Goal: Task Accomplishment & Management: Use online tool/utility

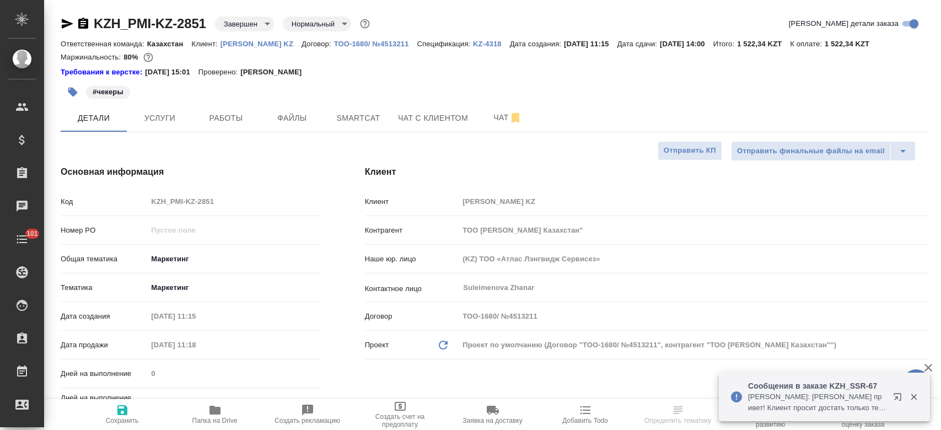
select select "RU"
type input "Бабкина Анастасия"
type input "Журавлев Денис"
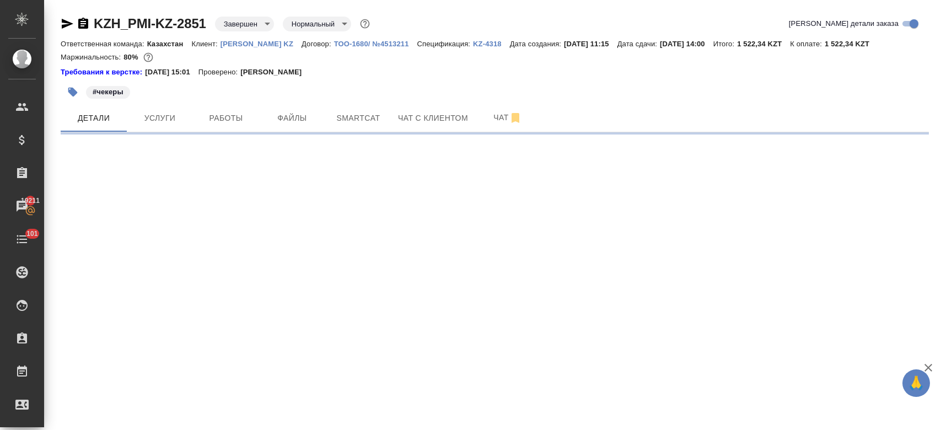
select select "RU"
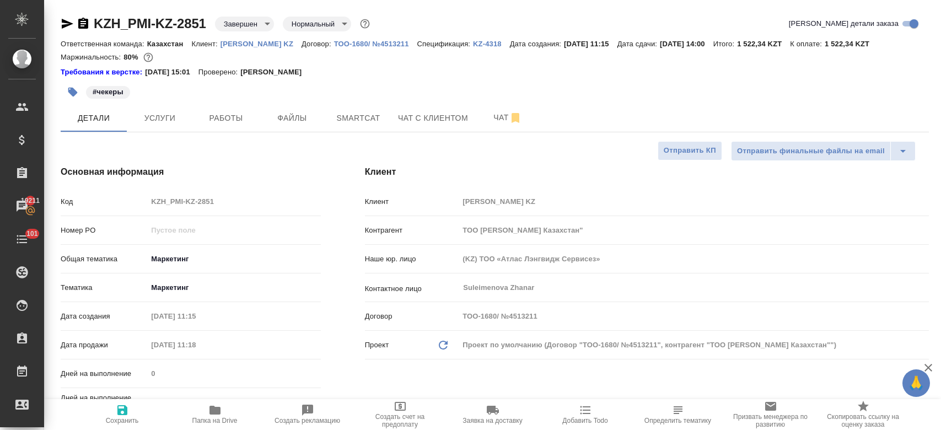
type textarea "x"
click at [260, 41] on p "[PERSON_NAME] KZ" at bounding box center [261, 44] width 81 height 8
type textarea "x"
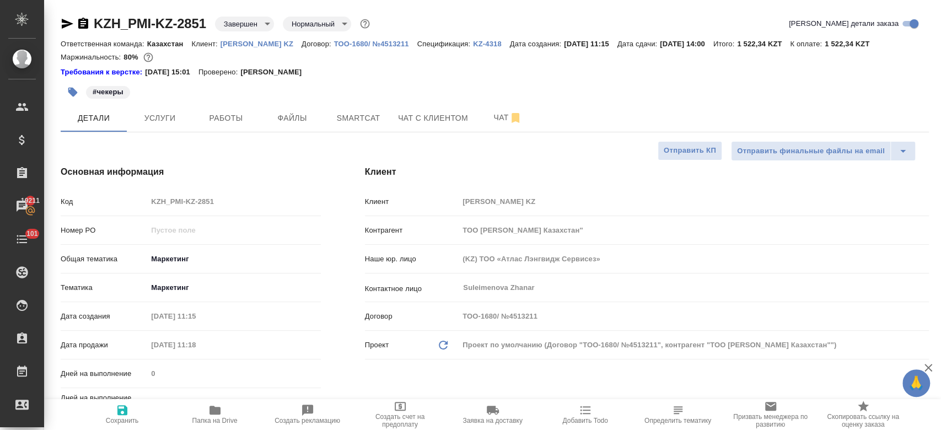
type textarea "x"
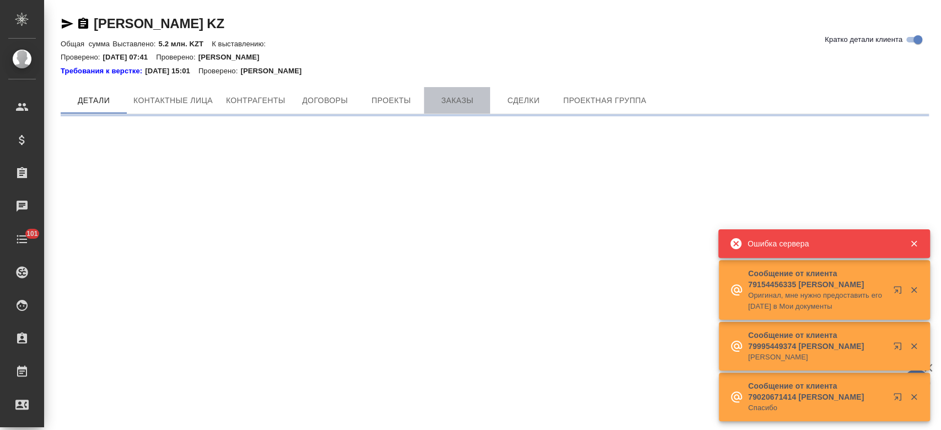
click at [453, 104] on span "Заказы" at bounding box center [457, 101] width 53 height 14
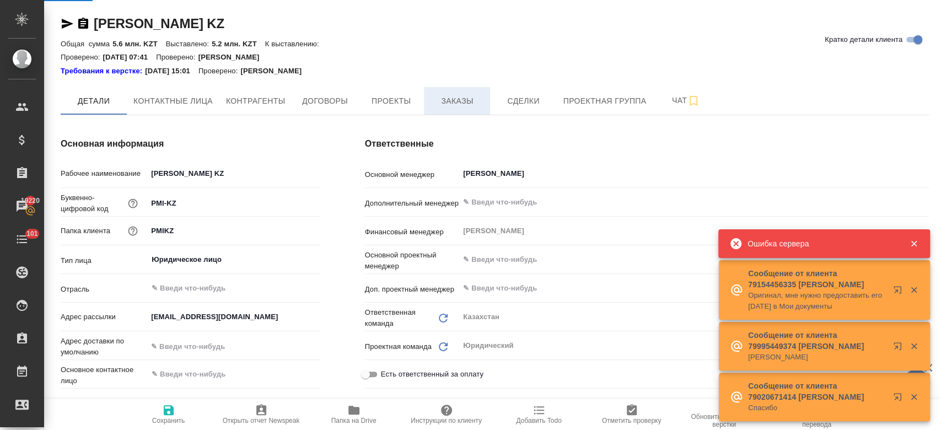
type textarea "x"
click at [453, 104] on span "Заказы" at bounding box center [457, 101] width 53 height 14
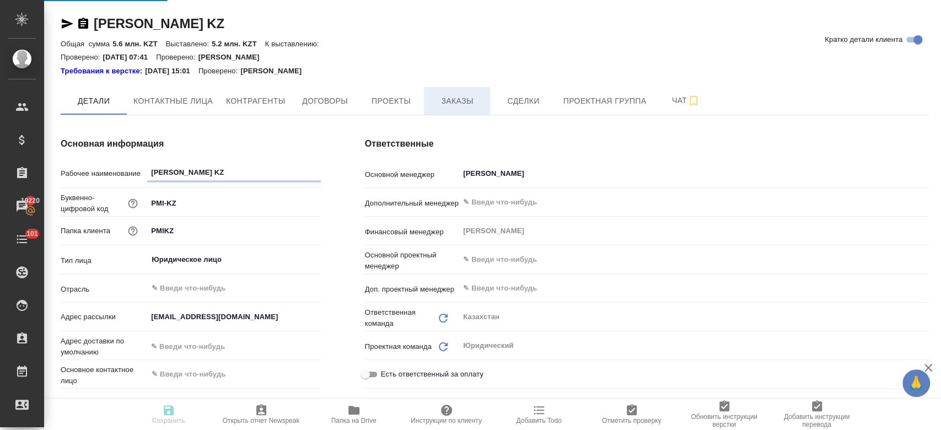
click at [457, 101] on span "Заказы" at bounding box center [457, 101] width 53 height 14
click at [360, 67] on div "Требования к верстке: 28.08.2024 15:01 Проверено: Петрова Валерия" at bounding box center [495, 71] width 868 height 11
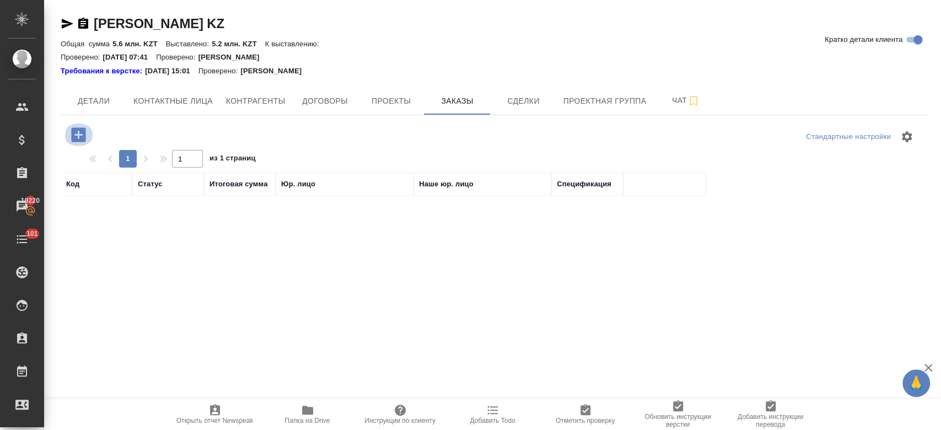
click at [77, 137] on icon "button" at bounding box center [78, 134] width 14 height 14
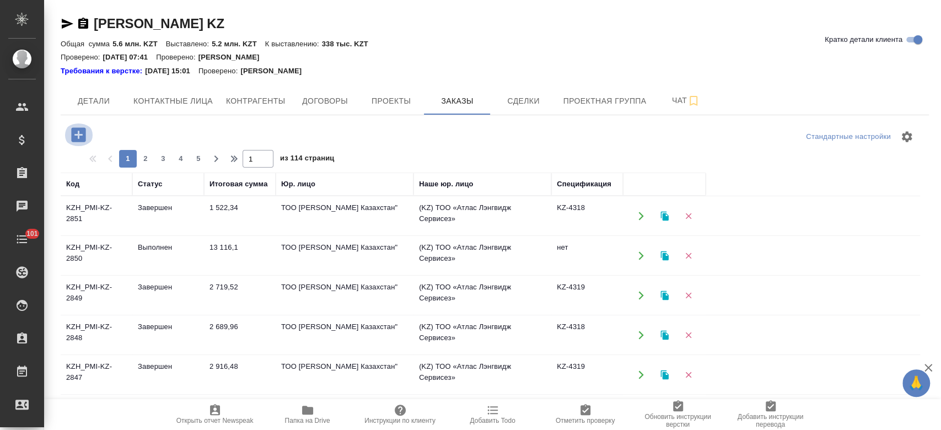
click at [77, 132] on icon "button" at bounding box center [78, 134] width 14 height 14
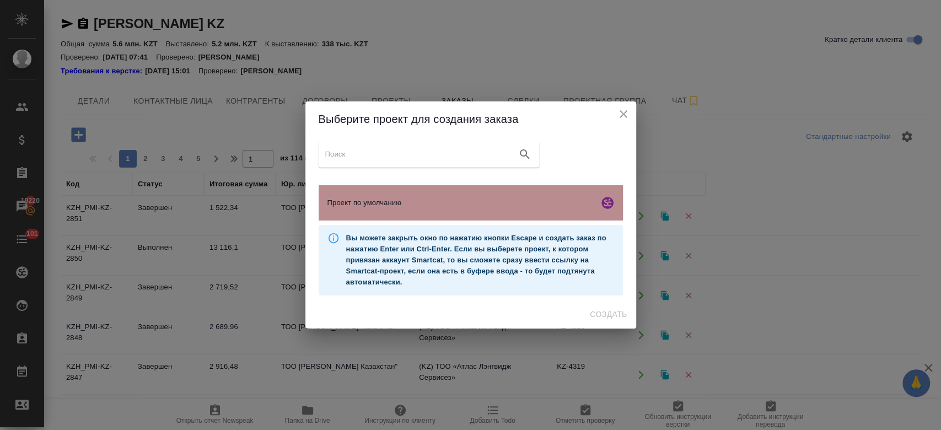
click at [411, 200] on span "Проект по умолчанию" at bounding box center [460, 202] width 267 height 11
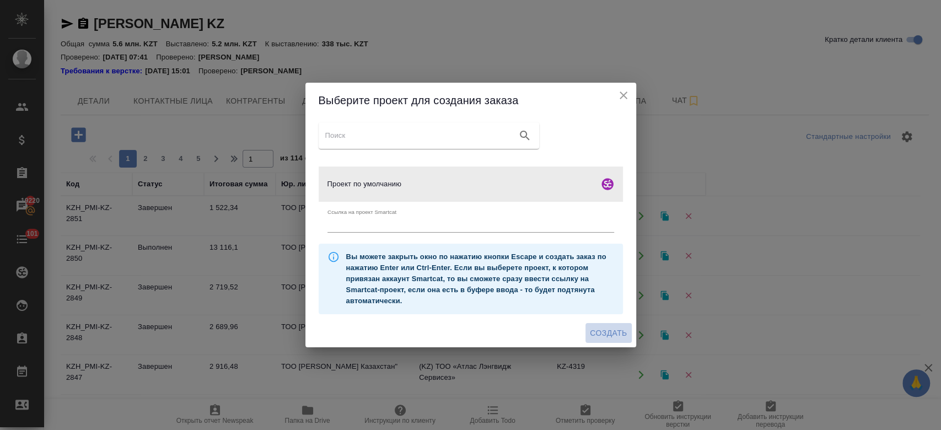
click at [621, 336] on span "Создать" at bounding box center [608, 333] width 37 height 14
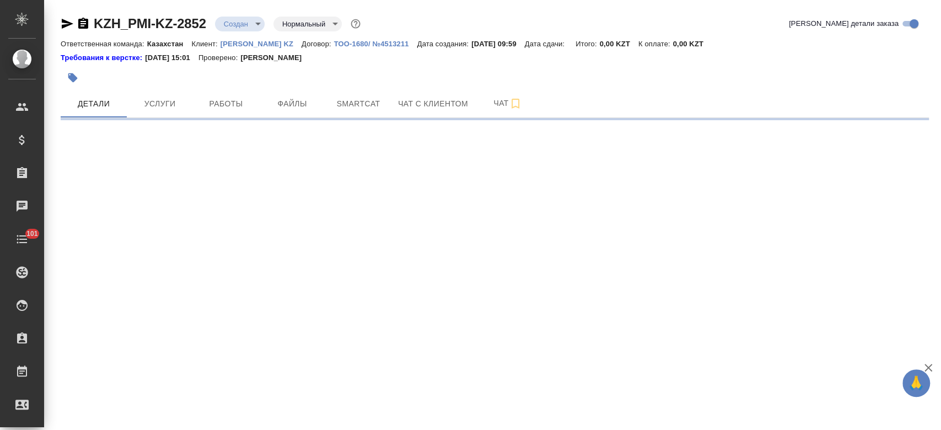
select select "RU"
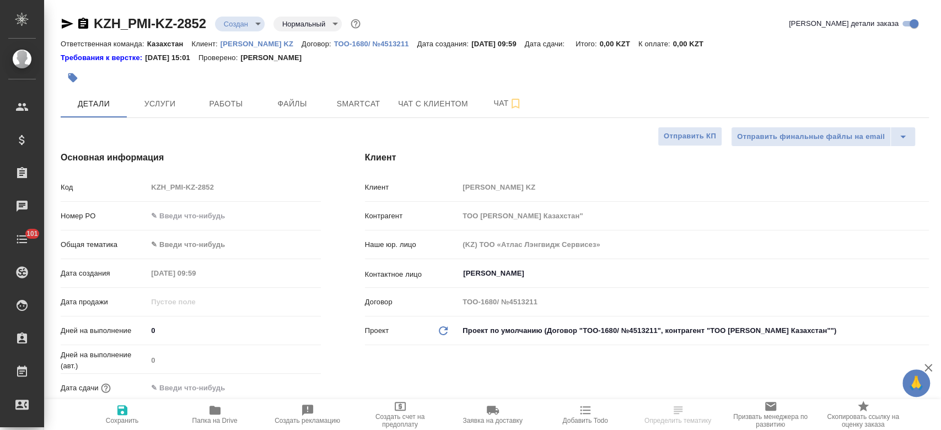
type textarea "x"
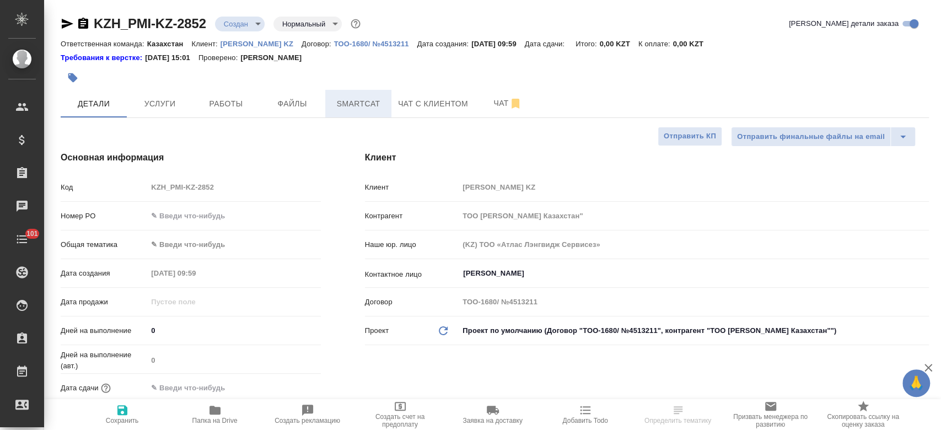
type textarea "x"
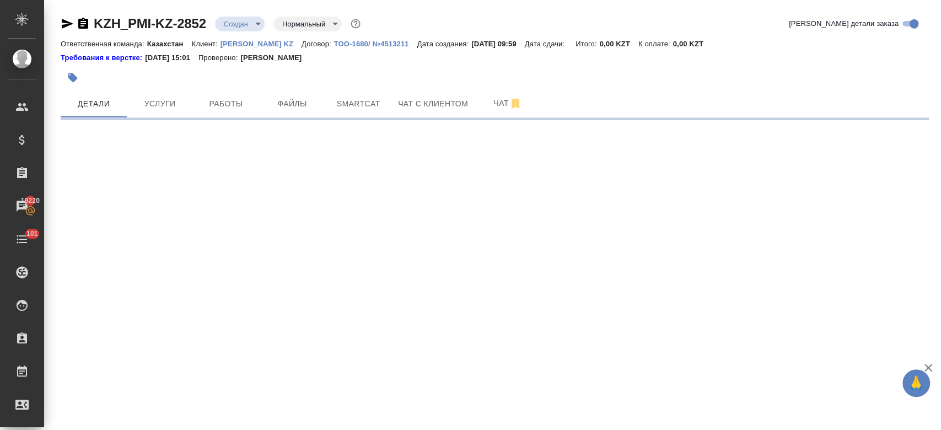
select select "RU"
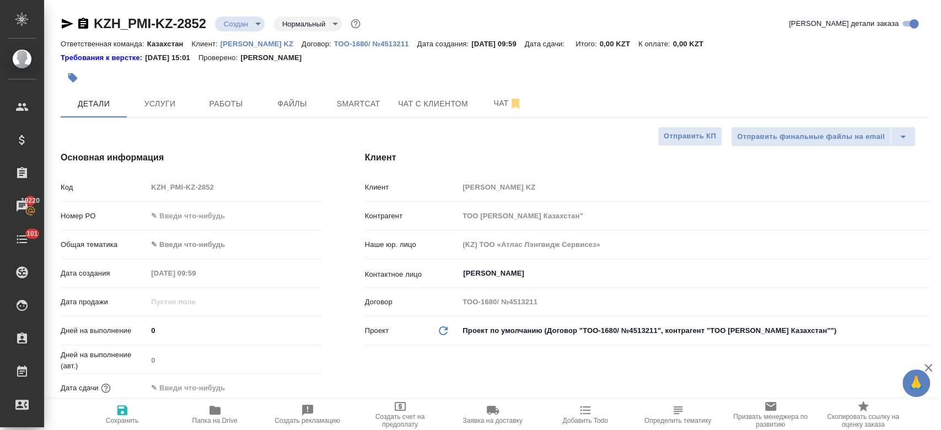
type textarea "x"
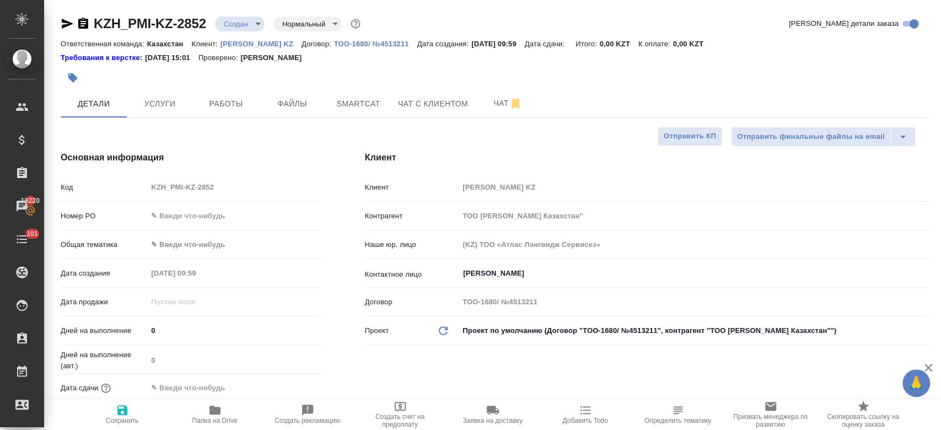
type textarea "x"
click at [291, 101] on span "Файлы" at bounding box center [292, 104] width 53 height 14
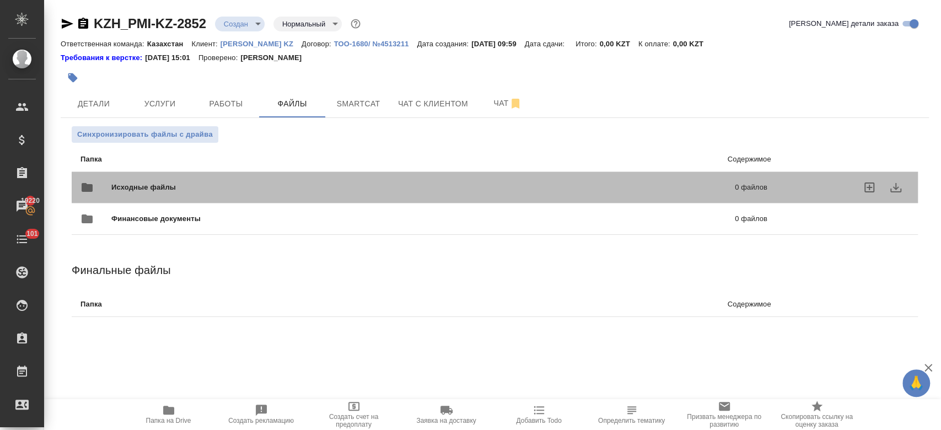
click at [198, 177] on div "Исходные файлы 0 файлов" at bounding box center [423, 187] width 687 height 26
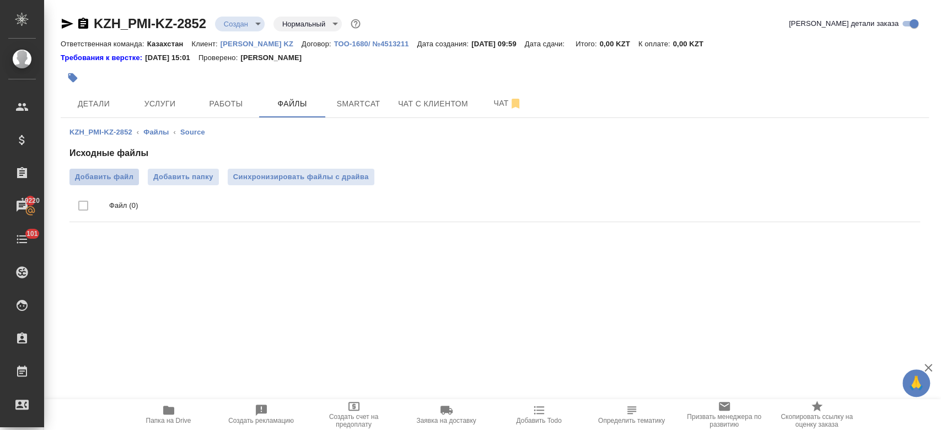
click at [126, 175] on span "Добавить файл" at bounding box center [104, 176] width 58 height 11
click at [0, 0] on input "Добавить файл" at bounding box center [0, 0] width 0 height 0
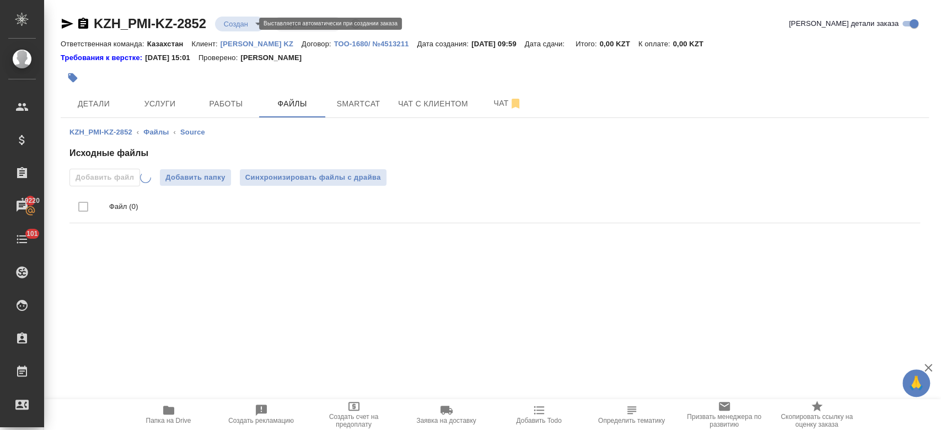
click at [239, 22] on body "🙏 .cls-1 fill:#fff; AWATERA Kosherbayeva Nazerke Клиенты Спецификации Заказы 19…" at bounding box center [470, 215] width 941 height 430
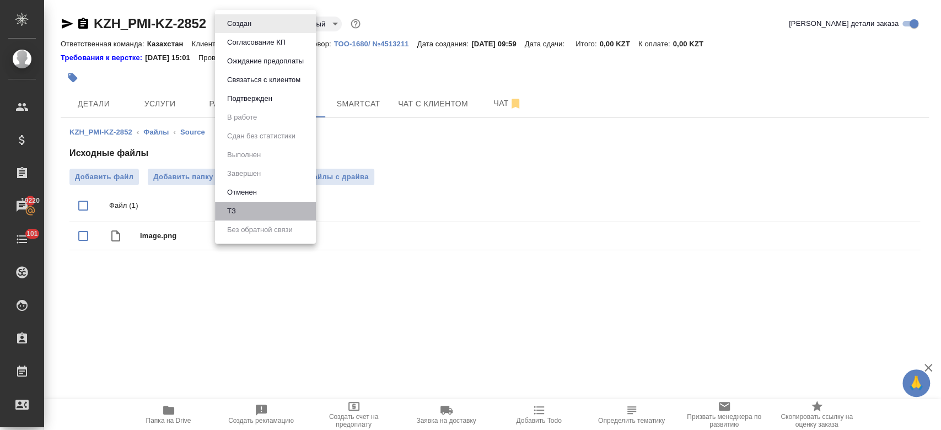
click at [252, 204] on li "ТЗ" at bounding box center [265, 211] width 101 height 19
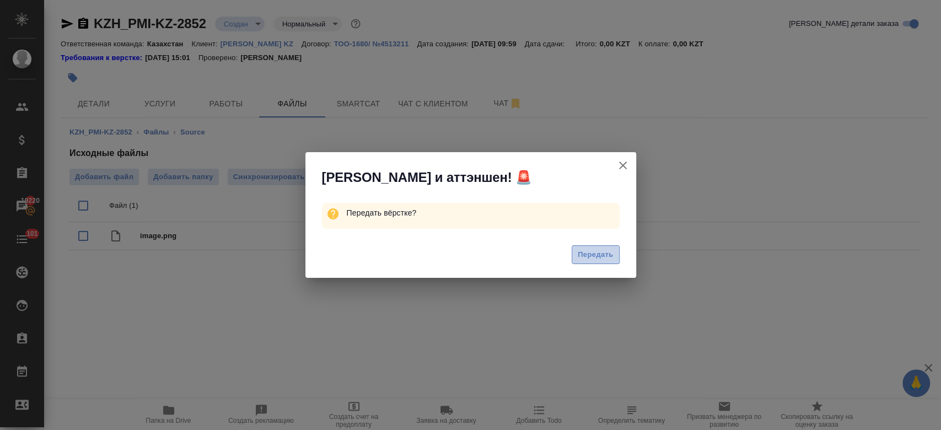
click at [594, 257] on span "Передать" at bounding box center [596, 255] width 36 height 13
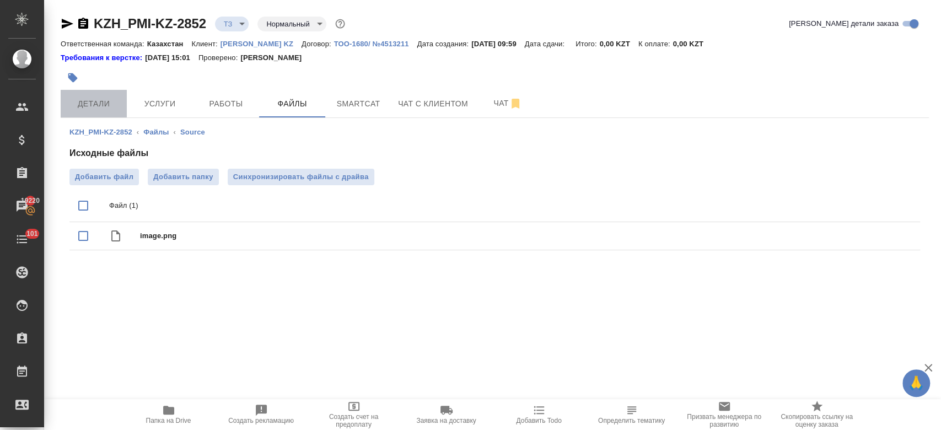
click at [97, 103] on span "Детали" at bounding box center [93, 104] width 53 height 14
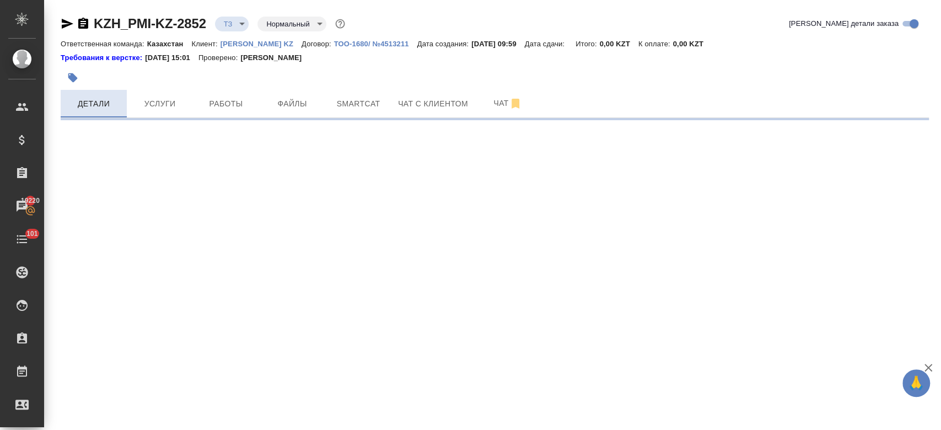
select select "RU"
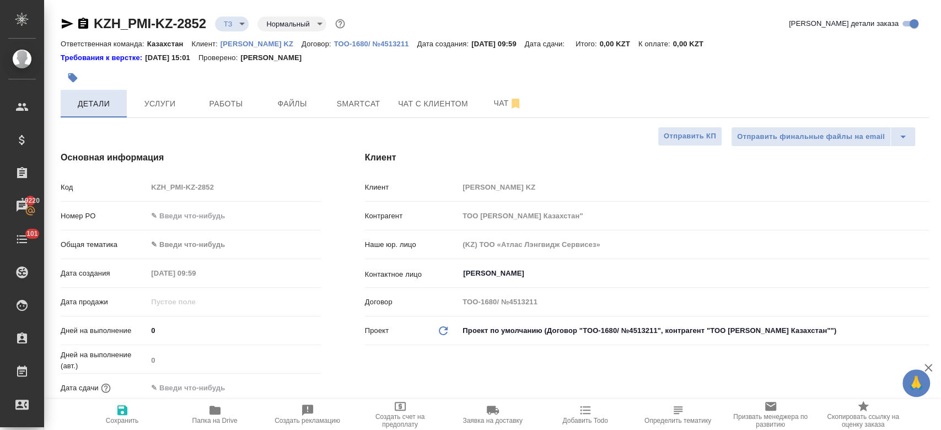
type textarea "x"
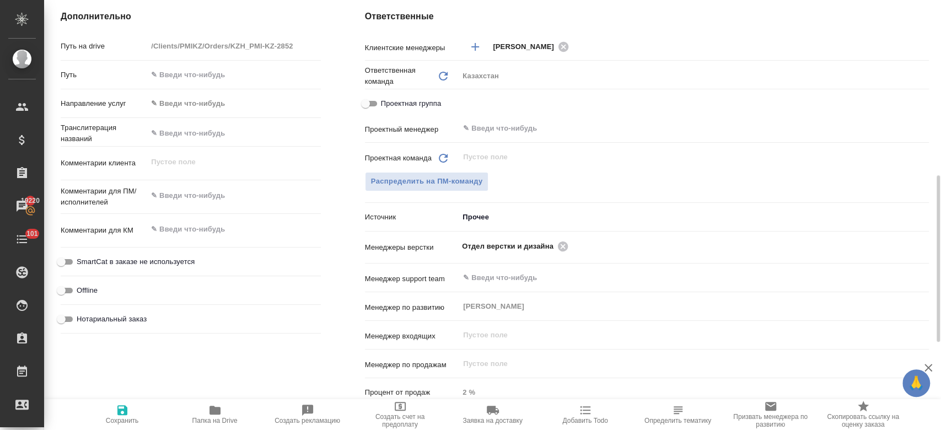
scroll to position [449, 0]
type textarea "x"
click at [206, 198] on textarea at bounding box center [234, 195] width 172 height 19
type textarea "п"
type textarea "x"
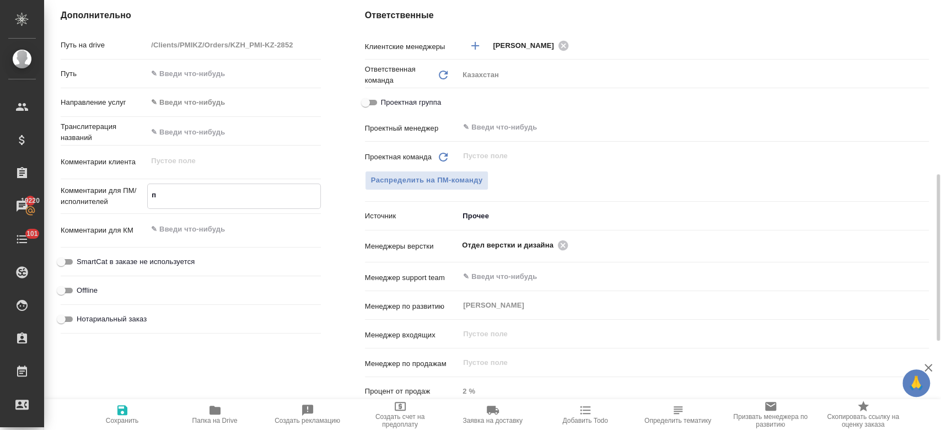
type textarea "x"
type textarea "пе"
type textarea "x"
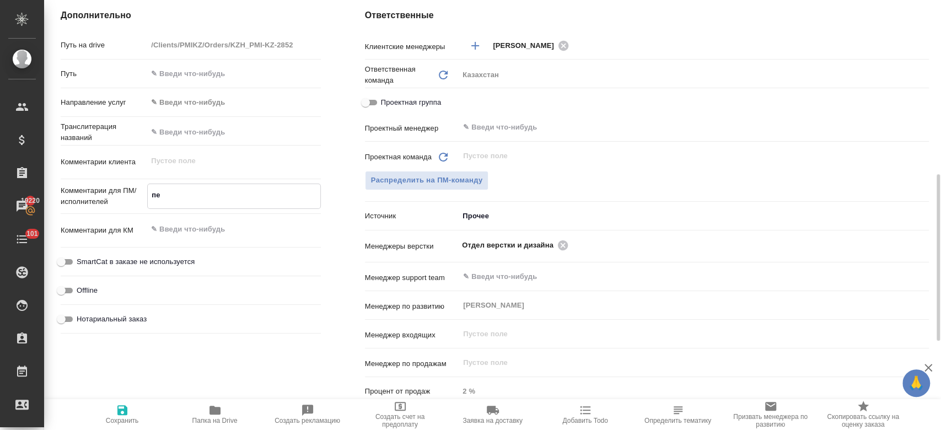
type textarea "x"
type textarea "пер"
type textarea "x"
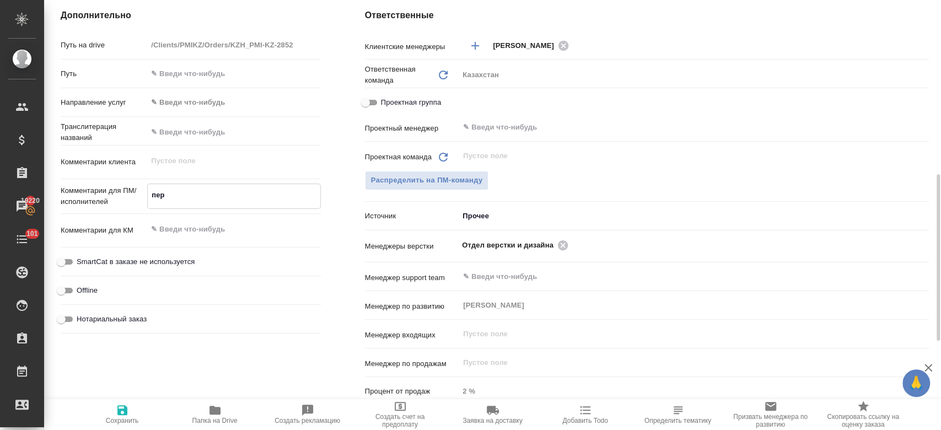
type textarea "пере"
type textarea "x"
type textarea "перев"
type textarea "x"
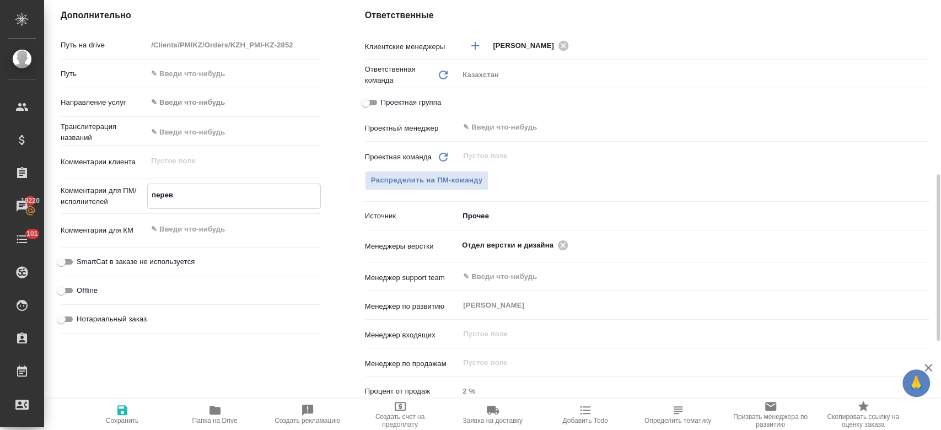
type textarea "перево"
type textarea "x"
type textarea "перевод"
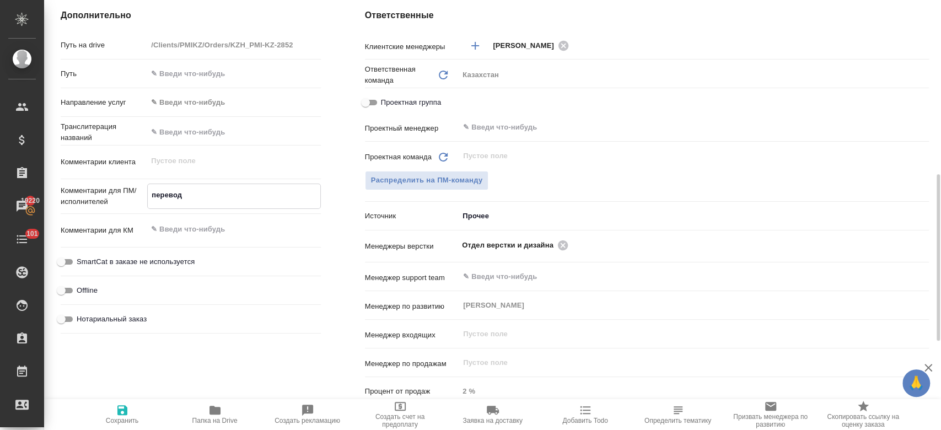
type textarea "x"
type textarea "перевод"
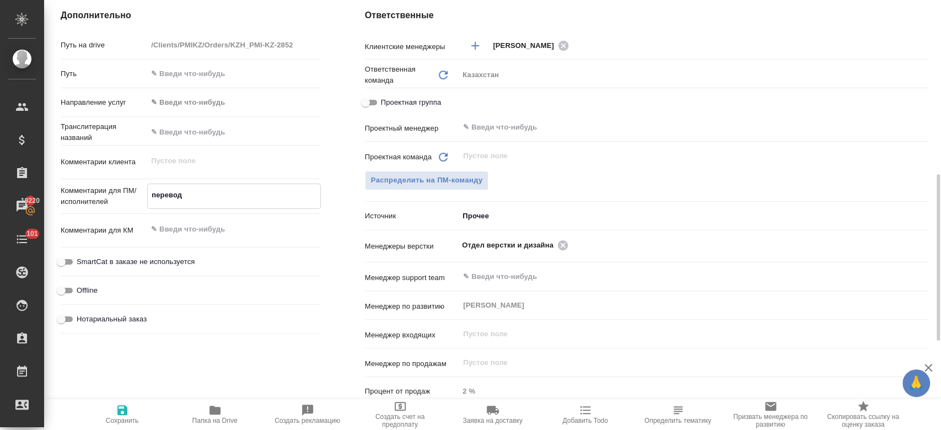
type textarea "x"
type textarea "перевод н"
type textarea "x"
type textarea "перевод на"
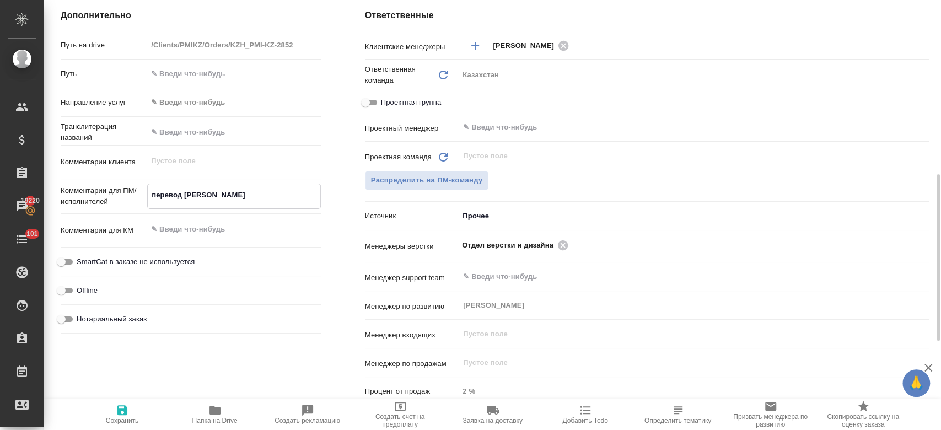
type textarea "x"
type textarea "перевод на"
type textarea "x"
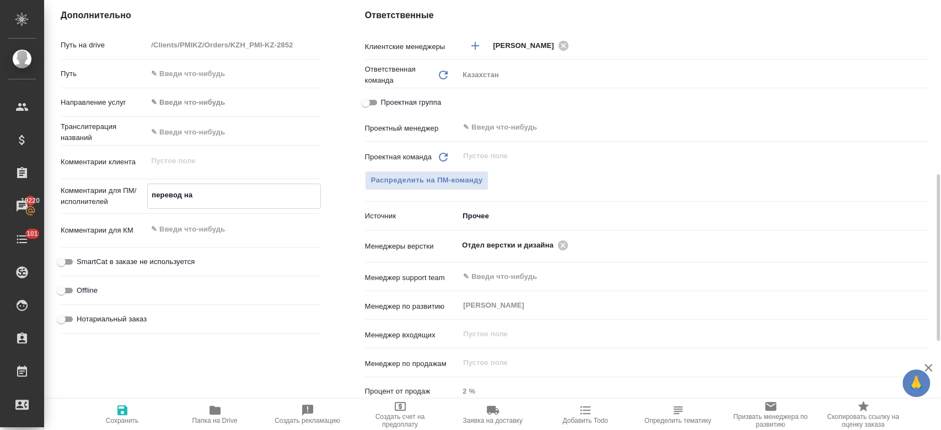
type textarea "x"
type textarea "перевод на а"
type textarea "x"
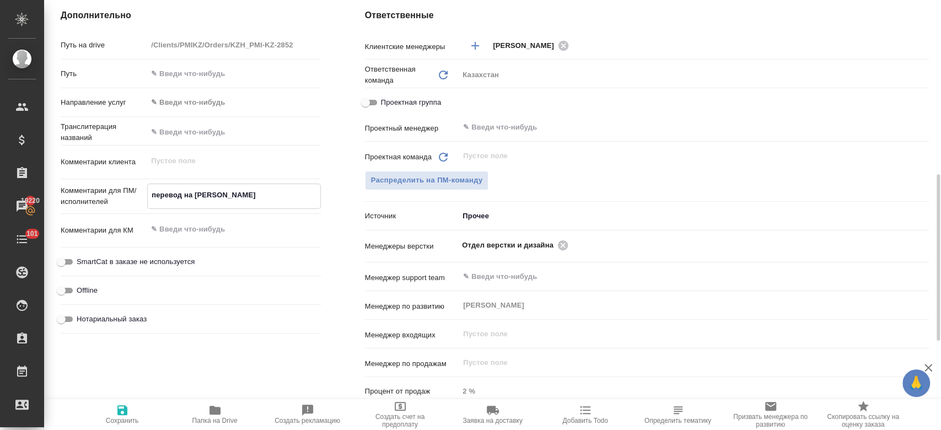
type textarea "перевод на аз"
type textarea "x"
type textarea "перевод на а"
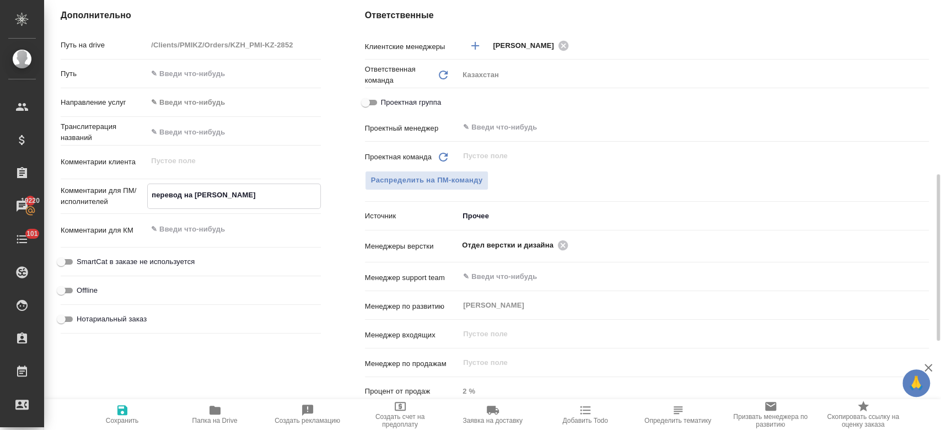
type textarea "x"
type textarea "перевод на"
type textarea "x"
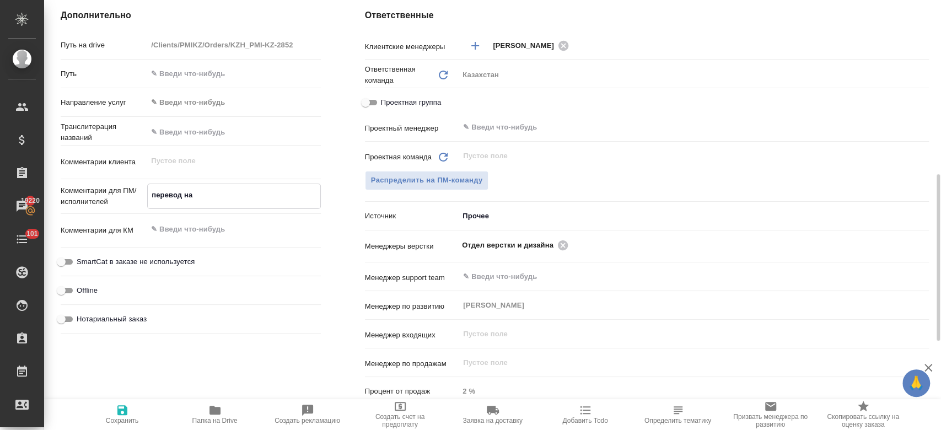
type textarea "x"
type textarea "перевод на к"
type textarea "x"
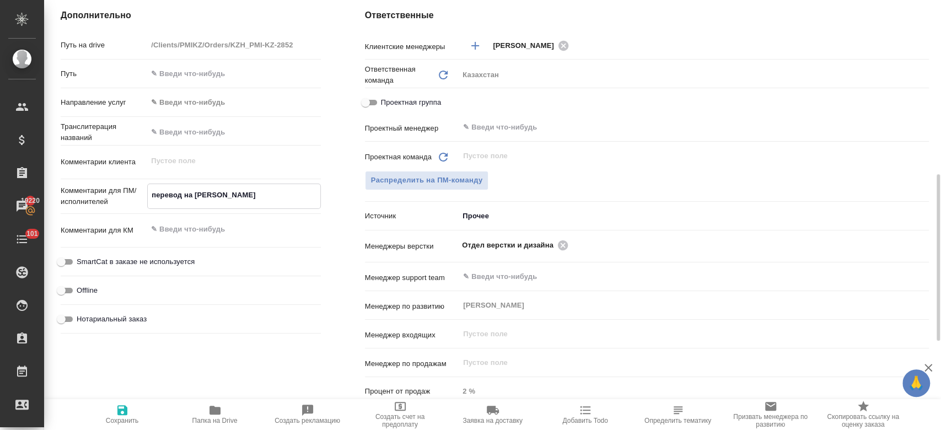
type textarea "x"
type textarea "перевод на ка"
type textarea "x"
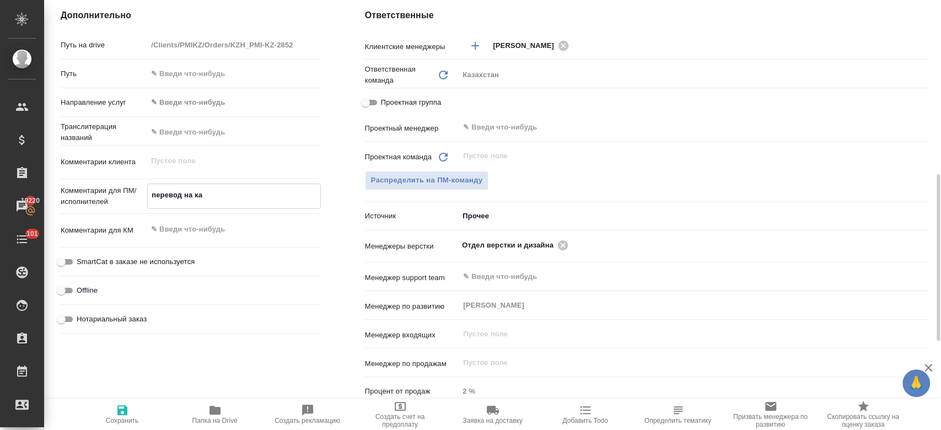
type textarea "перевод на каз"
type textarea "x"
type textarea "перевод на каз."
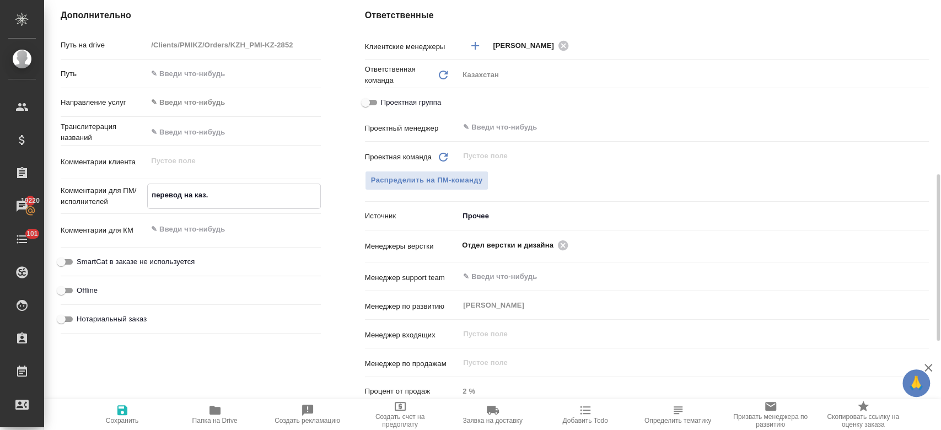
type textarea "x"
type textarea "перевод на каз."
type textarea "x"
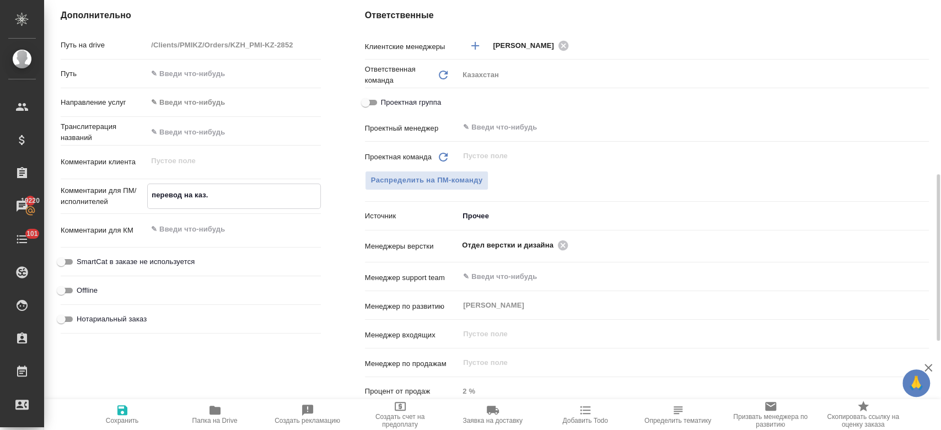
type textarea "x"
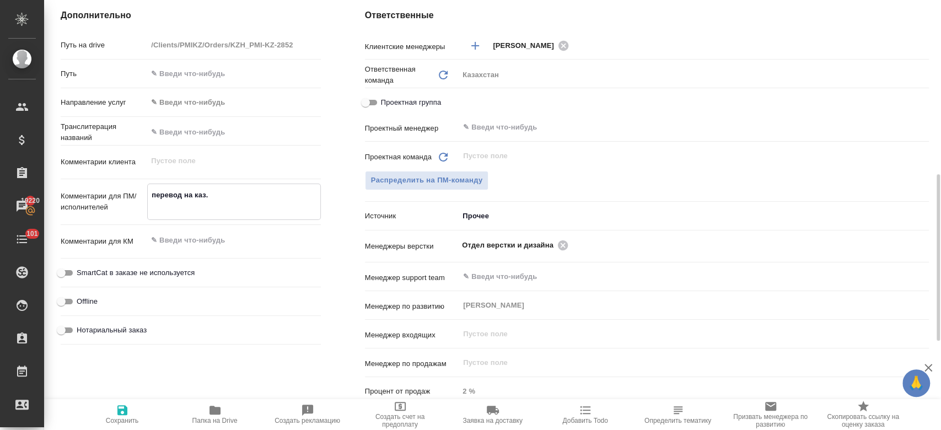
type textarea "перевод на каз."
type textarea "x"
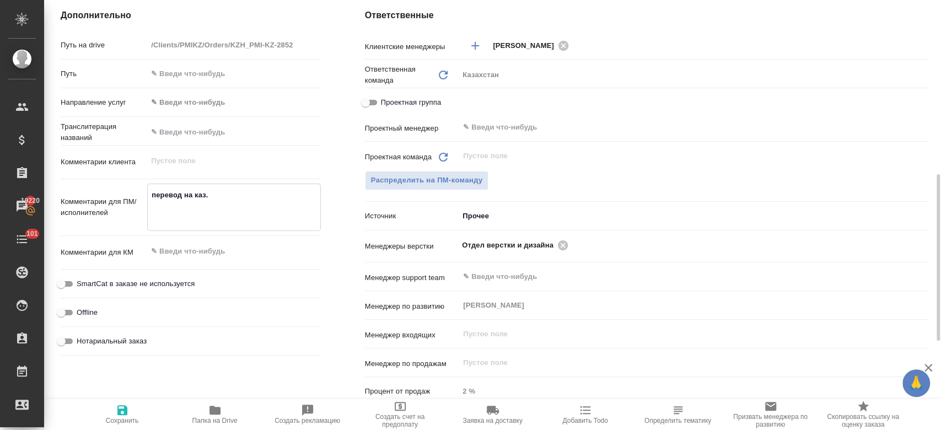
type textarea "перевод на каз. б"
type textarea "x"
type textarea "перевод на каз. бе"
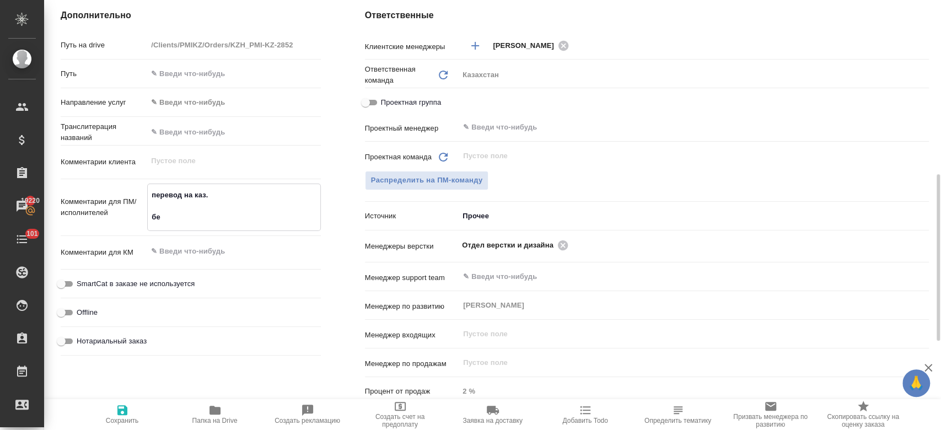
type textarea "x"
type textarea "перевод на каз. без"
type textarea "x"
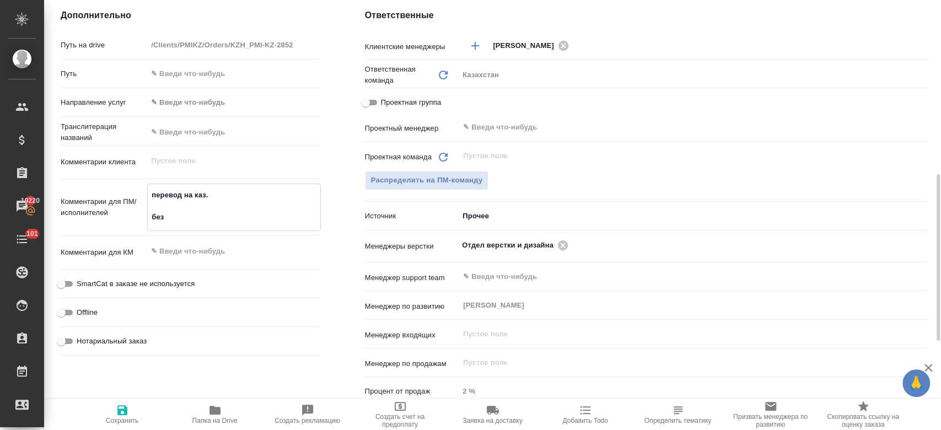
type textarea "x"
type textarea "перевод на каз. без"
type textarea "x"
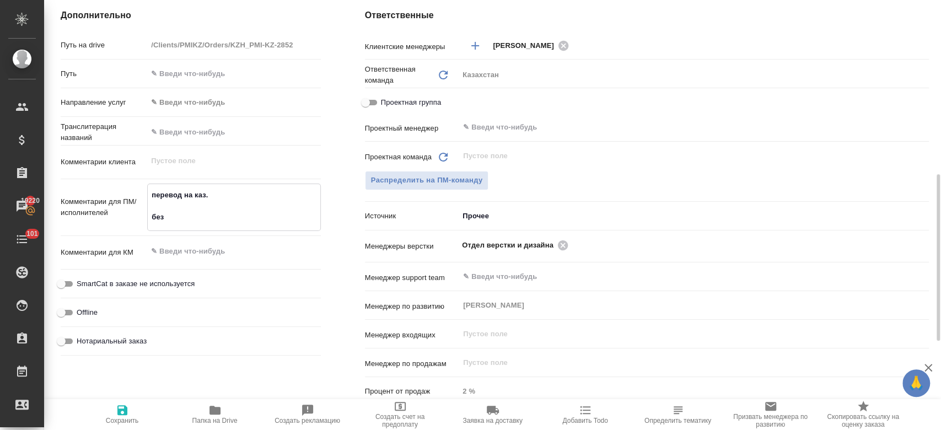
type textarea "x"
type textarea "перевод на каз. без со"
type textarea "x"
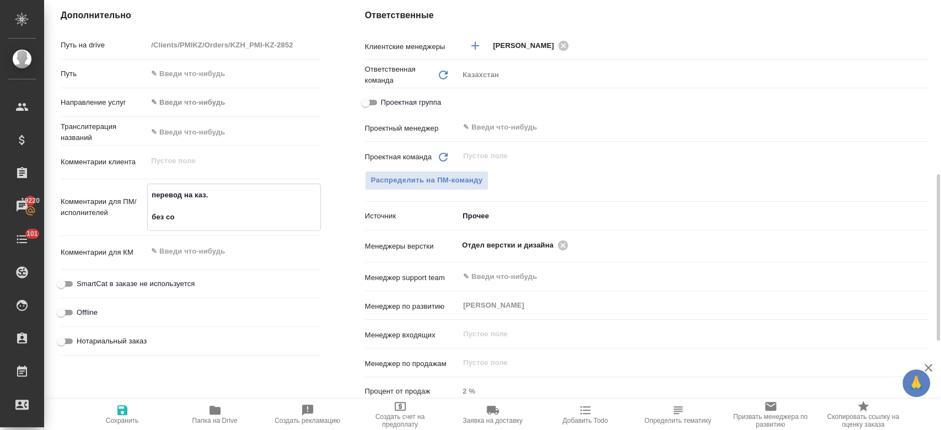
type textarea "перевод на каз. без сох"
type textarea "x"
type textarea "перевод на каз. без сохр"
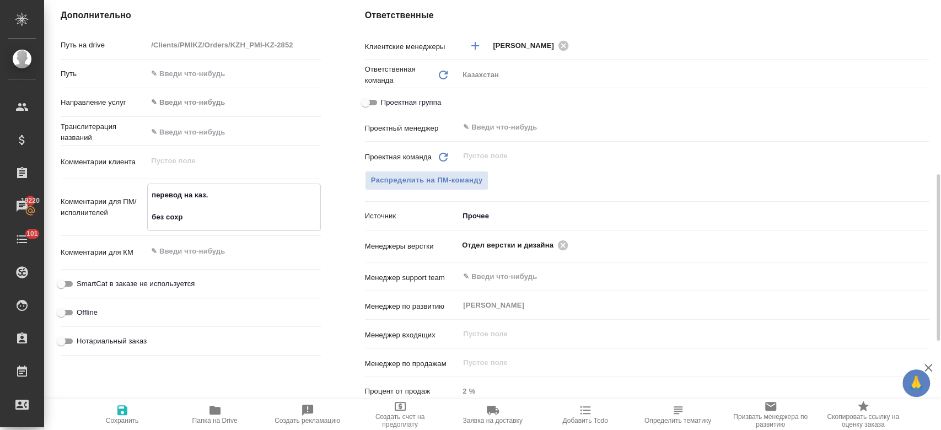
type textarea "x"
type textarea "перевод на каз. без сохра"
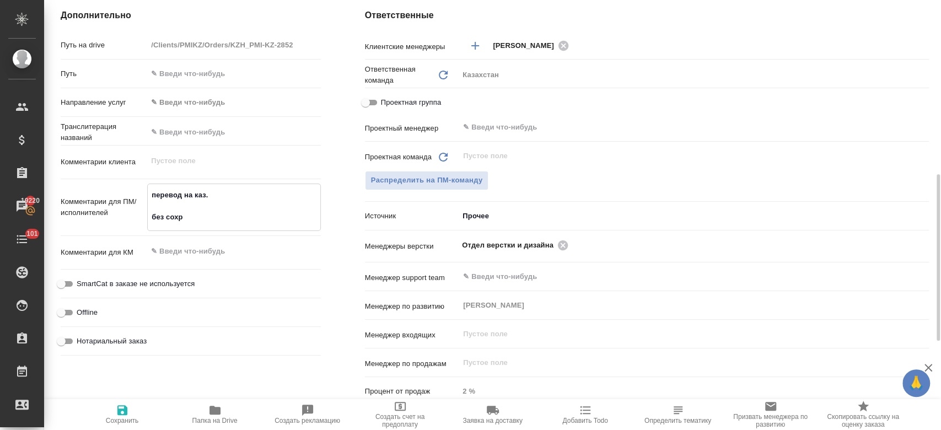
type textarea "x"
type textarea "перевод на каз. без сохран"
type textarea "x"
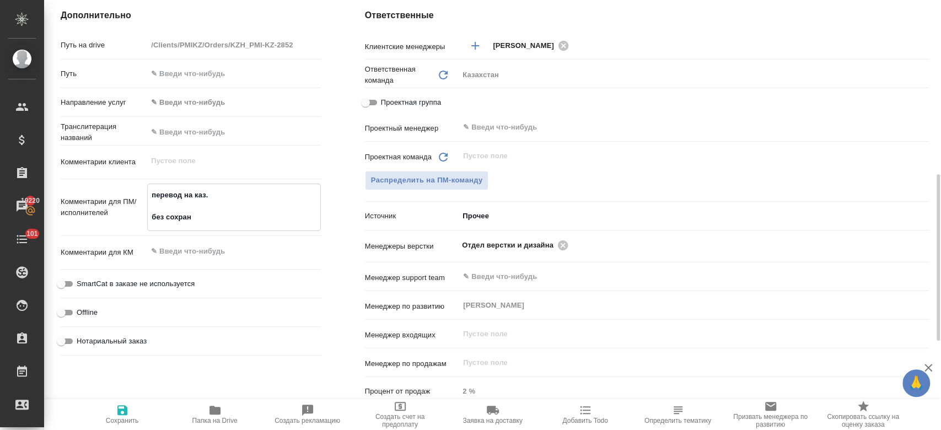
type textarea "x"
type textarea "перевод на каз. без сохран"
type textarea "x"
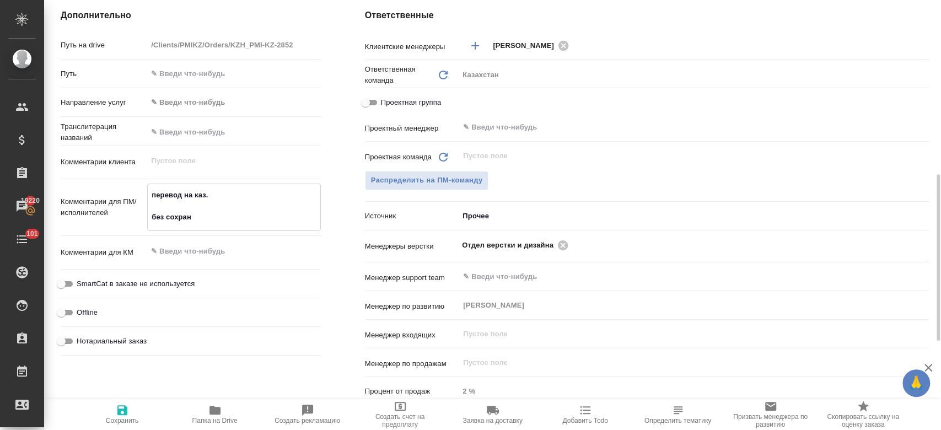
type textarea "перевод на каз. без сохран о"
type textarea "x"
type textarea "перевод на каз. без сохран ор"
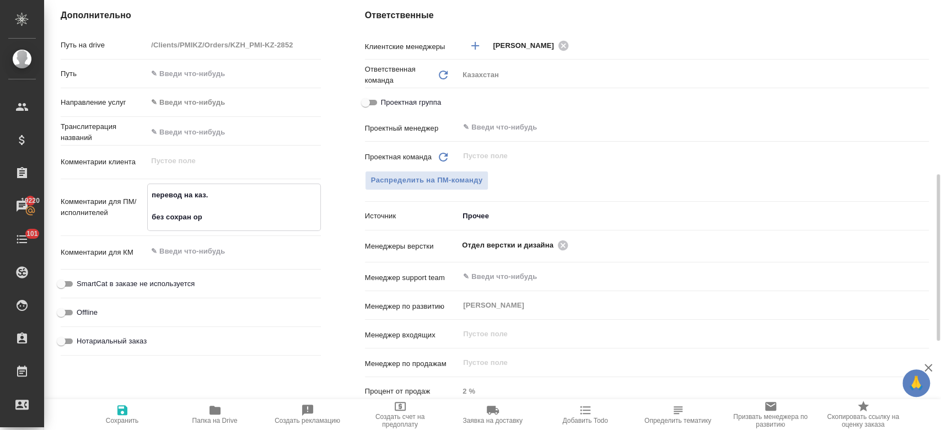
type textarea "x"
type textarea "перевод на каз. без сохран ори"
type textarea "x"
type textarea "перевод на каз. без сохран ориг"
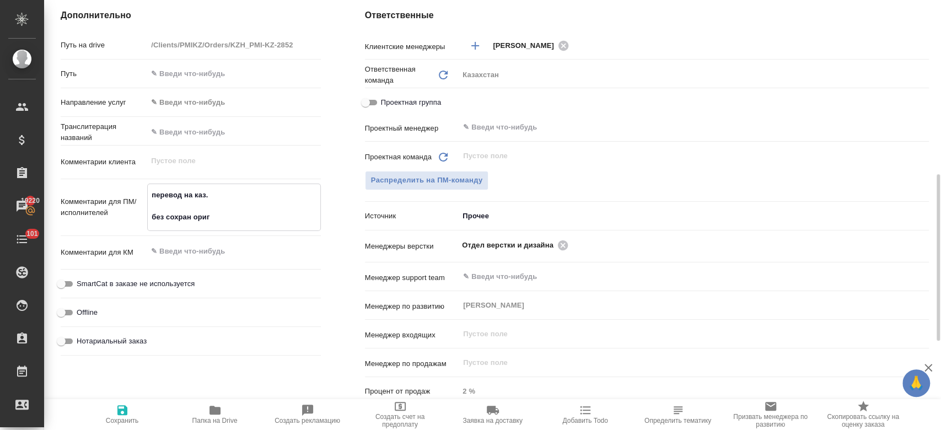
type textarea "x"
type textarea "перевод на каз. без сохран ориг,"
type textarea "x"
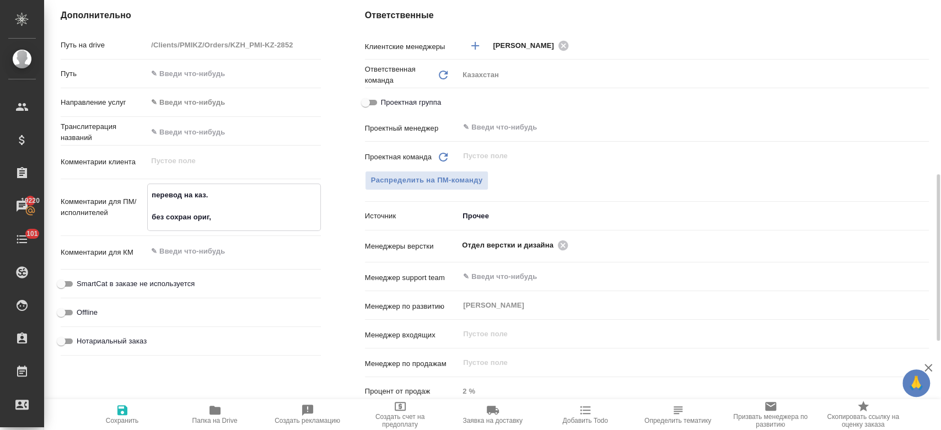
type textarea "x"
type textarea "перевод на каз. без сохран ориг,"
type textarea "x"
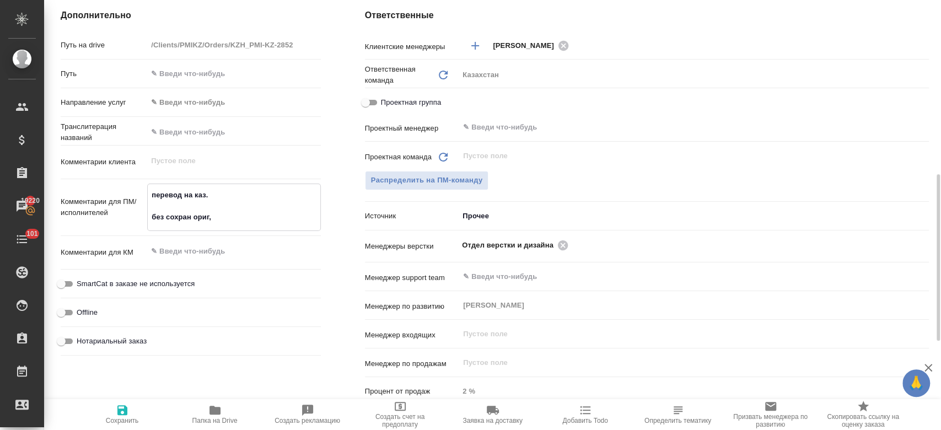
type textarea "x"
type textarea "перевод на каз. без сохран ориг, с"
type textarea "x"
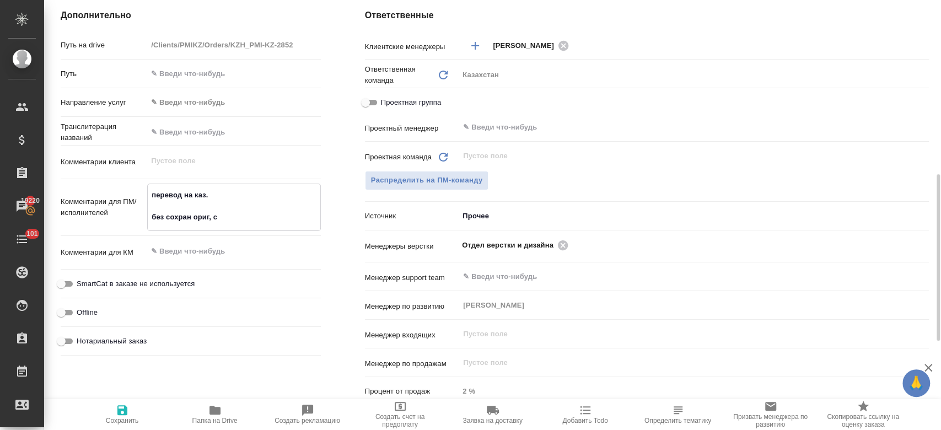
type textarea "перевод на каз. без сохран ориг, сд"
type textarea "x"
type textarea "перевод на каз. без сохран ориг, сда"
type textarea "x"
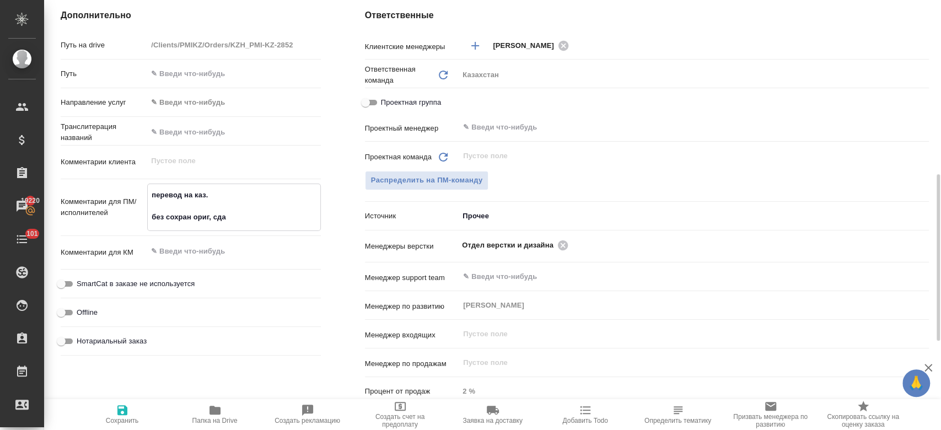
type textarea "перевод на каз. без сохран ориг, сдае"
type textarea "x"
type textarea "перевод на каз. без сохран ориг, сдаем"
type textarea "x"
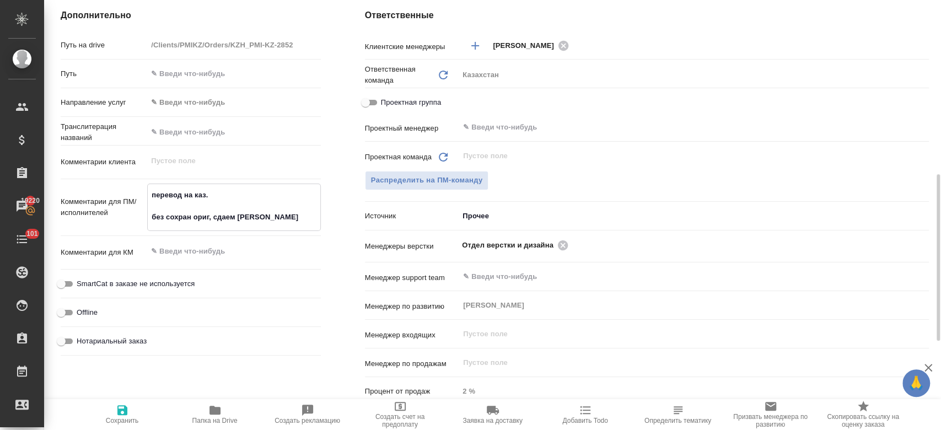
type textarea "перевод на каз. без сохран ориг, сдаем в"
type textarea "x"
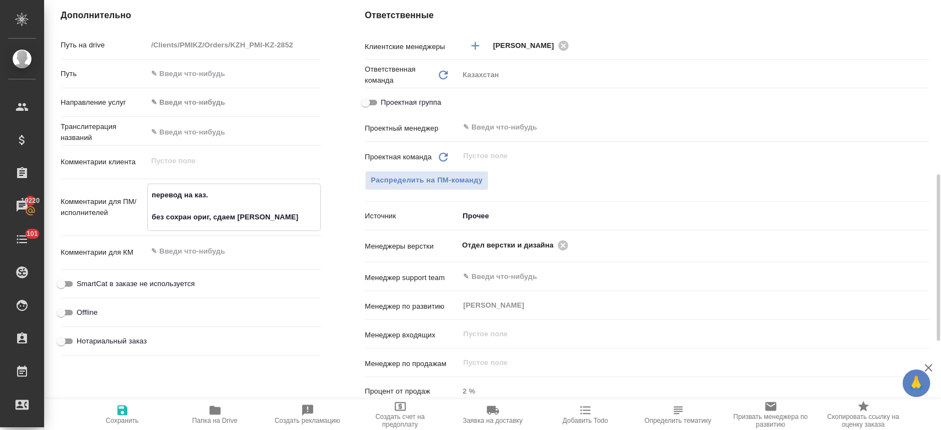
type textarea "перевод на каз. без сохран ориг, сдаем в в"
type textarea "x"
type textarea "перевод на каз. без сохран ориг, сдаем в во"
type textarea "x"
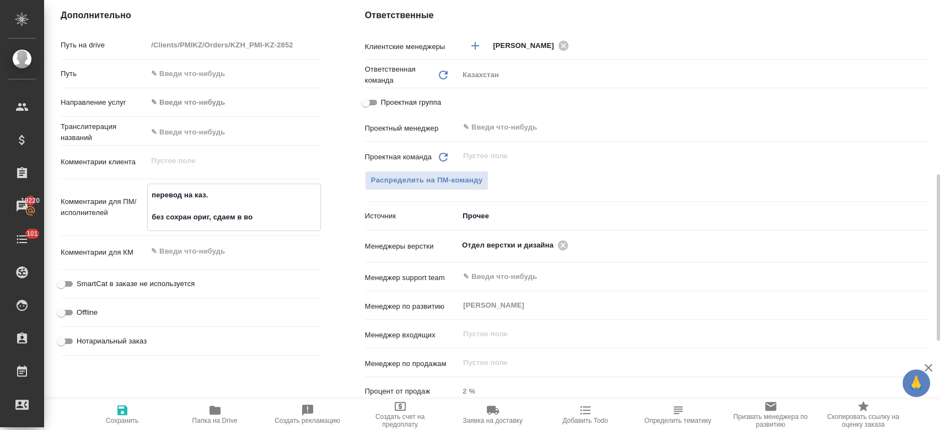
type textarea "x"
type textarea "перевод на каз. без сохран ориг, сдаем в вор"
type textarea "x"
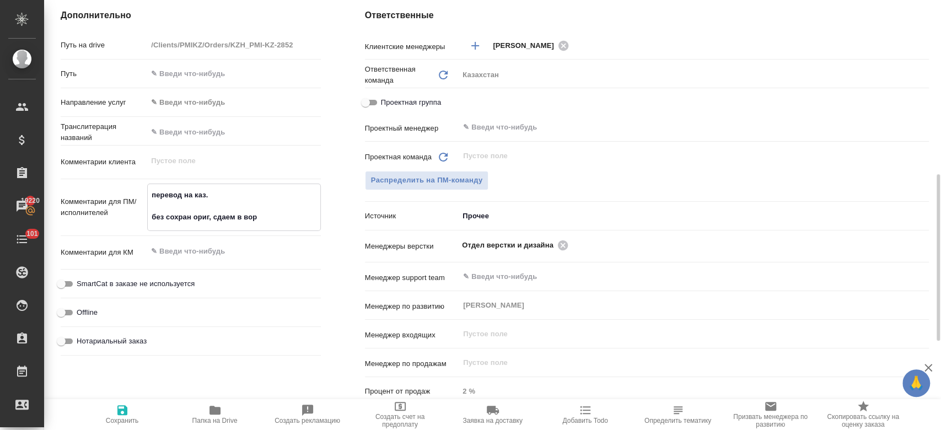
type textarea "x"
type textarea "перевод на каз. без сохран ориг, сдаем в ворд"
type textarea "x"
type textarea "перевод на каз. без сохран ориг, сдаем в ворде"
type textarea "x"
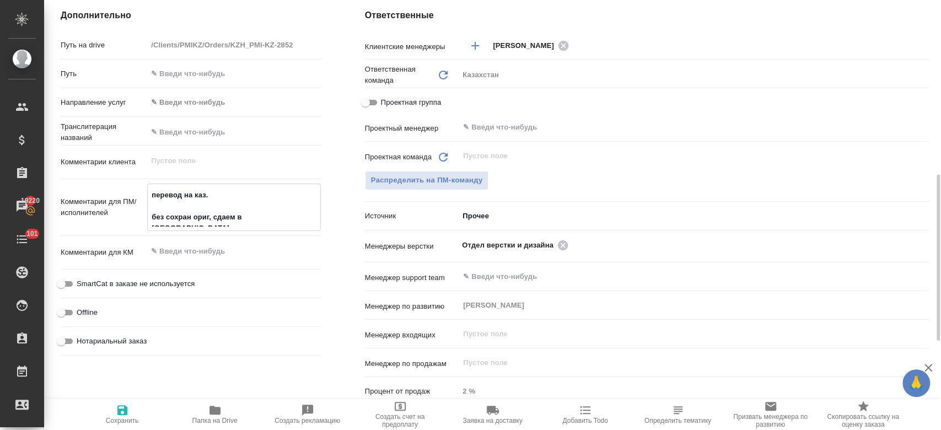
type textarea "x"
type textarea "перевод на каз. без сохран ориг, сдаем в ворде."
type textarea "x"
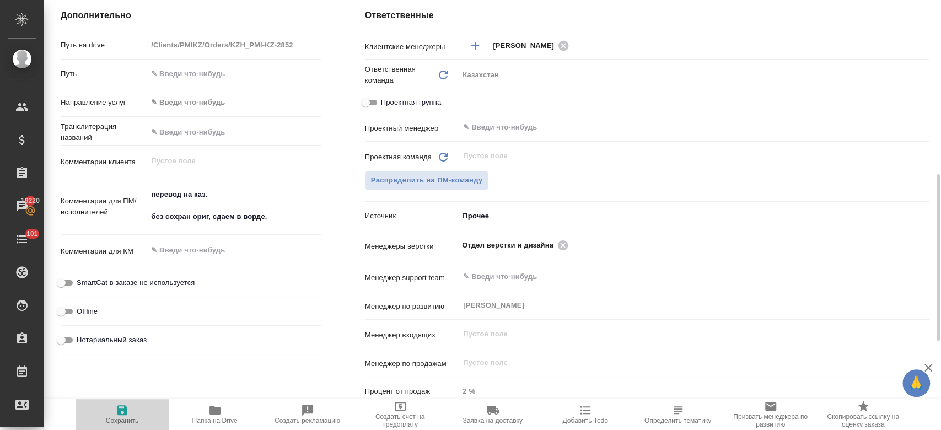
click at [116, 407] on icon "button" at bounding box center [122, 410] width 13 height 13
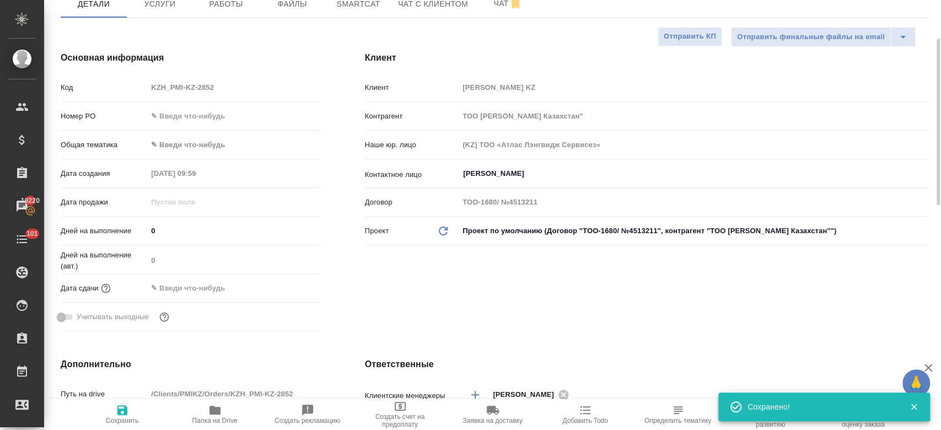
scroll to position [99, 0]
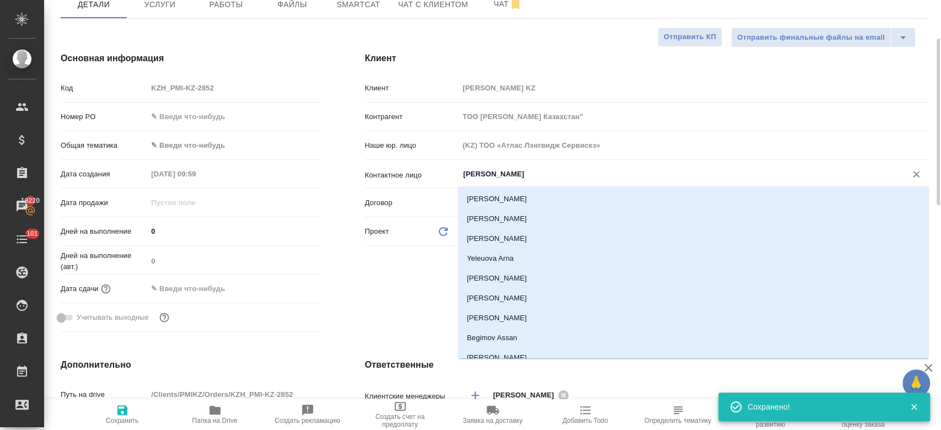
click at [488, 176] on input "Kim Darya" at bounding box center [675, 174] width 427 height 13
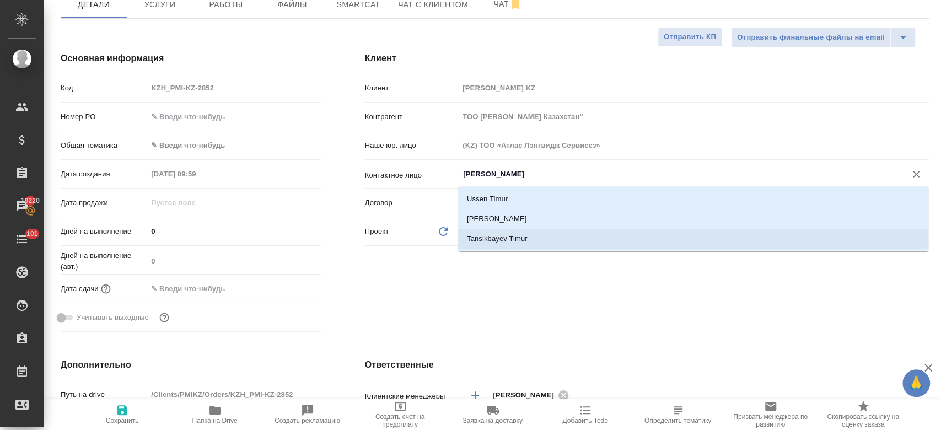
click at [492, 238] on li "Tansikbayev Timur" at bounding box center [693, 239] width 470 height 20
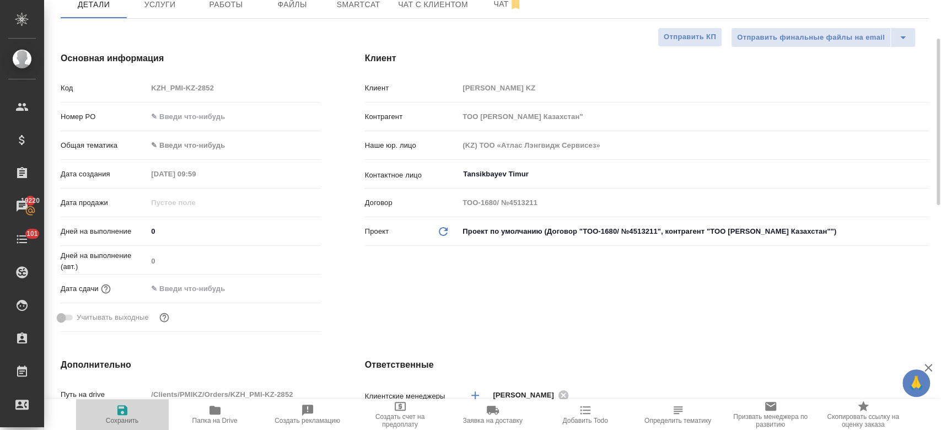
click at [122, 415] on icon "button" at bounding box center [122, 410] width 10 height 10
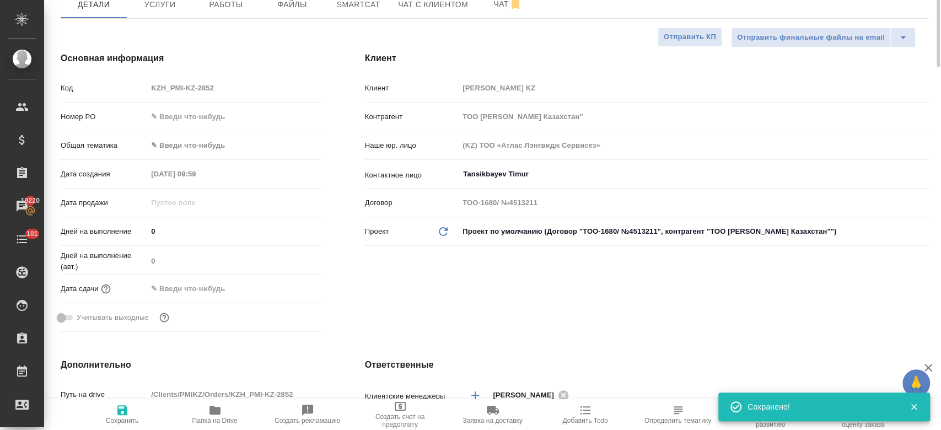
scroll to position [0, 0]
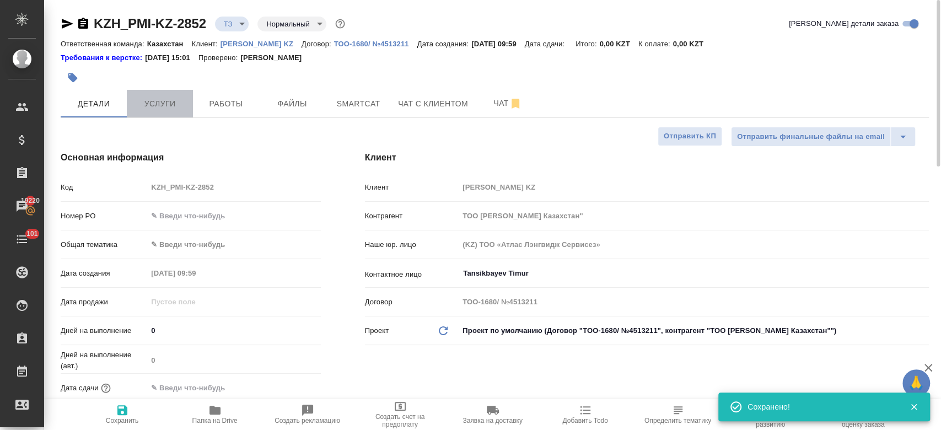
click at [172, 95] on button "Услуги" at bounding box center [160, 104] width 66 height 28
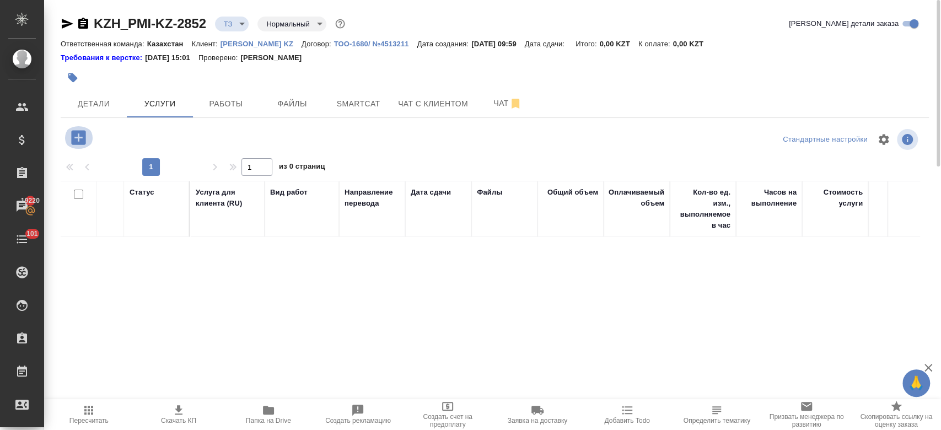
click at [79, 135] on icon "button" at bounding box center [78, 137] width 19 height 19
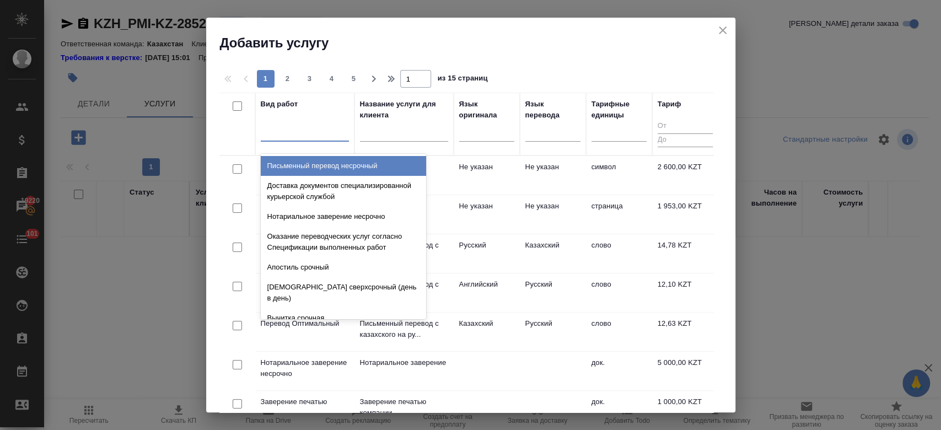
click at [310, 126] on div at bounding box center [305, 130] width 88 height 16
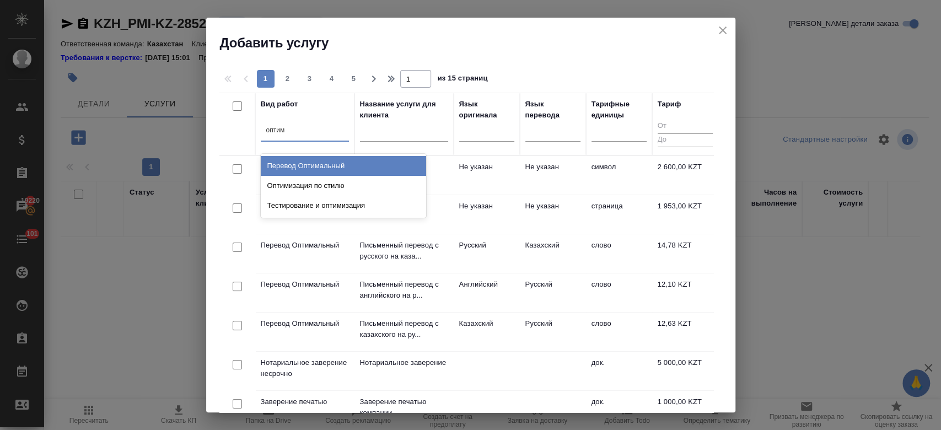
click at [315, 165] on div "Перевод Оптимальный" at bounding box center [343, 166] width 165 height 20
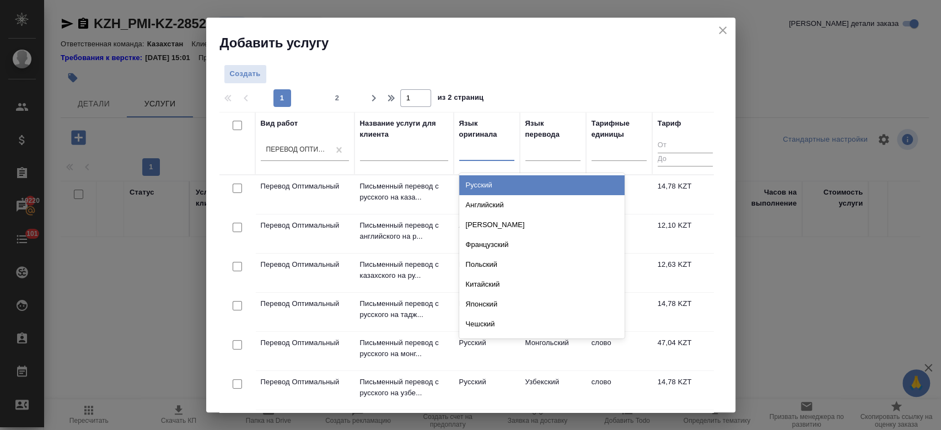
click at [481, 153] on div at bounding box center [486, 150] width 55 height 16
click at [487, 186] on div "Русский" at bounding box center [541, 185] width 165 height 20
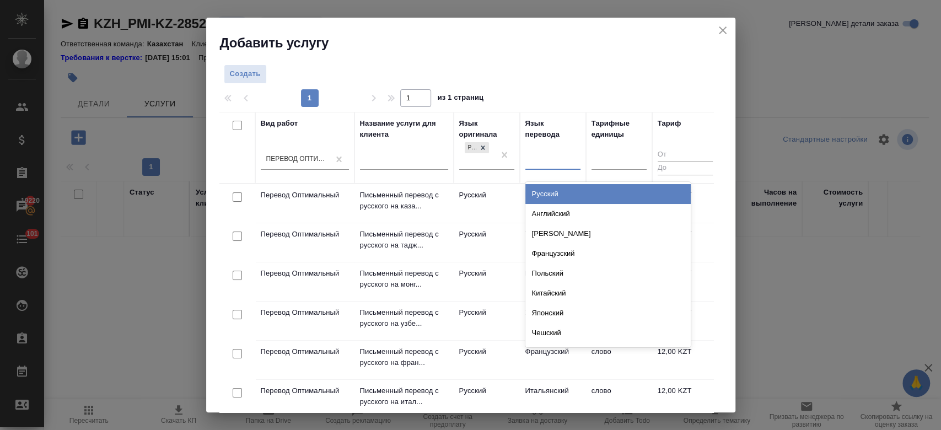
click at [552, 158] on div at bounding box center [552, 159] width 55 height 16
drag, startPoint x: 545, startPoint y: 202, endPoint x: 540, endPoint y: 193, distance: 10.1
click at [540, 193] on div "Казахский" at bounding box center [607, 194] width 165 height 20
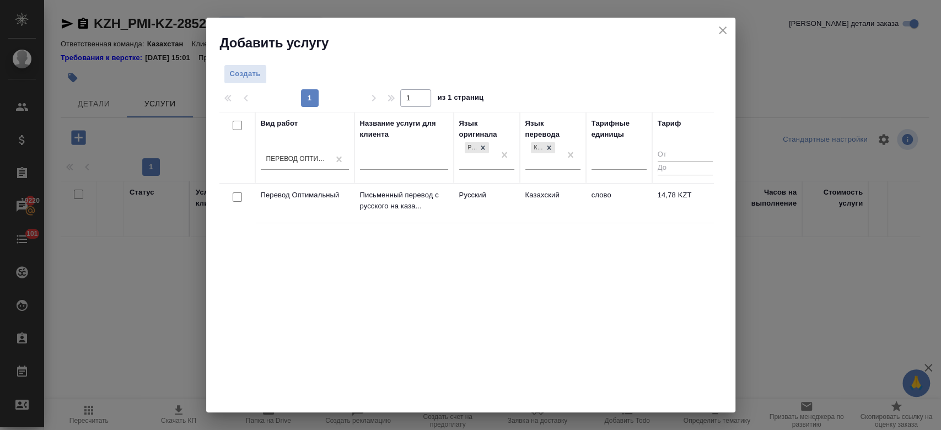
click at [540, 193] on td "Казахский" at bounding box center [553, 203] width 66 height 39
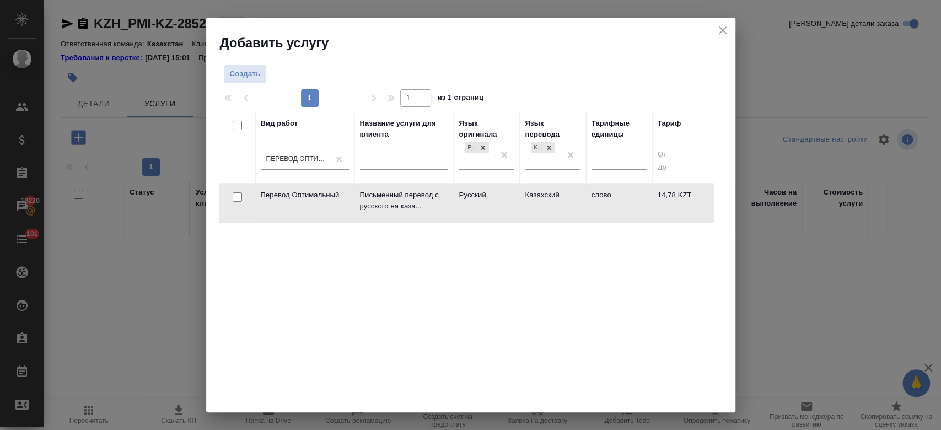
click at [481, 186] on td "Русский" at bounding box center [487, 203] width 66 height 39
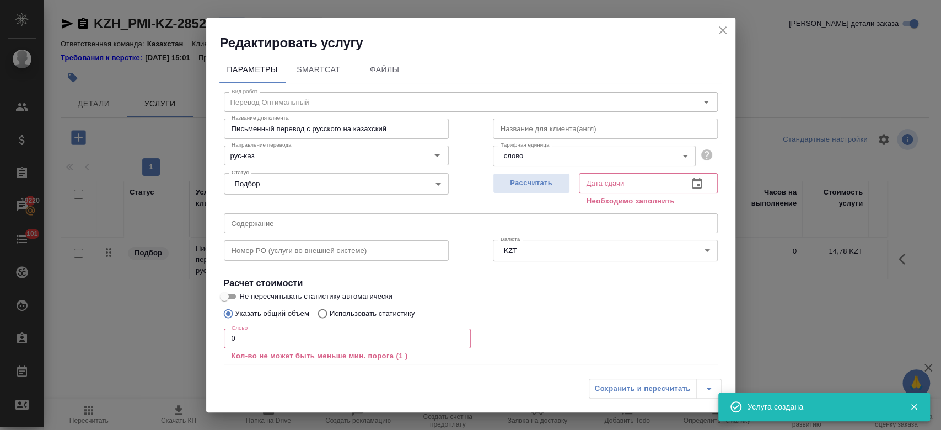
scroll to position [61, 0]
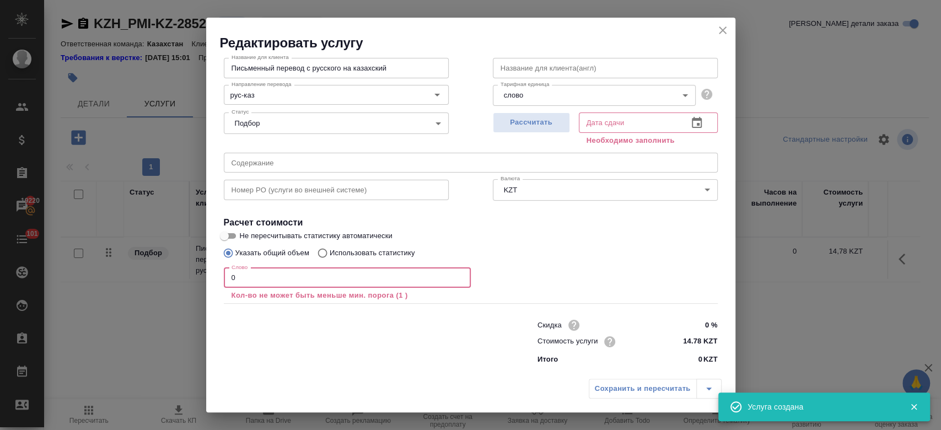
click at [281, 280] on input "0" at bounding box center [347, 278] width 247 height 20
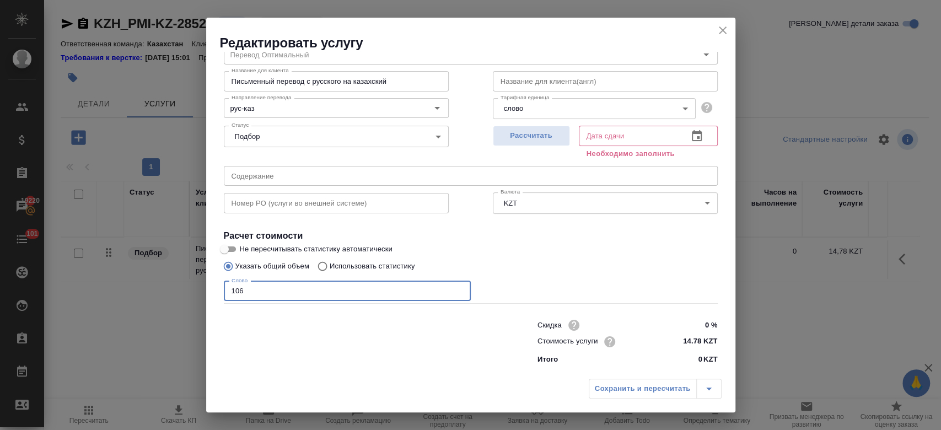
click at [532, 123] on div "Рассчитать" at bounding box center [531, 141] width 77 height 40
click at [529, 130] on span "Рассчитать" at bounding box center [531, 136] width 65 height 13
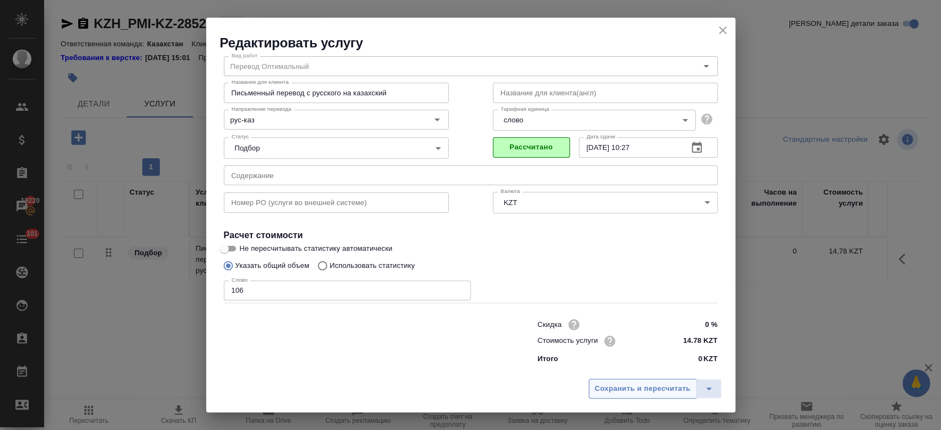
scroll to position [35, 0]
click at [617, 386] on span "Сохранить и пересчитать" at bounding box center [643, 389] width 96 height 13
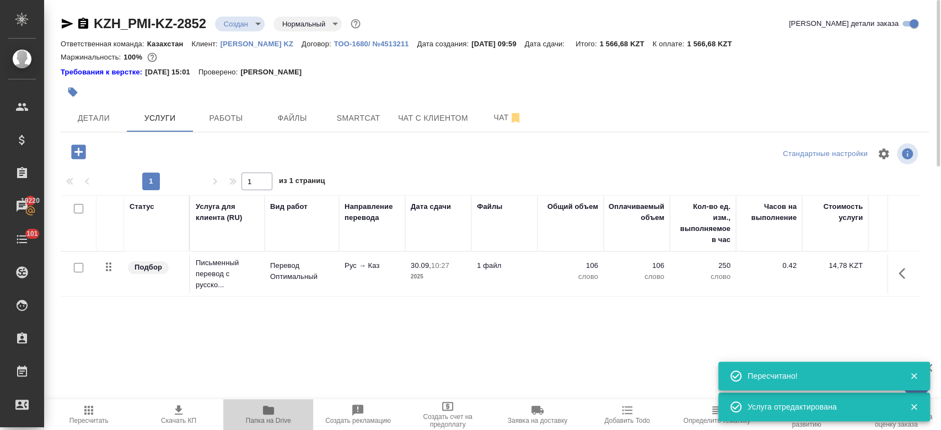
click at [262, 411] on icon "button" at bounding box center [268, 410] width 13 height 13
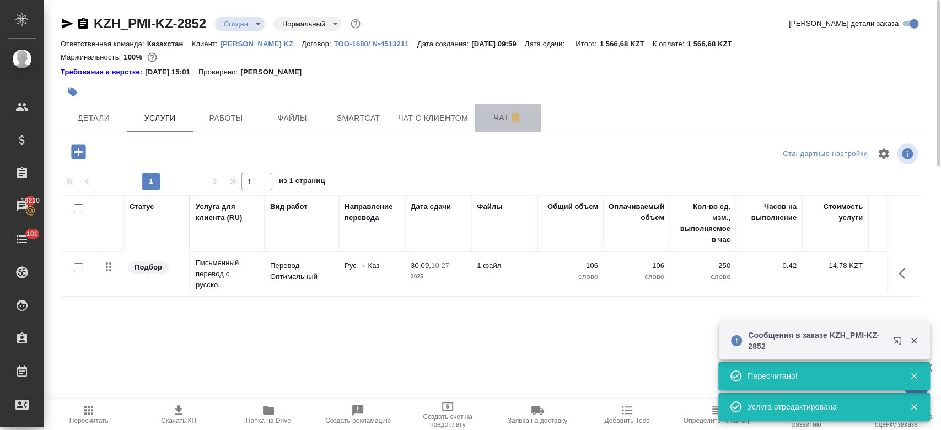
click at [502, 121] on span "Чат" at bounding box center [507, 118] width 53 height 14
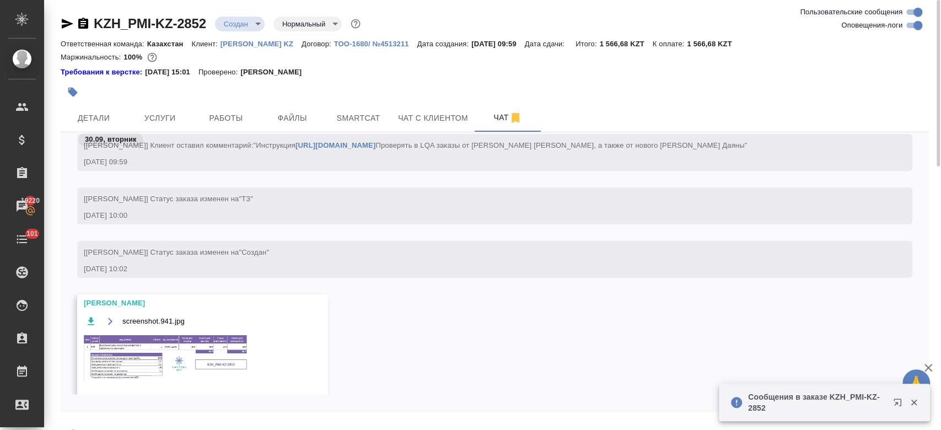
scroll to position [66, 0]
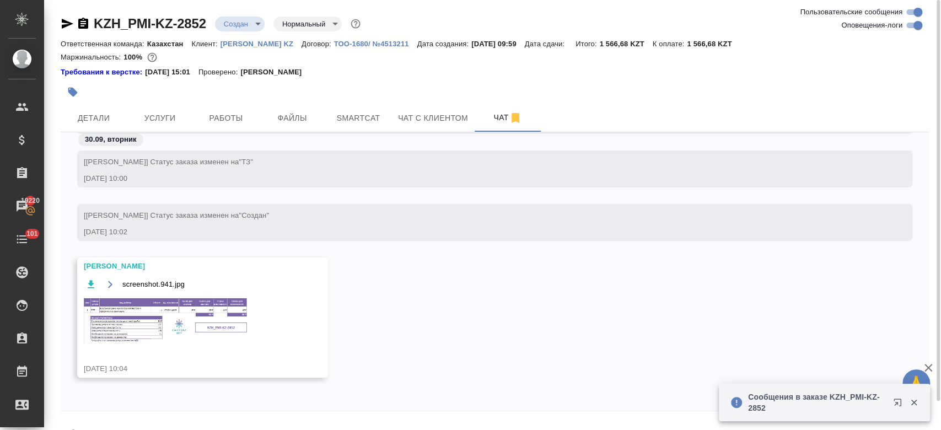
click at [201, 320] on img at bounding box center [166, 320] width 165 height 47
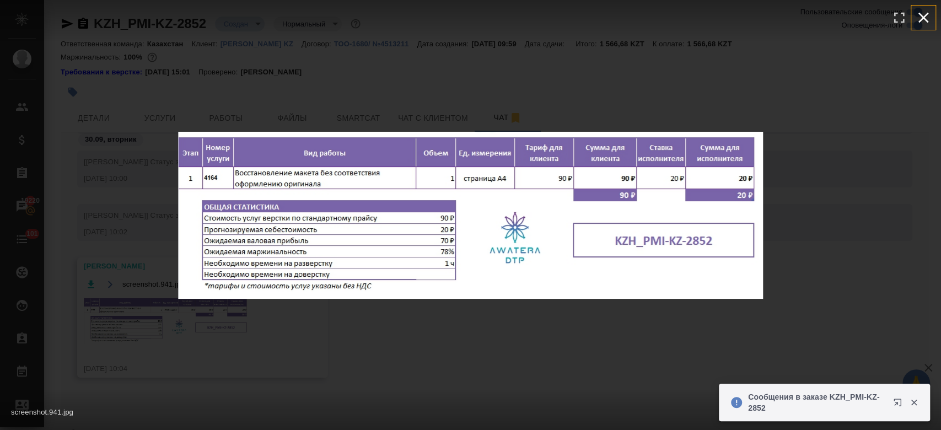
click at [920, 23] on icon "button" at bounding box center [924, 18] width 18 height 18
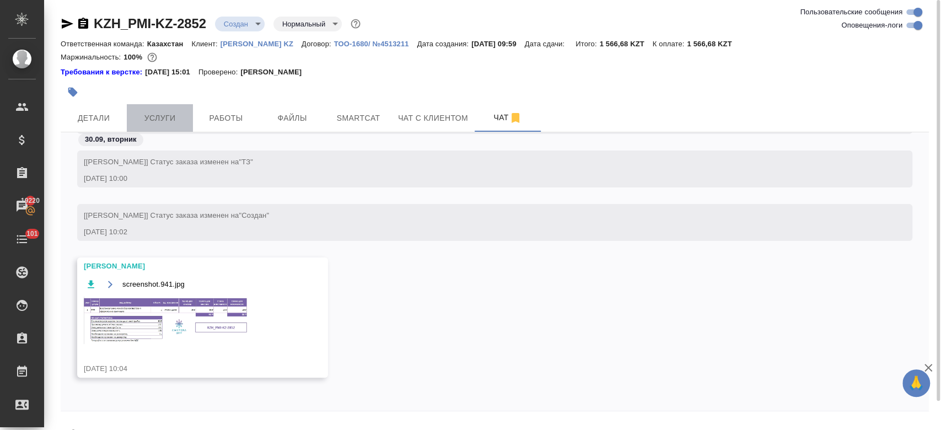
click at [155, 117] on span "Услуги" at bounding box center [159, 118] width 53 height 14
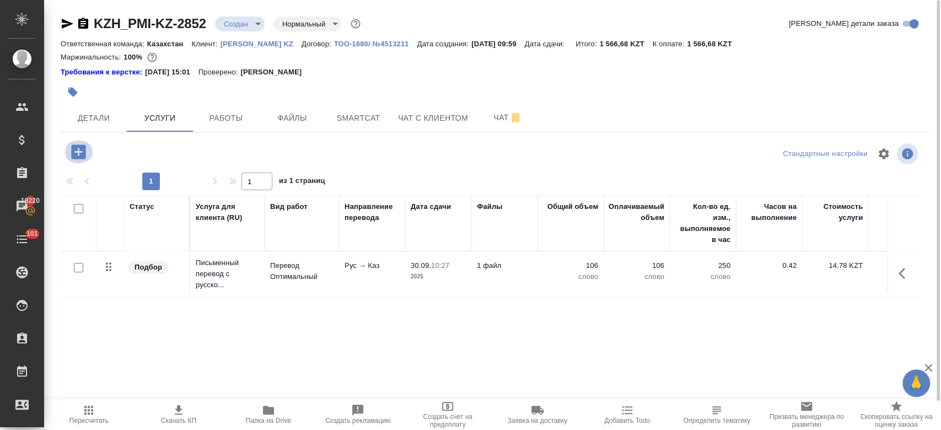
click at [87, 155] on icon "button" at bounding box center [78, 151] width 19 height 19
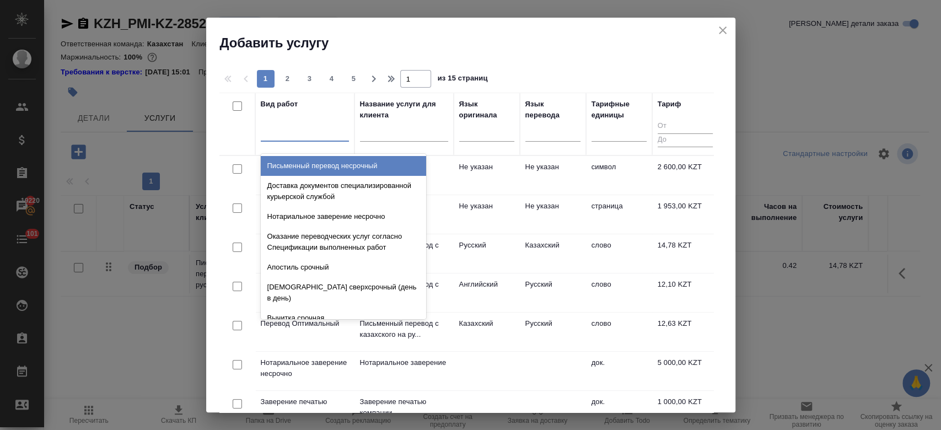
click at [319, 140] on div at bounding box center [305, 131] width 88 height 21
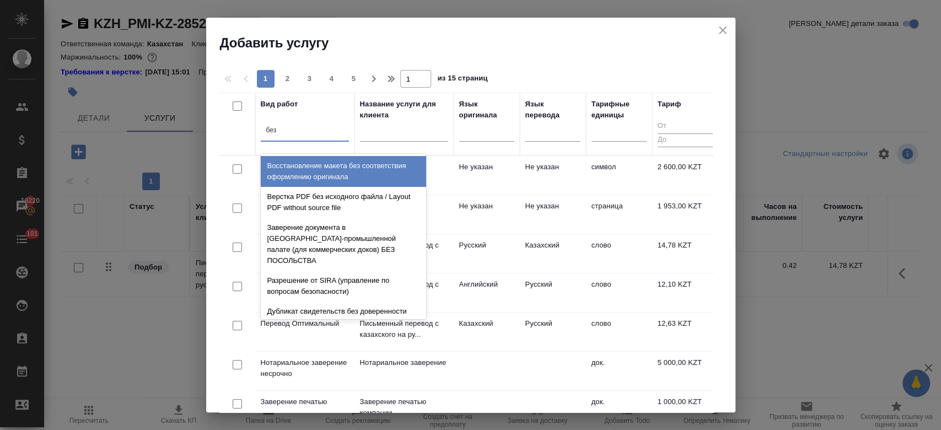
click at [331, 166] on div "Восстановление макета без соответствия оформлению оригинала" at bounding box center [343, 171] width 165 height 31
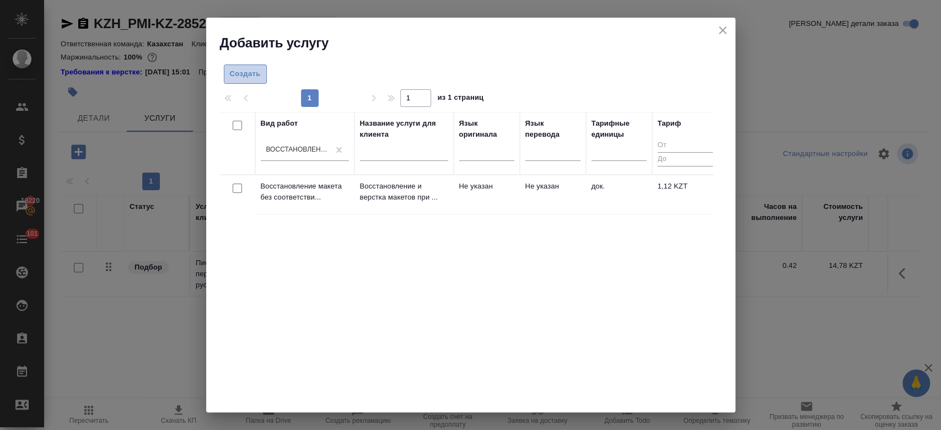
click at [246, 71] on span "Создать" at bounding box center [245, 74] width 31 height 13
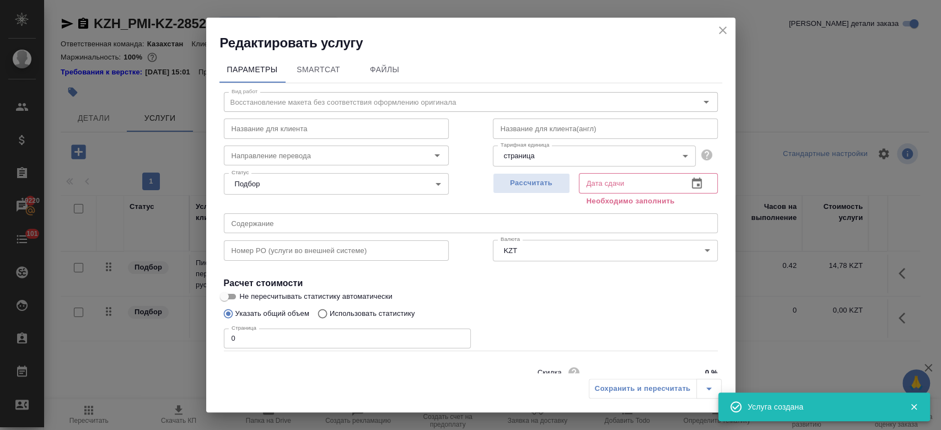
scroll to position [47, 0]
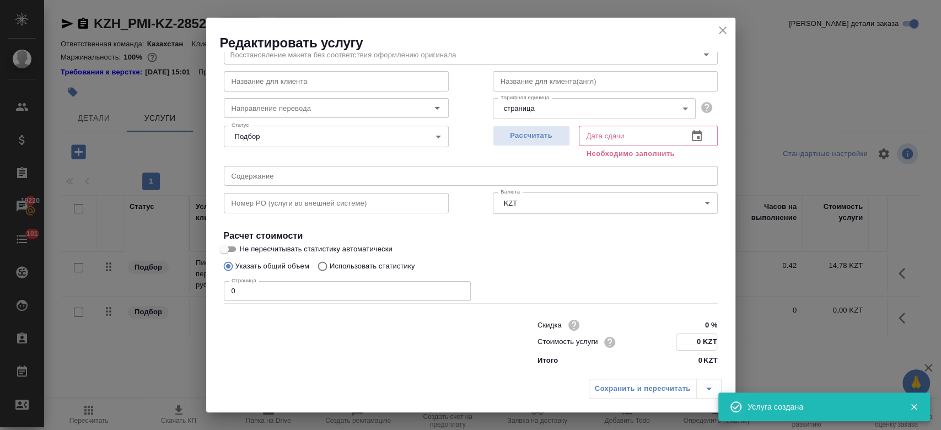
click at [695, 342] on input "0 KZT" at bounding box center [696, 342] width 40 height 16
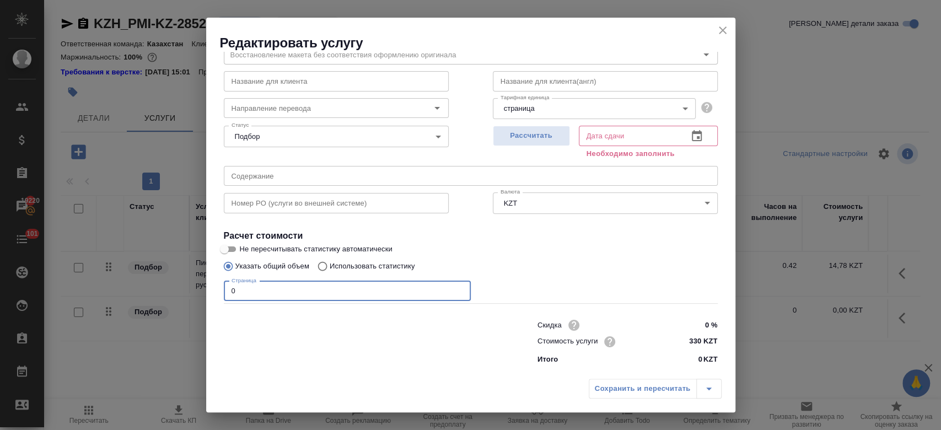
click at [269, 294] on input "0" at bounding box center [347, 291] width 247 height 20
click at [529, 139] on span "Рассчитать" at bounding box center [531, 136] width 65 height 13
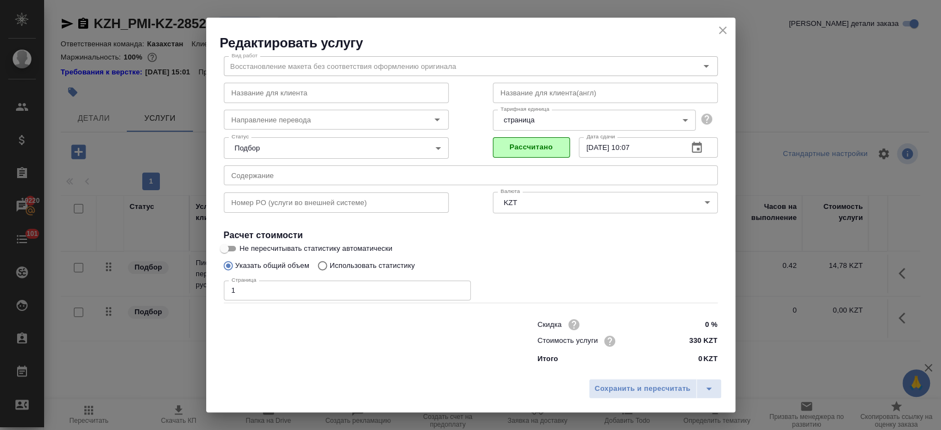
scroll to position [35, 0]
click at [621, 391] on span "Сохранить и пересчитать" at bounding box center [643, 389] width 96 height 13
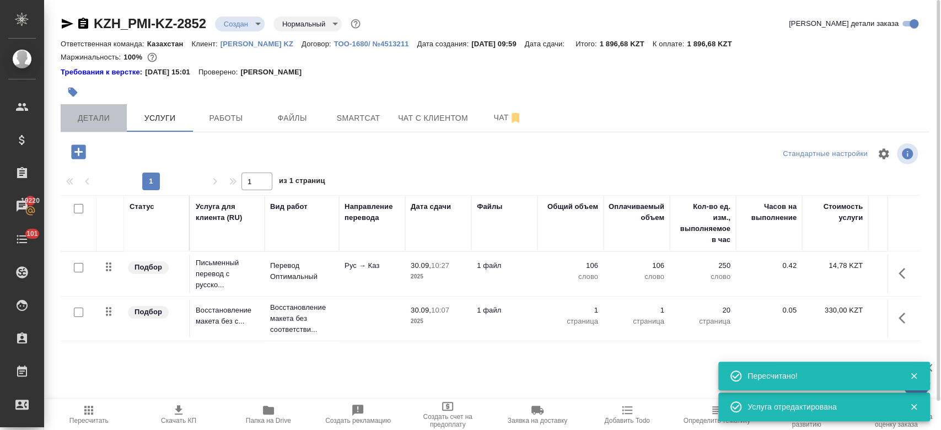
click at [99, 131] on button "Детали" at bounding box center [94, 118] width 66 height 28
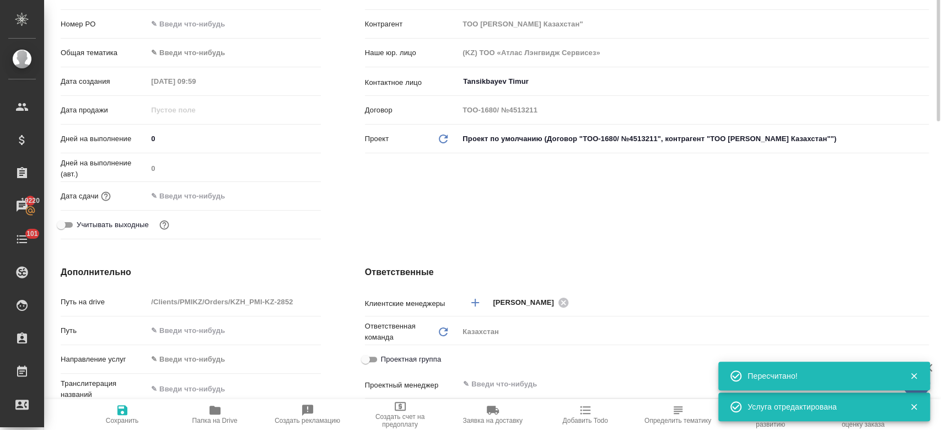
scroll to position [211, 0]
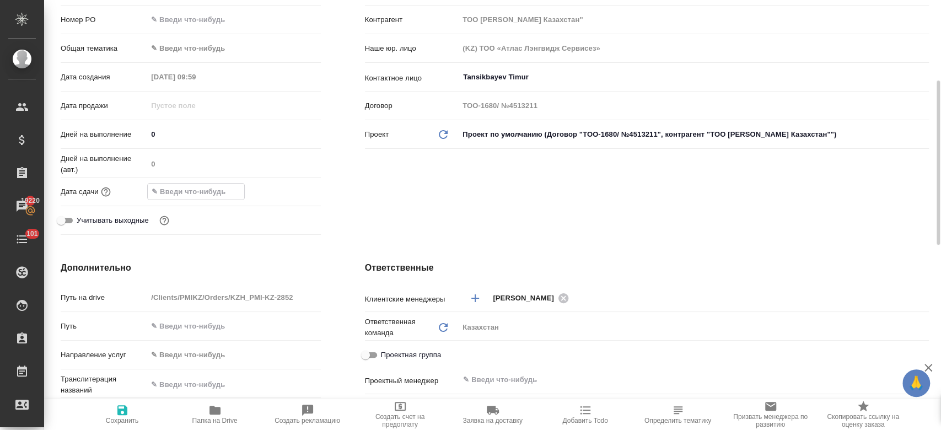
click at [205, 186] on input "text" at bounding box center [196, 192] width 96 height 16
click at [291, 196] on icon "button" at bounding box center [288, 190] width 13 height 13
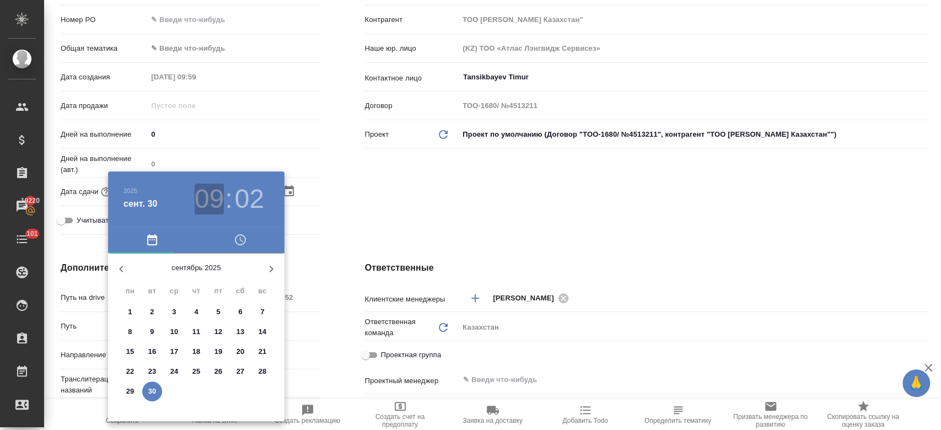
click at [217, 195] on h3 "09" at bounding box center [209, 199] width 29 height 31
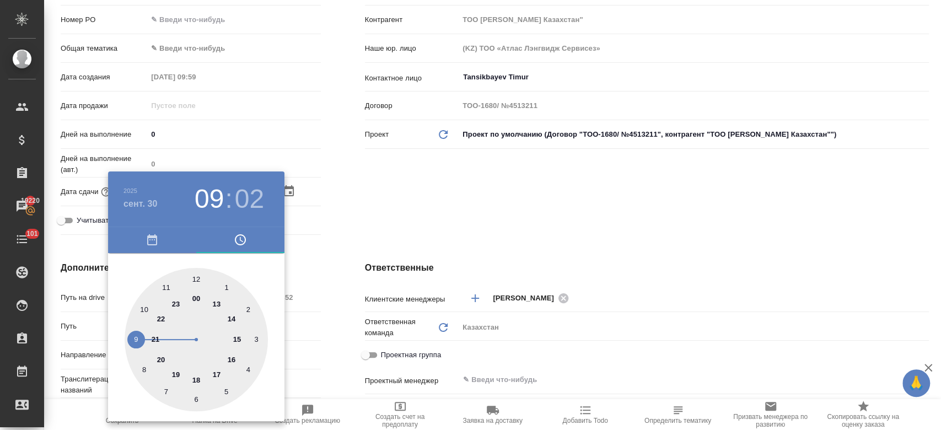
click at [232, 316] on div at bounding box center [196, 339] width 143 height 143
click at [196, 280] on div at bounding box center [196, 339] width 143 height 143
click at [401, 196] on div at bounding box center [470, 215] width 941 height 430
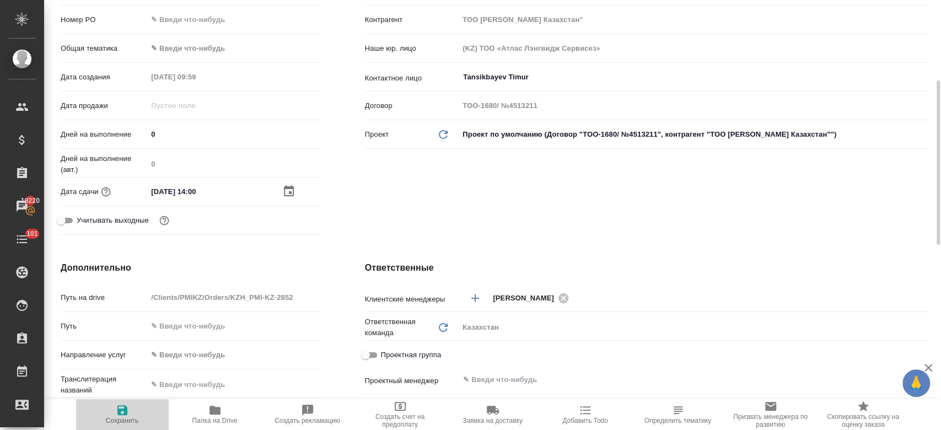
click at [132, 413] on span "Сохранить" at bounding box center [122, 414] width 79 height 21
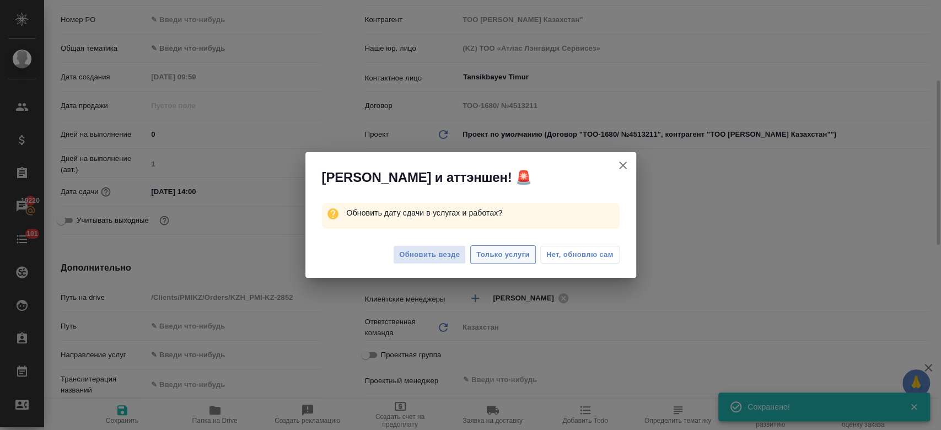
click at [498, 259] on span "Только услуги" at bounding box center [502, 255] width 53 height 13
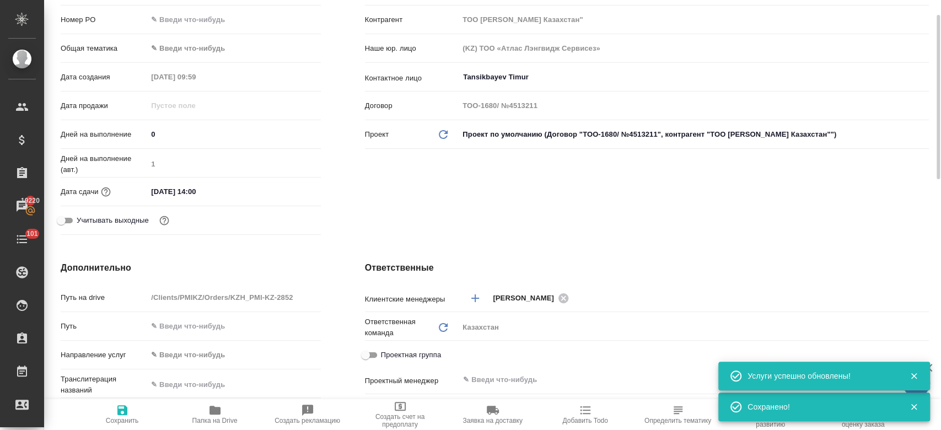
scroll to position [0, 0]
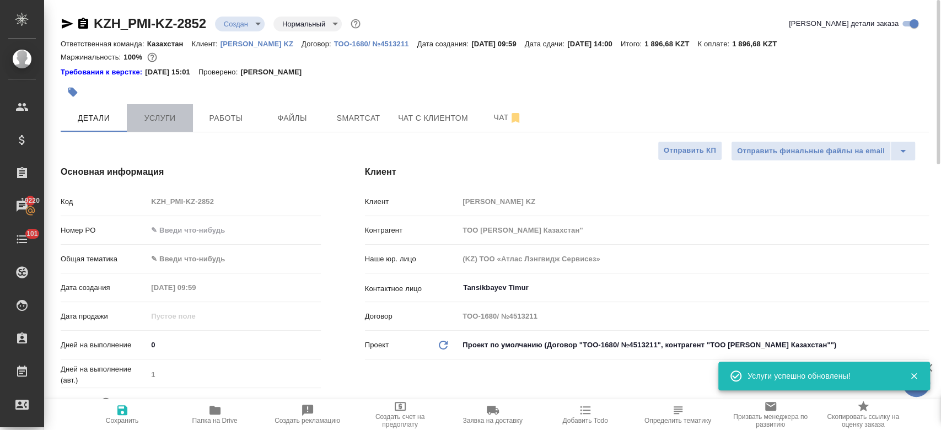
click at [138, 111] on span "Услуги" at bounding box center [159, 118] width 53 height 14
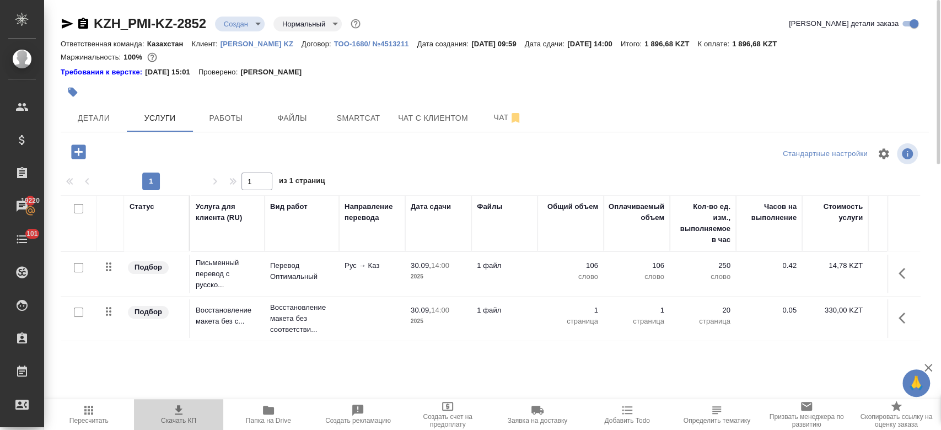
click at [180, 416] on icon "button" at bounding box center [178, 410] width 13 height 13
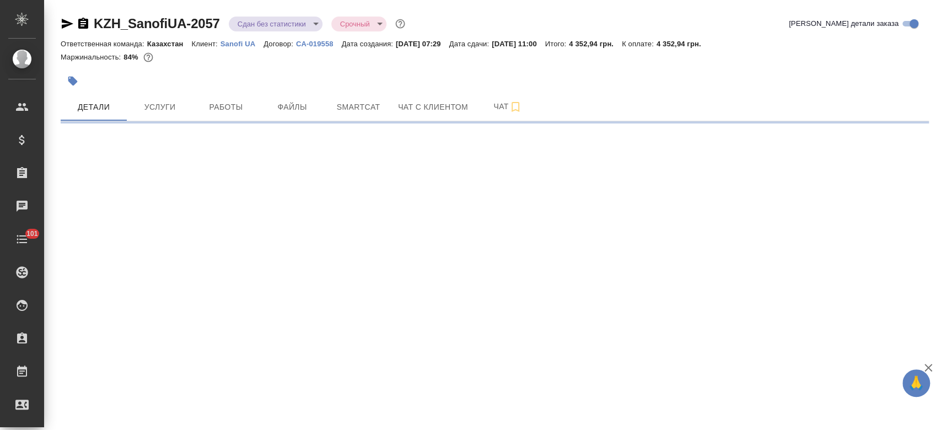
select select "RU"
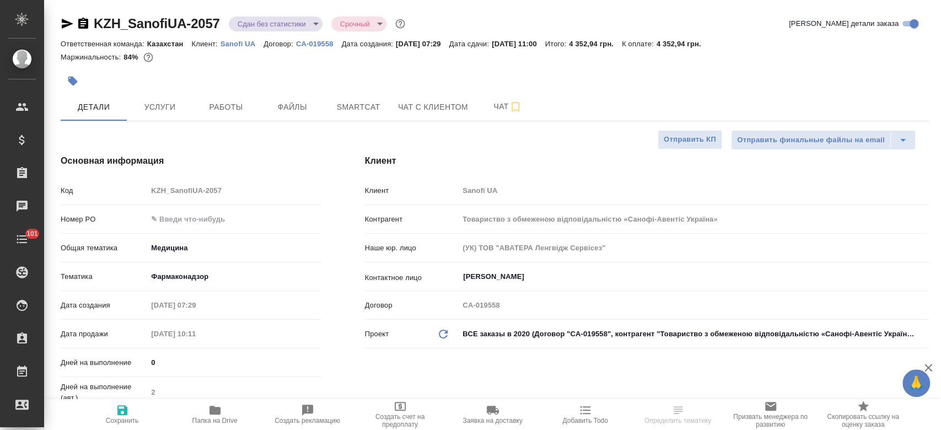
type textarea "x"
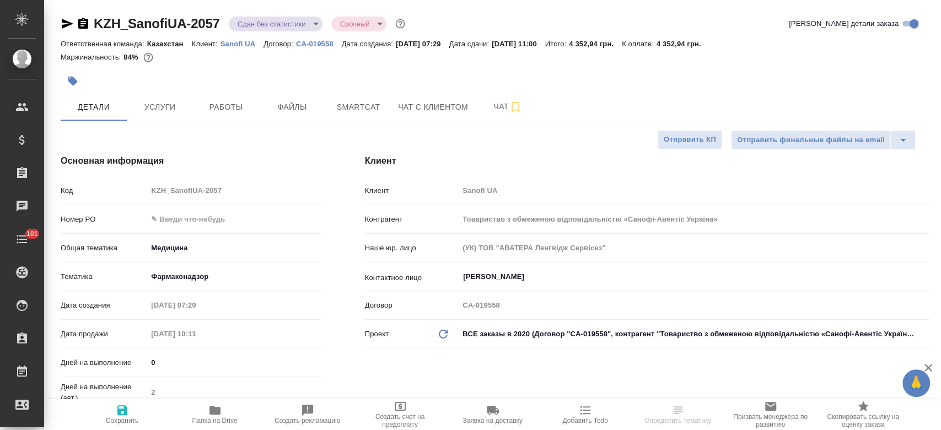
type textarea "x"
drag, startPoint x: 66, startPoint y: 23, endPoint x: 337, endPoint y: -50, distance: 280.8
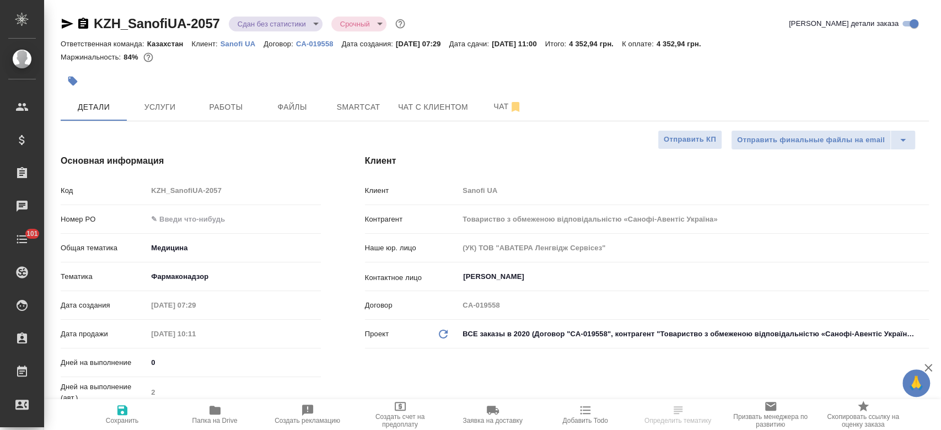
click at [337, 0] on html "🙏 .cls-1 fill:#fff; AWATERA Kosherbayeva Nazerke Клиенты Спецификации Заказы Ча…" at bounding box center [470, 215] width 941 height 430
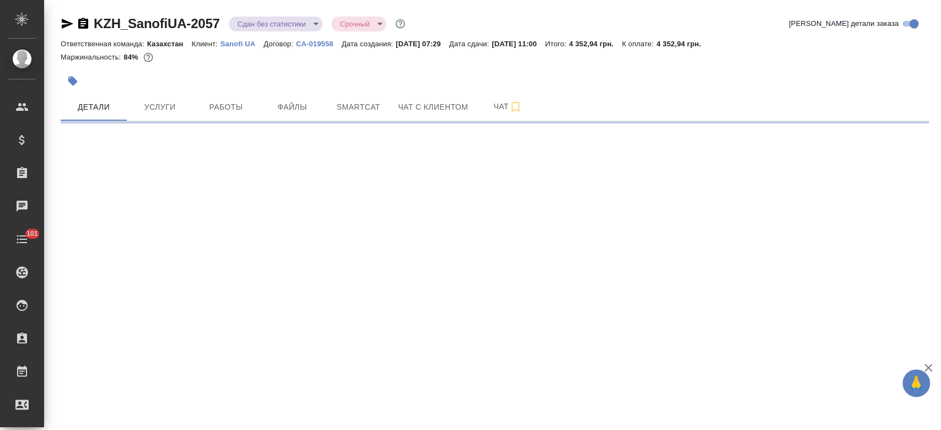
select select "RU"
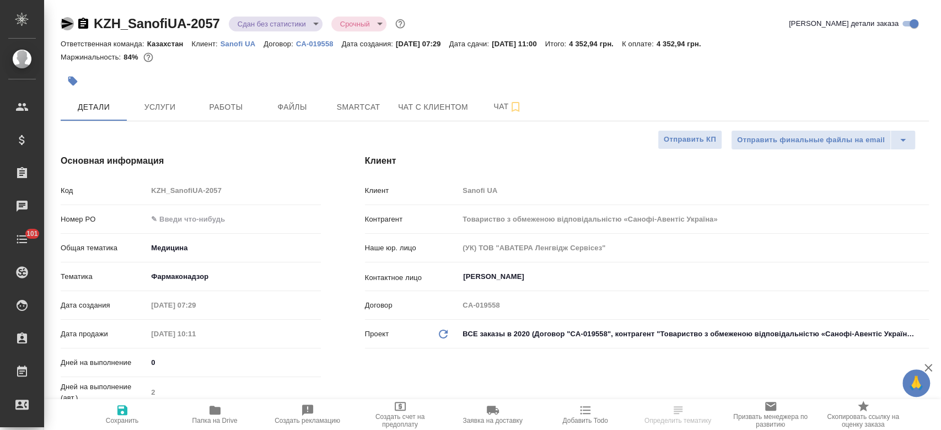
click at [65, 24] on icon "button" at bounding box center [68, 24] width 12 height 10
type textarea "x"
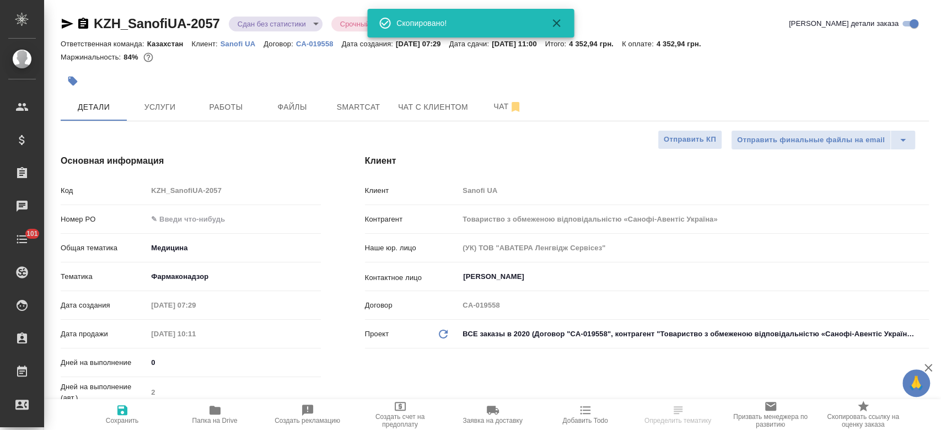
type textarea "x"
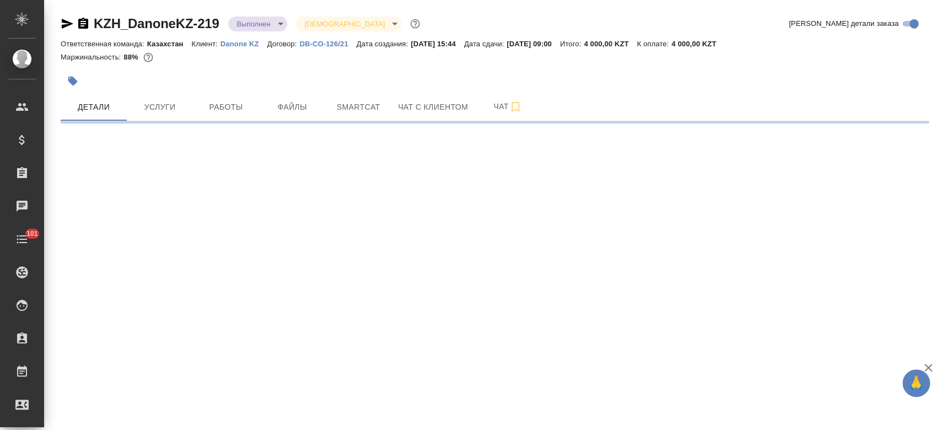
select select "RU"
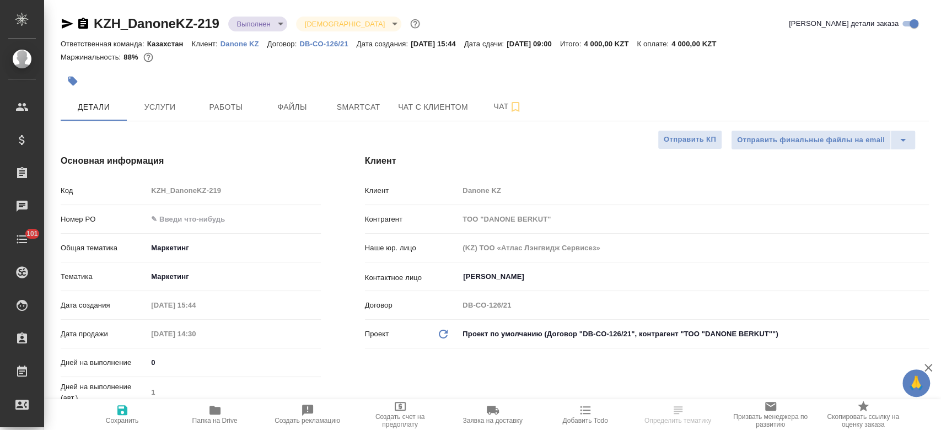
click at [245, 43] on p "Danone KZ" at bounding box center [244, 44] width 47 height 8
type textarea "x"
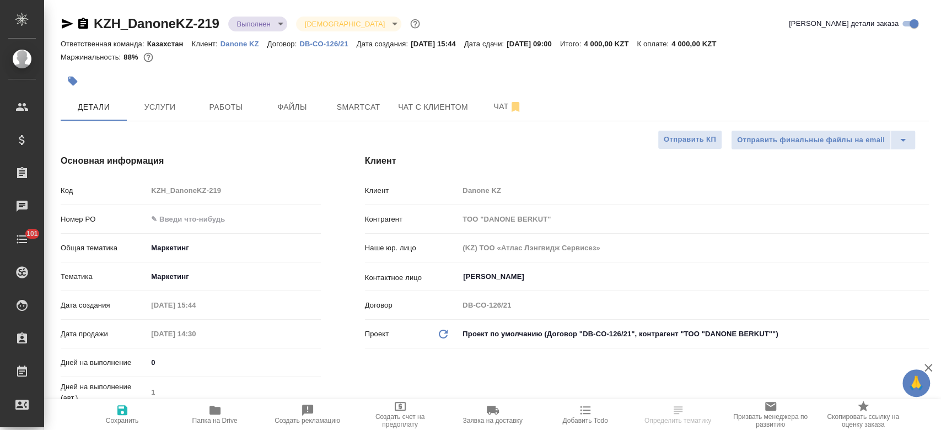
type textarea "x"
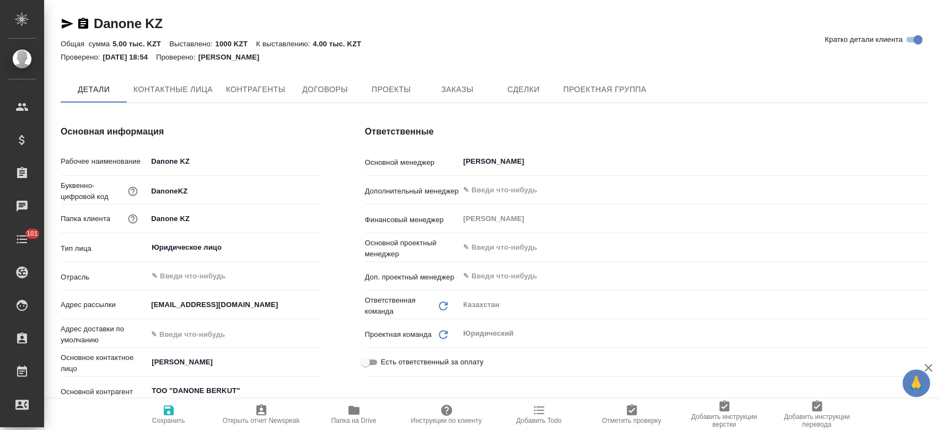
type textarea "x"
click at [453, 79] on button "Заказы" at bounding box center [457, 90] width 66 height 28
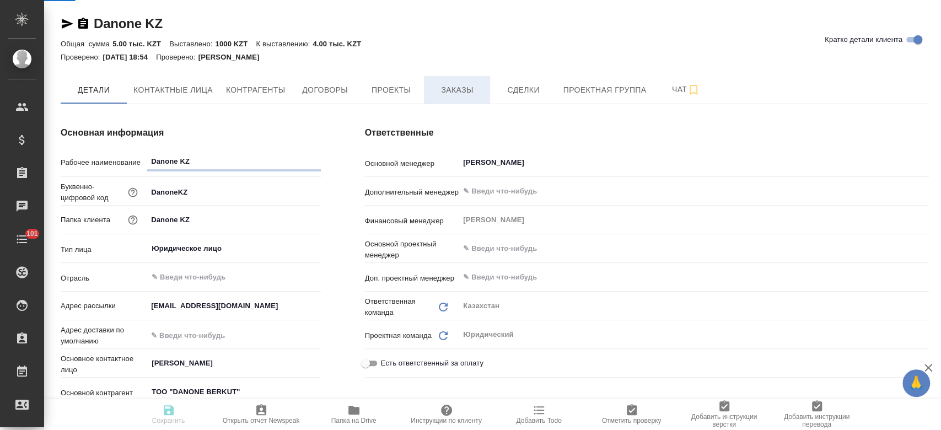
type textarea "x"
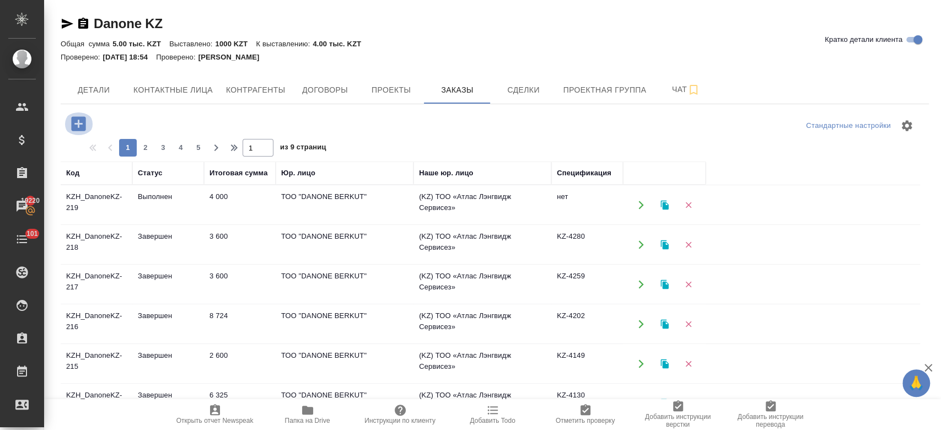
click at [74, 117] on icon "button" at bounding box center [78, 123] width 14 height 14
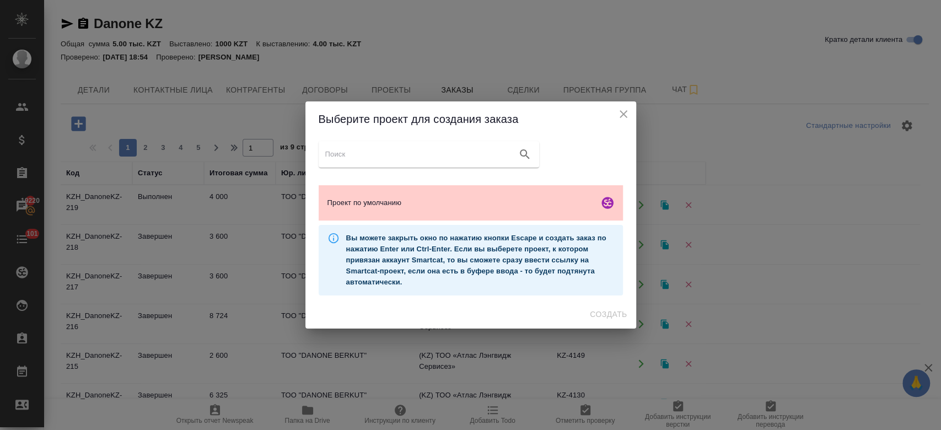
click at [460, 184] on ul "Проект по умолчанию" at bounding box center [471, 203] width 304 height 44
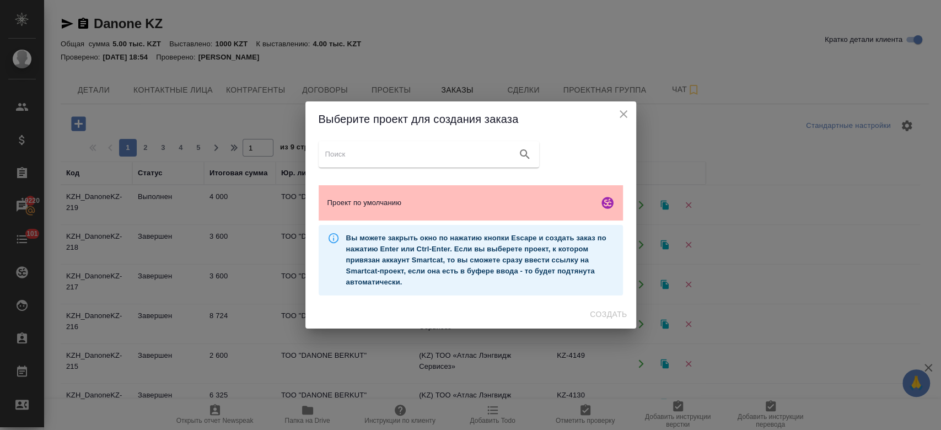
click at [460, 196] on div "Проект по умолчанию" at bounding box center [471, 202] width 304 height 35
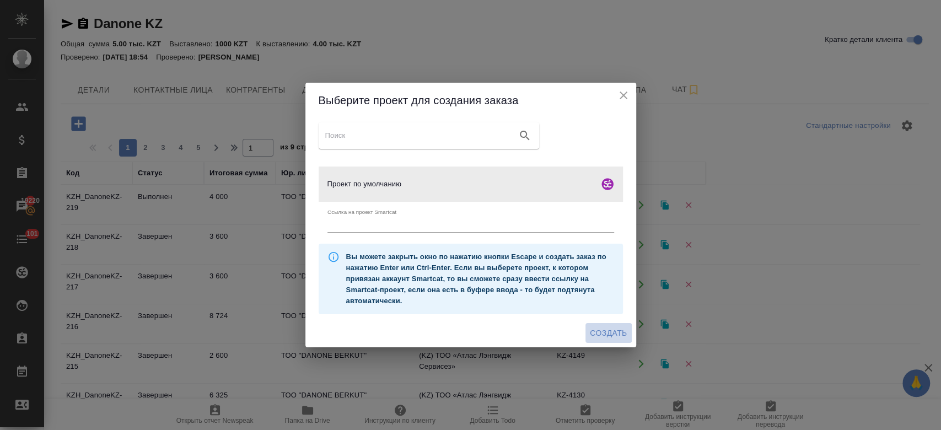
click at [603, 329] on span "Создать" at bounding box center [608, 333] width 37 height 14
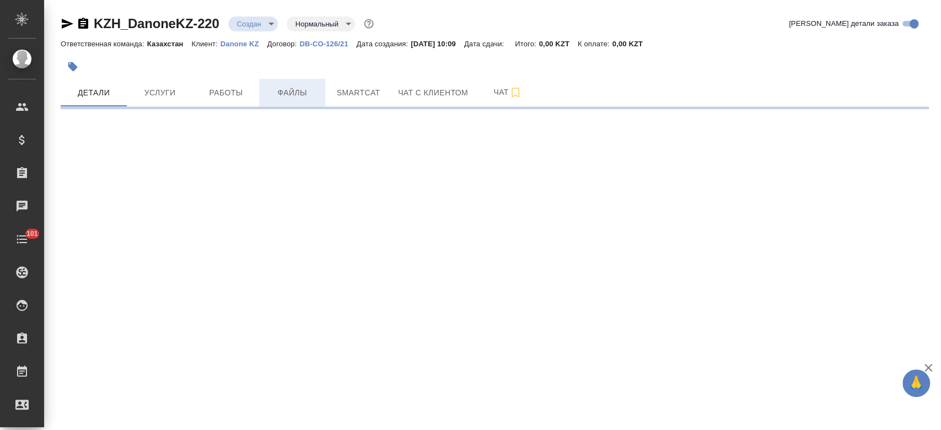
select select "RU"
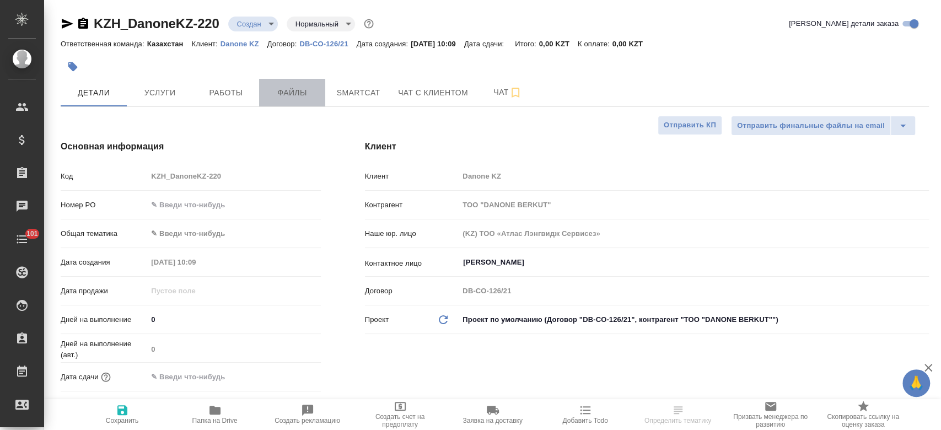
click at [299, 94] on span "Файлы" at bounding box center [292, 93] width 53 height 14
type textarea "x"
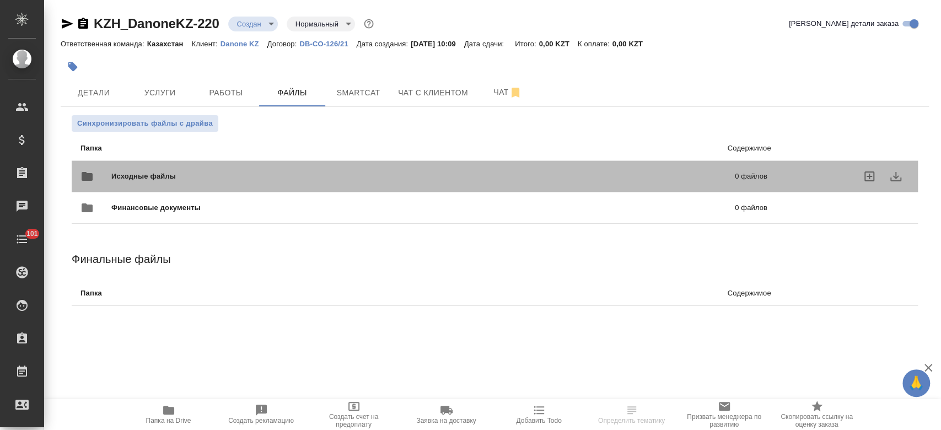
click at [175, 171] on span "Исходные файлы" at bounding box center [283, 176] width 344 height 11
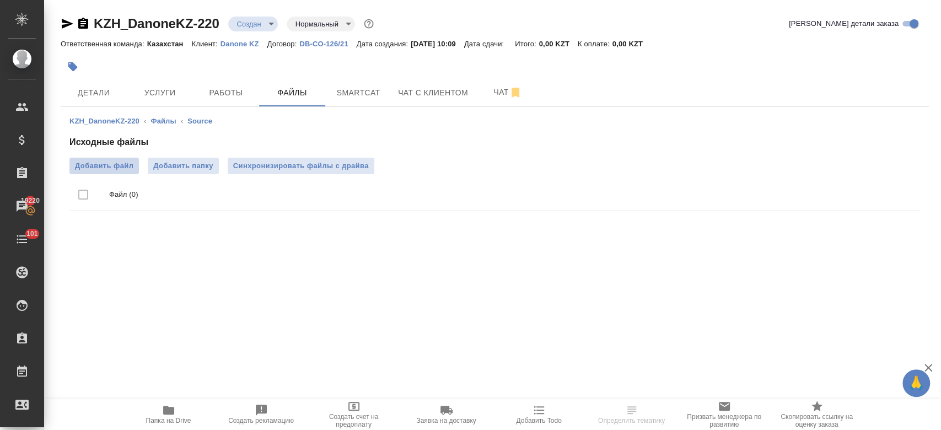
click at [115, 171] on label "Добавить файл" at bounding box center [103, 166] width 69 height 17
click at [0, 0] on input "Добавить файл" at bounding box center [0, 0] width 0 height 0
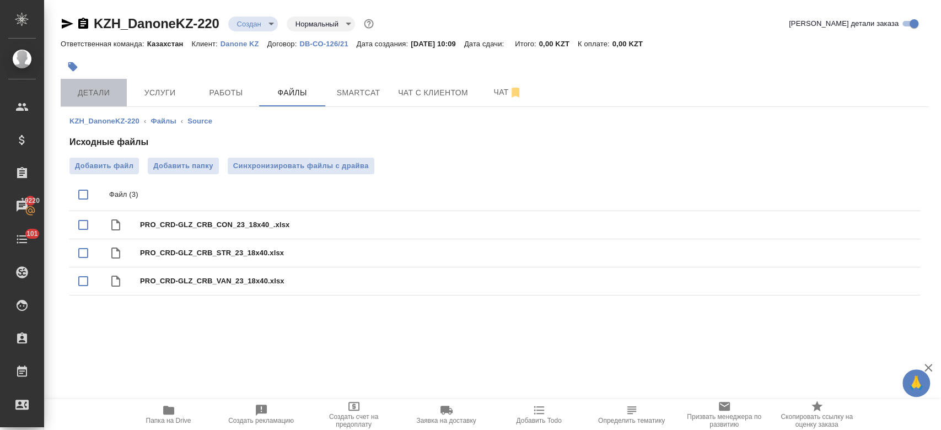
click at [92, 92] on span "Детали" at bounding box center [93, 93] width 53 height 14
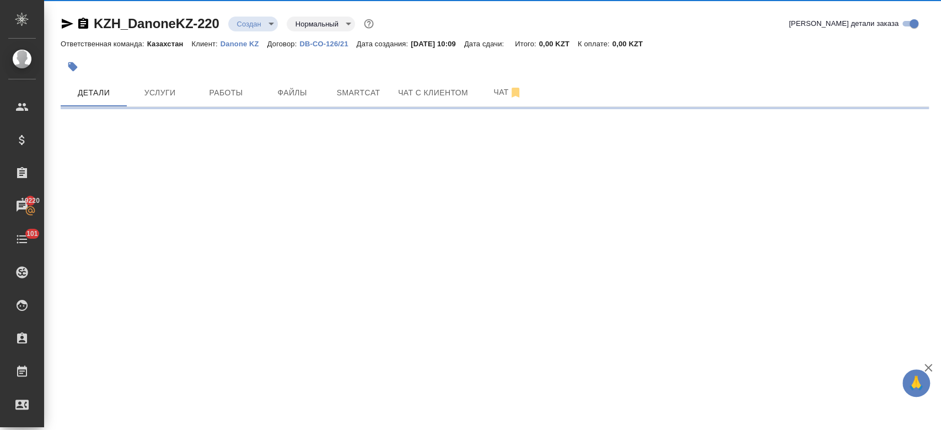
select select "RU"
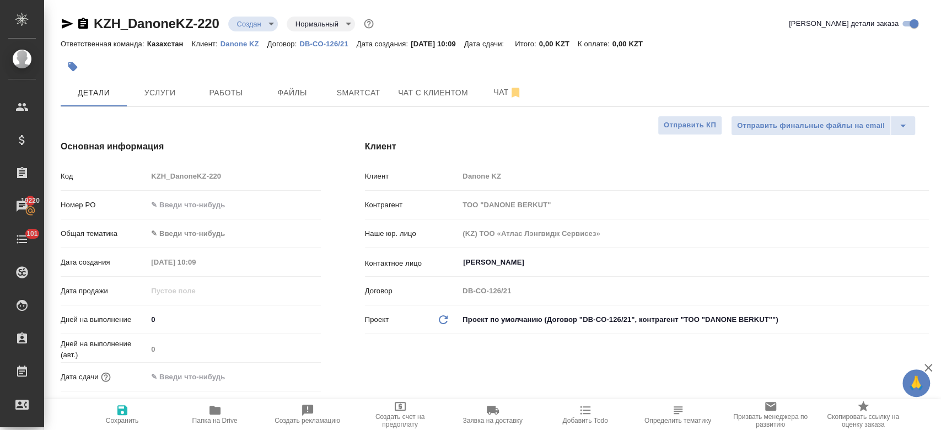
type textarea "x"
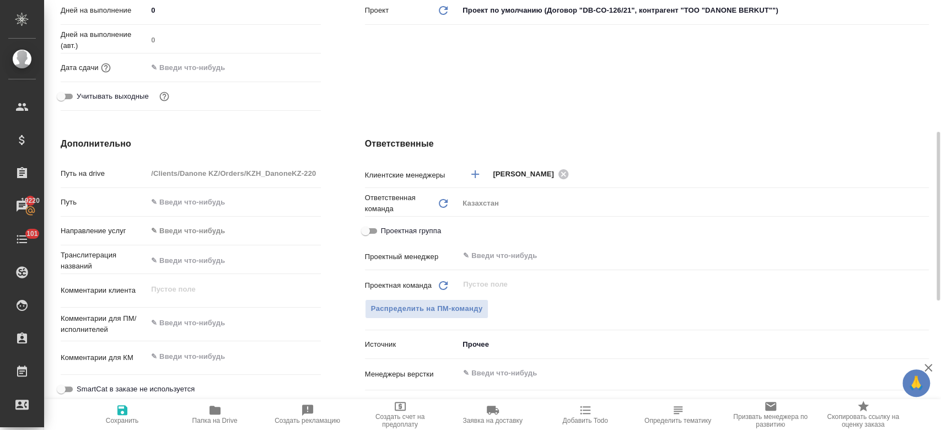
scroll to position [340, 0]
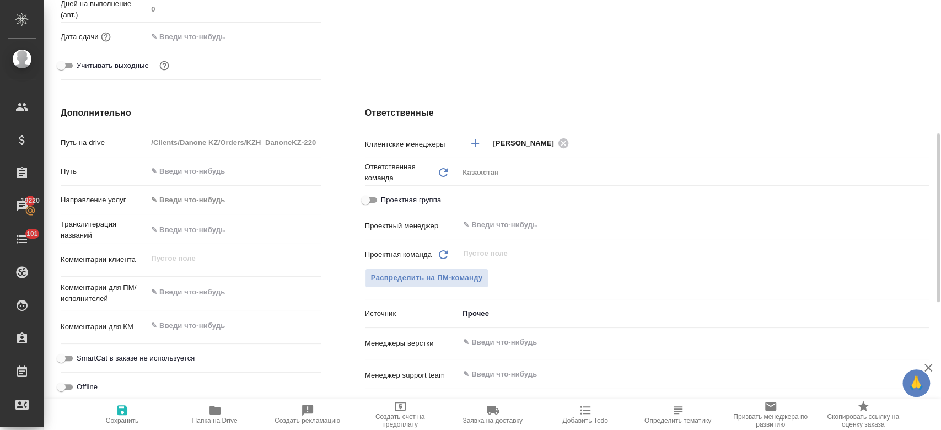
type textarea "x"
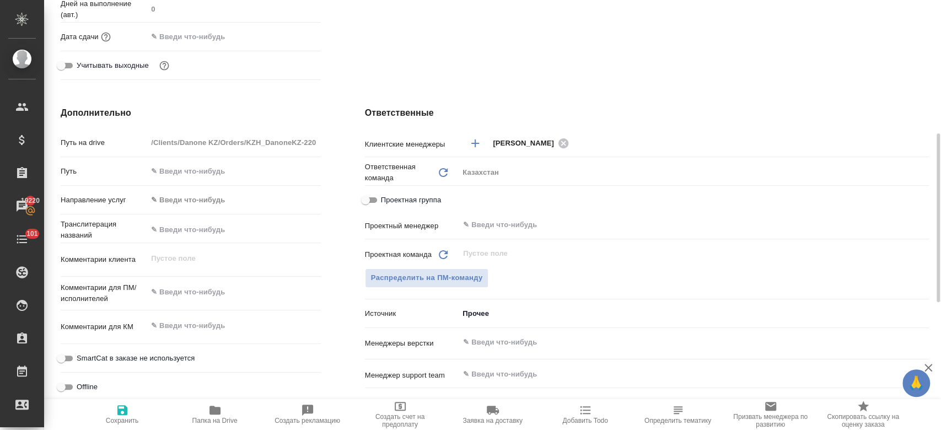
type textarea "x"
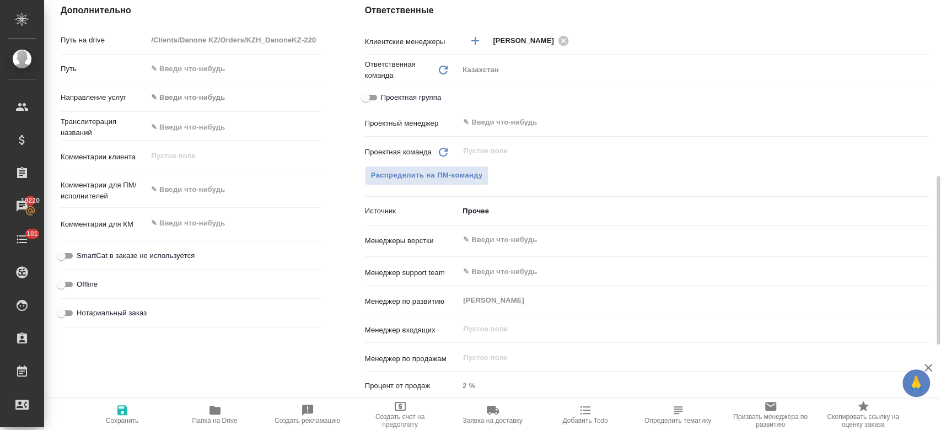
scroll to position [444, 0]
click at [193, 198] on div "x" at bounding box center [233, 189] width 173 height 24
type textarea "x"
type textarea "g"
type textarea "x"
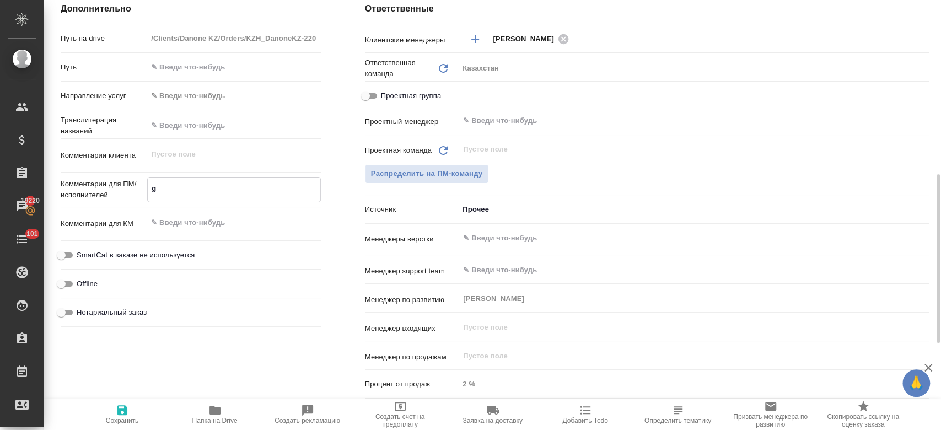
type textarea "x"
type textarea "gt"
type textarea "x"
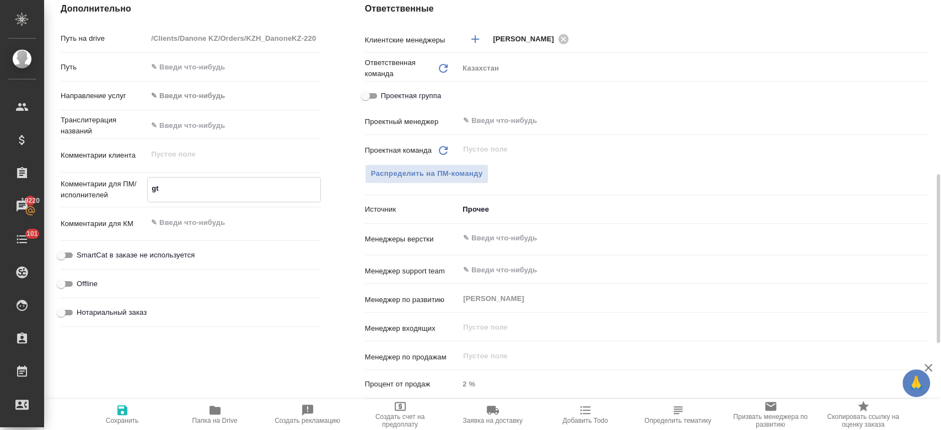
type textarea "x"
type textarea "gth"
type textarea "x"
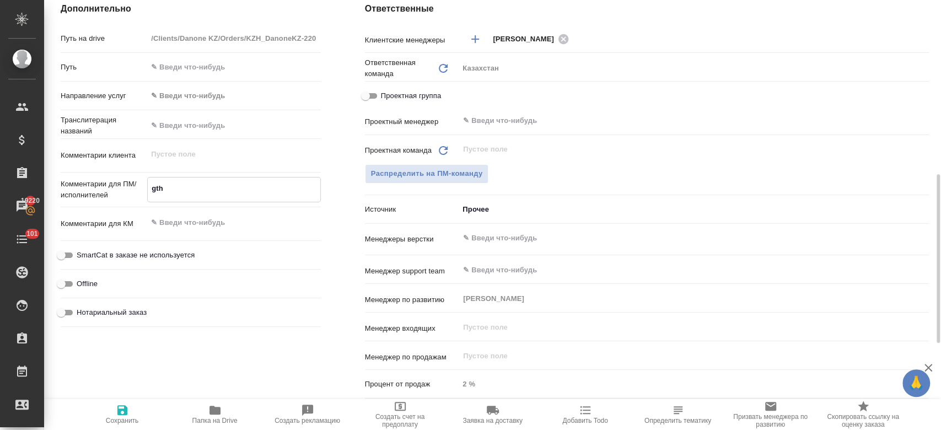
type textarea "gtht"
type textarea "x"
type textarea "gthtdj"
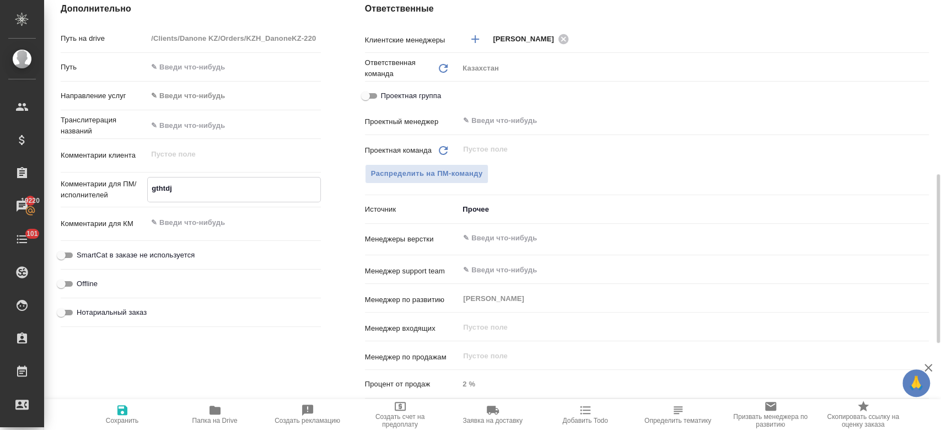
type textarea "x"
type textarea "gthtdjl"
type textarea "x"
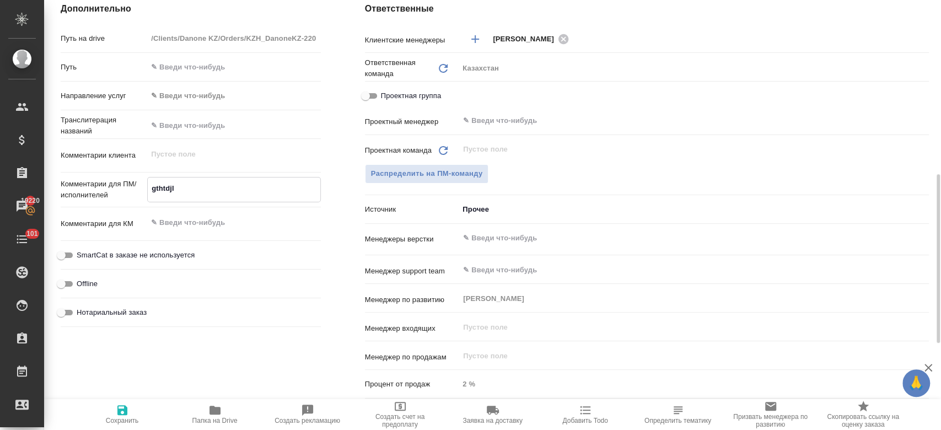
type textarea "x"
type textarea "gthtdjl"
type textarea "x"
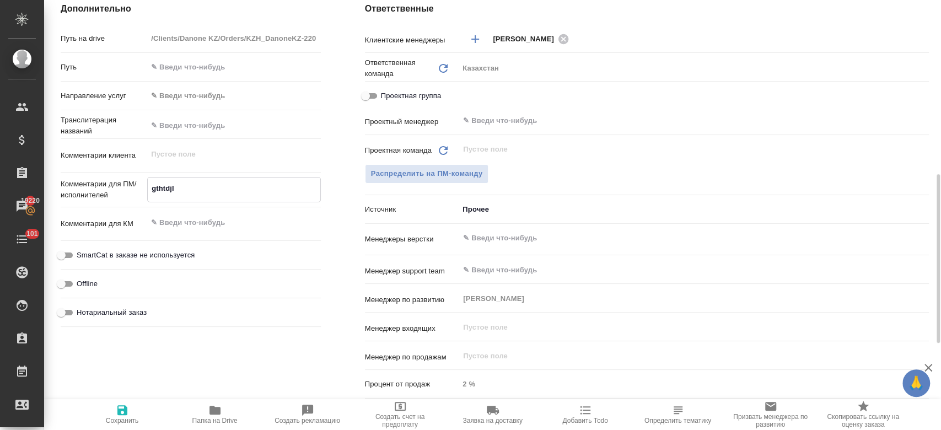
type textarea "x"
type textarea "gthtdjl y"
type textarea "x"
type textarea "gthtdjl yf"
type textarea "x"
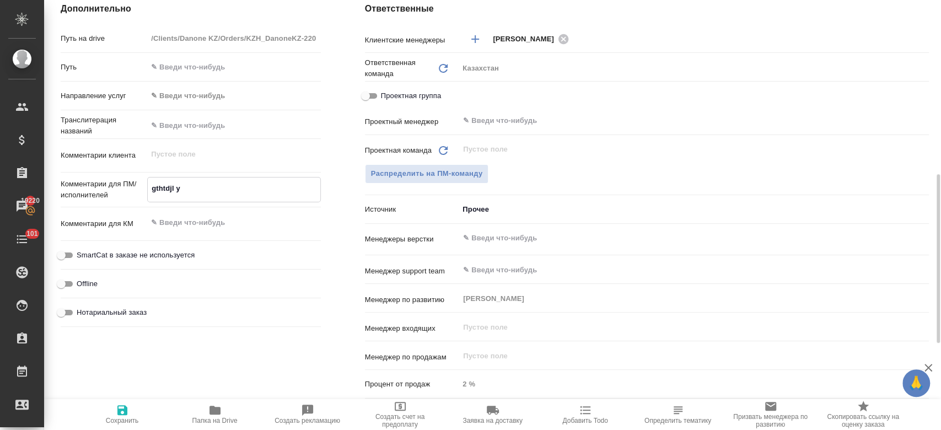
type textarea "x"
type textarea "gthtdjl yf r"
type textarea "x"
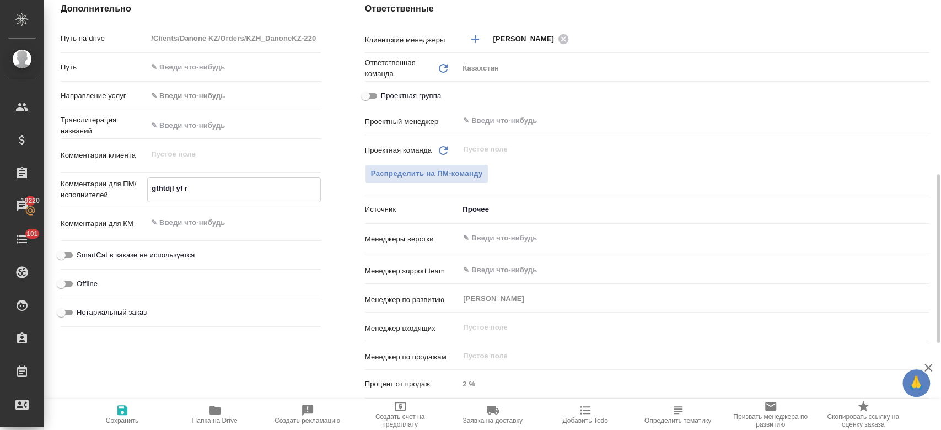
type textarea "gthtdjl yf rf"
type textarea "x"
type textarea "gthtdjl yf rfp"
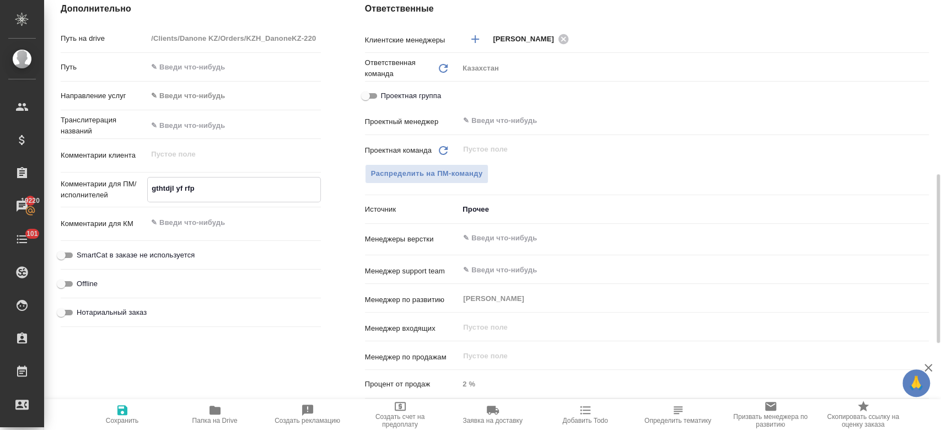
type textarea "x"
type textarea "gthtdjl yf rfp/"
type textarea "x"
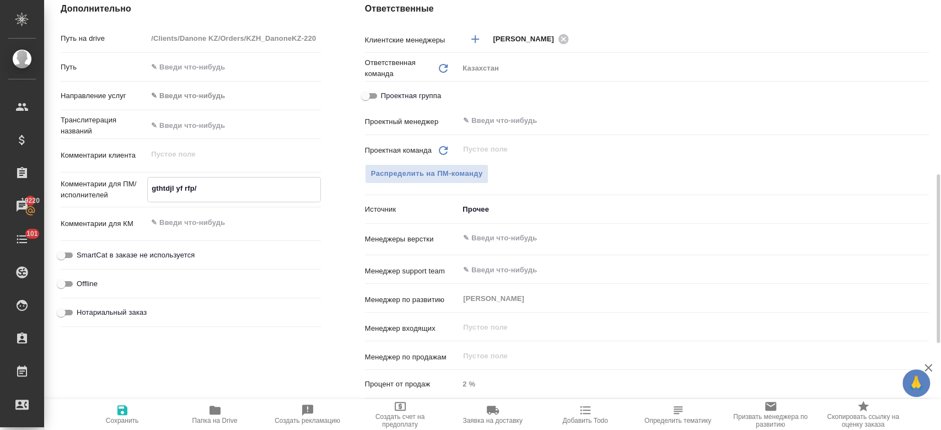
type textarea "x"
type textarea "gthtdjl yf rfp"
type textarea "x"
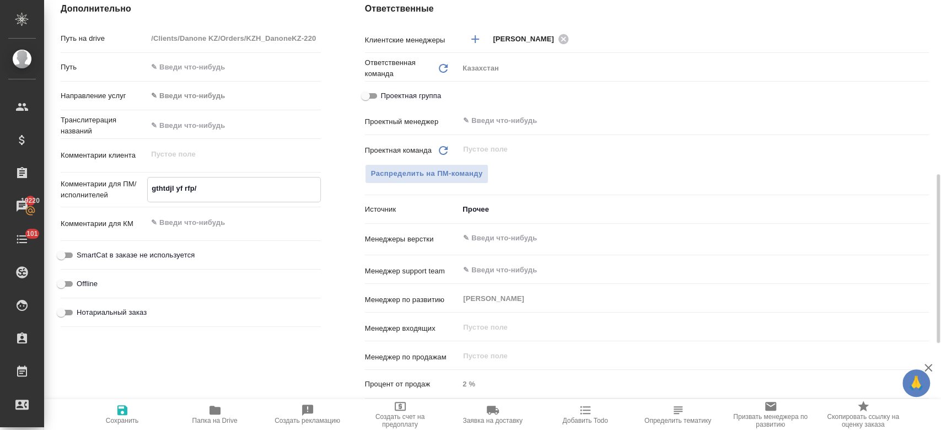
type textarea "x"
type textarea "g"
type textarea "x"
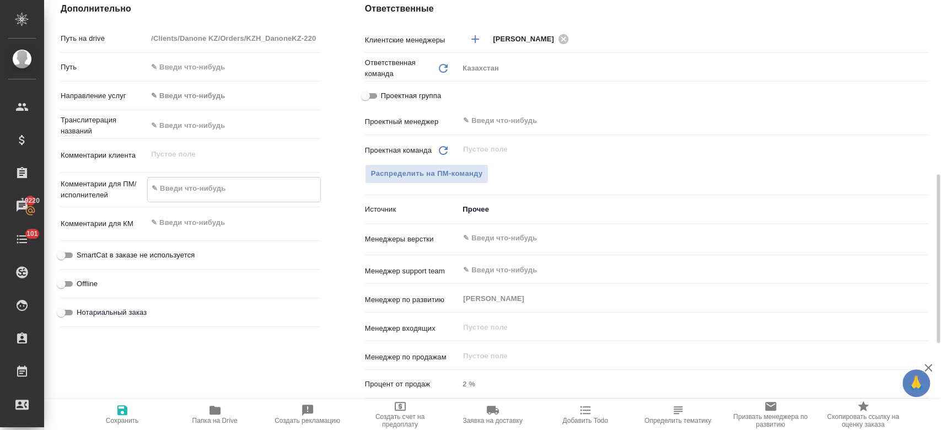
type textarea "g"
type textarea "x"
type textarea "gt"
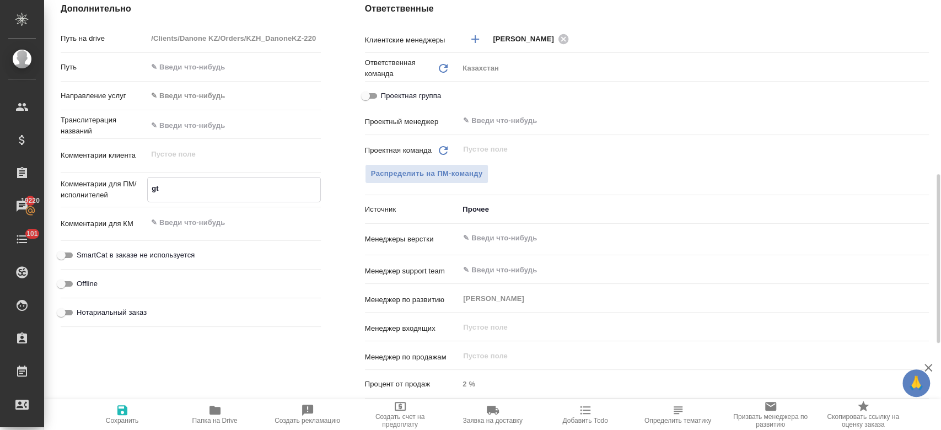
type textarea "x"
type textarea "gth"
type textarea "x"
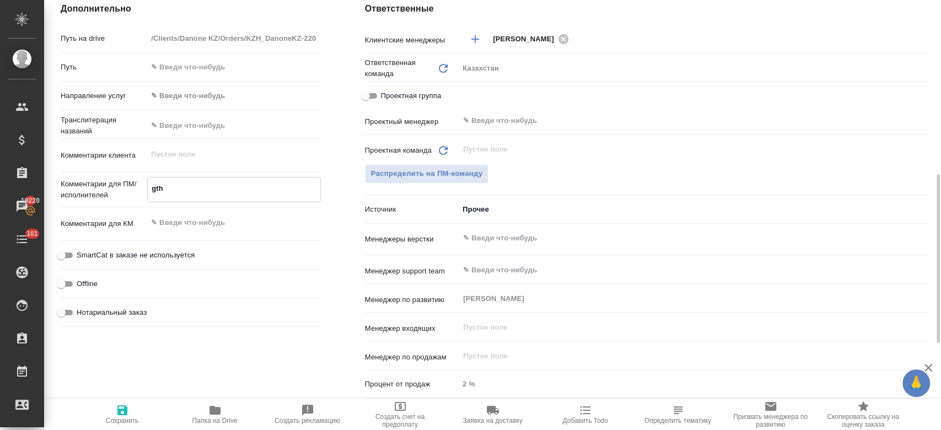
type textarea "x"
type textarea "gtht"
type textarea "x"
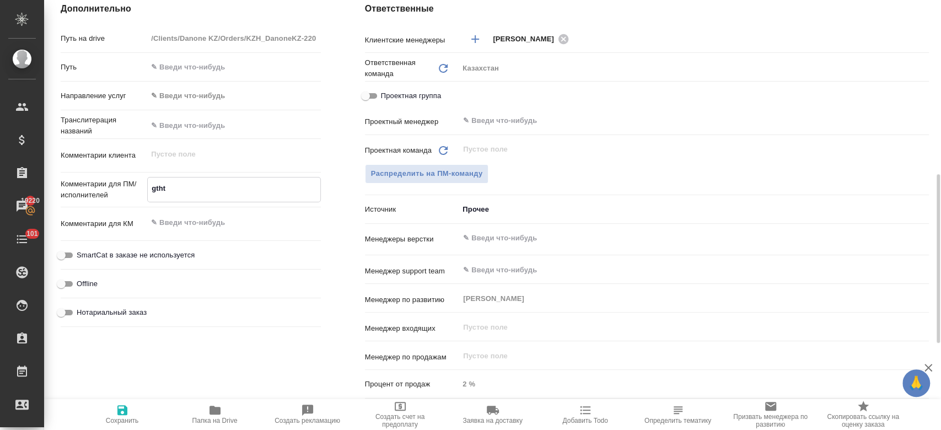
type textarea "x"
type textarea "gthtdj"
type textarea "x"
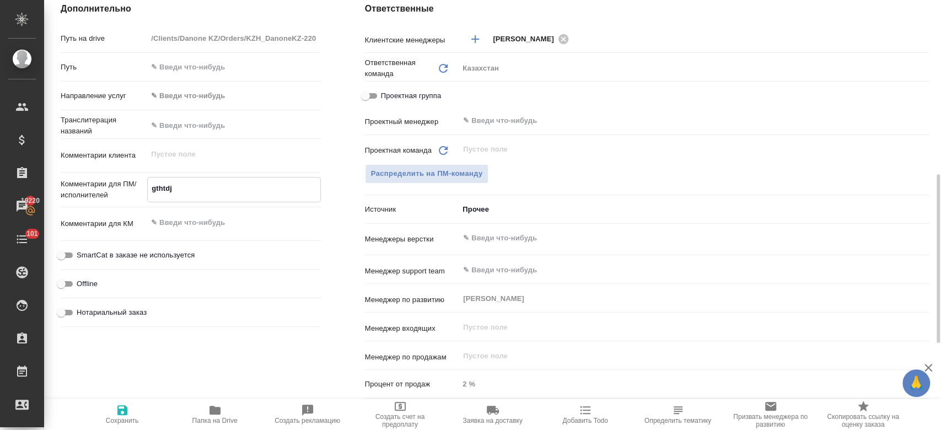
type textarea "gthtdjl"
type textarea "x"
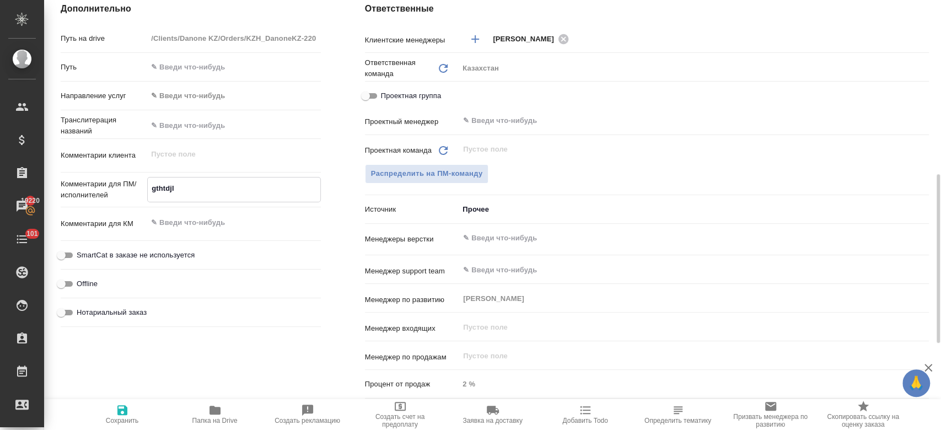
type textarea "gthtdjl"
type textarea "x"
type textarea "gthtdjl y"
type textarea "x"
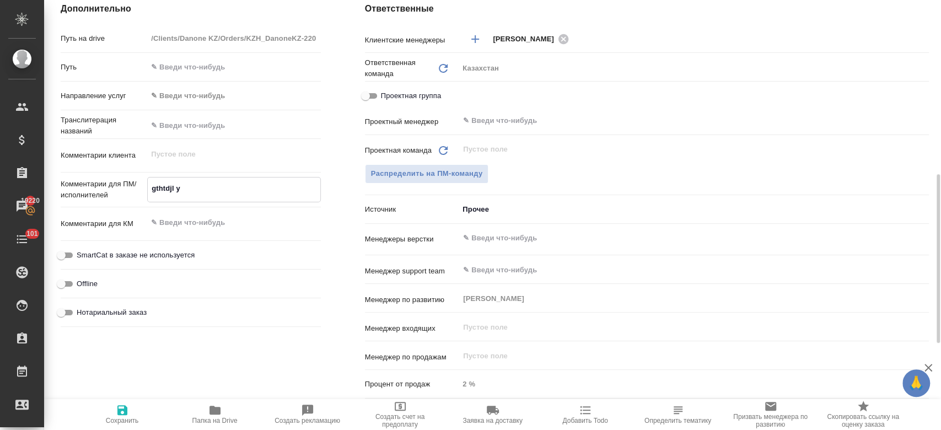
type textarea "x"
type textarea "gthtdjl yf"
type textarea "x"
type textarea "gthtdjl yf r"
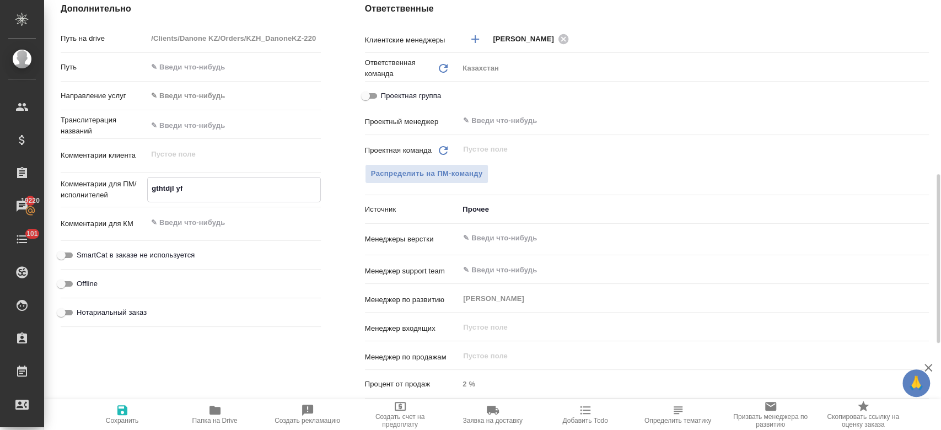
type textarea "x"
type textarea "gthtdjl yf rf"
type textarea "x"
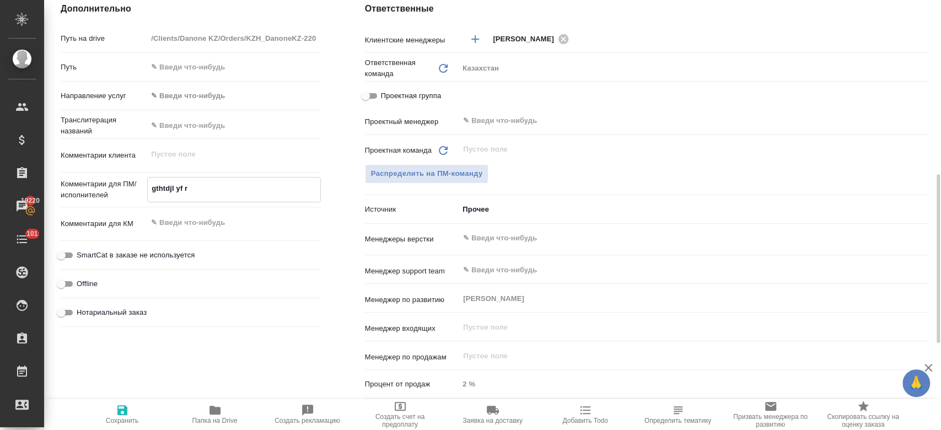
type textarea "x"
type textarea "gthtdjl yf rfp"
type textarea "x"
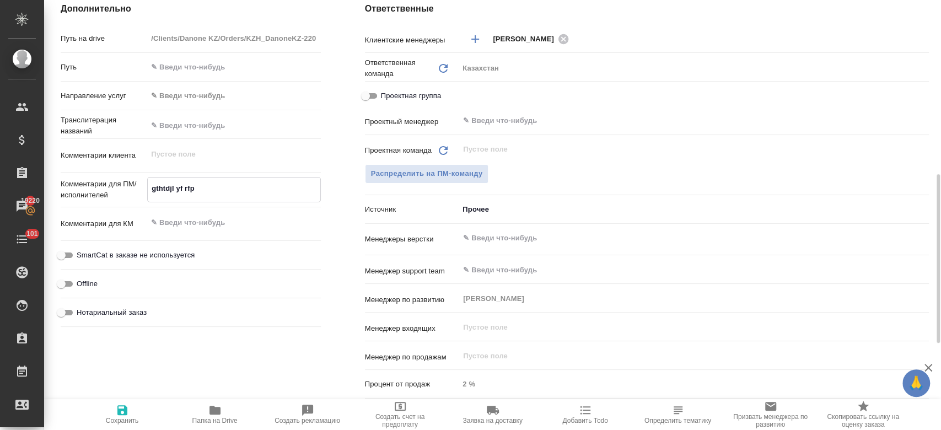
type textarea "x"
type textarea "gthtdjl yf rf"
type textarea "x"
type textarea "gthtdjl"
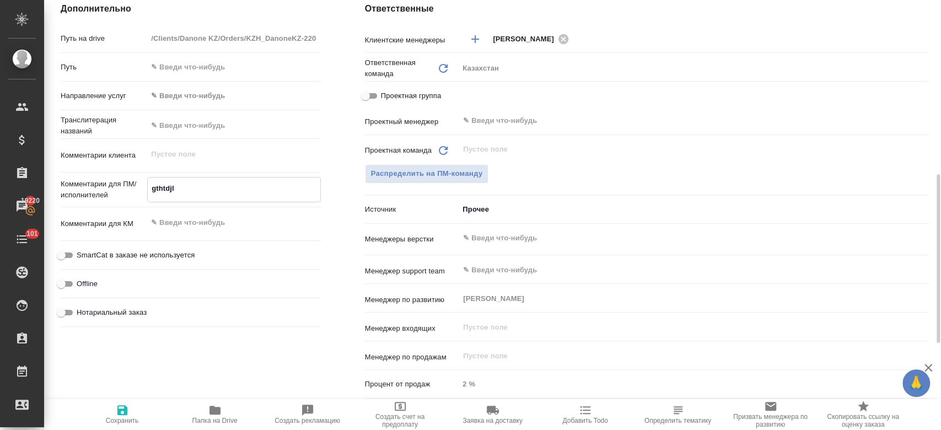
type textarea "x"
type textarea "gthtdjl"
type textarea "x"
type textarea "g"
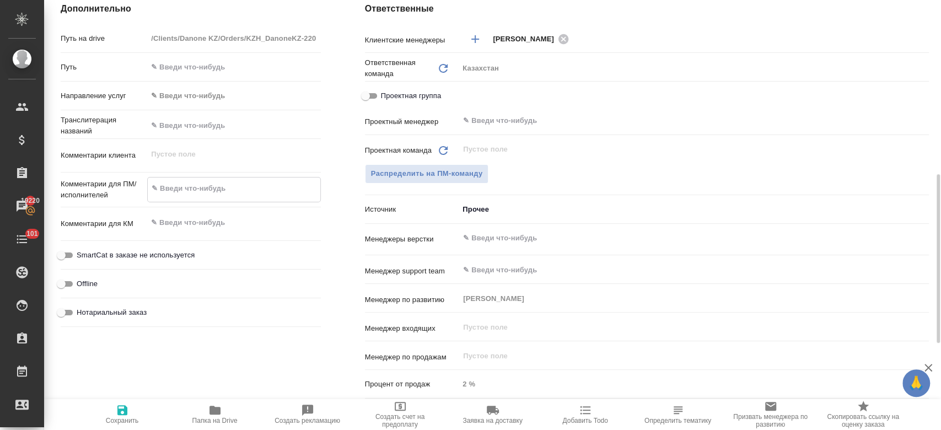
type textarea "x"
type textarea "п"
type textarea "x"
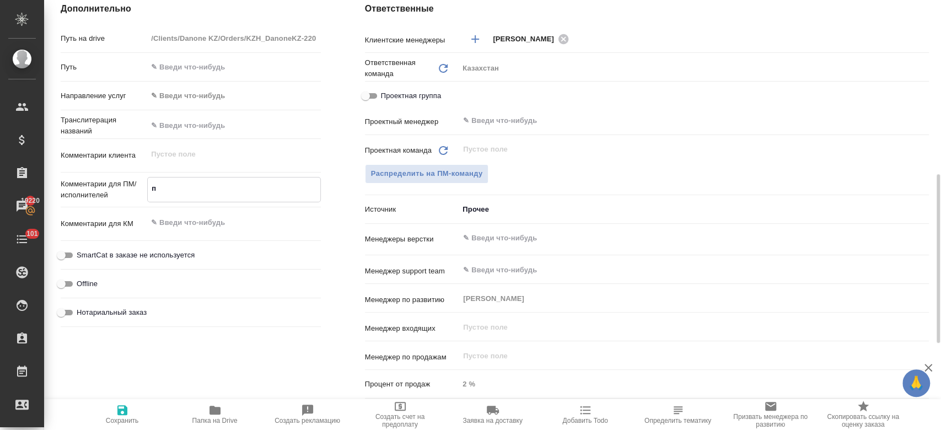
type textarea "пе"
type textarea "x"
type textarea "пере"
type textarea "x"
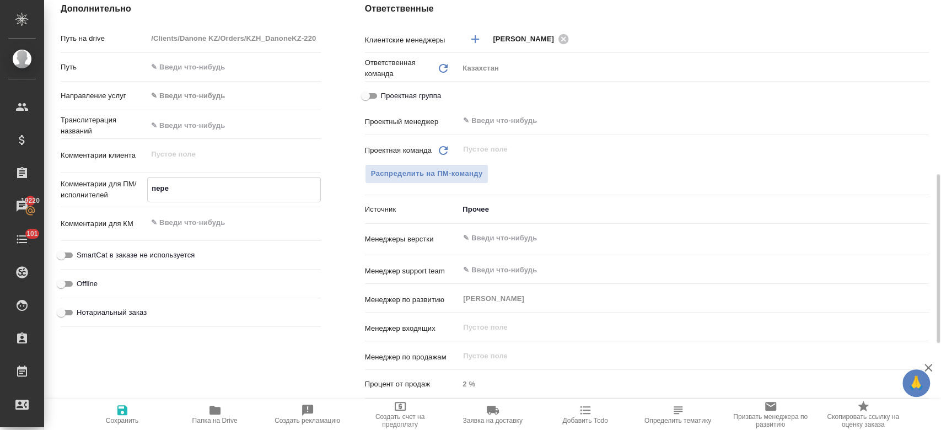
type textarea "x"
type textarea "перево"
type textarea "x"
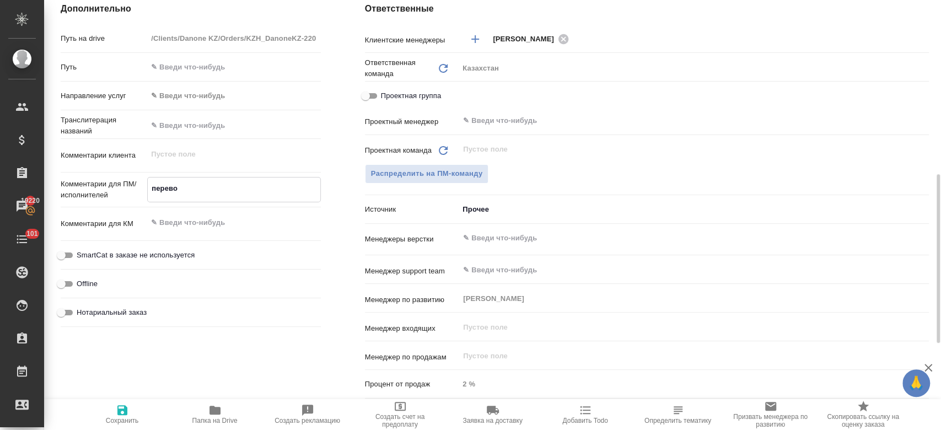
type textarea "x"
type textarea "перевод"
type textarea "x"
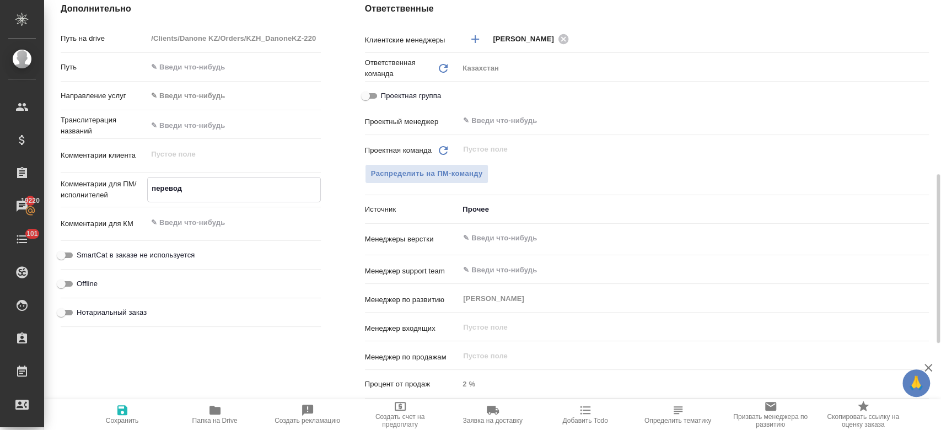
type textarea "перевод н"
type textarea "x"
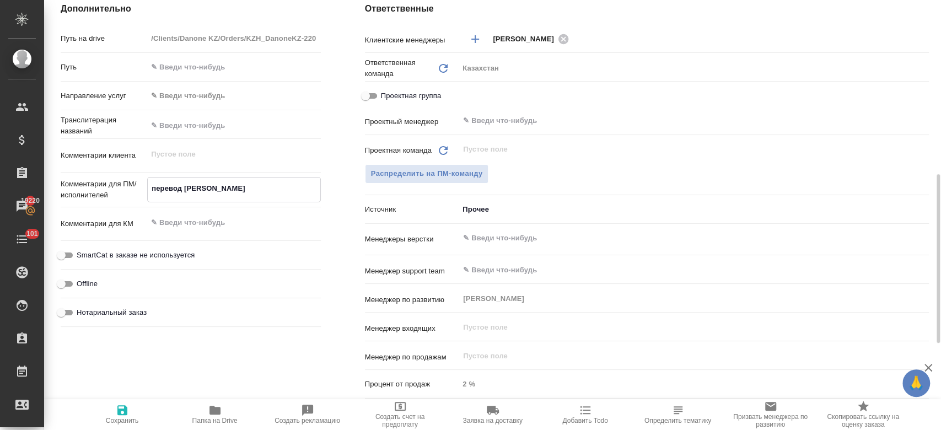
type textarea "перевод на"
type textarea "x"
type textarea "перевод на к"
type textarea "x"
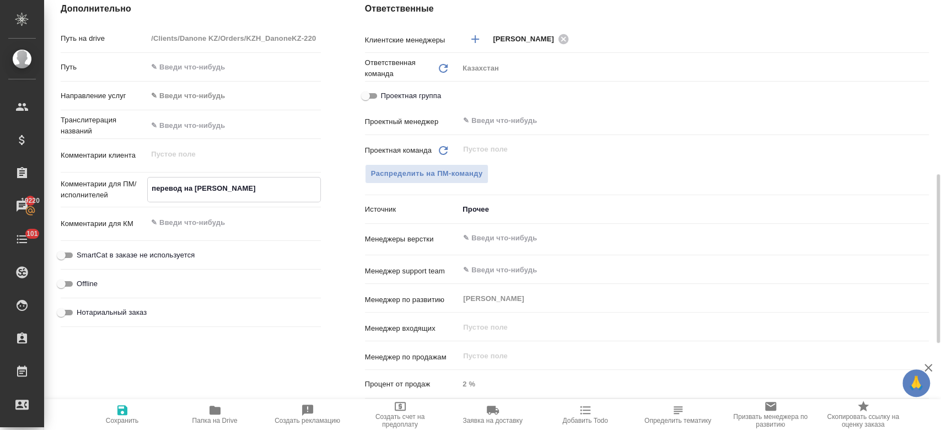
type textarea "x"
type textarea "перевод на ка"
type textarea "x"
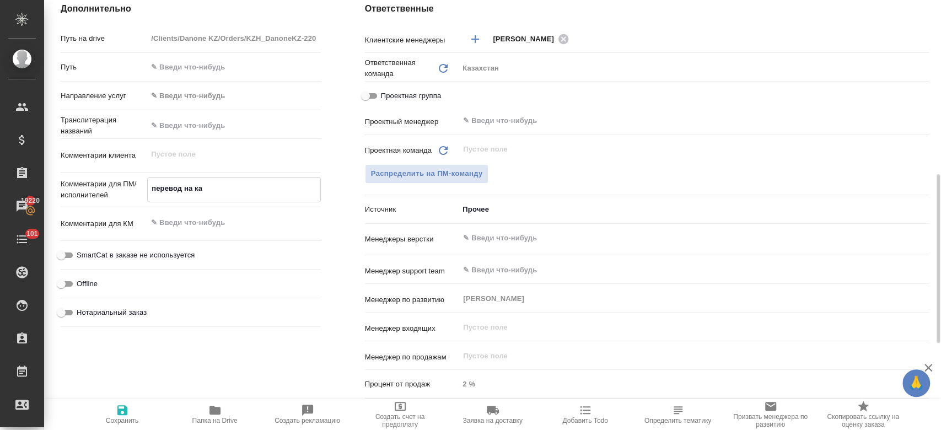
type textarea "x"
type textarea "перевод на каз"
type textarea "x"
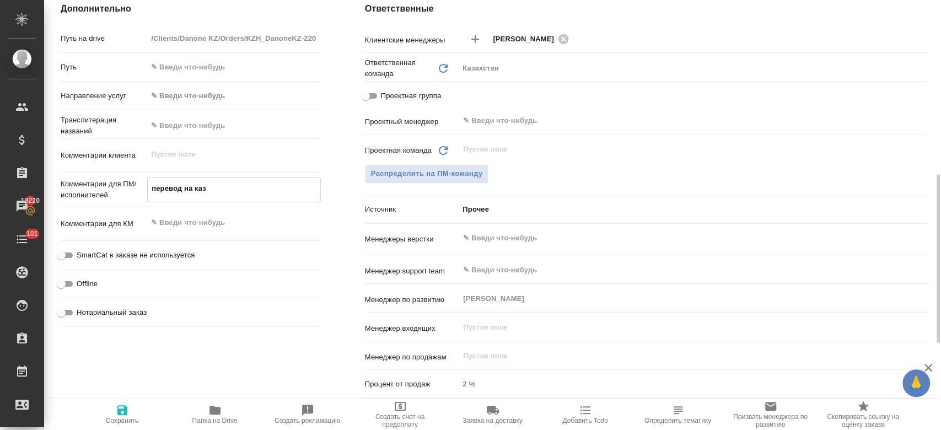
type textarea "перевод на каз."
type textarea "x"
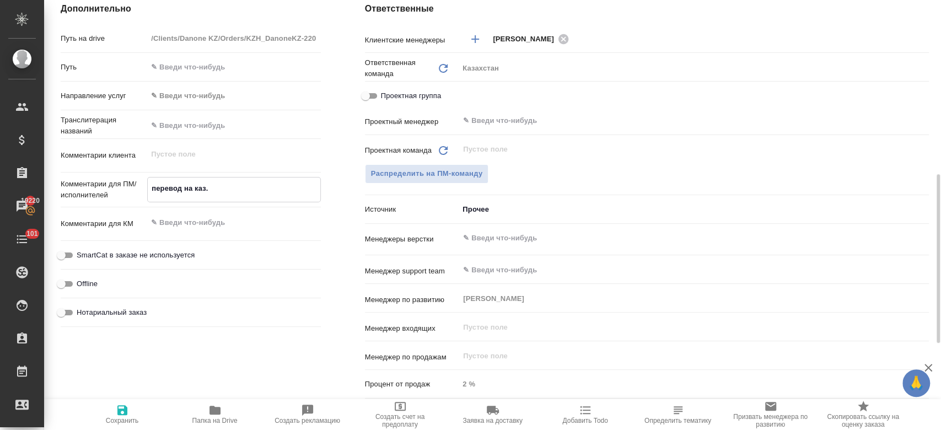
type textarea "перевод на каз."
type textarea "x"
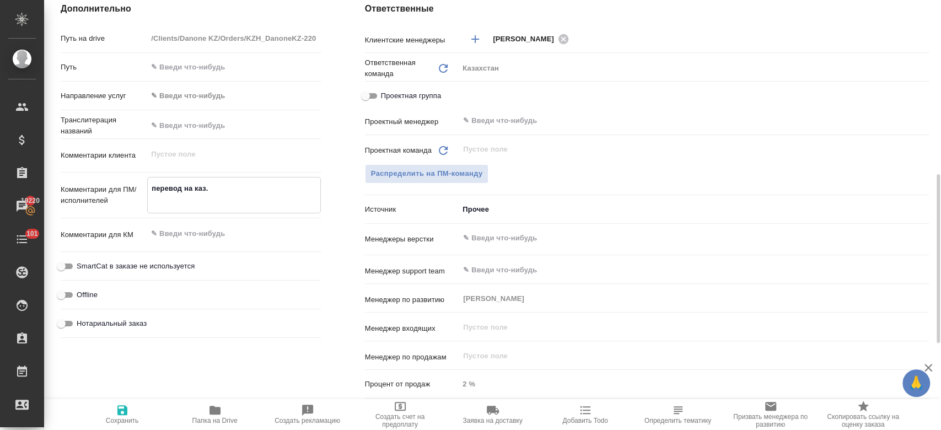
type textarea "перевод на каз."
type textarea "x"
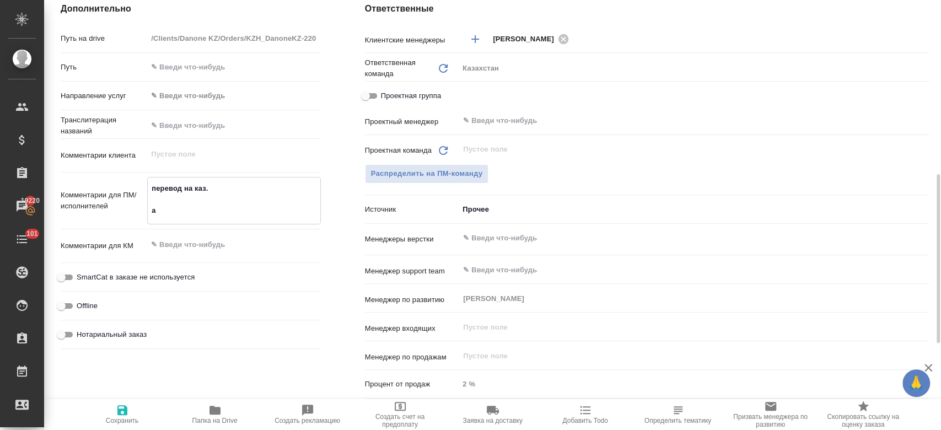
type textarea "перевод на каз. ан"
type textarea "x"
type textarea "перевод на каз. анг"
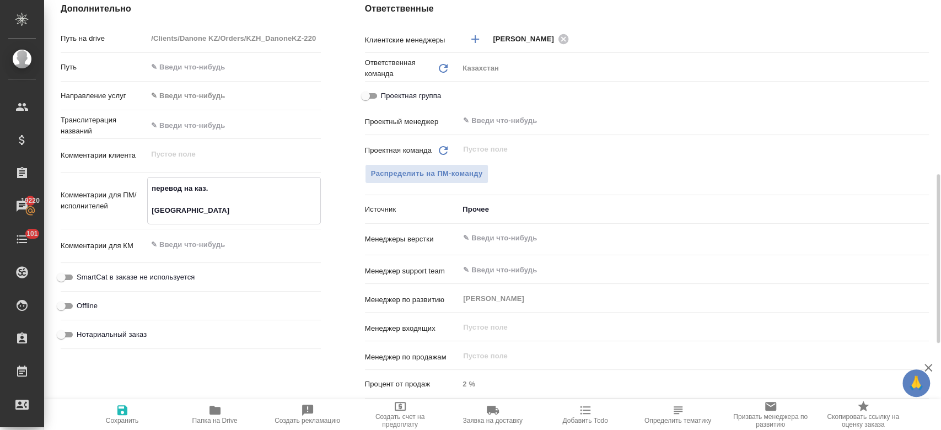
type textarea "x"
type textarea "перевод на каз. анг"
type textarea "x"
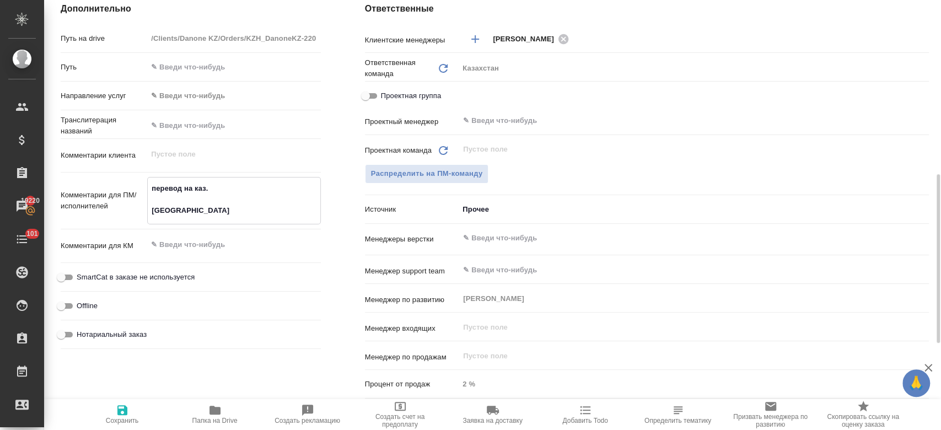
type textarea "x"
type textarea "перевод на каз. анг н"
type textarea "x"
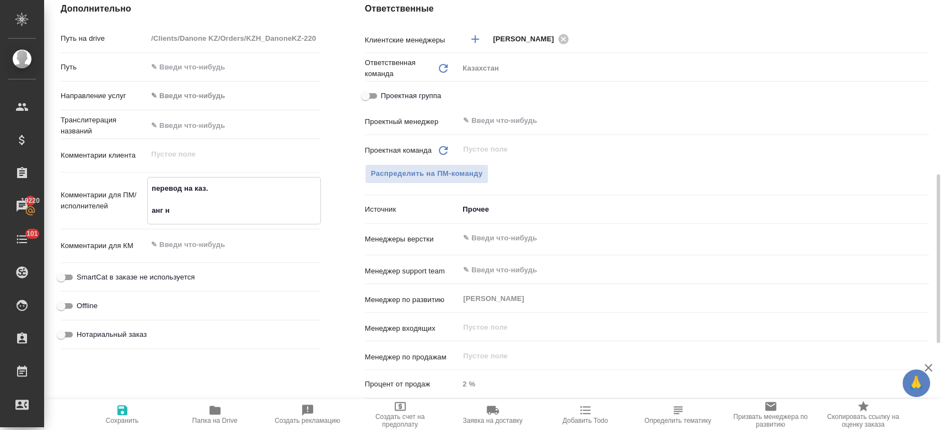
type textarea "x"
type textarea "перевод на каз. анг не"
type textarea "x"
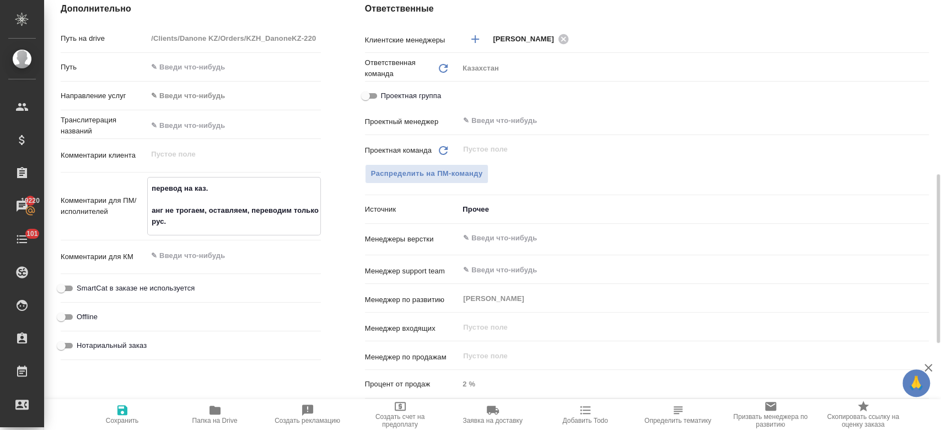
click at [124, 414] on icon "button" at bounding box center [122, 410] width 10 height 10
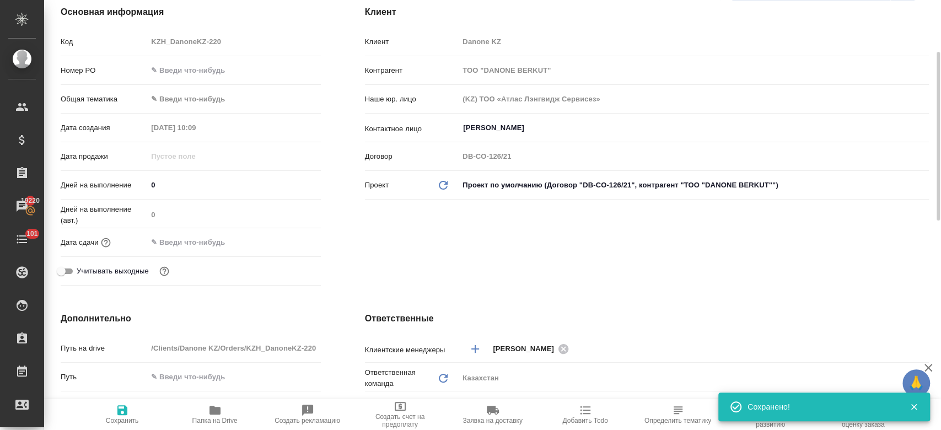
scroll to position [134, 0]
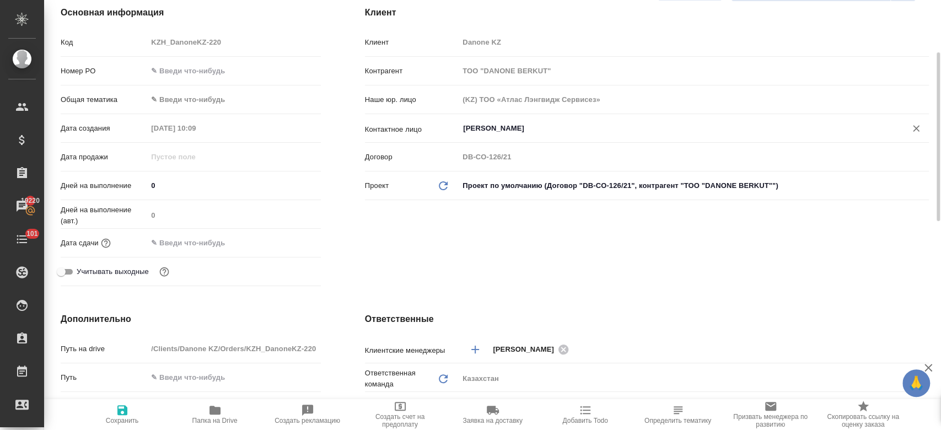
click at [498, 136] on div "Файзуллаева Акбота ​" at bounding box center [694, 129] width 470 height 20
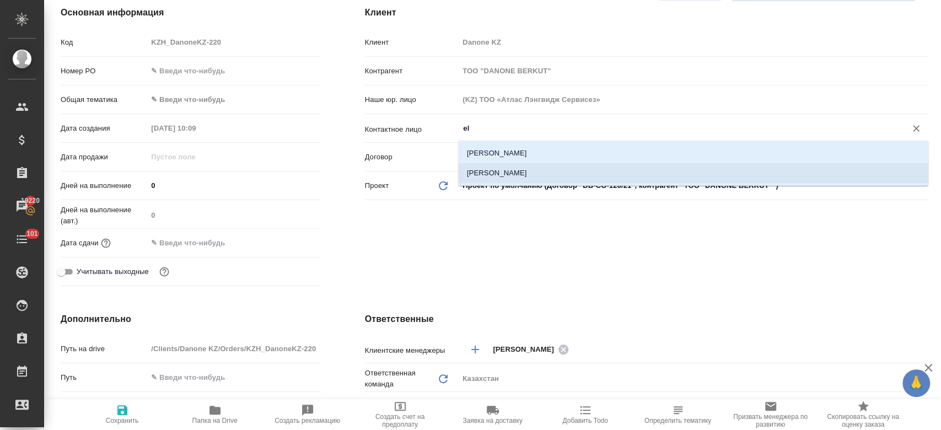
click at [515, 169] on li "Naumetova Eldana" at bounding box center [693, 173] width 470 height 20
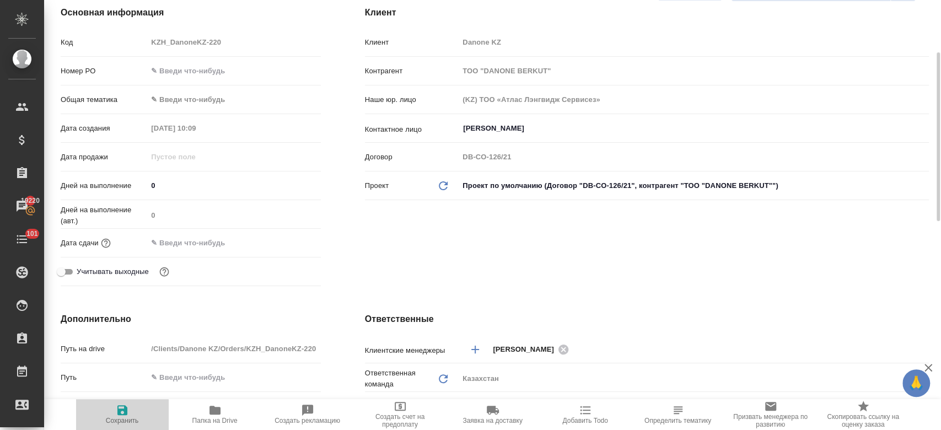
click at [127, 413] on icon "button" at bounding box center [122, 410] width 13 height 13
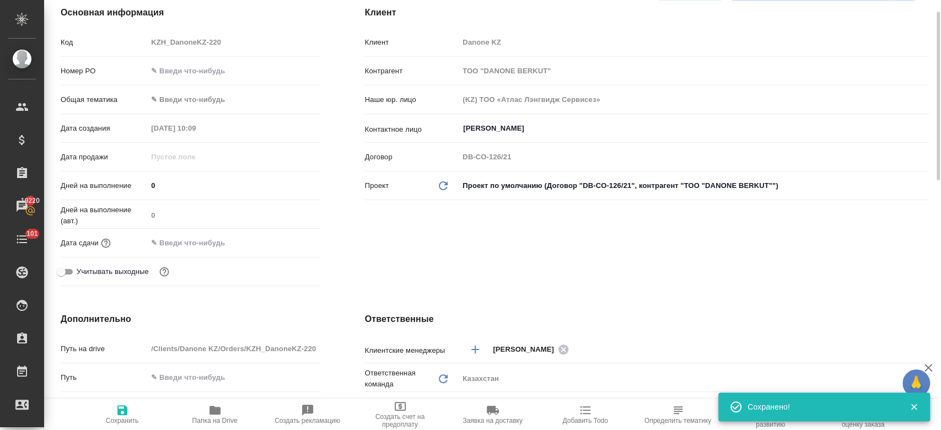
scroll to position [0, 0]
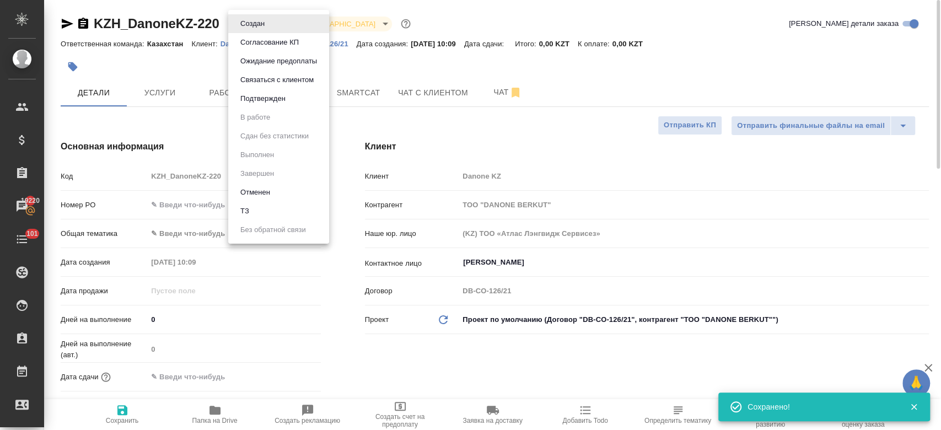
click at [261, 18] on body "🙏 .cls-1 fill:#fff; AWATERA Kosherbayeva Nazerke Клиенты Спецификации Заказы 19…" at bounding box center [470, 215] width 941 height 430
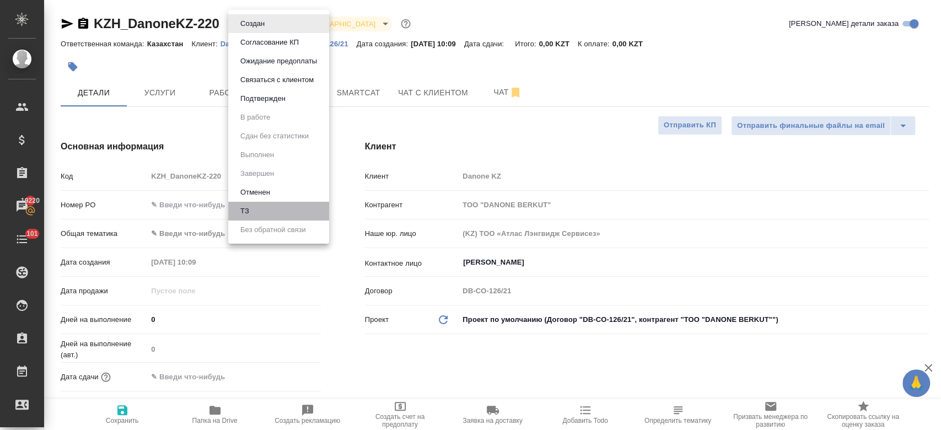
click at [265, 214] on li "ТЗ" at bounding box center [278, 211] width 101 height 19
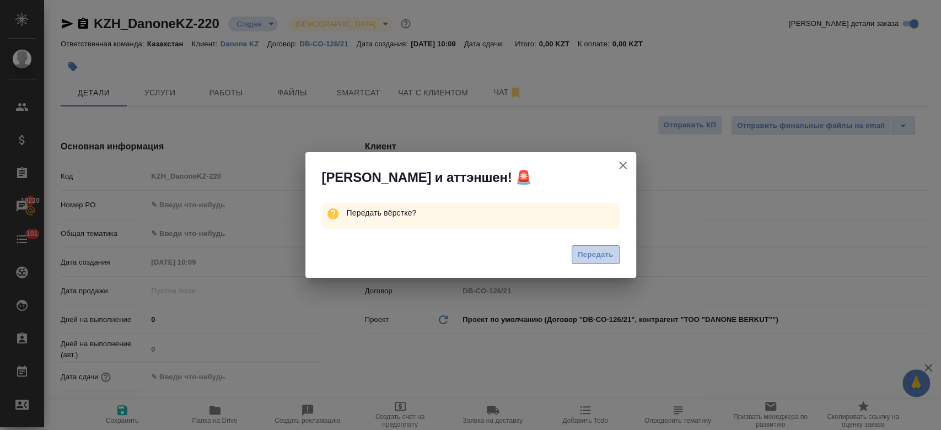
click at [599, 261] on span "Передать" at bounding box center [596, 255] width 36 height 13
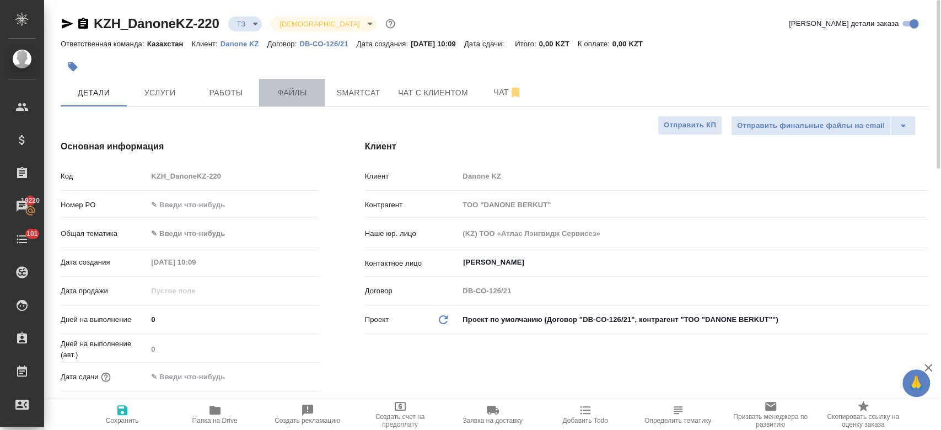
click at [299, 84] on button "Файлы" at bounding box center [292, 93] width 66 height 28
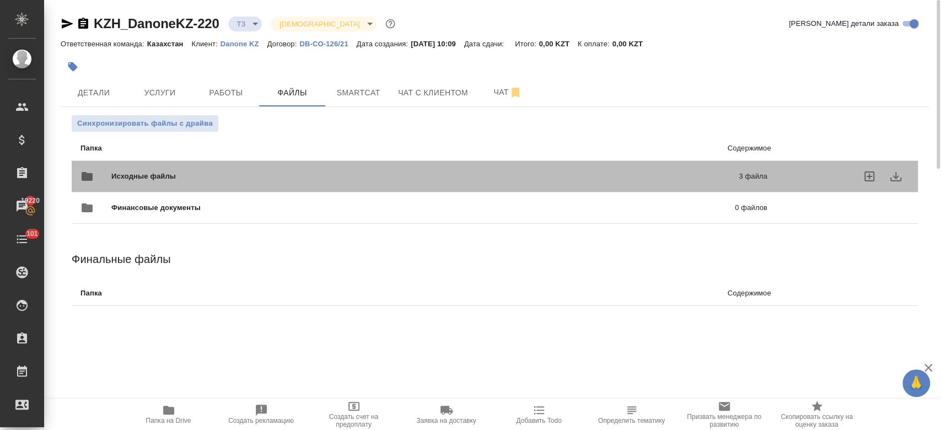
click at [255, 174] on span "Исходные файлы" at bounding box center [284, 176] width 346 height 11
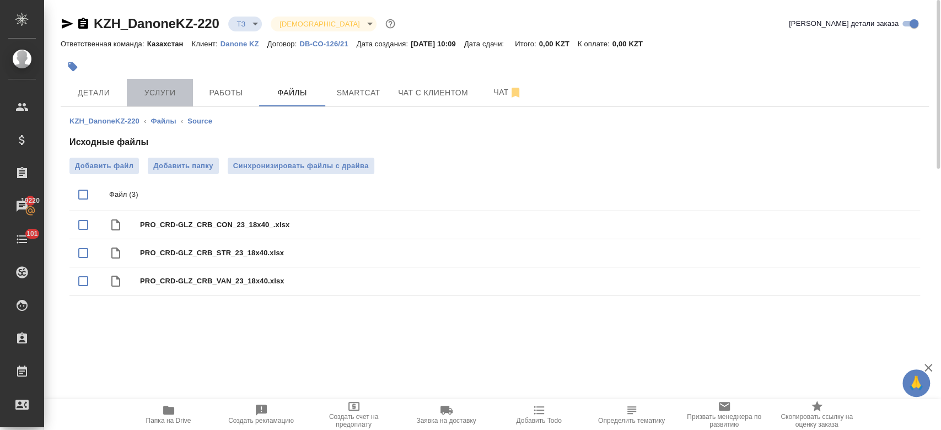
click at [162, 95] on span "Услуги" at bounding box center [159, 93] width 53 height 14
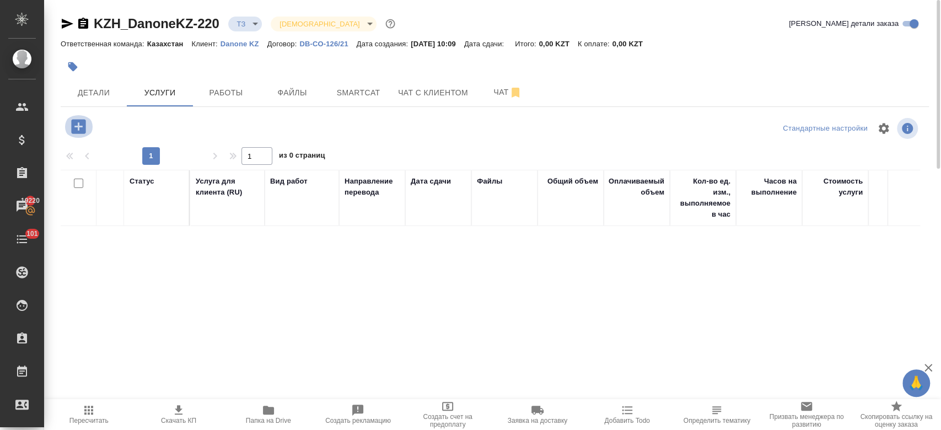
click at [79, 122] on icon "button" at bounding box center [78, 126] width 14 height 14
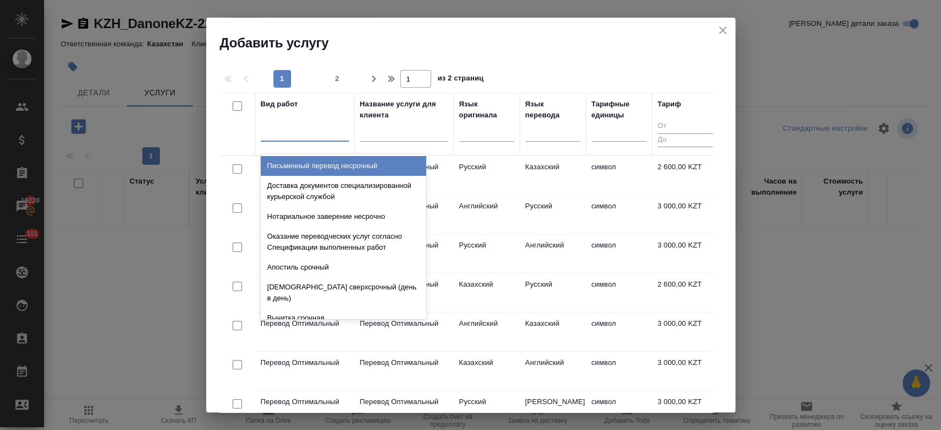
click at [314, 126] on div at bounding box center [305, 130] width 88 height 16
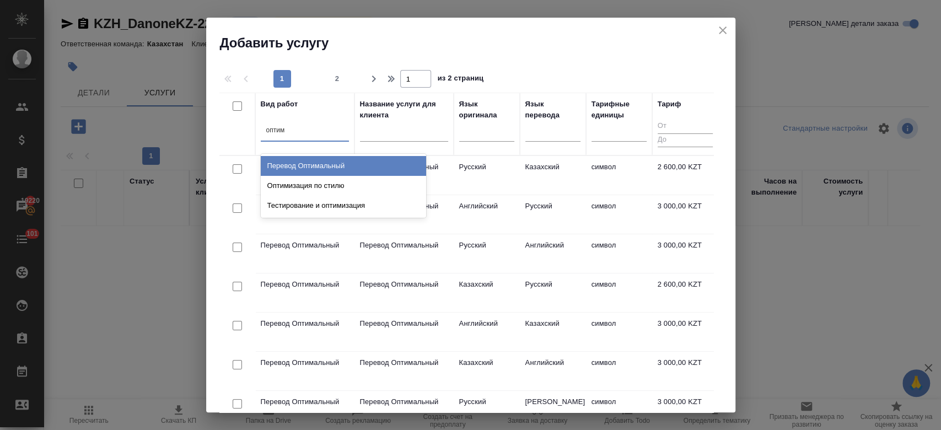
click at [330, 164] on div "Перевод Оптимальный" at bounding box center [343, 166] width 165 height 20
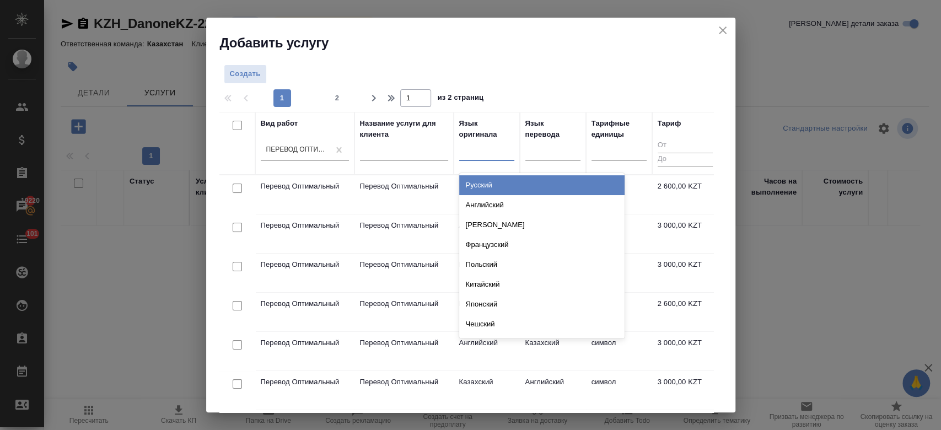
click at [478, 159] on div at bounding box center [486, 150] width 55 height 21
click at [501, 189] on div "Русский" at bounding box center [541, 185] width 165 height 20
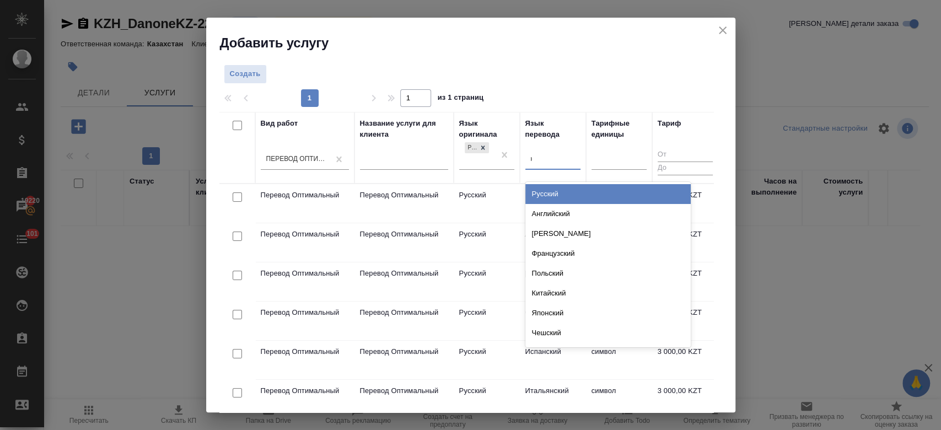
click at [548, 165] on div "к" at bounding box center [552, 159] width 55 height 16
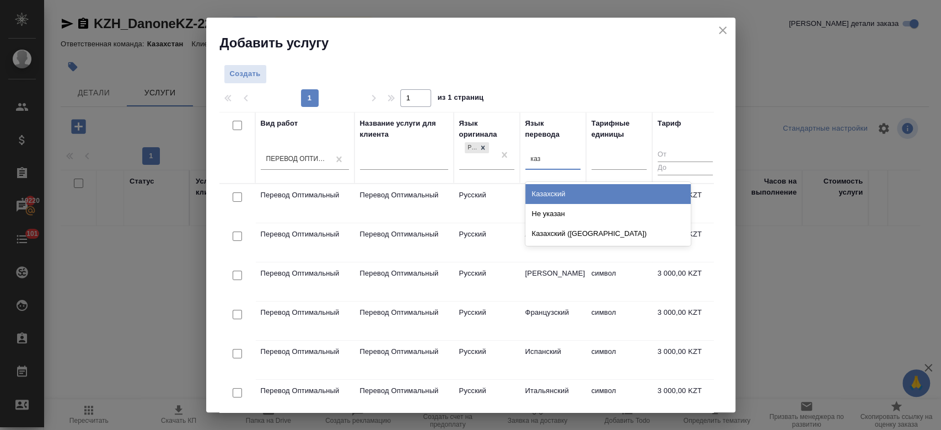
click at [552, 191] on div "Казахский" at bounding box center [607, 194] width 165 height 20
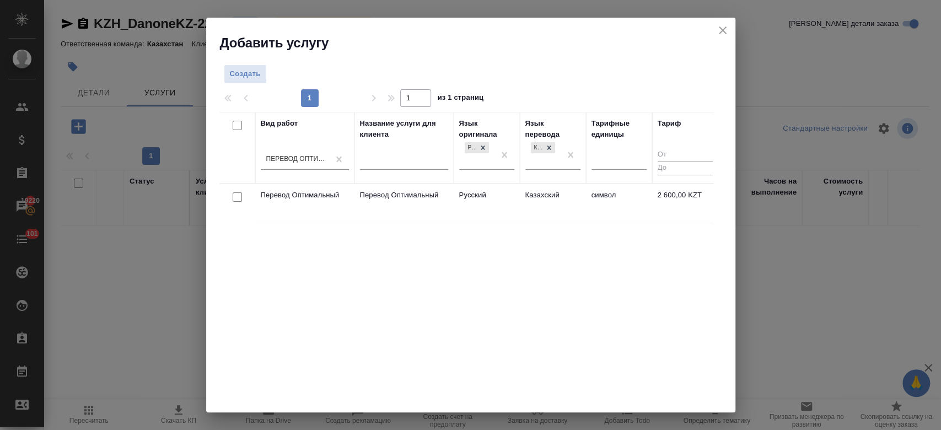
click at [503, 200] on td "Русский" at bounding box center [487, 203] width 66 height 39
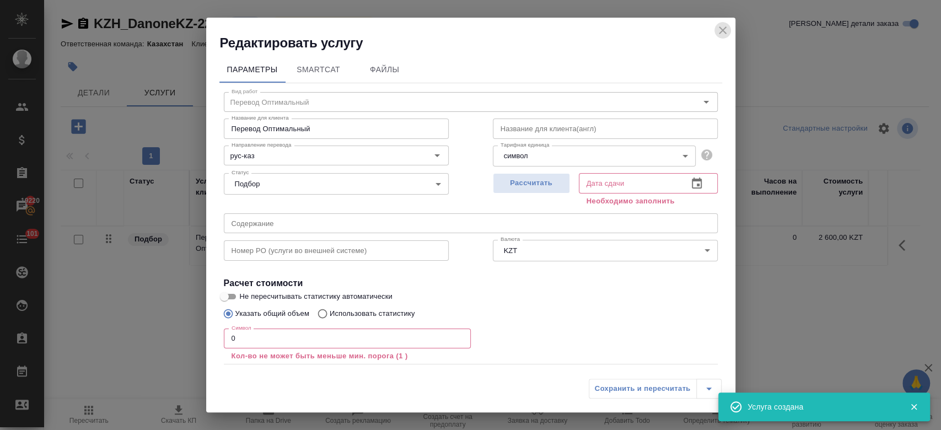
click at [727, 33] on icon "close" at bounding box center [722, 30] width 13 height 13
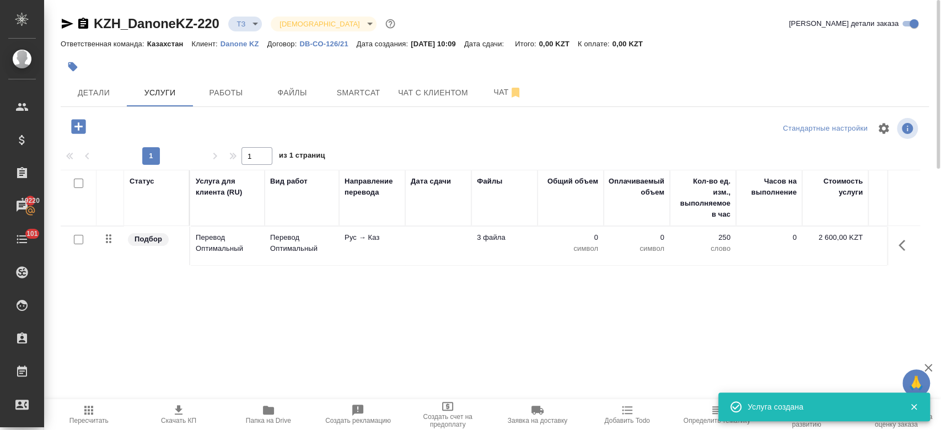
click at [76, 240] on input "checkbox" at bounding box center [78, 239] width 9 height 9
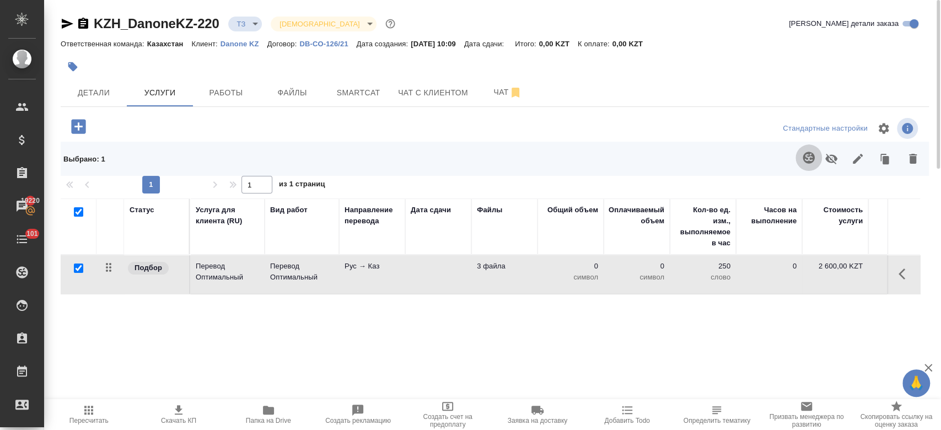
click at [815, 157] on button "button" at bounding box center [809, 157] width 26 height 26
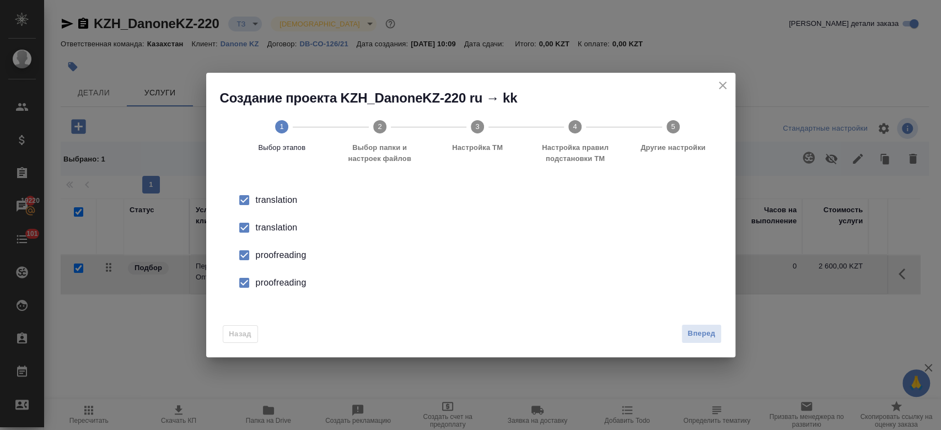
click at [291, 227] on div "translation" at bounding box center [482, 227] width 453 height 13
click at [291, 264] on li "proofreading" at bounding box center [471, 255] width 494 height 28
click at [290, 282] on div "proofreading" at bounding box center [482, 282] width 453 height 13
click at [703, 333] on span "Вперед" at bounding box center [701, 333] width 28 height 13
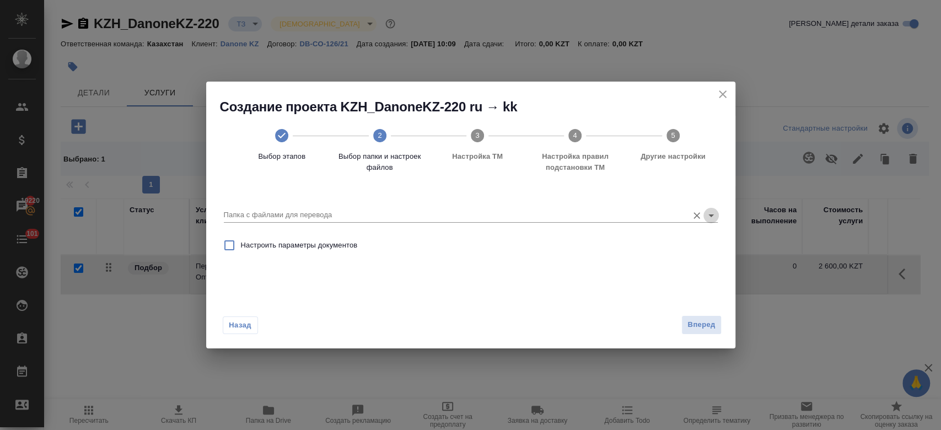
click at [710, 216] on icon "Open" at bounding box center [711, 215] width 6 height 3
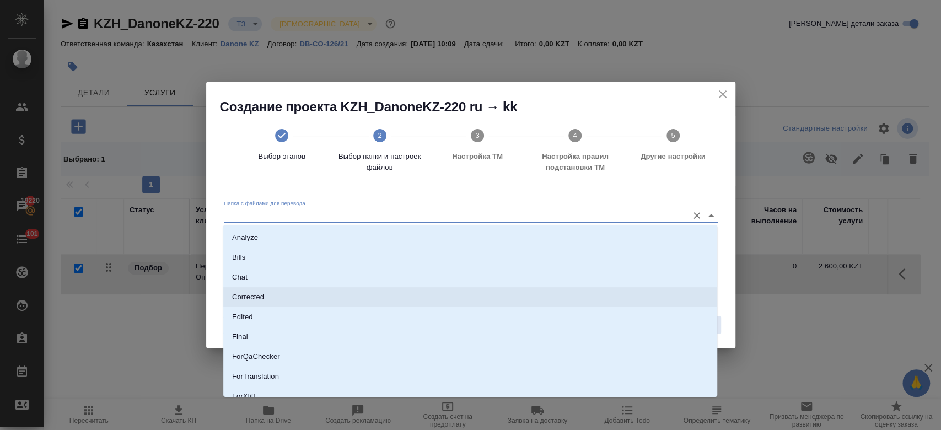
scroll to position [89, 0]
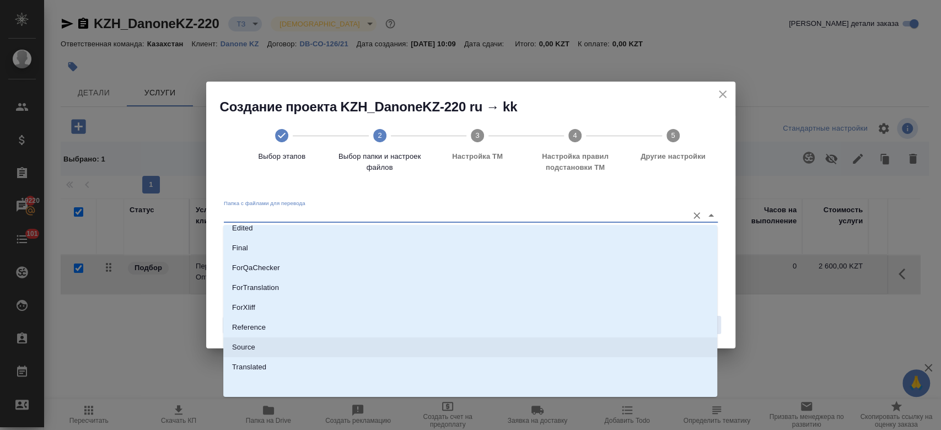
click at [502, 342] on li "Source" at bounding box center [470, 347] width 494 height 20
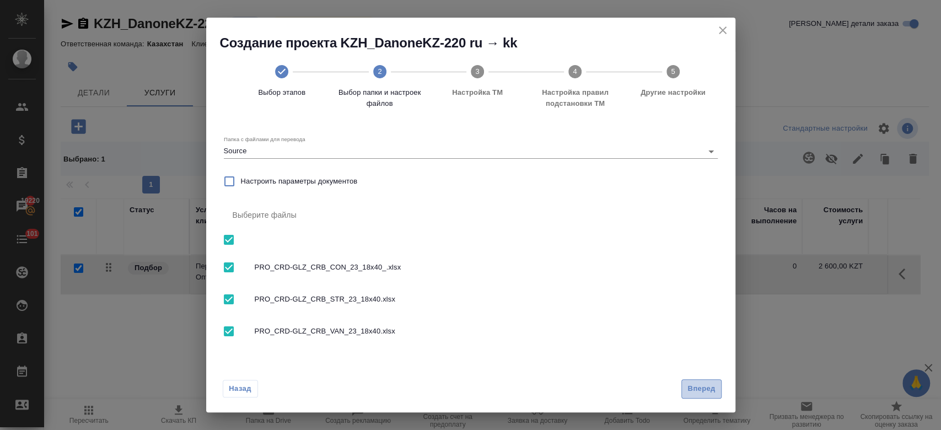
click at [711, 390] on span "Вперед" at bounding box center [701, 389] width 28 height 13
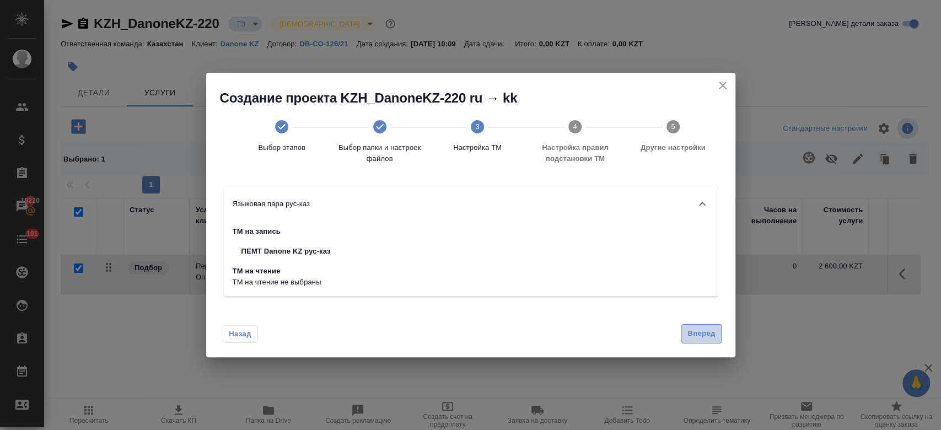
click at [706, 341] on button "Вперед" at bounding box center [701, 333] width 40 height 19
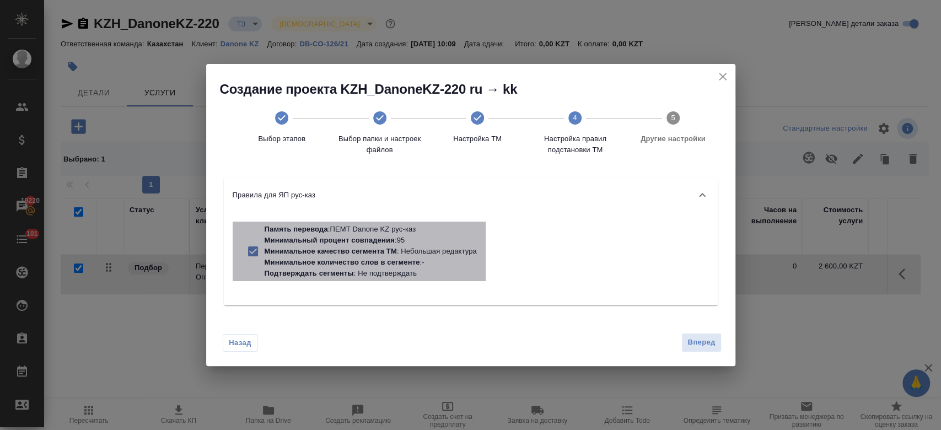
click at [423, 254] on p "Минимальное качество сегмента ТМ : Небольшая редактура" at bounding box center [371, 251] width 212 height 11
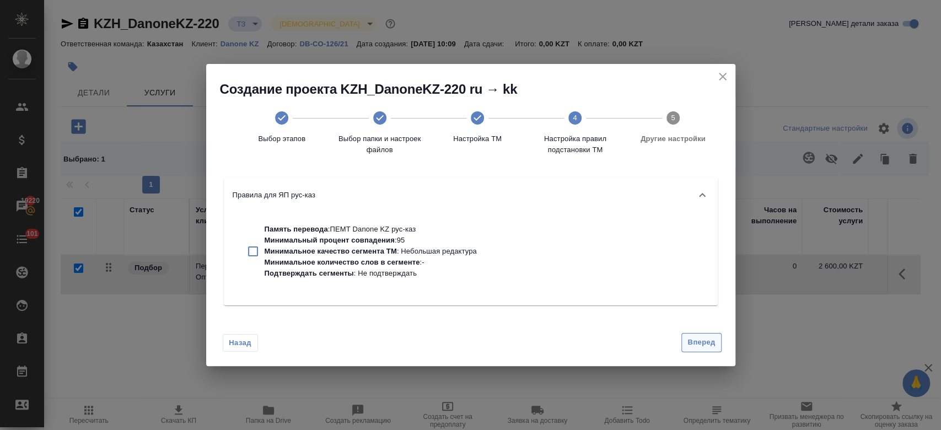
click at [701, 340] on span "Вперед" at bounding box center [701, 342] width 28 height 13
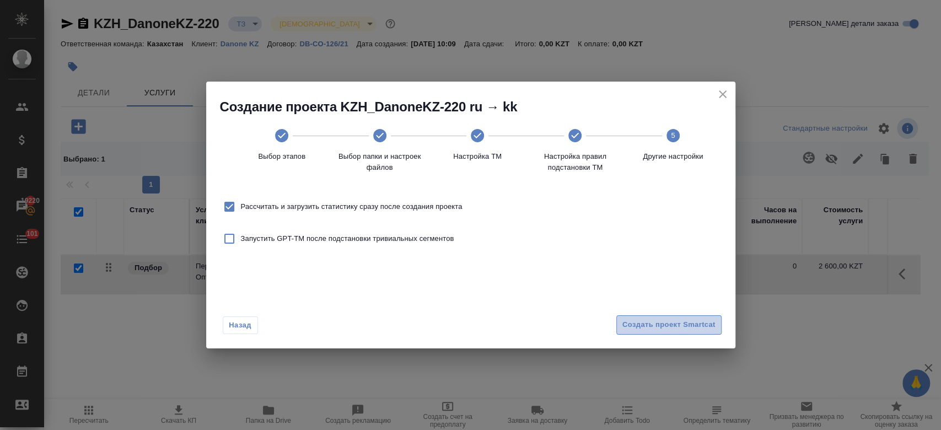
click at [684, 333] on button "Создать проект Smartcat" at bounding box center [668, 324] width 105 height 19
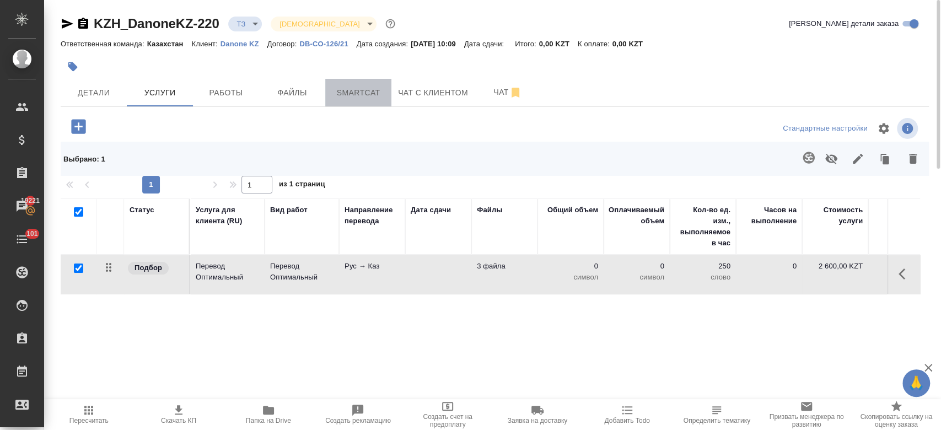
click at [357, 91] on span "Smartcat" at bounding box center [358, 93] width 53 height 14
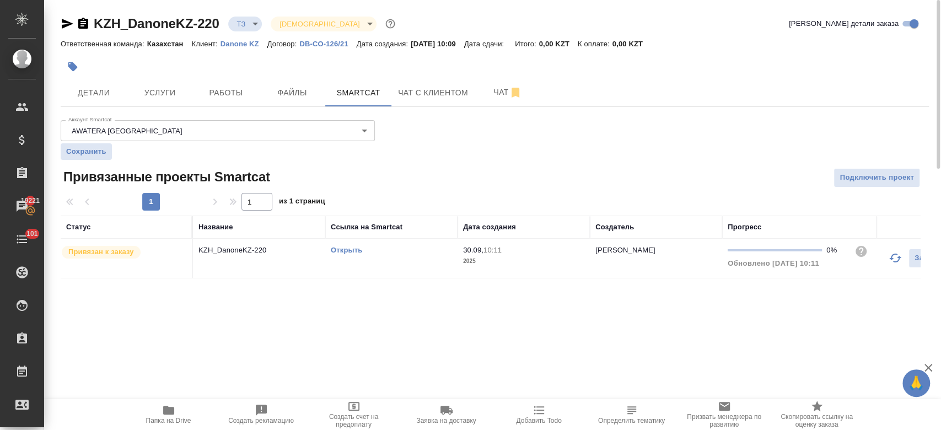
click at [341, 251] on link "Открыть" at bounding box center [346, 250] width 31 height 8
click at [158, 92] on span "Услуги" at bounding box center [159, 93] width 53 height 14
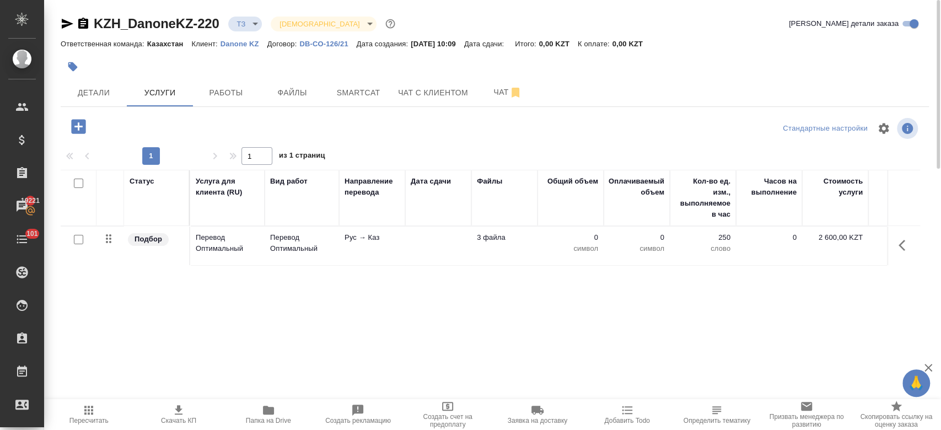
click at [221, 231] on td "Перевод Оптимальный" at bounding box center [227, 246] width 74 height 39
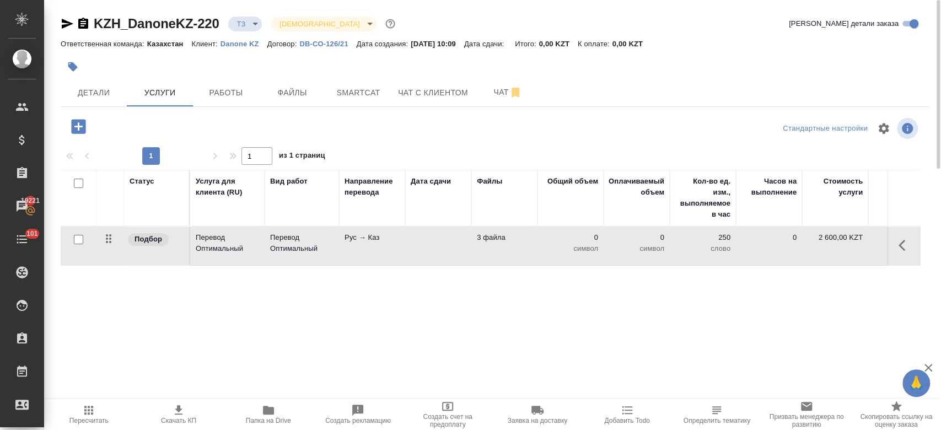
click at [221, 231] on td "Перевод Оптимальный" at bounding box center [227, 246] width 74 height 39
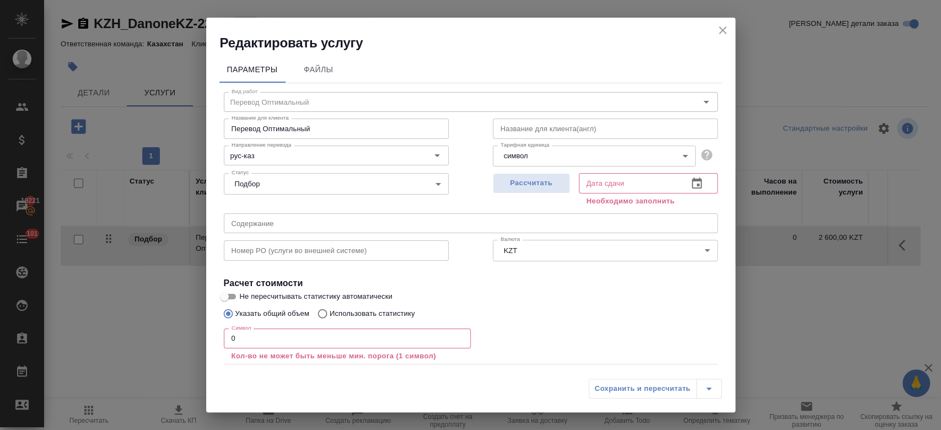
scroll to position [61, 0]
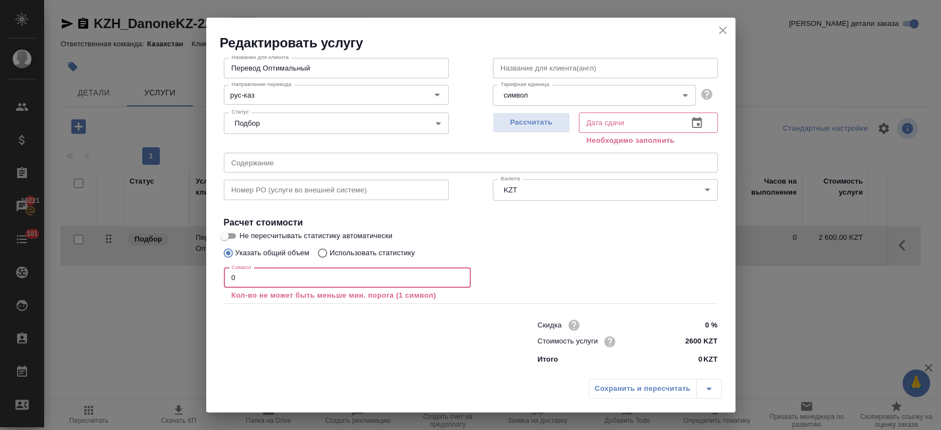
click at [321, 287] on input "0" at bounding box center [347, 278] width 247 height 20
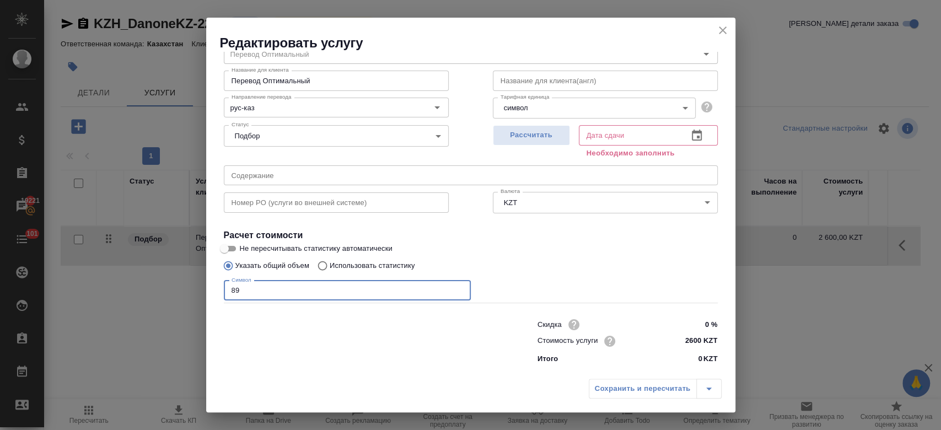
scroll to position [47, 0]
click at [229, 251] on input "Не пересчитывать статистику автоматически" at bounding box center [225, 249] width 40 height 13
click at [517, 149] on div "Рассчитать" at bounding box center [531, 141] width 77 height 40
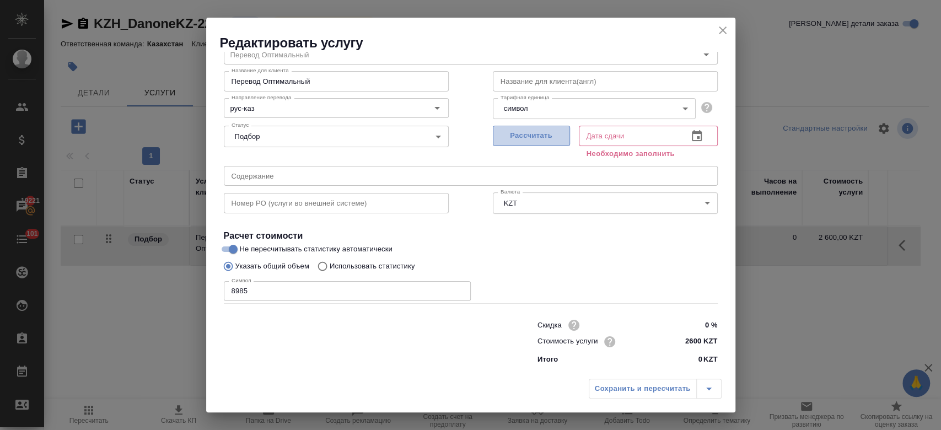
click at [514, 136] on span "Рассчитать" at bounding box center [531, 136] width 65 height 13
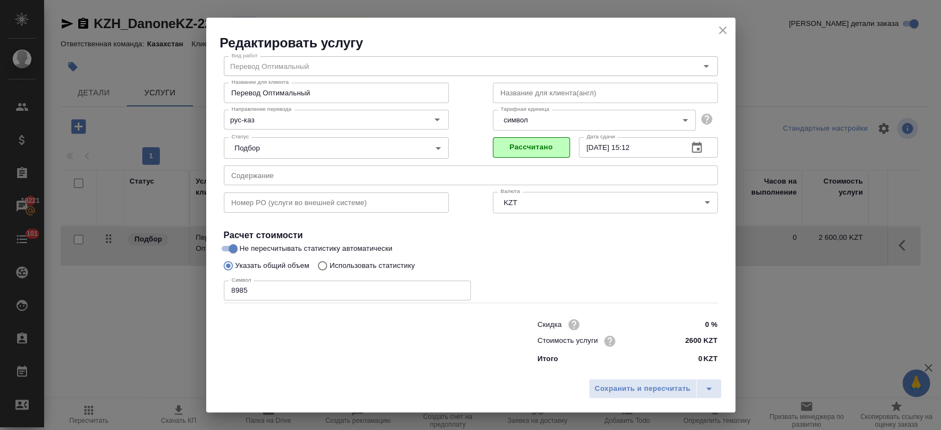
scroll to position [35, 0]
click at [659, 397] on button "Сохранить и пересчитать" at bounding box center [643, 389] width 108 height 20
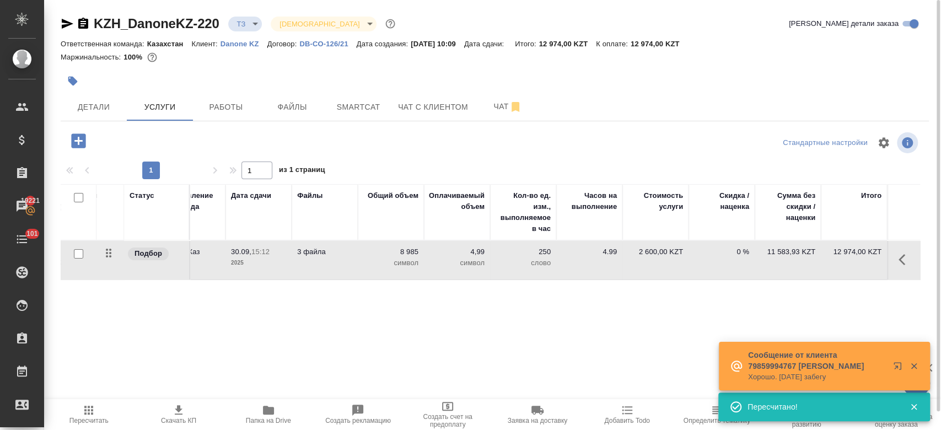
scroll to position [0, 0]
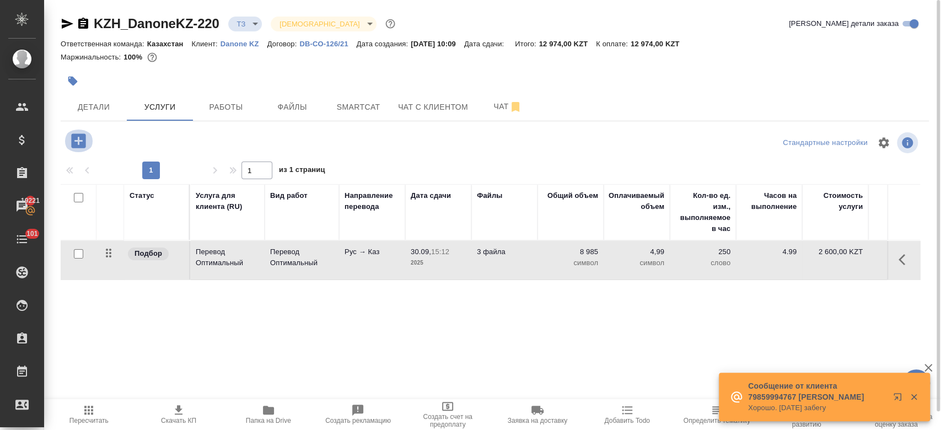
click at [77, 143] on icon "button" at bounding box center [78, 140] width 14 height 14
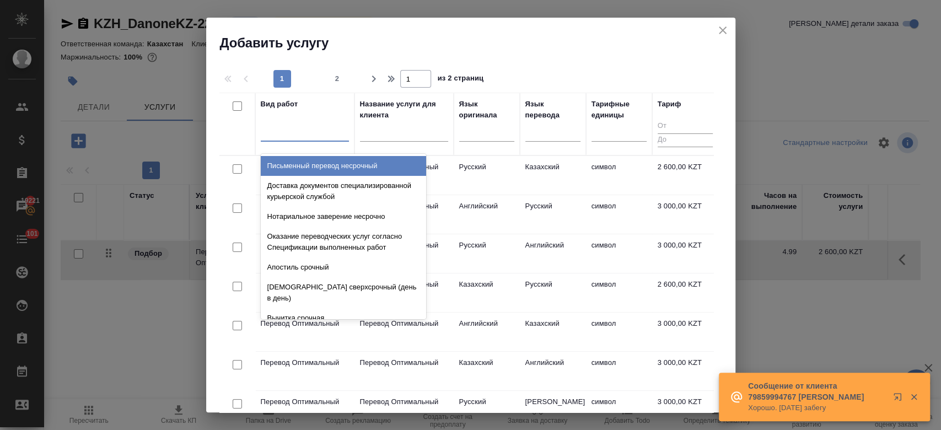
click at [321, 135] on div at bounding box center [305, 130] width 88 height 16
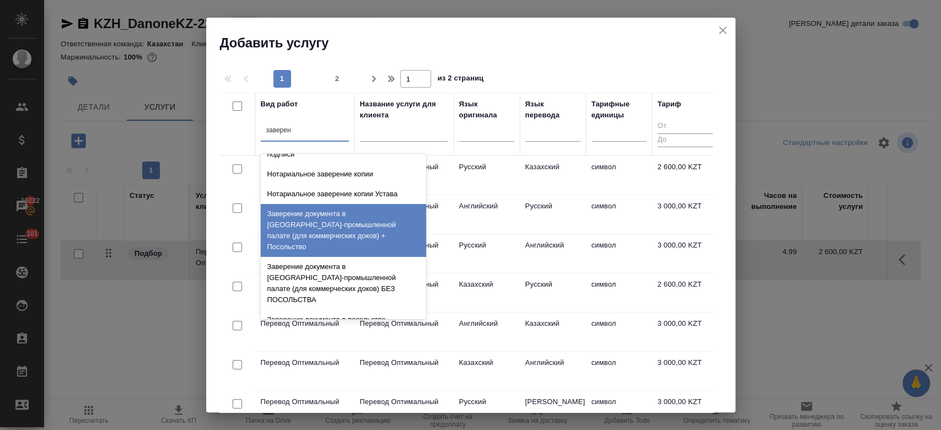
scroll to position [304, 0]
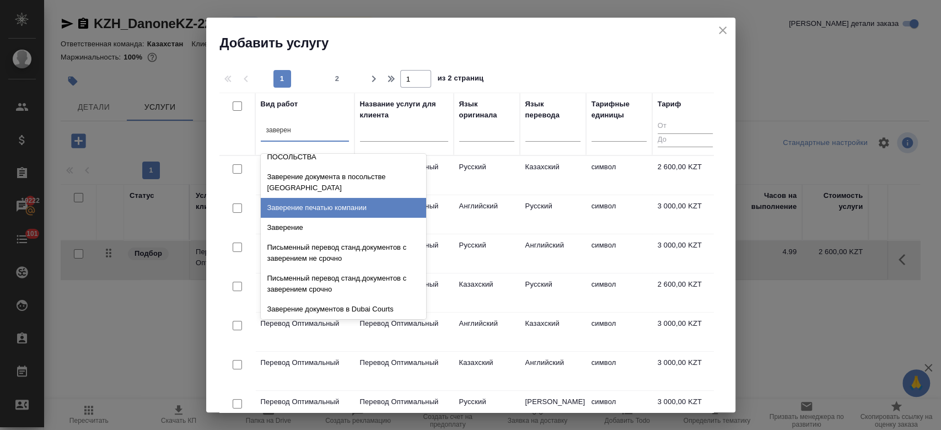
click at [344, 198] on div "Заверение печатью компании" at bounding box center [343, 208] width 165 height 20
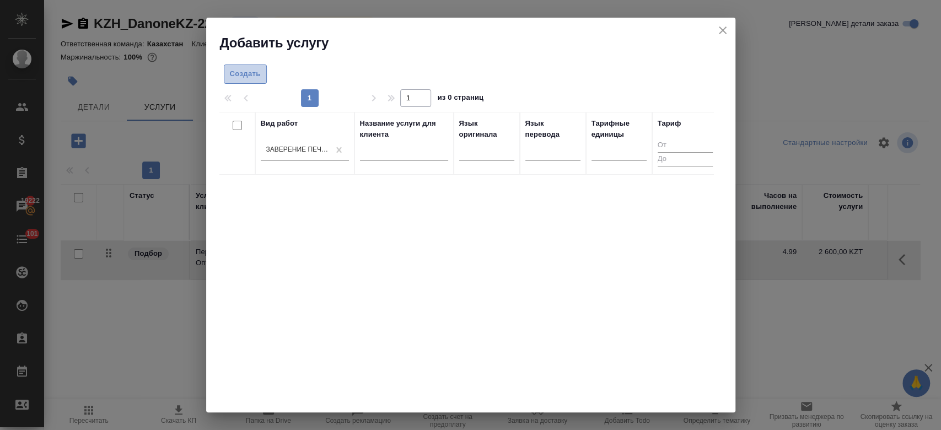
click at [241, 79] on span "Создать" at bounding box center [245, 74] width 31 height 13
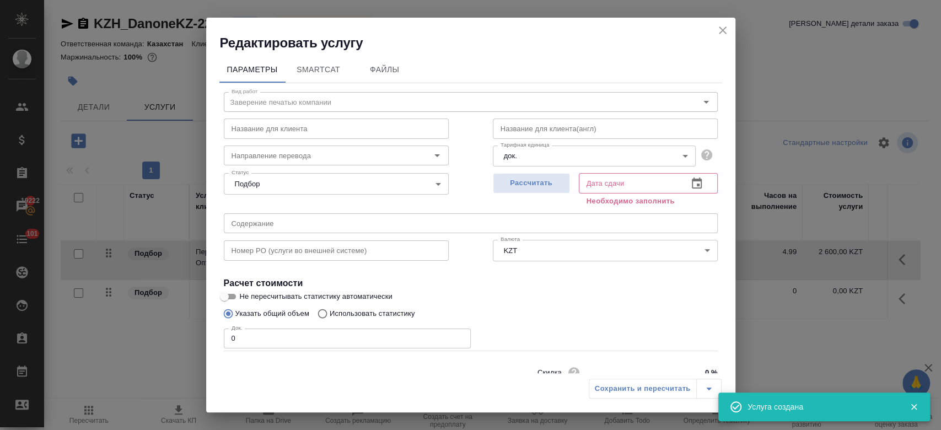
scroll to position [47, 0]
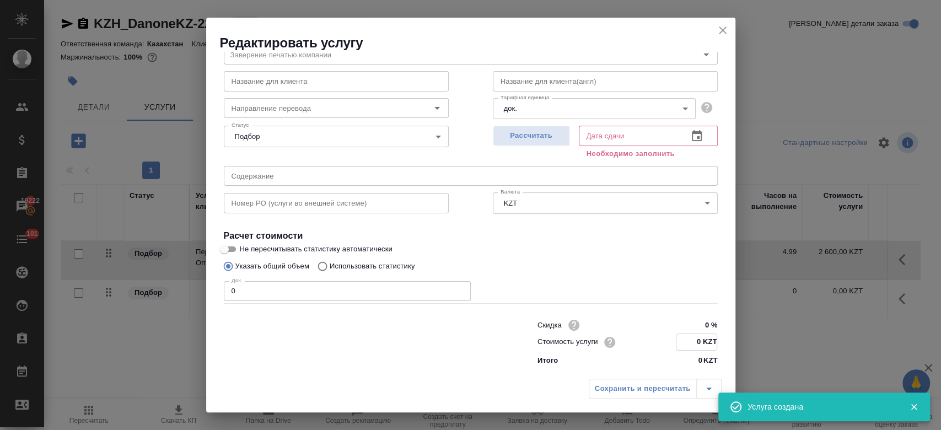
click at [697, 348] on input "0 KZT" at bounding box center [696, 342] width 40 height 16
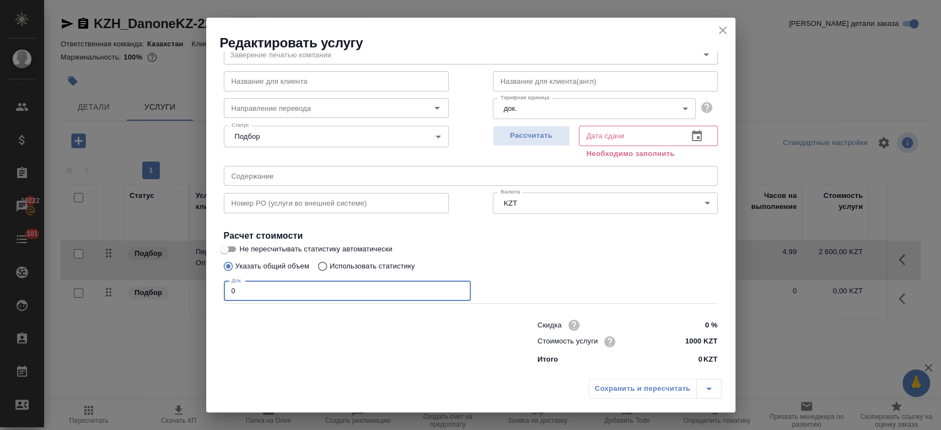
click at [295, 288] on input "0" at bounding box center [347, 291] width 247 height 20
click at [534, 145] on button "Рассчитать" at bounding box center [531, 136] width 77 height 20
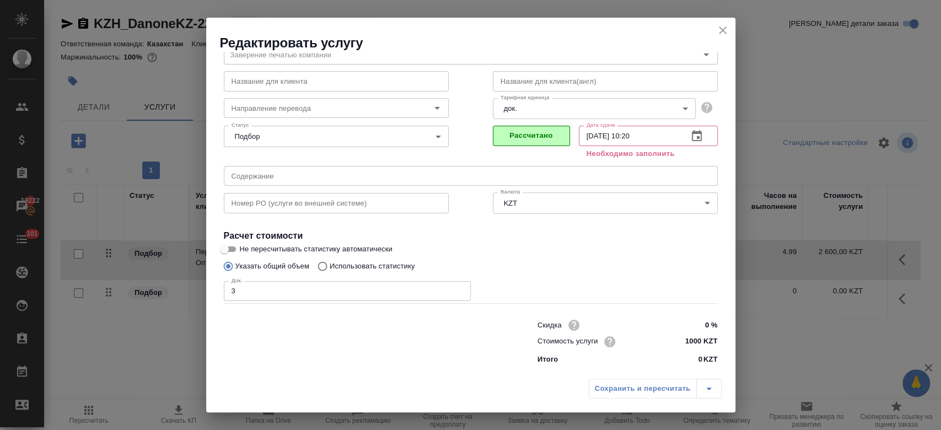
scroll to position [35, 0]
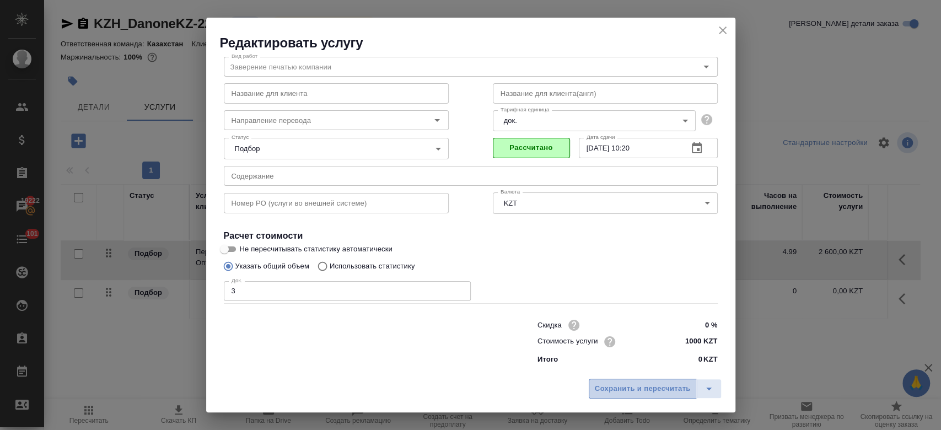
click at [614, 389] on span "Сохранить и пересчитать" at bounding box center [643, 389] width 96 height 13
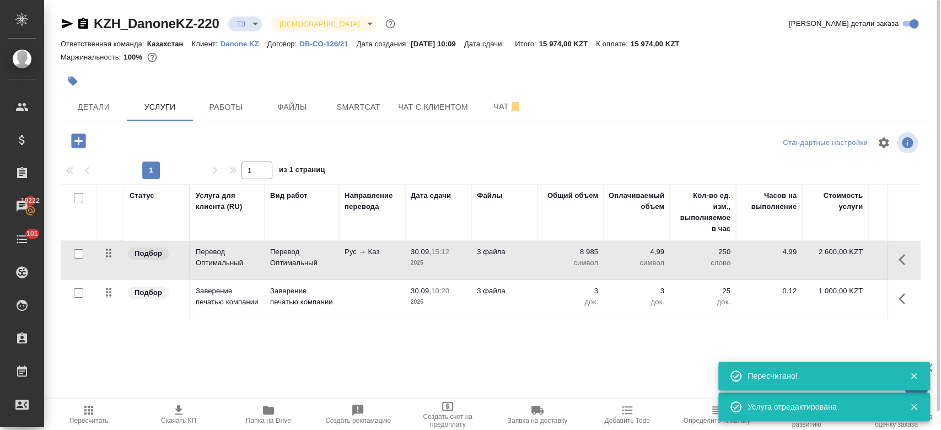
click at [448, 83] on div at bounding box center [350, 81] width 579 height 24
click at [497, 112] on span "Чат" at bounding box center [507, 107] width 53 height 14
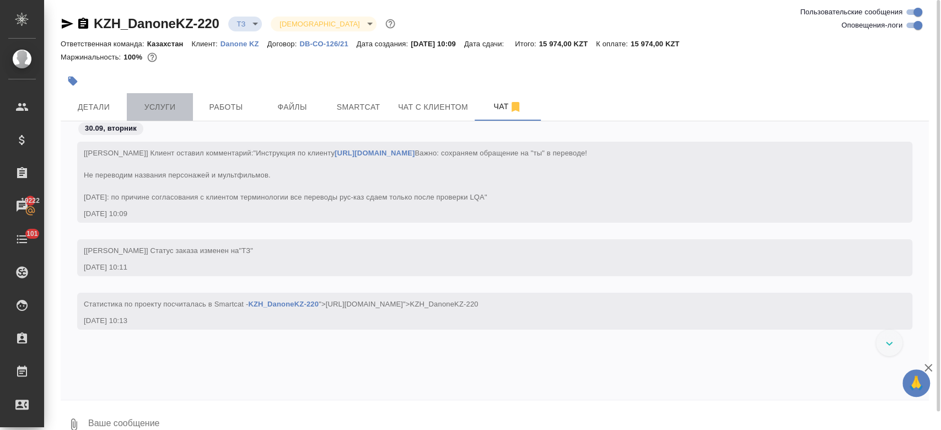
click at [162, 103] on span "Услуги" at bounding box center [159, 107] width 53 height 14
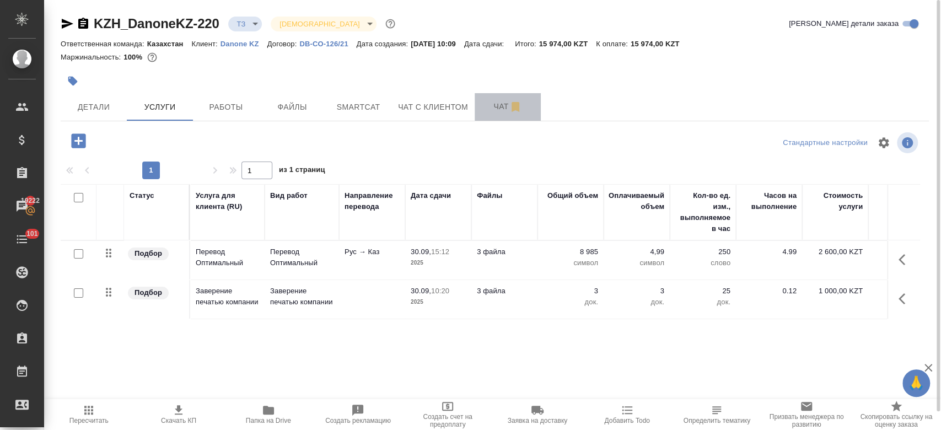
click at [492, 119] on button "Чат" at bounding box center [508, 107] width 66 height 28
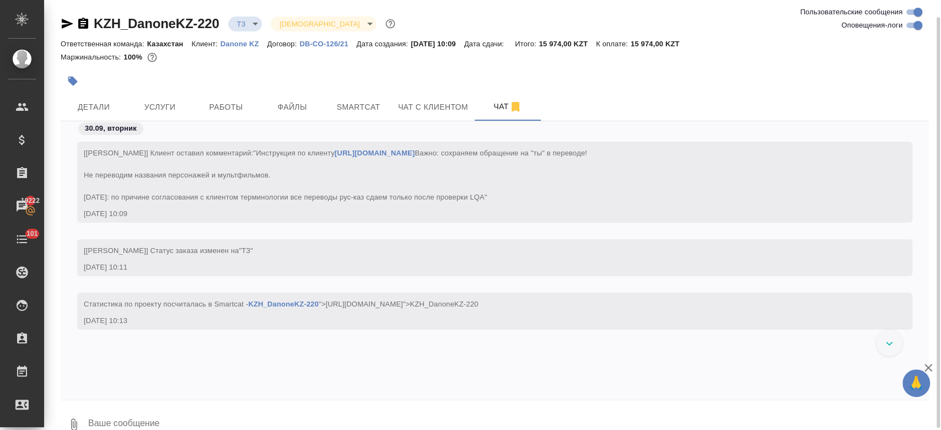
scroll to position [19, 0]
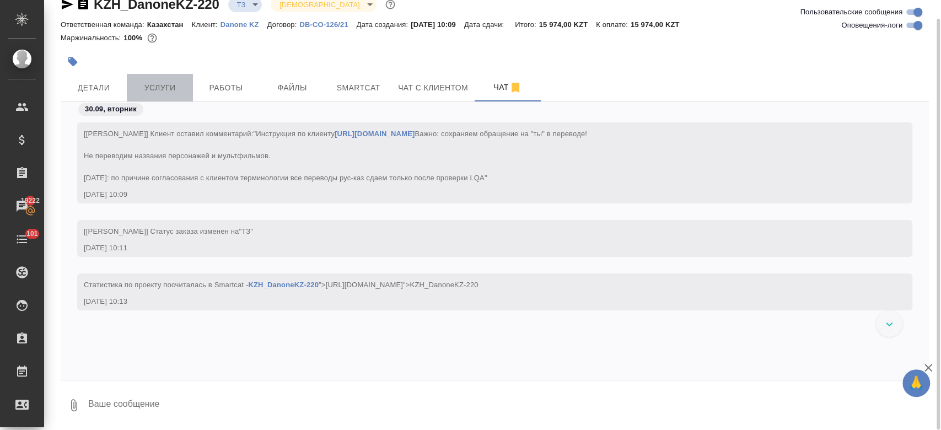
click at [170, 79] on button "Услуги" at bounding box center [160, 88] width 66 height 28
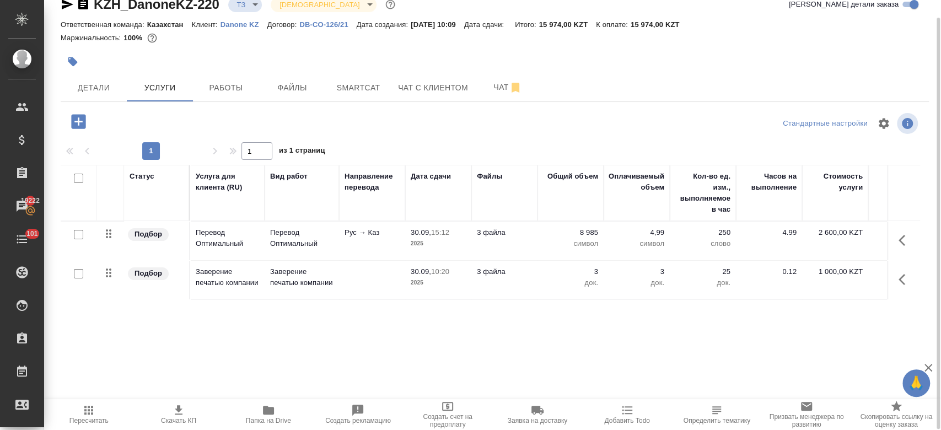
scroll to position [19, 0]
click at [488, 95] on button "Чат" at bounding box center [508, 88] width 66 height 28
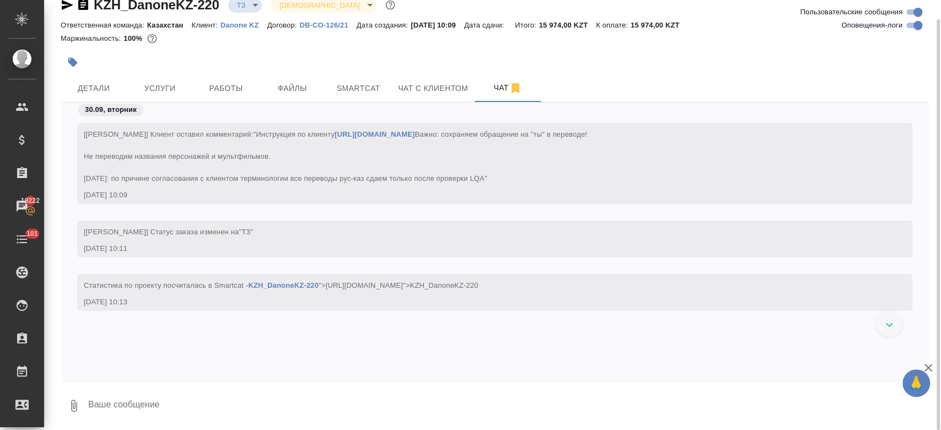
scroll to position [19, 0]
click at [169, 96] on button "Услуги" at bounding box center [160, 88] width 66 height 28
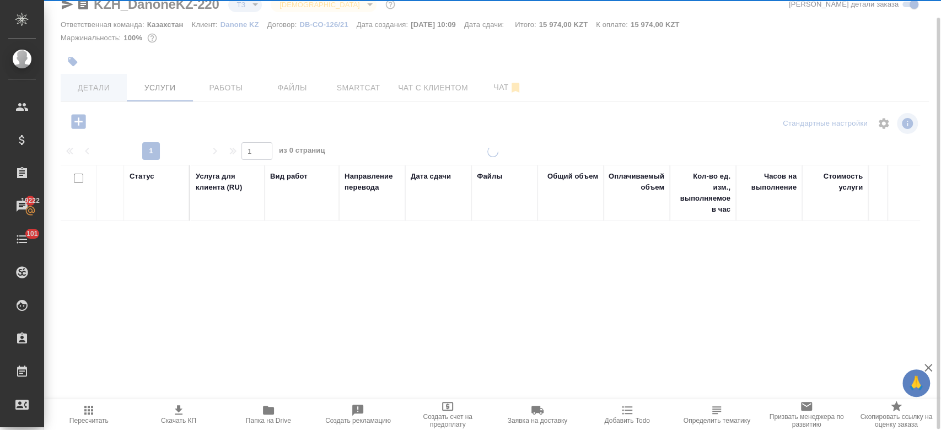
scroll to position [19, 0]
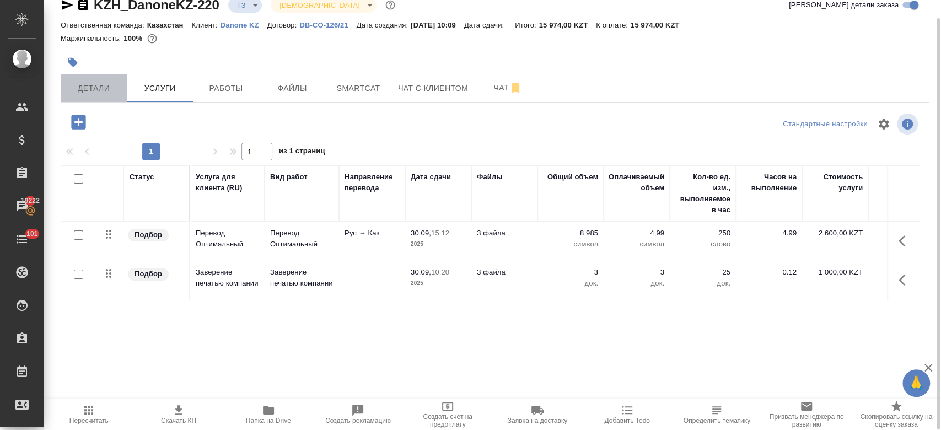
click at [105, 97] on button "Детали" at bounding box center [94, 88] width 66 height 28
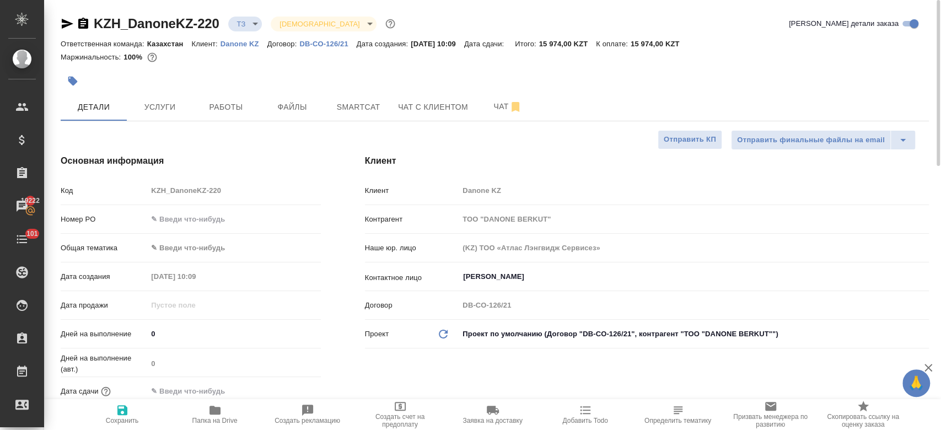
click at [256, 71] on div at bounding box center [350, 81] width 579 height 24
click at [491, 110] on span "Чат" at bounding box center [507, 107] width 53 height 14
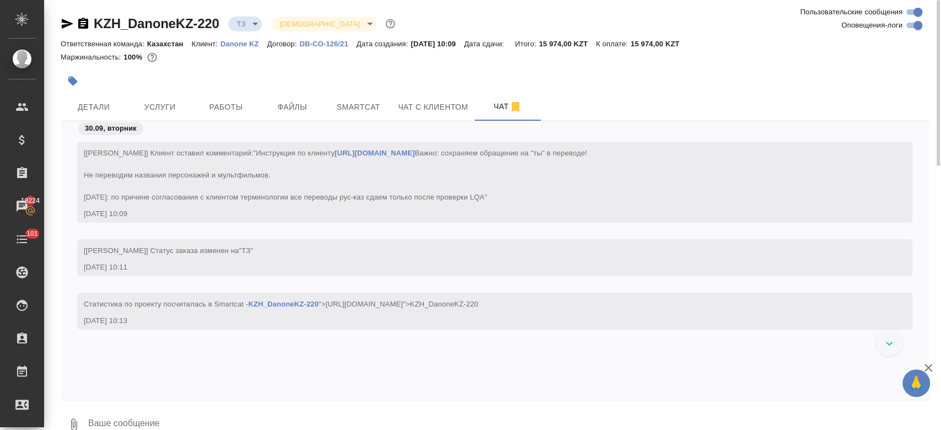
scroll to position [27, 0]
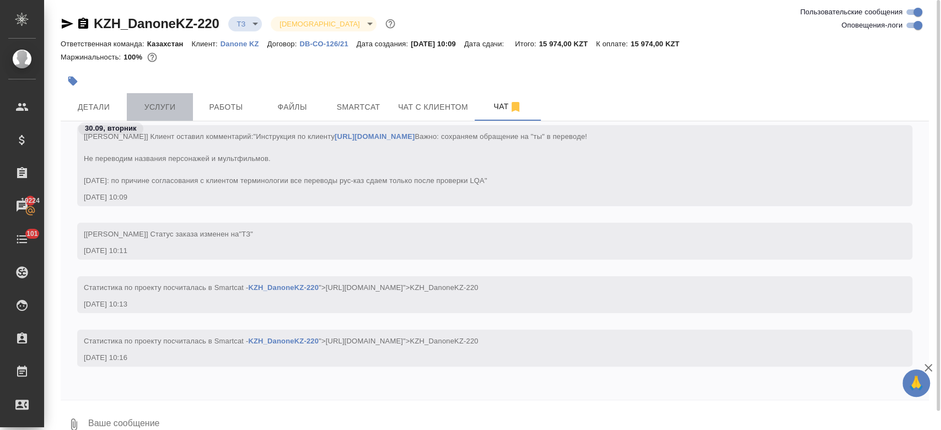
click at [182, 108] on span "Услуги" at bounding box center [159, 107] width 53 height 14
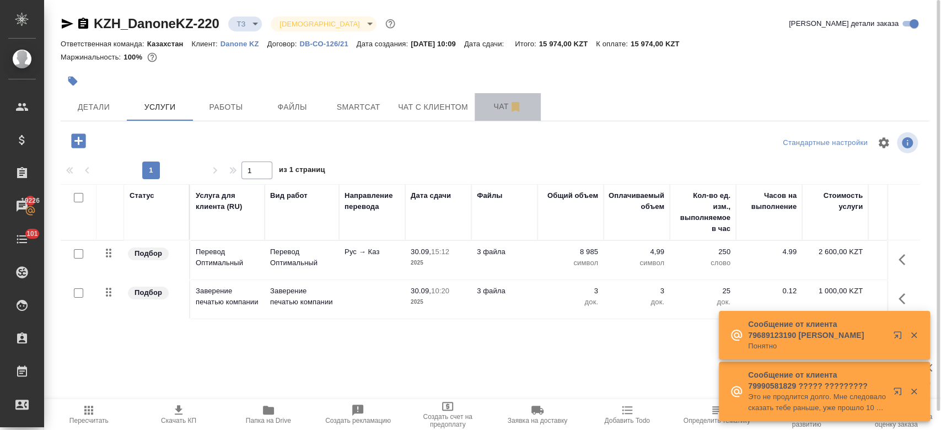
click at [505, 105] on span "Чат" at bounding box center [507, 107] width 53 height 14
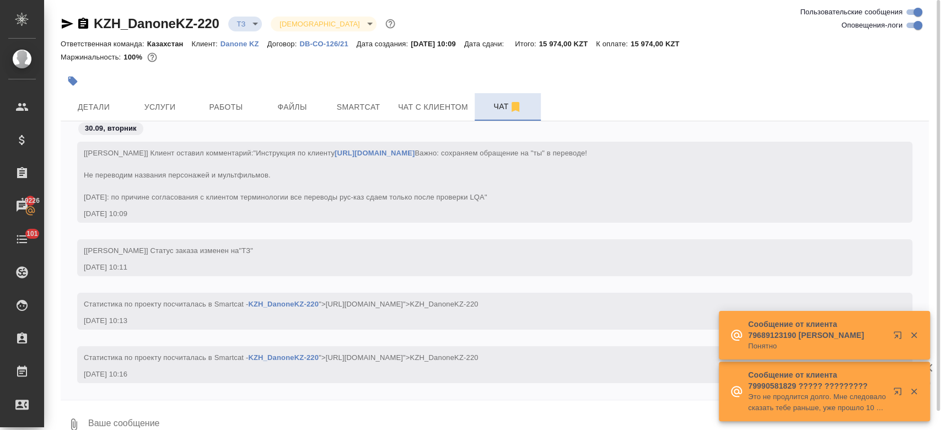
scroll to position [27, 0]
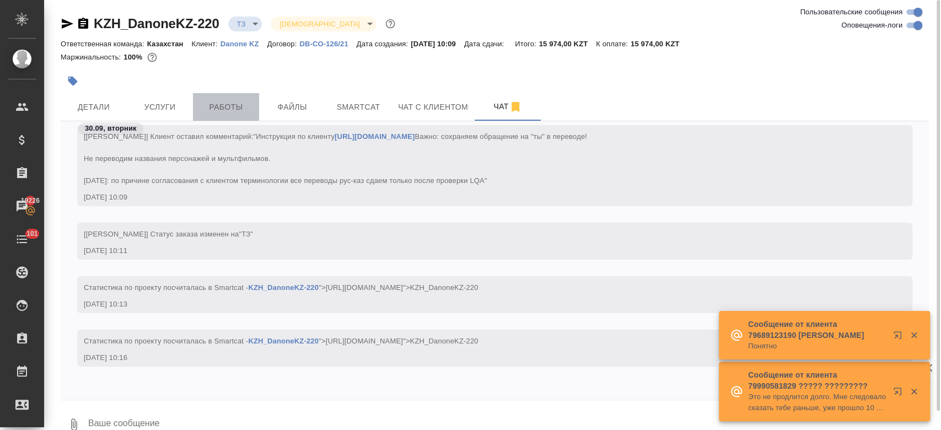
click at [230, 105] on span "Работы" at bounding box center [226, 107] width 53 height 14
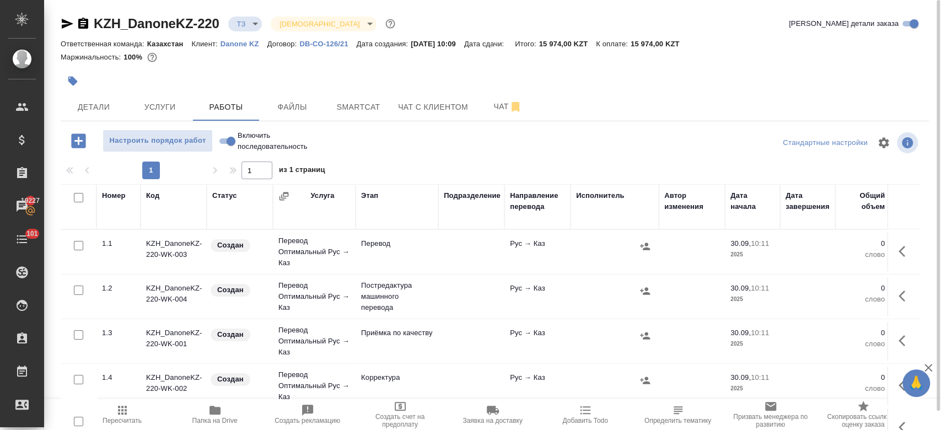
click at [498, 103] on span "Чат" at bounding box center [507, 107] width 53 height 14
click at [494, 104] on span "Чат" at bounding box center [507, 107] width 53 height 14
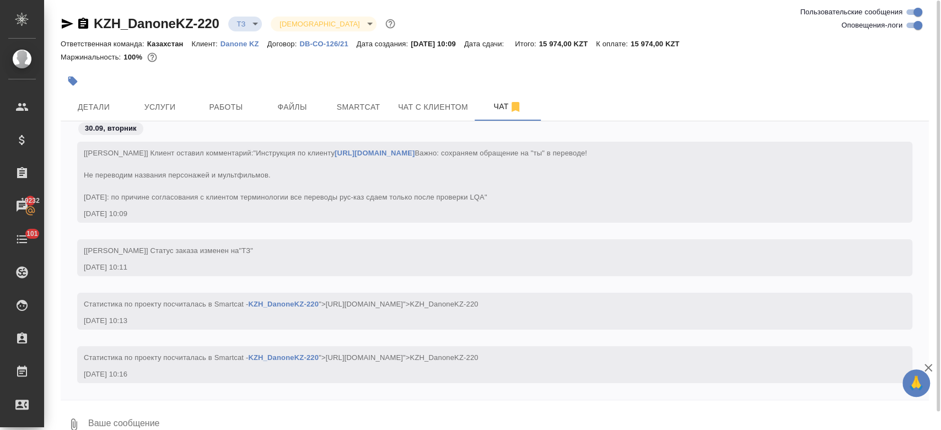
scroll to position [19, 0]
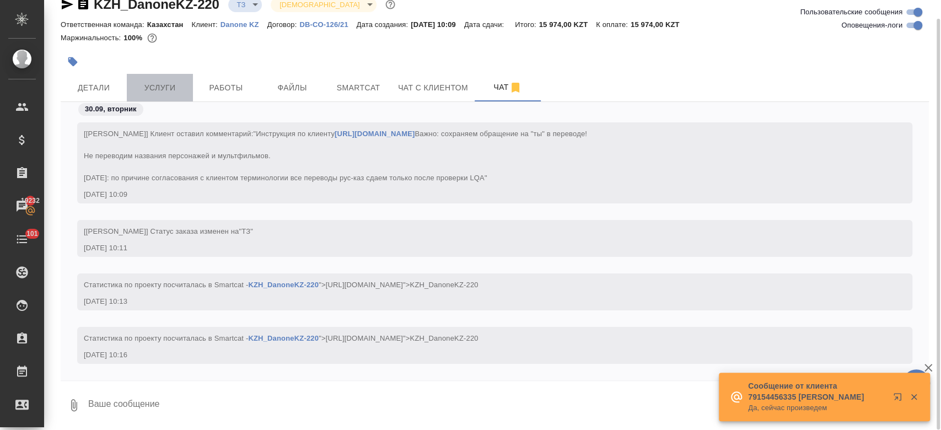
click at [172, 86] on span "Услуги" at bounding box center [159, 88] width 53 height 14
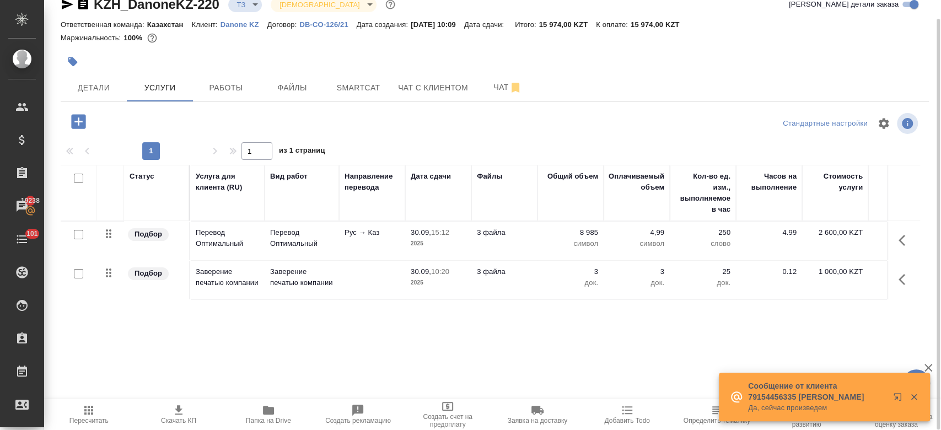
scroll to position [19, 0]
click at [496, 86] on span "Чат" at bounding box center [507, 88] width 53 height 14
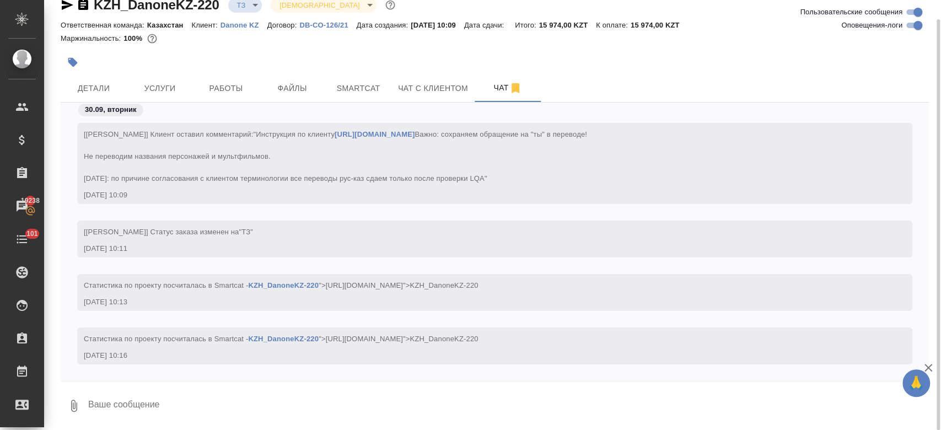
scroll to position [19, 0]
click at [67, 5] on icon "button" at bounding box center [68, 4] width 12 height 10
click at [158, 90] on span "Услуги" at bounding box center [159, 88] width 53 height 14
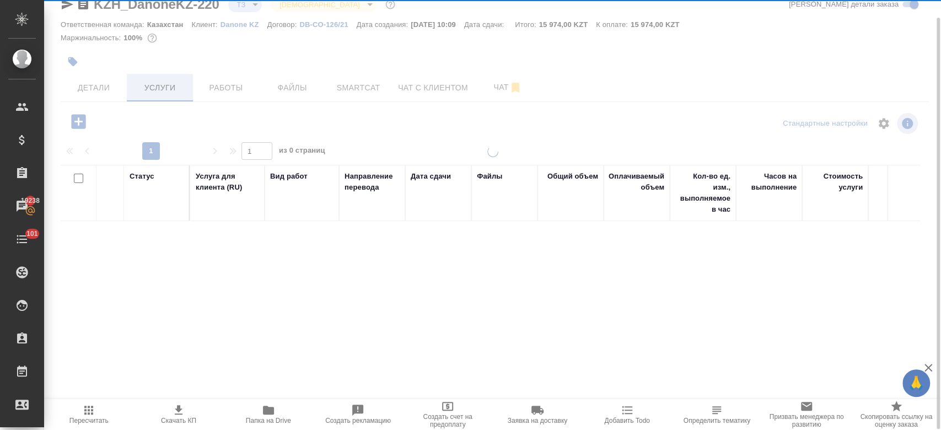
scroll to position [19, 0]
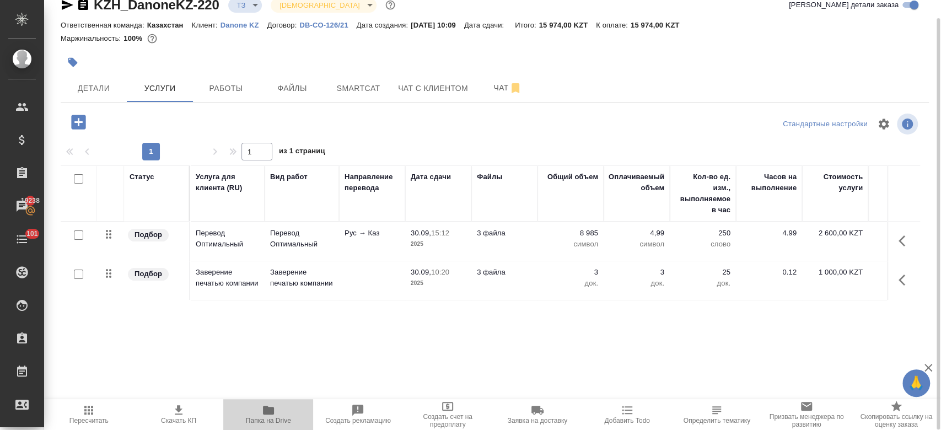
click at [271, 412] on icon "button" at bounding box center [268, 410] width 11 height 9
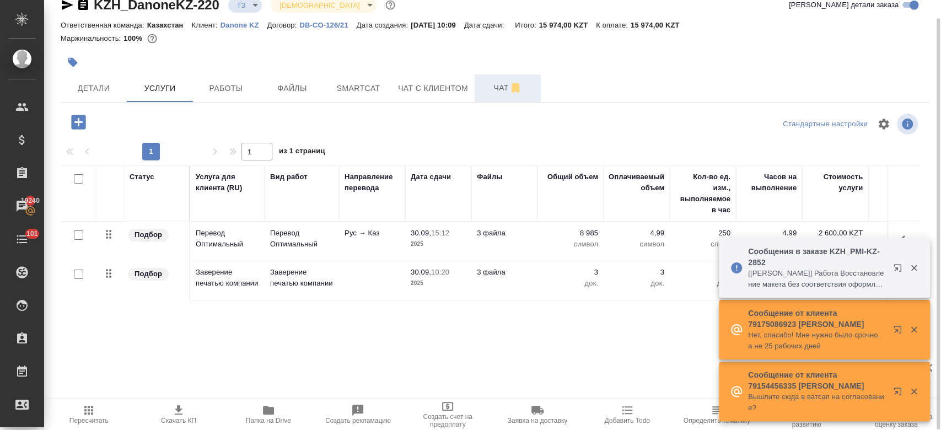
click at [490, 94] on button "Чат" at bounding box center [508, 88] width 66 height 28
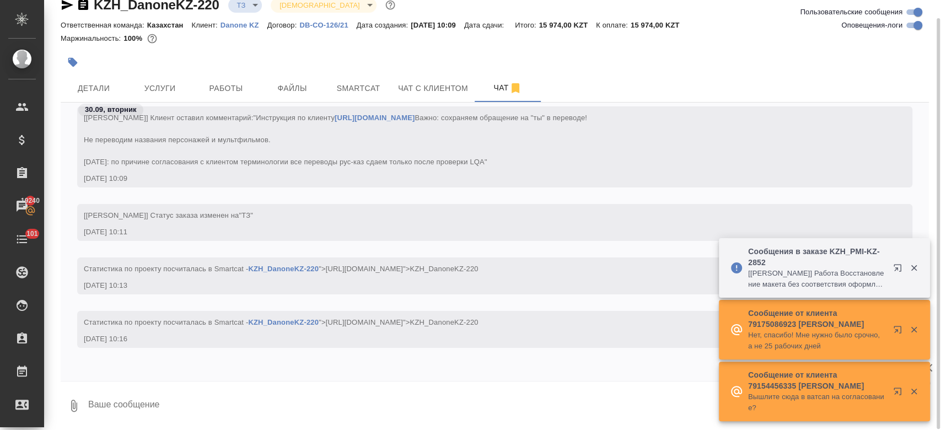
scroll to position [27, 0]
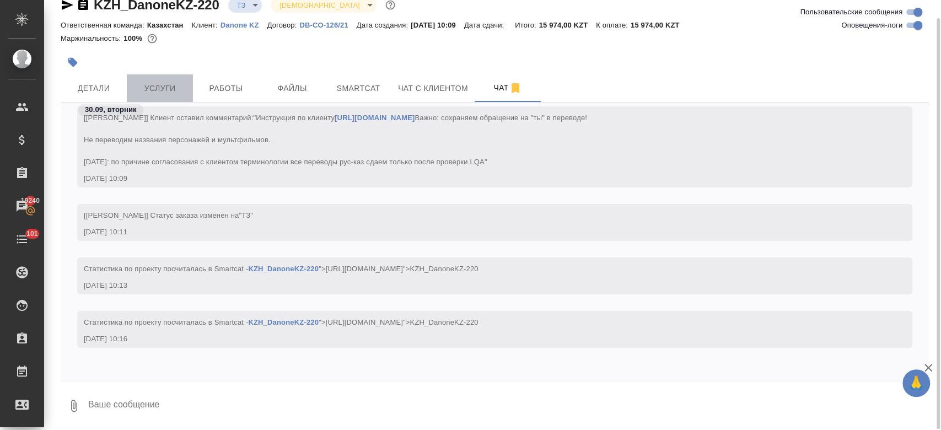
click at [158, 89] on span "Услуги" at bounding box center [159, 89] width 53 height 14
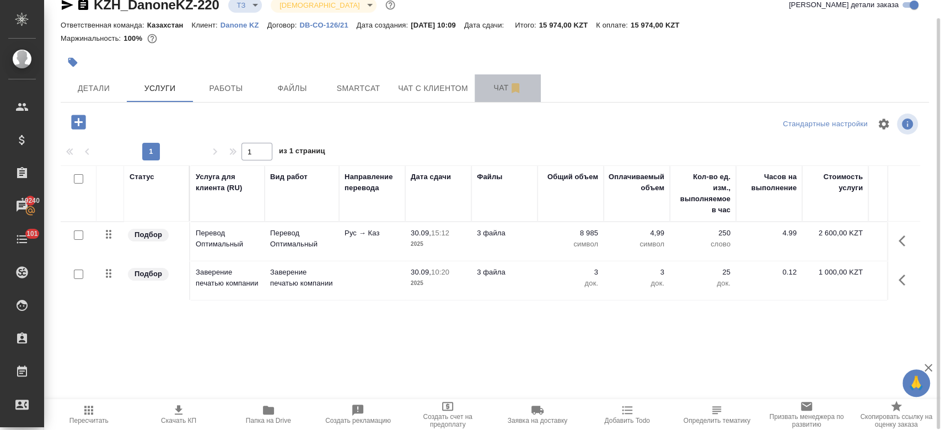
click at [495, 92] on span "Чат" at bounding box center [507, 88] width 53 height 14
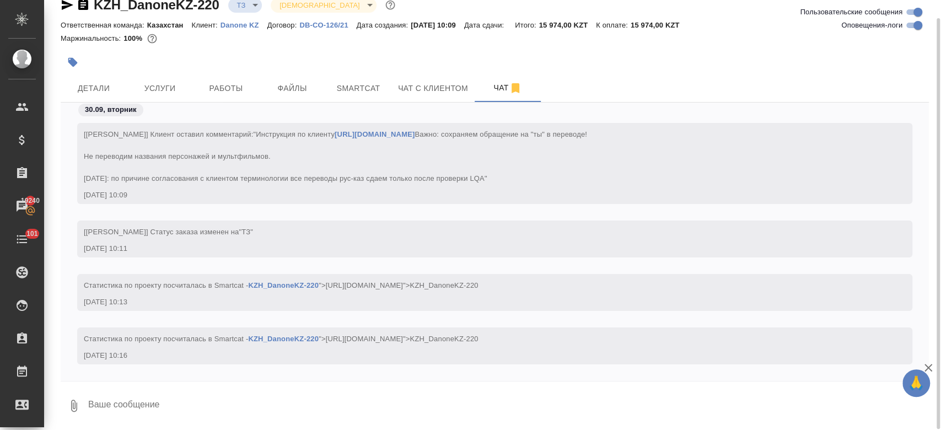
scroll to position [27, 0]
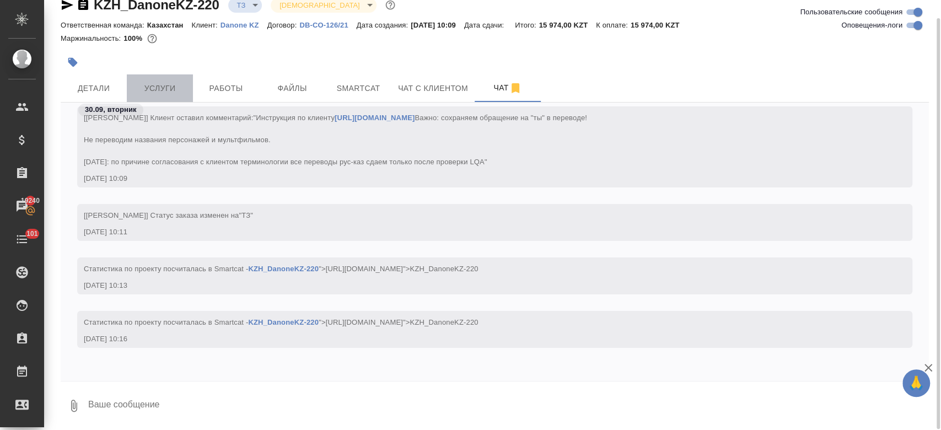
click at [158, 84] on span "Услуги" at bounding box center [159, 89] width 53 height 14
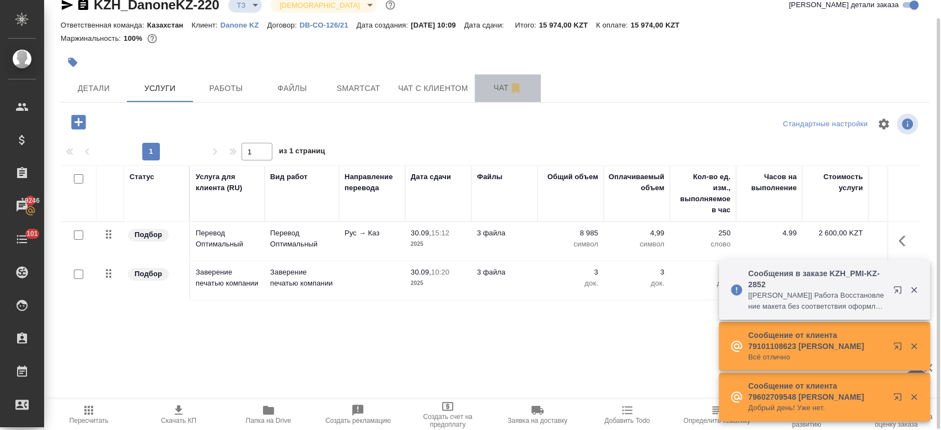
click at [498, 96] on button "Чат" at bounding box center [508, 88] width 66 height 28
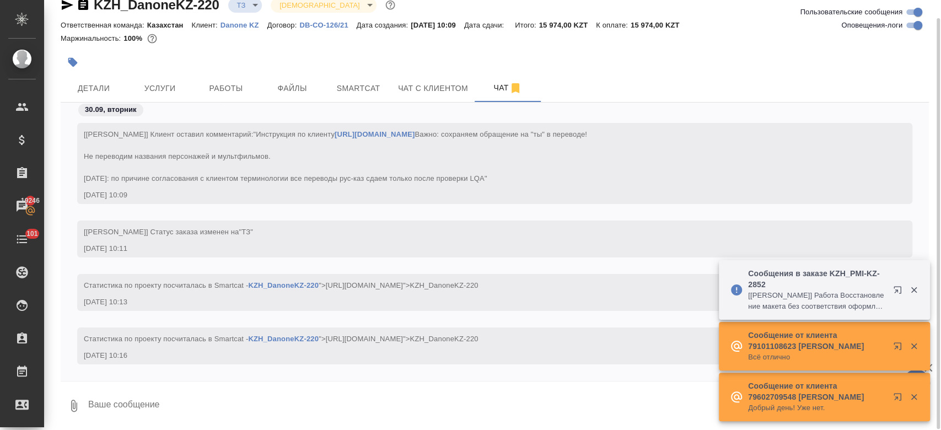
scroll to position [80, 0]
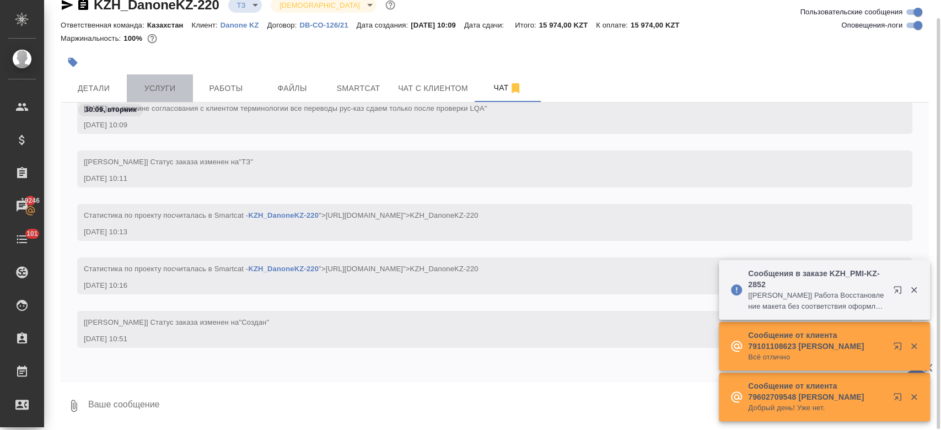
click at [170, 87] on span "Услуги" at bounding box center [159, 89] width 53 height 14
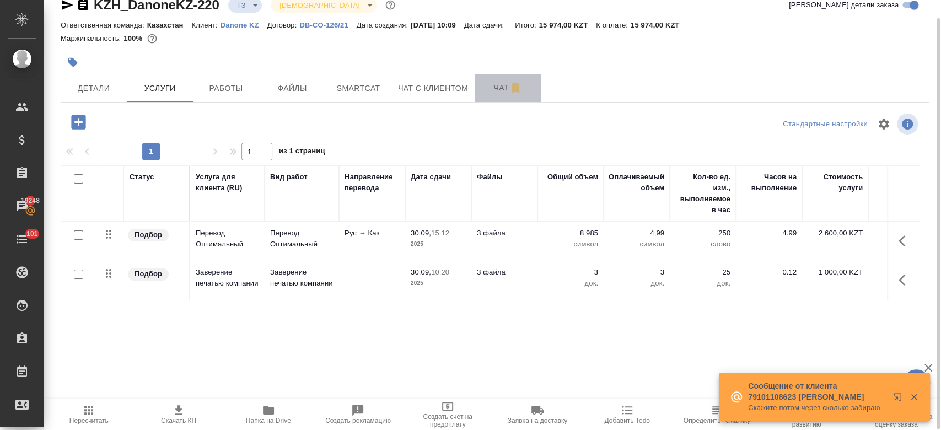
click at [497, 99] on button "Чат" at bounding box center [508, 88] width 66 height 28
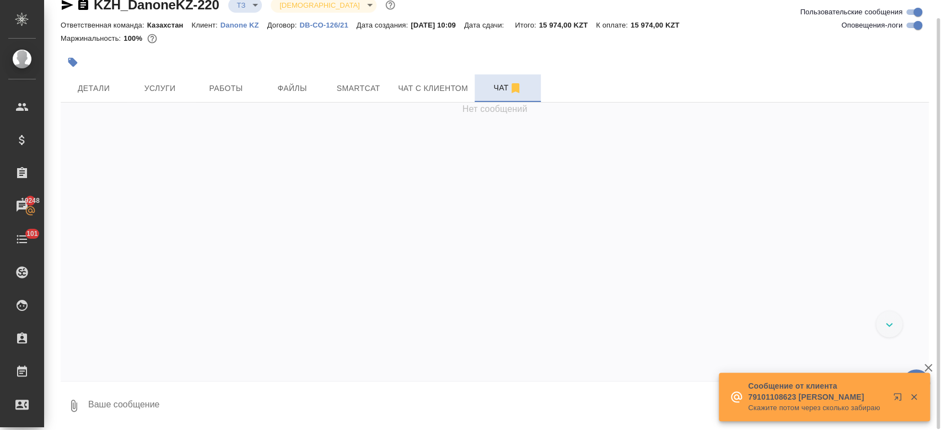
scroll to position [225, 0]
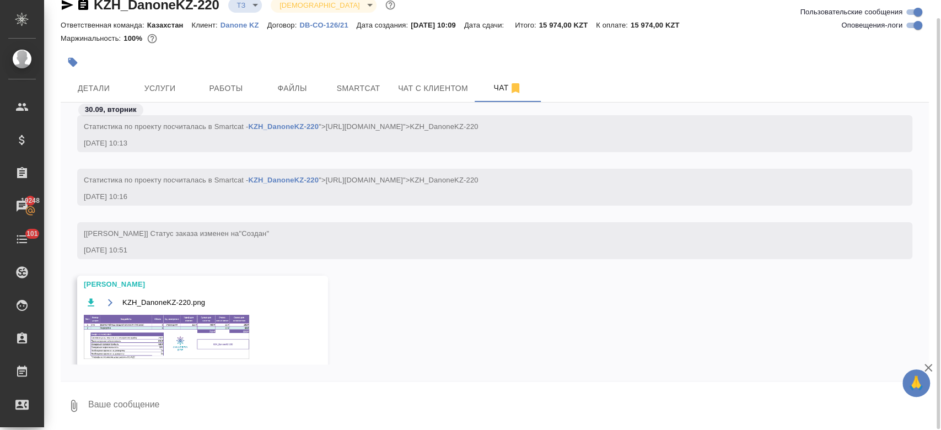
click at [179, 338] on img at bounding box center [166, 337] width 165 height 44
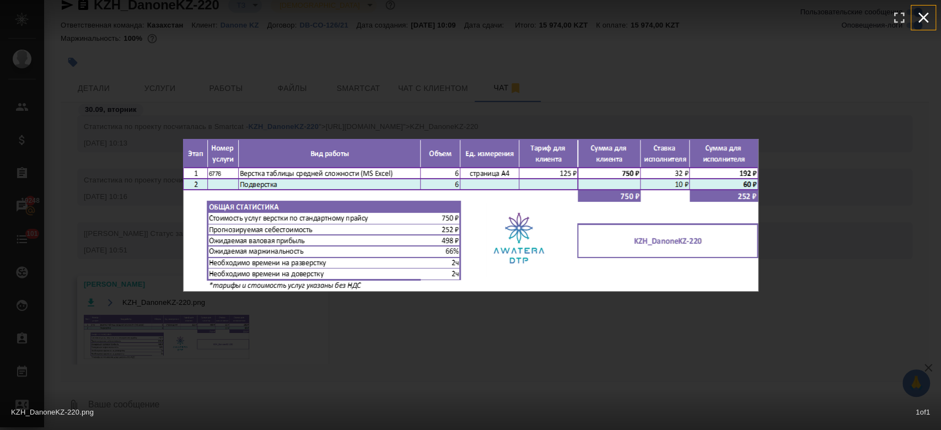
click at [923, 15] on icon "button" at bounding box center [924, 18] width 18 height 18
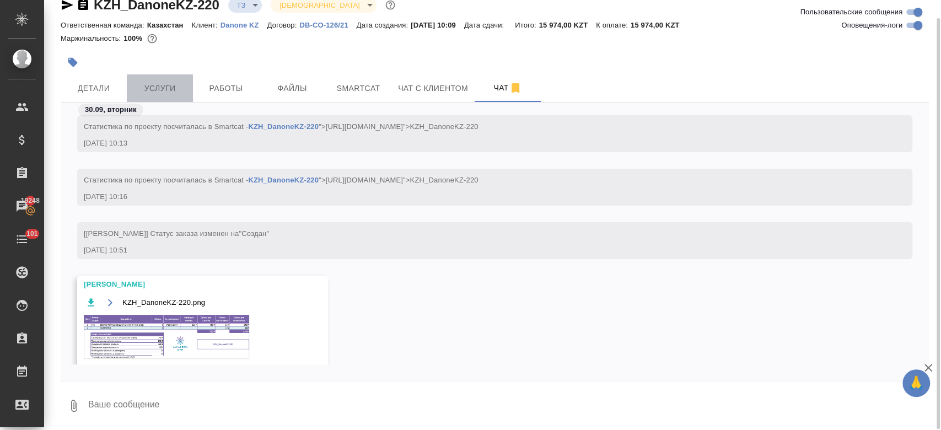
click at [165, 94] on span "Услуги" at bounding box center [159, 89] width 53 height 14
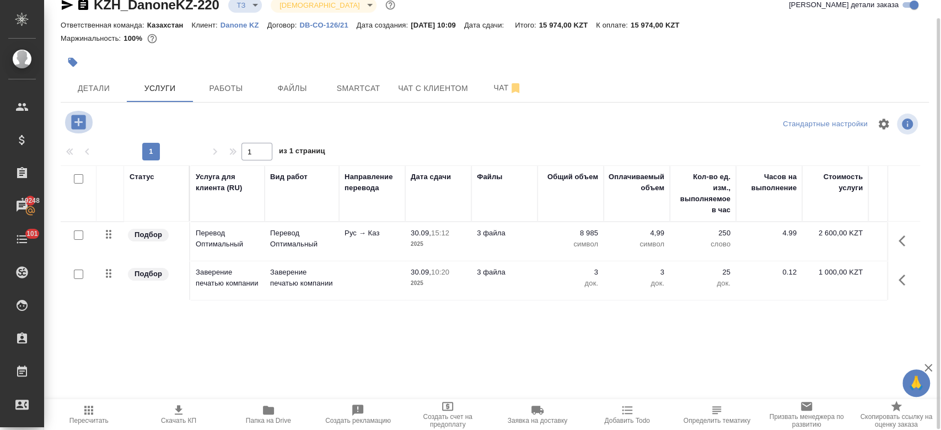
click at [83, 119] on icon "button" at bounding box center [78, 122] width 14 height 14
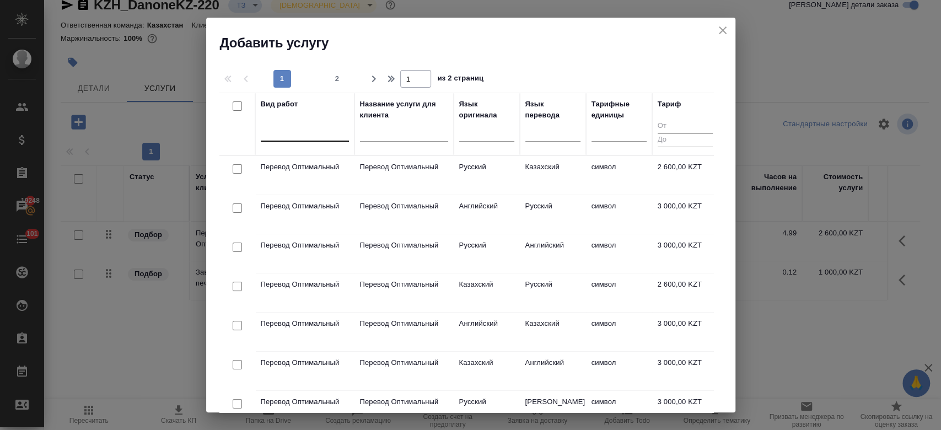
click at [305, 130] on div at bounding box center [305, 130] width 88 height 16
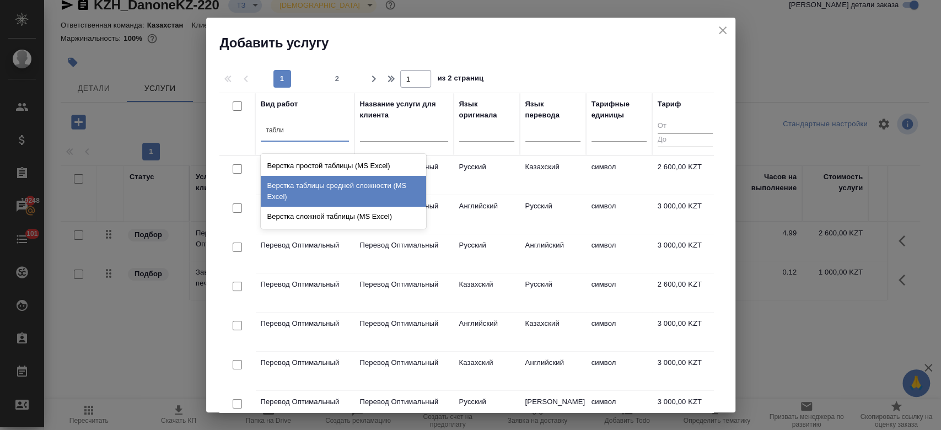
click at [331, 186] on div "Верстка таблицы средней сложности (MS Excel)" at bounding box center [343, 191] width 165 height 31
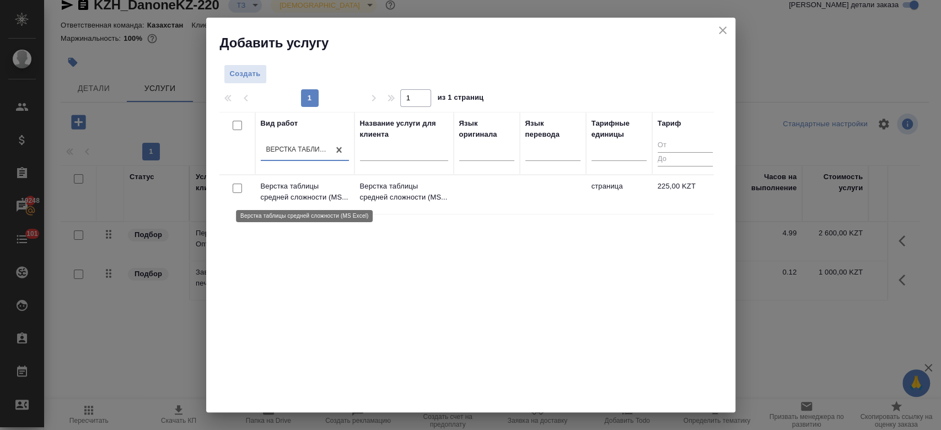
click at [317, 195] on p "Верстка таблицы средней сложности (MS..." at bounding box center [305, 192] width 88 height 22
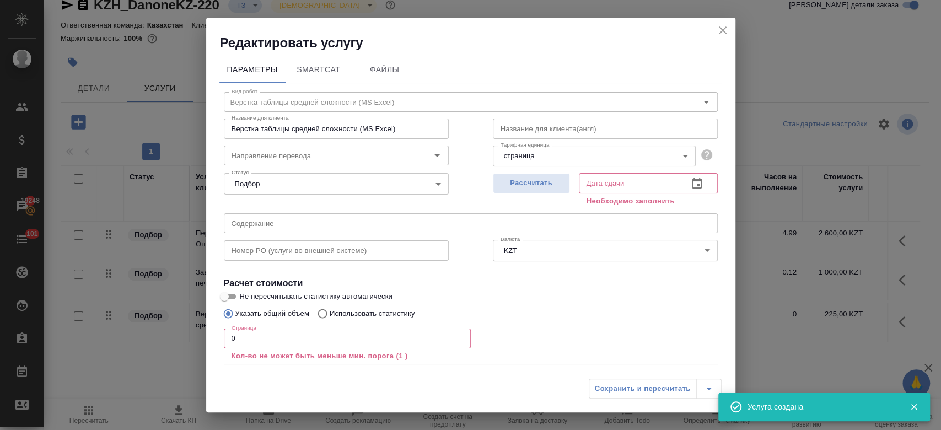
scroll to position [61, 0]
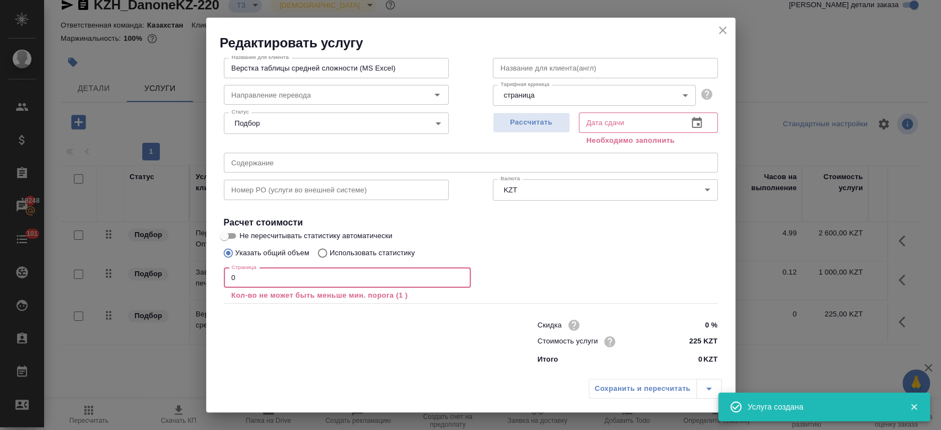
click at [290, 270] on input "0" at bounding box center [347, 278] width 247 height 20
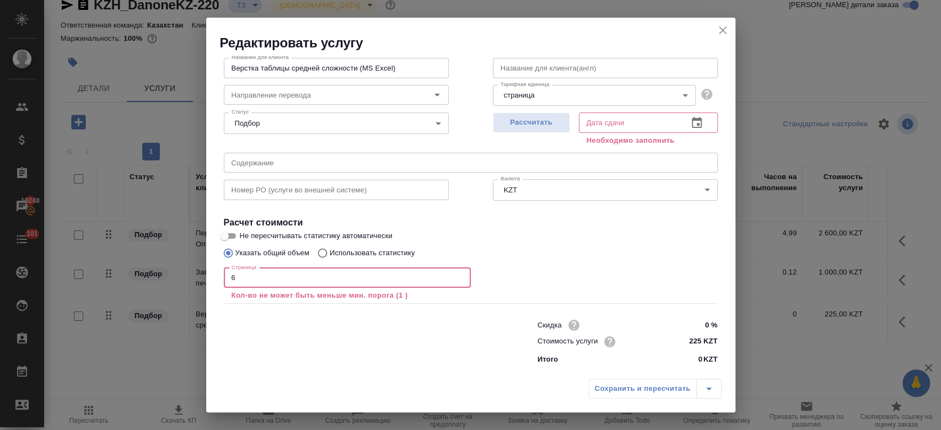
scroll to position [47, 0]
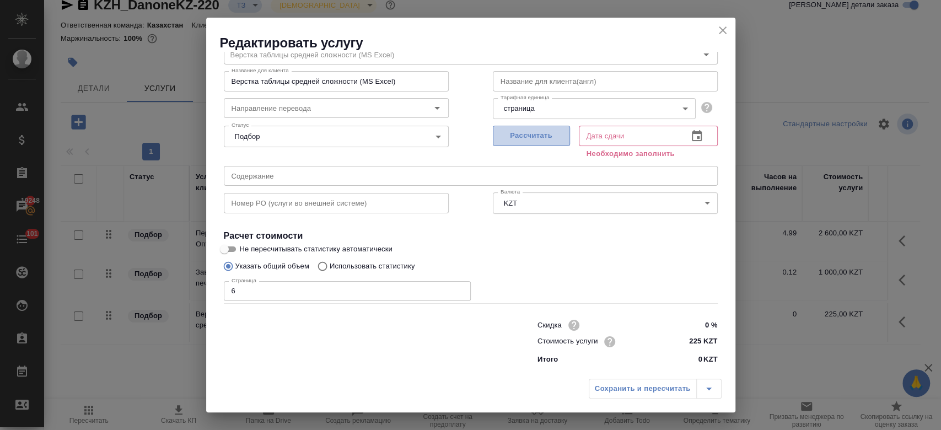
click at [538, 139] on span "Рассчитать" at bounding box center [531, 136] width 65 height 13
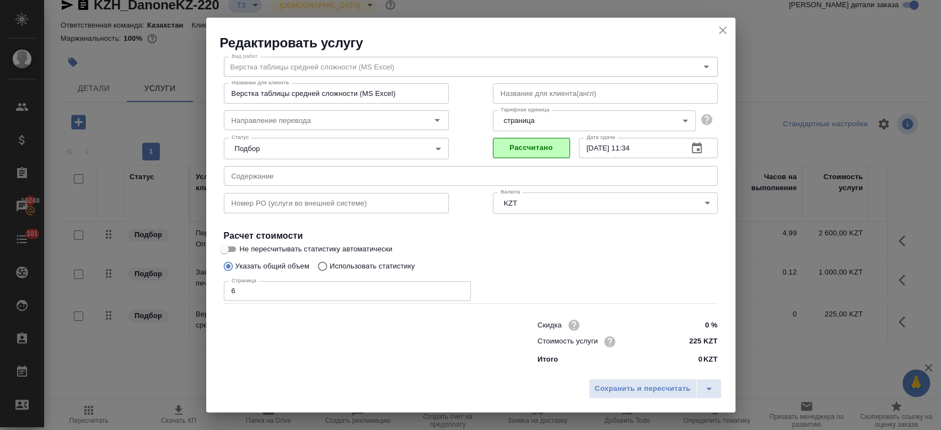
click at [639, 401] on div "Сохранить и пересчитать" at bounding box center [470, 392] width 529 height 39
click at [635, 398] on button "Сохранить и пересчитать" at bounding box center [643, 389] width 108 height 20
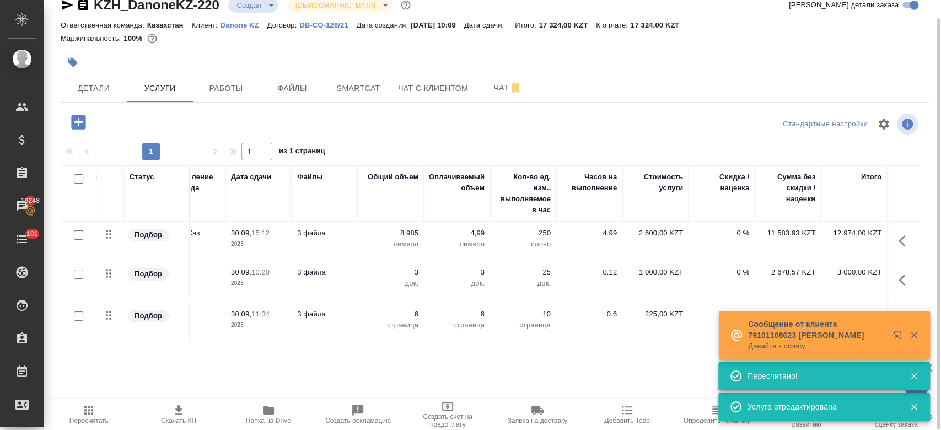
scroll to position [0, 0]
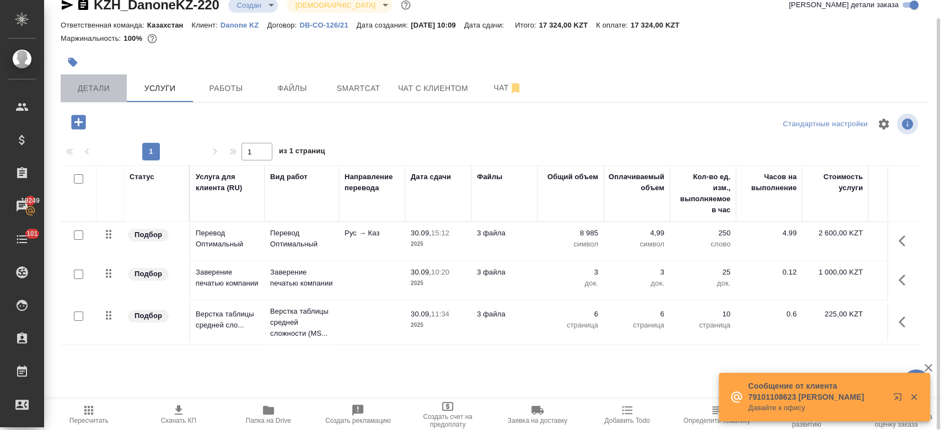
click at [94, 78] on button "Детали" at bounding box center [94, 88] width 66 height 28
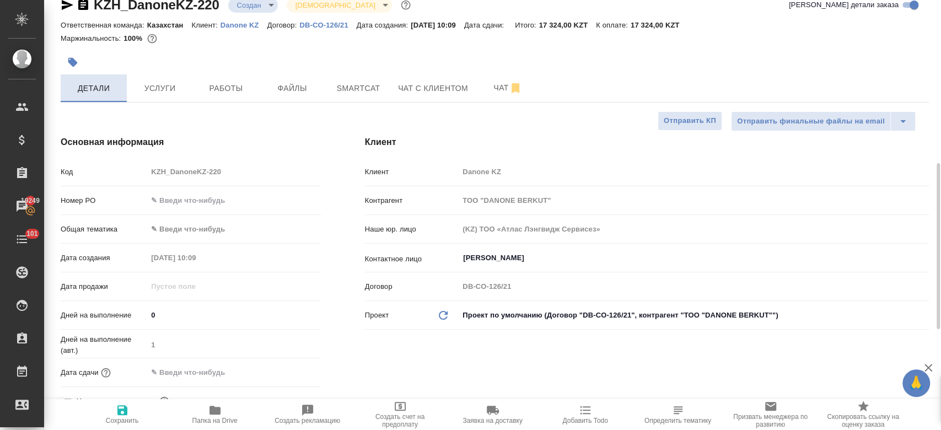
scroll to position [139, 0]
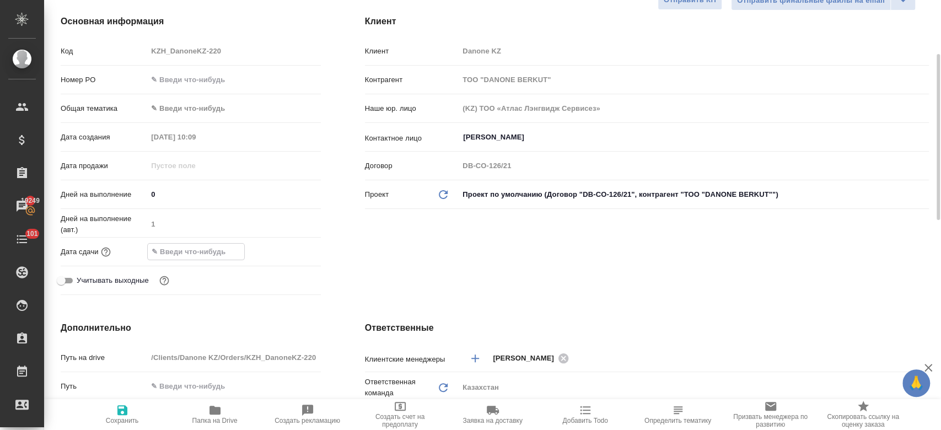
click at [202, 255] on input "text" at bounding box center [196, 252] width 96 height 16
click at [286, 248] on icon "button" at bounding box center [289, 250] width 10 height 11
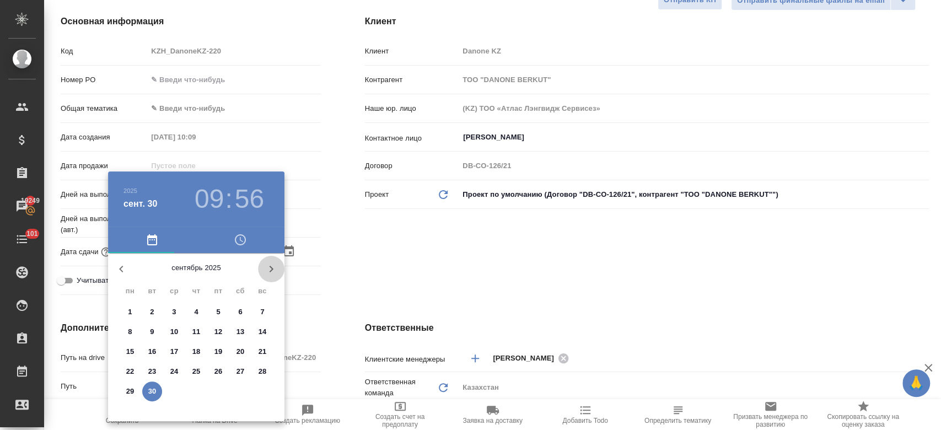
click at [266, 274] on icon "button" at bounding box center [271, 268] width 13 height 13
click at [172, 311] on p "1" at bounding box center [174, 312] width 4 height 11
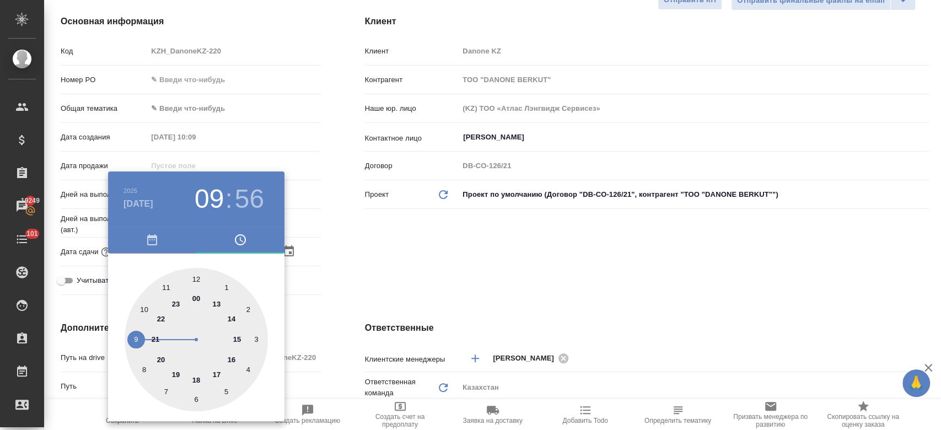
click at [218, 304] on div at bounding box center [196, 339] width 143 height 143
click at [198, 279] on div at bounding box center [196, 339] width 143 height 143
click at [357, 258] on div at bounding box center [470, 215] width 941 height 430
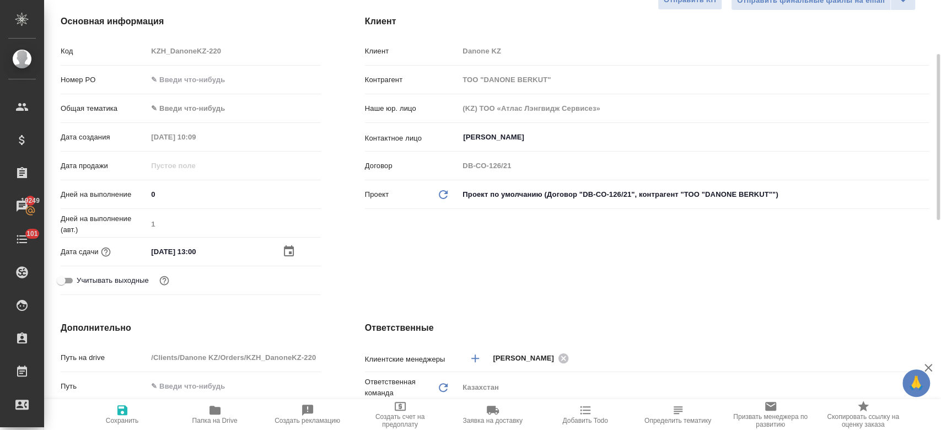
click at [116, 413] on icon "button" at bounding box center [122, 410] width 13 height 13
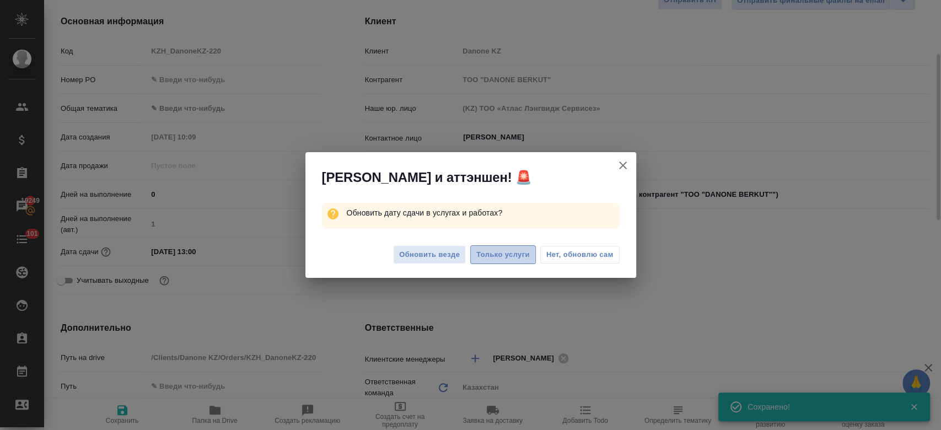
click at [497, 259] on span "Только услуги" at bounding box center [502, 255] width 53 height 13
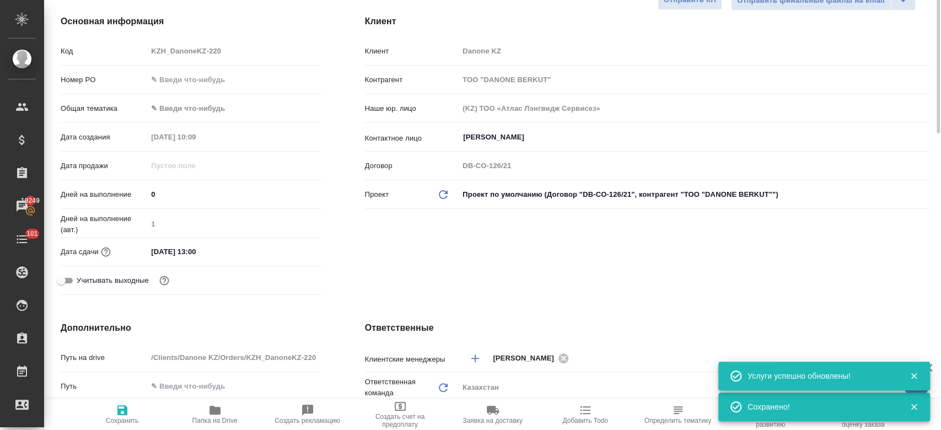
scroll to position [0, 0]
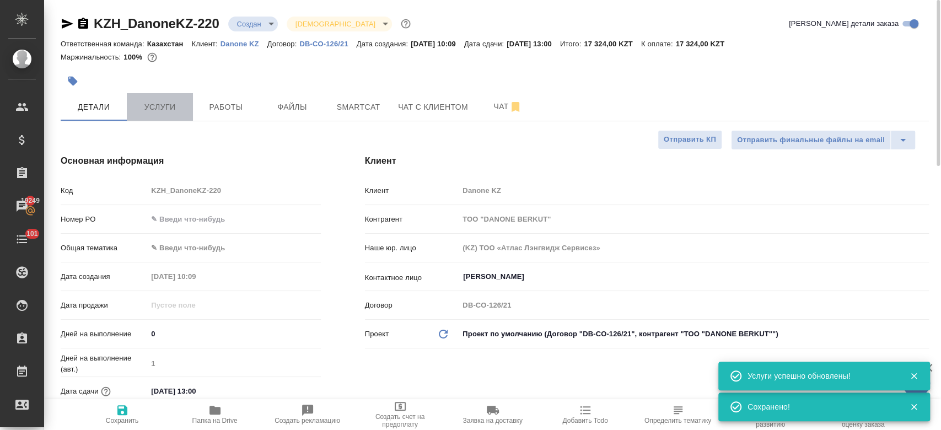
click at [155, 111] on span "Услуги" at bounding box center [159, 107] width 53 height 14
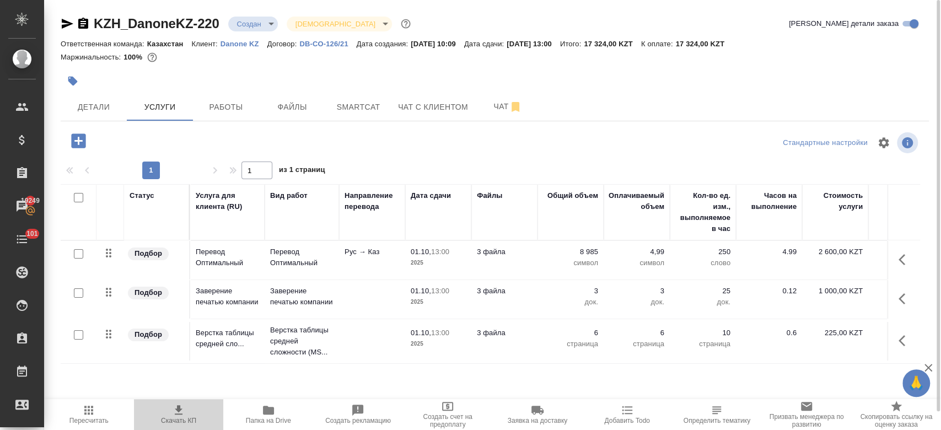
click at [171, 412] on span "Скачать КП" at bounding box center [179, 414] width 77 height 21
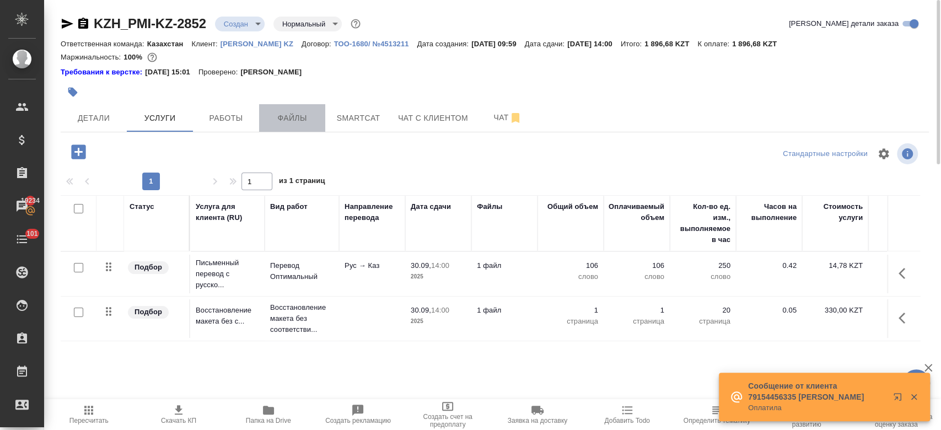
click at [316, 113] on span "Файлы" at bounding box center [292, 118] width 53 height 14
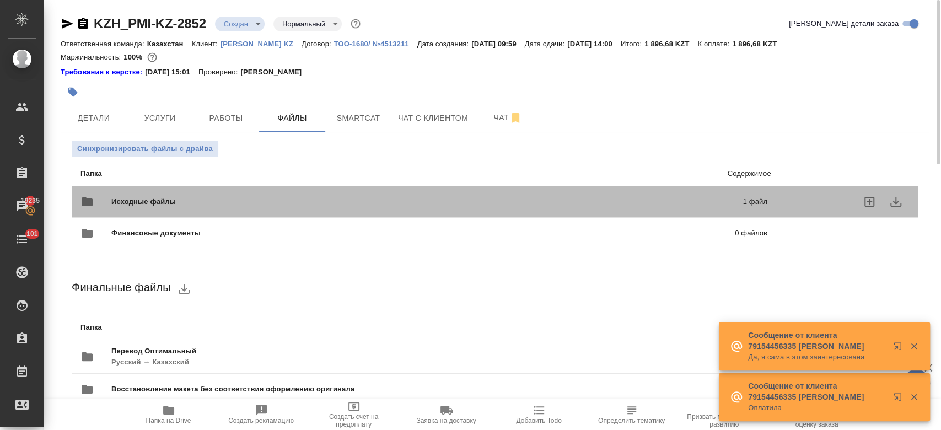
click at [167, 201] on span "Исходные файлы" at bounding box center [285, 201] width 348 height 11
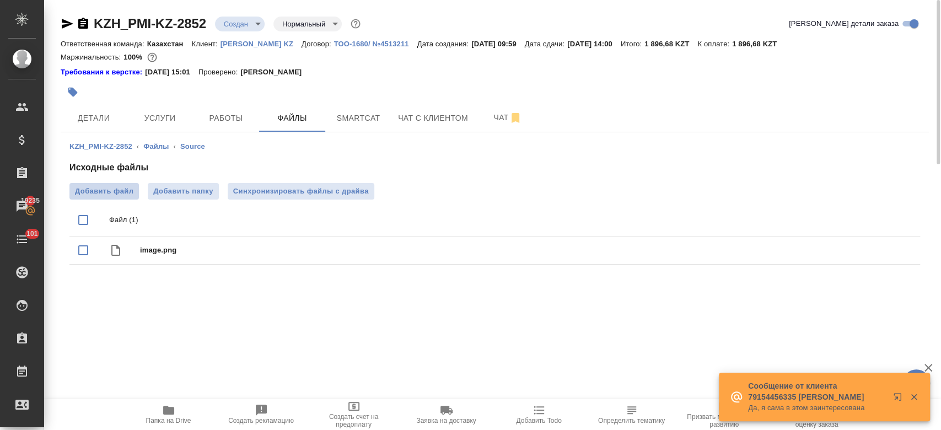
click at [112, 186] on span "Добавить файл" at bounding box center [104, 191] width 58 height 11
click at [0, 0] on input "Добавить файл" at bounding box center [0, 0] width 0 height 0
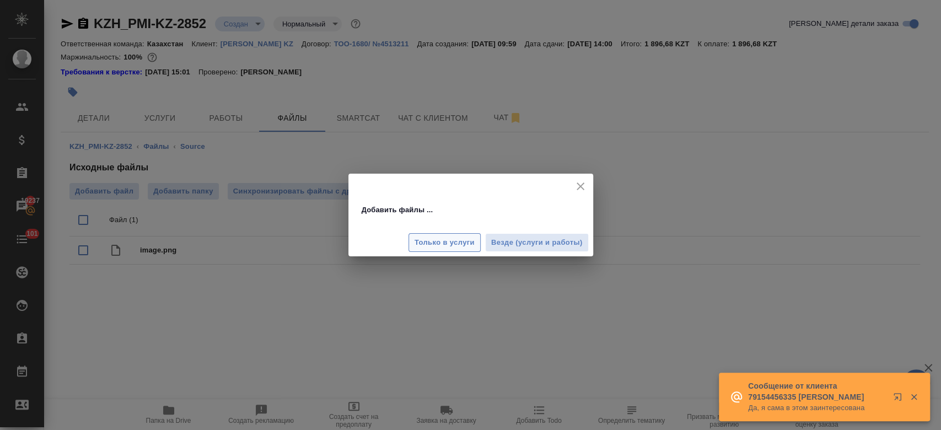
click at [438, 244] on span "Только в услуги" at bounding box center [445, 243] width 60 height 13
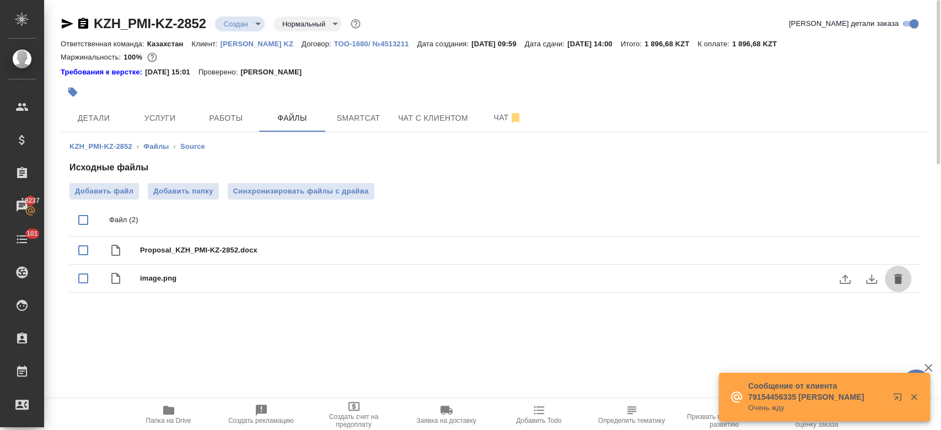
click at [902, 277] on icon "delete" at bounding box center [897, 278] width 13 height 13
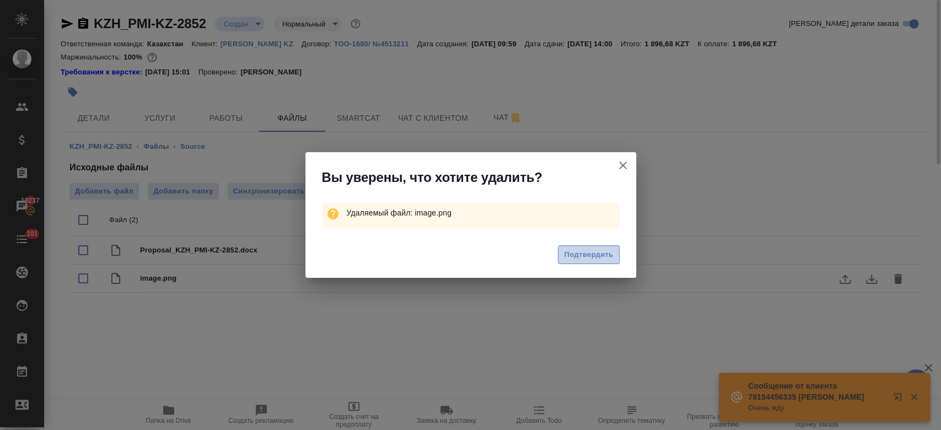
click at [577, 256] on span "Подтвердить" at bounding box center [588, 255] width 49 height 13
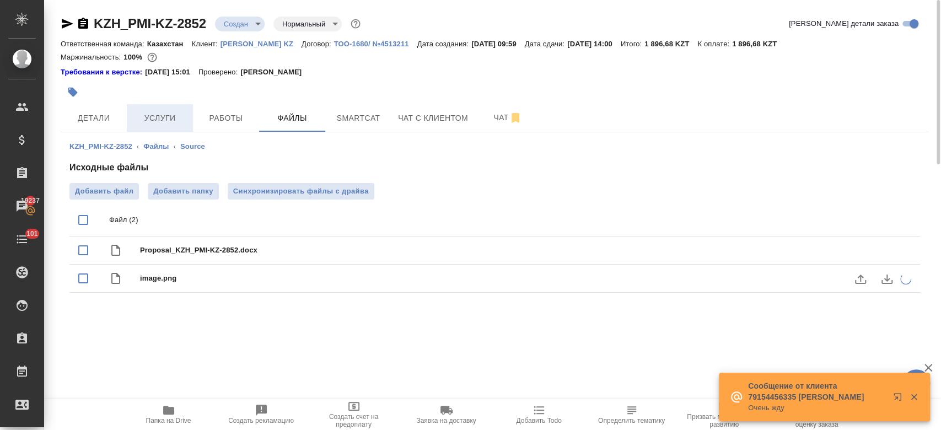
click at [166, 107] on button "Услуги" at bounding box center [160, 118] width 66 height 28
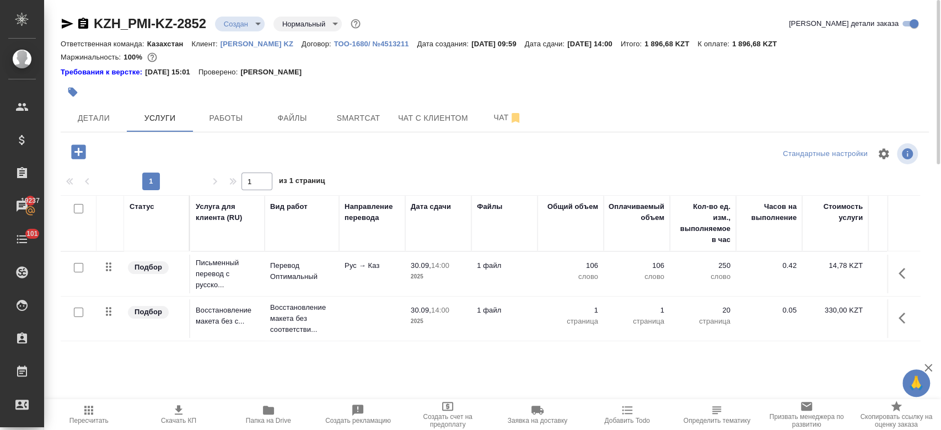
click at [81, 267] on input "checkbox" at bounding box center [78, 267] width 9 height 9
checkbox input "true"
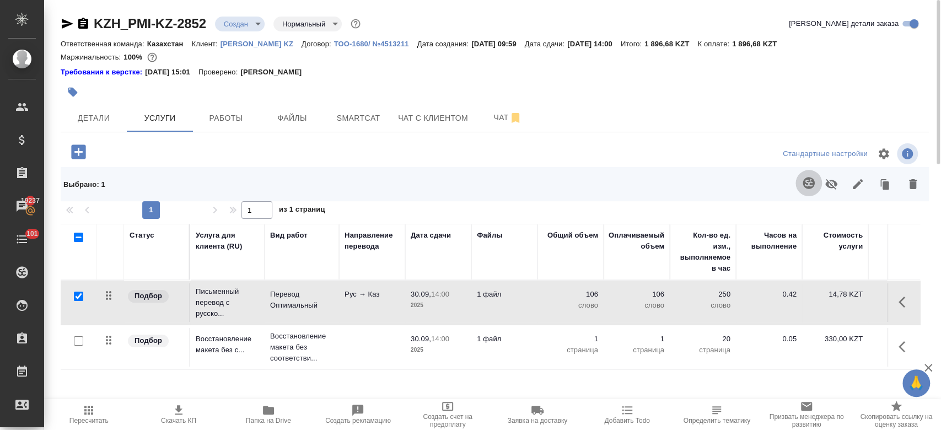
click at [810, 190] on button "button" at bounding box center [809, 183] width 26 height 26
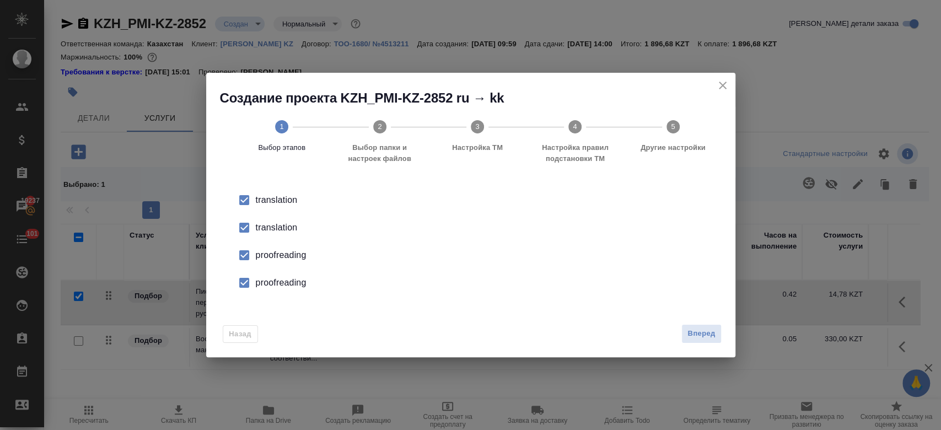
click at [263, 224] on div "translation" at bounding box center [482, 227] width 453 height 13
click at [266, 249] on div "proofreading" at bounding box center [482, 255] width 453 height 13
click at [273, 280] on div "proofreading" at bounding box center [482, 282] width 453 height 13
click at [701, 340] on button "Вперед" at bounding box center [701, 333] width 40 height 19
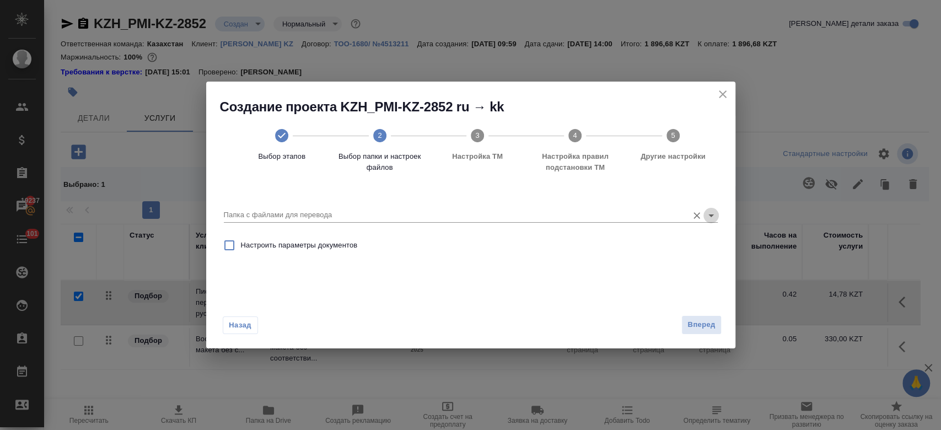
click at [709, 218] on icon "Open" at bounding box center [711, 215] width 13 height 13
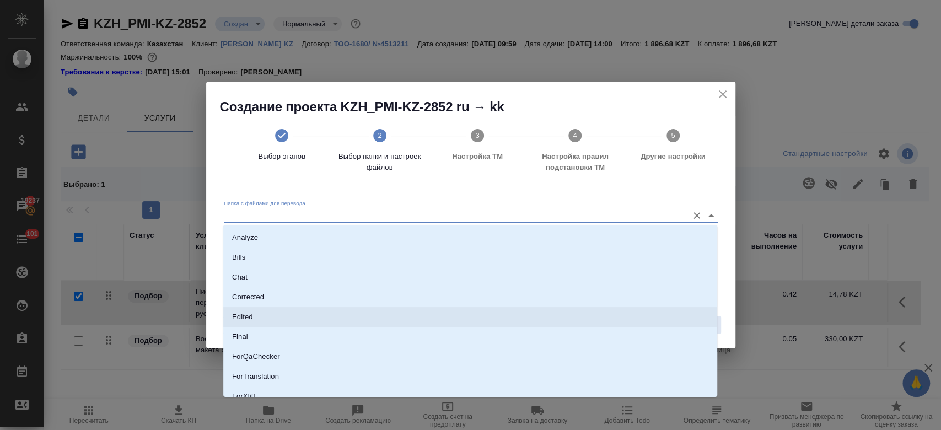
scroll to position [89, 0]
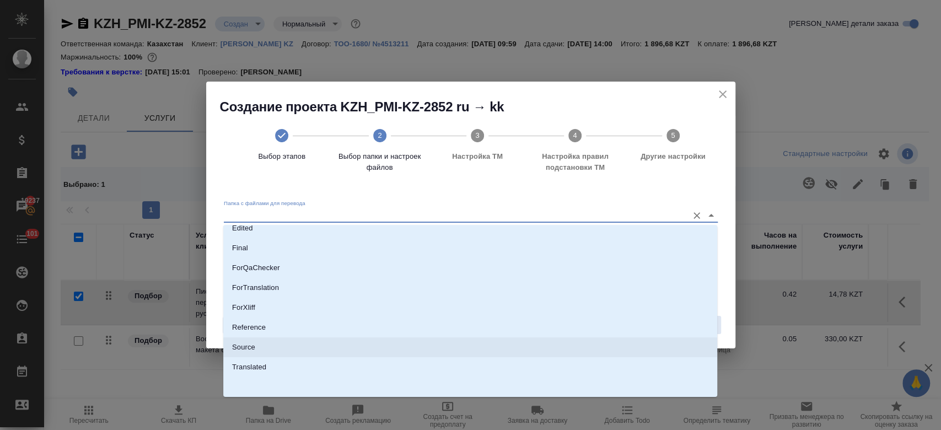
click at [444, 347] on li "Source" at bounding box center [470, 347] width 494 height 20
type input "Source"
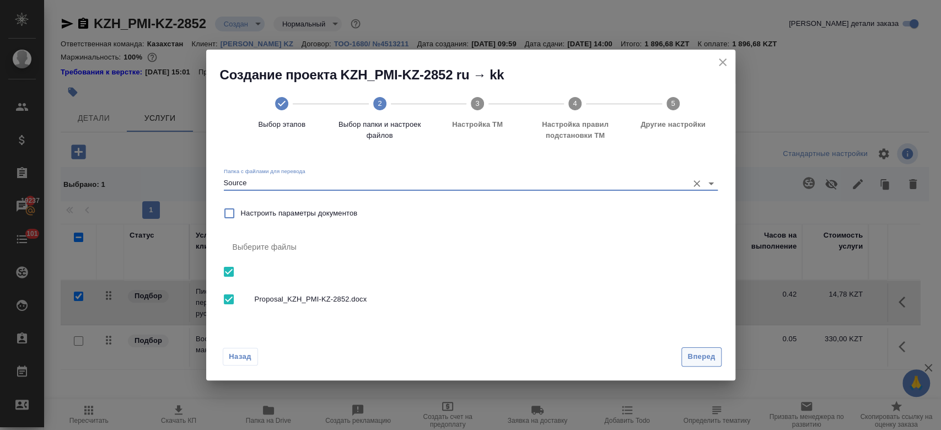
click at [688, 354] on span "Вперед" at bounding box center [701, 357] width 28 height 13
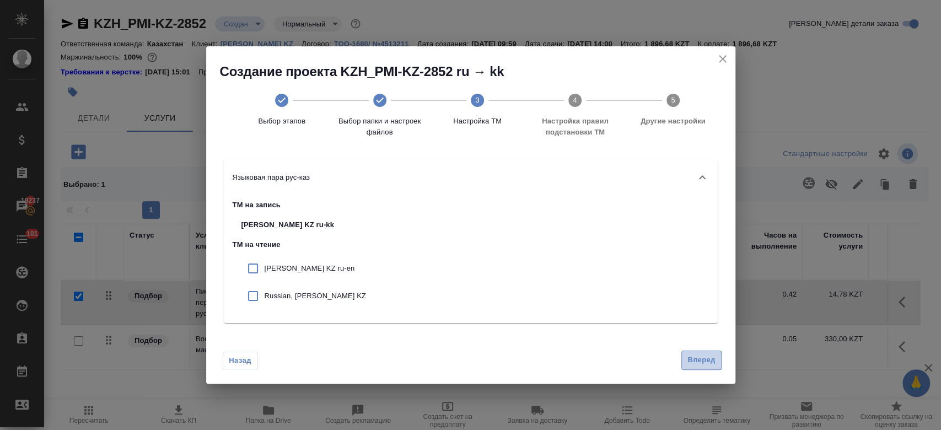
click at [701, 357] on span "Вперед" at bounding box center [701, 360] width 28 height 13
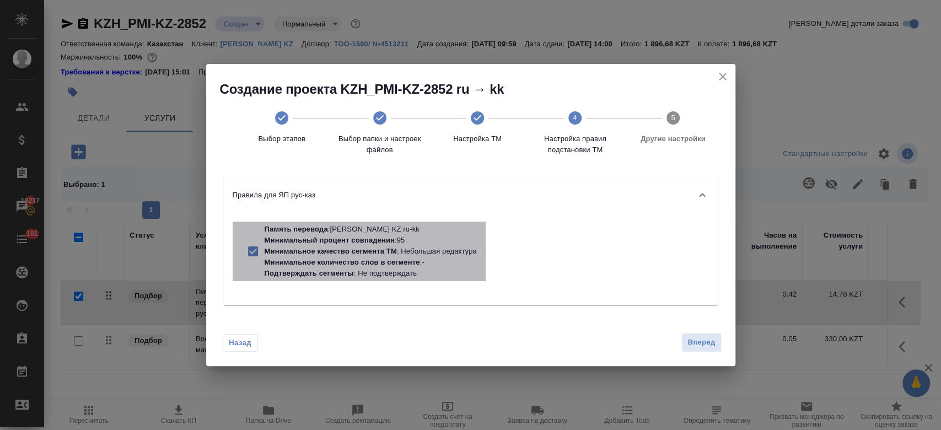
click at [414, 251] on p "Минимальное качество сегмента ТМ : Небольшая редактура" at bounding box center [371, 251] width 212 height 11
checkbox input "false"
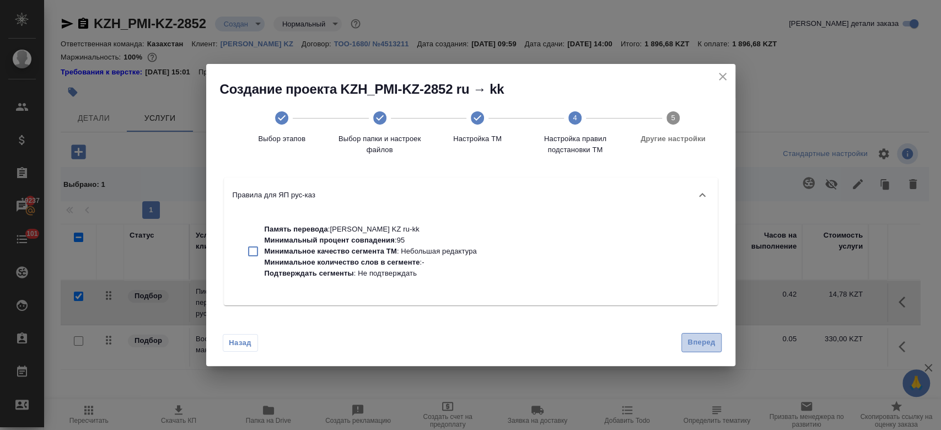
click at [692, 343] on span "Вперед" at bounding box center [701, 342] width 28 height 13
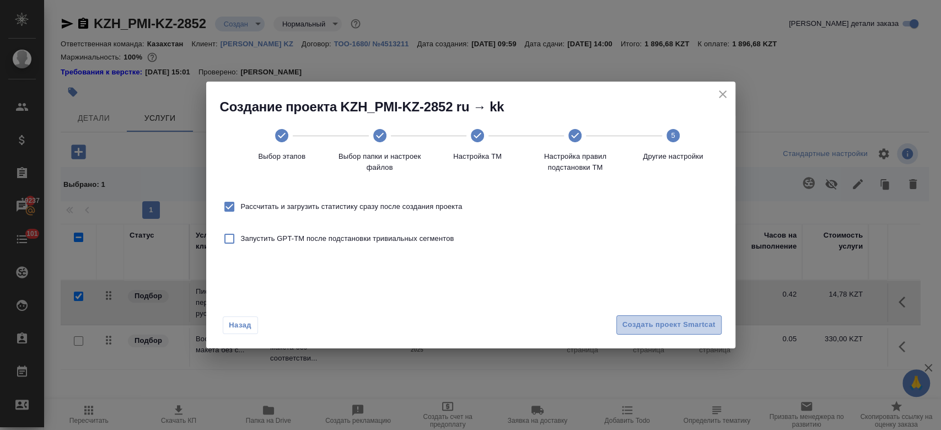
click at [684, 327] on span "Создать проект Smartcat" at bounding box center [668, 325] width 93 height 13
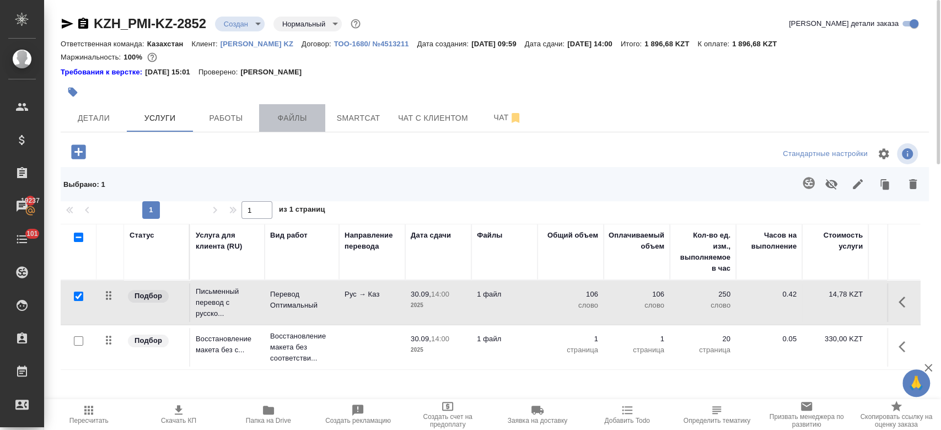
click at [287, 121] on span "Файлы" at bounding box center [292, 118] width 53 height 14
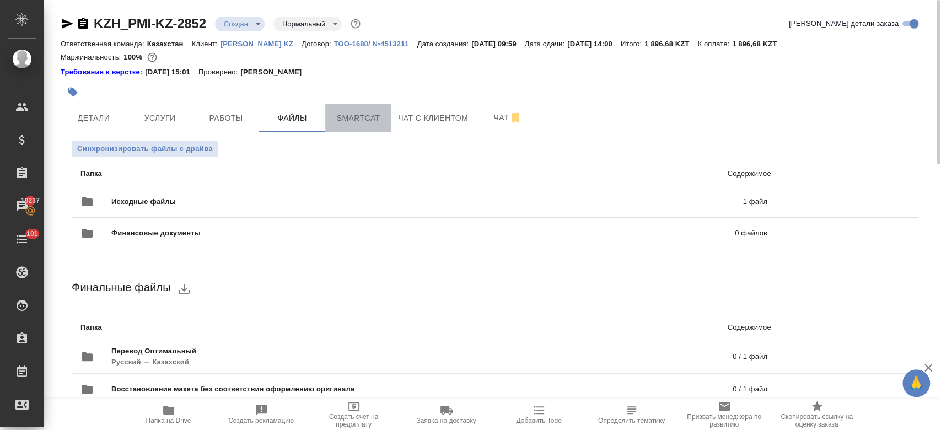
click at [359, 117] on span "Smartcat" at bounding box center [358, 118] width 53 height 14
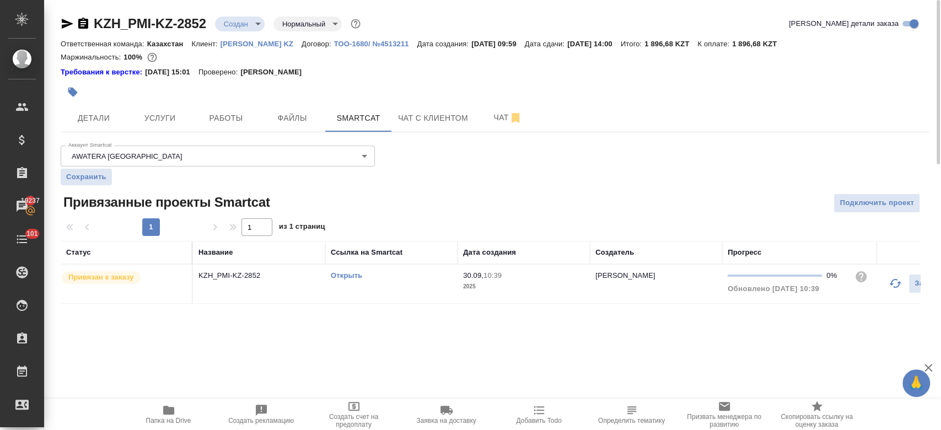
click at [343, 278] on link "Открыть" at bounding box center [346, 275] width 31 height 8
click at [298, 116] on span "Файлы" at bounding box center [292, 118] width 53 height 14
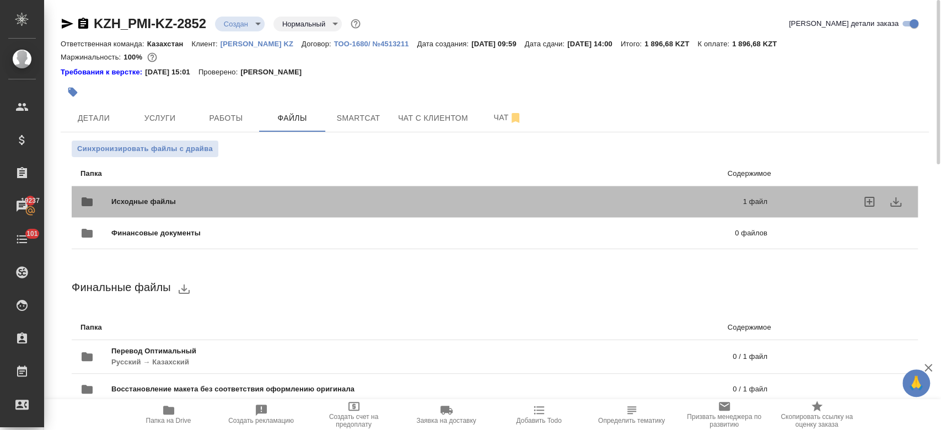
click at [325, 206] on span "Исходные файлы" at bounding box center [285, 201] width 348 height 11
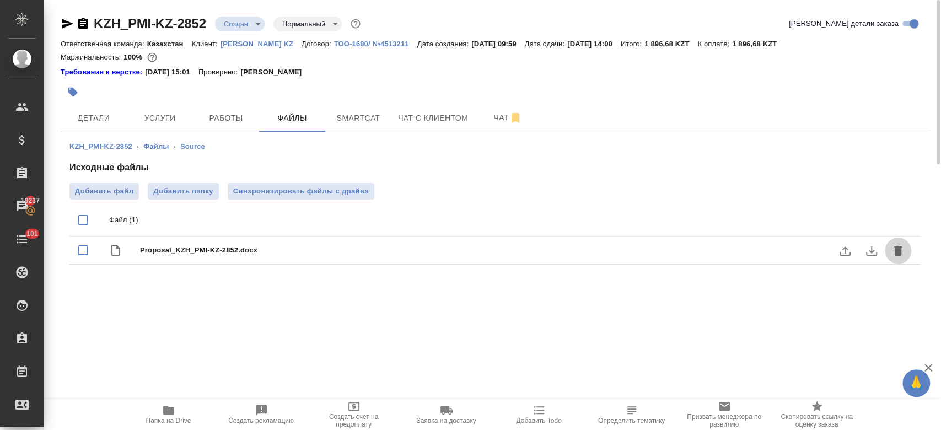
click at [899, 254] on icon "delete" at bounding box center [898, 251] width 8 height 10
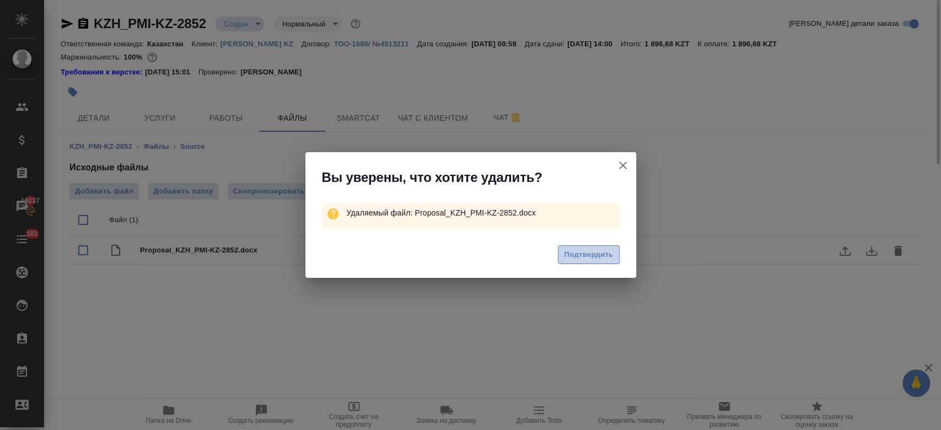
click at [592, 257] on span "Подтвердить" at bounding box center [588, 255] width 49 height 13
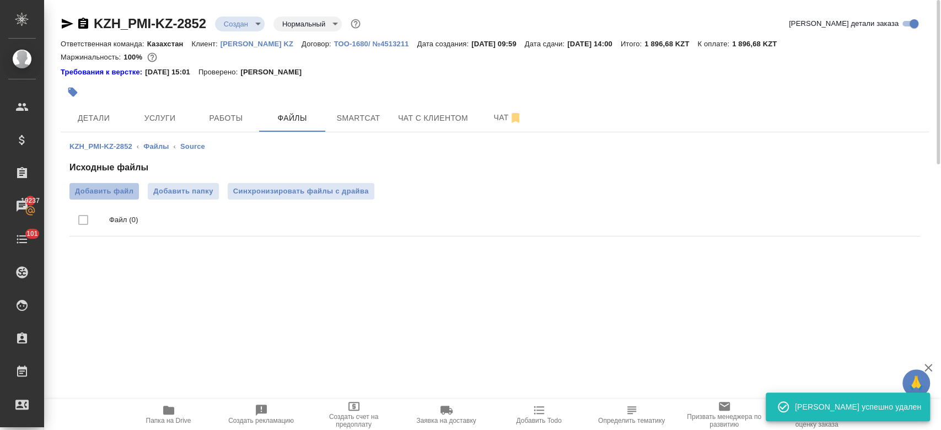
click at [121, 197] on label "Добавить файл" at bounding box center [103, 191] width 69 height 17
click at [0, 0] on input "Добавить файл" at bounding box center [0, 0] width 0 height 0
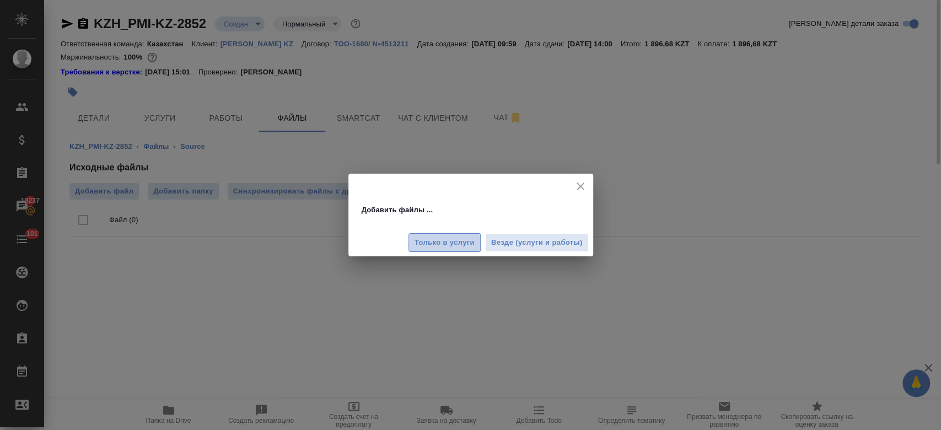
click at [448, 235] on button "Только в услуги" at bounding box center [445, 242] width 72 height 19
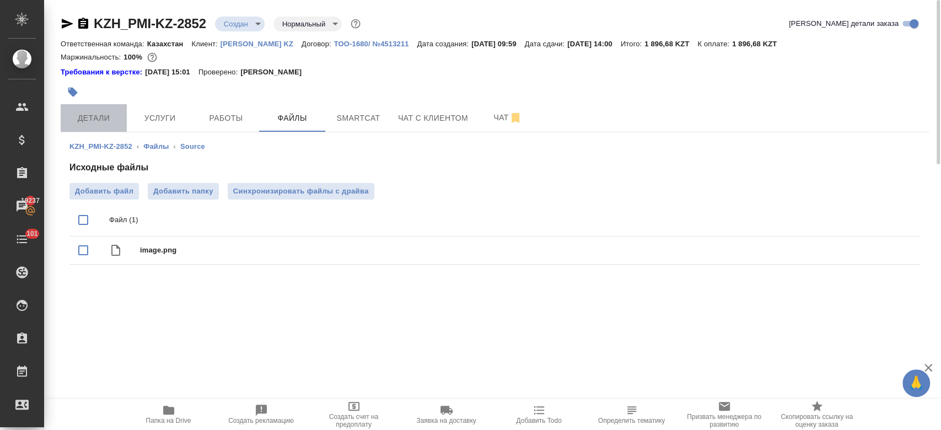
click at [102, 111] on span "Детали" at bounding box center [93, 118] width 53 height 14
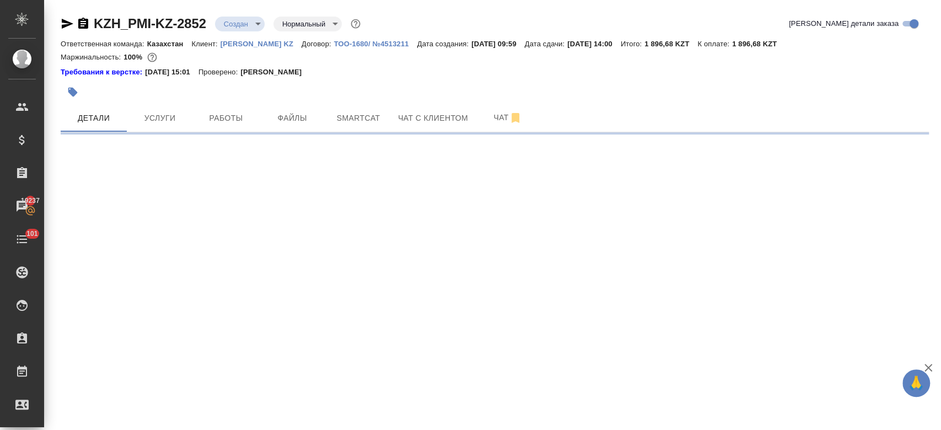
select select "RU"
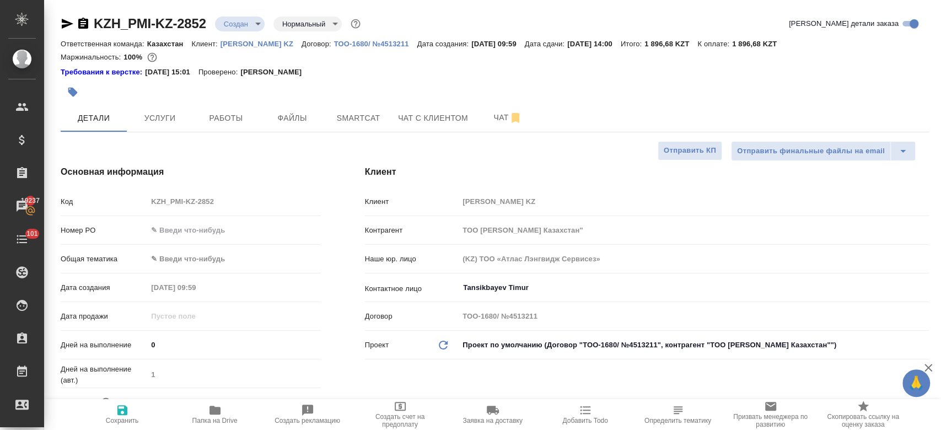
type textarea "x"
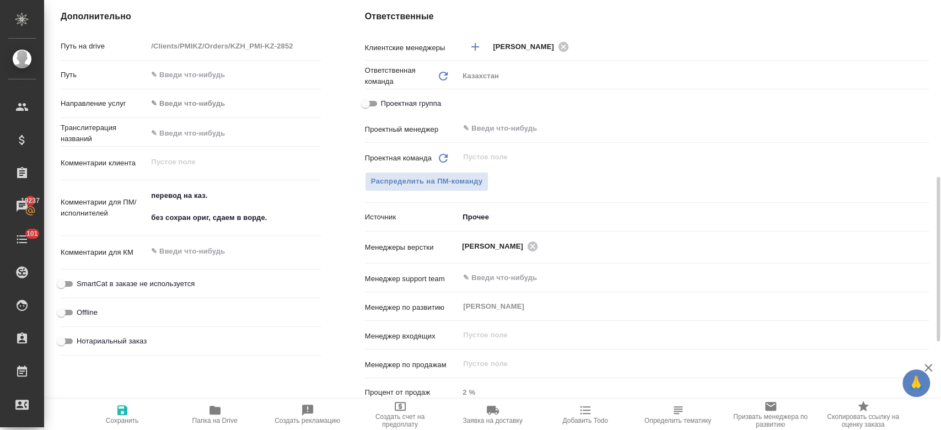
scroll to position [463, 0]
click at [443, 174] on span "Распределить на ПМ-команду" at bounding box center [427, 180] width 112 height 13
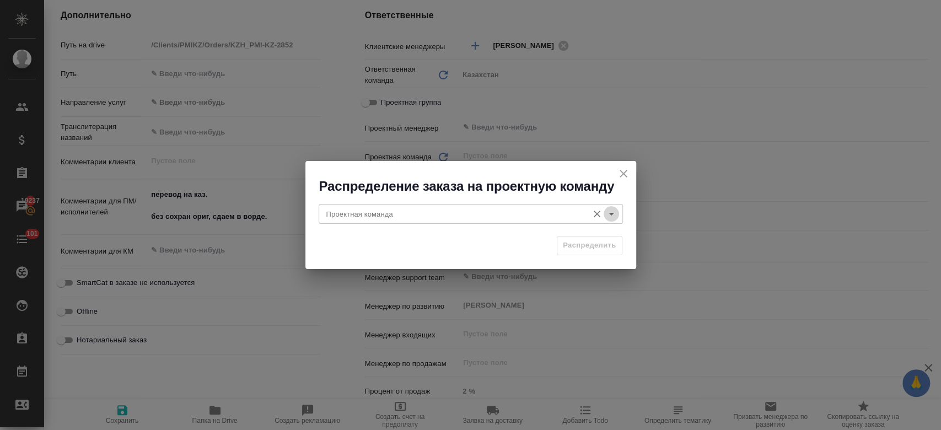
click at [613, 218] on icon "Open" at bounding box center [611, 213] width 13 height 13
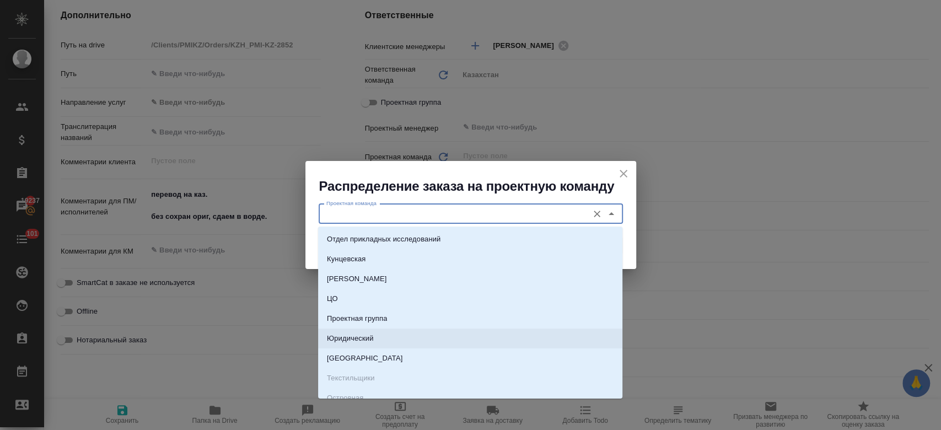
click at [432, 334] on li "Юридический" at bounding box center [470, 339] width 304 height 20
type input "Юридический"
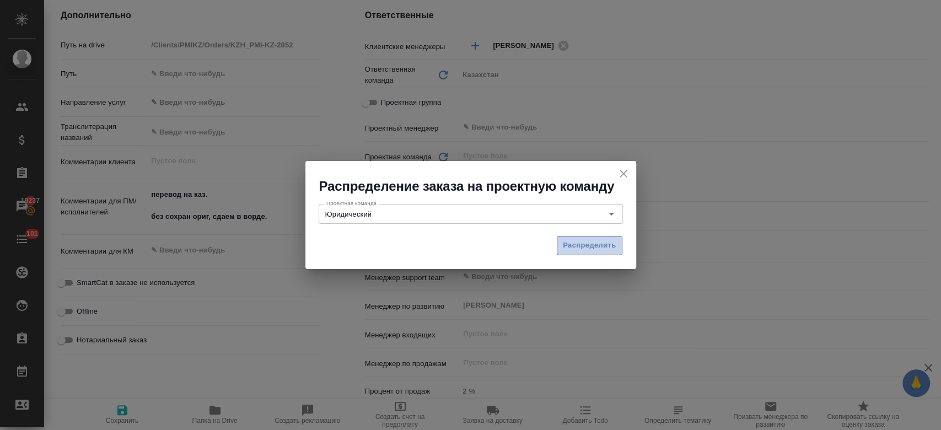
click at [582, 254] on button "Распределить" at bounding box center [590, 245] width 66 height 19
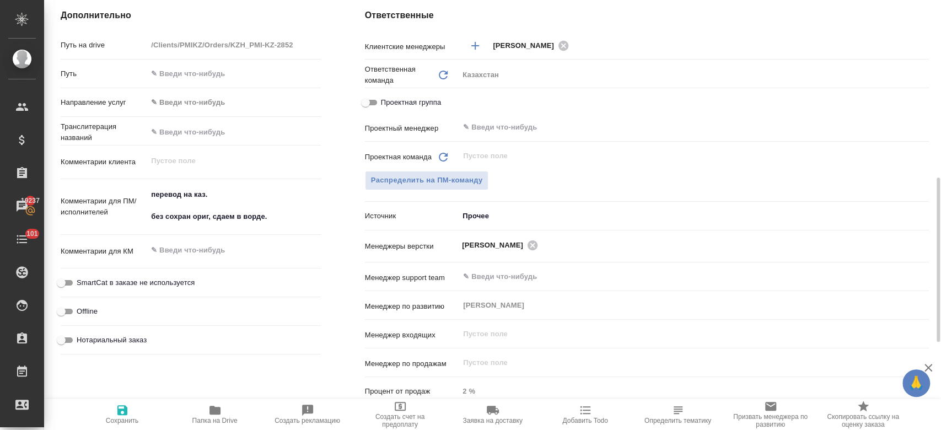
type textarea "x"
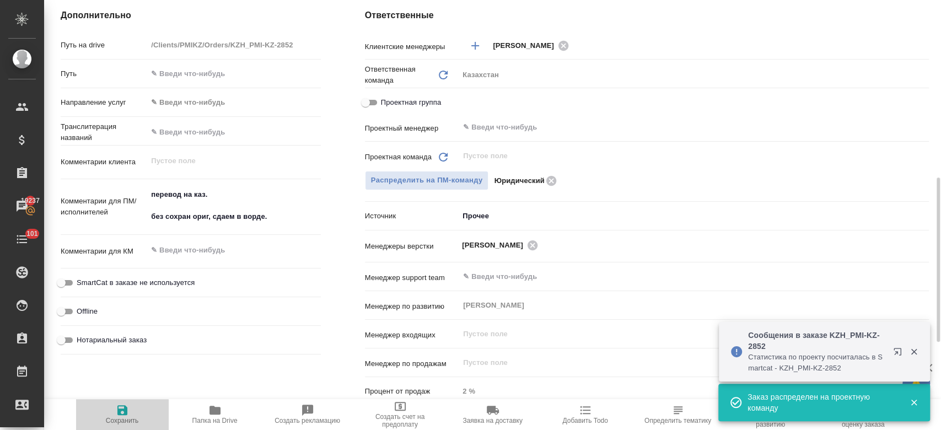
click at [120, 423] on span "Сохранить" at bounding box center [122, 421] width 33 height 8
type textarea "x"
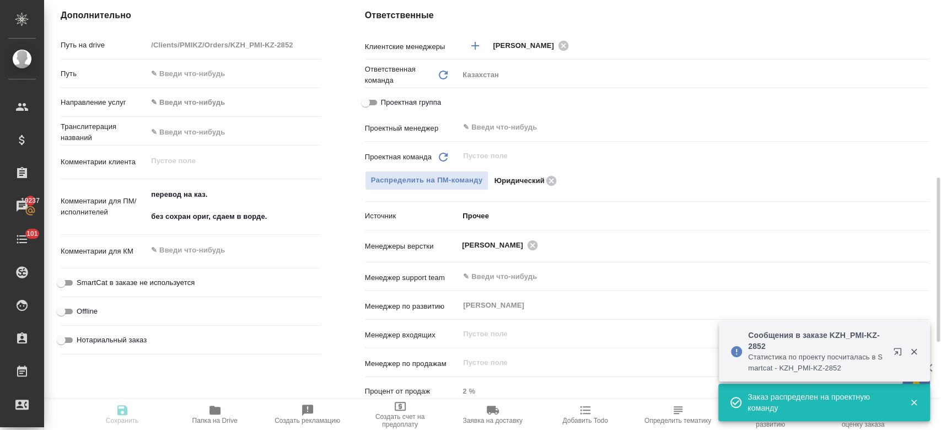
type textarea "x"
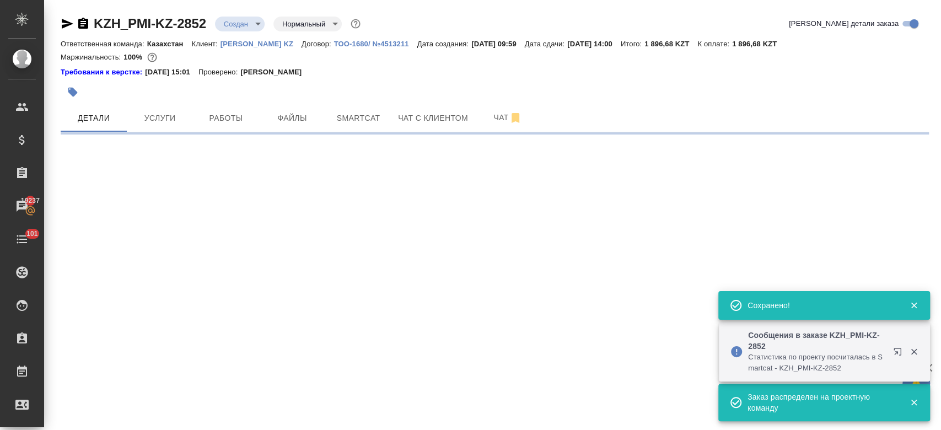
click at [243, 24] on body "🙏 .cls-1 fill:#fff; AWATERA Kosherbayeva Nazerke Клиенты Спецификации Заказы 19…" at bounding box center [470, 215] width 941 height 430
select select "RU"
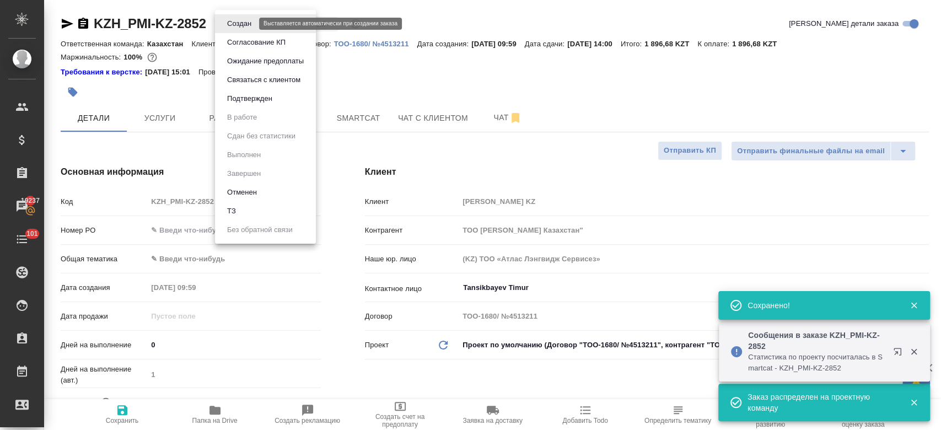
type textarea "x"
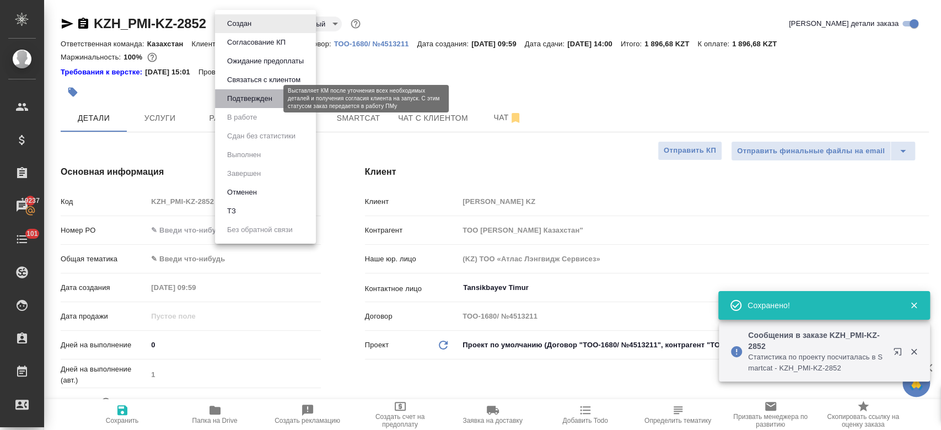
click at [257, 102] on button "Подтвержден" at bounding box center [250, 99] width 52 height 12
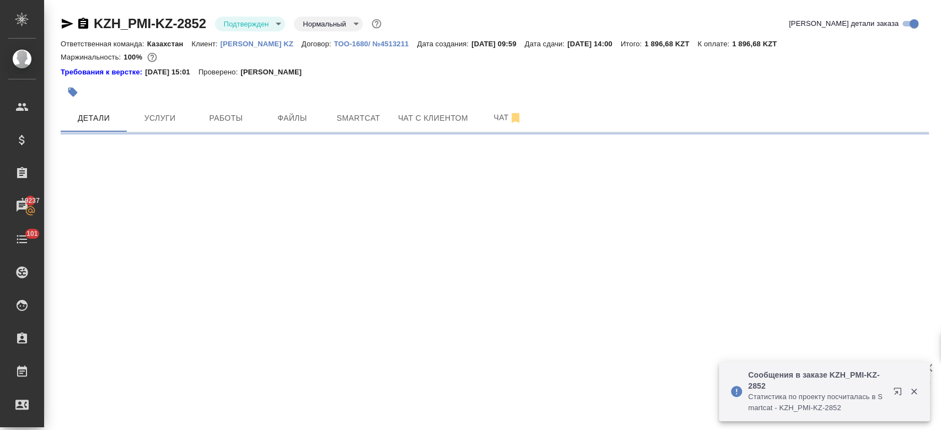
select select "RU"
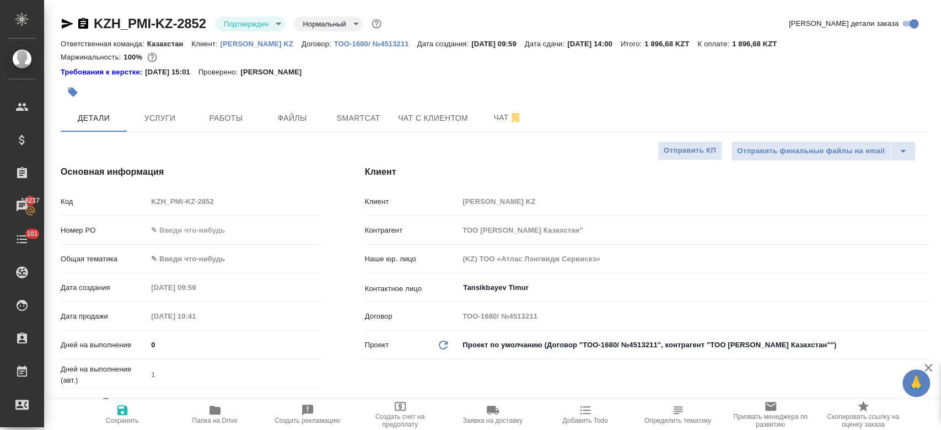
type textarea "x"
click at [66, 20] on icon "button" at bounding box center [67, 23] width 13 height 13
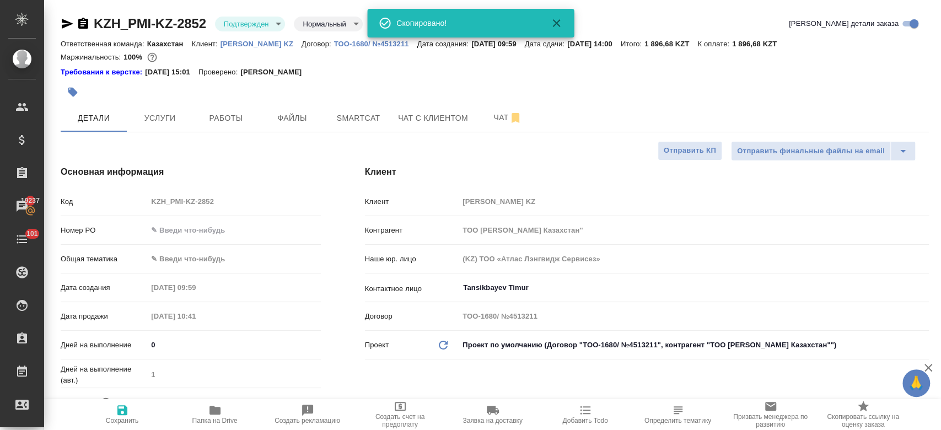
type textarea "x"
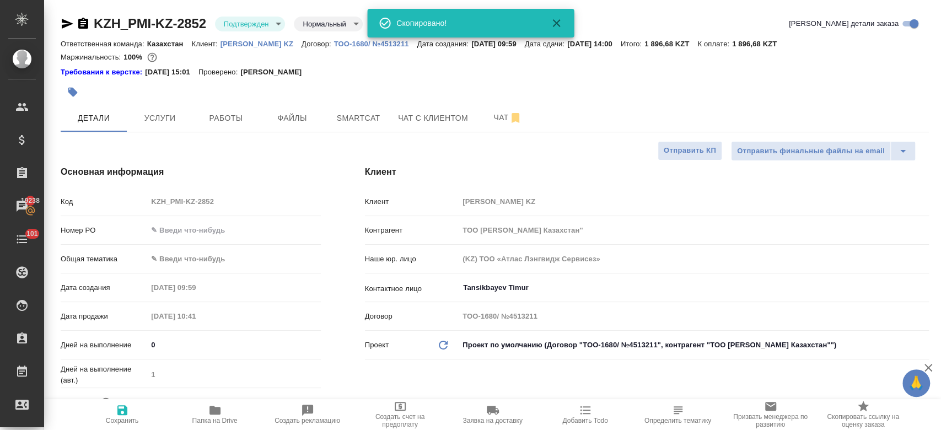
type textarea "x"
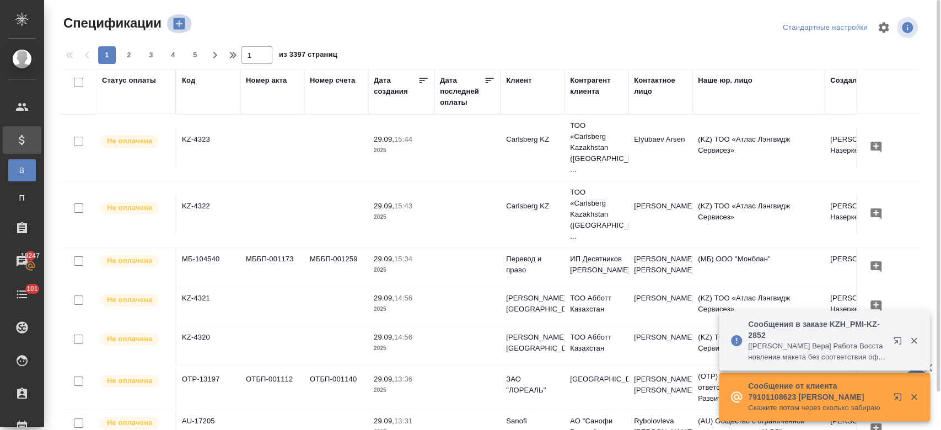
click at [180, 28] on icon "button" at bounding box center [179, 24] width 12 height 12
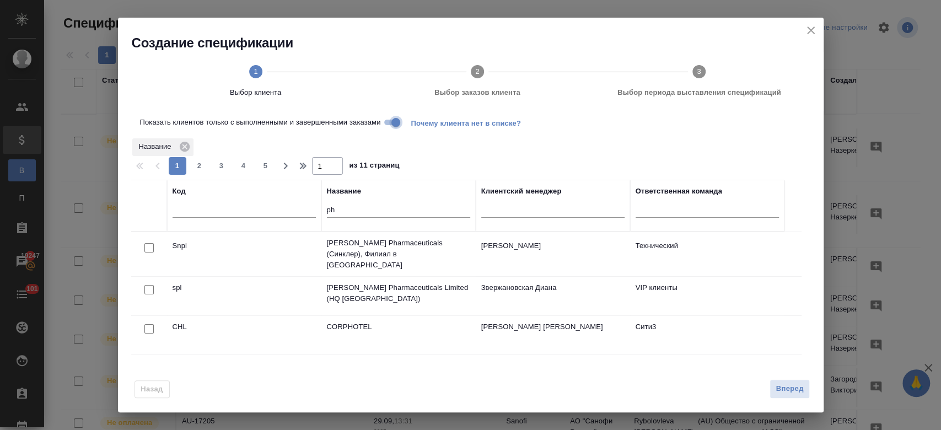
click at [393, 117] on input "Показать клиентов только с выполненными и завершенными заказами" at bounding box center [396, 122] width 40 height 13
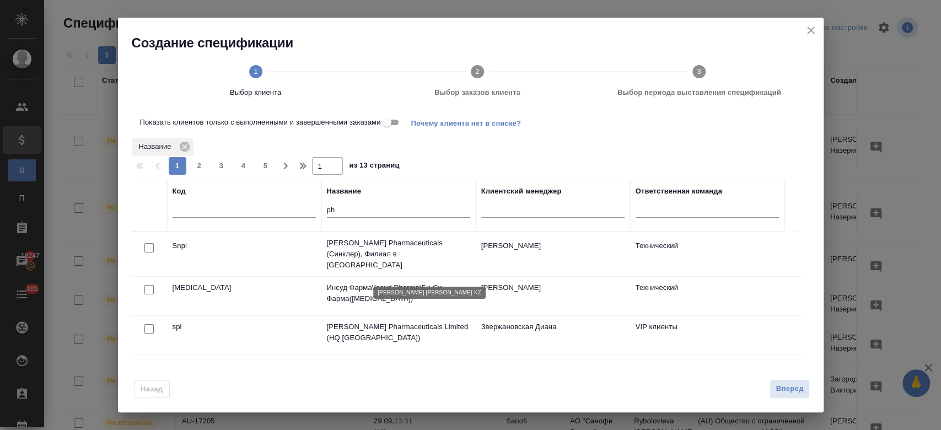
scroll to position [126, 0]
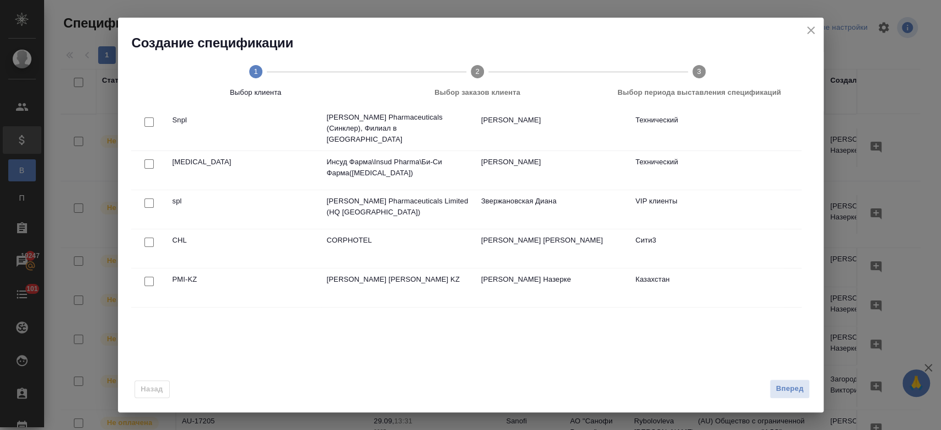
click at [151, 279] on input "checkbox" at bounding box center [148, 281] width 9 height 9
checkbox input "true"
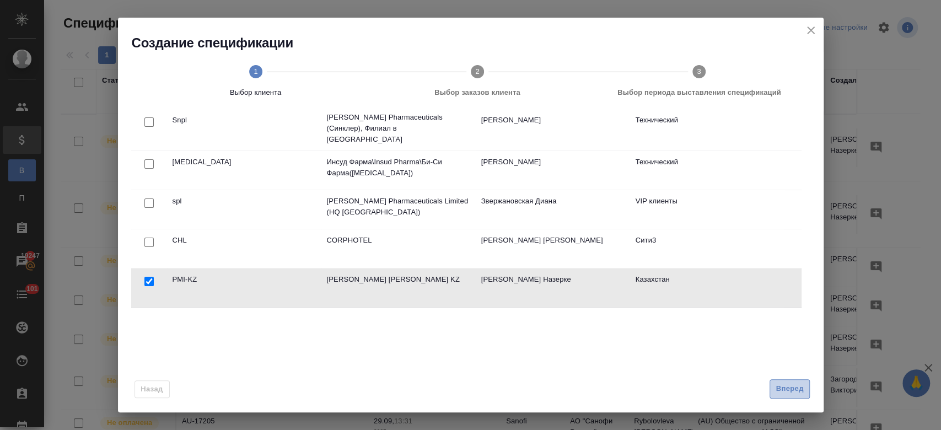
click at [786, 384] on span "Вперед" at bounding box center [790, 389] width 28 height 13
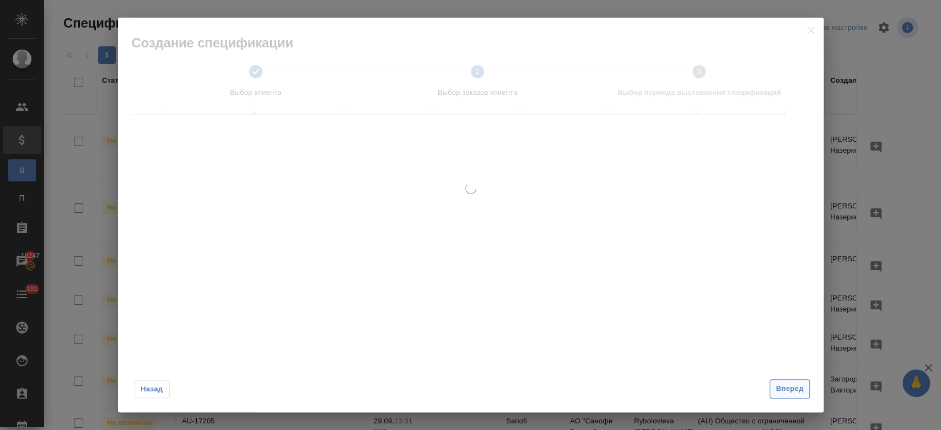
scroll to position [98, 0]
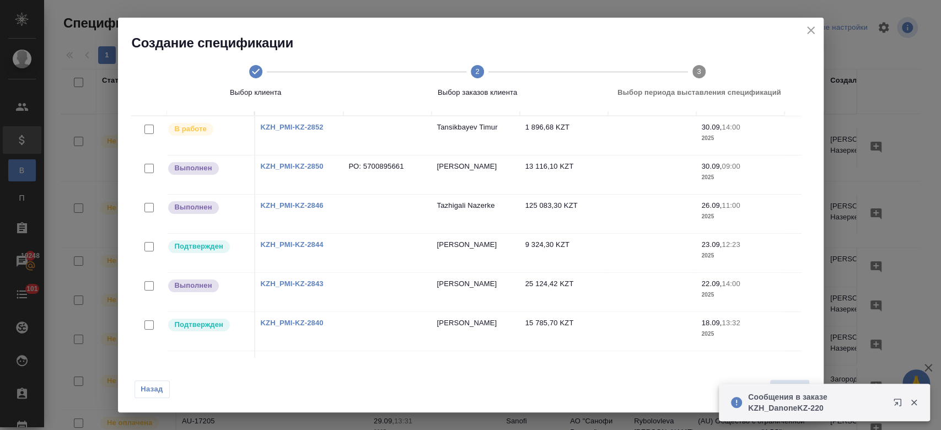
drag, startPoint x: 786, startPoint y: 384, endPoint x: 856, endPoint y: 108, distance: 284.3
click at [856, 108] on div "Создание спецификации Выбор клиента 2 Выбор заказов клиента 3 Выбор периода выс…" at bounding box center [470, 215] width 941 height 430
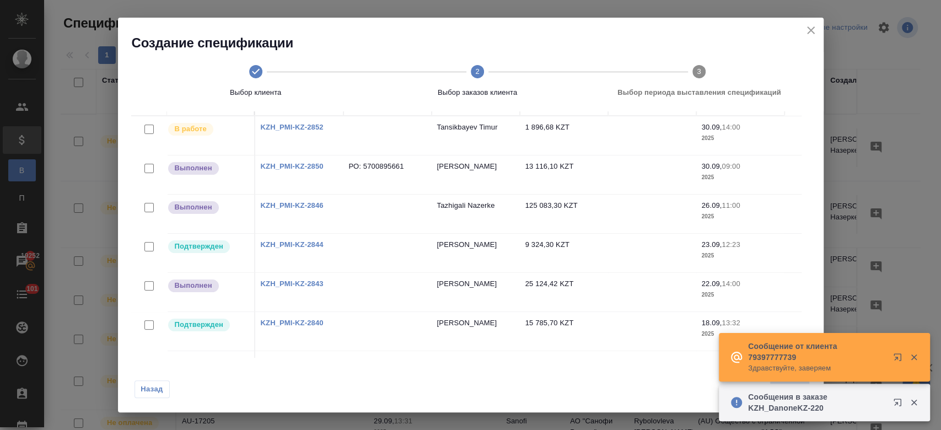
click at [282, 240] on link "KZH_PMI-KZ-2844" at bounding box center [292, 244] width 63 height 8
click at [816, 25] on icon "close" at bounding box center [810, 30] width 13 height 13
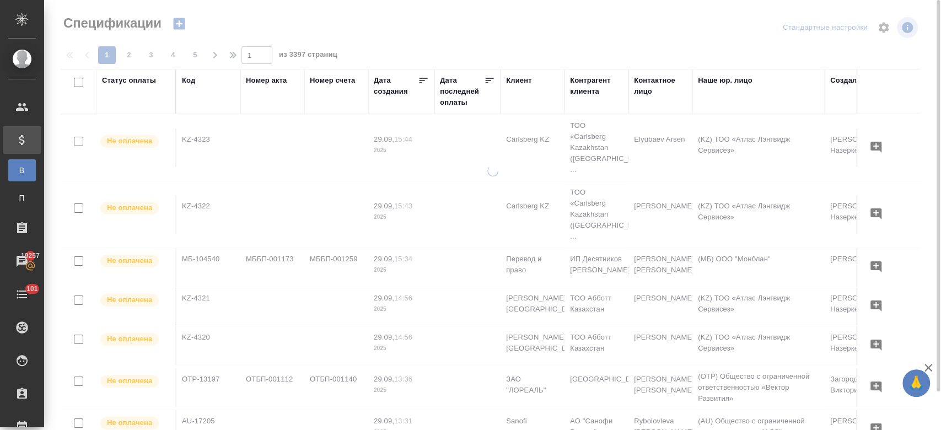
click at [177, 19] on icon "button" at bounding box center [179, 24] width 12 height 12
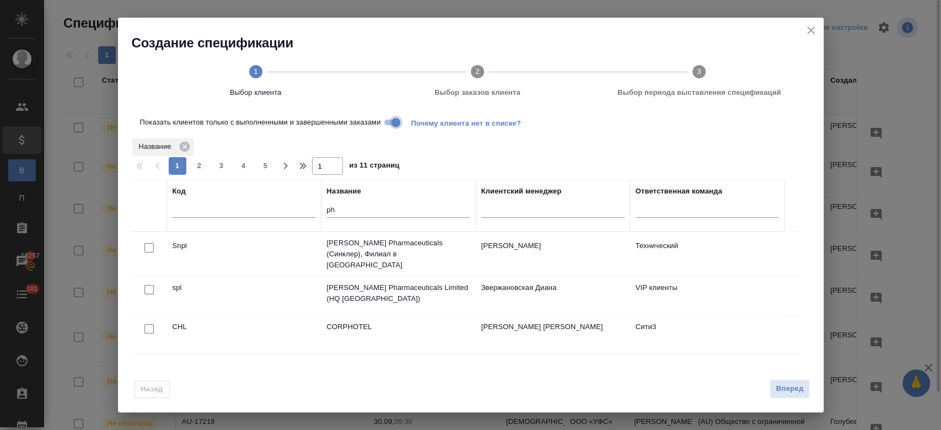
click at [388, 127] on input "Показать клиентов только с выполненными и завершенными заказами" at bounding box center [396, 122] width 40 height 13
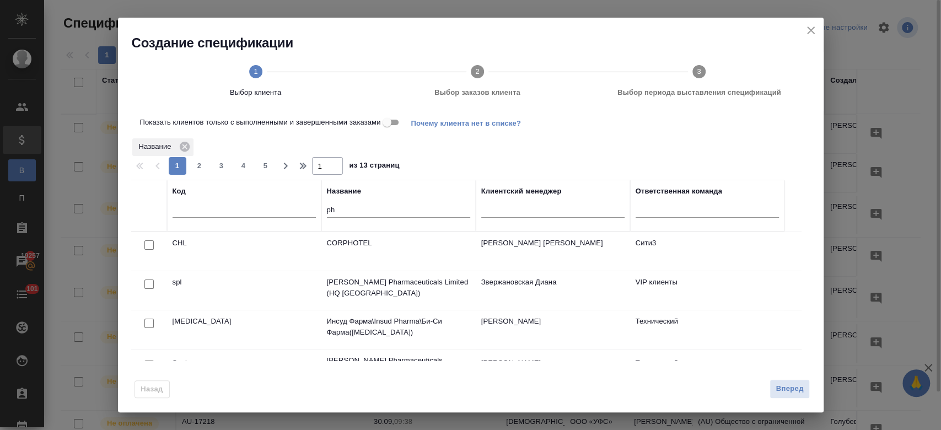
scroll to position [126, 0]
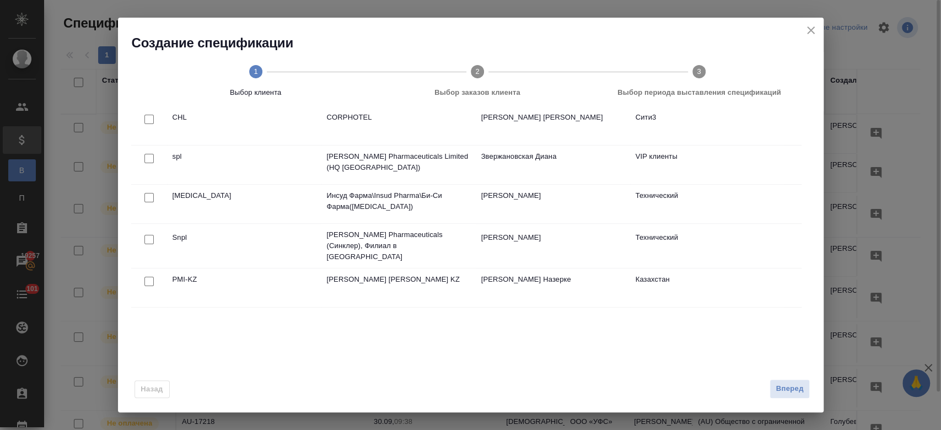
click at [146, 277] on input "checkbox" at bounding box center [148, 281] width 9 height 9
checkbox input "true"
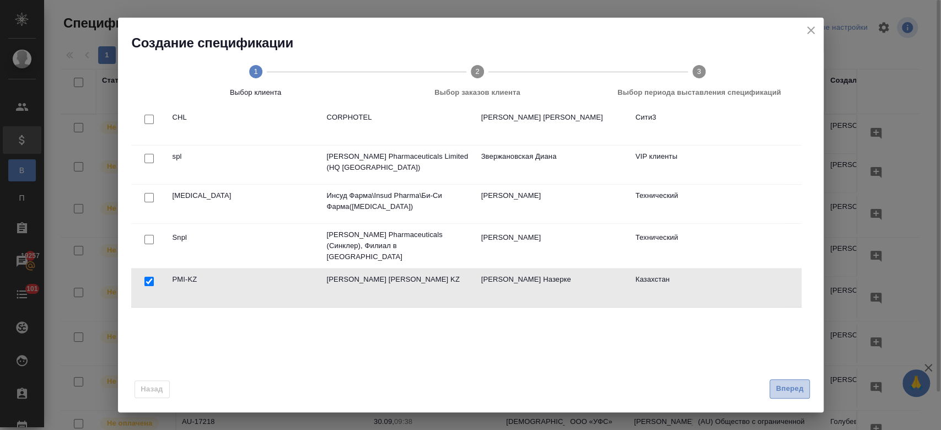
click at [784, 391] on span "Вперед" at bounding box center [790, 389] width 28 height 13
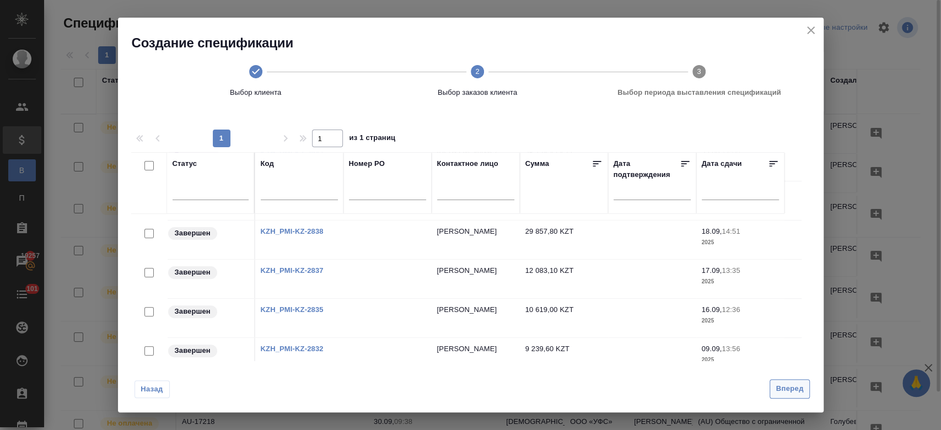
scroll to position [98, 0]
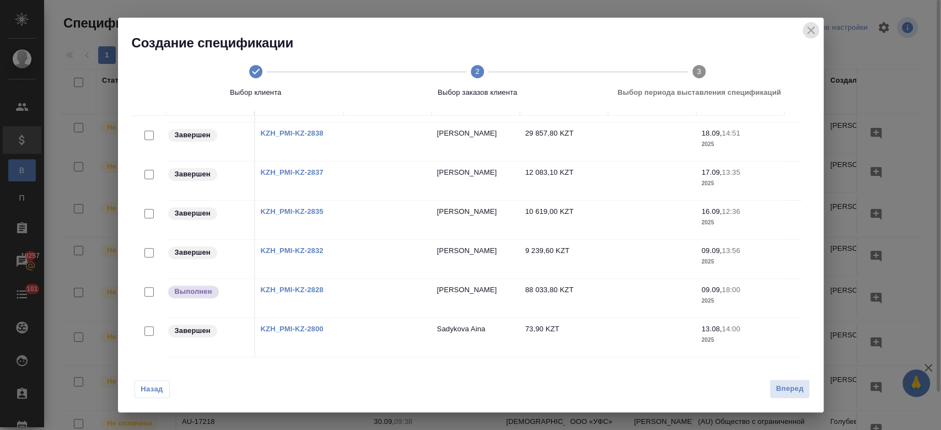
click at [815, 31] on icon "close" at bounding box center [810, 30] width 13 height 13
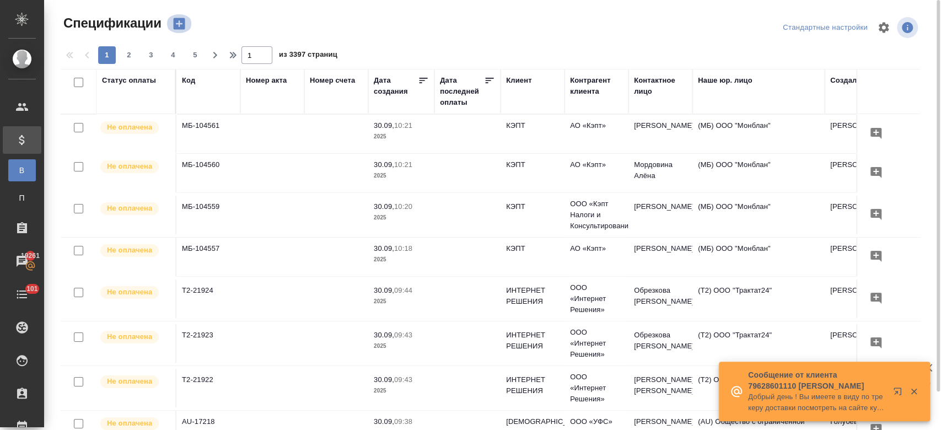
click at [181, 27] on icon "button" at bounding box center [179, 24] width 12 height 12
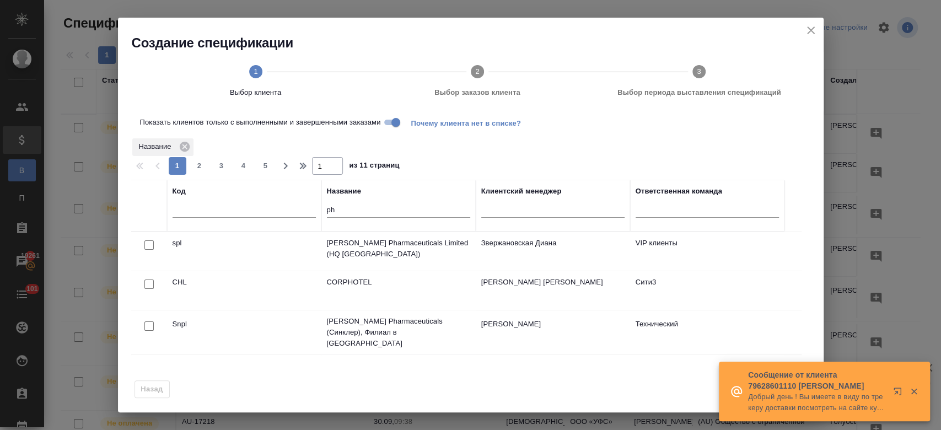
click at [390, 123] on input "Показать клиентов только с выполненными и завершенными заказами" at bounding box center [396, 122] width 40 height 13
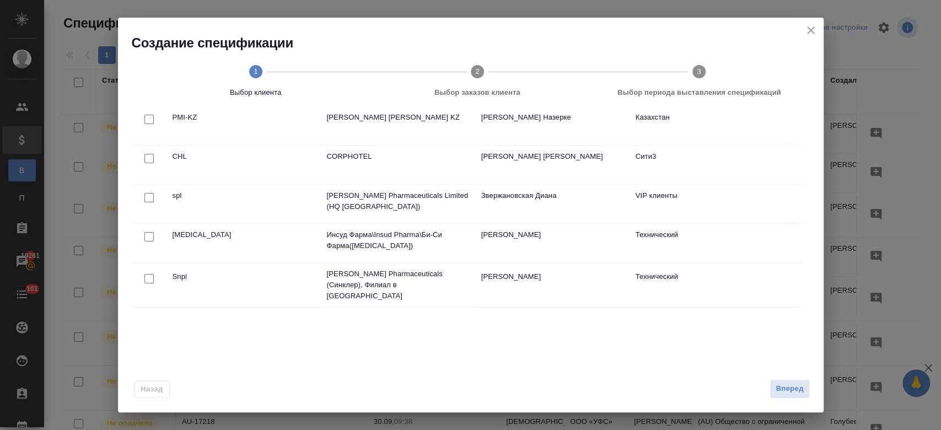
scroll to position [0, 0]
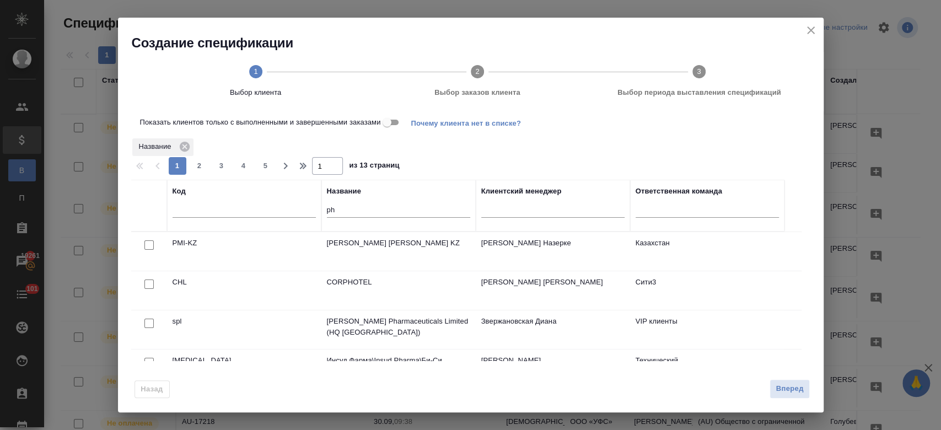
click at [149, 244] on input "checkbox" at bounding box center [148, 244] width 9 height 9
checkbox input "true"
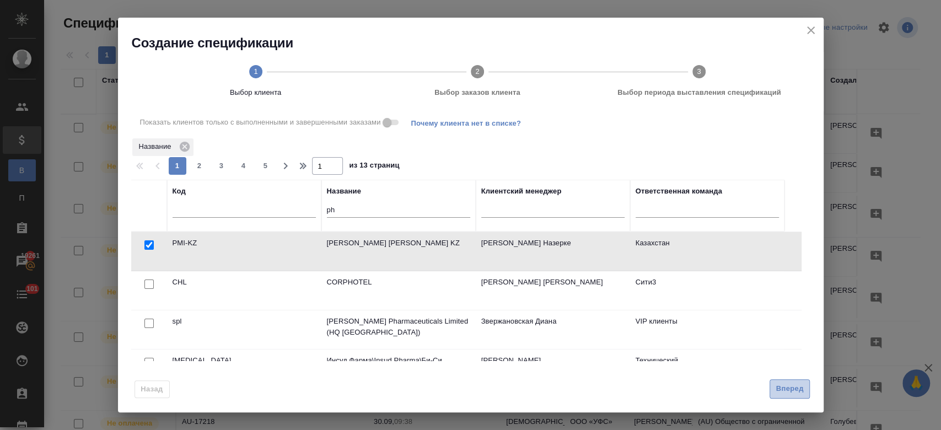
click at [794, 385] on span "Вперед" at bounding box center [790, 389] width 28 height 13
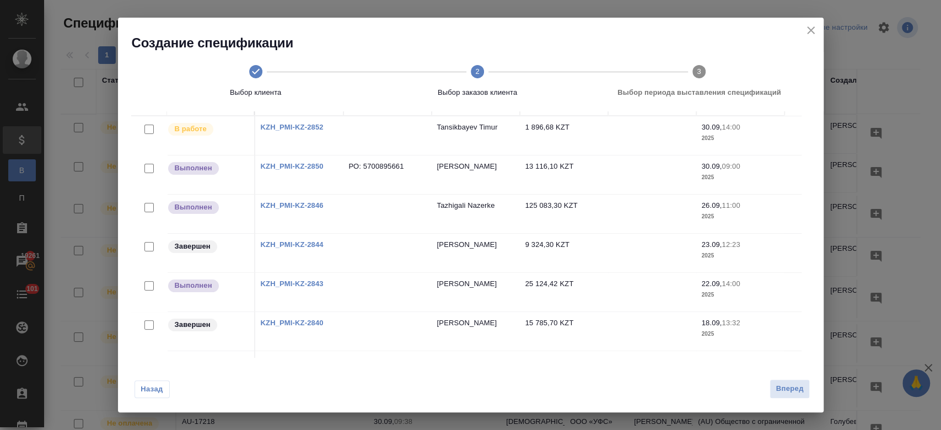
scroll to position [66, 0]
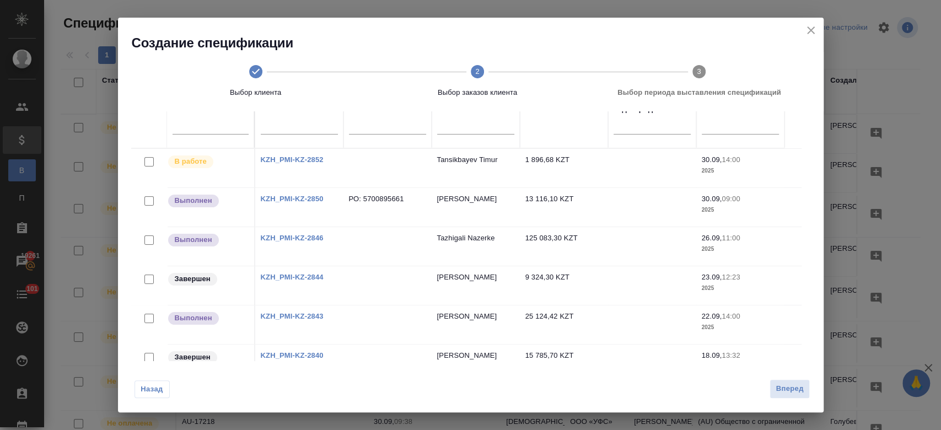
click at [146, 197] on input "checkbox" at bounding box center [148, 200] width 9 height 9
checkbox input "true"
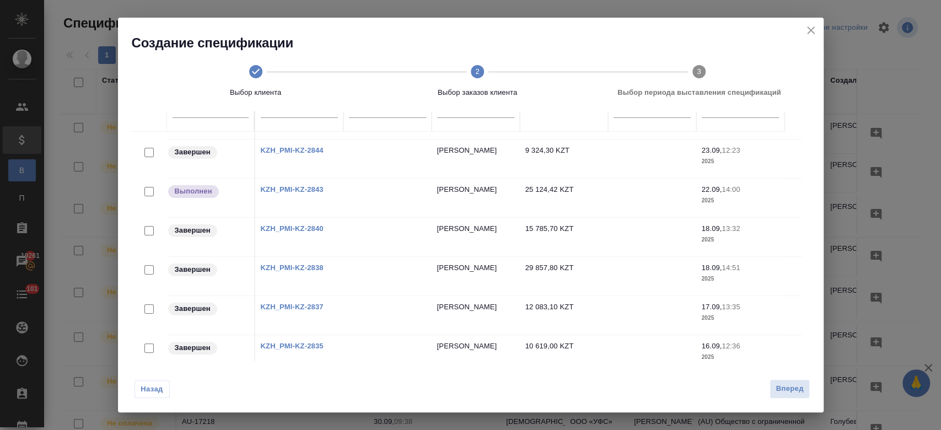
scroll to position [238, 0]
click at [789, 386] on span "Вперед" at bounding box center [790, 389] width 28 height 13
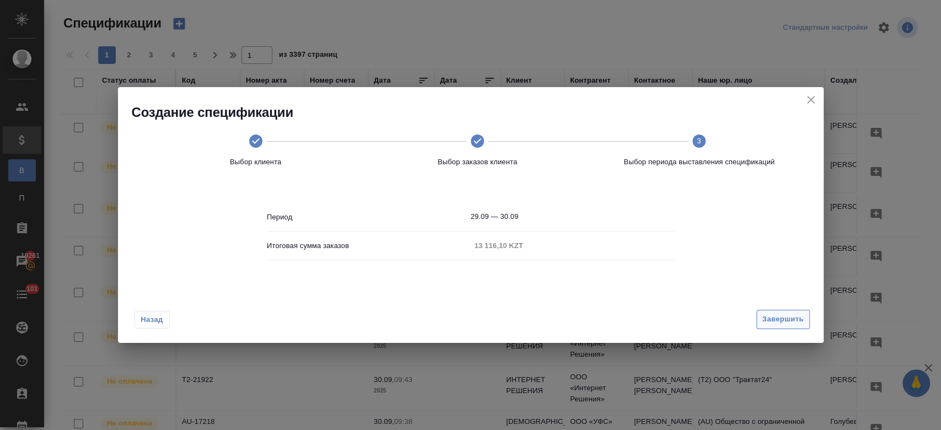
scroll to position [0, 0]
click at [792, 318] on span "Завершить" at bounding box center [782, 319] width 41 height 13
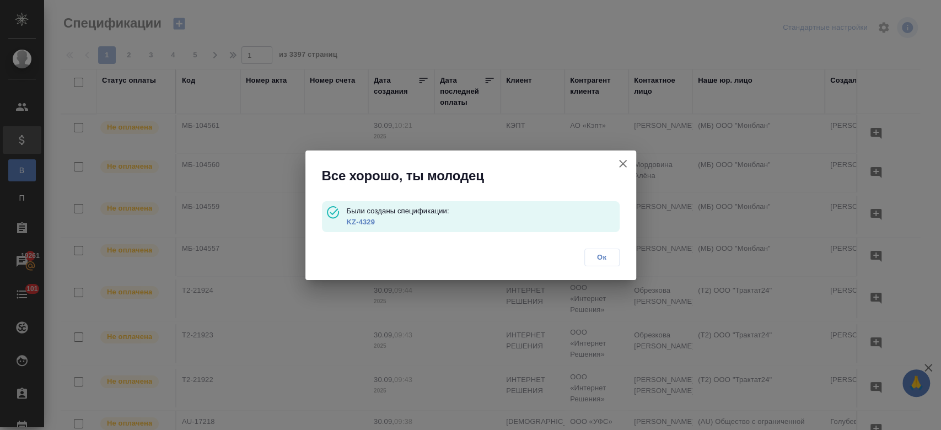
click at [358, 219] on link "KZ-4329" at bounding box center [360, 222] width 28 height 8
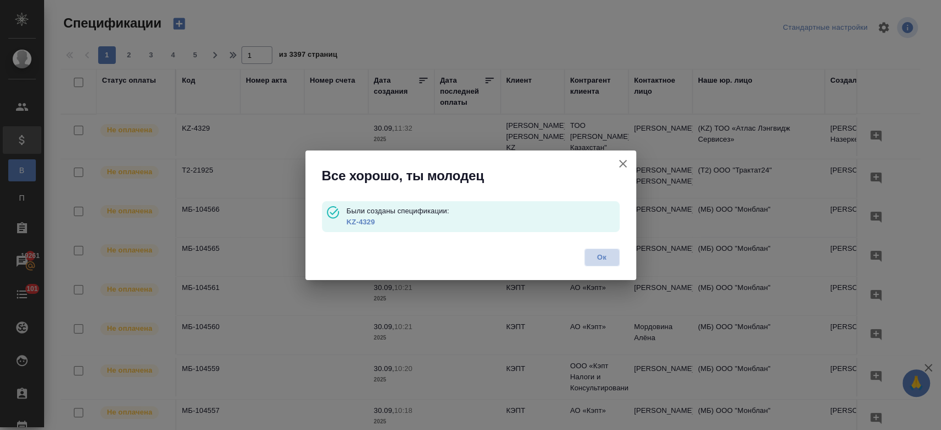
click at [605, 260] on span "Ок" at bounding box center [601, 257] width 23 height 11
click at [184, 18] on div "Все хорошо, ты молодец Были созданы спецификации: KZ-4329 Ок" at bounding box center [470, 215] width 941 height 430
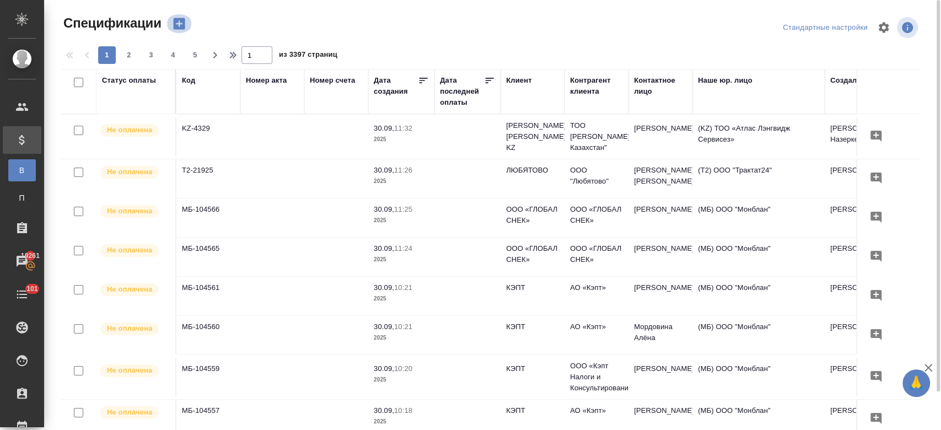
click at [181, 28] on icon "button" at bounding box center [179, 24] width 12 height 12
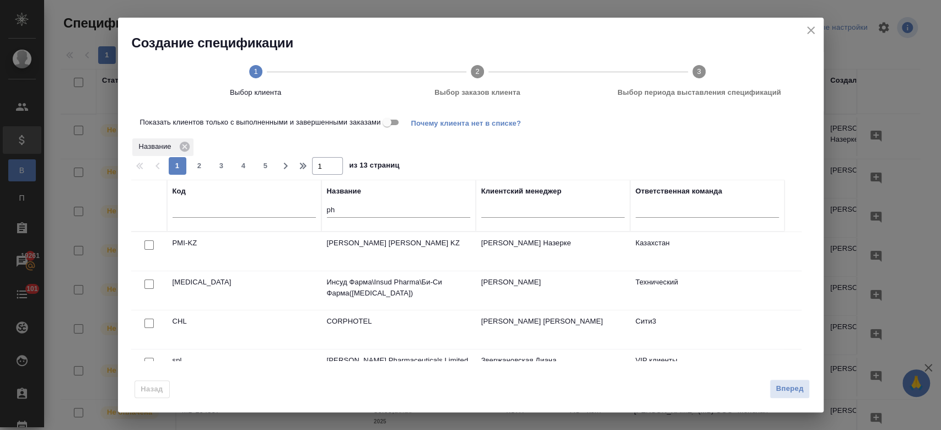
click at [148, 249] on div at bounding box center [149, 245] width 25 height 15
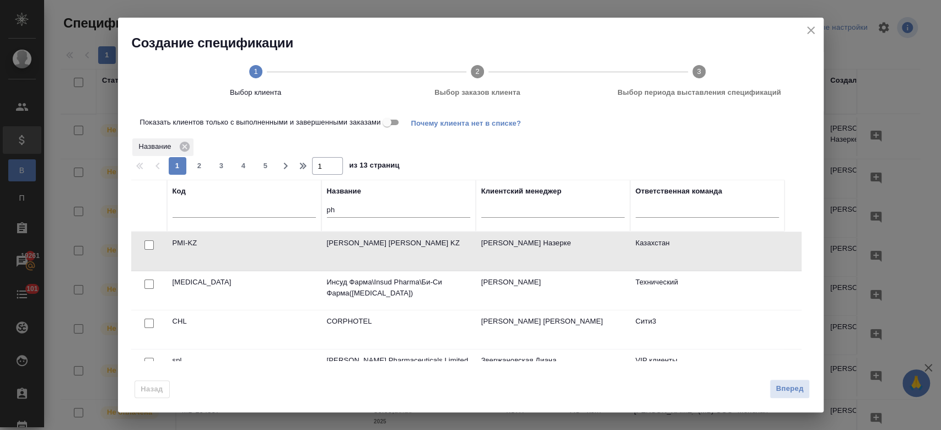
click at [154, 243] on div at bounding box center [149, 245] width 25 height 15
click at [150, 243] on input "checkbox" at bounding box center [148, 244] width 9 height 9
checkbox input "true"
click at [791, 397] on button "Вперед" at bounding box center [790, 388] width 40 height 19
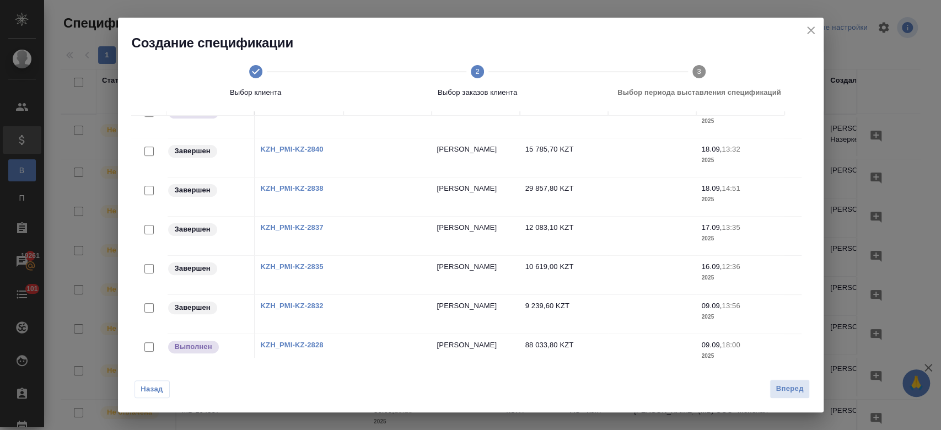
scroll to position [199, 0]
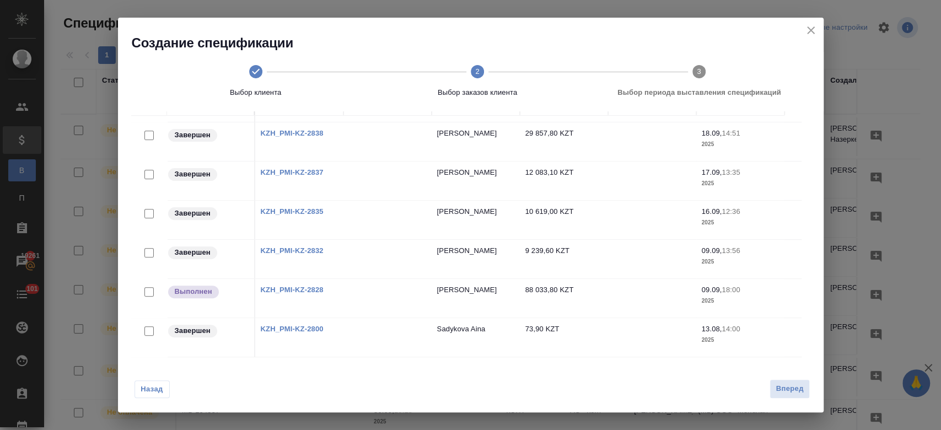
click at [148, 287] on input "checkbox" at bounding box center [148, 291] width 9 height 9
checkbox input "true"
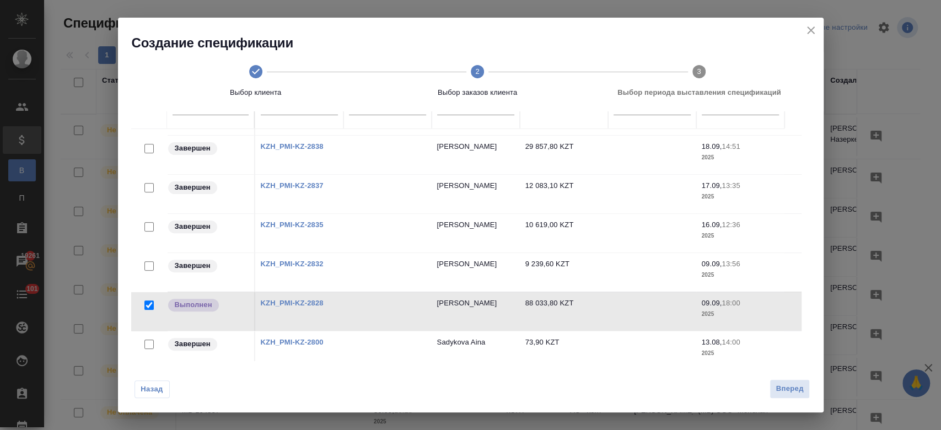
scroll to position [111, 0]
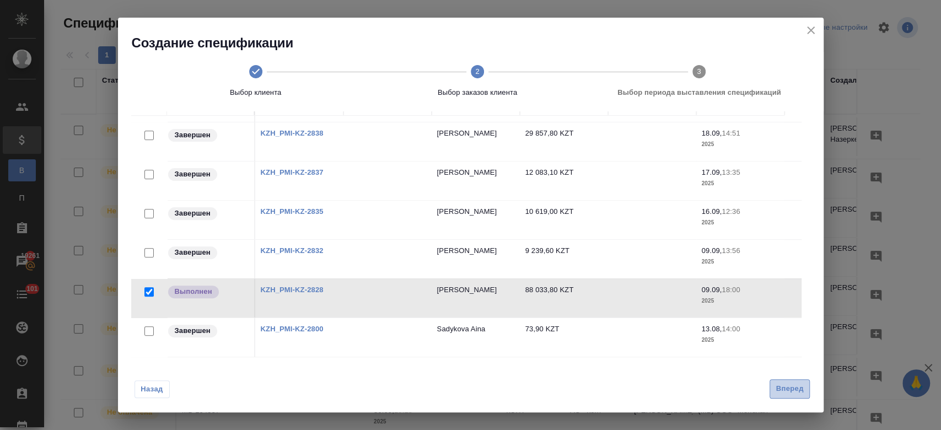
click at [784, 391] on span "Вперед" at bounding box center [790, 389] width 28 height 13
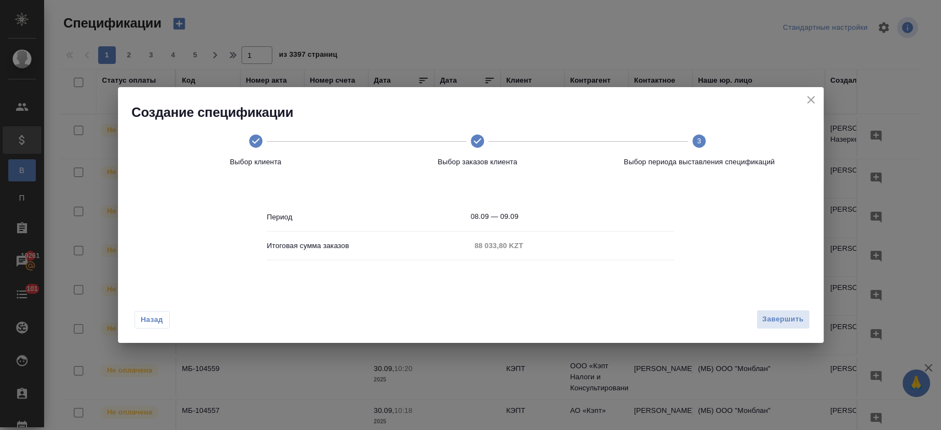
scroll to position [0, 0]
click at [780, 326] on button "Завершить" at bounding box center [782, 319] width 53 height 19
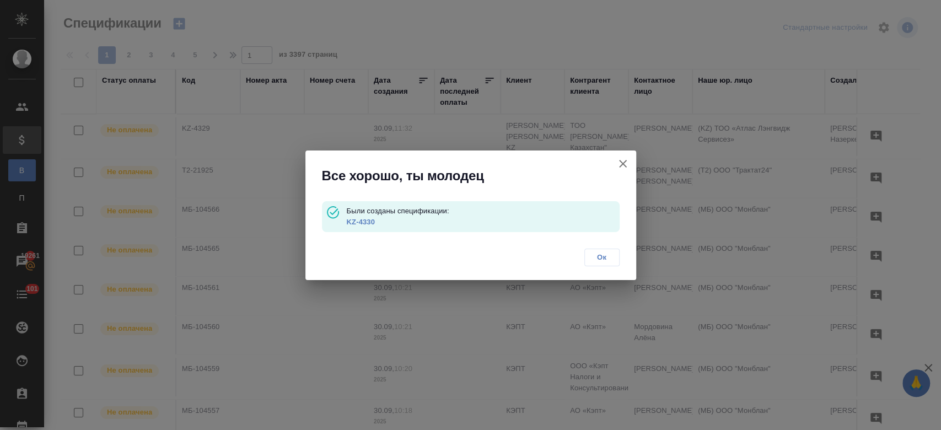
click at [359, 220] on link "KZ-4330" at bounding box center [360, 222] width 28 height 8
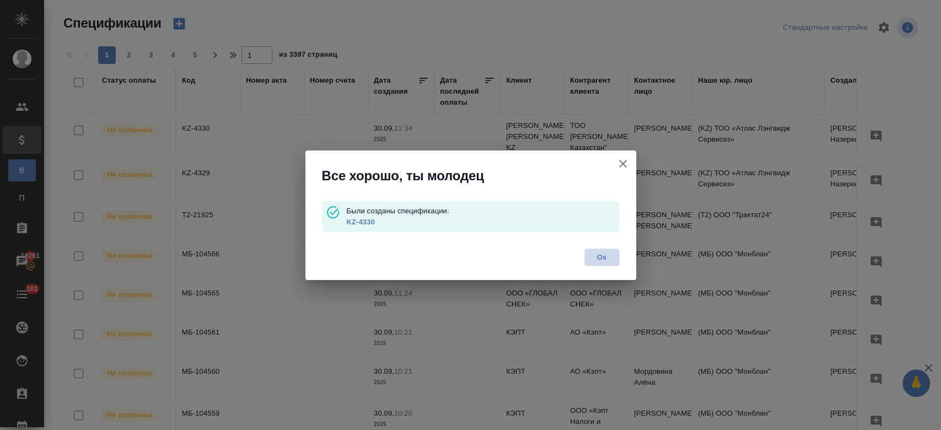
click at [611, 256] on span "Ок" at bounding box center [601, 257] width 23 height 11
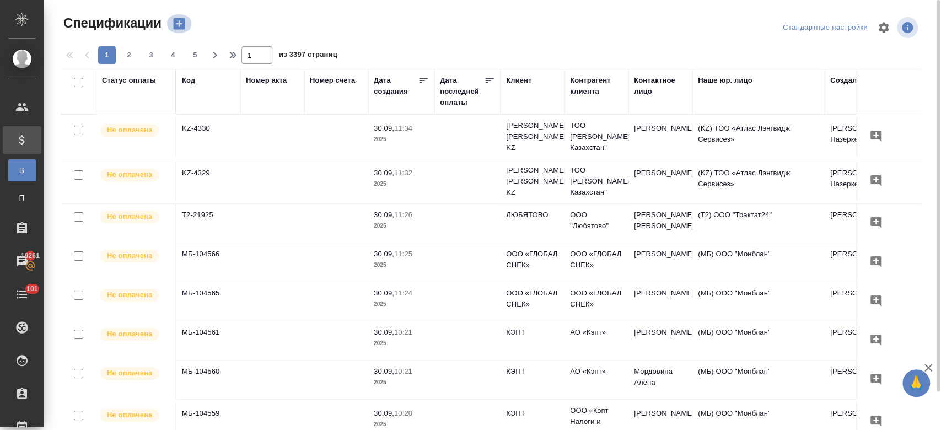
click at [180, 26] on icon "button" at bounding box center [179, 24] width 12 height 12
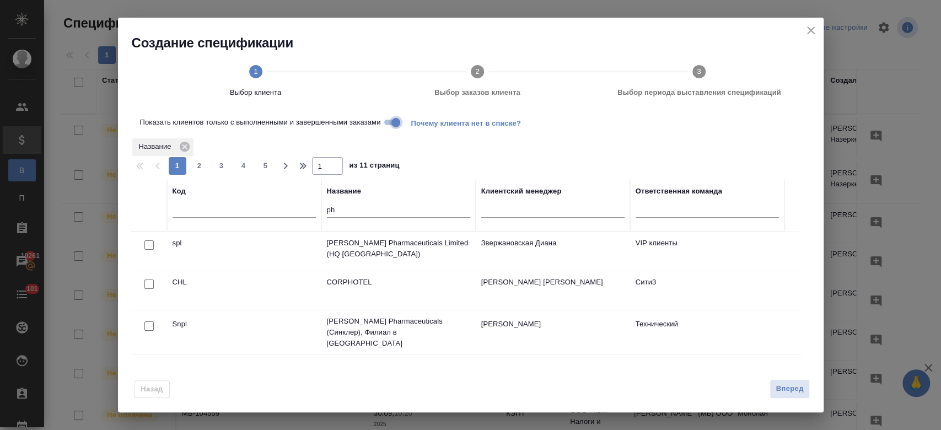
click at [389, 116] on input "Показать клиентов только с выполненными и завершенными заказами" at bounding box center [396, 122] width 40 height 13
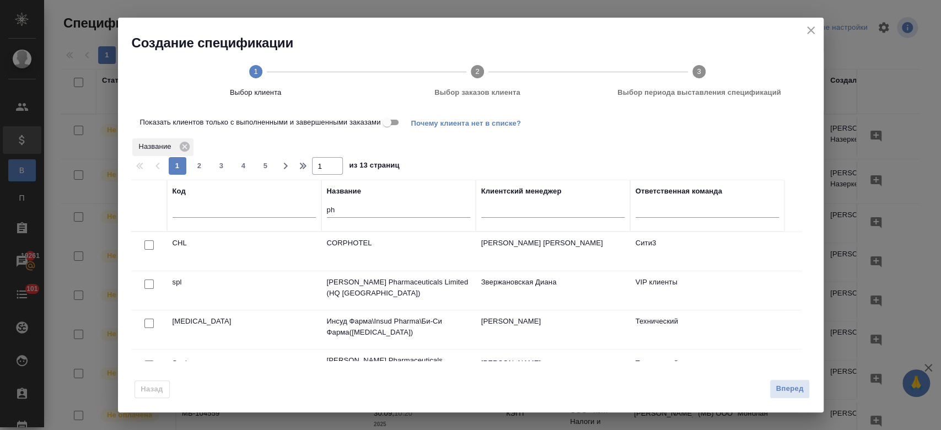
scroll to position [126, 0]
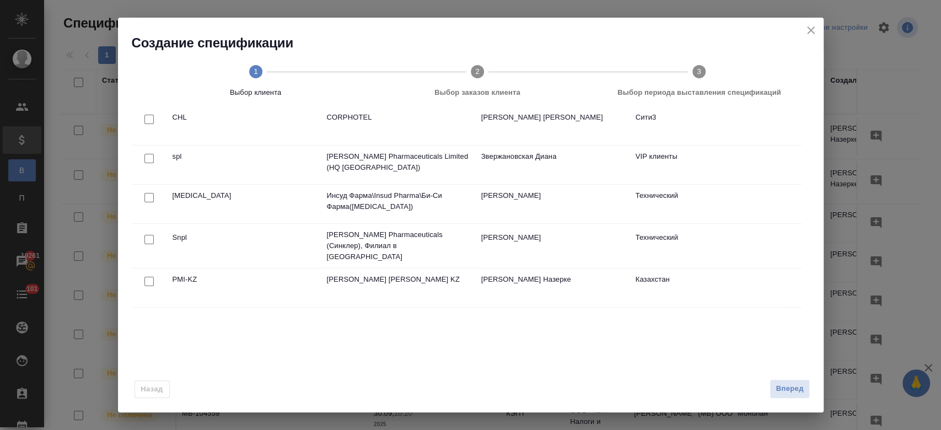
click at [148, 277] on input "checkbox" at bounding box center [148, 281] width 9 height 9
checkbox input "true"
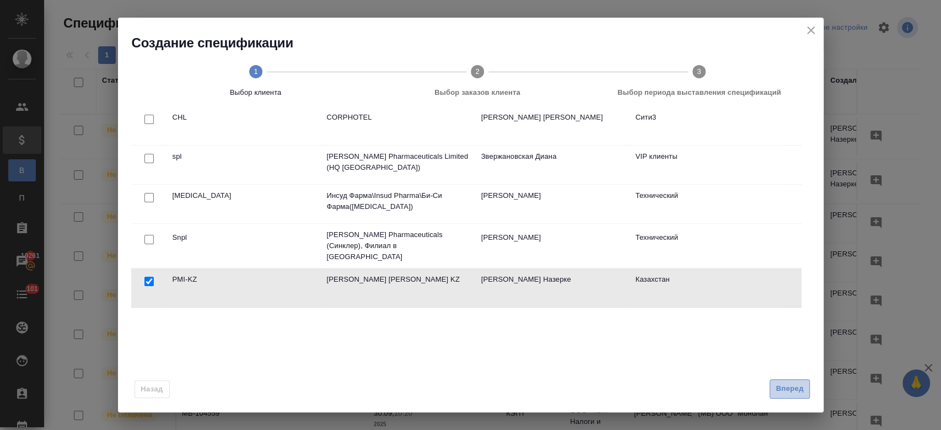
click at [785, 390] on span "Вперед" at bounding box center [790, 389] width 28 height 13
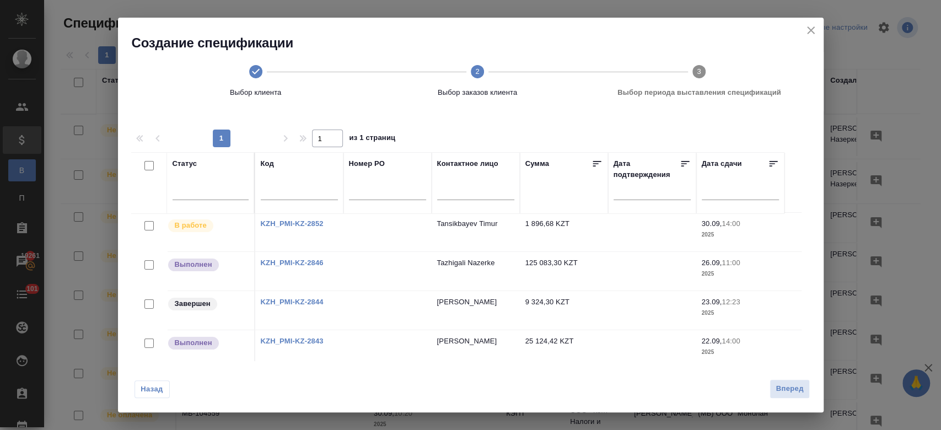
scroll to position [0, 0]
click at [315, 262] on link "KZH_PMI-KZ-2846" at bounding box center [292, 264] width 63 height 8
click at [150, 266] on input "checkbox" at bounding box center [148, 266] width 9 height 9
checkbox input "true"
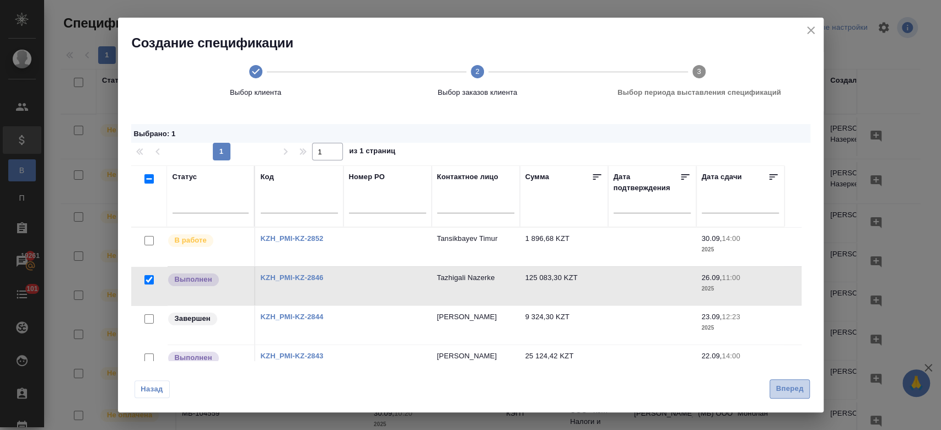
click at [790, 386] on span "Вперед" at bounding box center [790, 389] width 28 height 13
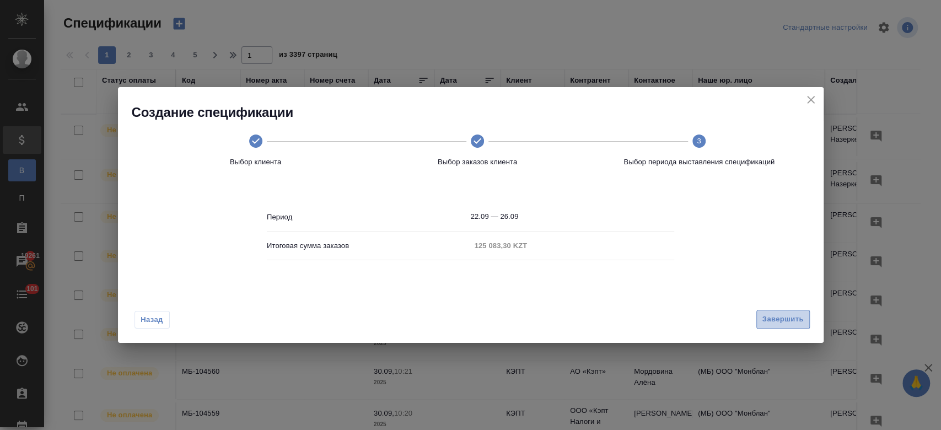
click at [785, 316] on span "Завершить" at bounding box center [782, 319] width 41 height 13
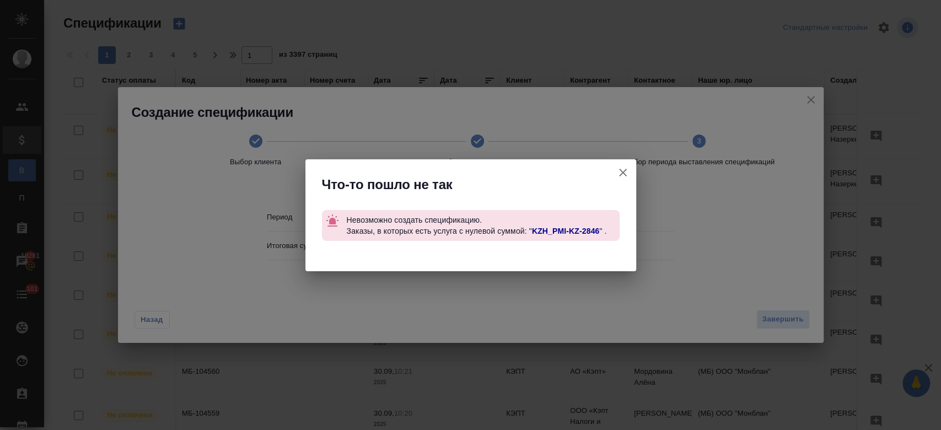
click at [567, 225] on p "Невозможно создать спецификацию. Заказы, в которых есть услуга с нулевой суммой…" at bounding box center [482, 225] width 273 height 31
click at [566, 230] on link "KZH_PMI-KZ-2846" at bounding box center [566, 231] width 68 height 9
click at [625, 166] on icon "button" at bounding box center [622, 172] width 13 height 13
click at [781, 324] on div "Что-то пошло не так Невозможно создать спецификацию. Заказы, в которых есть усл…" at bounding box center [470, 215] width 941 height 430
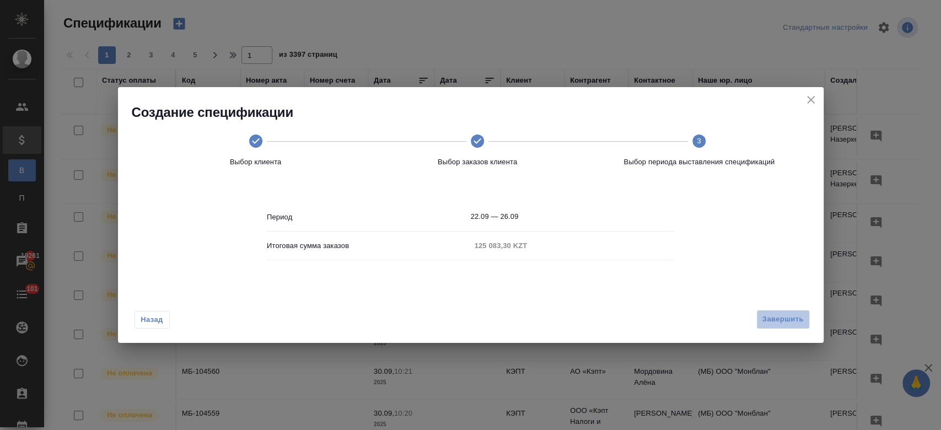
click at [781, 324] on span "Завершить" at bounding box center [782, 319] width 41 height 13
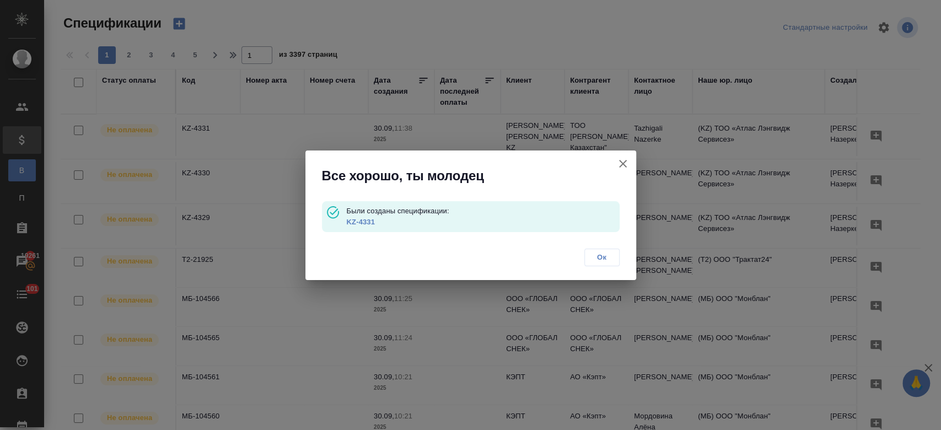
click at [363, 218] on link "KZ-4331" at bounding box center [360, 222] width 28 height 8
click at [600, 261] on span "Ок" at bounding box center [601, 257] width 23 height 11
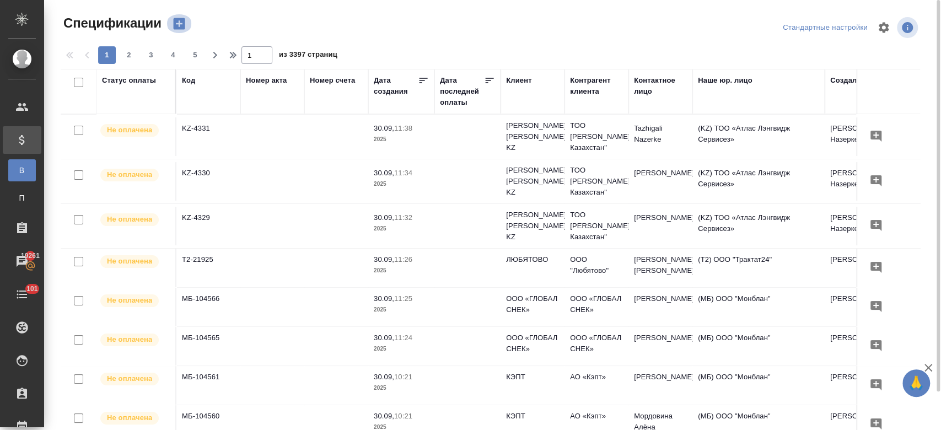
click at [181, 22] on icon "button" at bounding box center [179, 24] width 12 height 12
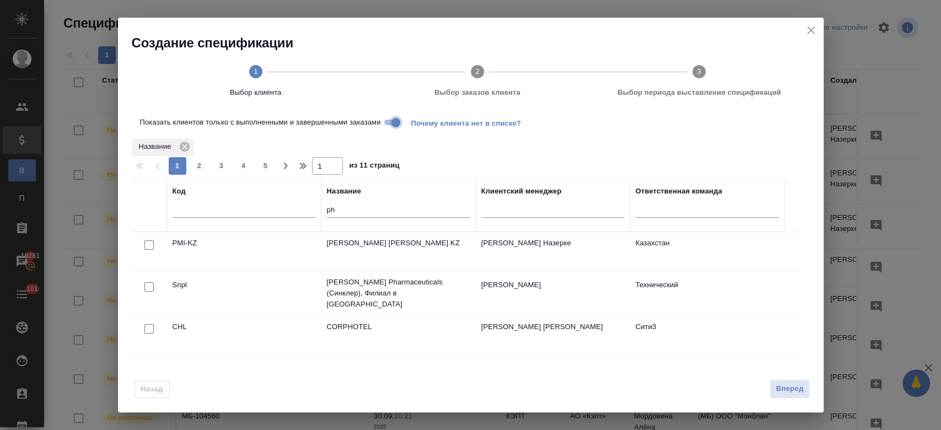
click at [388, 116] on input "Показать клиентов только с выполненными и завершенными заказами" at bounding box center [396, 122] width 40 height 13
click at [153, 245] on input "checkbox" at bounding box center [148, 244] width 9 height 9
checkbox input "true"
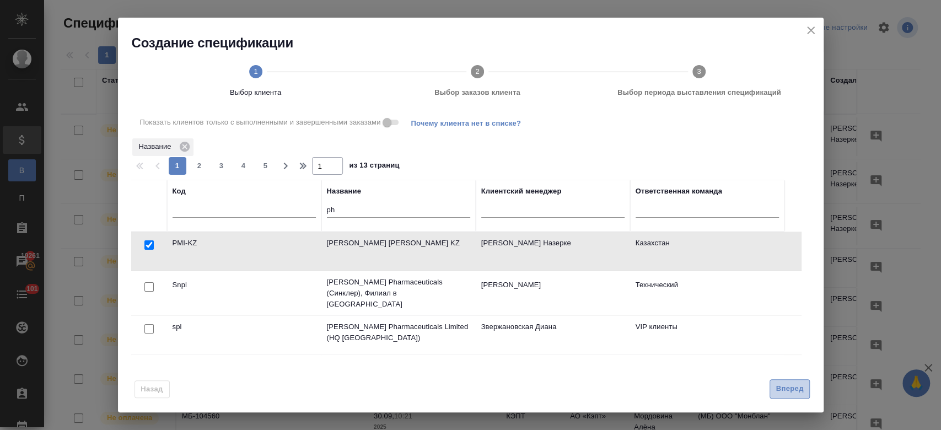
click at [789, 394] on span "Вперед" at bounding box center [790, 389] width 28 height 13
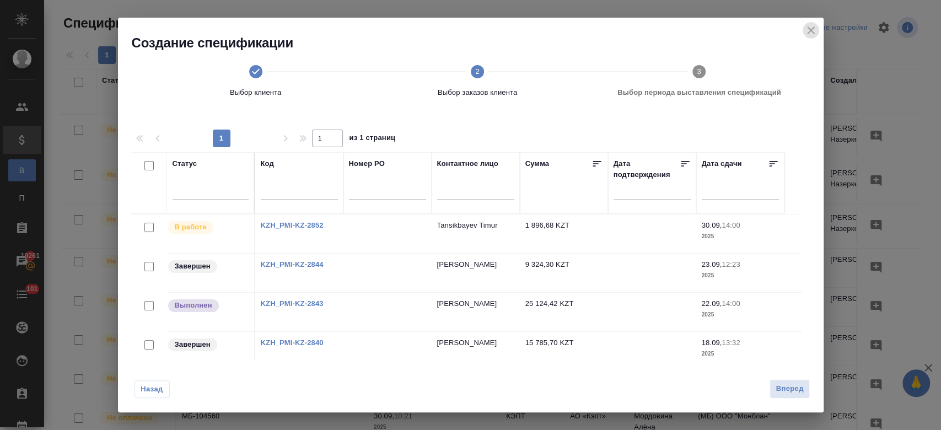
click at [815, 29] on icon "close" at bounding box center [810, 30] width 13 height 13
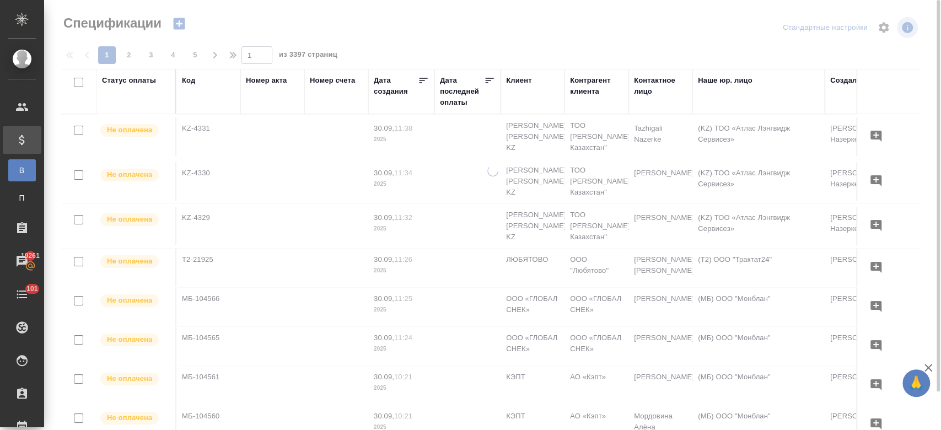
click at [412, 39] on div at bounding box center [494, 27] width 289 height 26
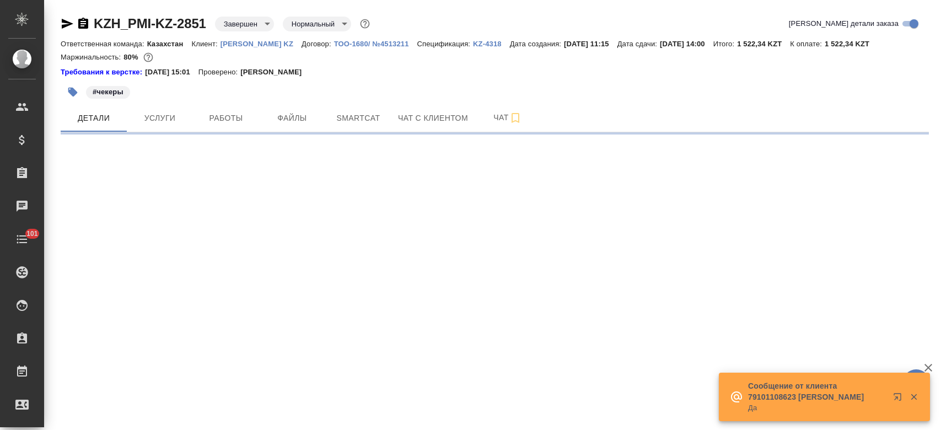
click at [242, 44] on p "[PERSON_NAME] KZ" at bounding box center [261, 44] width 81 height 8
select select "RU"
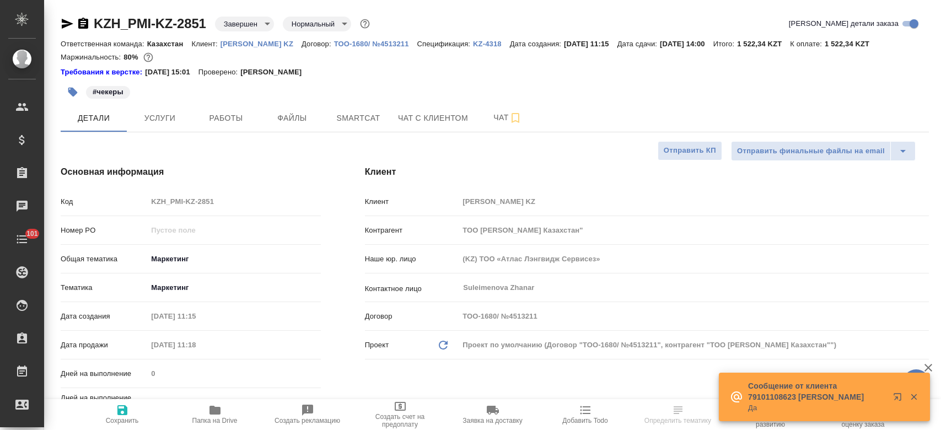
type textarea "x"
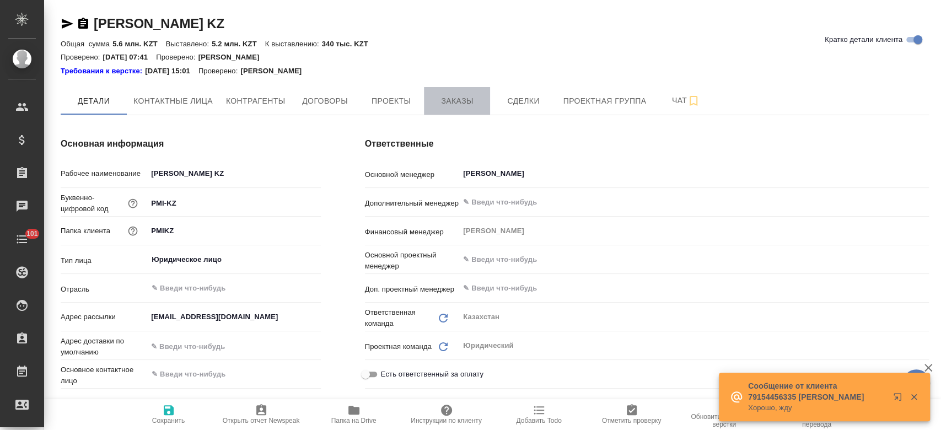
type textarea "x"
click at [445, 99] on span "Заказы" at bounding box center [457, 101] width 53 height 14
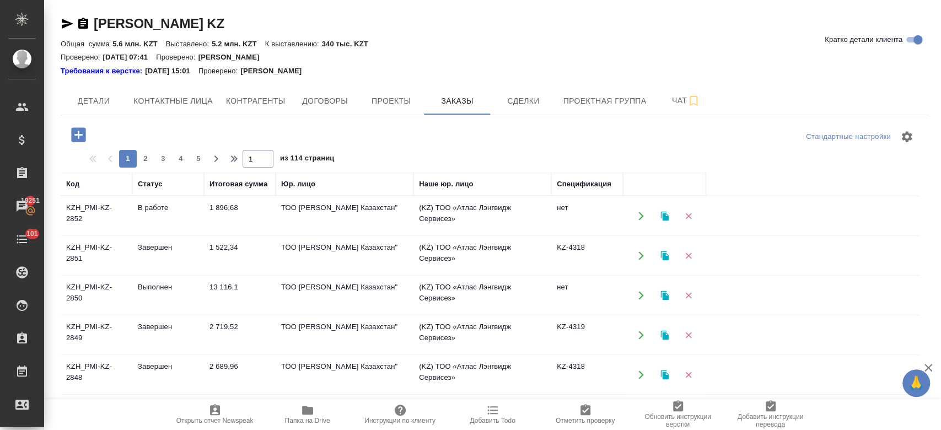
click at [81, 132] on icon "button" at bounding box center [78, 134] width 14 height 14
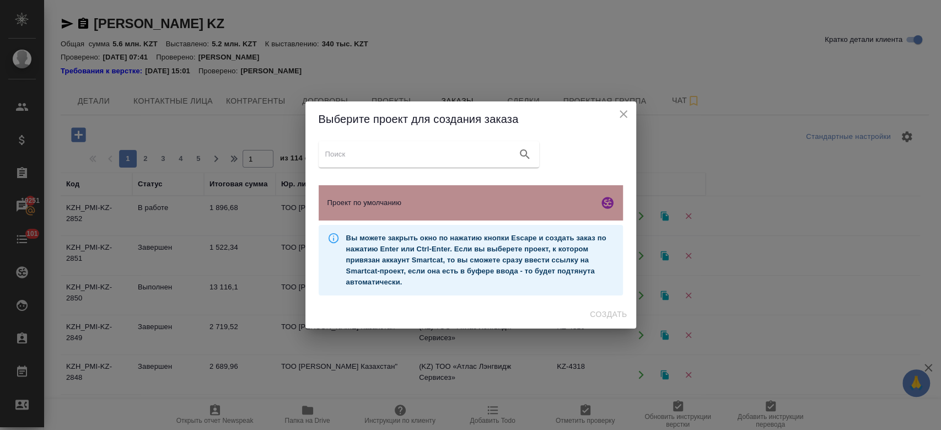
click at [362, 202] on span "Проект по умолчанию" at bounding box center [460, 202] width 267 height 11
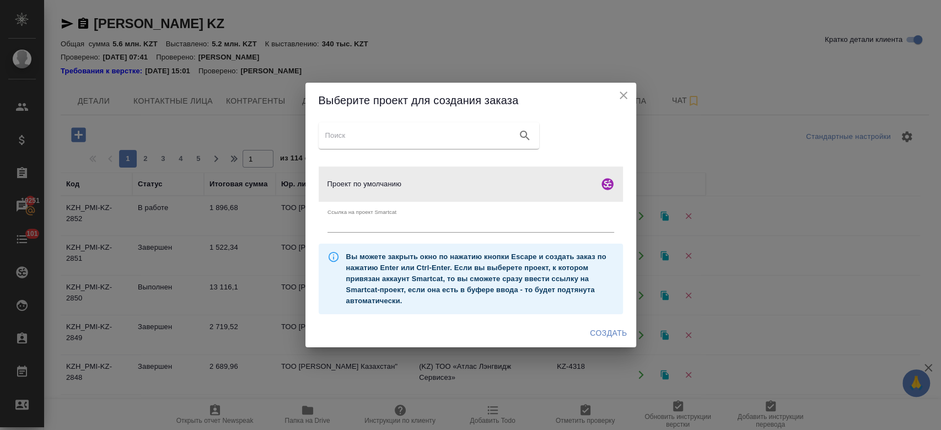
click at [600, 329] on span "Создать" at bounding box center [608, 333] width 37 height 14
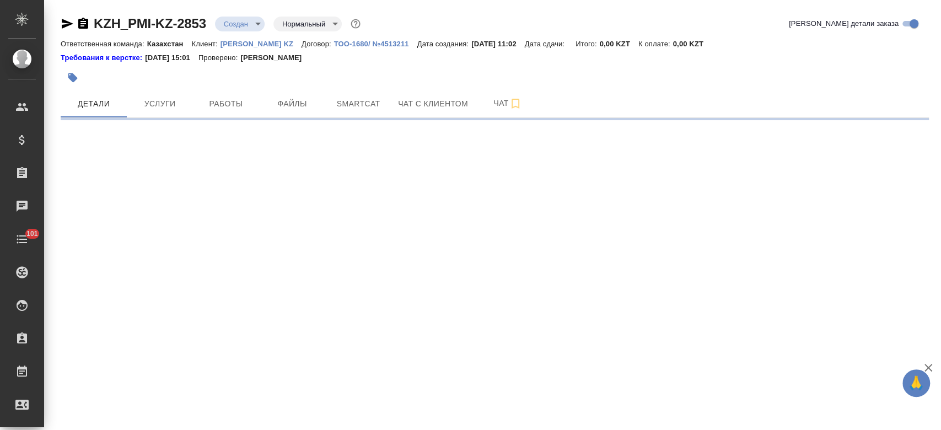
select select "RU"
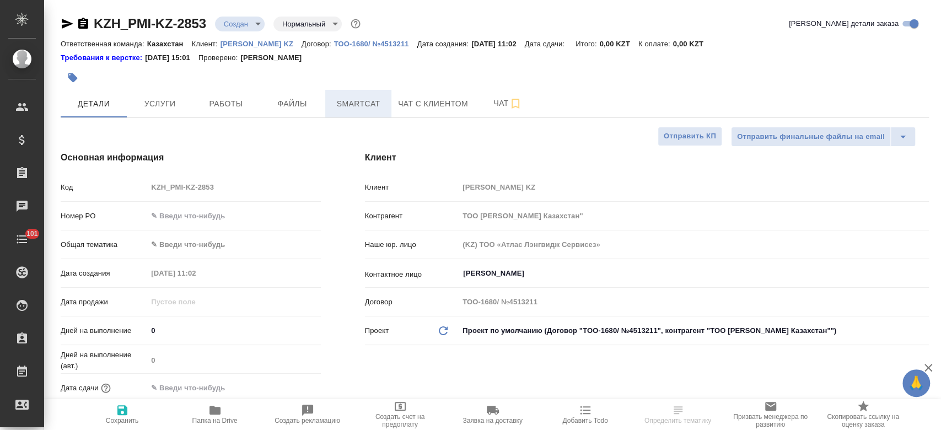
type textarea "x"
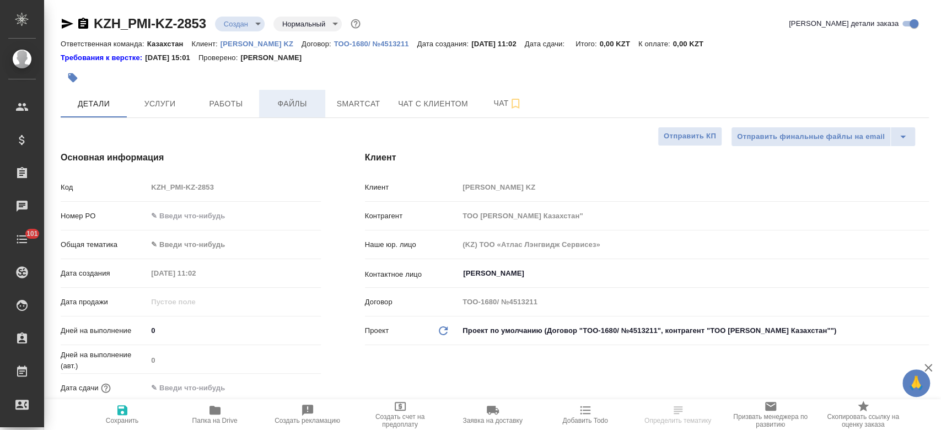
type textarea "x"
click at [299, 111] on button "Файлы" at bounding box center [292, 104] width 66 height 28
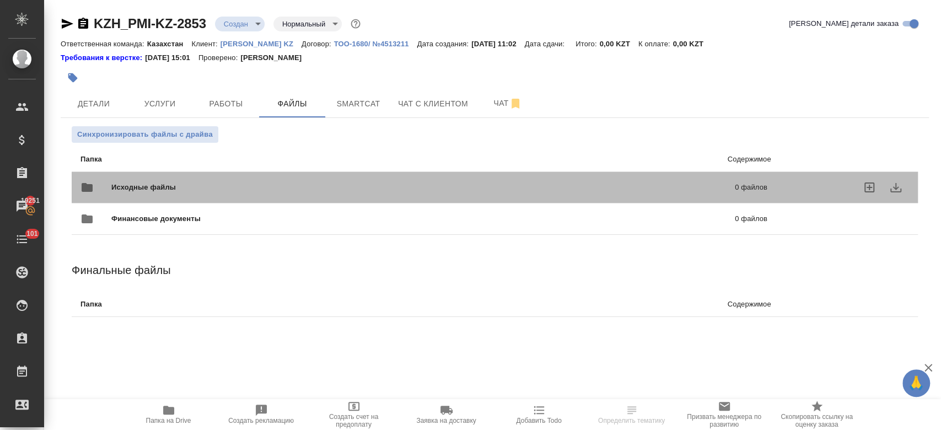
click at [200, 176] on div "Исходные файлы 0 файлов" at bounding box center [423, 187] width 687 height 26
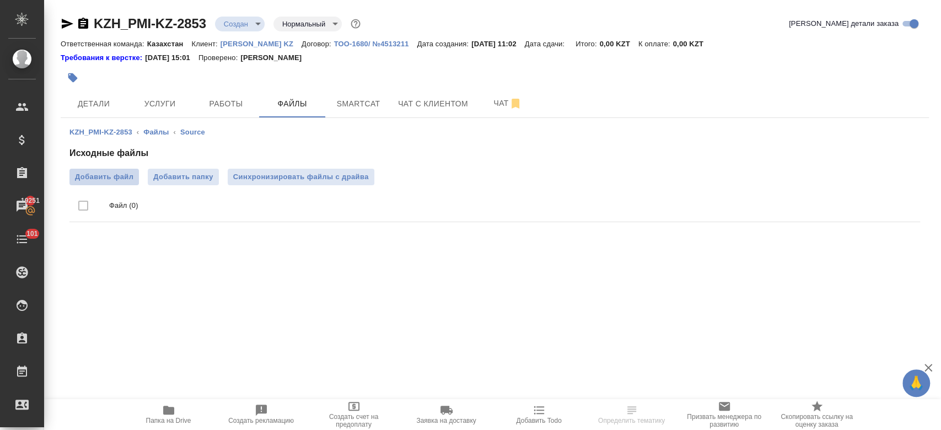
click at [120, 175] on span "Добавить файл" at bounding box center [104, 176] width 58 height 11
click at [0, 0] on input "Добавить файл" at bounding box center [0, 0] width 0 height 0
click at [88, 20] on icon "button" at bounding box center [83, 23] width 10 height 11
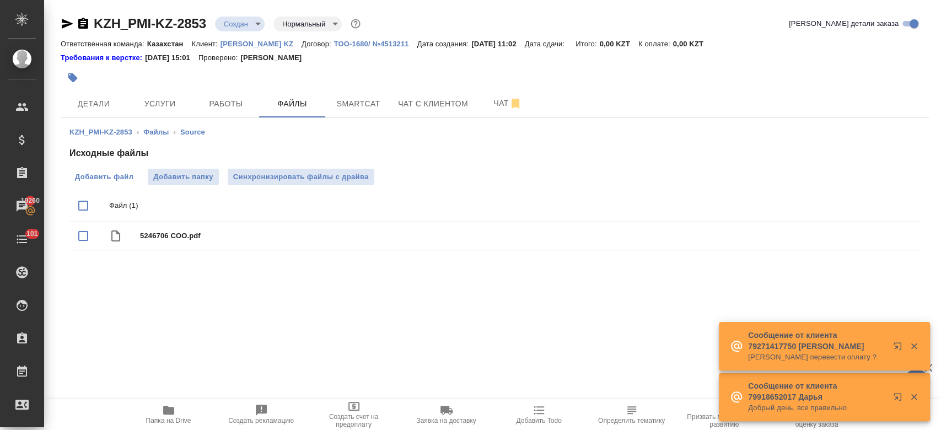
click at [116, 170] on label "Добавить файл" at bounding box center [103, 177] width 69 height 17
click at [0, 0] on input "Добавить файл" at bounding box center [0, 0] width 0 height 0
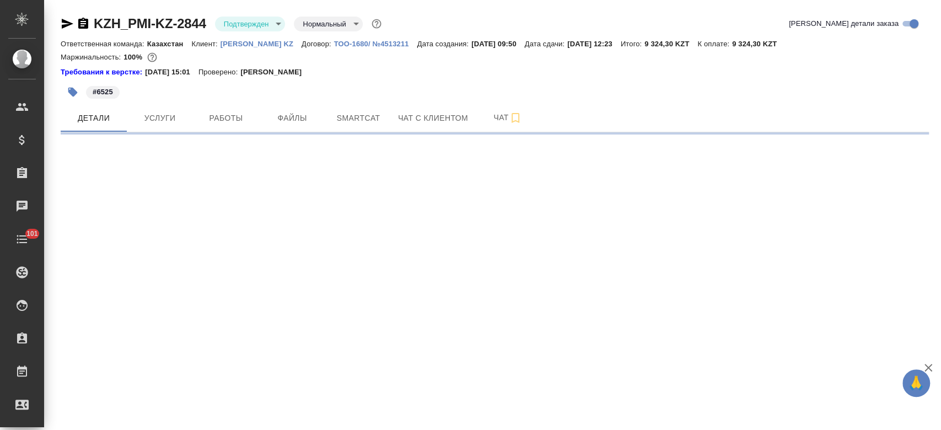
select select "RU"
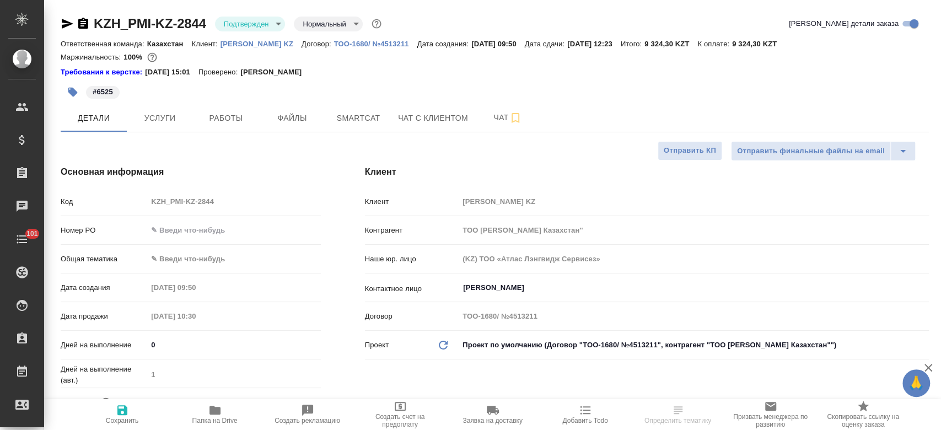
type textarea "x"
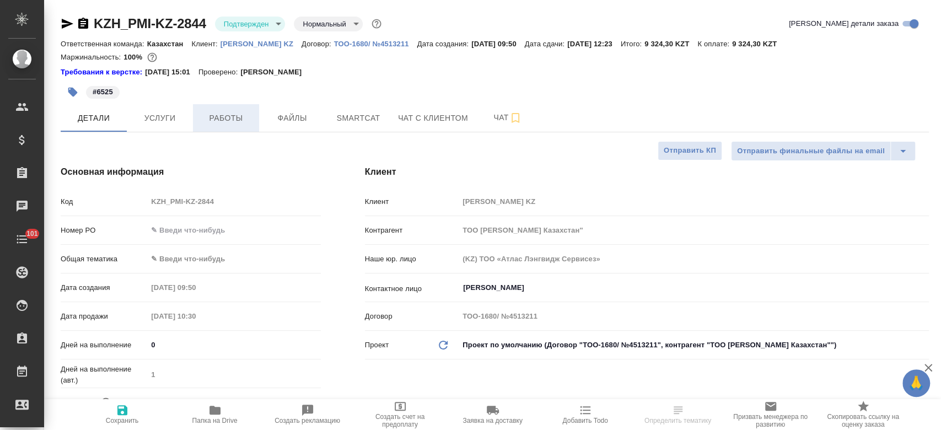
type textarea "x"
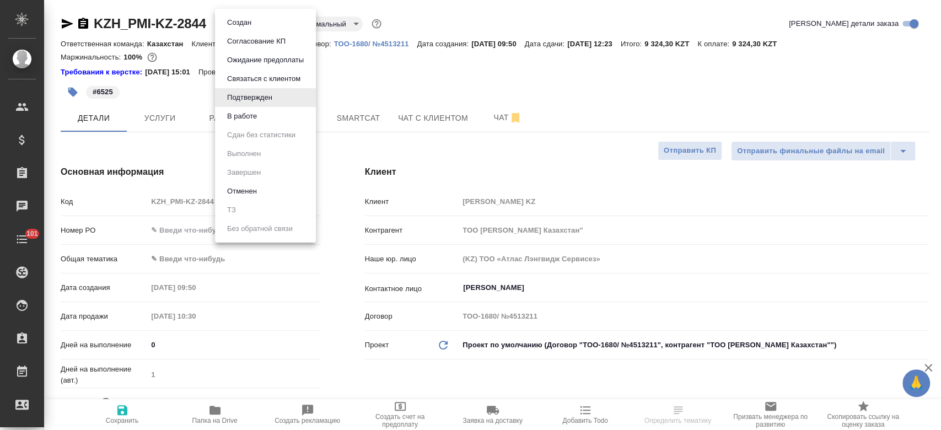
click at [238, 28] on body "🙏 .cls-1 fill:#fff; AWATERA Kosherbayeva Nazerke Клиенты Спецификации Заказы Ча…" at bounding box center [470, 215] width 941 height 430
click at [243, 119] on button "В работе" at bounding box center [242, 116] width 36 height 12
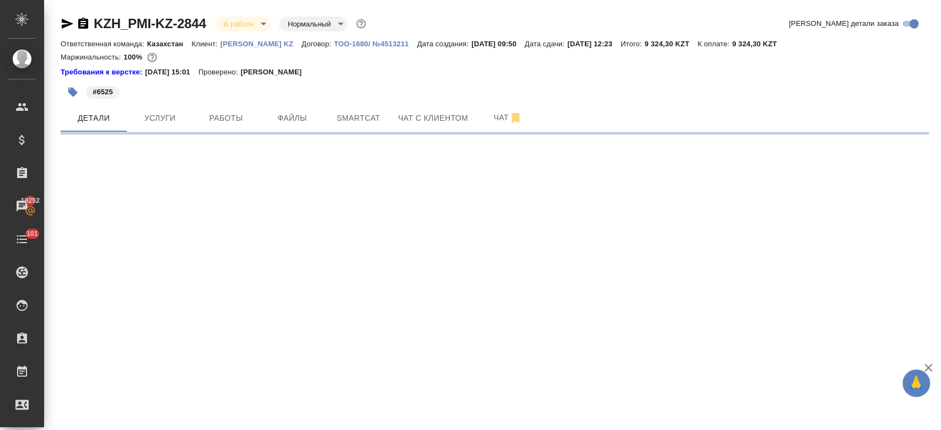
select select "RU"
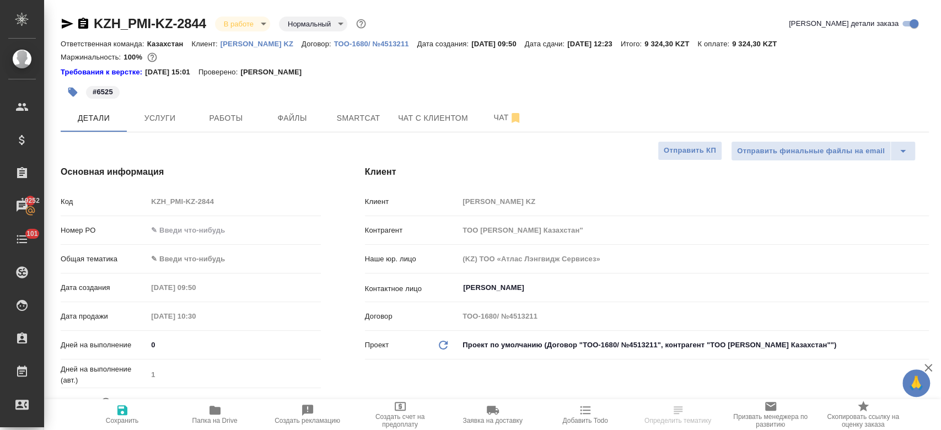
type textarea "x"
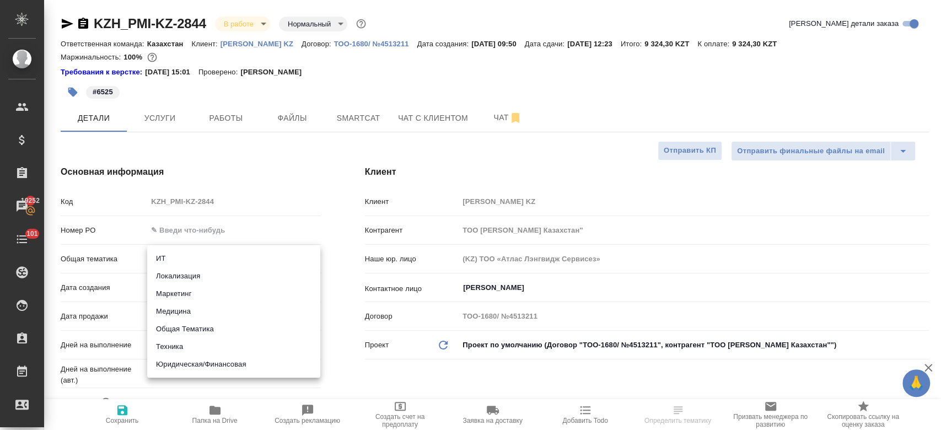
click at [187, 256] on body "🙏 .cls-1 fill:#fff; AWATERA Kosherbayeva Nazerke Клиенты Спецификации Заказы 19…" at bounding box center [470, 215] width 941 height 430
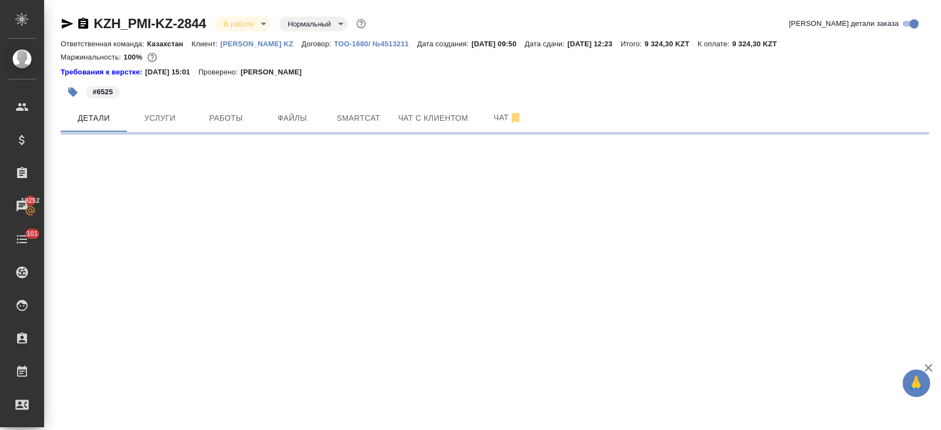
select select "RU"
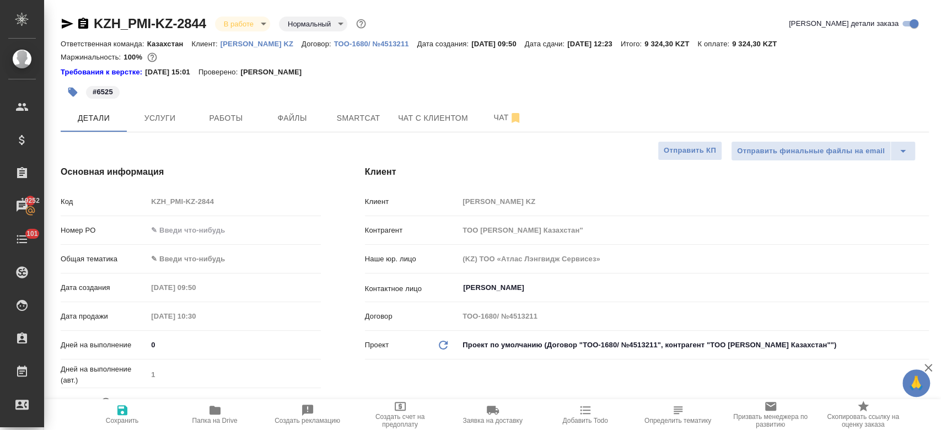
type textarea "x"
click at [188, 226] on input "text" at bounding box center [234, 230] width 172 height 16
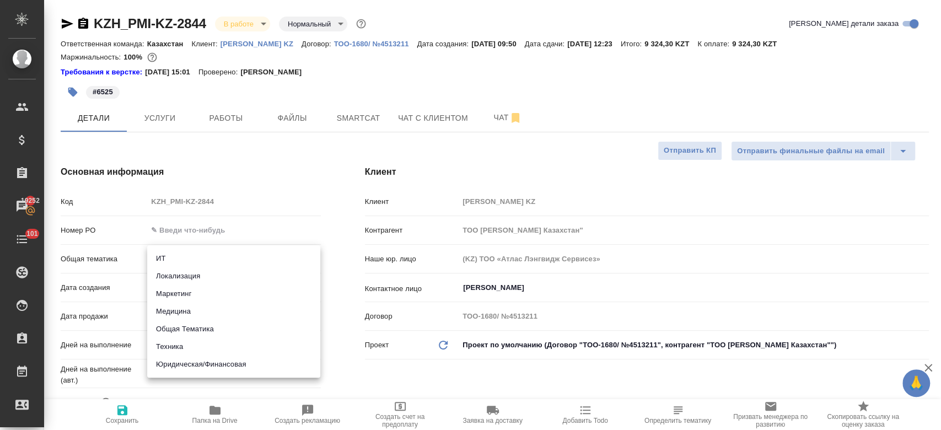
click at [174, 256] on body "🙏 .cls-1 fill:#fff; AWATERA Kosherbayeva Nazerke Клиенты Спецификации Заказы 19…" at bounding box center [470, 215] width 941 height 430
click at [206, 366] on li "Юридическая/Финансовая" at bounding box center [233, 365] width 173 height 18
type input "yr-fn"
type textarea "x"
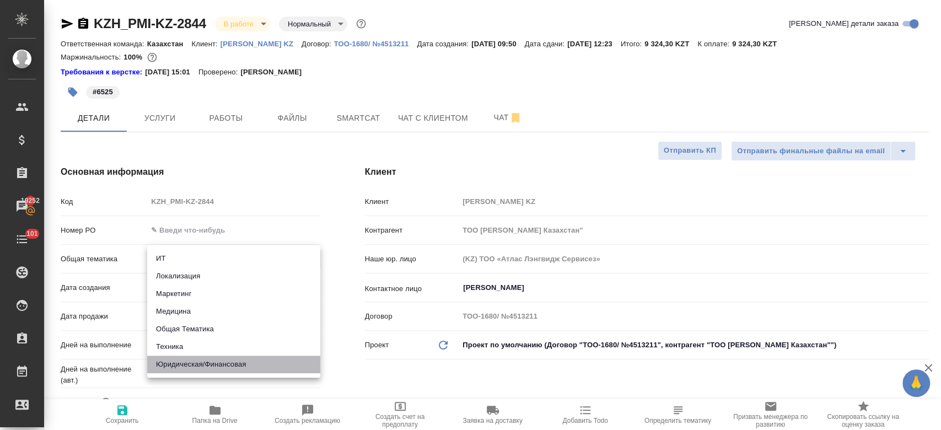
type textarea "x"
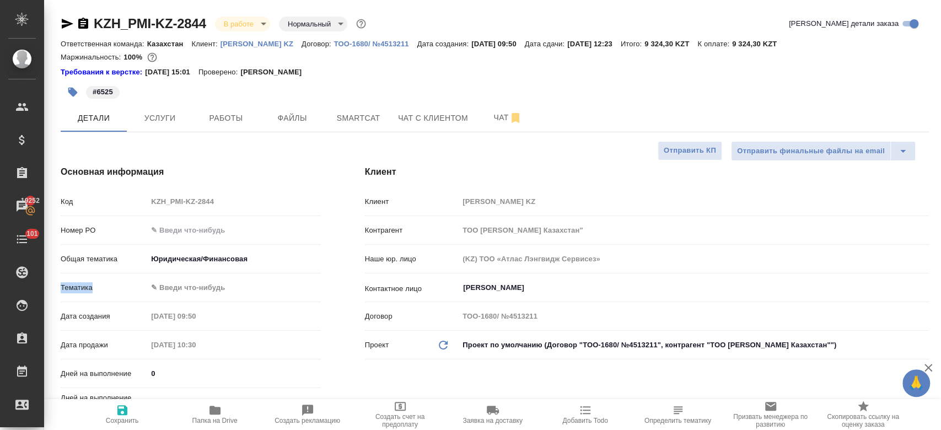
drag, startPoint x: 187, startPoint y: 276, endPoint x: 187, endPoint y: 287, distance: 11.0
click at [187, 287] on div "Код KZH_PMI-KZ-2844 Номер PO Общая тематика Юридическая/Финансовая yr-fn Темати…" at bounding box center [191, 335] width 260 height 287
click at [187, 287] on body "🙏 .cls-1 fill:#fff; AWATERA Kosherbayeva Nazerke Клиенты Спецификации Заказы 19…" at bounding box center [470, 215] width 941 height 430
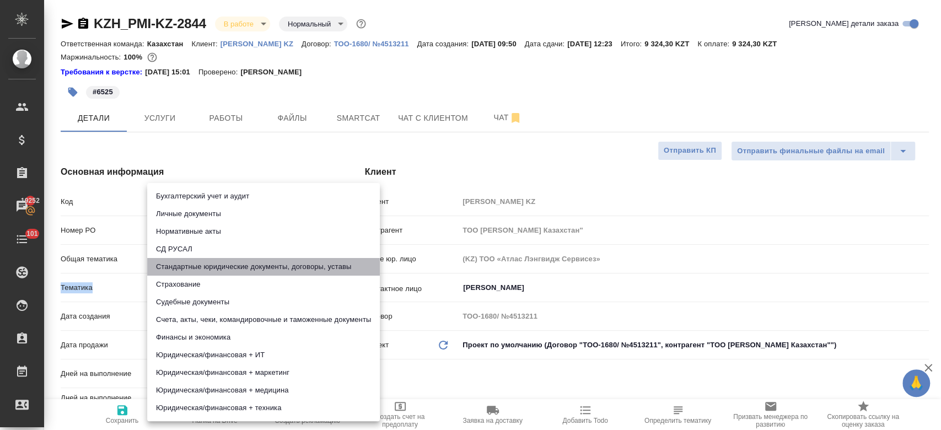
click at [200, 267] on li "Стандартные юридические документы, договоры, уставы" at bounding box center [263, 267] width 233 height 18
type textarea "x"
type input "5f647205b73bc97568ca66bf"
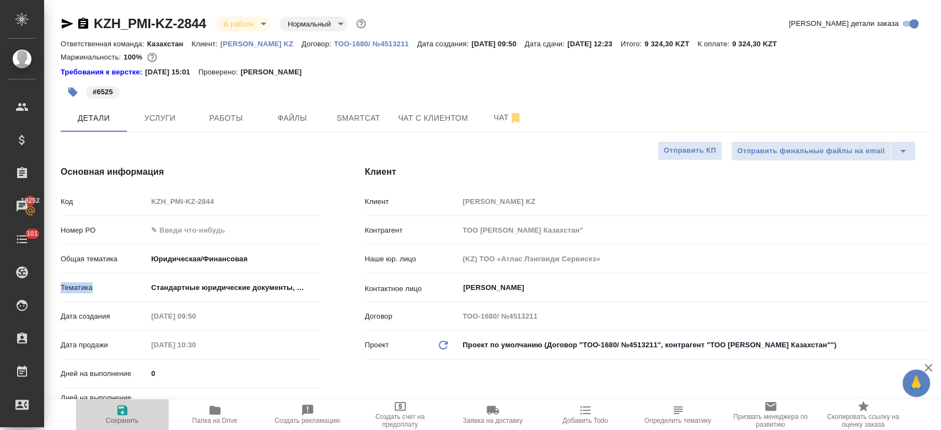
click at [120, 415] on icon "button" at bounding box center [122, 410] width 10 height 10
type textarea "x"
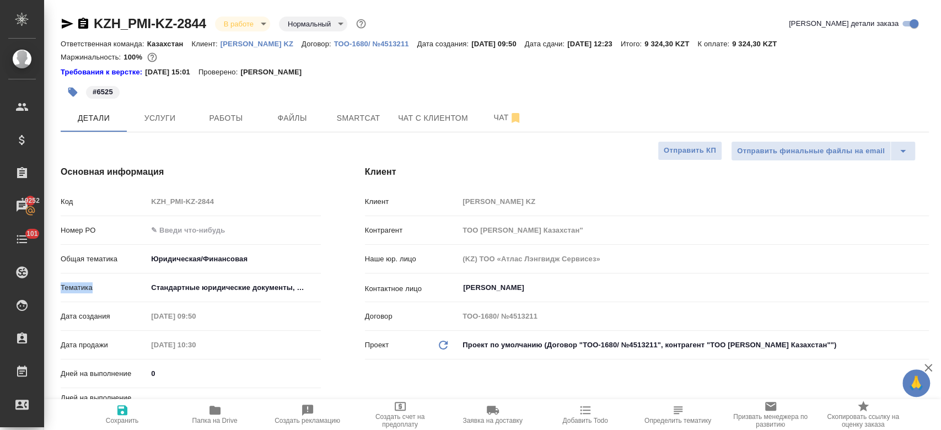
type textarea "x"
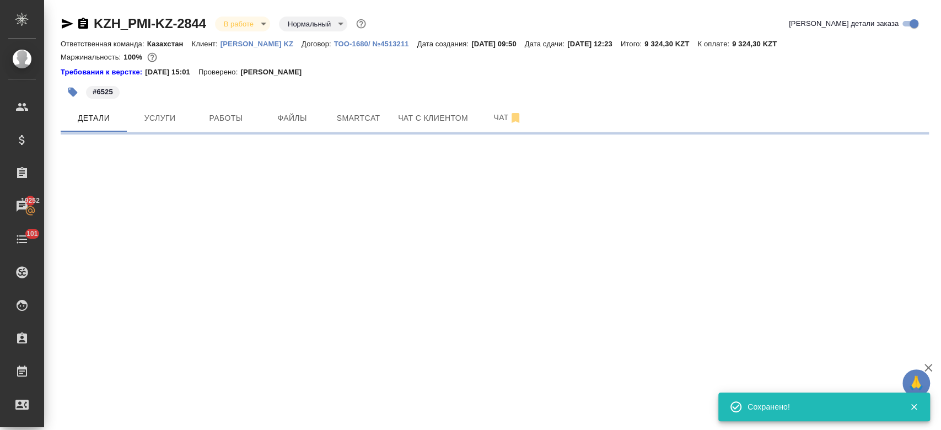
select select "RU"
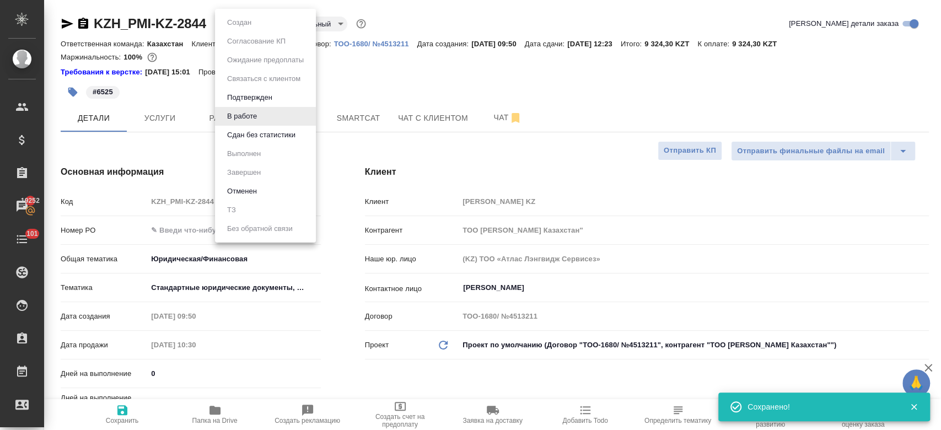
click at [261, 28] on body "🙏 .cls-1 fill:#fff; AWATERA Kosherbayeva Nazerke Клиенты Спецификации Заказы 19…" at bounding box center [470, 215] width 941 height 430
type textarea "x"
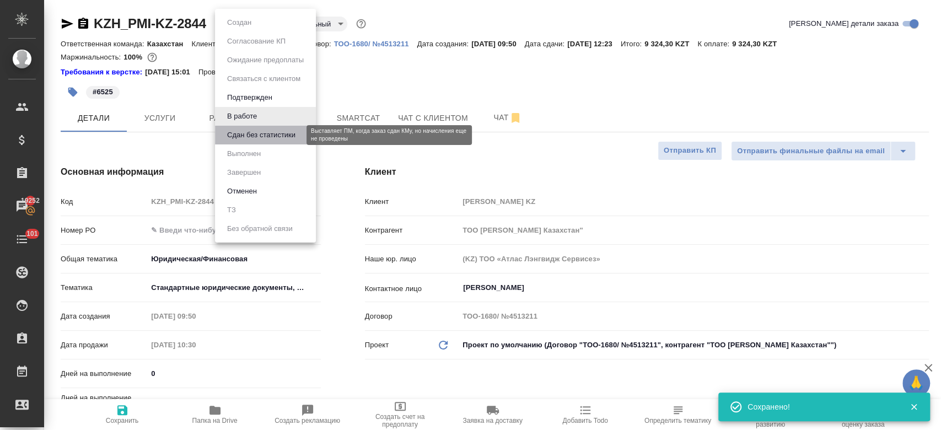
click at [272, 133] on button "Сдан без статистики" at bounding box center [261, 135] width 75 height 12
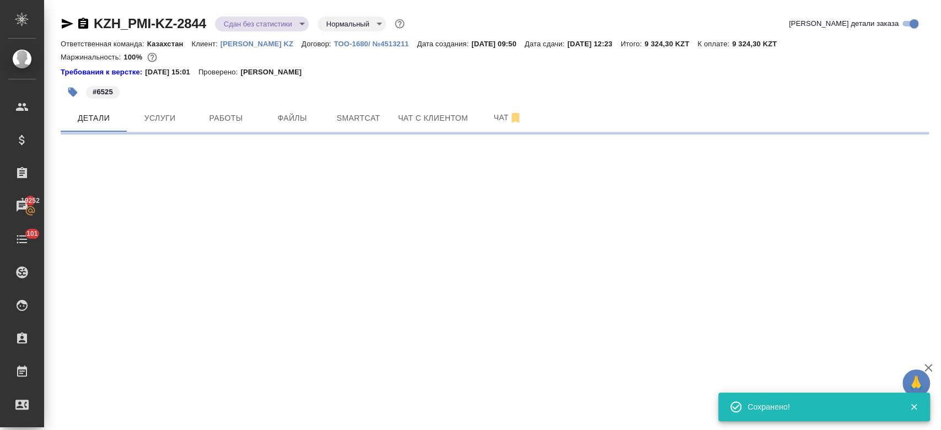
click at [238, 23] on body "🙏 .cls-1 fill:#fff; AWATERA Kosherbayeva Nazerke Клиенты Спецификации Заказы 19…" at bounding box center [470, 215] width 941 height 430
select select "RU"
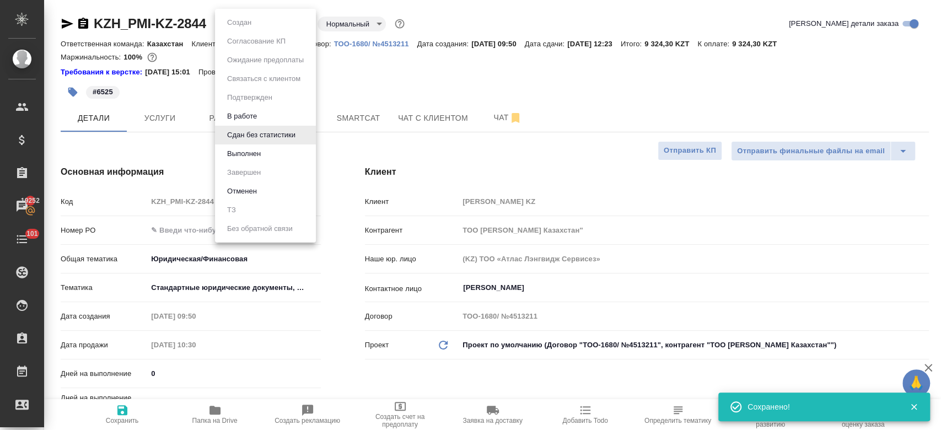
type textarea "x"
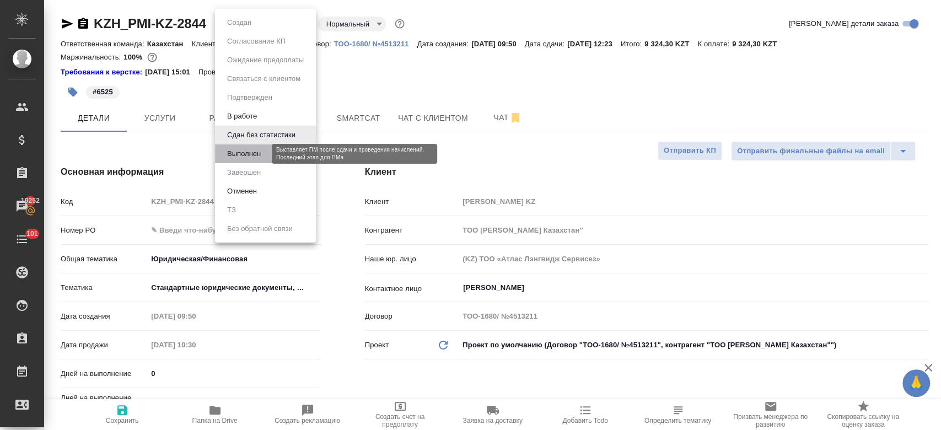
click at [260, 153] on button "Выполнен" at bounding box center [244, 154] width 40 height 12
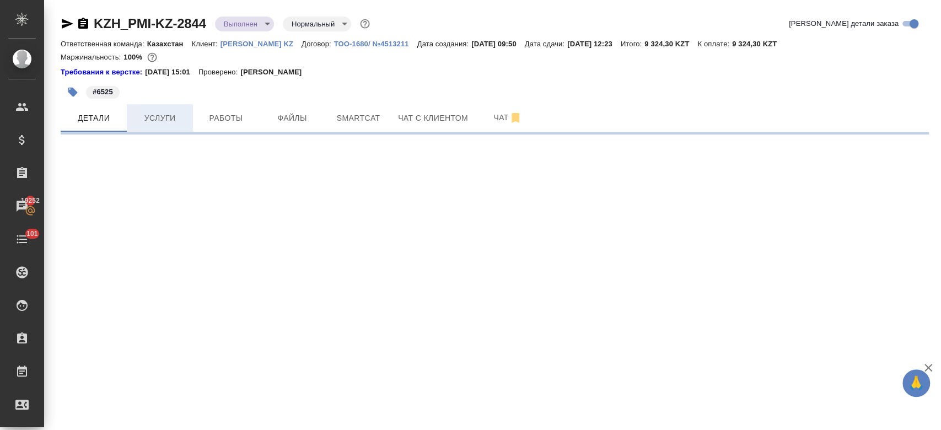
select select "RU"
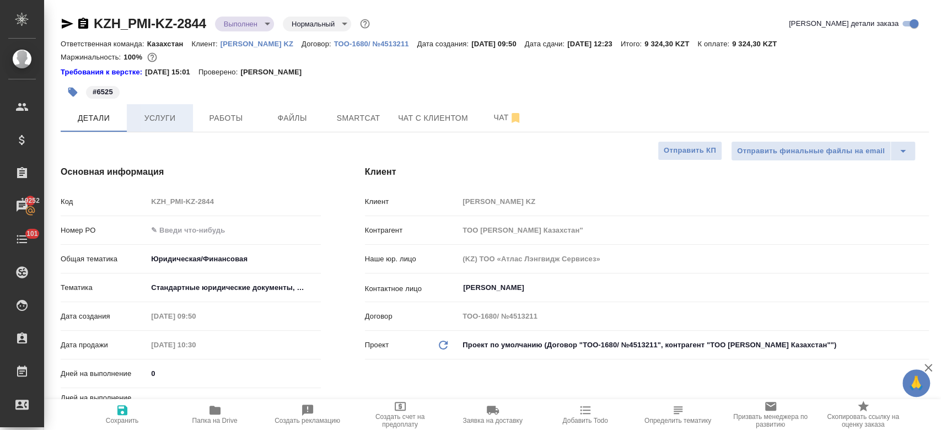
type textarea "x"
click at [225, 120] on span "Работы" at bounding box center [226, 118] width 53 height 14
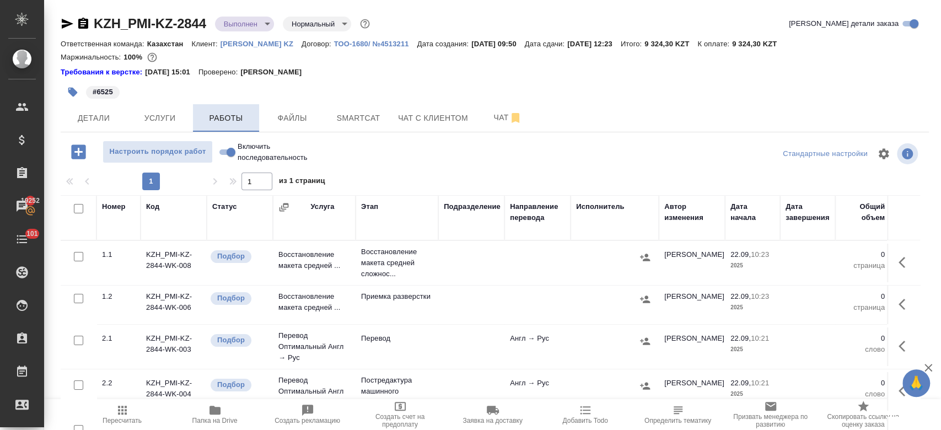
scroll to position [41, 0]
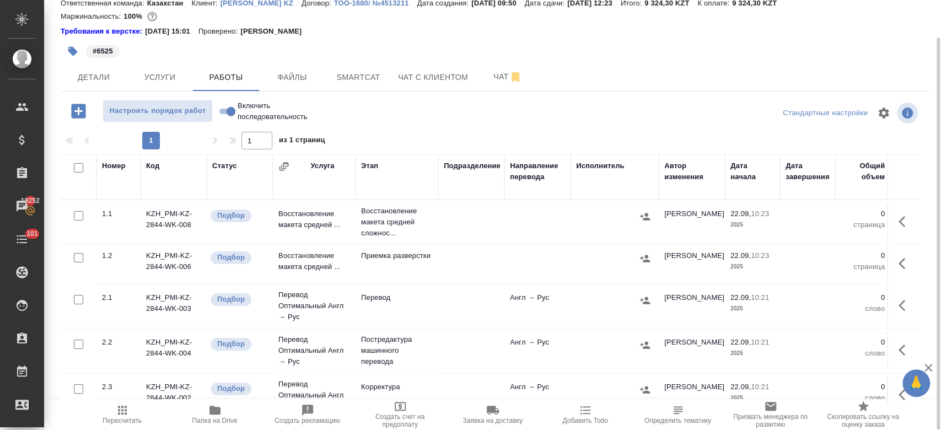
click at [83, 167] on input "checkbox" at bounding box center [78, 167] width 9 height 9
checkbox input "true"
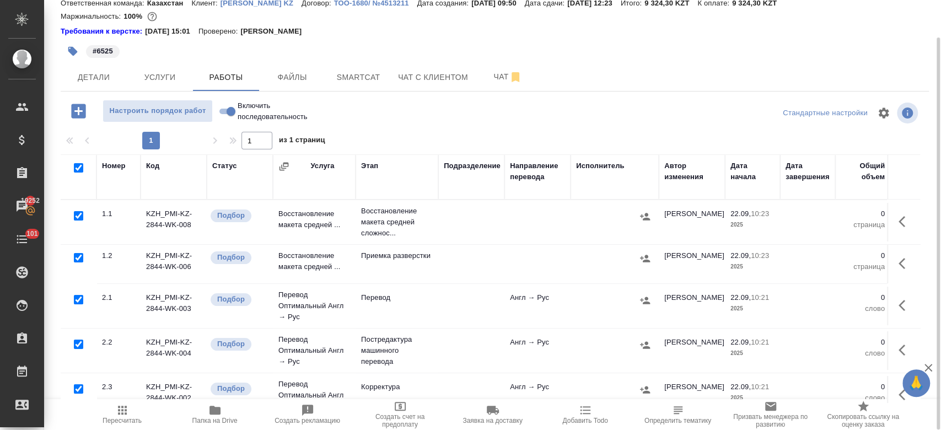
checkbox input "true"
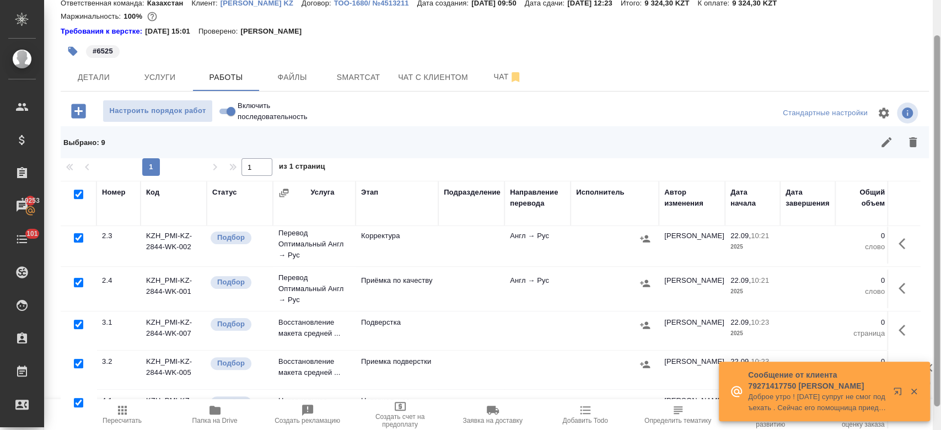
scroll to position [67, 0]
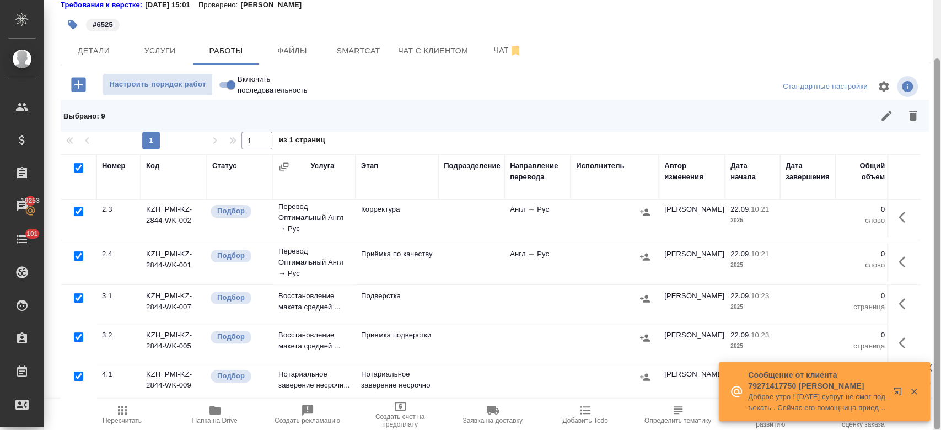
drag, startPoint x: 935, startPoint y: 285, endPoint x: 940, endPoint y: 363, distance: 78.4
click at [940, 363] on div at bounding box center [937, 215] width 8 height 430
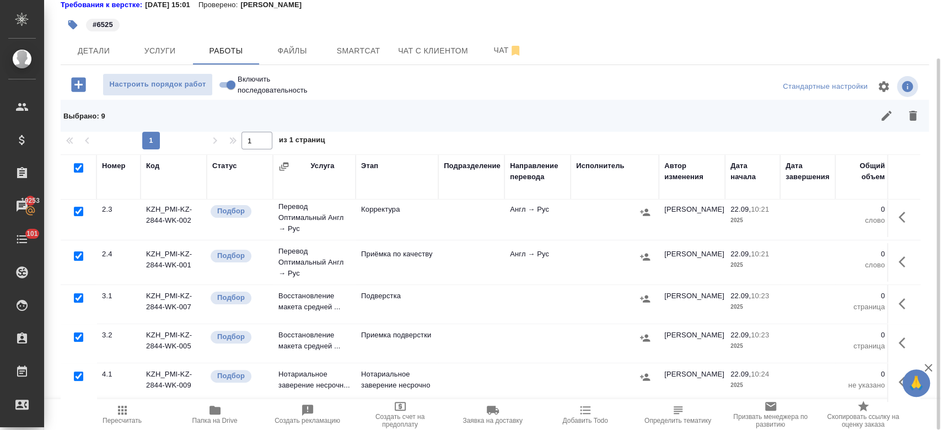
click at [80, 372] on input "checkbox" at bounding box center [78, 376] width 9 height 9
checkbox input "false"
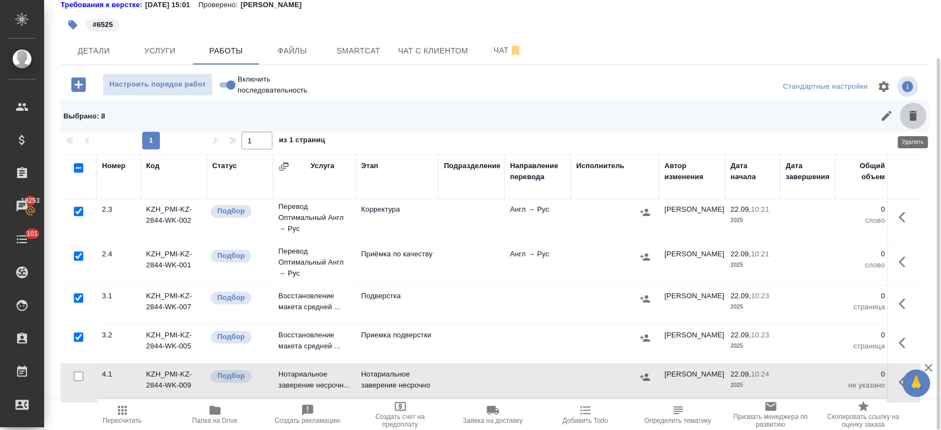
click at [917, 114] on icon "button" at bounding box center [912, 115] width 13 height 13
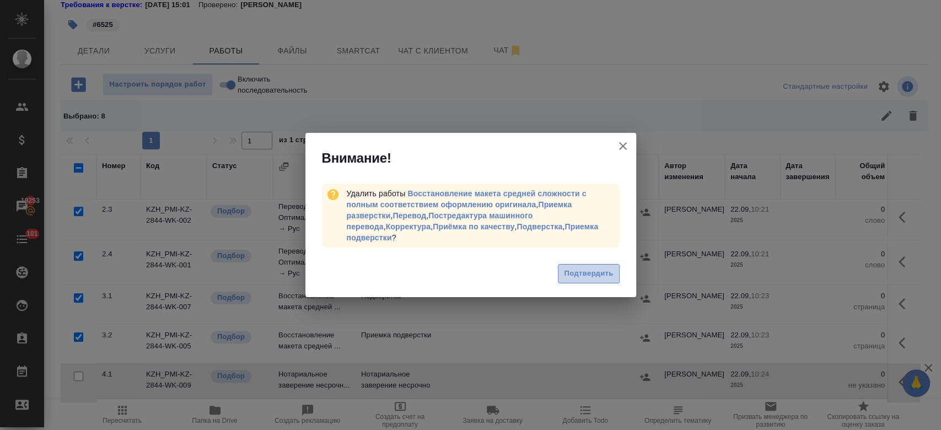
click at [595, 268] on span "Подтвердить" at bounding box center [588, 273] width 49 height 13
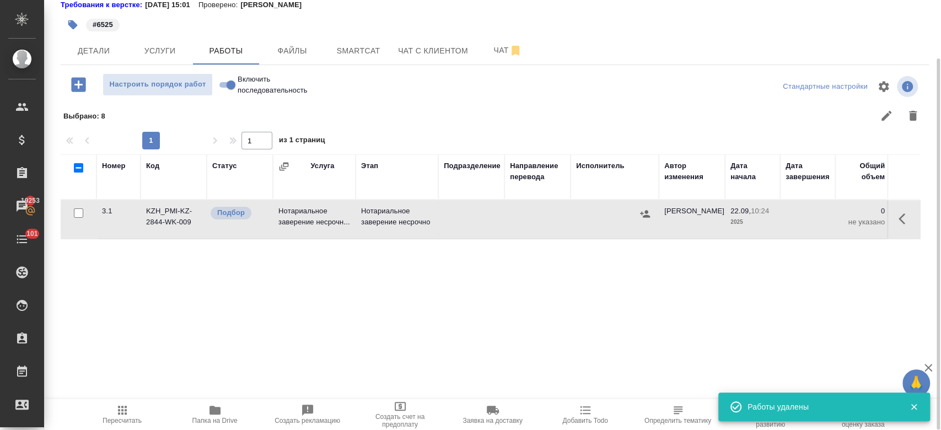
scroll to position [0, 0]
click at [904, 218] on icon "button" at bounding box center [905, 218] width 13 height 13
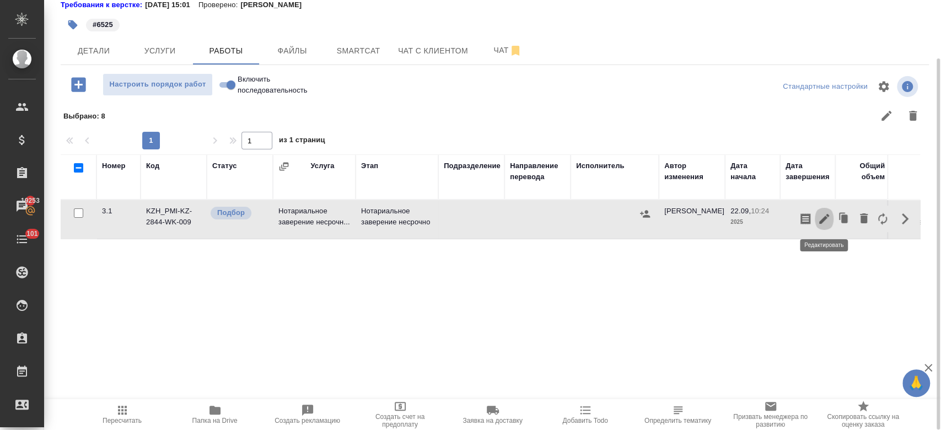
click at [823, 218] on icon "button" at bounding box center [824, 219] width 10 height 10
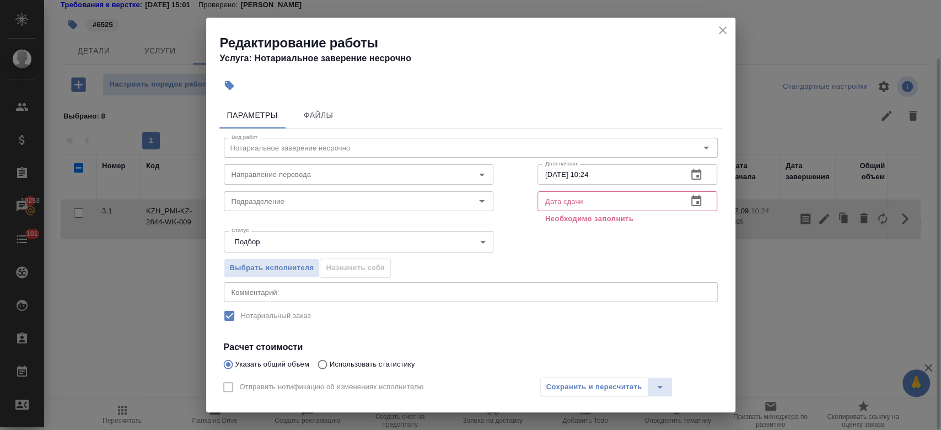
click at [586, 201] on input "text" at bounding box center [609, 201] width 142 height 20
click at [690, 199] on icon "button" at bounding box center [696, 201] width 13 height 13
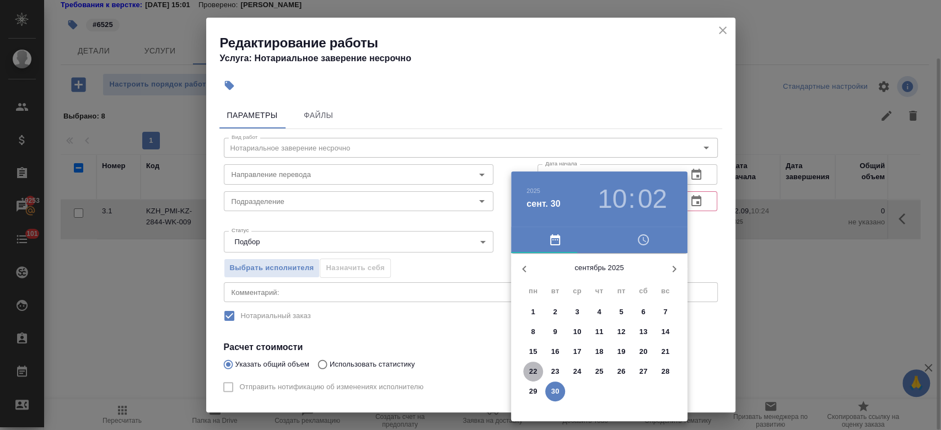
click at [534, 374] on p "22" at bounding box center [533, 371] width 8 height 11
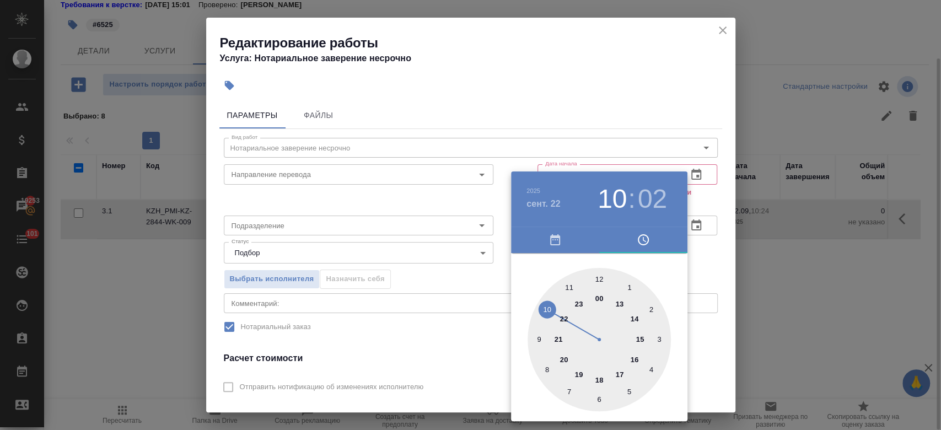
click at [636, 318] on div at bounding box center [599, 339] width 143 height 143
type input "22.09.2025 14:02"
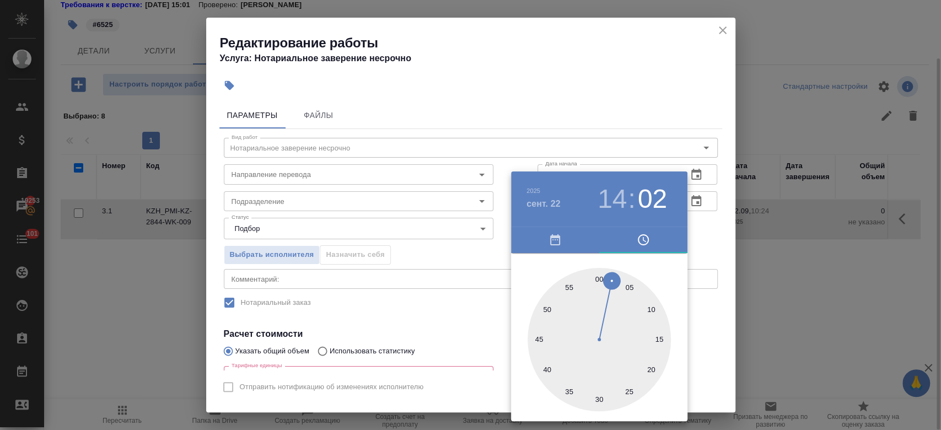
click at [705, 231] on div at bounding box center [470, 215] width 941 height 430
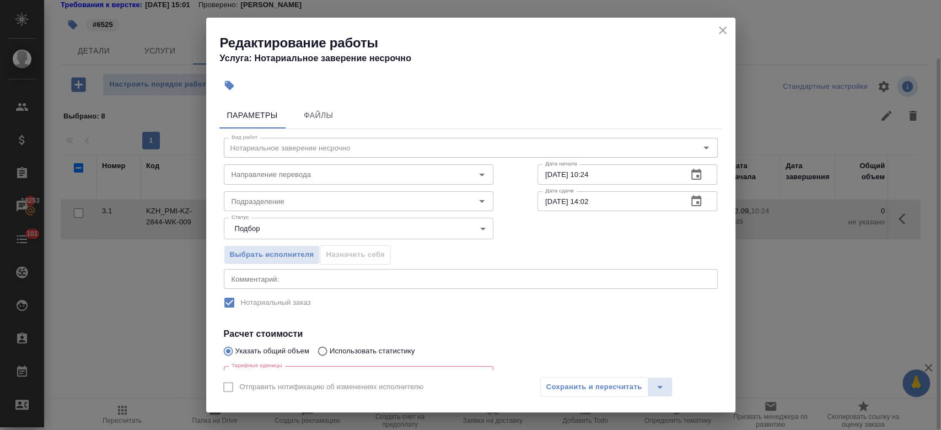
scroll to position [123, 0]
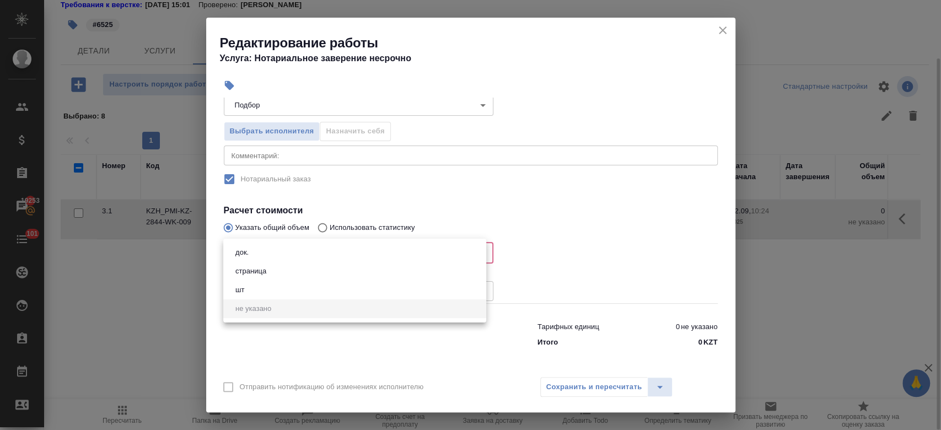
click at [345, 254] on body "🙏 .cls-1 fill:#fff; AWATERA Kosherbayeva Nazerke Клиенты Спецификации Заказы 19…" at bounding box center [470, 215] width 941 height 430
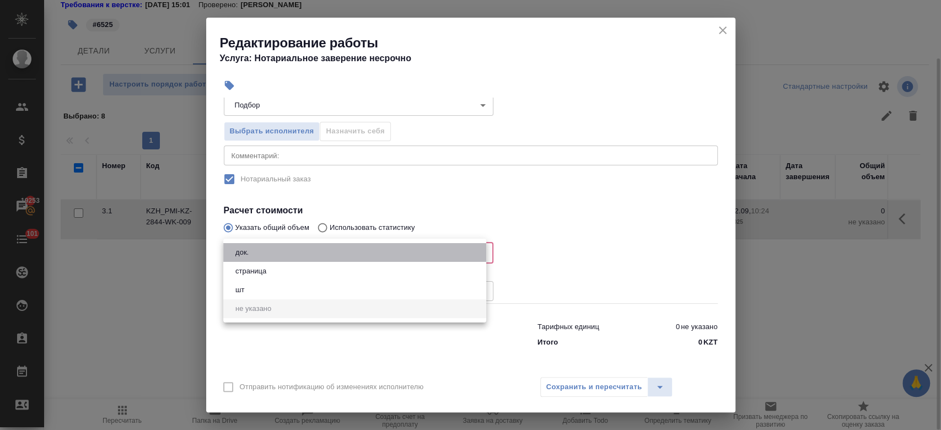
click at [331, 254] on li "док." at bounding box center [354, 252] width 263 height 19
type input "5a8b1489cc6b4906c91bfd8b"
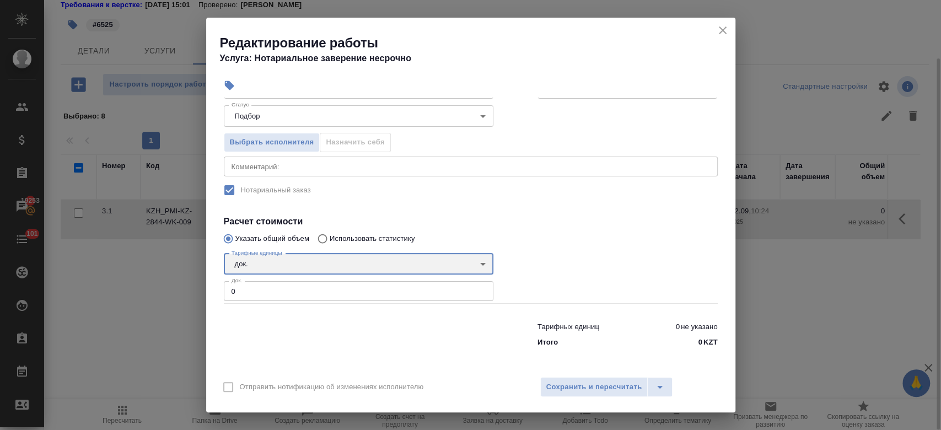
scroll to position [112, 0]
click at [290, 294] on input "0" at bounding box center [359, 292] width 270 height 20
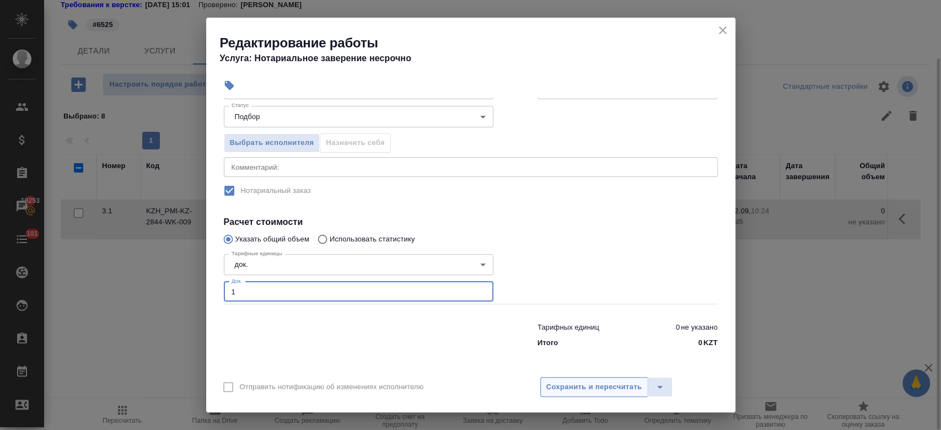
type input "1"
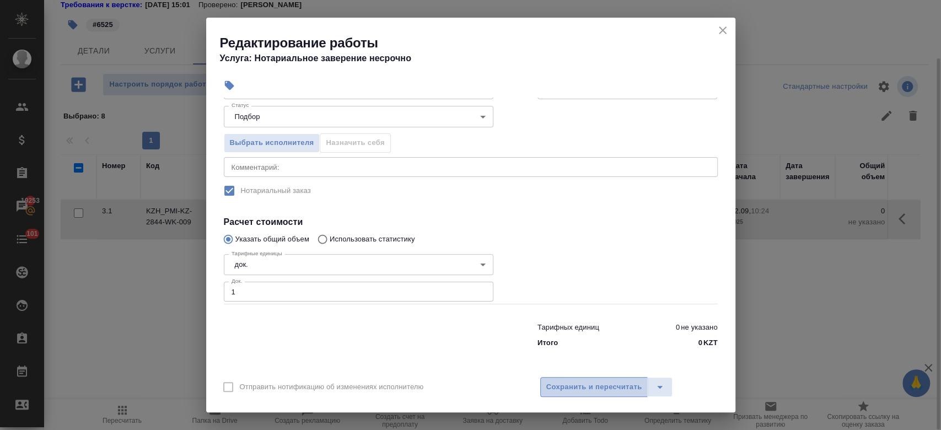
click at [595, 385] on span "Сохранить и пересчитать" at bounding box center [594, 387] width 96 height 13
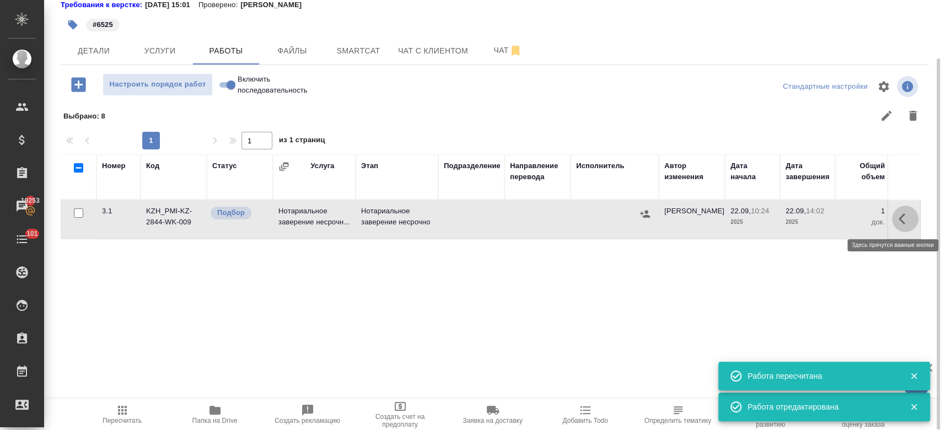
click at [900, 223] on icon "button" at bounding box center [905, 218] width 13 height 13
click at [821, 216] on icon "button" at bounding box center [824, 218] width 13 height 13
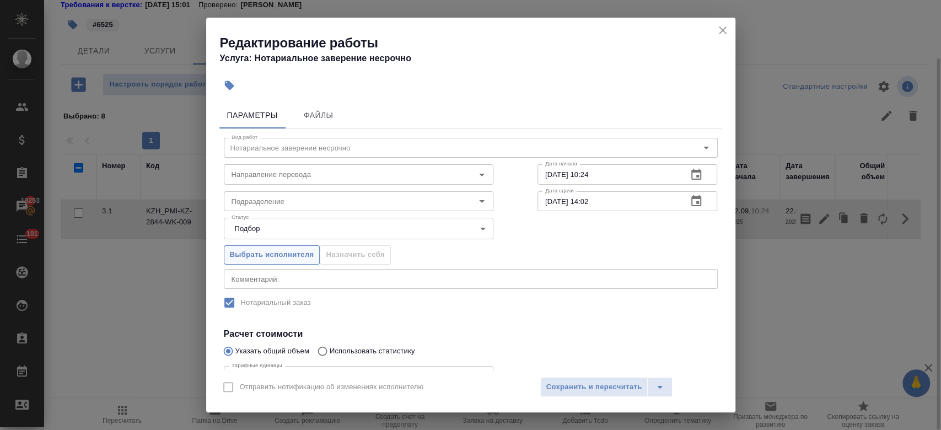
click at [293, 254] on span "Выбрать исполнителя" at bounding box center [272, 255] width 84 height 13
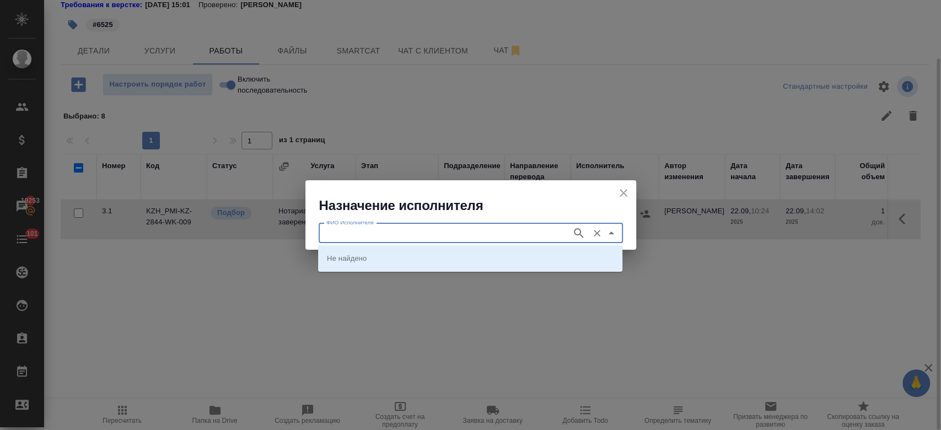
click at [388, 236] on input "ФИО Исполнителя" at bounding box center [444, 233] width 244 height 13
type input "ф"
type input "almaty"
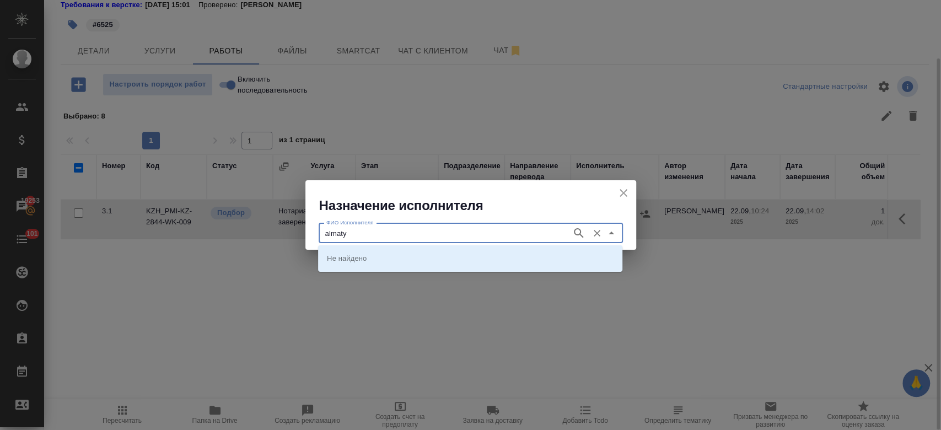
click at [583, 228] on icon "button" at bounding box center [578, 233] width 13 height 13
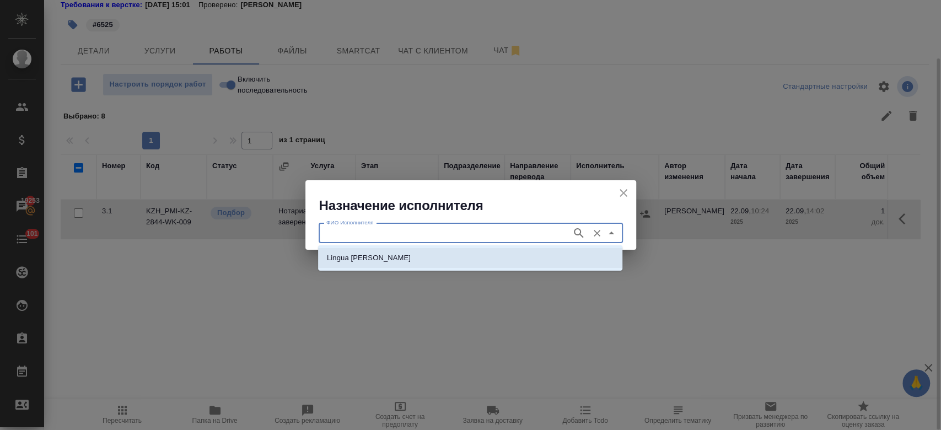
click at [503, 259] on li "Lingua [PERSON_NAME]" at bounding box center [470, 258] width 304 height 20
type input "Lingua [PERSON_NAME]"
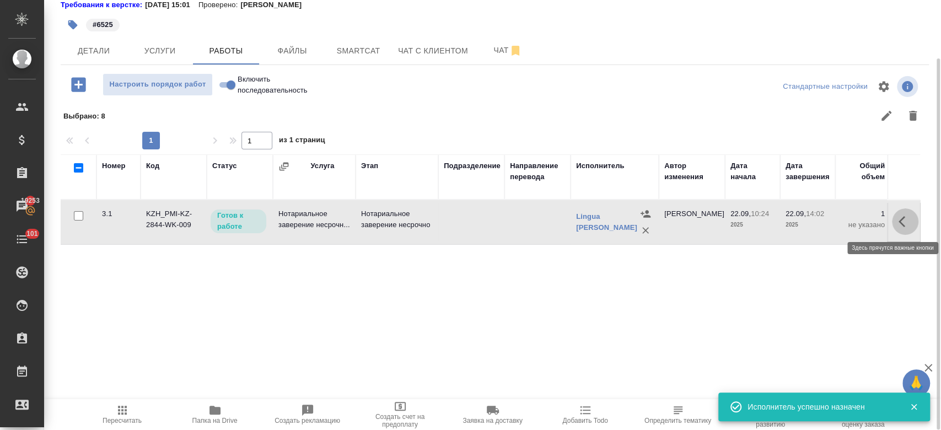
click at [905, 221] on icon "button" at bounding box center [905, 221] width 13 height 13
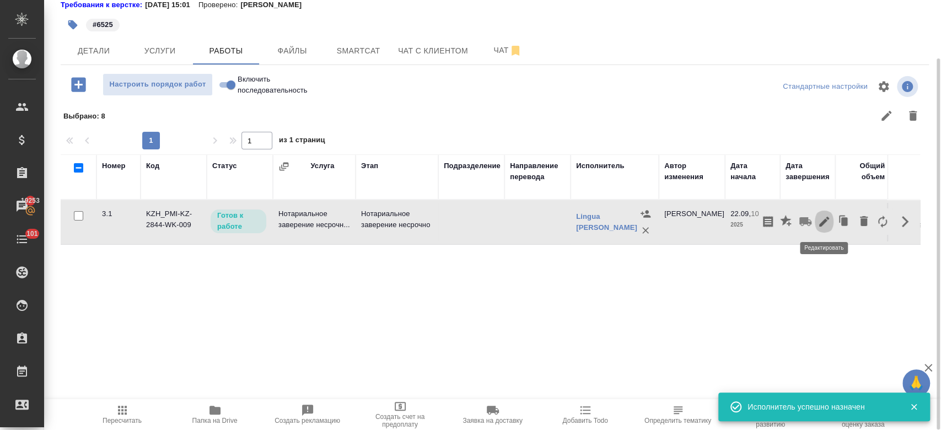
click at [820, 221] on icon "button" at bounding box center [824, 221] width 13 height 13
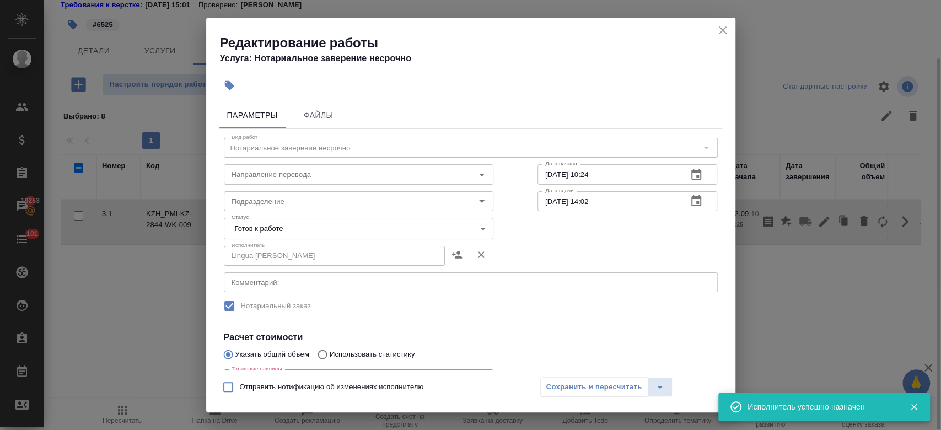
scroll to position [192, 0]
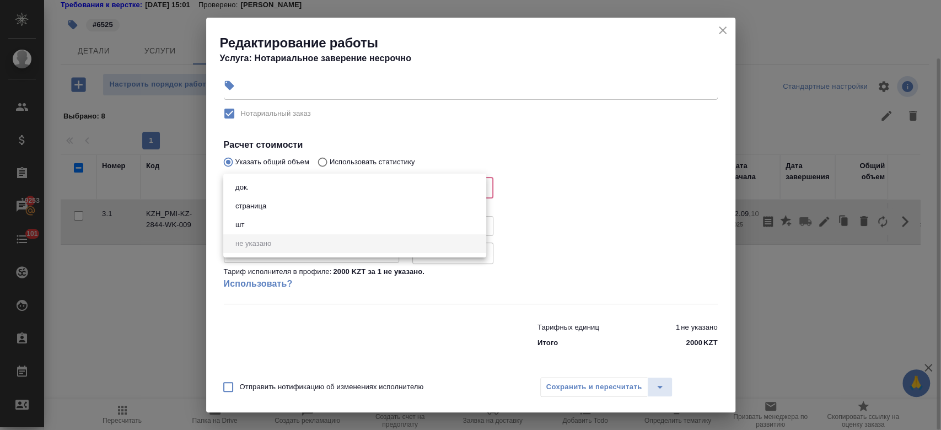
click at [296, 184] on body "🙏 .cls-1 fill:#fff; AWATERA Kosherbayeva Nazerke Клиенты Спецификации Заказы 19…" at bounding box center [470, 215] width 941 height 430
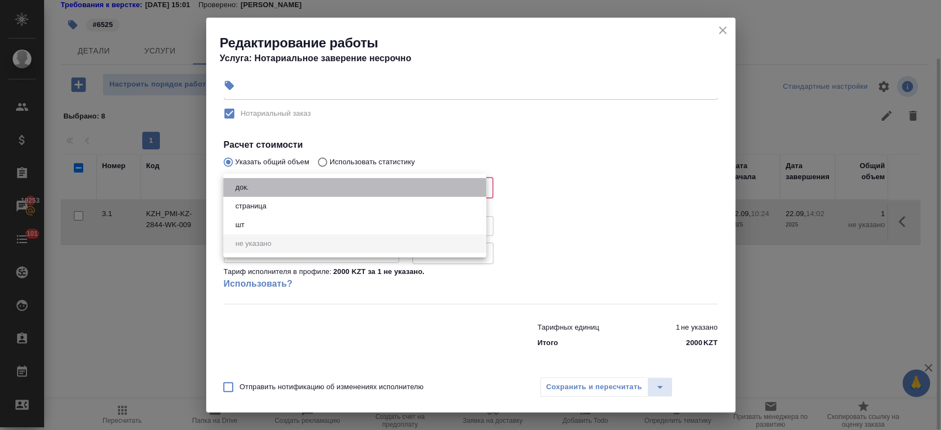
click at [287, 187] on li "док." at bounding box center [354, 187] width 263 height 19
type input "5a8b1489cc6b4906c91bfd8b"
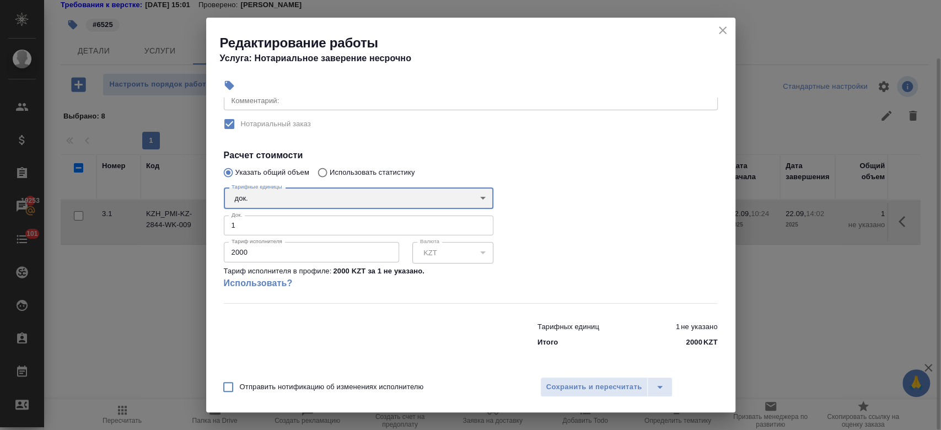
scroll to position [181, 0]
click at [280, 255] on input "2000" at bounding box center [311, 253] width 175 height 20
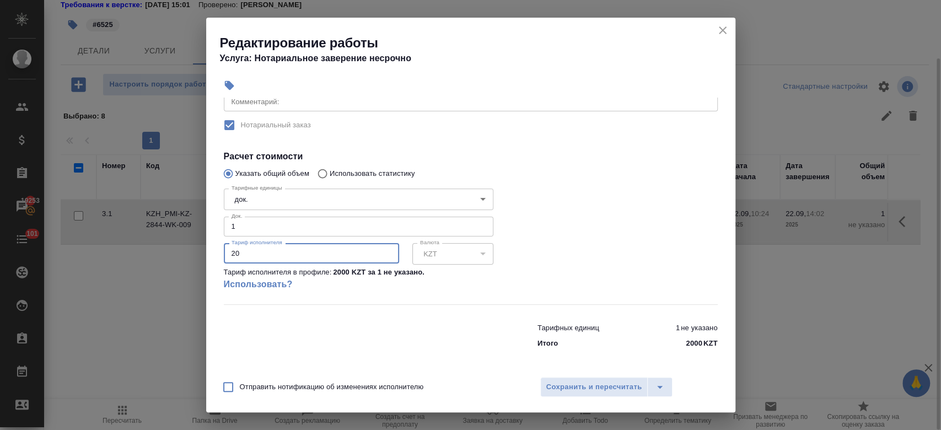
type input "2"
type input "6525"
click at [616, 195] on div at bounding box center [627, 244] width 224 height 164
click at [609, 390] on span "Сохранить и пересчитать" at bounding box center [594, 387] width 96 height 13
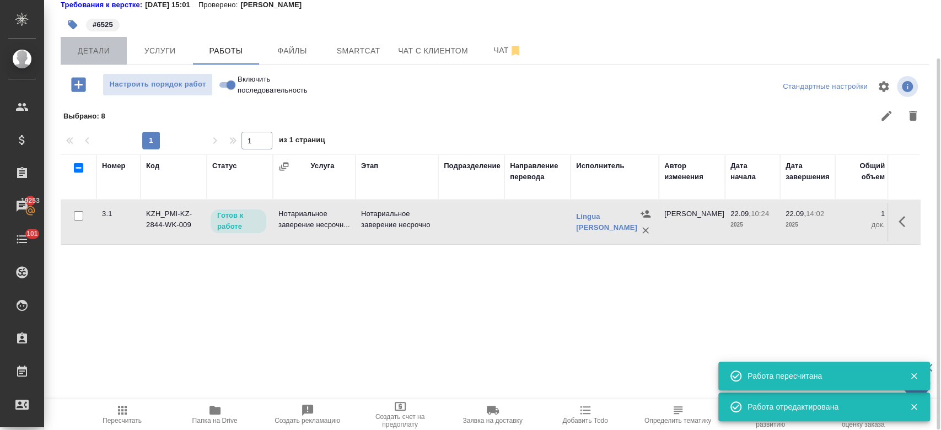
click at [106, 55] on span "Детали" at bounding box center [93, 51] width 53 height 14
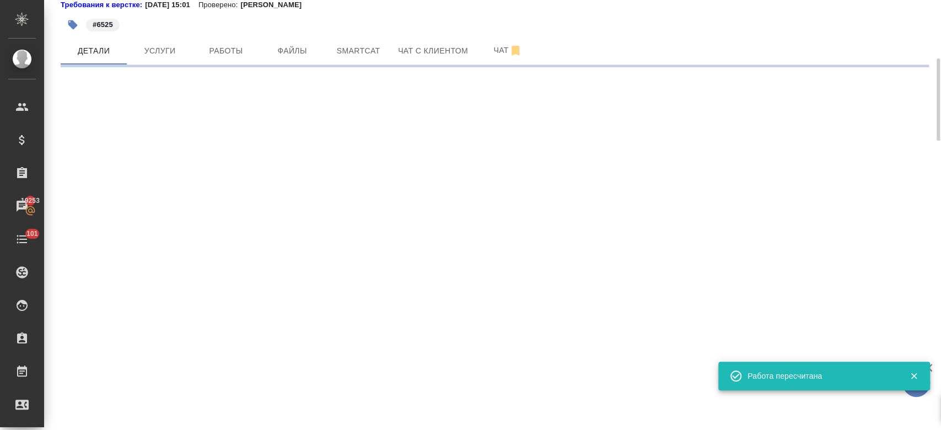
select select "RU"
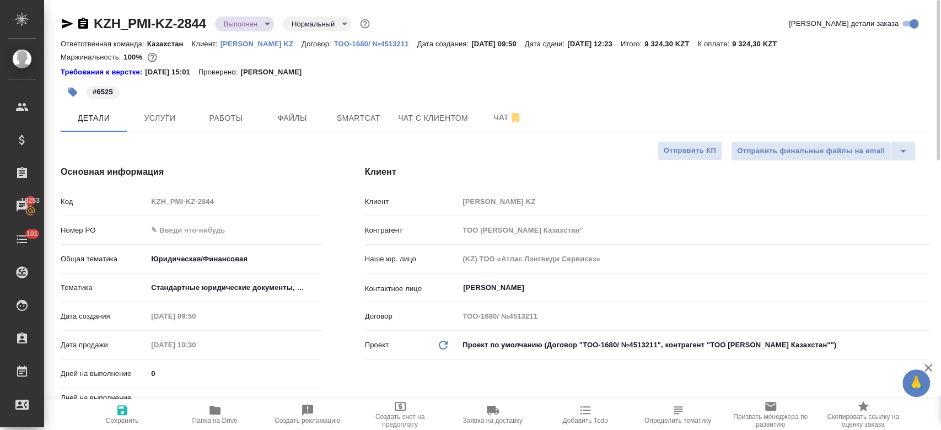
type textarea "x"
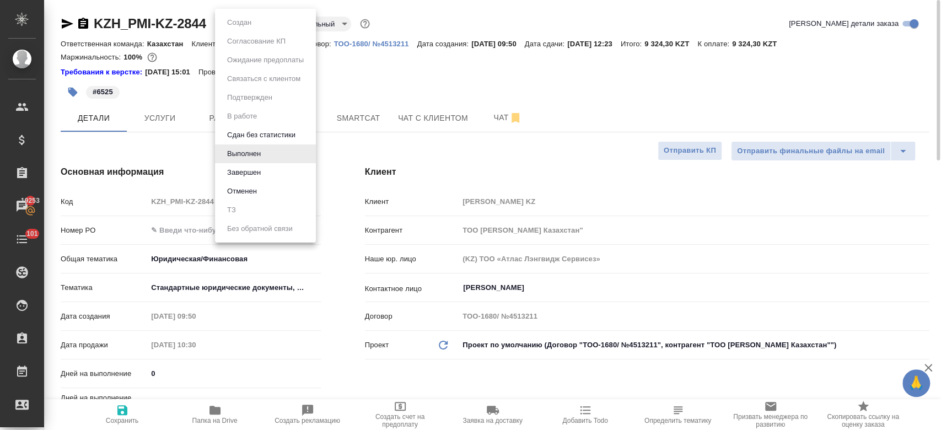
click at [249, 23] on body "🙏 .cls-1 fill:#fff; AWATERA Kosherbayeva Nazerke Клиенты Спецификации Заказы 19…" at bounding box center [470, 215] width 941 height 430
click at [268, 170] on li "Завершен" at bounding box center [265, 172] width 101 height 19
type textarea "x"
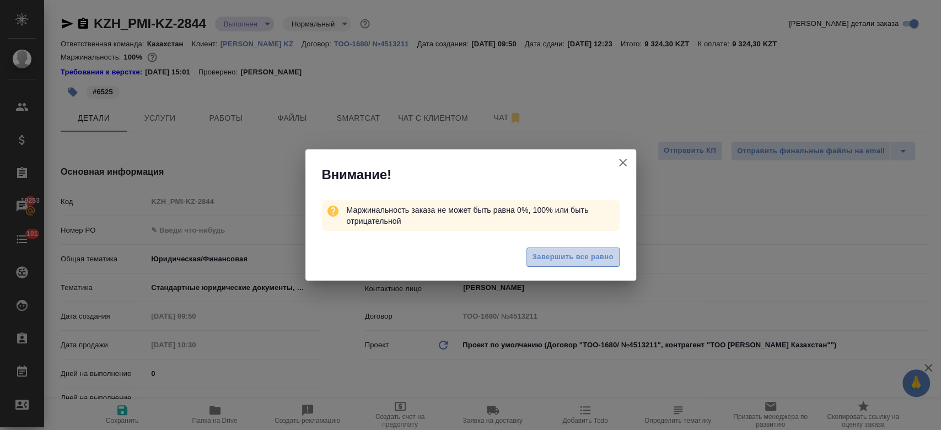
click at [556, 255] on span "Завершить все равно" at bounding box center [573, 257] width 81 height 13
type textarea "x"
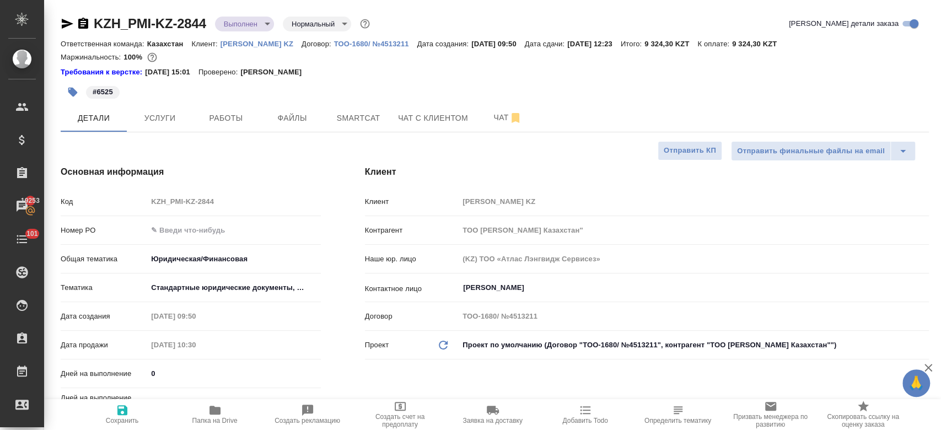
type textarea "x"
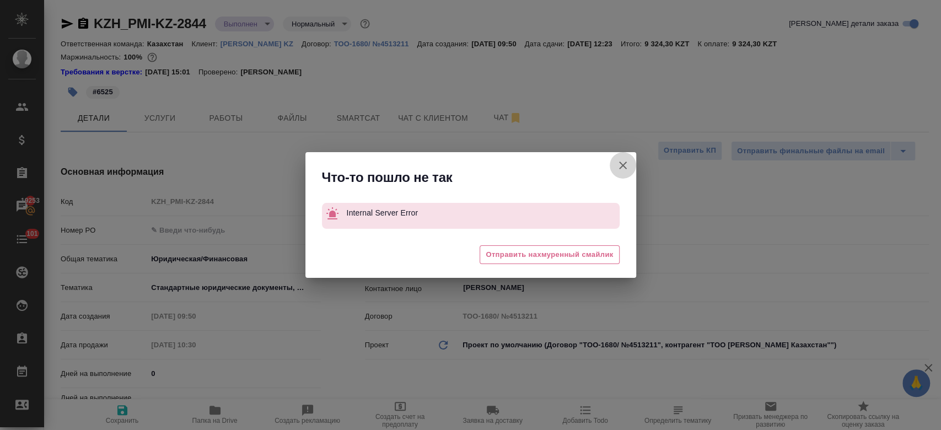
click at [617, 166] on icon "button" at bounding box center [622, 165] width 13 height 13
type textarea "x"
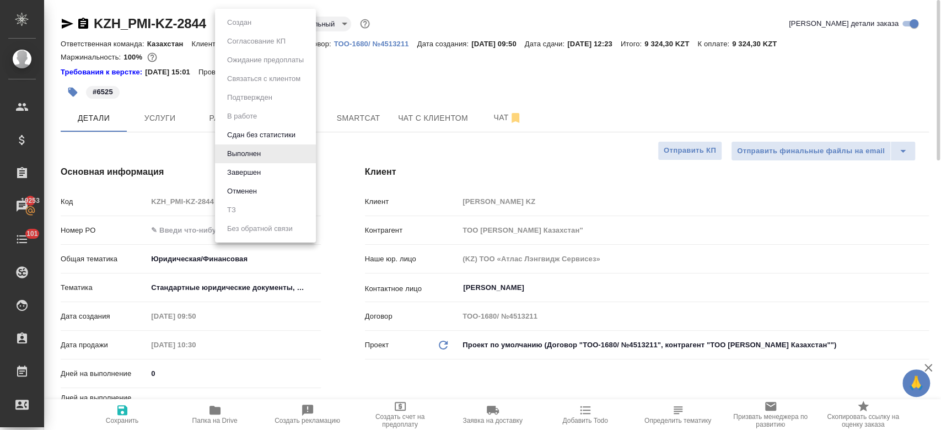
click at [256, 25] on body "🙏 .cls-1 fill:#fff; AWATERA Kosherbayeva Nazerke Клиенты Спецификации Заказы 19…" at bounding box center [470, 215] width 941 height 430
click at [267, 168] on li "Завершен" at bounding box center [265, 172] width 101 height 19
type textarea "x"
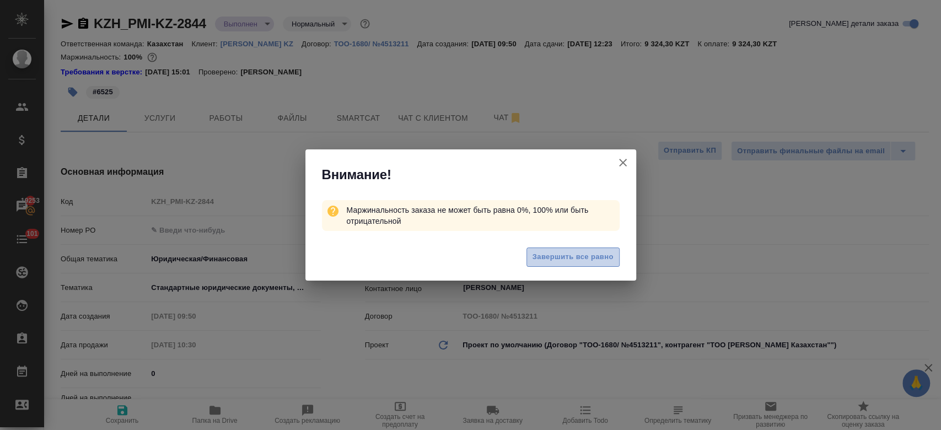
click at [559, 262] on span "Завершить все равно" at bounding box center [573, 257] width 81 height 13
type textarea "x"
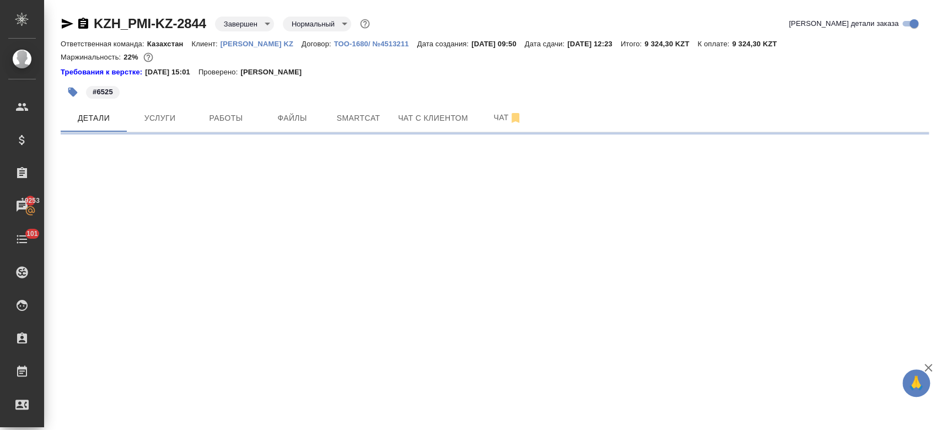
select select "RU"
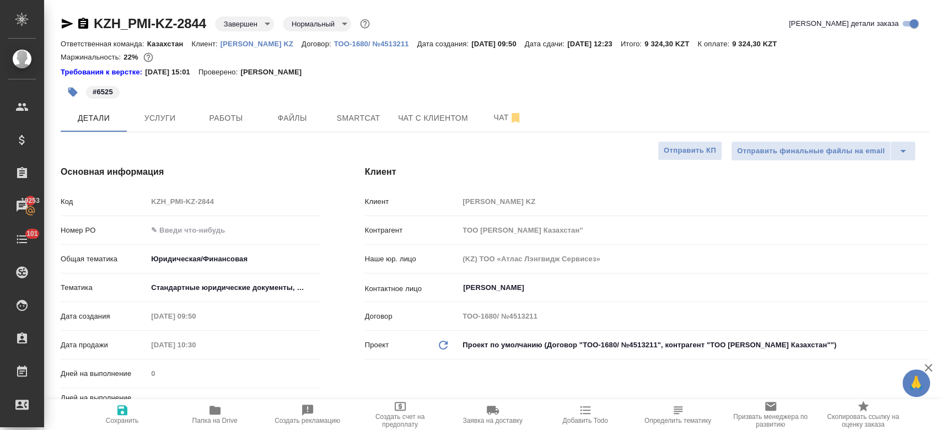
type textarea "x"
click at [255, 40] on p "[PERSON_NAME] KZ" at bounding box center [261, 44] width 81 height 8
type textarea "x"
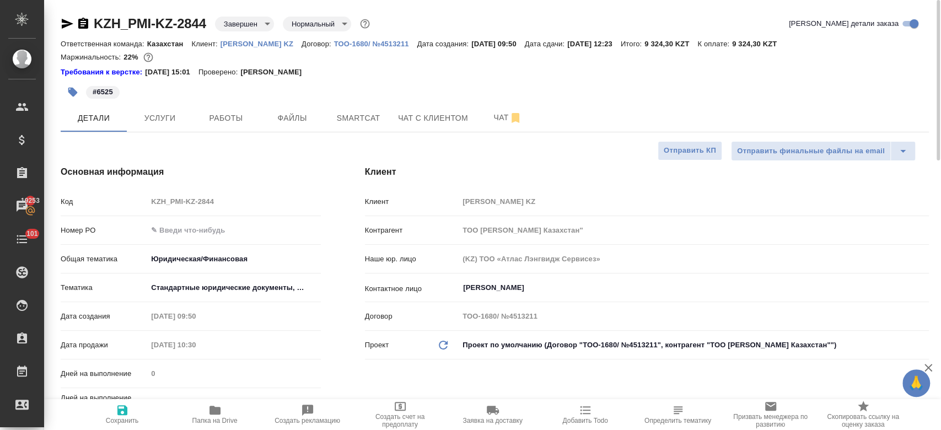
type textarea "x"
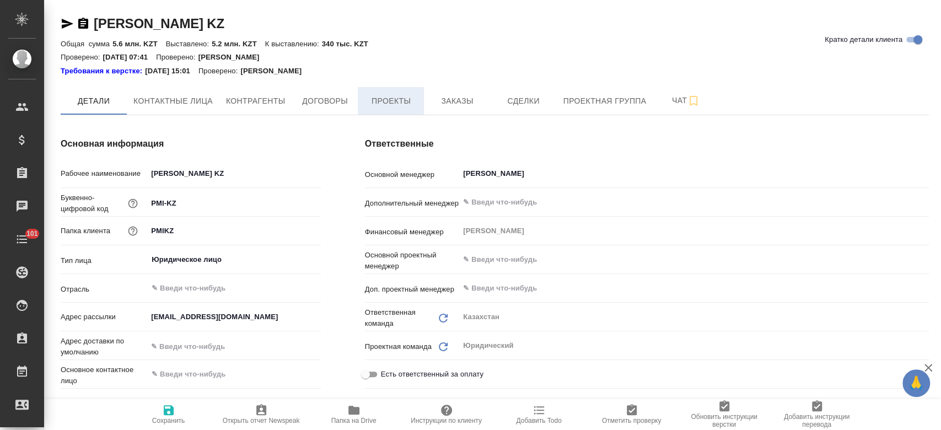
type textarea "x"
click at [470, 115] on div "Ответственные Основной менеджер [PERSON_NAME] ​ Дополнительный менеджер ​ Финан…" at bounding box center [647, 369] width 608 height 508
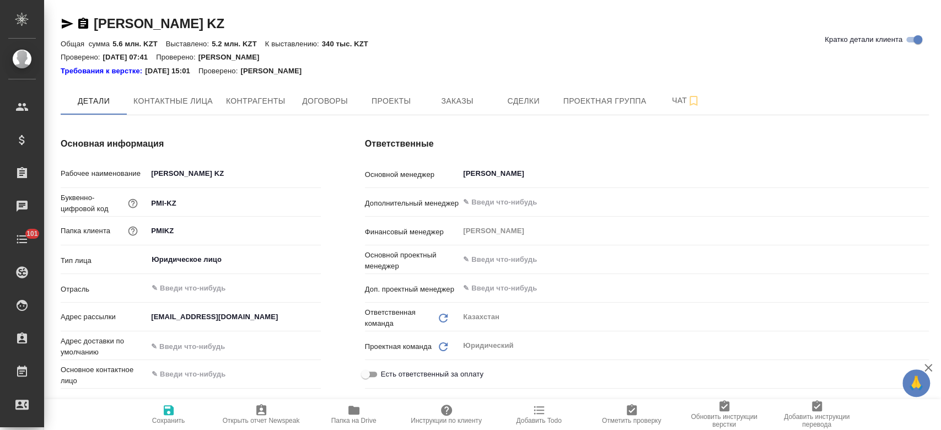
type textarea "x"
click at [457, 106] on span "Заказы" at bounding box center [457, 101] width 53 height 14
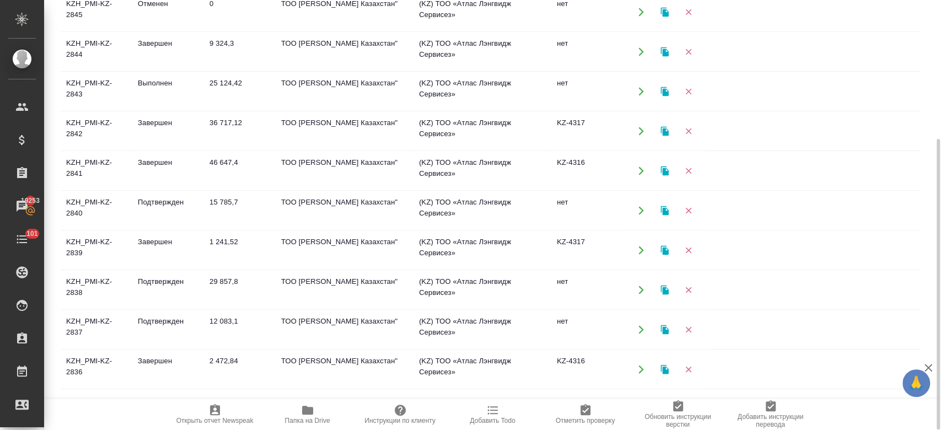
scroll to position [318, 0]
click at [156, 213] on td "Подтвержден" at bounding box center [168, 209] width 72 height 39
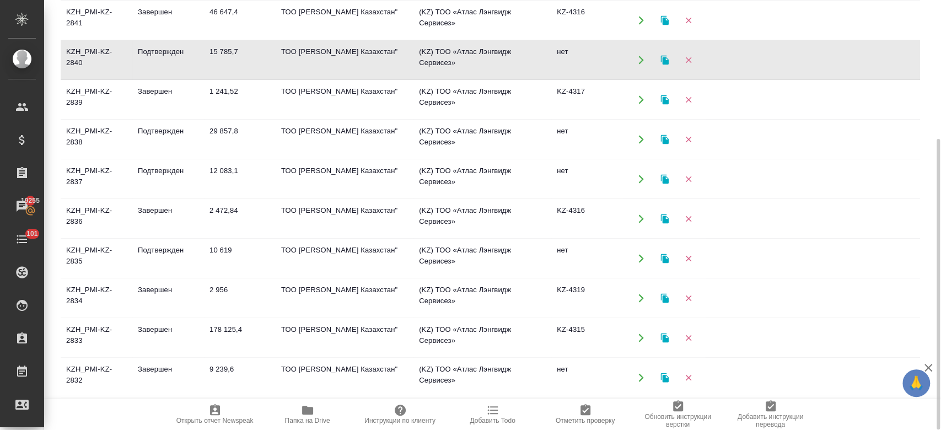
scroll to position [493, 0]
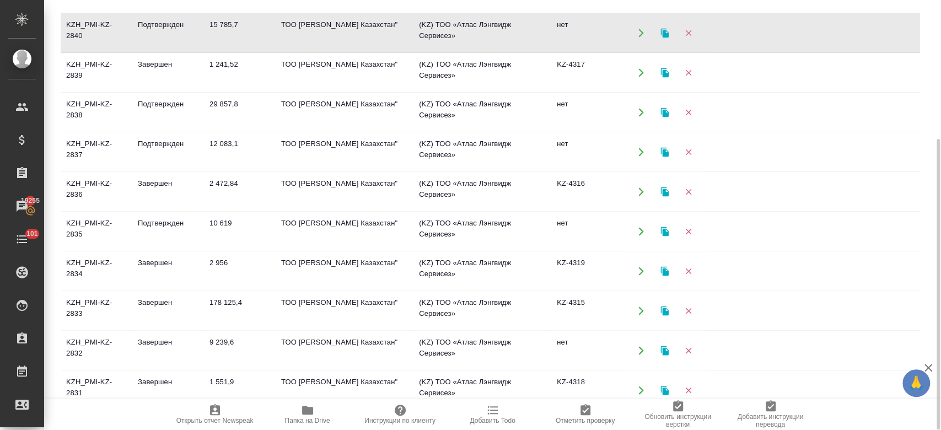
click at [165, 229] on td "Подтвержден" at bounding box center [168, 231] width 72 height 39
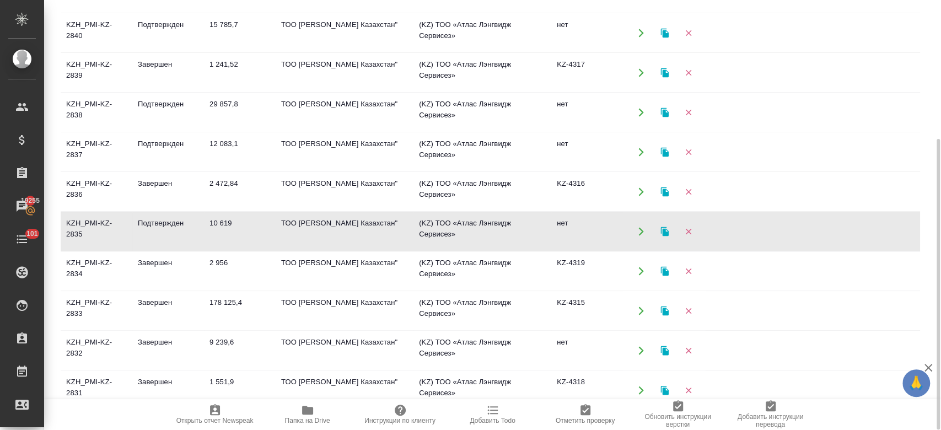
click at [165, 229] on td "Подтвержден" at bounding box center [168, 231] width 72 height 39
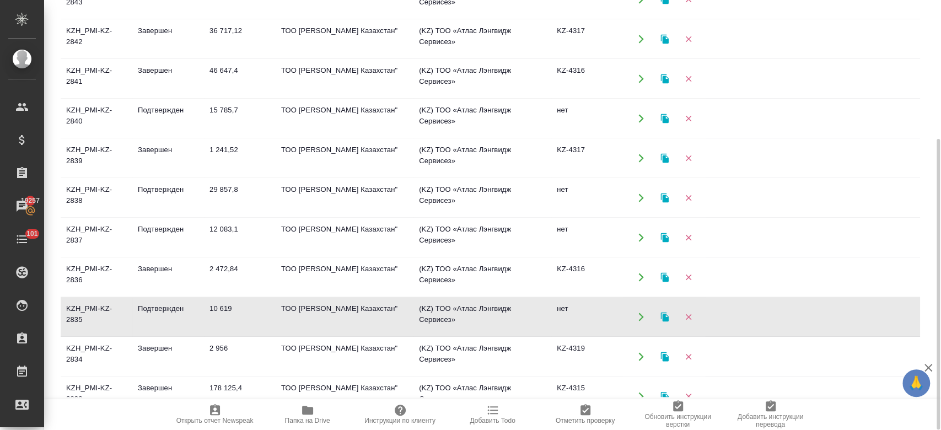
scroll to position [406, 0]
click at [165, 229] on td "Подтвержден" at bounding box center [168, 240] width 72 height 39
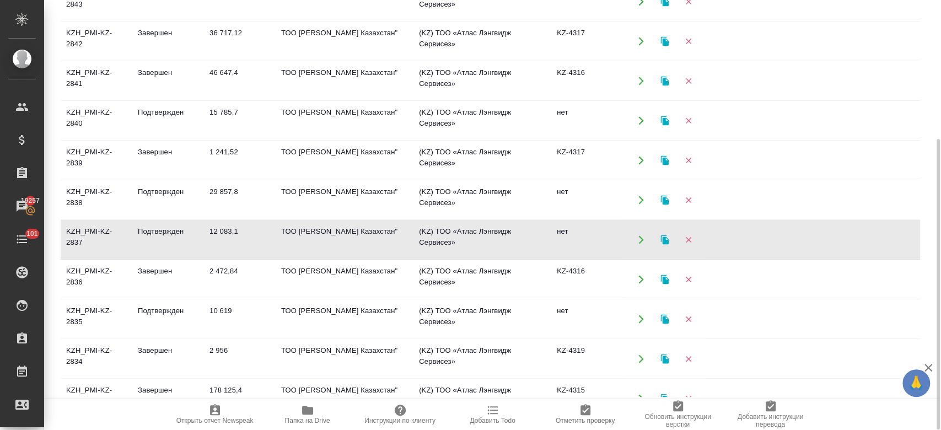
click at [165, 229] on td "Подтвержден" at bounding box center [168, 240] width 72 height 39
click at [157, 194] on td "Подтвержден" at bounding box center [168, 200] width 72 height 39
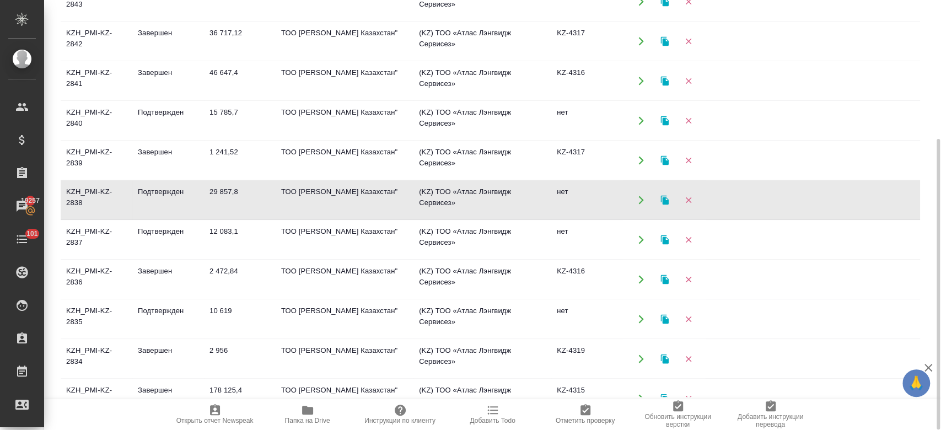
click at [157, 194] on td "Подтвержден" at bounding box center [168, 200] width 72 height 39
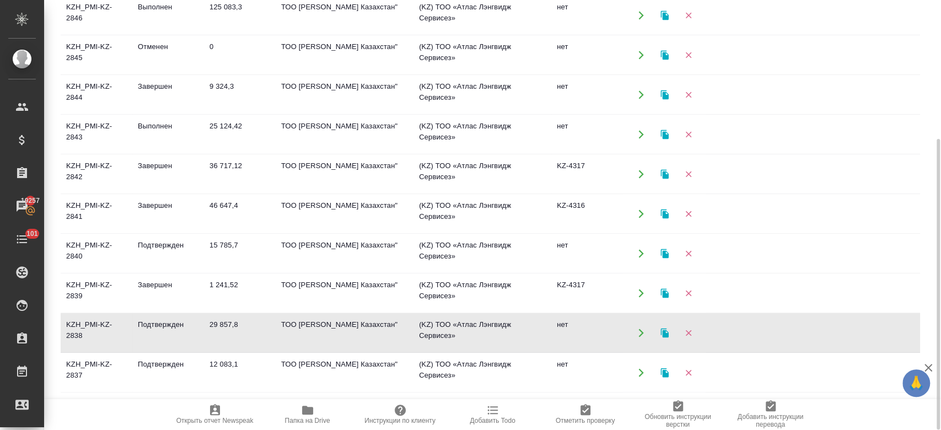
scroll to position [272, 0]
click at [151, 248] on td "Подтвержден" at bounding box center [168, 254] width 72 height 39
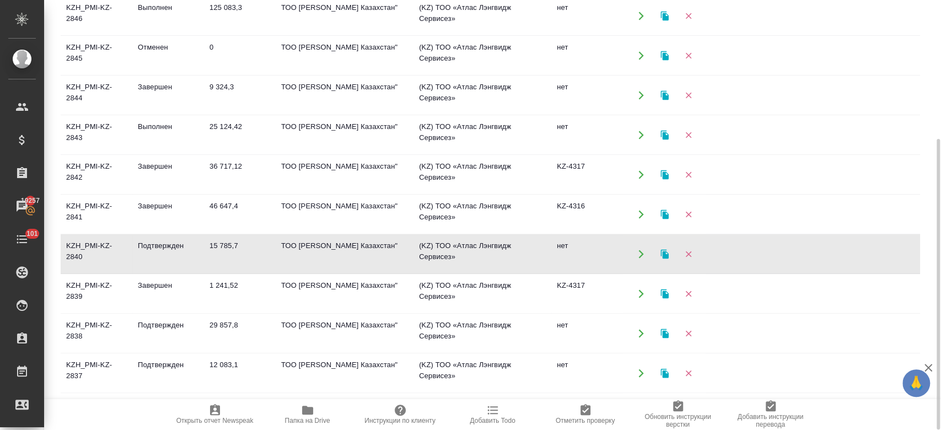
click at [151, 248] on td "Подтвержден" at bounding box center [168, 254] width 72 height 39
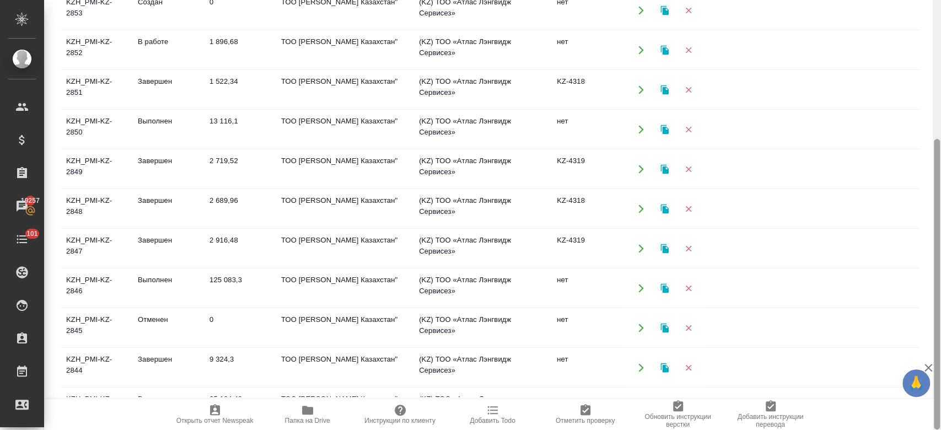
scroll to position [0, 0]
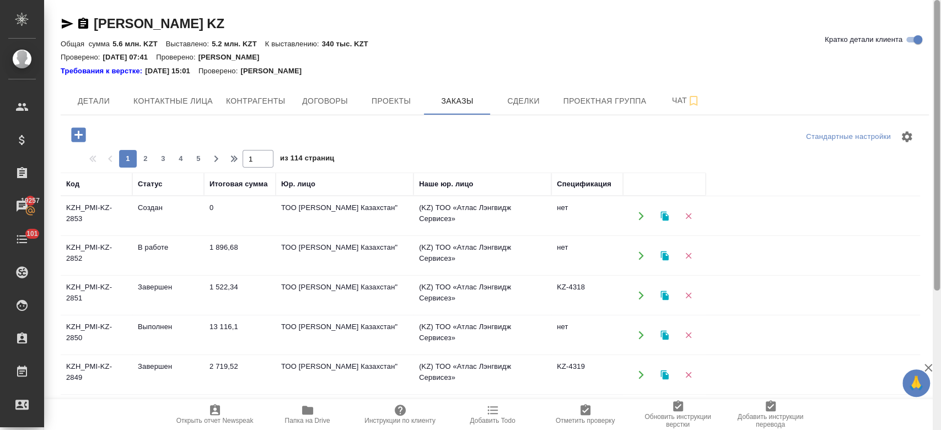
drag, startPoint x: 938, startPoint y: 174, endPoint x: 879, endPoint y: -51, distance: 232.4
click at [879, 0] on html "🙏 .cls-1 fill:#fff; AWATERA Kosherbayeva Nazerke Клиенты Спецификации Заказы 19…" at bounding box center [470, 215] width 941 height 430
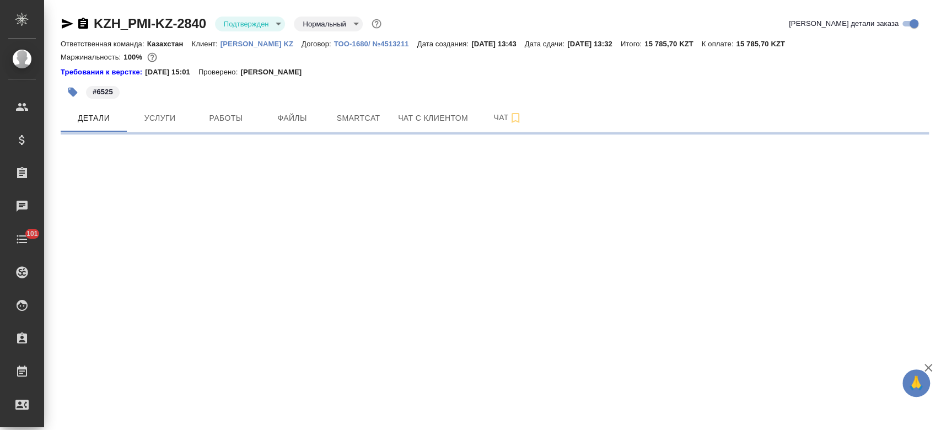
select select "RU"
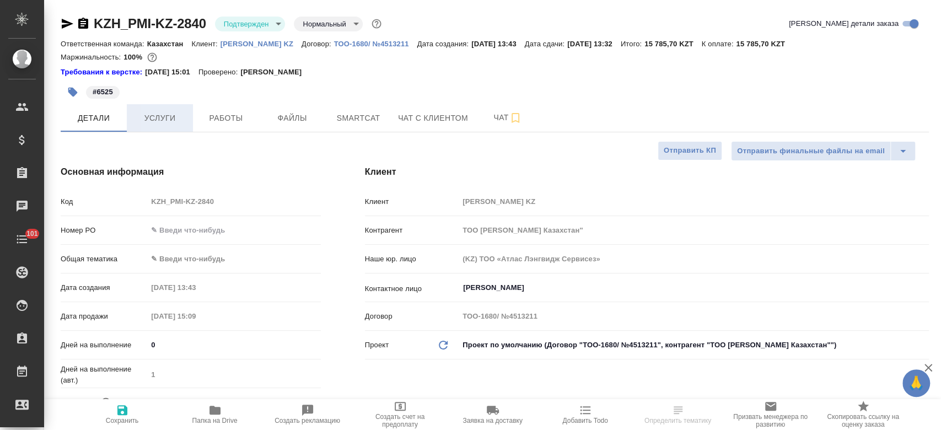
type textarea "x"
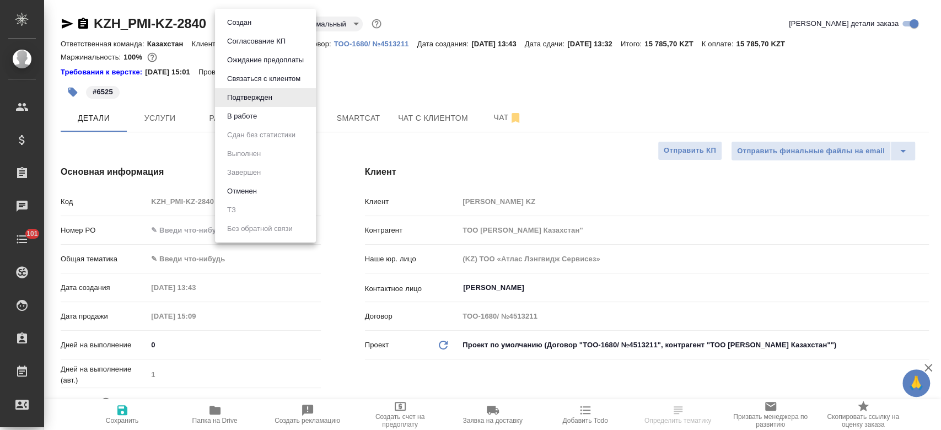
click at [251, 29] on body "🙏 .cls-1 fill:#fff; AWATERA Kosherbayeva Nazerke Клиенты Спецификации Заказы Ча…" at bounding box center [470, 215] width 941 height 430
click at [265, 109] on li "В работе" at bounding box center [265, 116] width 101 height 19
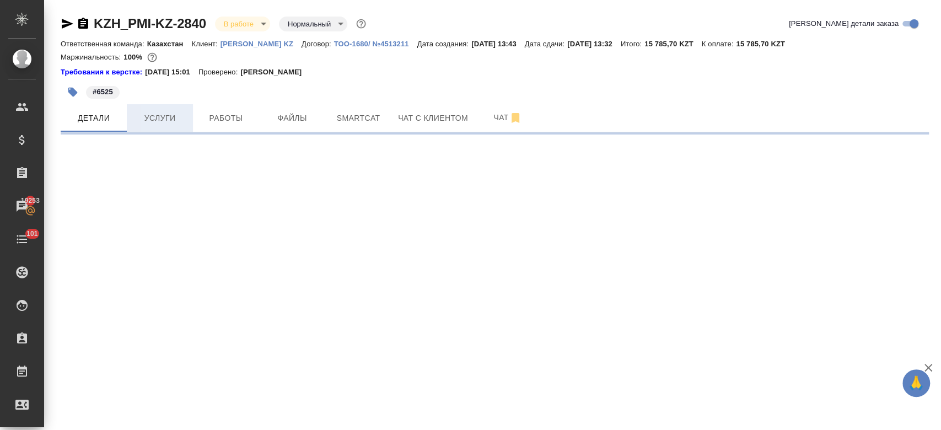
select select "RU"
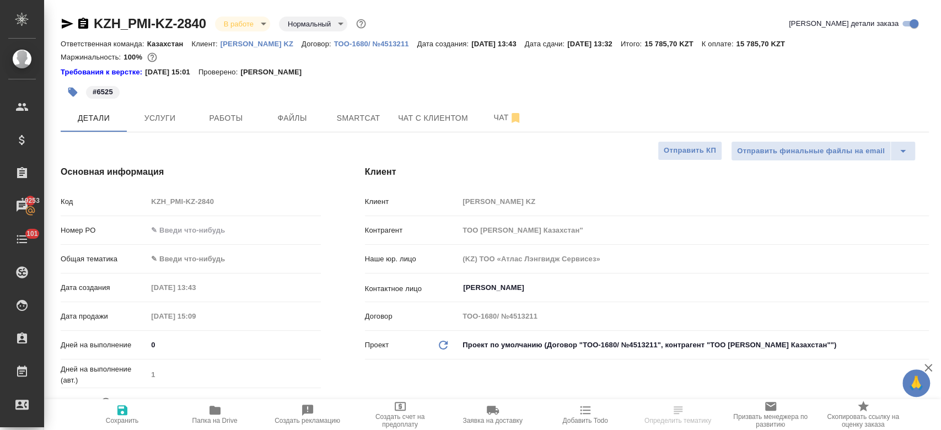
type textarea "x"
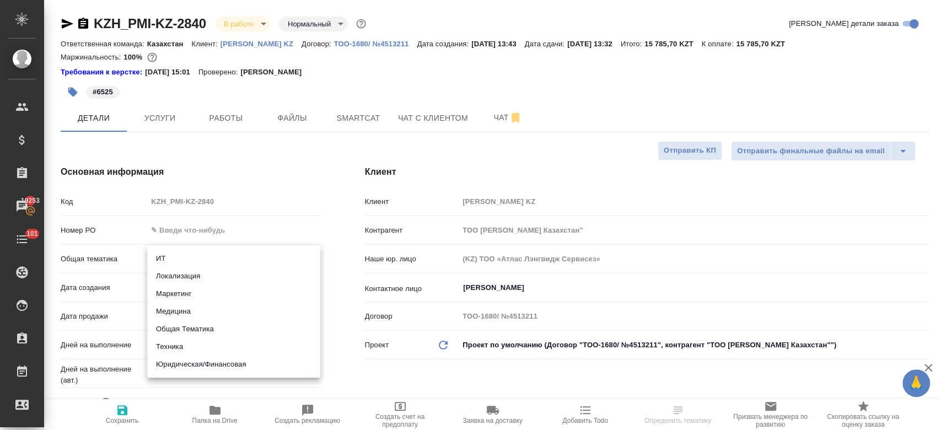
click at [190, 259] on body "🙏 .cls-1 fill:#fff; AWATERA Kosherbayeva Nazerke Клиенты Спецификации Заказы 19…" at bounding box center [470, 215] width 941 height 430
click at [212, 362] on li "Юридическая/Финансовая" at bounding box center [233, 365] width 173 height 18
type input "yr-fn"
type textarea "x"
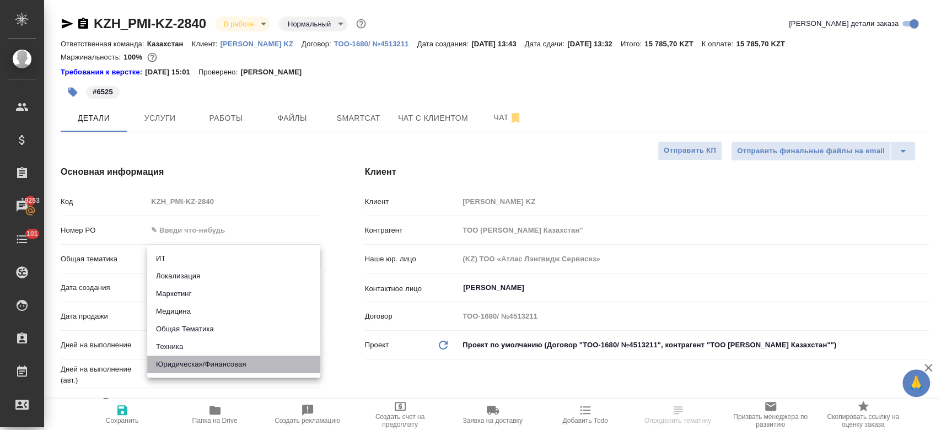
type textarea "x"
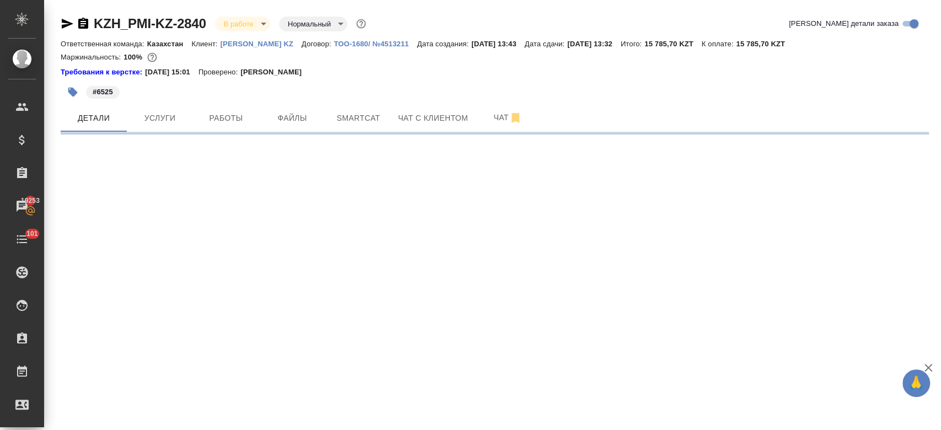
click at [207, 277] on div ".cls-1 fill:#fff; AWATERA Kosherbayeva Nazerke Клиенты Спецификации Заказы 1925…" at bounding box center [470, 215] width 941 height 430
select select "RU"
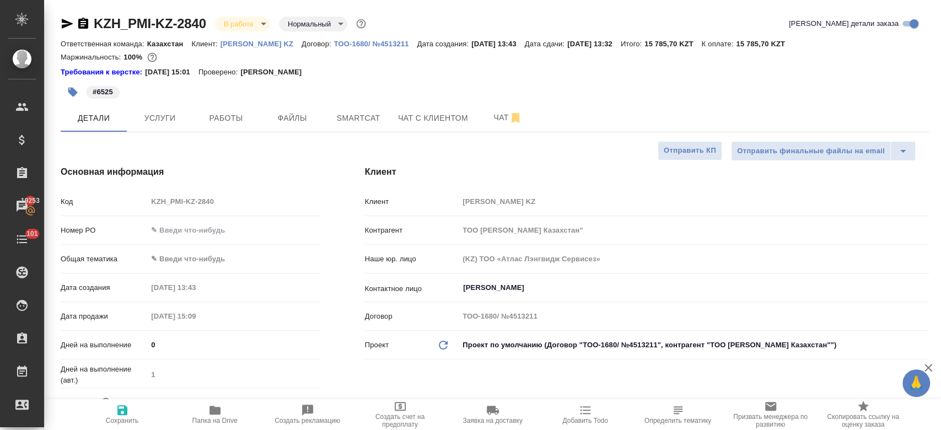
type textarea "x"
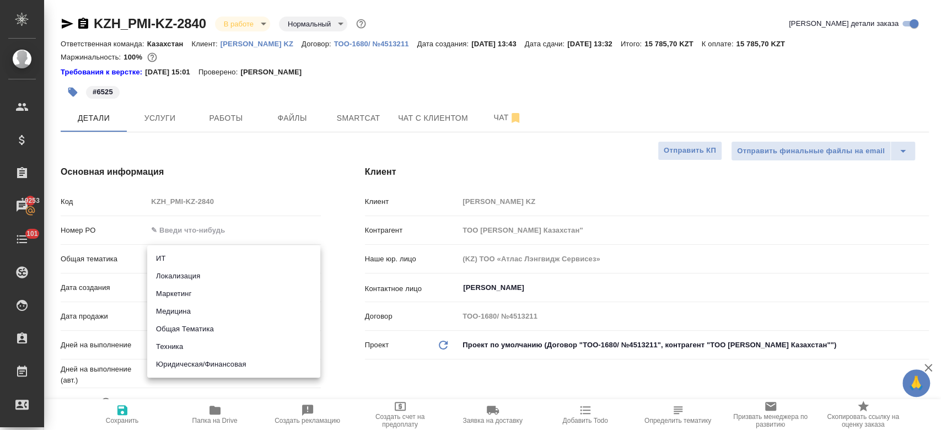
click at [179, 255] on body "🙏 .cls-1 fill:#fff; AWATERA Kosherbayeva Nazerke Клиенты Спецификации Заказы 19…" at bounding box center [470, 215] width 941 height 430
click at [212, 360] on li "Юридическая/Финансовая" at bounding box center [233, 365] width 173 height 18
type input "yr-fn"
type textarea "x"
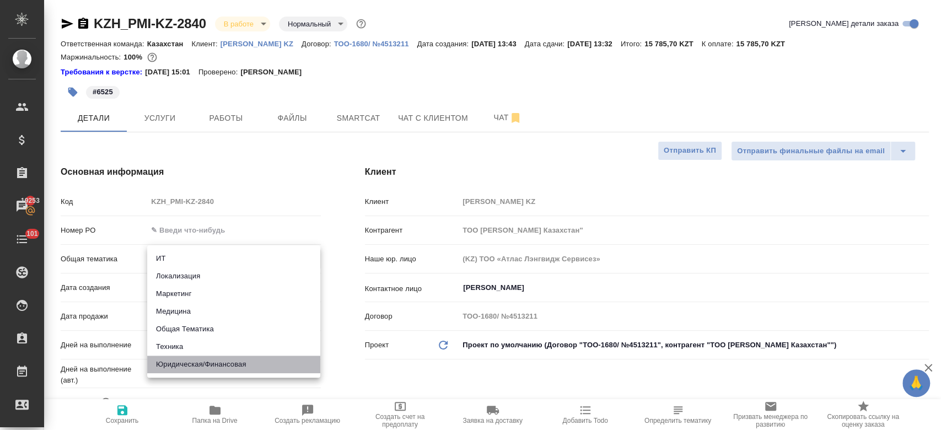
type textarea "x"
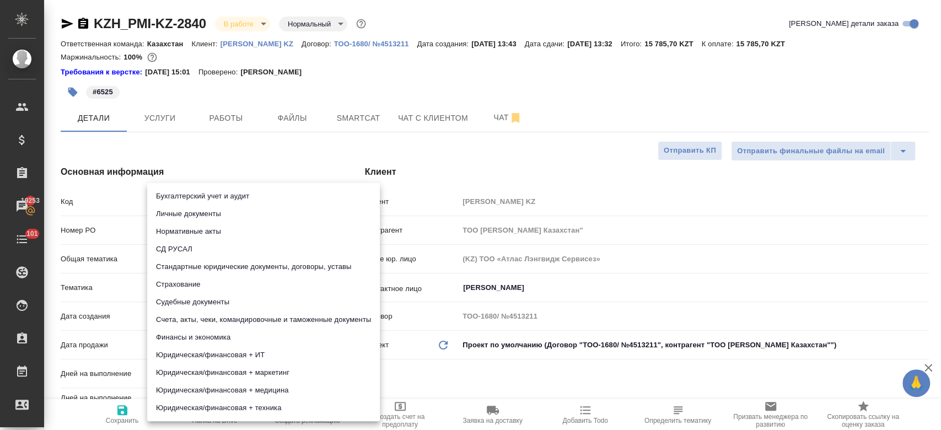
click at [194, 286] on body "🙏 .cls-1 fill:#fff; AWATERA Kosherbayeva Nazerke Клиенты Спецификации Заказы 19…" at bounding box center [470, 215] width 941 height 430
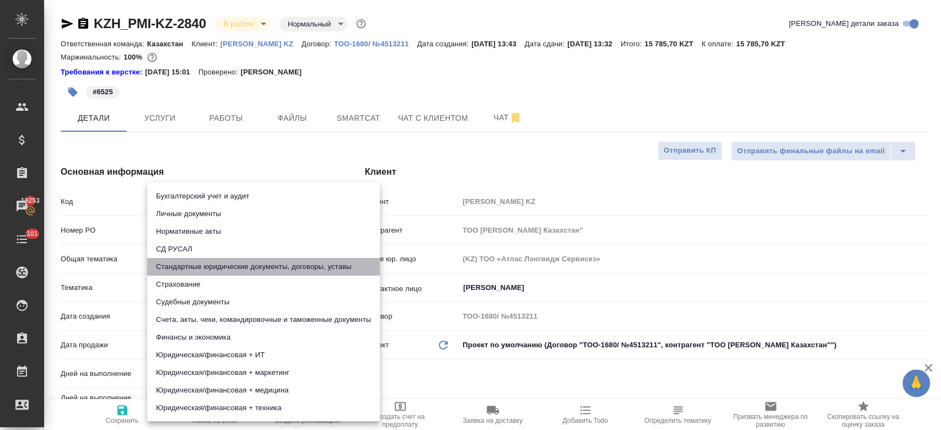
click at [192, 271] on li "Стандартные юридические документы, договоры, уставы" at bounding box center [263, 267] width 233 height 18
type textarea "x"
type input "5f647205b73bc97568ca66bf"
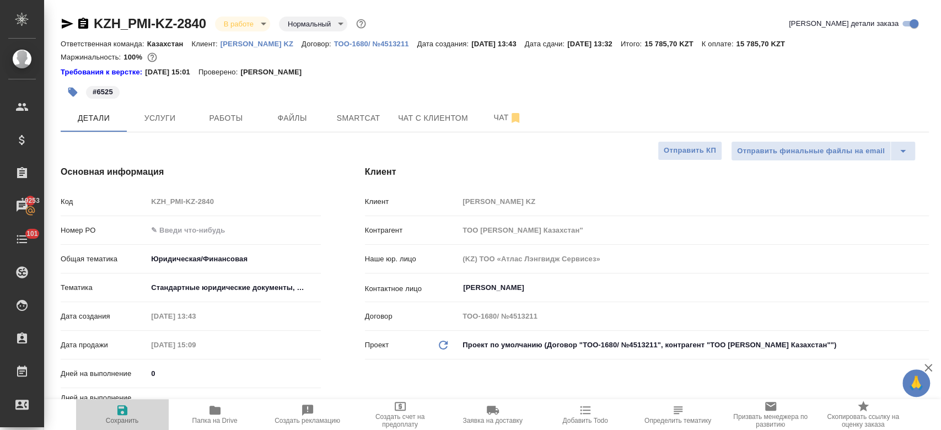
click at [128, 412] on icon "button" at bounding box center [122, 410] width 13 height 13
type textarea "x"
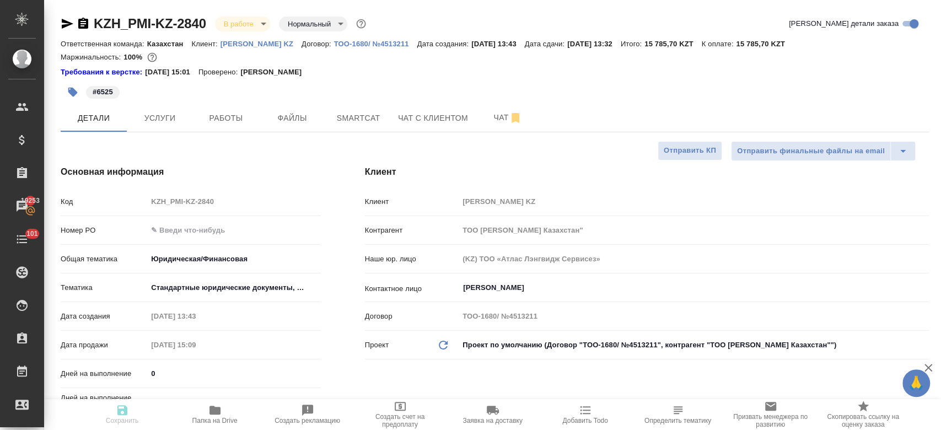
type textarea "x"
click at [241, 21] on body "🙏 .cls-1 fill:#fff; AWATERA Kosherbayeva Nazerke Клиенты Спецификации Заказы 19…" at bounding box center [470, 215] width 941 height 430
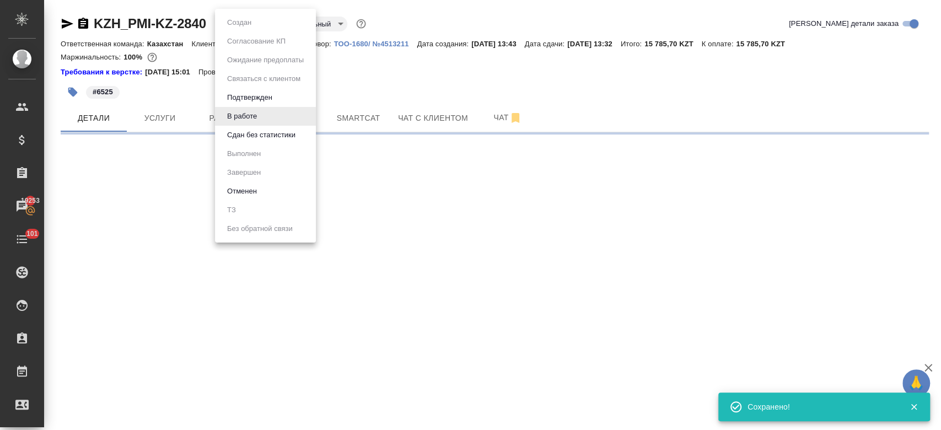
select select "RU"
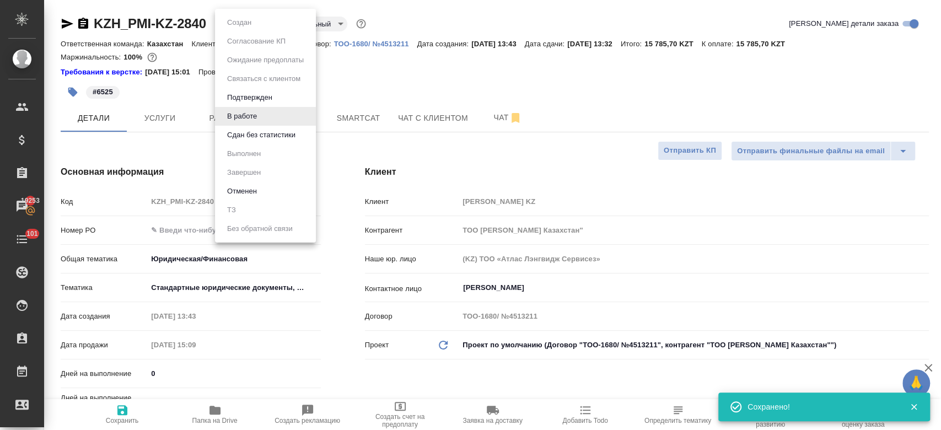
type textarea "x"
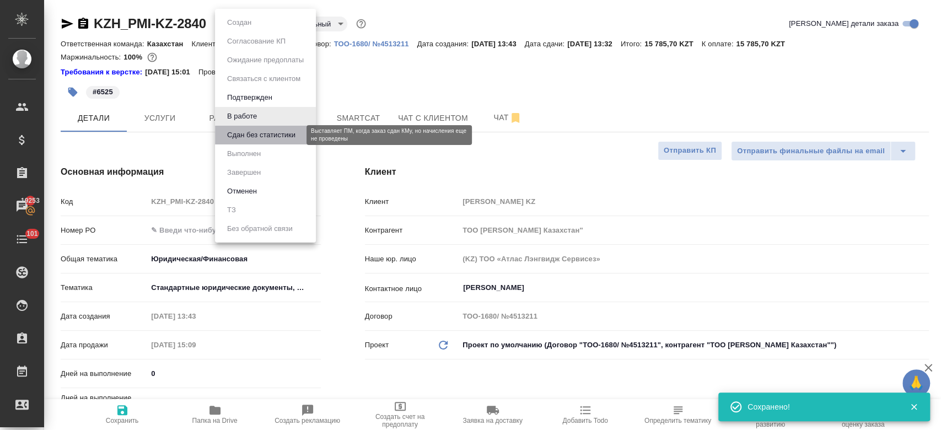
click at [264, 136] on button "Сдан без статистики" at bounding box center [261, 135] width 75 height 12
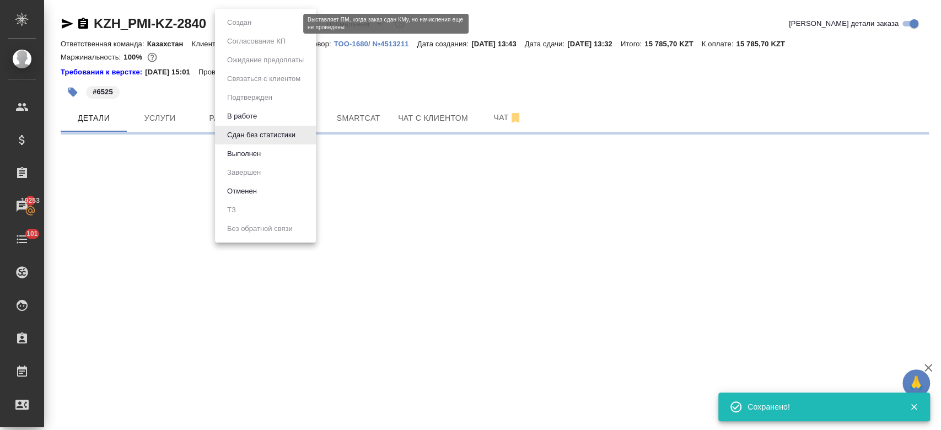
click at [236, 26] on body "🙏 .cls-1 fill:#fff; AWATERA Kosherbayeva Nazerke Клиенты Спецификации Заказы 19…" at bounding box center [470, 215] width 941 height 430
select select "RU"
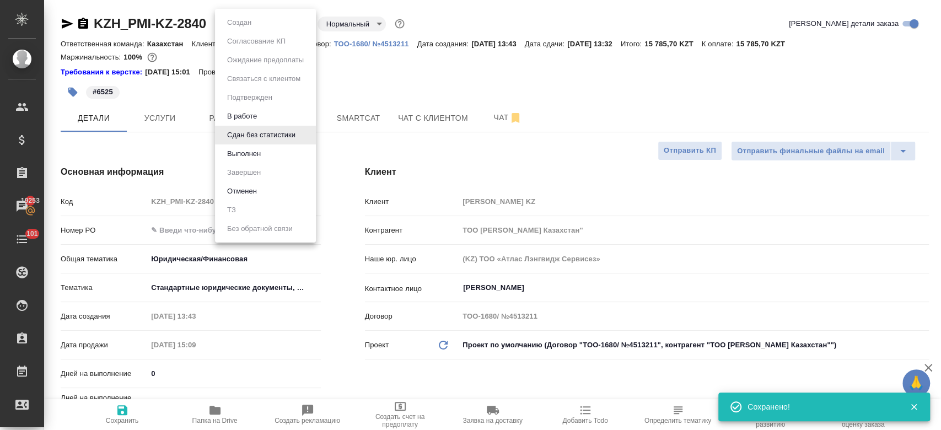
type textarea "x"
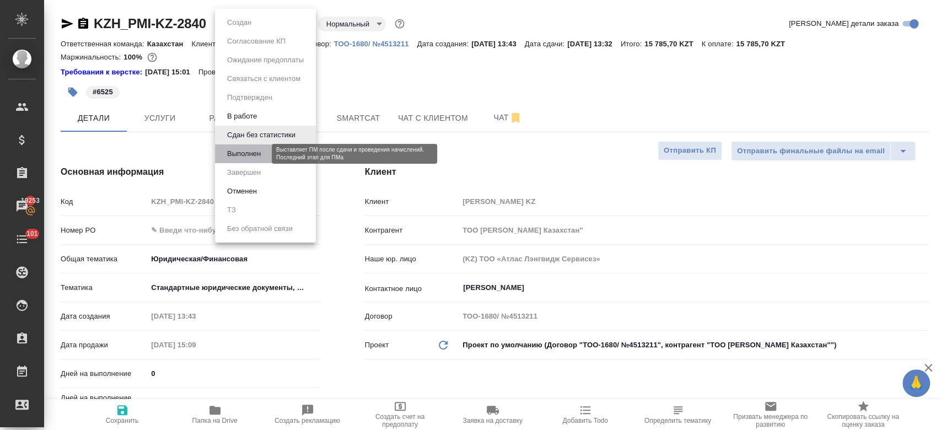
click at [247, 152] on button "Выполнен" at bounding box center [244, 154] width 40 height 12
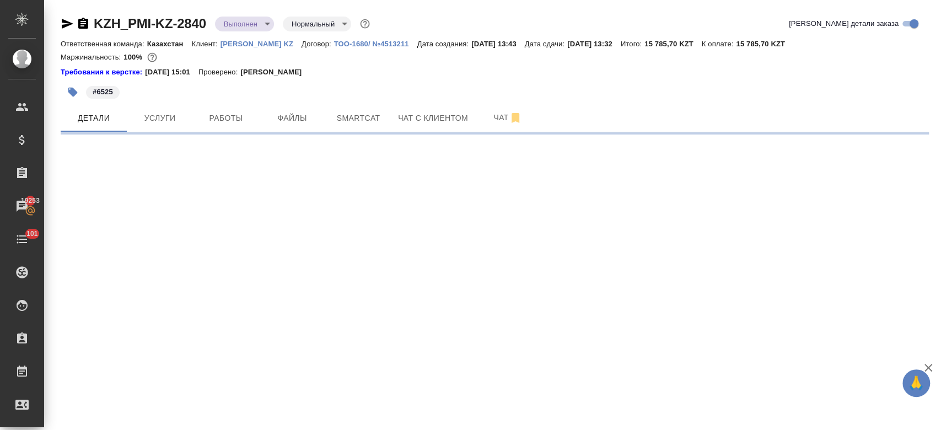
select select "RU"
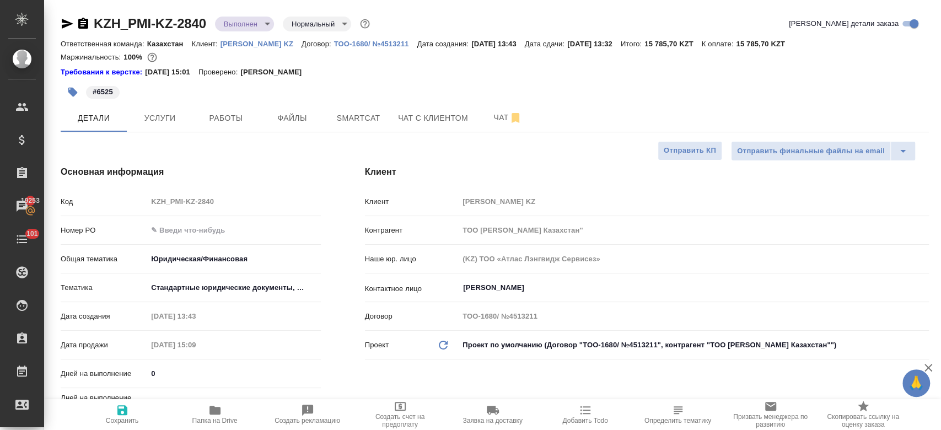
type textarea "x"
click at [232, 114] on span "Работы" at bounding box center [226, 118] width 53 height 14
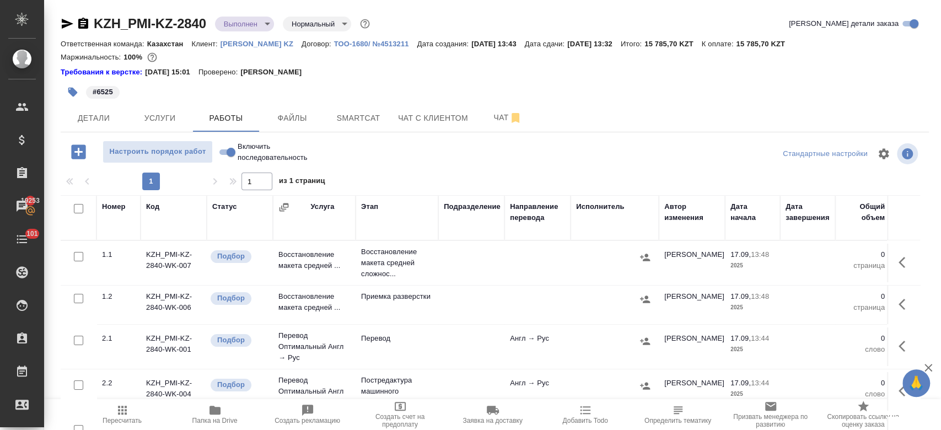
click at [80, 208] on input "checkbox" at bounding box center [78, 208] width 9 height 9
checkbox input "true"
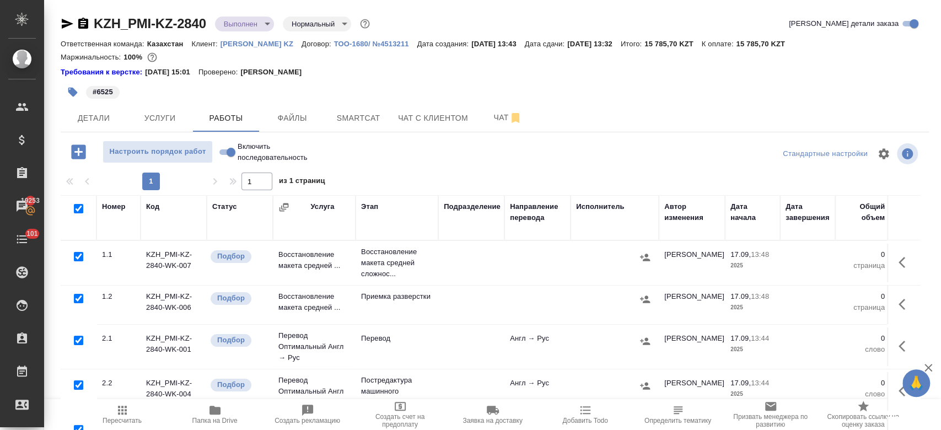
checkbox input "true"
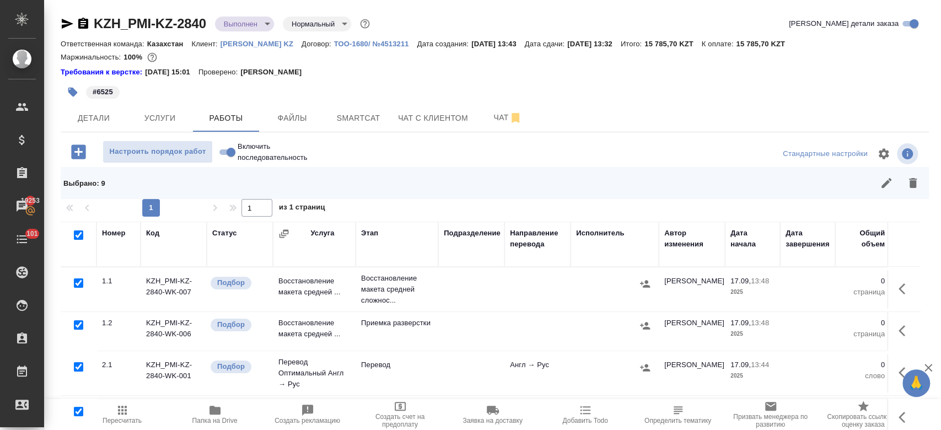
scroll to position [187, 0]
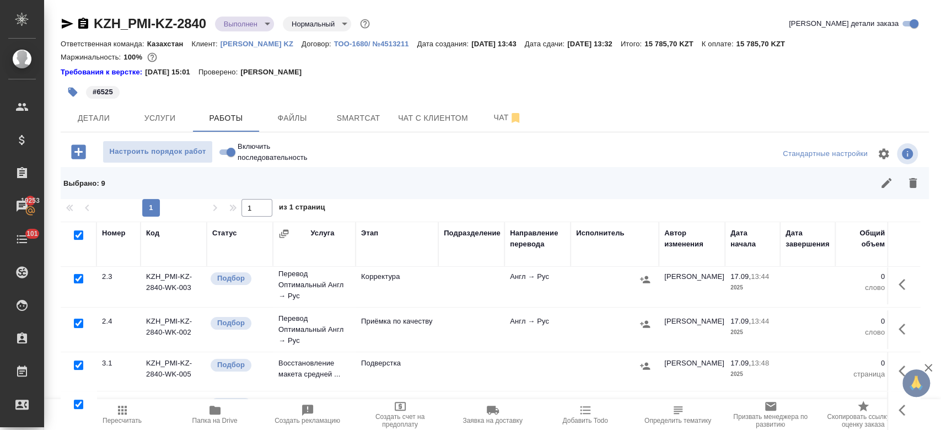
click at [913, 384] on span "🙏" at bounding box center [916, 383] width 19 height 23
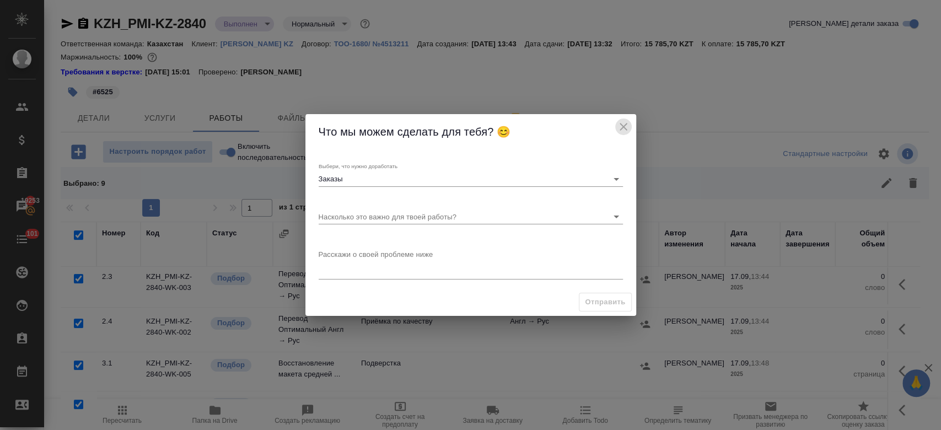
click at [626, 130] on icon "close" at bounding box center [623, 126] width 13 height 13
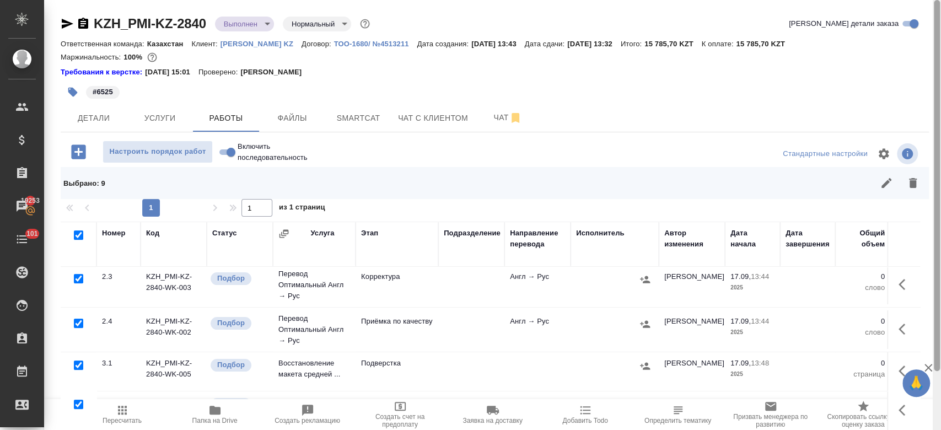
scroll to position [67, 0]
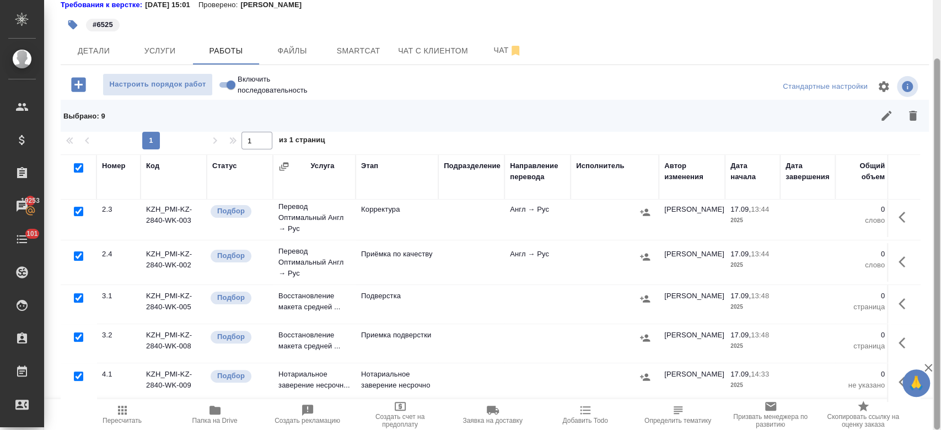
drag, startPoint x: 940, startPoint y: 252, endPoint x: 940, endPoint y: 381, distance: 129.0
click at [940, 381] on div at bounding box center [937, 215] width 8 height 430
click at [79, 372] on input "checkbox" at bounding box center [78, 376] width 9 height 9
checkbox input "false"
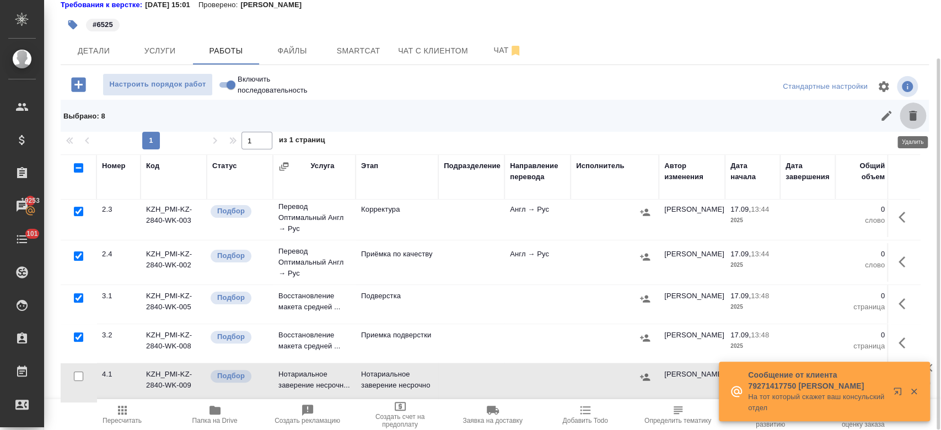
click at [914, 123] on button "button" at bounding box center [913, 116] width 26 height 26
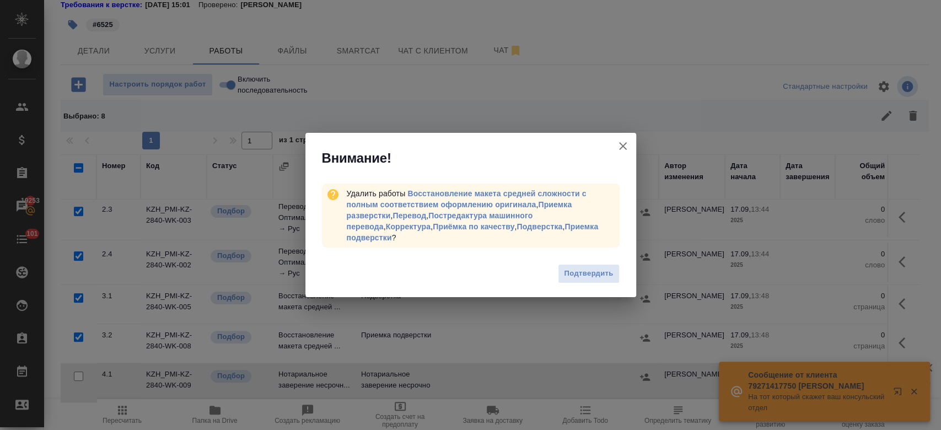
click at [600, 278] on div "Подтвердить" at bounding box center [470, 275] width 331 height 44
click at [589, 267] on span "Подтвердить" at bounding box center [588, 273] width 49 height 13
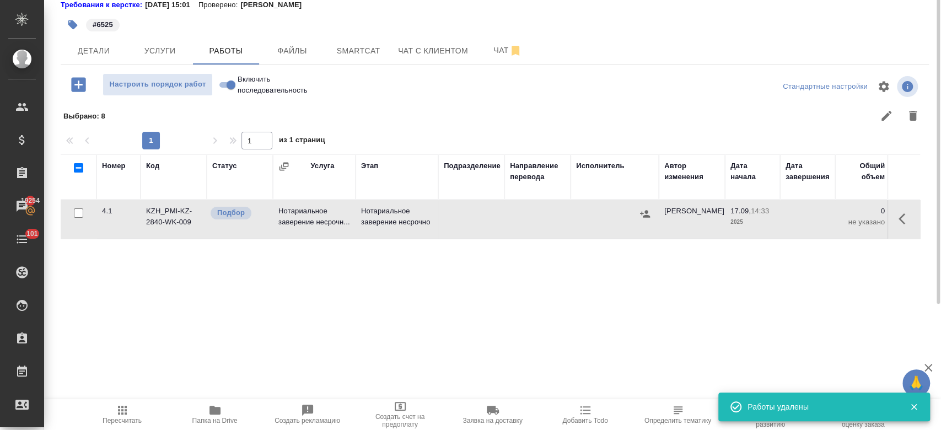
scroll to position [0, 0]
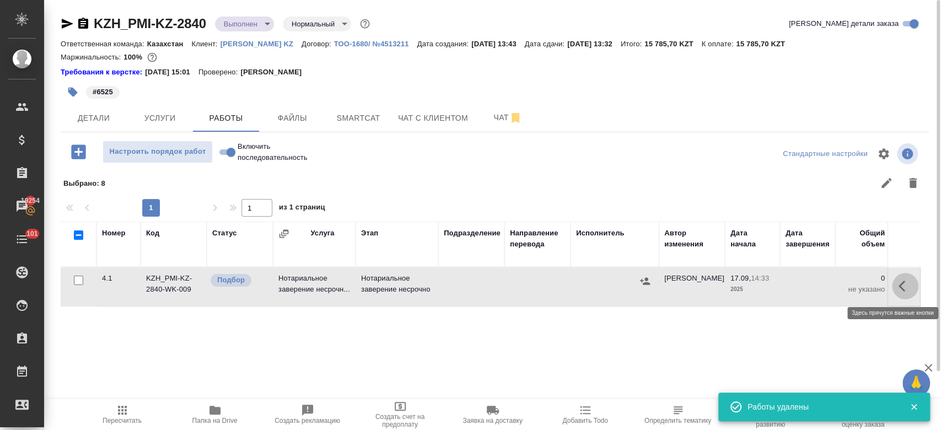
click at [904, 294] on button "button" at bounding box center [905, 286] width 26 height 26
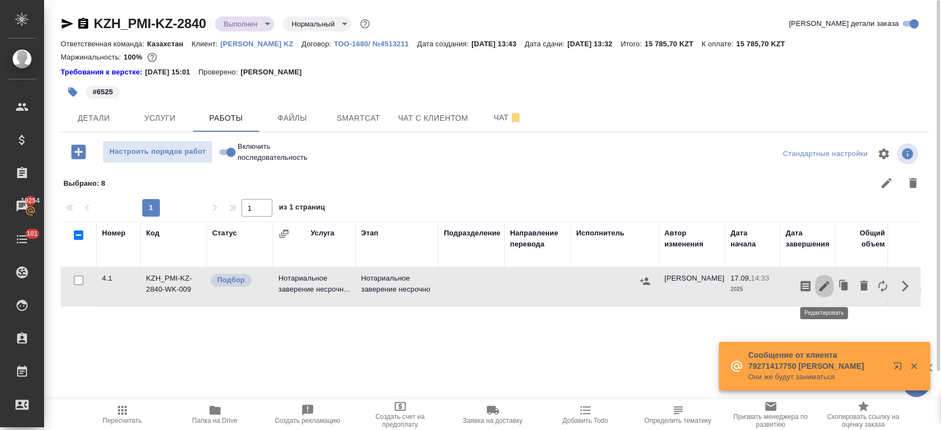
click at [824, 282] on icon "button" at bounding box center [824, 286] width 13 height 13
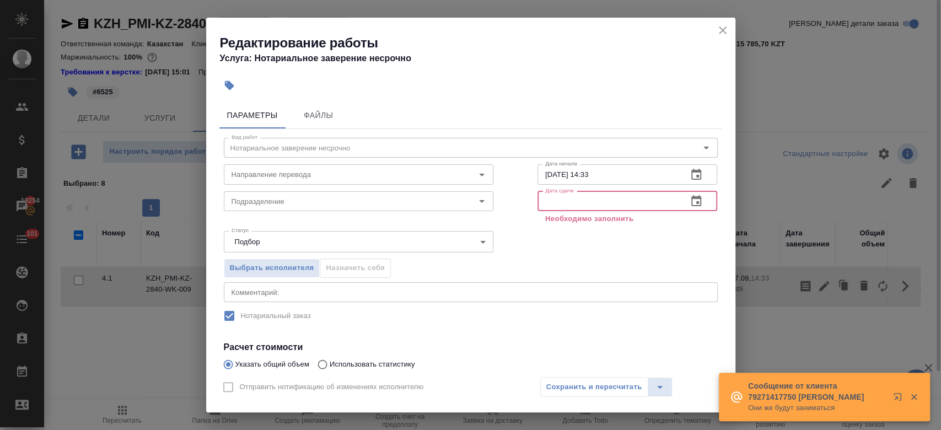
click at [613, 195] on input "text" at bounding box center [609, 201] width 142 height 20
click at [691, 198] on icon "button" at bounding box center [696, 200] width 10 height 11
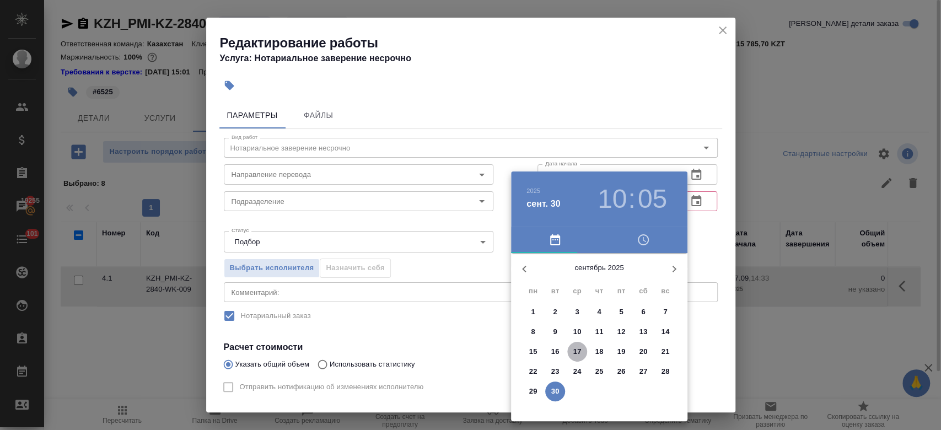
click at [577, 356] on p "17" at bounding box center [577, 351] width 8 height 11
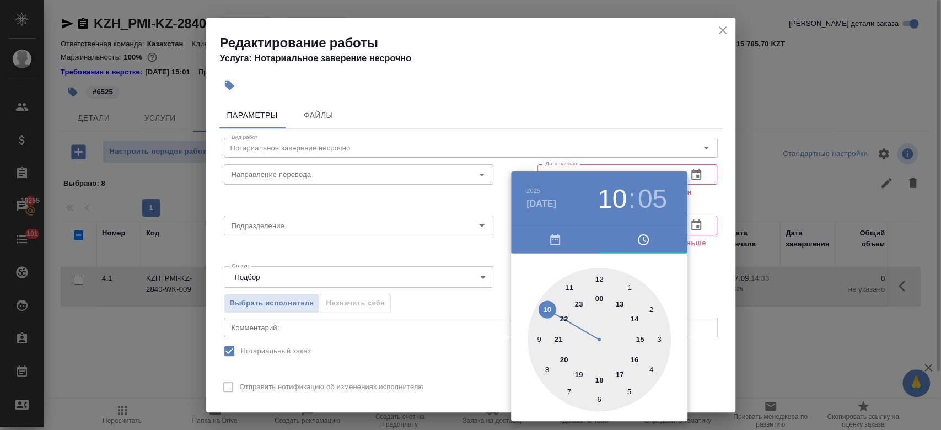
click at [639, 336] on div at bounding box center [599, 339] width 143 height 143
type input "17.09.2025 15:05"
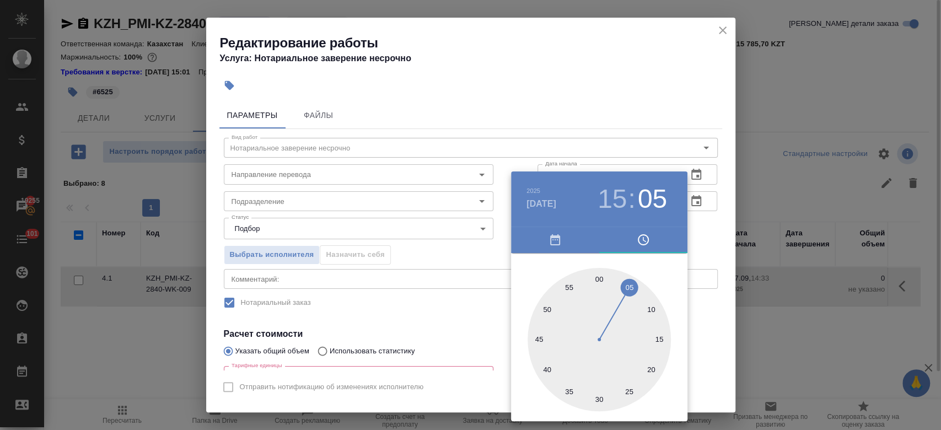
click at [696, 248] on div at bounding box center [470, 215] width 941 height 430
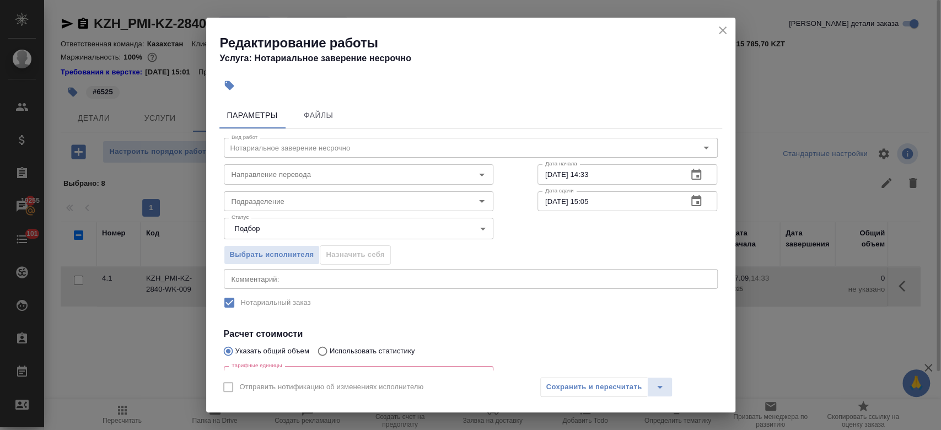
scroll to position [123, 0]
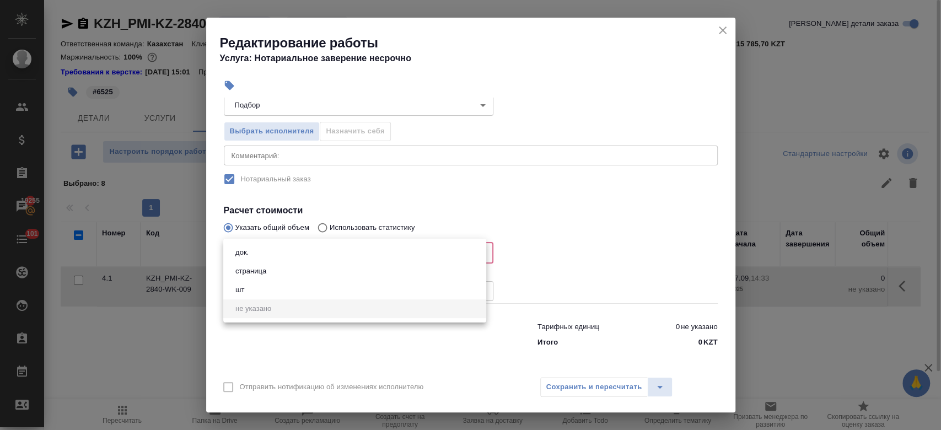
click at [379, 254] on body "🙏 .cls-1 fill:#fff; AWATERA Kosherbayeva Nazerke Клиенты Спецификации Заказы 19…" at bounding box center [470, 215] width 941 height 430
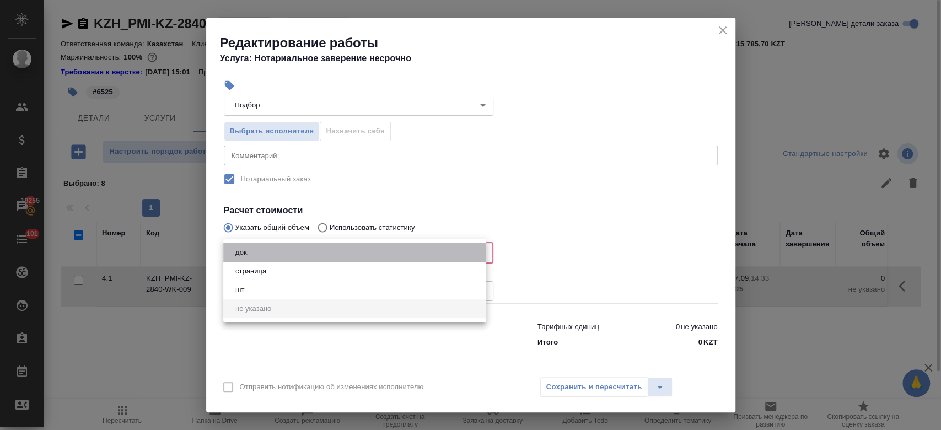
click at [357, 254] on li "док." at bounding box center [354, 252] width 263 height 19
type input "5a8b1489cc6b4906c91bfd8b"
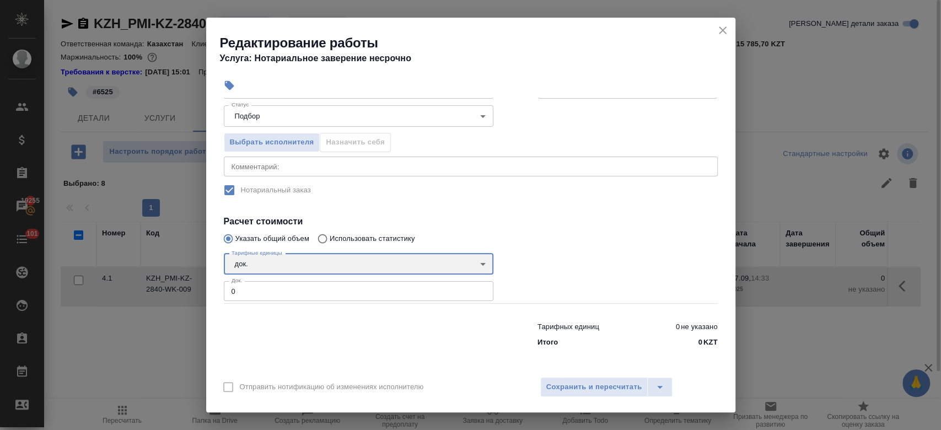
scroll to position [112, 0]
click at [331, 296] on input "0" at bounding box center [359, 292] width 270 height 20
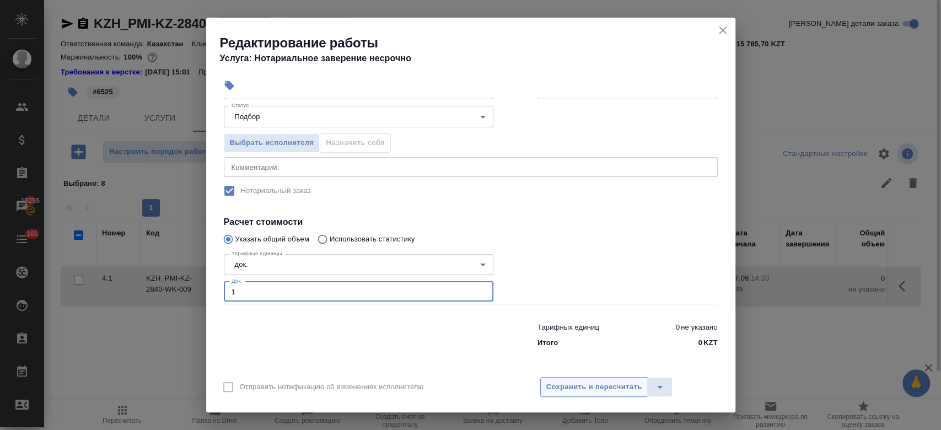
type input "1"
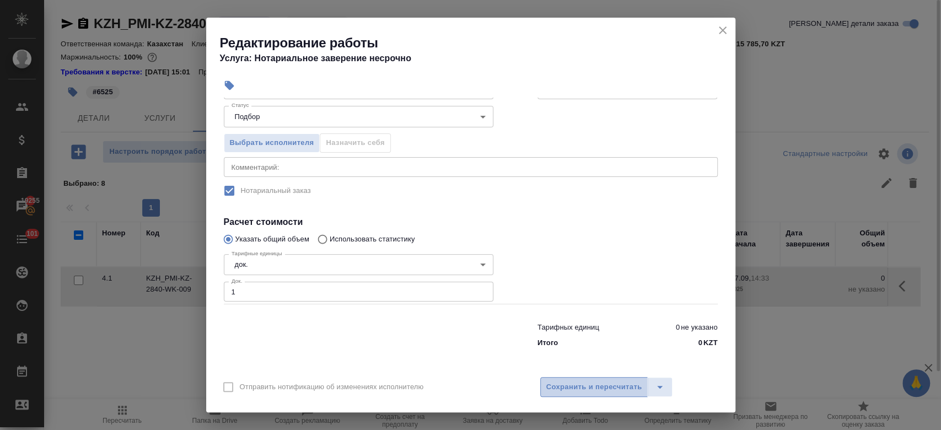
click at [581, 393] on span "Сохранить и пересчитать" at bounding box center [594, 387] width 96 height 13
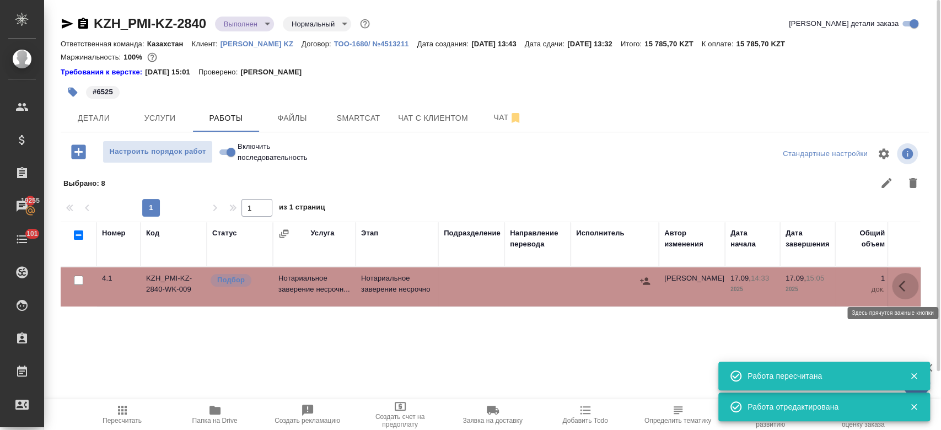
click at [908, 287] on icon "button" at bounding box center [905, 286] width 13 height 13
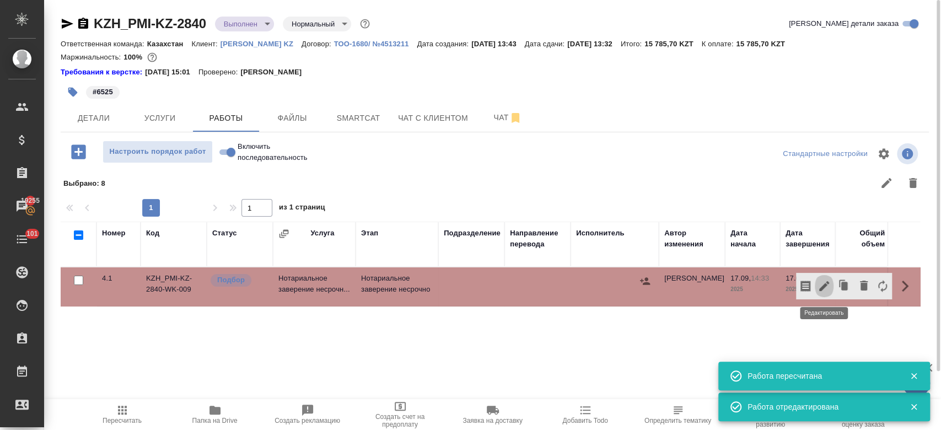
click at [829, 289] on icon "button" at bounding box center [824, 286] width 13 height 13
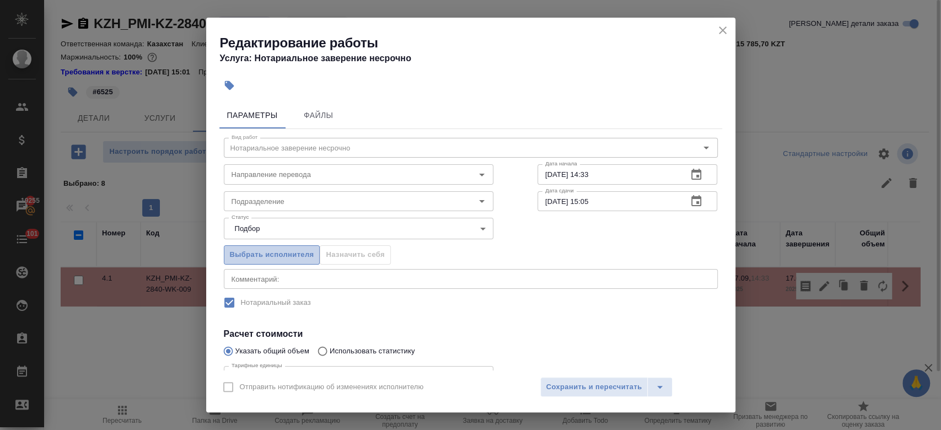
click at [282, 257] on span "Выбрать исполнителя" at bounding box center [272, 255] width 84 height 13
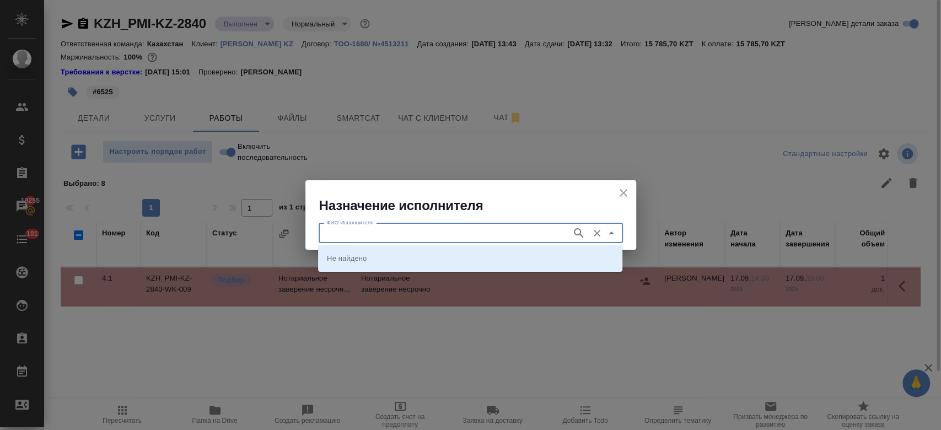
click at [393, 235] on input "ФИО Исполнителя" at bounding box center [444, 233] width 244 height 13
type input "almaty"
click at [581, 237] on icon "button" at bounding box center [578, 233] width 13 height 13
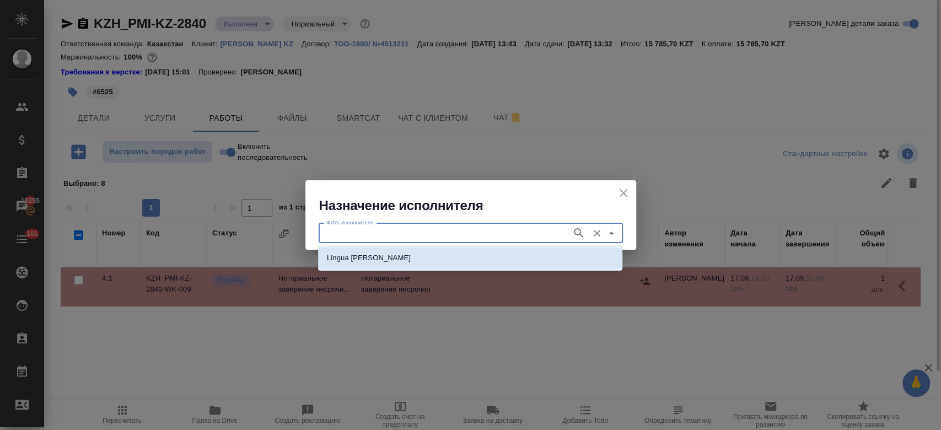
click at [538, 256] on li "Lingua [PERSON_NAME]" at bounding box center [470, 258] width 304 height 20
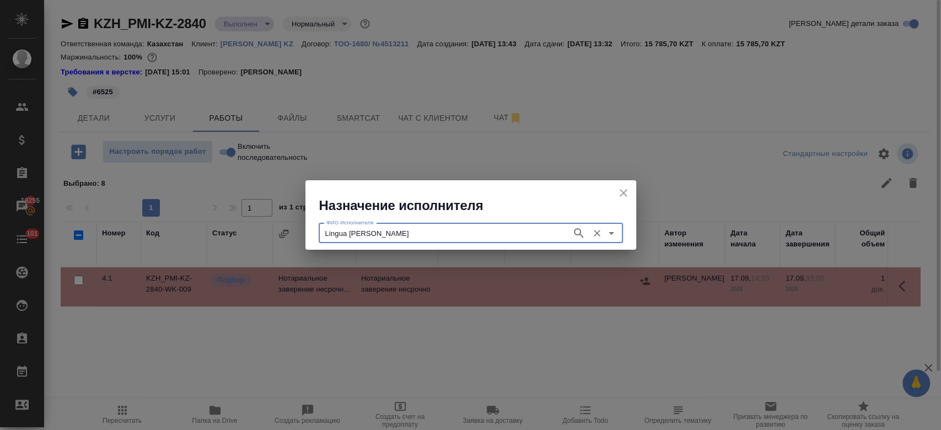
type input "Lingua [PERSON_NAME]"
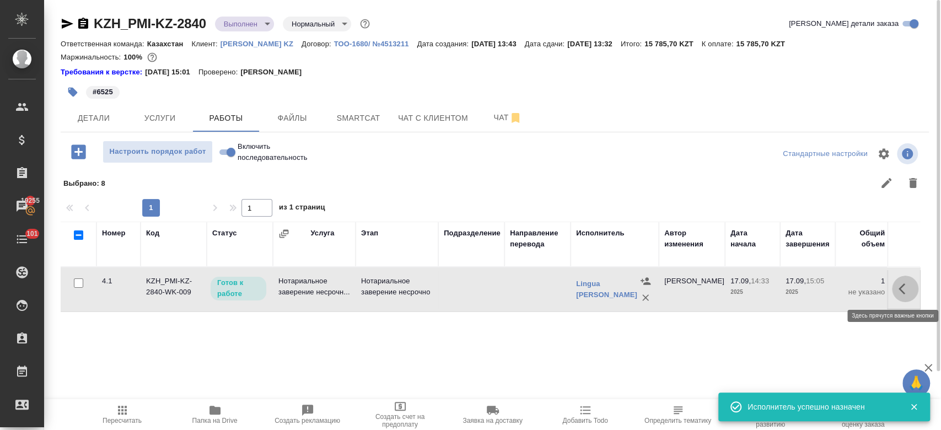
click at [903, 288] on icon "button" at bounding box center [905, 288] width 13 height 13
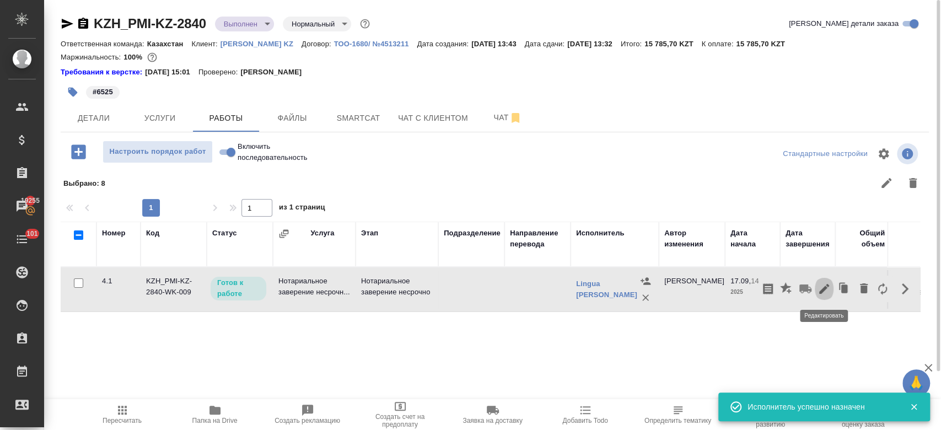
click at [827, 291] on icon "button" at bounding box center [824, 288] width 13 height 13
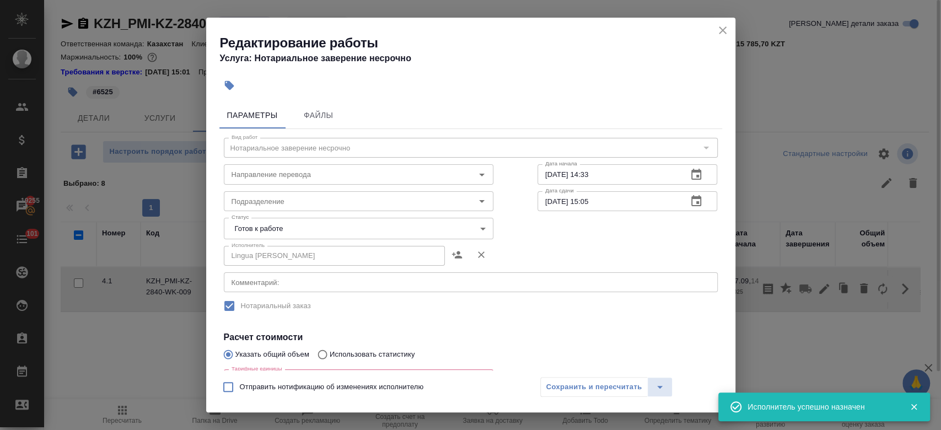
scroll to position [192, 0]
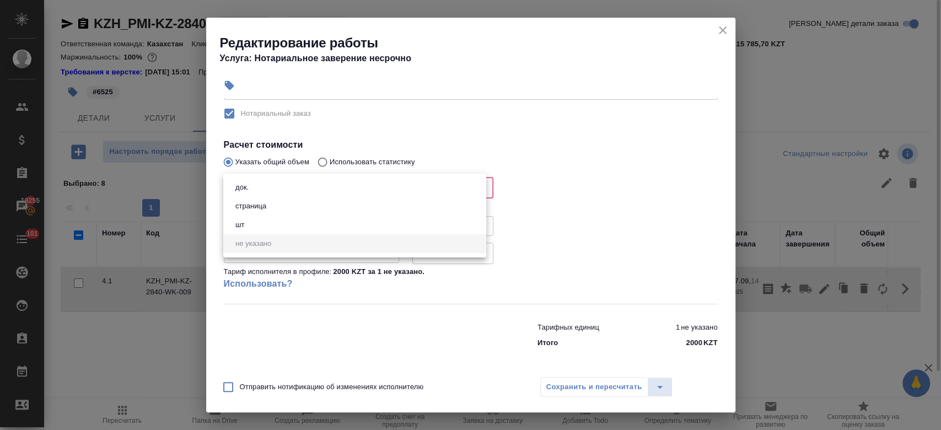
click at [344, 180] on body "🙏 .cls-1 fill:#fff; AWATERA Kosherbayeva Nazerke Клиенты Спецификации Заказы 19…" at bounding box center [470, 215] width 941 height 430
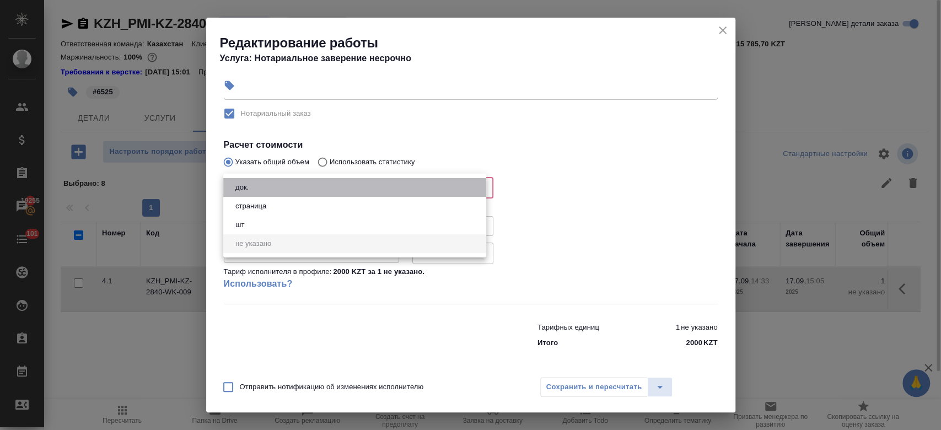
click at [344, 180] on li "док." at bounding box center [354, 187] width 263 height 19
type input "5a8b1489cc6b4906c91bfd8b"
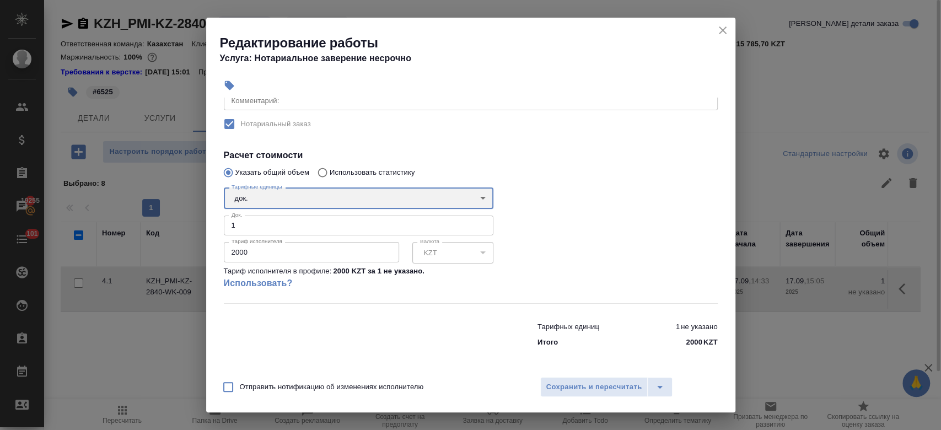
scroll to position [181, 0]
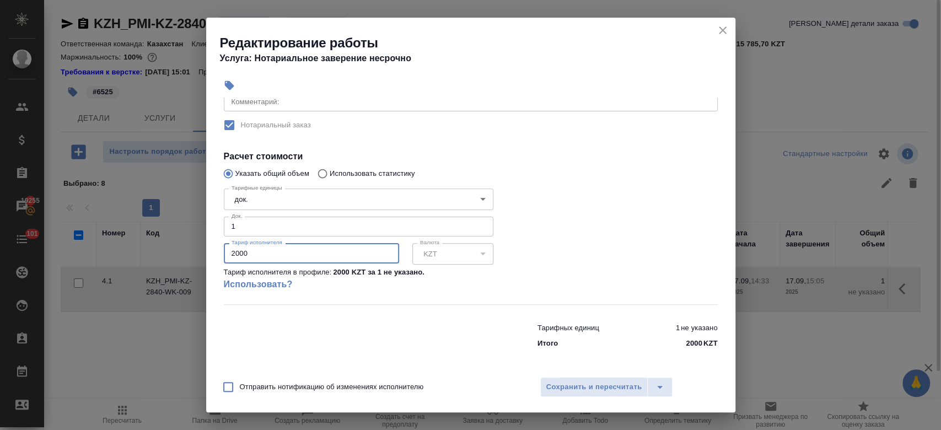
click at [286, 261] on input "2000" at bounding box center [311, 253] width 175 height 20
type input "2"
type input "6525"
click at [515, 227] on div at bounding box center [627, 244] width 224 height 164
click at [581, 379] on button "Сохранить и пересчитать" at bounding box center [594, 387] width 108 height 20
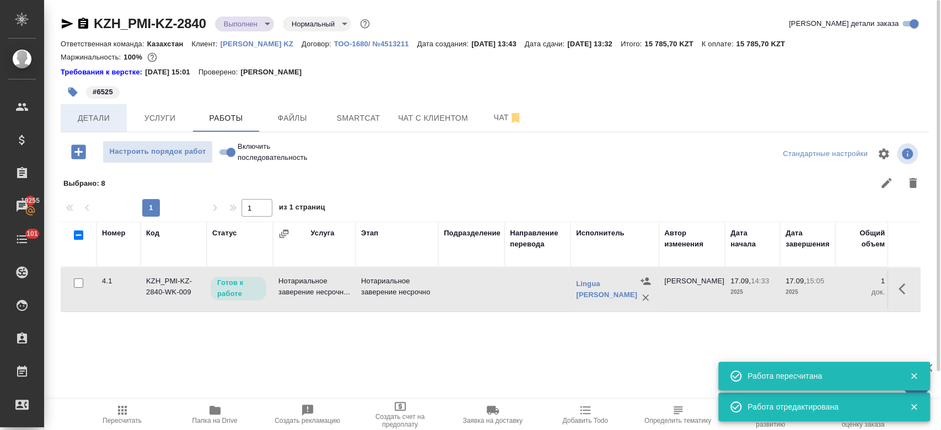
click at [99, 117] on span "Детали" at bounding box center [93, 118] width 53 height 14
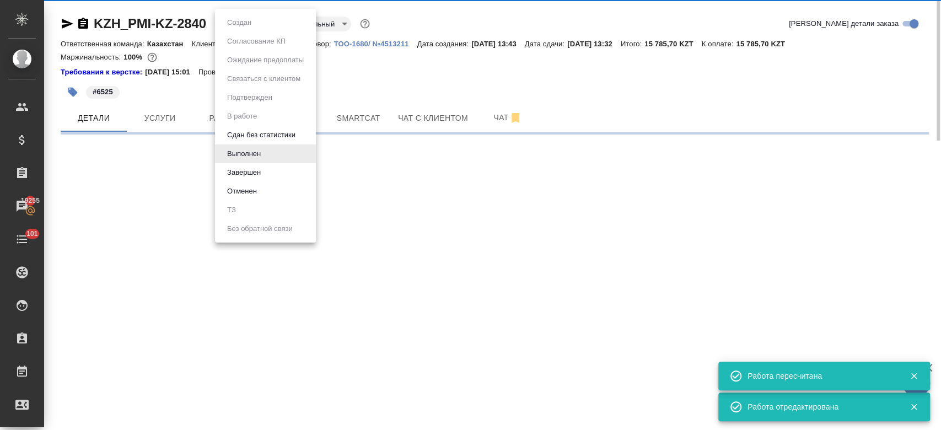
click at [248, 20] on body "🙏 .cls-1 fill:#fff; AWATERA Kosherbayeva Nazerke Клиенты Спецификации Заказы 19…" at bounding box center [470, 215] width 941 height 430
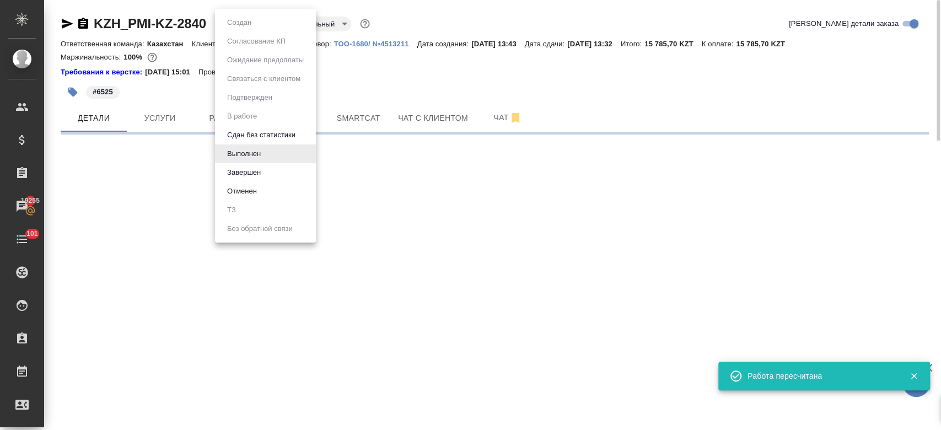
select select "RU"
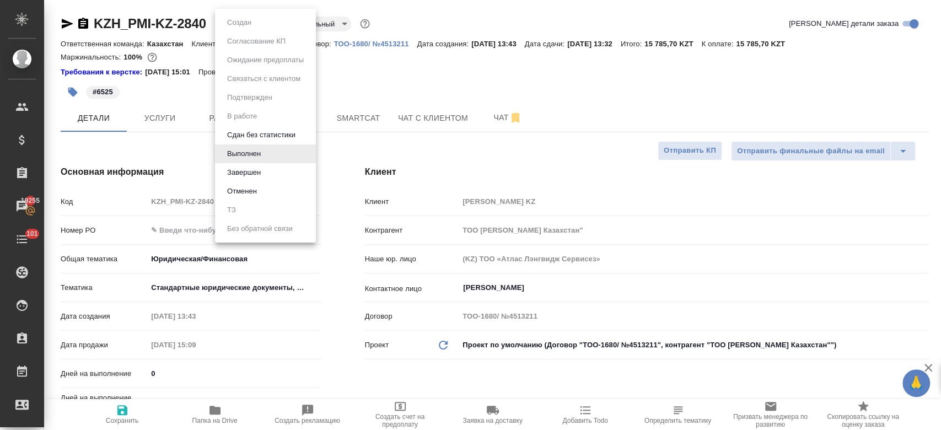
type textarea "x"
click at [265, 171] on li "Завершен" at bounding box center [265, 172] width 101 height 19
type textarea "x"
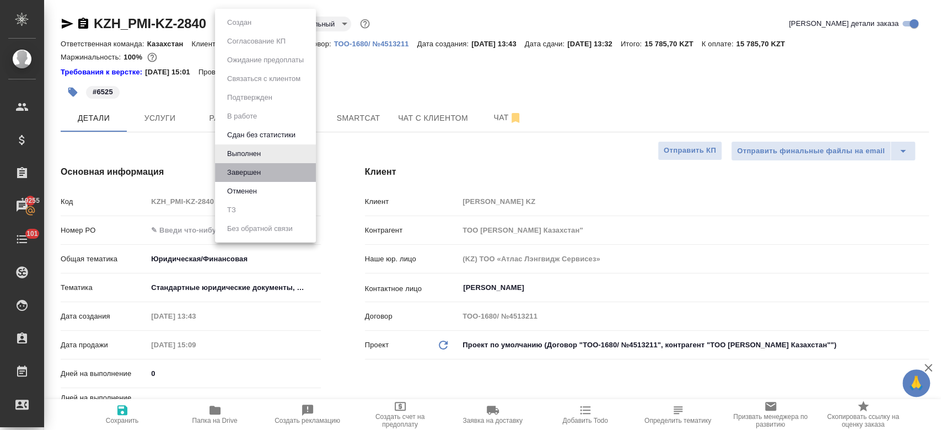
type textarea "x"
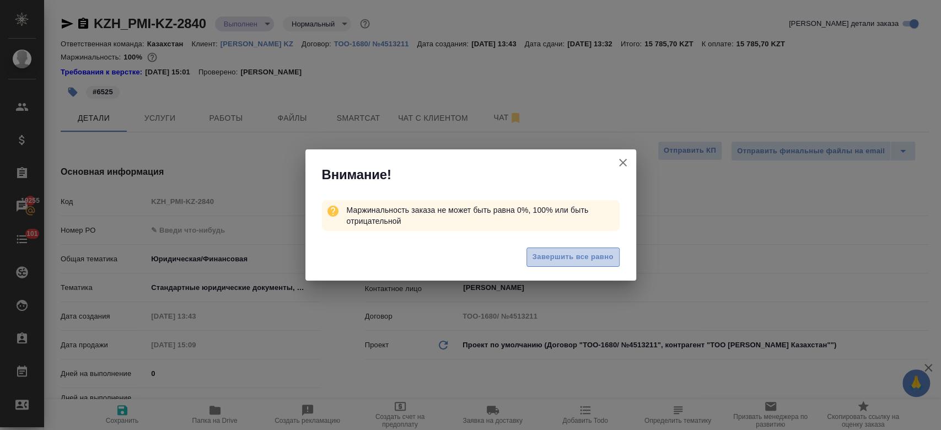
click at [552, 258] on span "Завершить все равно" at bounding box center [573, 257] width 81 height 13
type textarea "x"
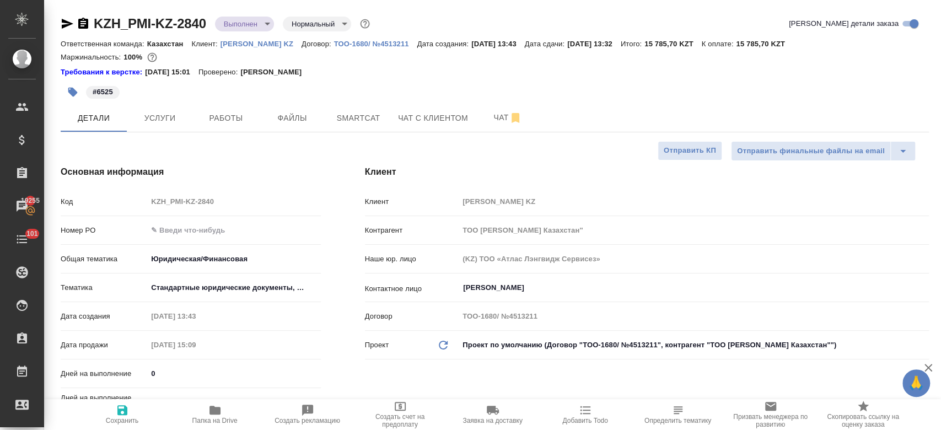
type textarea "x"
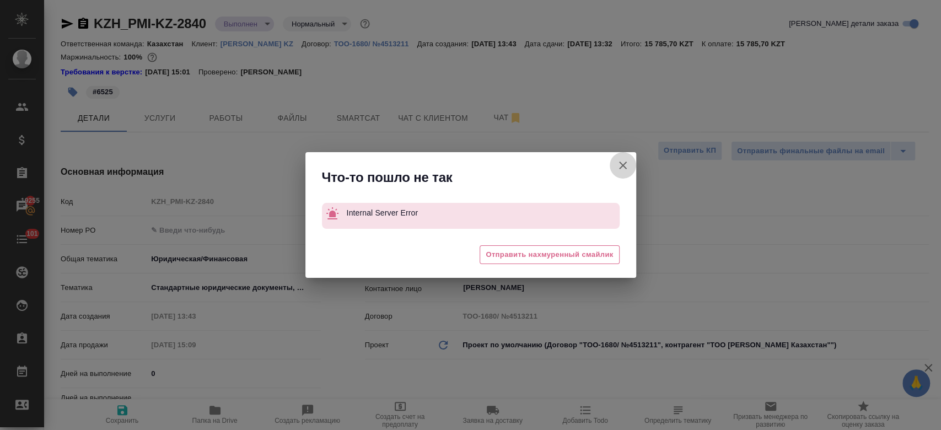
click at [626, 163] on icon "button" at bounding box center [622, 165] width 13 height 13
type textarea "x"
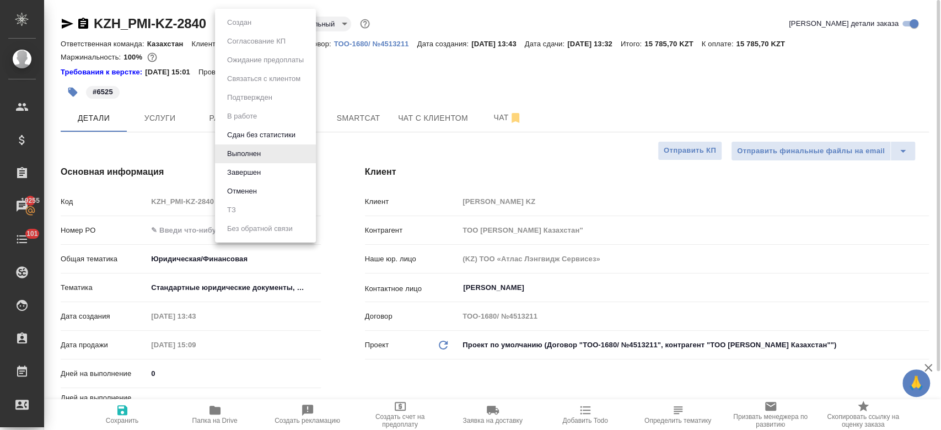
click at [266, 29] on body "🙏 .cls-1 fill:#fff; AWATERA Kosherbayeva Nazerke Клиенты Спецификации Заказы 19…" at bounding box center [470, 215] width 941 height 430
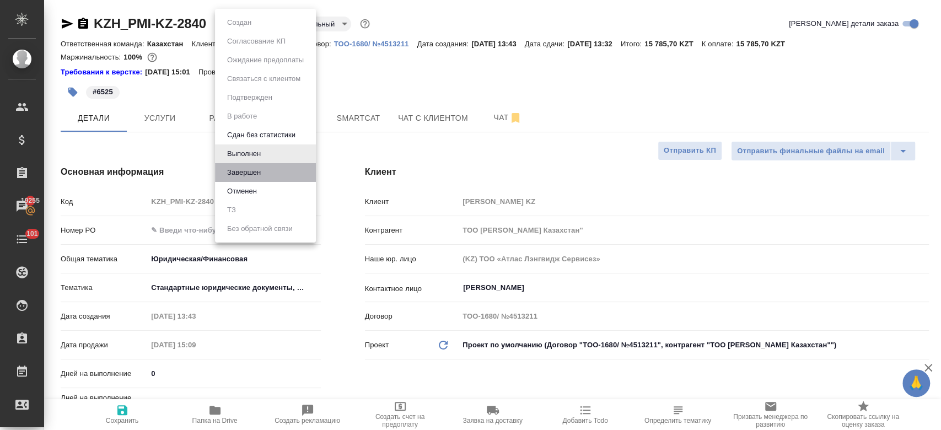
click at [278, 170] on li "Завершен" at bounding box center [265, 172] width 101 height 19
type textarea "x"
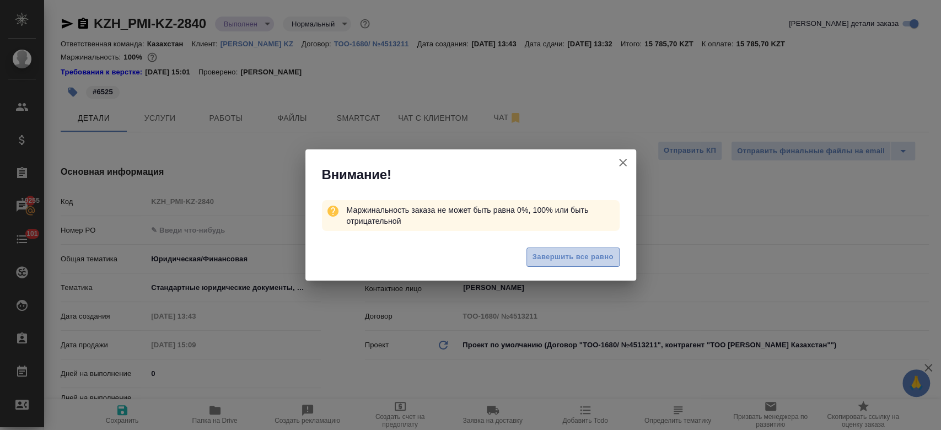
click at [544, 254] on span "Завершить все равно" at bounding box center [573, 257] width 81 height 13
type textarea "x"
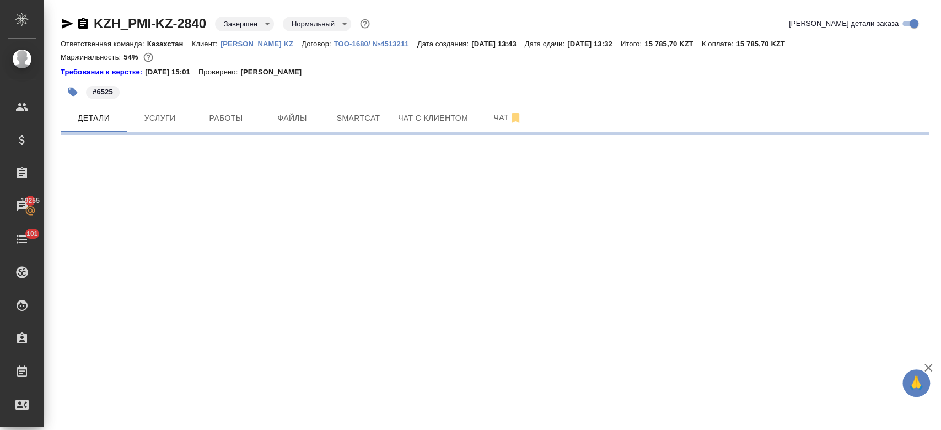
click at [356, 69] on div "Требования к верстке: 28.08.2024 15:01 Проверено: Петрова Валерия" at bounding box center [495, 72] width 868 height 11
select select "RU"
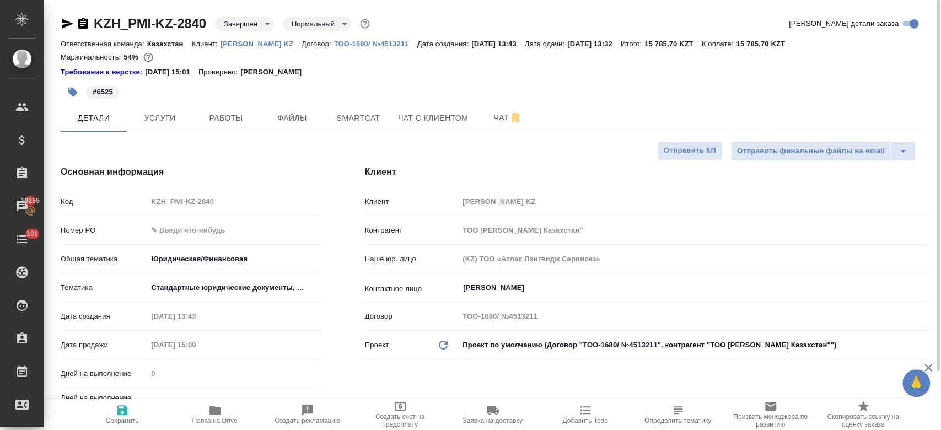
type textarea "x"
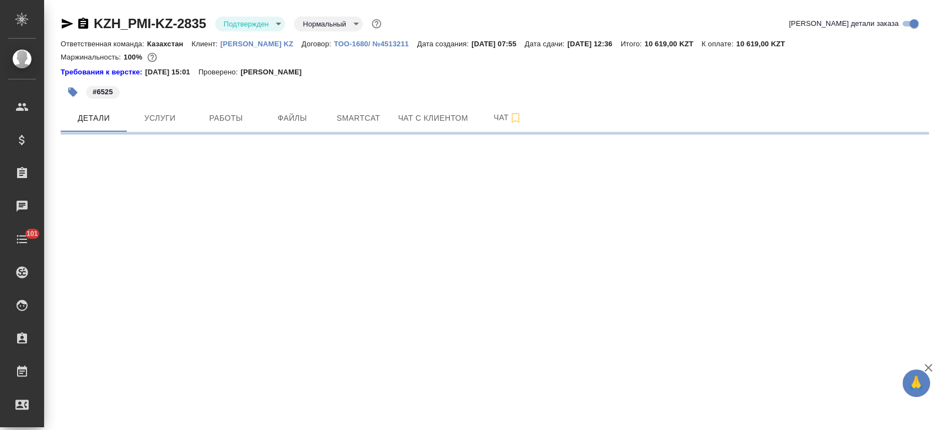
select select "RU"
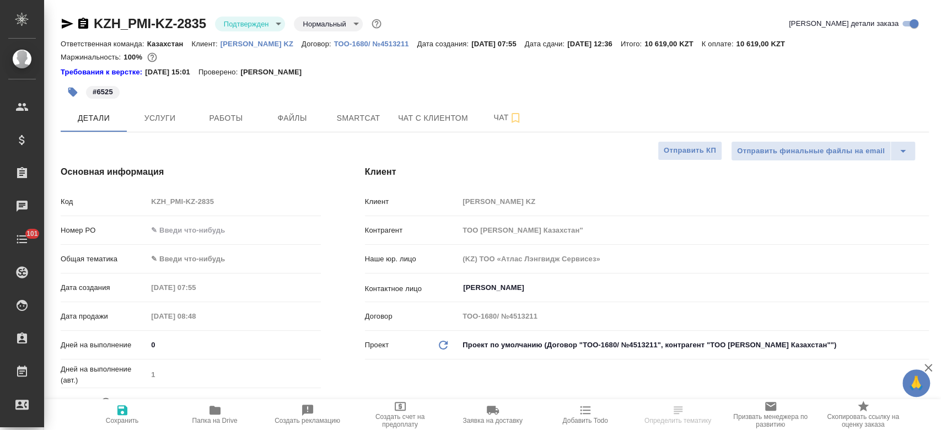
type textarea "x"
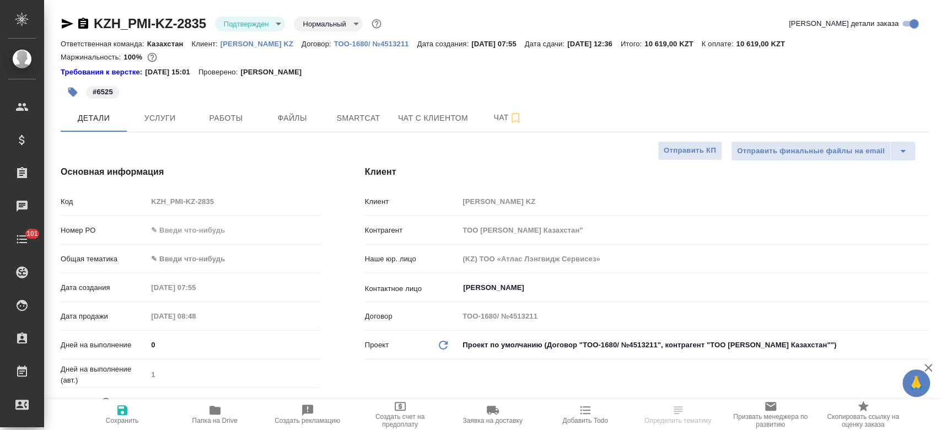
type textarea "x"
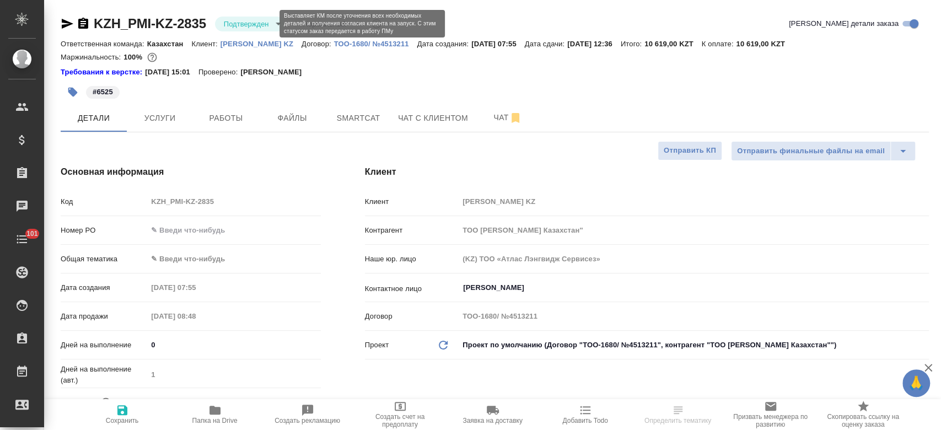
click at [240, 19] on body "🙏 .cls-1 fill:#fff; AWATERA Kosherbayeva Nazerke Клиенты Спецификации Заказы Ча…" at bounding box center [470, 215] width 941 height 430
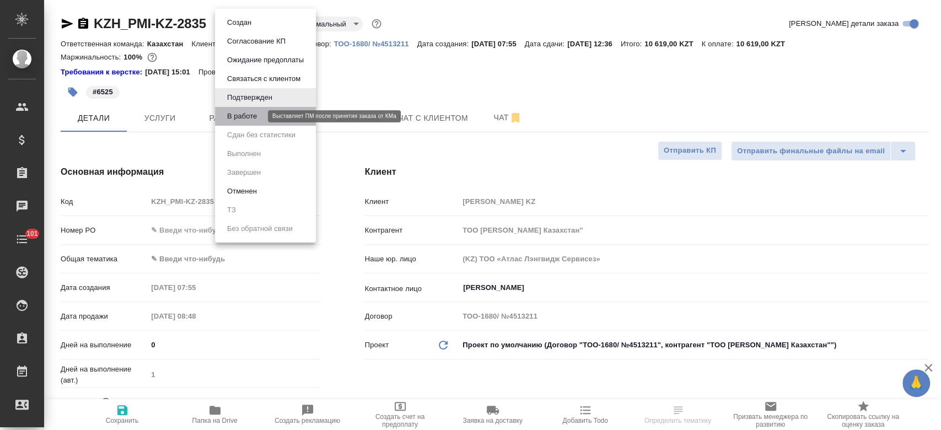
click at [241, 119] on button "В работе" at bounding box center [242, 116] width 36 height 12
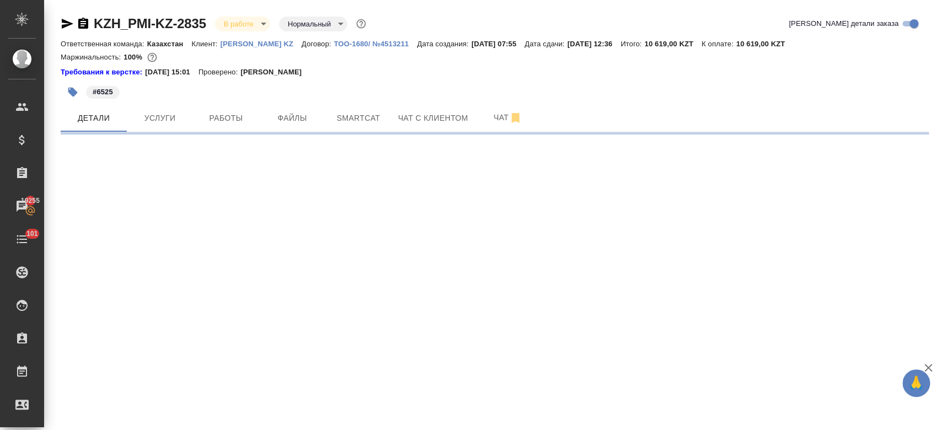
select select "RU"
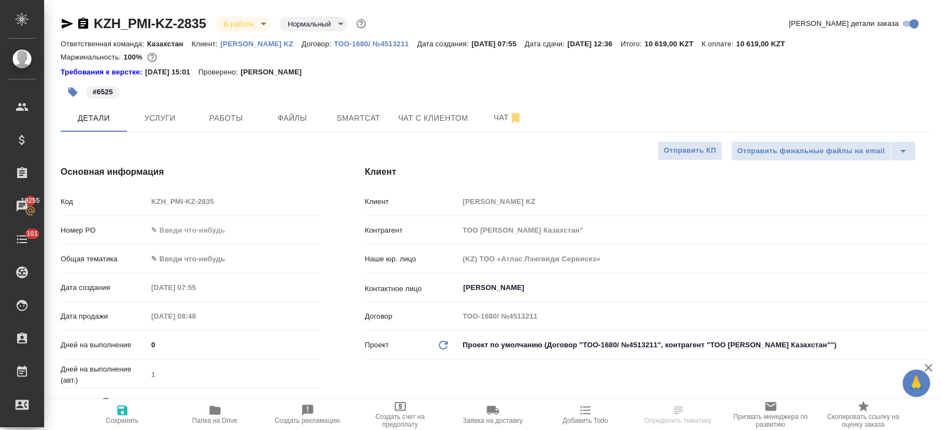
type textarea "x"
click at [190, 257] on body "🙏 .cls-1 fill:#fff; AWATERA Kosherbayeva Nazerke Клиенты Спецификации Заказы 19…" at bounding box center [470, 215] width 941 height 430
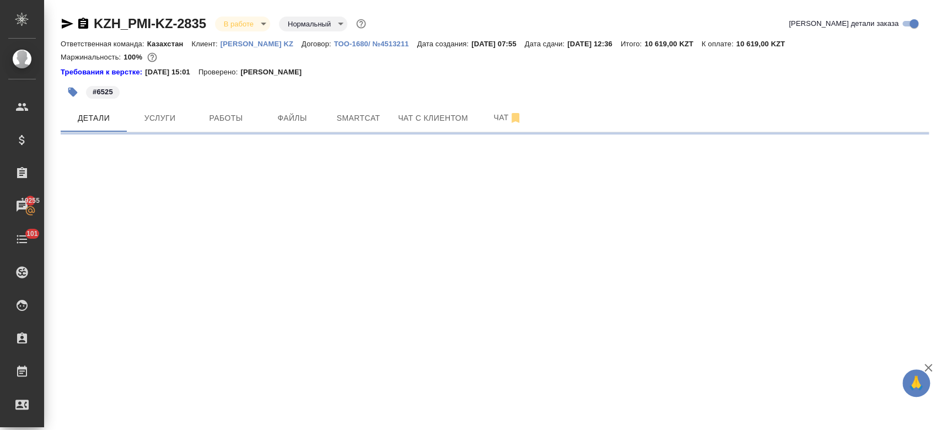
select select "RU"
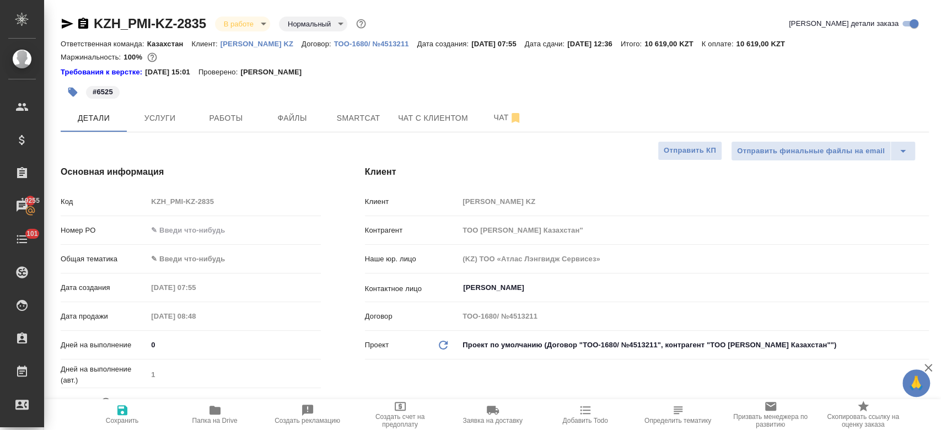
type textarea "x"
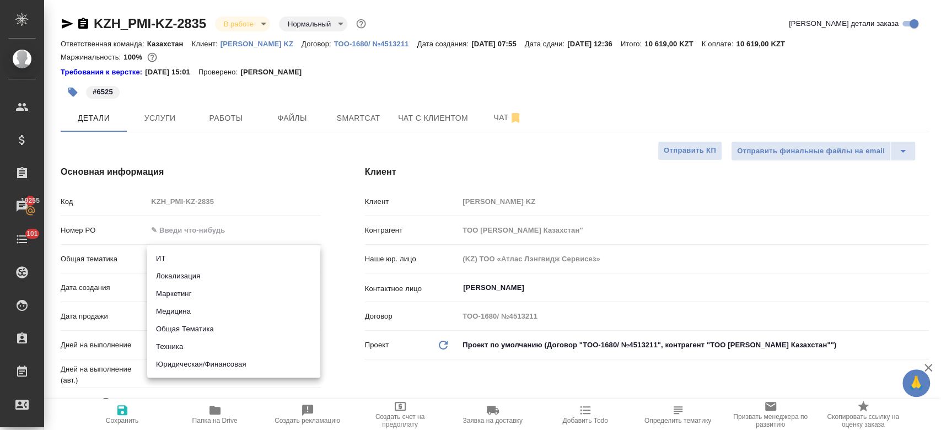
click at [184, 258] on body "🙏 .cls-1 fill:#fff; AWATERA Kosherbayeva Nazerke Клиенты Спецификации Заказы 19…" at bounding box center [470, 215] width 941 height 430
click at [213, 362] on li "Юридическая/Финансовая" at bounding box center [233, 365] width 173 height 18
type input "yr-fn"
type textarea "x"
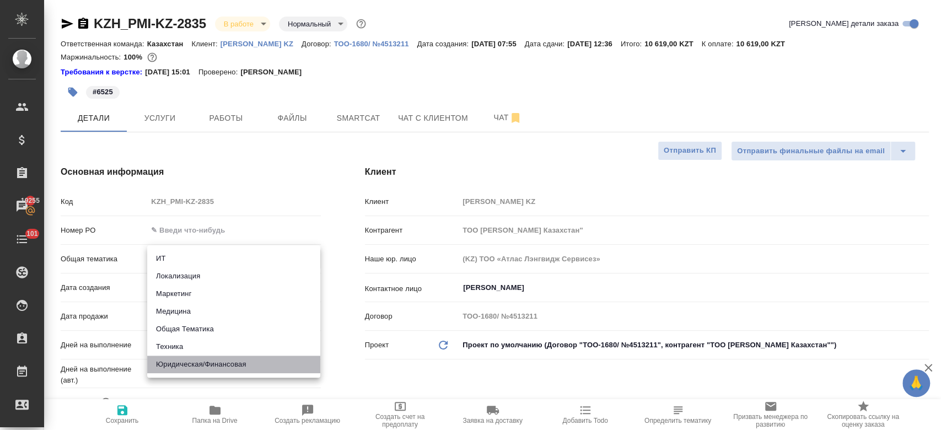
type textarea "x"
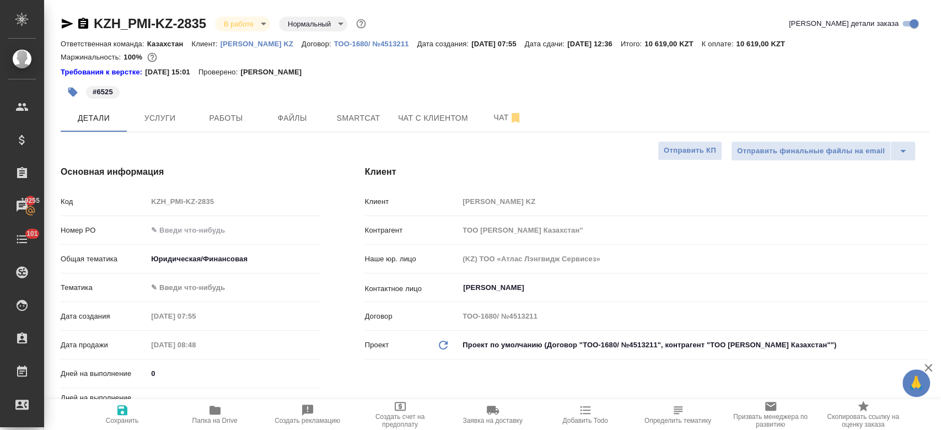
click at [194, 298] on div "[PERSON_NAME] ✎ Введи что-нибудь" at bounding box center [191, 292] width 260 height 29
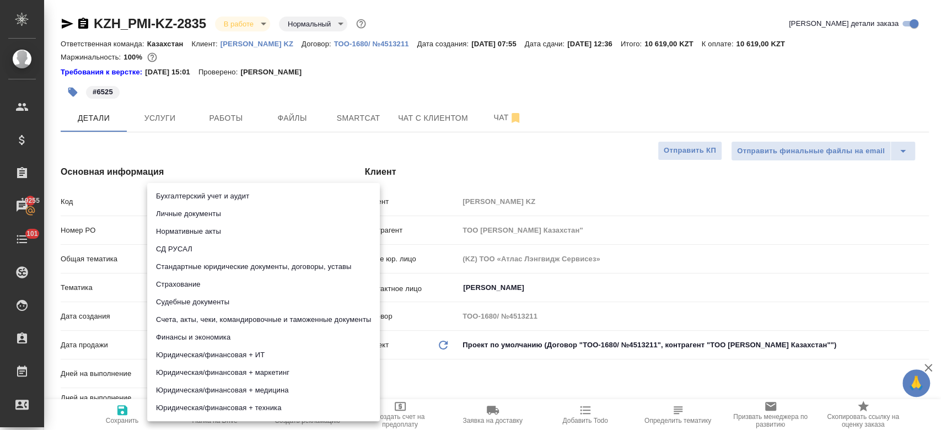
click at [189, 291] on body "🙏 .cls-1 fill:#fff; AWATERA Kosherbayeva Nazerke Клиенты Спецификации Заказы 19…" at bounding box center [470, 215] width 941 height 430
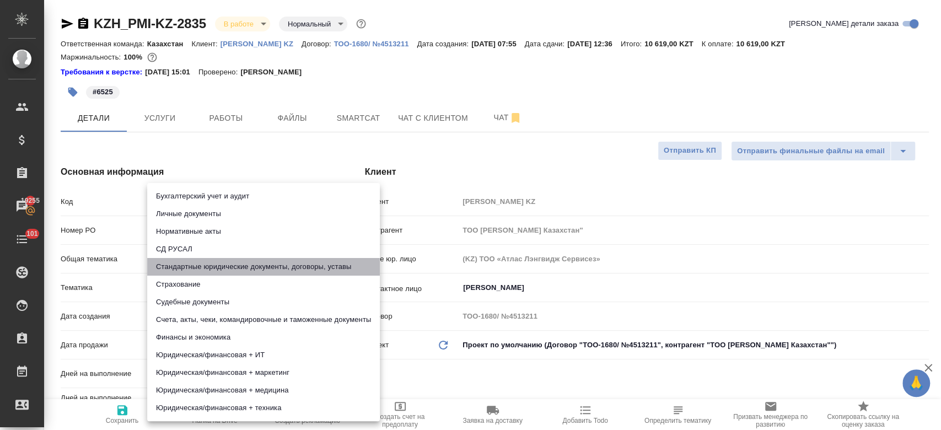
click at [206, 272] on li "Стандартные юридические документы, договоры, уставы" at bounding box center [263, 267] width 233 height 18
type textarea "x"
type input "5f647205b73bc97568ca66bf"
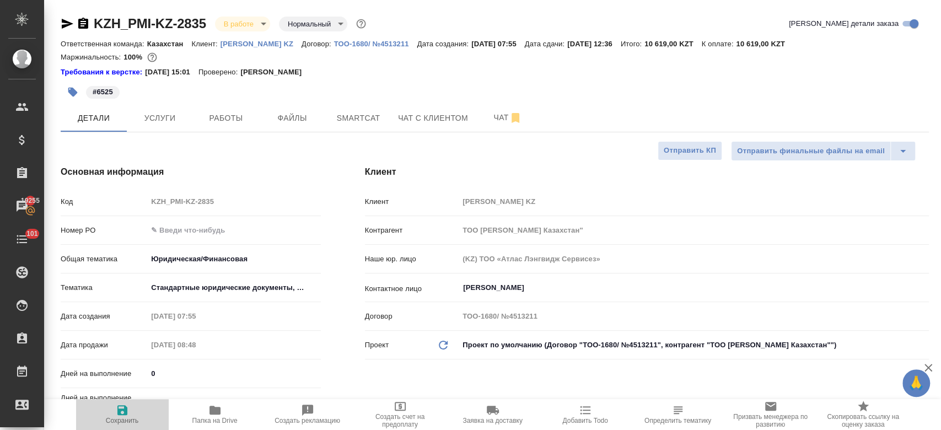
click at [123, 422] on span "Сохранить" at bounding box center [122, 421] width 33 height 8
type textarea "x"
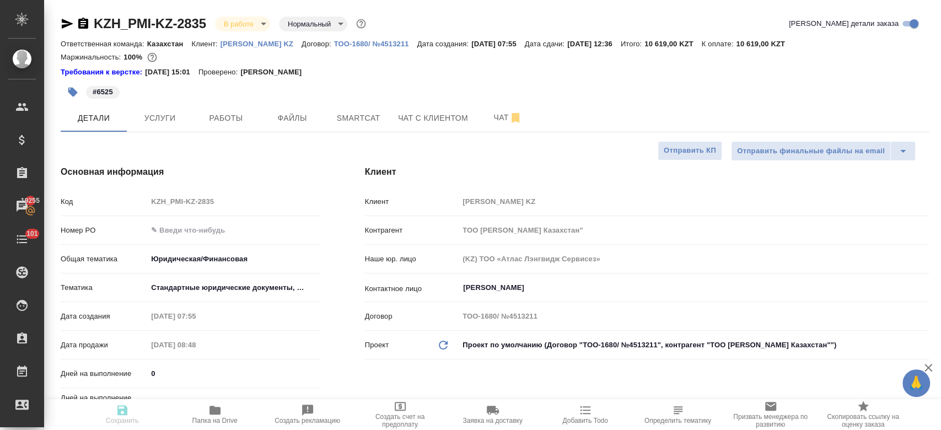
type textarea "x"
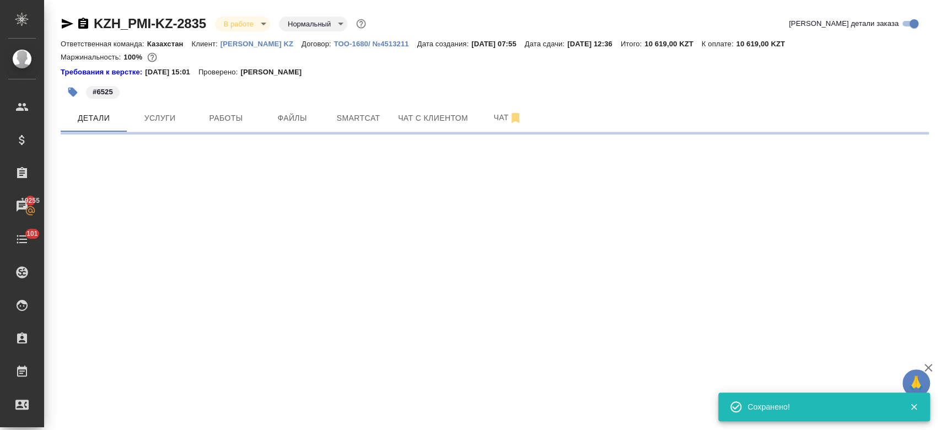
select select "RU"
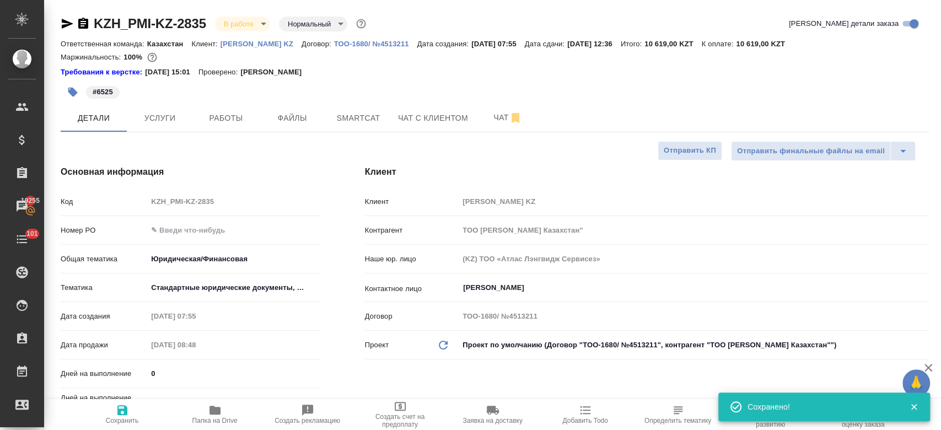
type textarea "x"
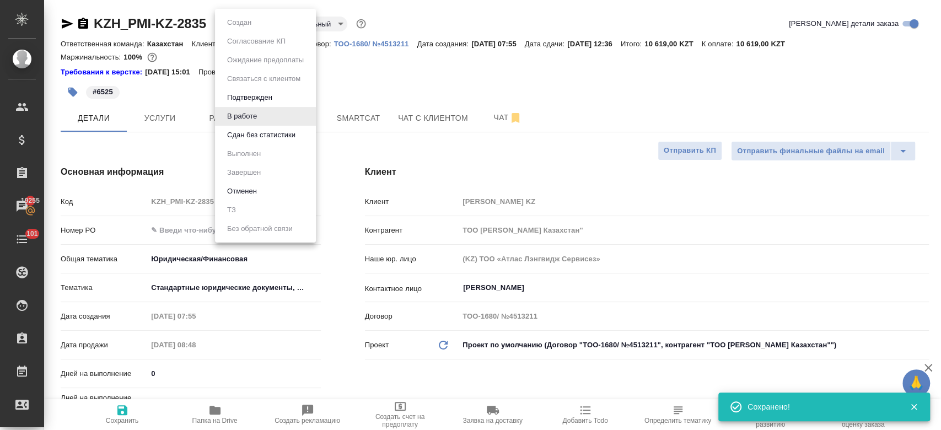
click at [234, 30] on body "🙏 .cls-1 fill:#fff; AWATERA Kosherbayeva Nazerke Клиенты Спецификации Заказы 19…" at bounding box center [470, 215] width 941 height 430
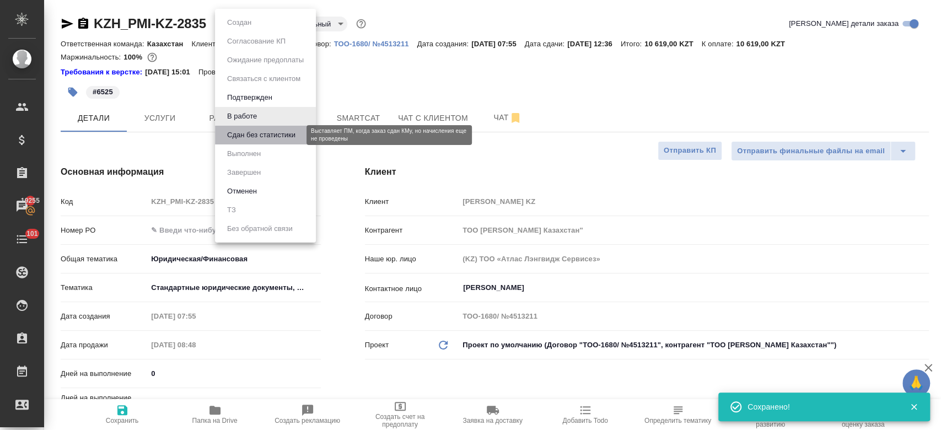
click at [256, 141] on button "Сдан без статистики" at bounding box center [261, 135] width 75 height 12
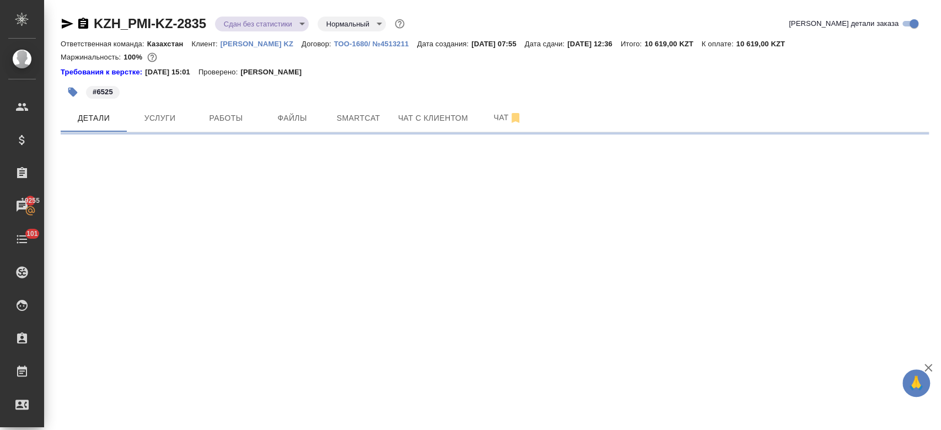
select select "RU"
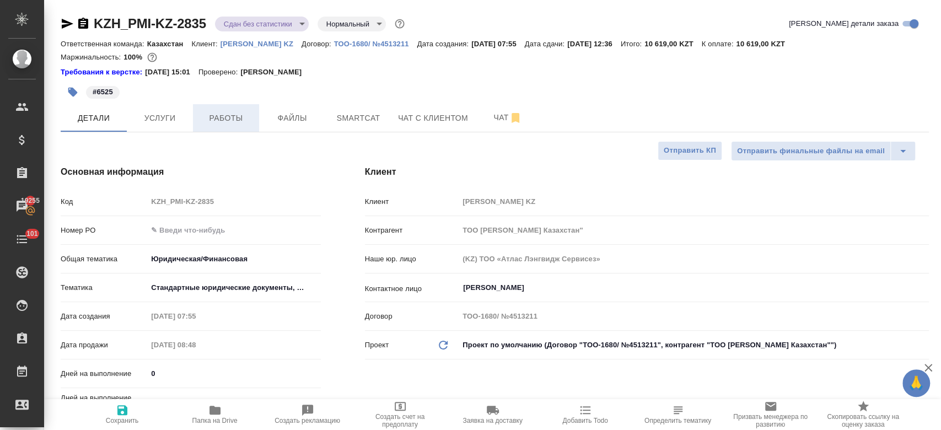
type textarea "x"
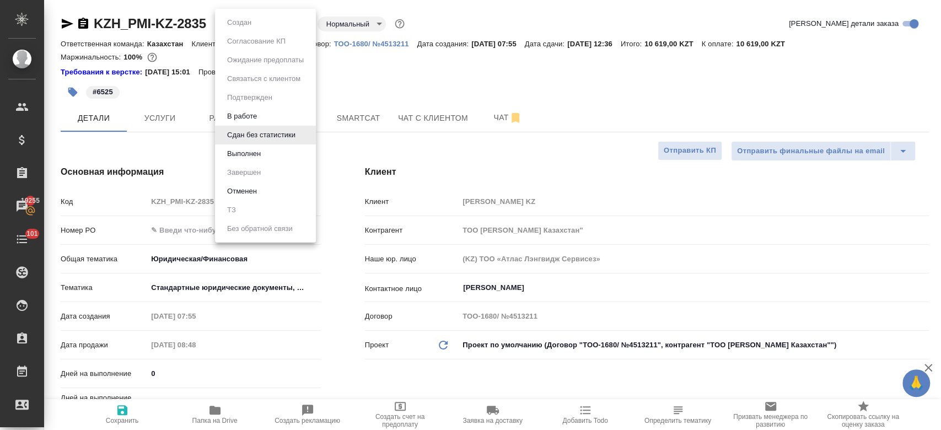
click at [238, 16] on body "🙏 .cls-1 fill:#fff; AWATERA Kosherbayeva Nazerke Клиенты Спецификации Заказы 19…" at bounding box center [470, 215] width 941 height 430
click at [268, 152] on li "Выполнен" at bounding box center [265, 153] width 101 height 19
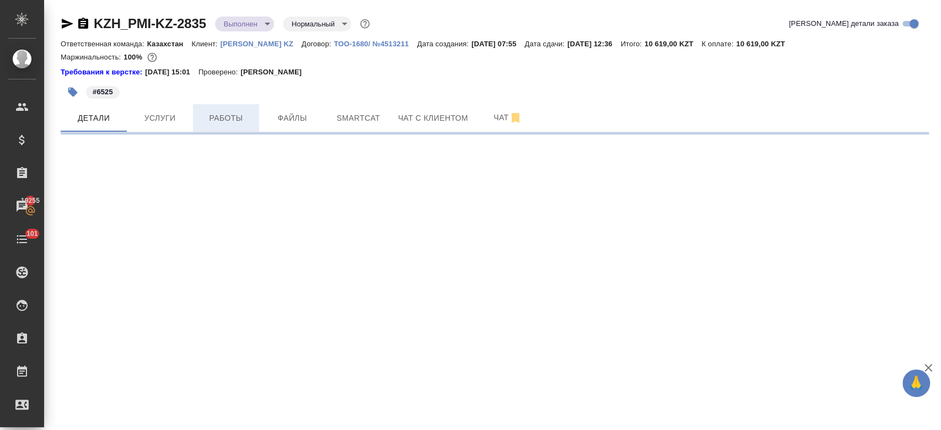
select select "RU"
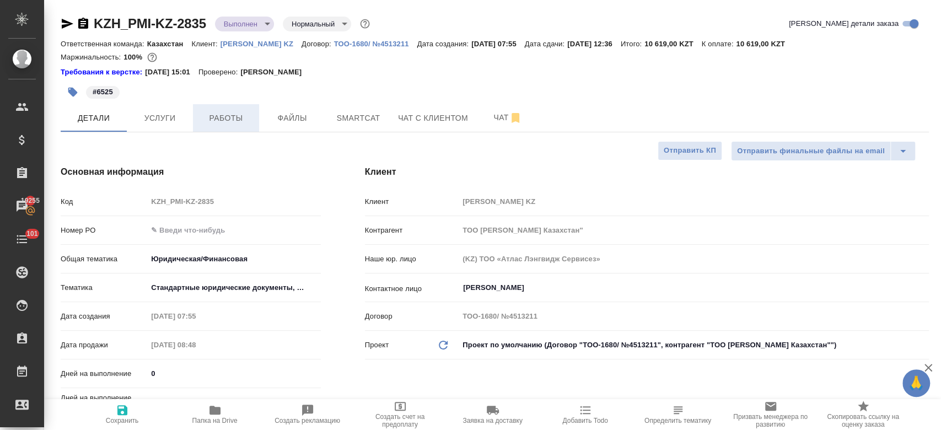
type textarea "x"
click at [231, 117] on span "Работы" at bounding box center [226, 118] width 53 height 14
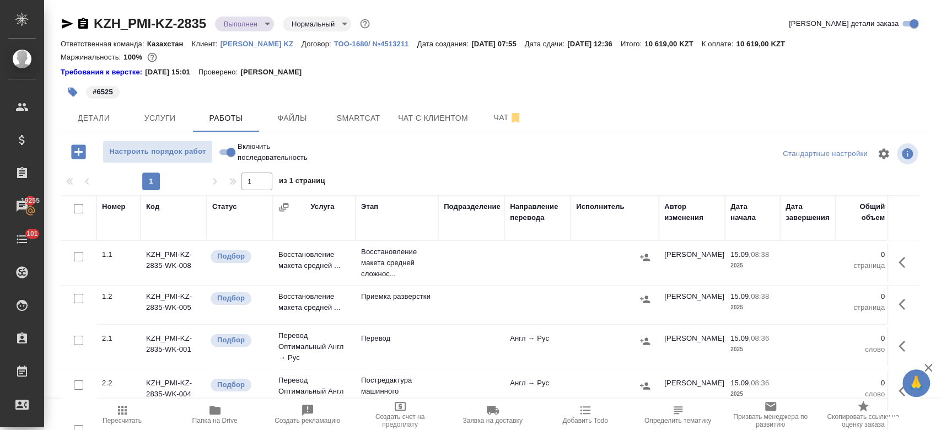
click at [76, 213] on input "checkbox" at bounding box center [78, 208] width 9 height 9
checkbox input "true"
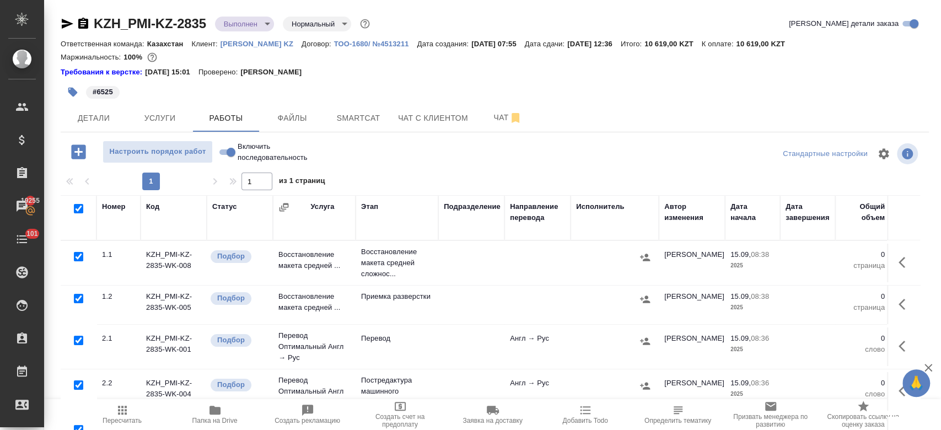
checkbox input "true"
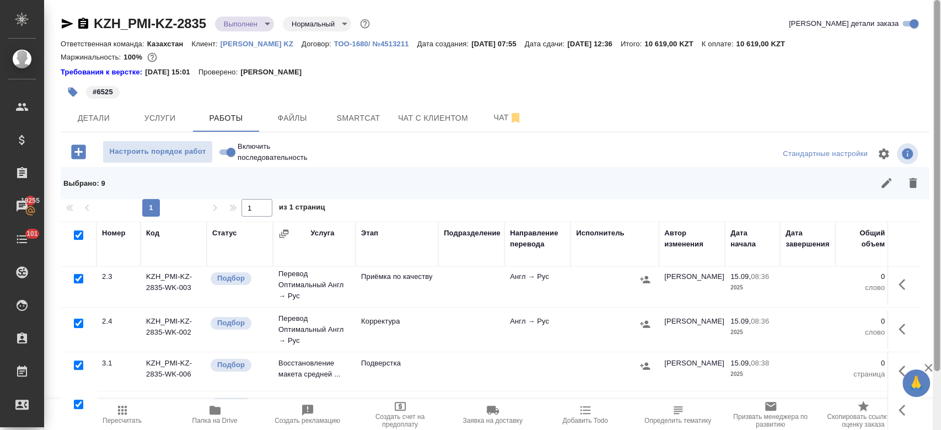
scroll to position [67, 0]
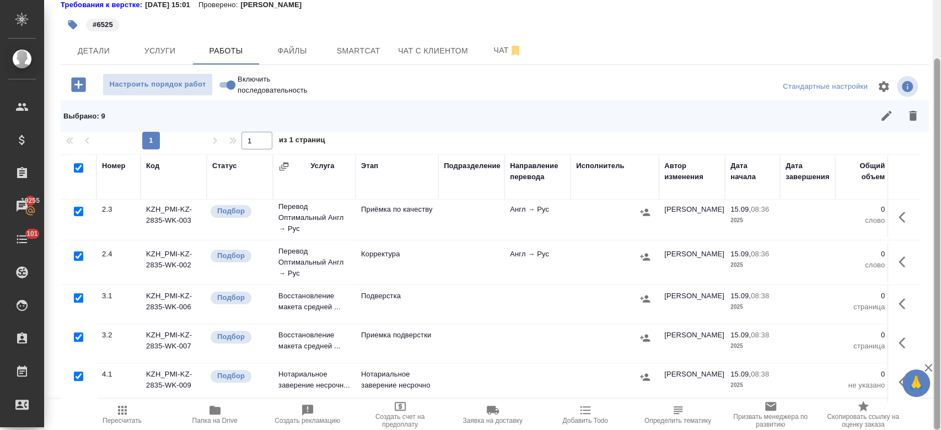
drag, startPoint x: 935, startPoint y: 252, endPoint x: 940, endPoint y: 387, distance: 134.6
click at [940, 387] on div at bounding box center [937, 215] width 8 height 430
click at [80, 372] on input "checkbox" at bounding box center [78, 376] width 9 height 9
checkbox input "false"
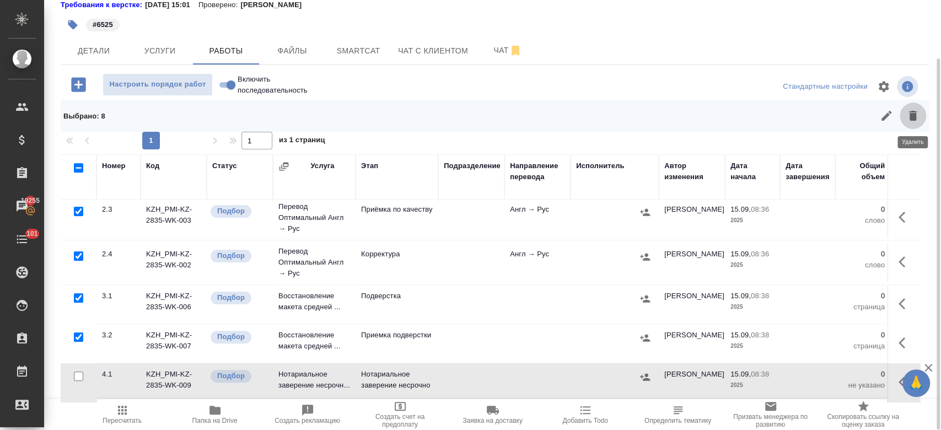
click at [912, 115] on icon "button" at bounding box center [913, 116] width 8 height 10
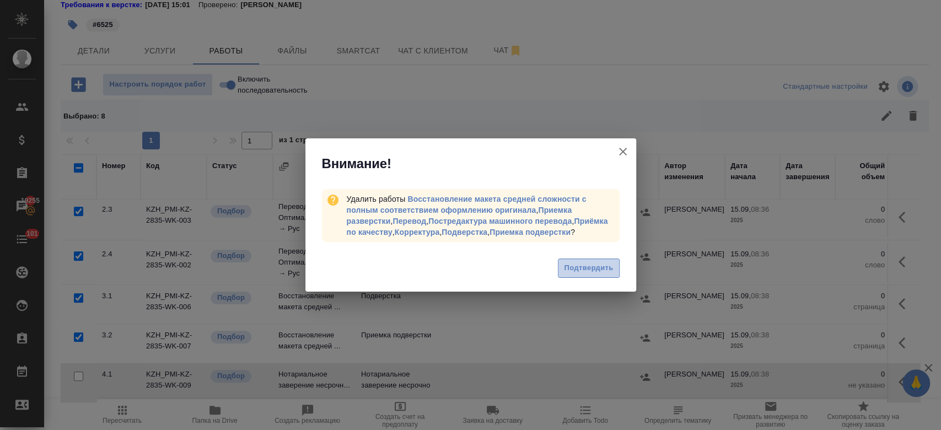
click at [595, 271] on span "Подтвердить" at bounding box center [588, 268] width 49 height 13
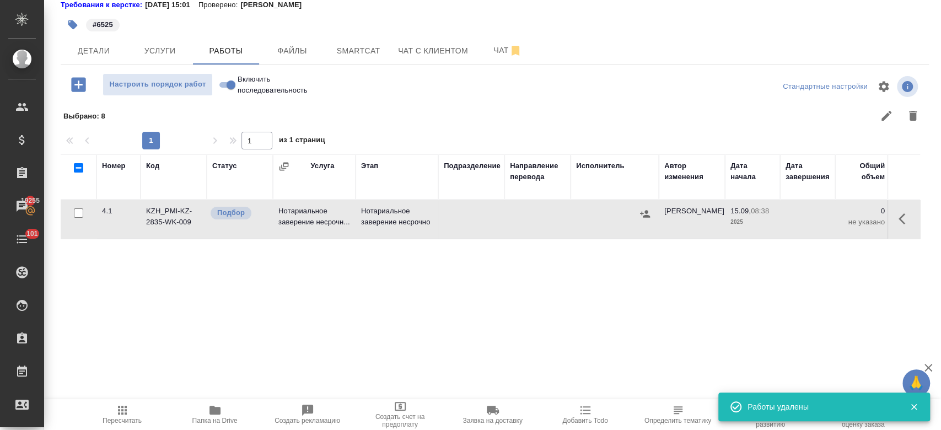
scroll to position [0, 0]
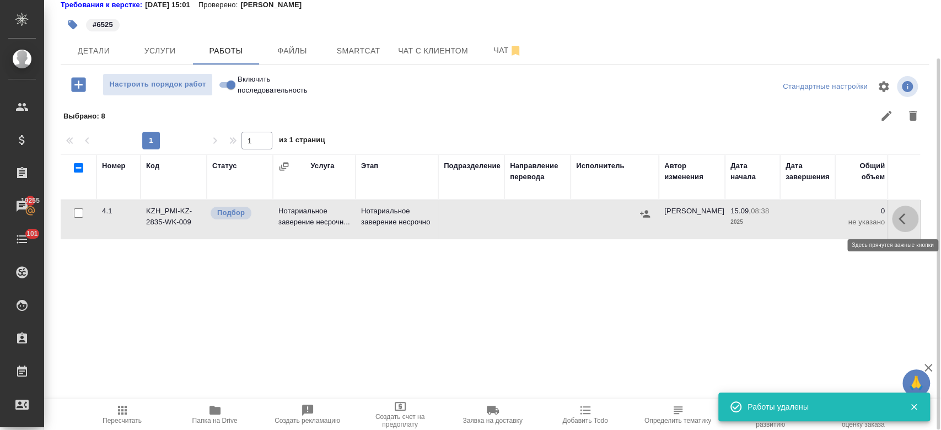
click at [900, 217] on icon "button" at bounding box center [902, 218] width 7 height 11
click at [829, 221] on icon "button" at bounding box center [824, 218] width 13 height 13
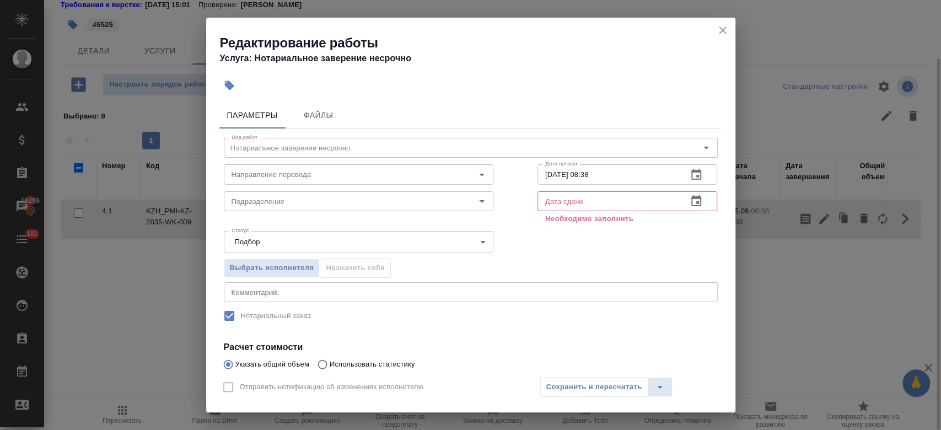
click at [688, 209] on button "button" at bounding box center [696, 201] width 26 height 26
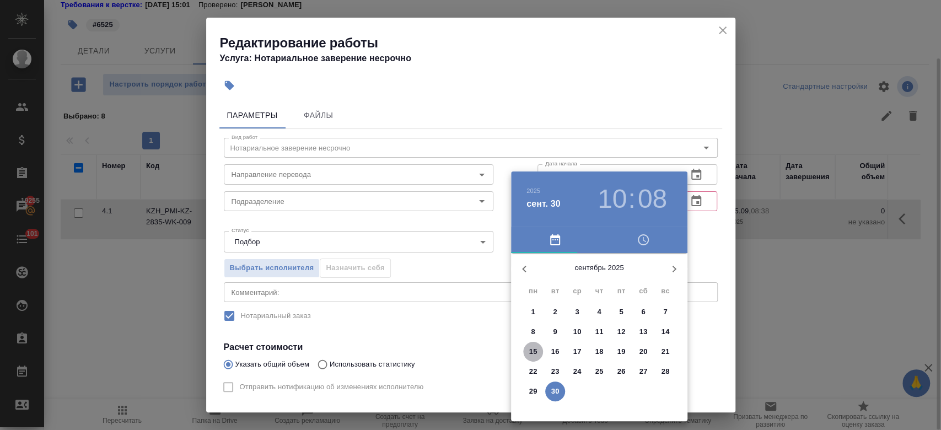
click at [529, 349] on p "15" at bounding box center [533, 351] width 8 height 11
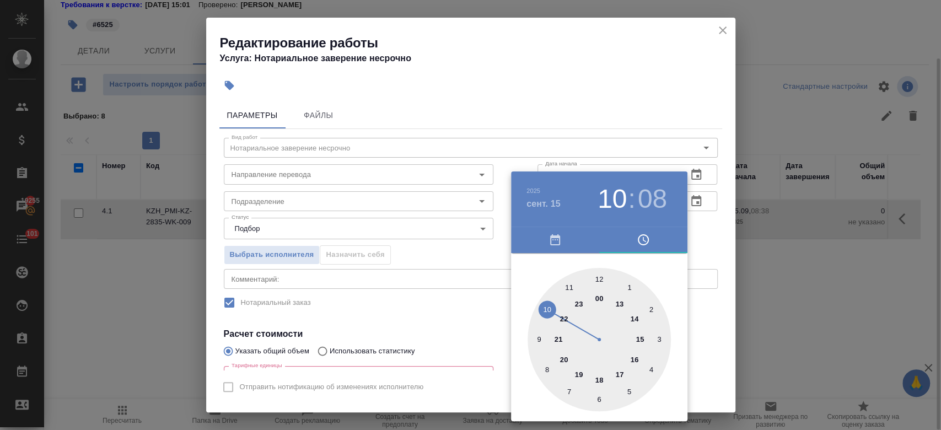
click at [641, 339] on div at bounding box center [599, 339] width 143 height 143
type input "15.09.2025 15:08"
click at [718, 229] on div at bounding box center [470, 215] width 941 height 430
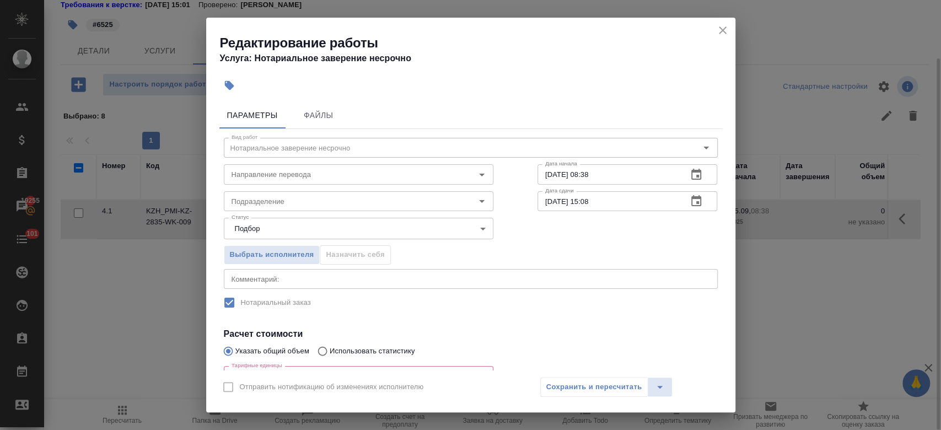
scroll to position [123, 0]
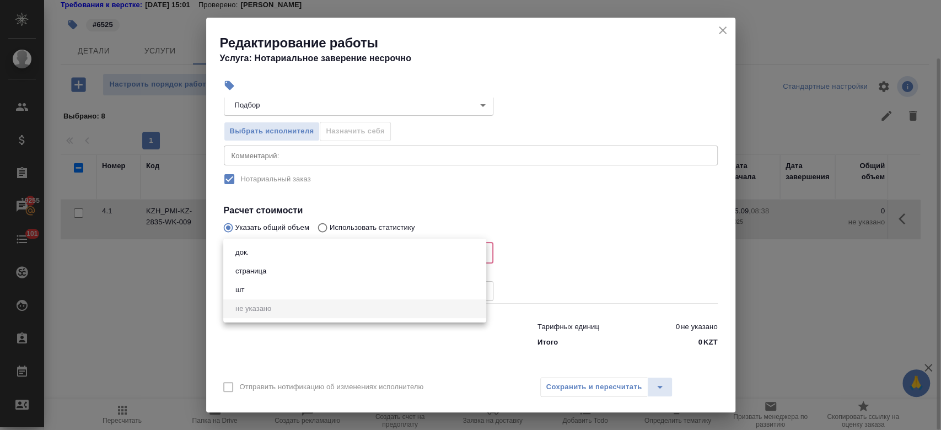
click at [370, 252] on body "🙏 .cls-1 fill:#fff; AWATERA Kosherbayeva Nazerke Клиенты Спецификации Заказы 19…" at bounding box center [470, 215] width 941 height 430
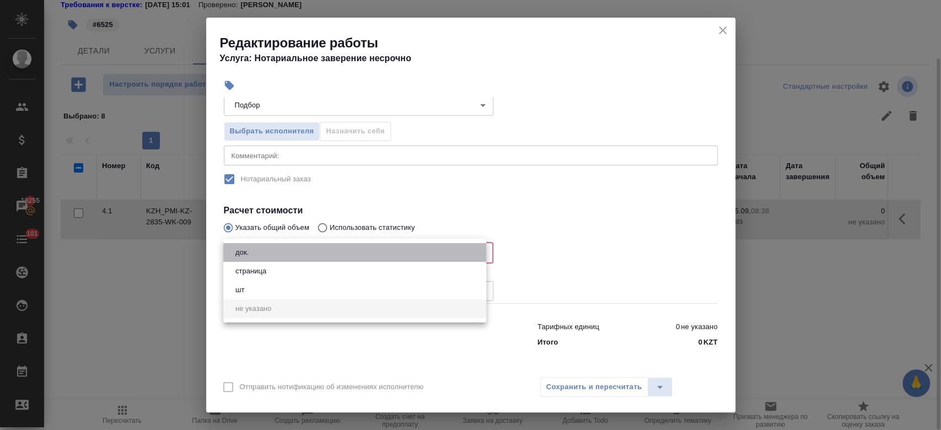
click at [348, 254] on li "док." at bounding box center [354, 252] width 263 height 19
type input "5a8b1489cc6b4906c91bfd8b"
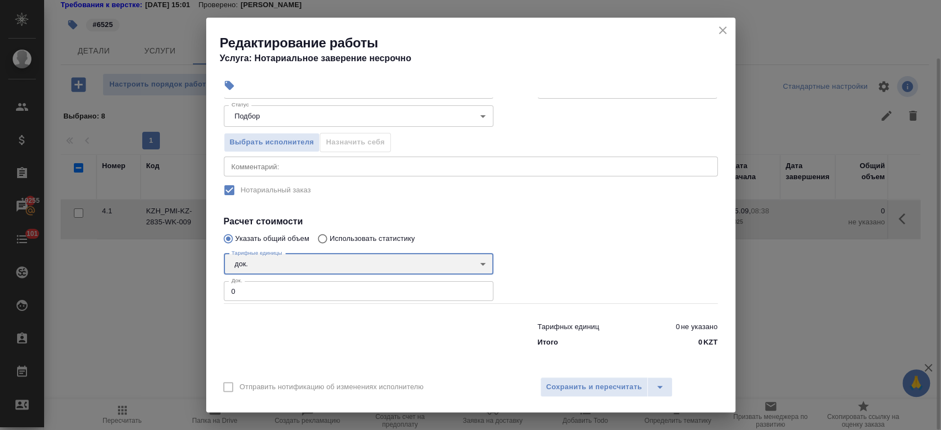
scroll to position [112, 0]
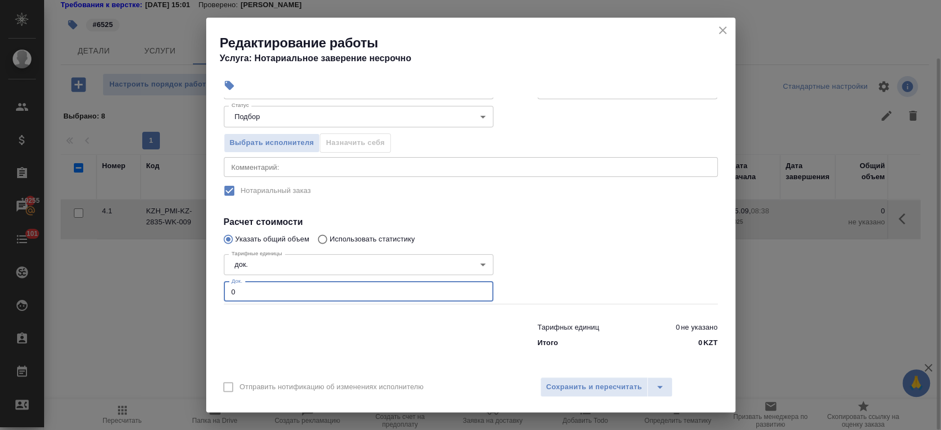
click at [304, 292] on input "0" at bounding box center [359, 292] width 270 height 20
type input "1"
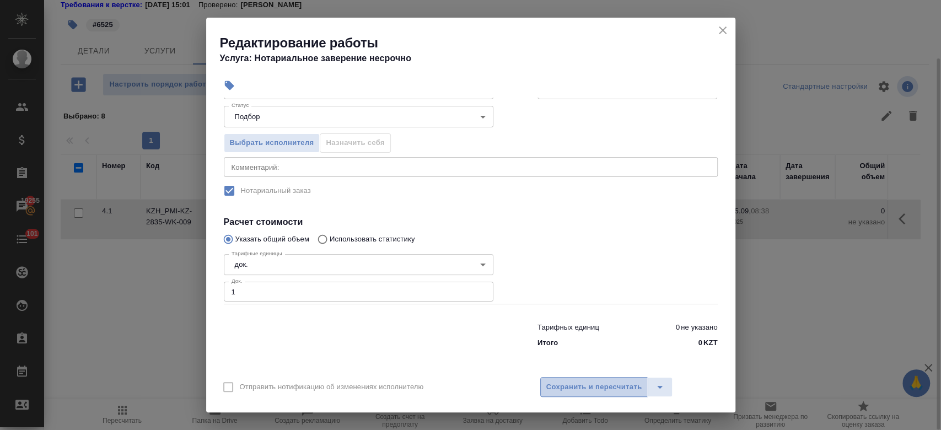
click at [565, 393] on span "Сохранить и пересчитать" at bounding box center [594, 387] width 96 height 13
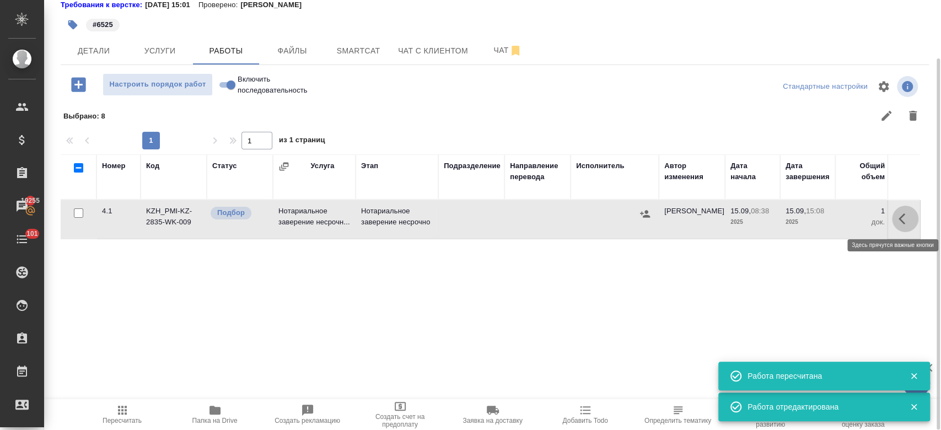
click at [907, 216] on icon "button" at bounding box center [905, 218] width 13 height 13
click at [828, 221] on icon "button" at bounding box center [824, 218] width 13 height 13
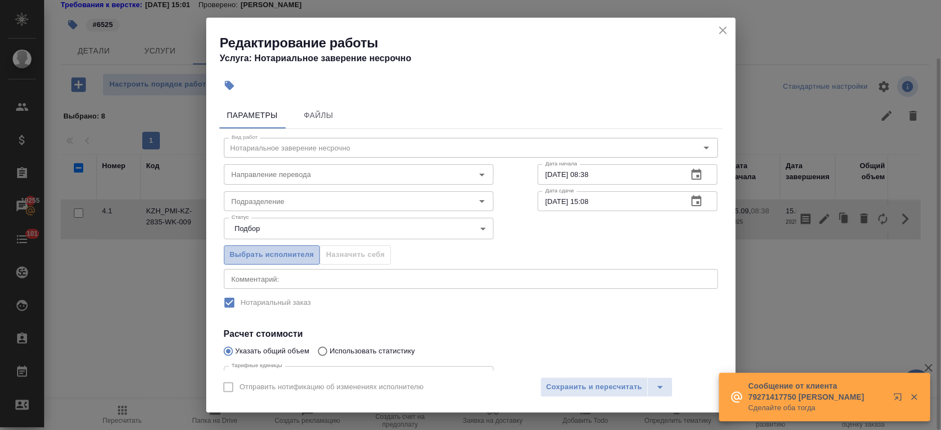
click at [296, 251] on span "Выбрать исполнителя" at bounding box center [272, 255] width 84 height 13
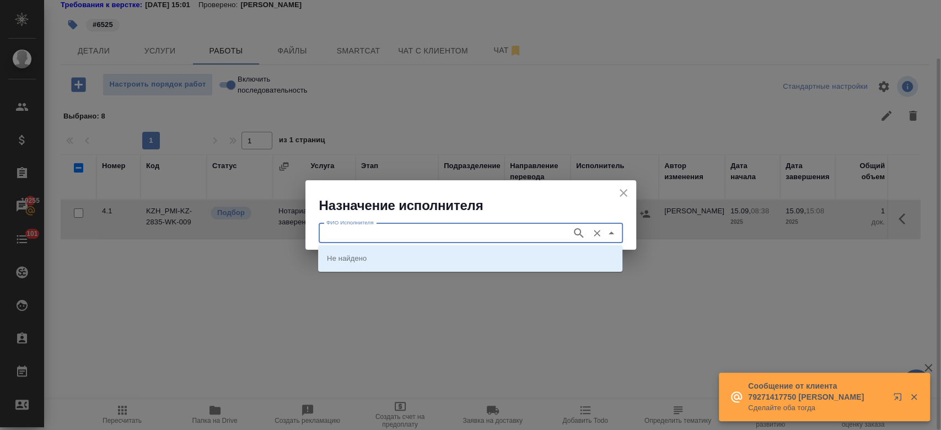
click at [370, 236] on input "ФИО Исполнителя" at bounding box center [444, 233] width 244 height 13
type input "almaty"
click at [575, 232] on icon "button" at bounding box center [578, 233] width 13 height 13
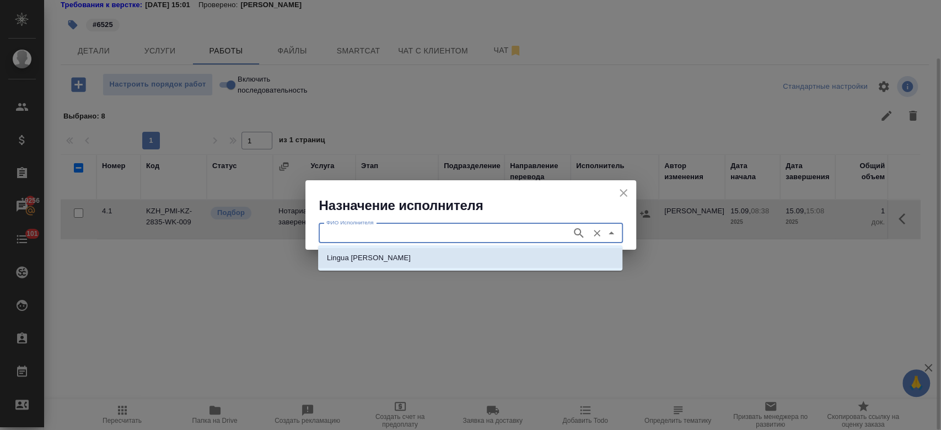
click at [541, 260] on li "Lingua [PERSON_NAME]" at bounding box center [470, 258] width 304 height 20
type input "Lingua [PERSON_NAME]"
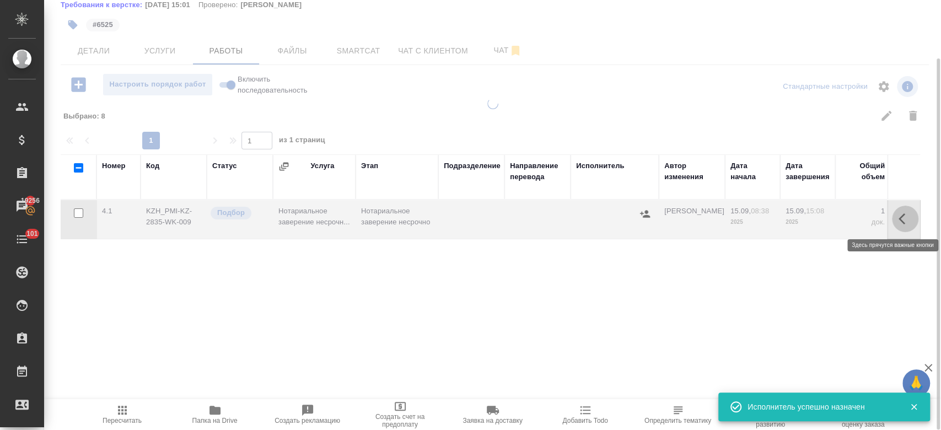
click at [909, 216] on icon "button" at bounding box center [905, 218] width 13 height 13
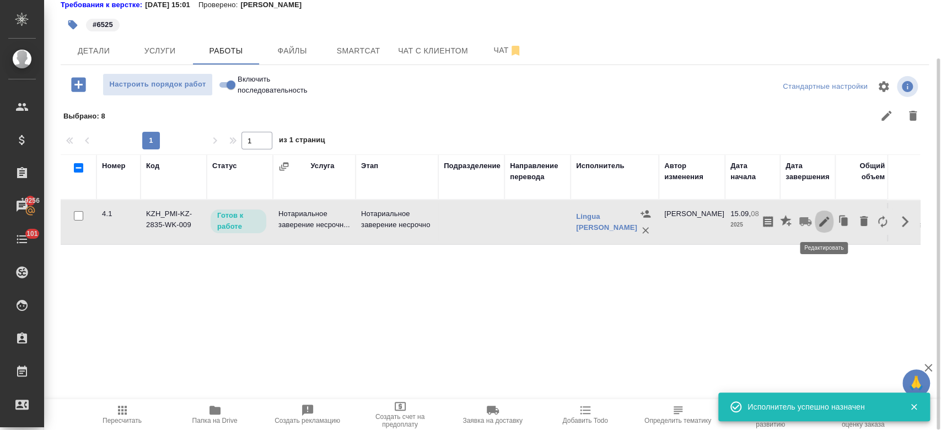
click at [827, 218] on icon "button" at bounding box center [824, 222] width 10 height 10
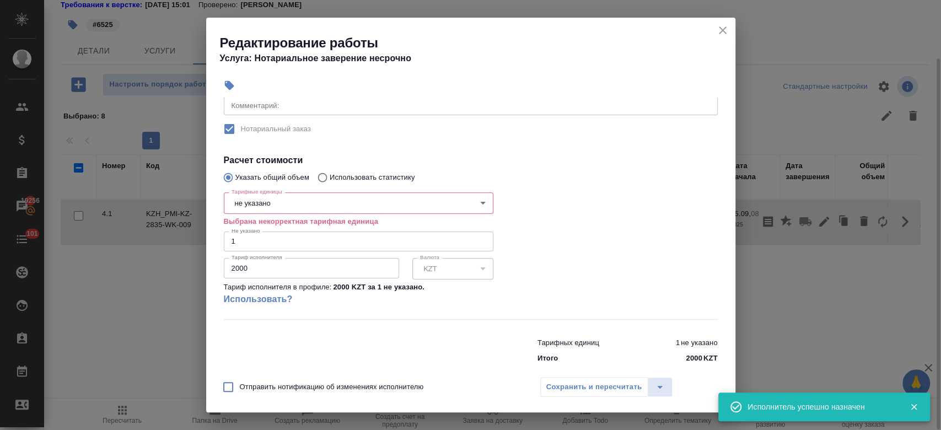
scroll to position [179, 0]
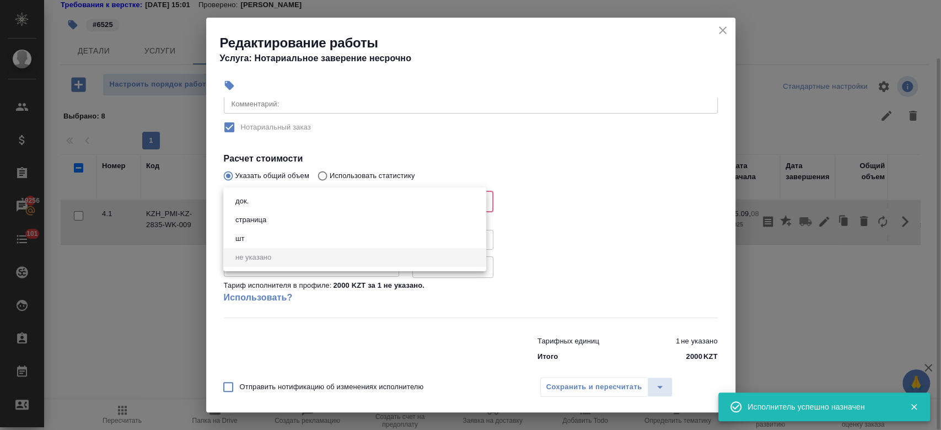
click at [300, 205] on body "🙏 .cls-1 fill:#fff; AWATERA Kosherbayeva Nazerke Клиенты Спецификации Заказы 19…" at bounding box center [470, 215] width 941 height 430
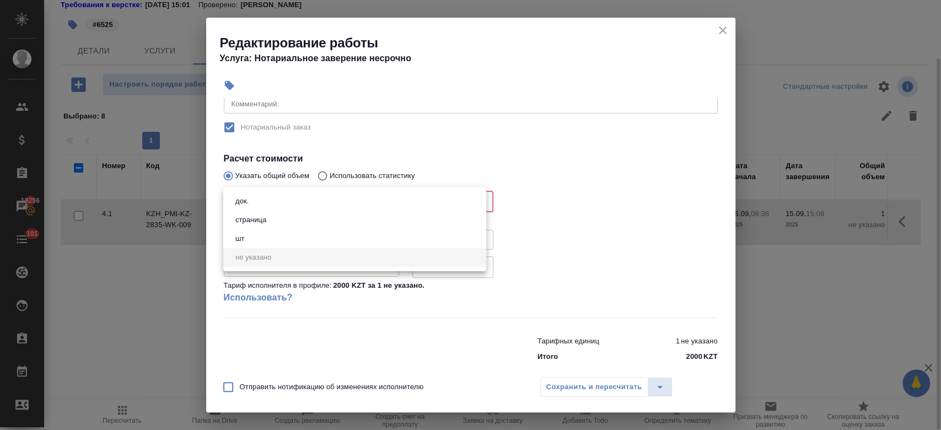
click at [300, 205] on li "док." at bounding box center [354, 201] width 263 height 19
type input "5a8b1489cc6b4906c91bfd8b"
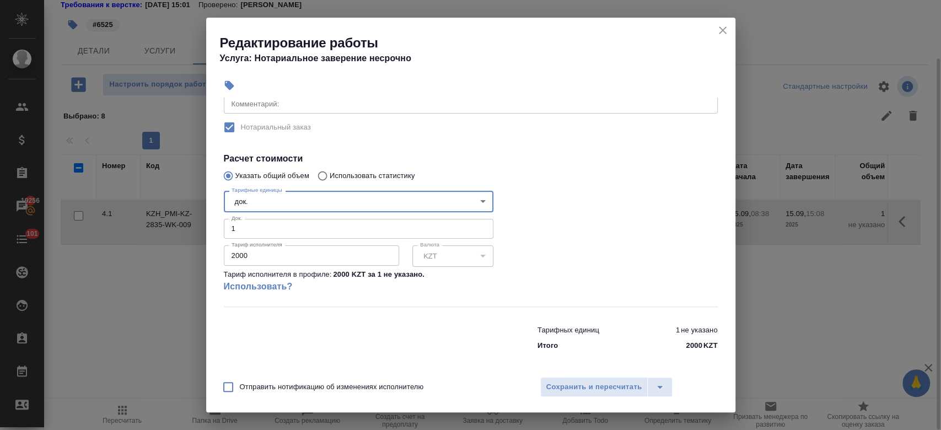
click at [289, 261] on input "2000" at bounding box center [311, 255] width 175 height 20
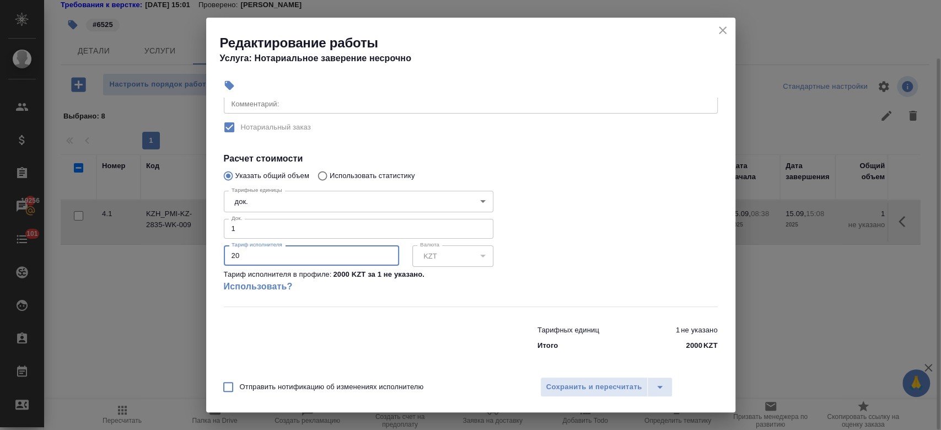
type input "2"
type input "6525"
click at [666, 192] on div at bounding box center [627, 246] width 224 height 164
click at [598, 391] on span "Сохранить и пересчитать" at bounding box center [594, 387] width 96 height 13
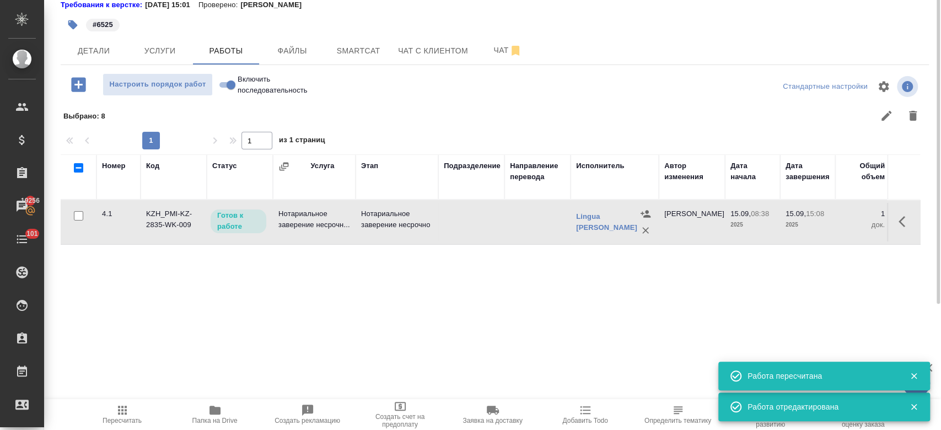
scroll to position [0, 0]
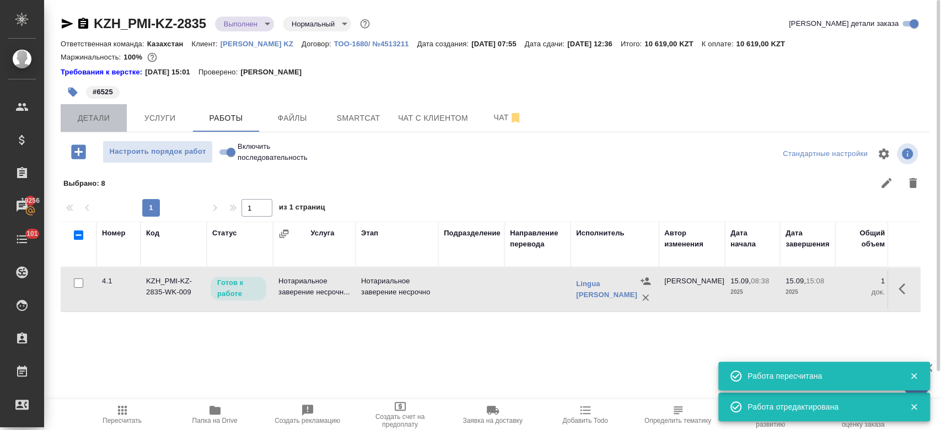
click at [73, 118] on span "Детали" at bounding box center [93, 118] width 53 height 14
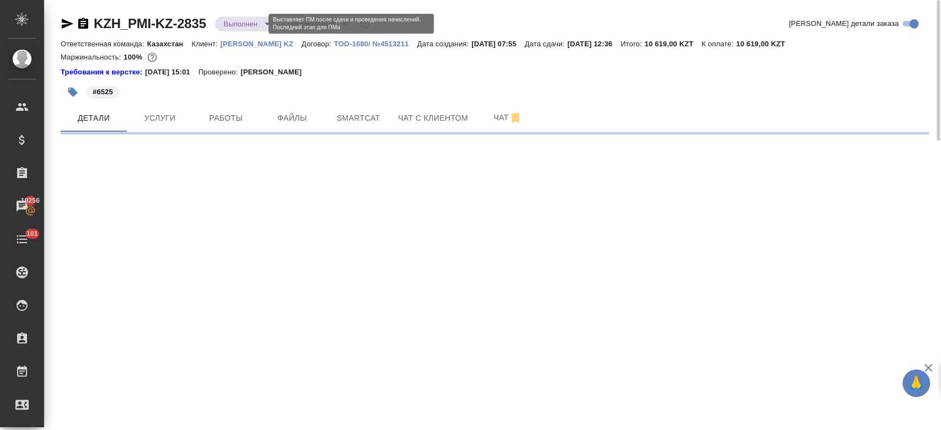
click at [231, 23] on body "🙏 .cls-1 fill:#fff; AWATERA Kosherbayeva Nazerke Клиенты Спецификации Заказы 19…" at bounding box center [470, 215] width 941 height 430
select select "RU"
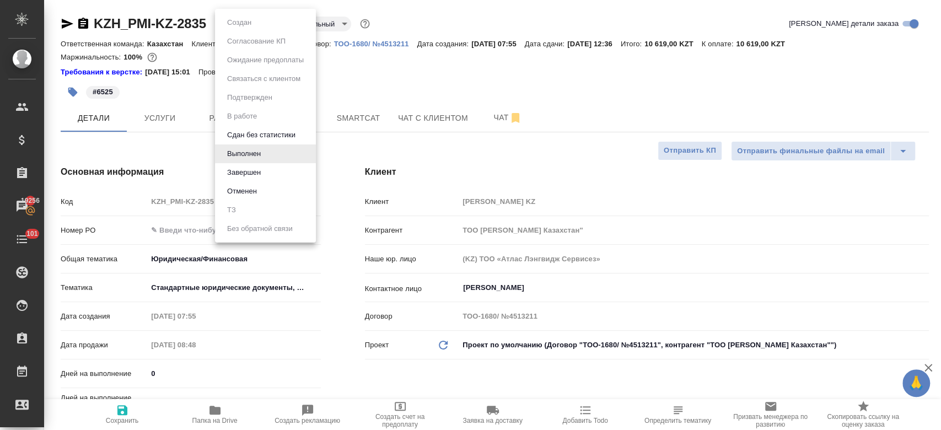
type textarea "x"
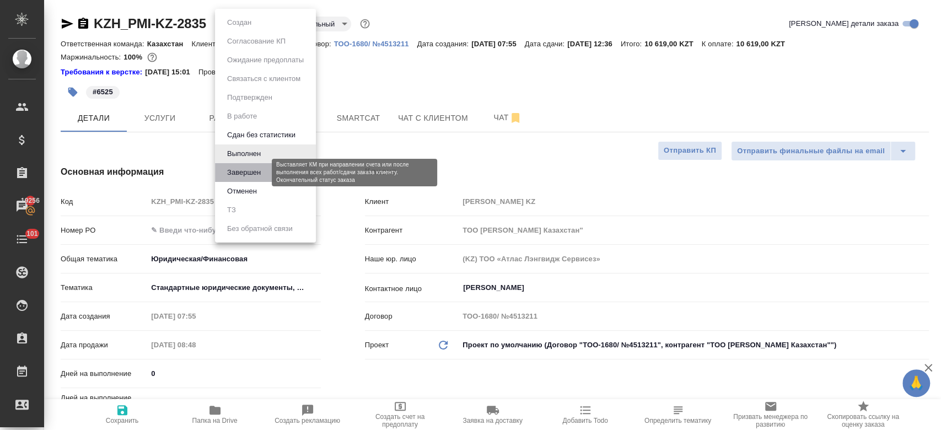
click at [252, 175] on button "Завершен" at bounding box center [244, 172] width 40 height 12
type textarea "x"
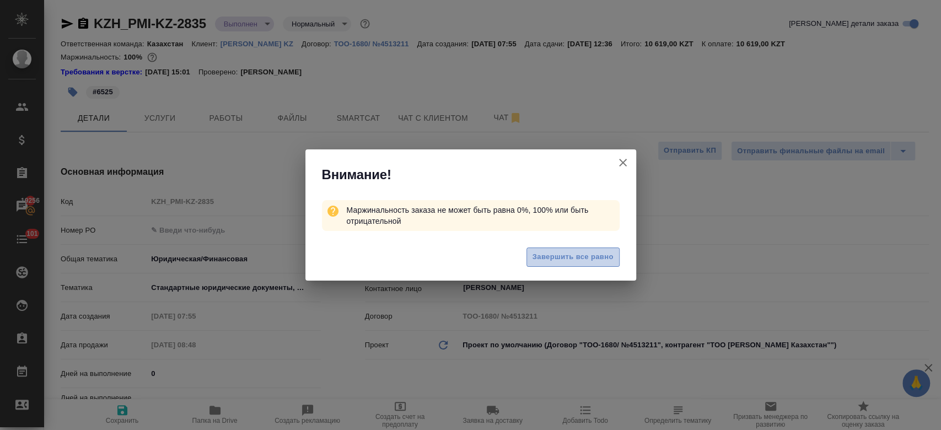
click at [561, 248] on button "Завершить все равно" at bounding box center [572, 257] width 93 height 19
type textarea "x"
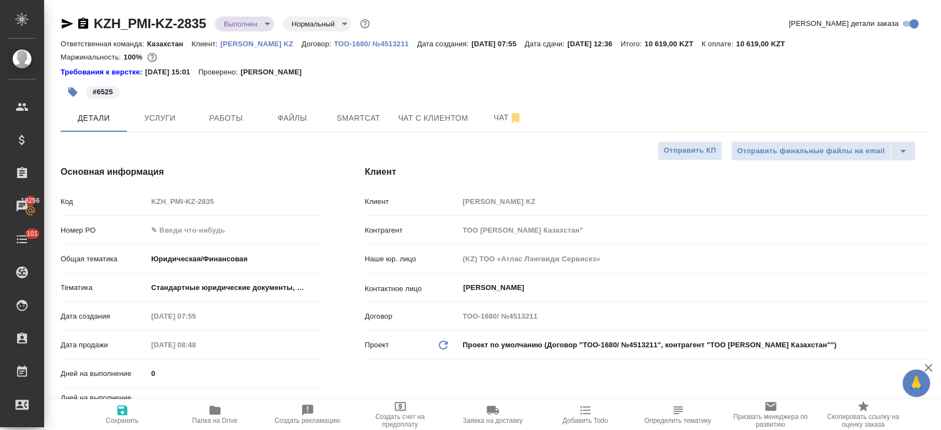
type textarea "x"
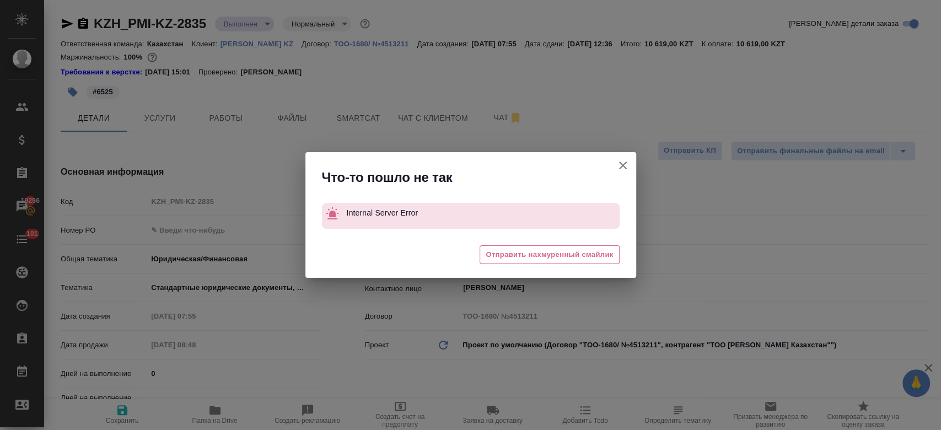
click at [260, 28] on div "Что-то пошло не так Internal Server Error 😩 Отправить нахмуренный смайлик" at bounding box center [470, 215] width 941 height 430
click at [622, 171] on icon "button" at bounding box center [622, 165] width 13 height 13
type textarea "x"
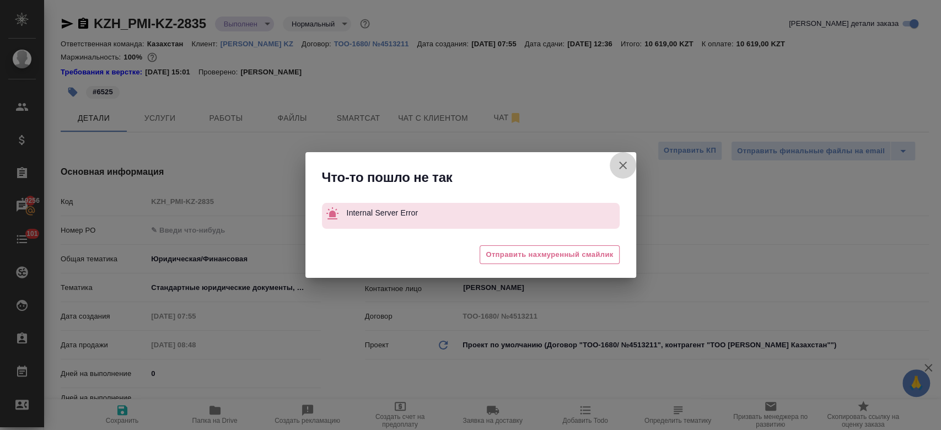
type textarea "x"
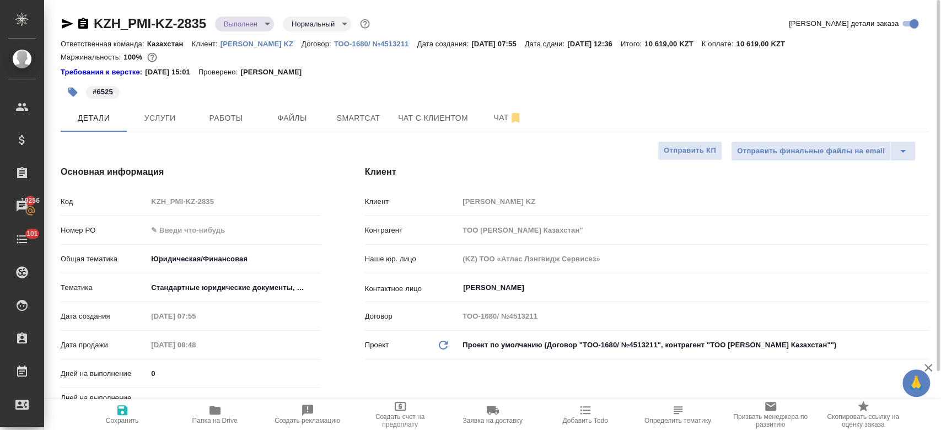
click at [265, 33] on div "KZH_PMI-KZ-2835 Выполнен completed Нормальный normal Кратко детали заказа" at bounding box center [495, 26] width 868 height 22
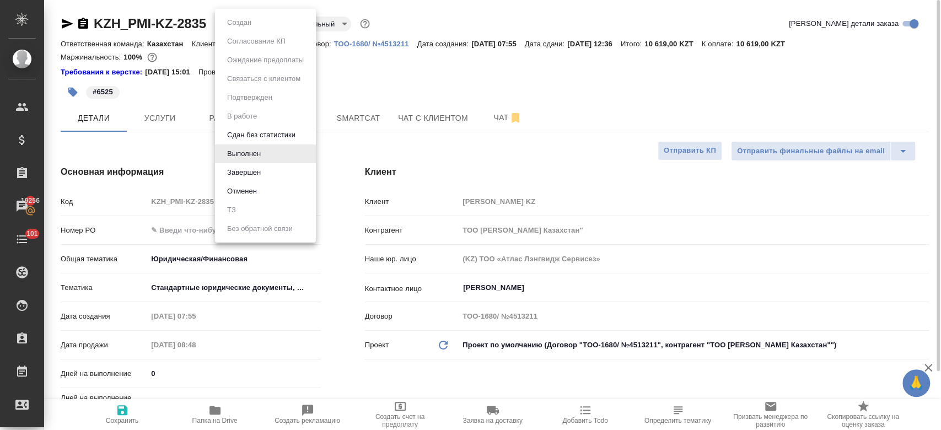
click at [257, 28] on body "🙏 .cls-1 fill:#fff; AWATERA Kosherbayeva Nazerke Клиенты Спецификации Заказы 19…" at bounding box center [470, 215] width 941 height 430
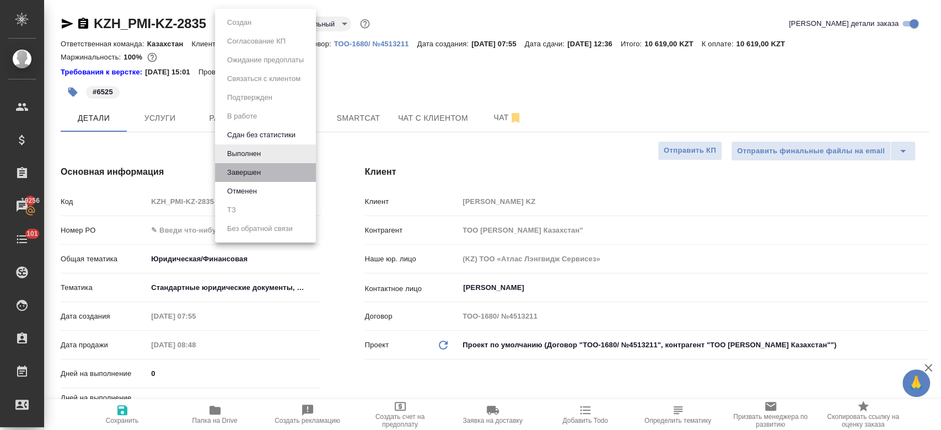
click at [283, 170] on li "Завершен" at bounding box center [265, 172] width 101 height 19
type textarea "x"
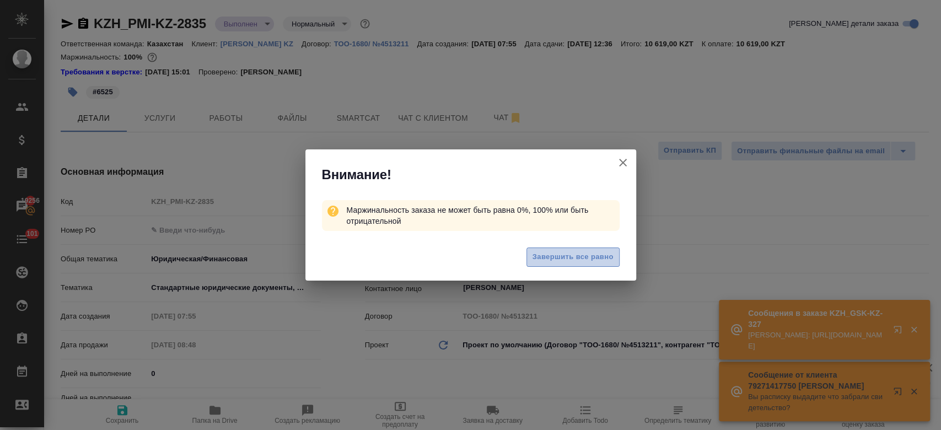
click at [555, 255] on span "Завершить все равно" at bounding box center [573, 257] width 81 height 13
type textarea "x"
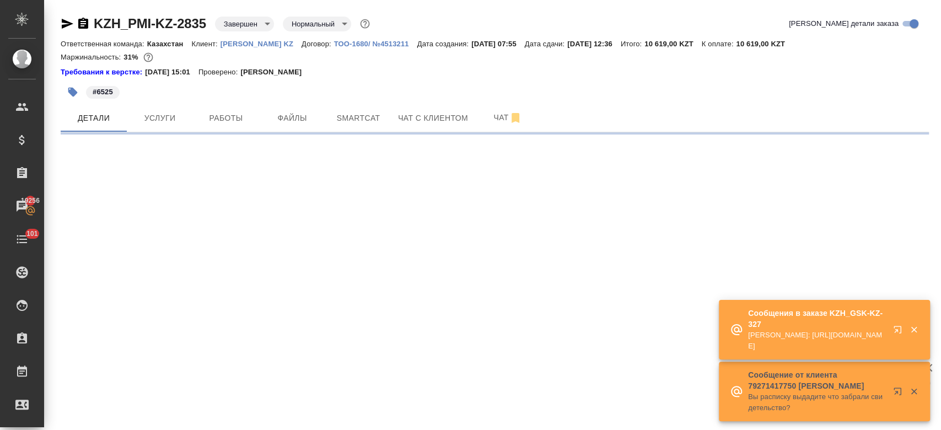
click at [549, 82] on div "#6525" at bounding box center [350, 92] width 579 height 24
select select "RU"
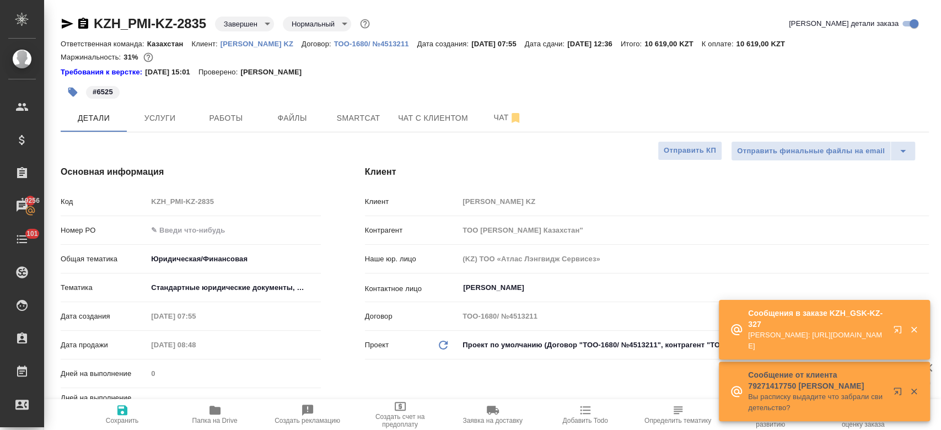
type textarea "x"
click at [549, 82] on div "#6525" at bounding box center [350, 92] width 579 height 24
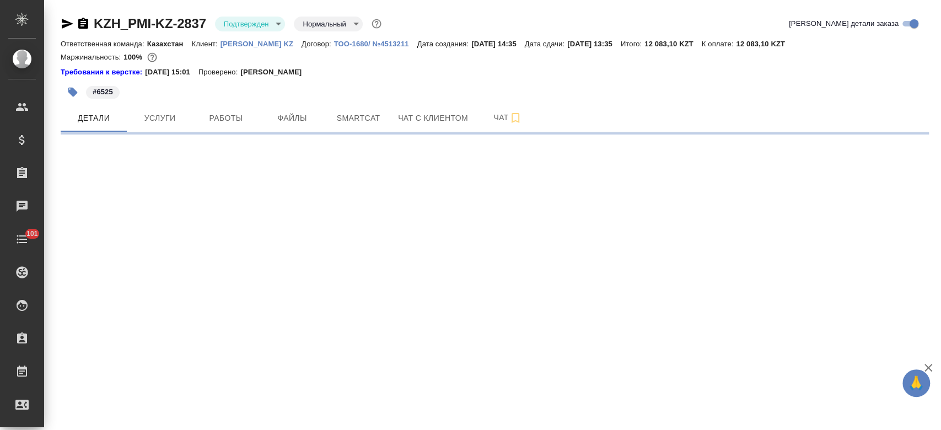
select select "RU"
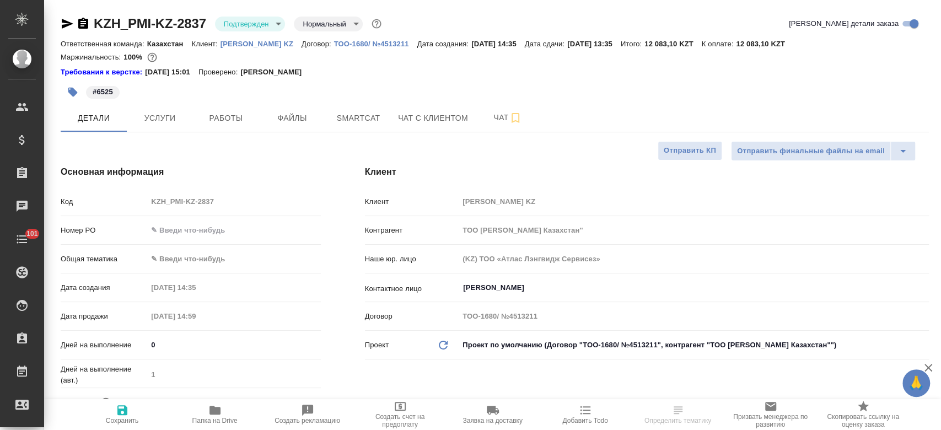
type textarea "x"
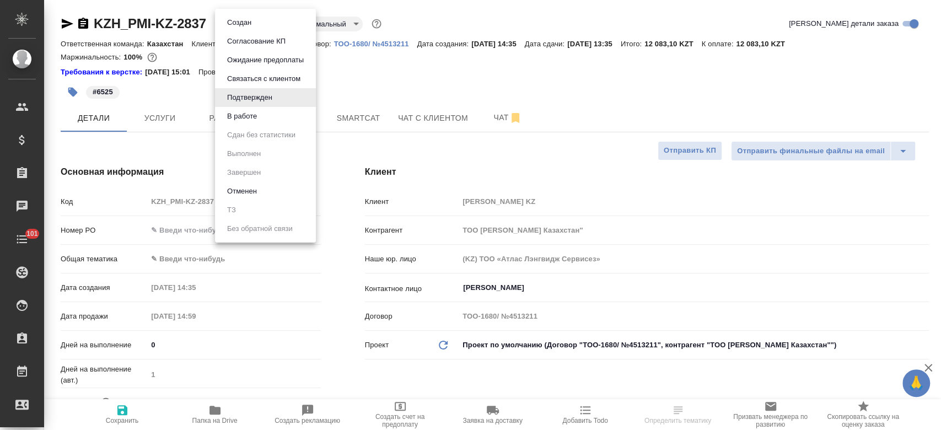
click at [260, 23] on body "🙏 .cls-1 fill:#fff; AWATERA Kosherbayeva Nazerke Клиенты Спецификации Заказы Ча…" at bounding box center [470, 215] width 941 height 430
click at [268, 116] on li "В работе" at bounding box center [265, 116] width 101 height 19
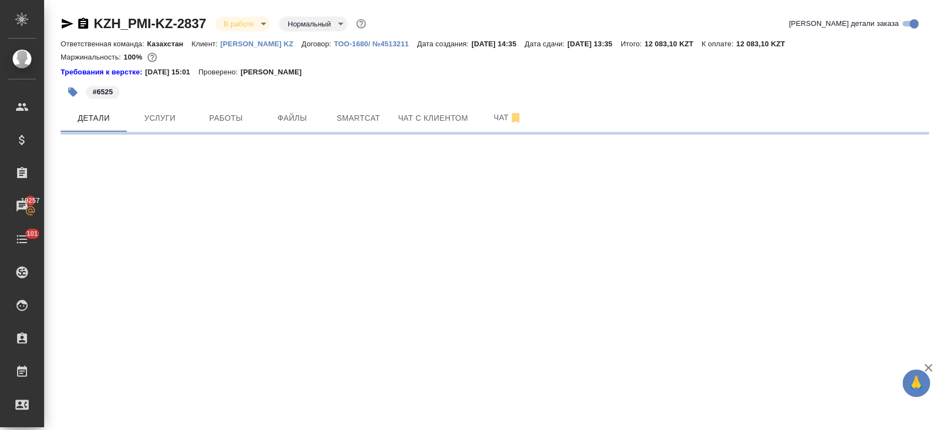
select select "RU"
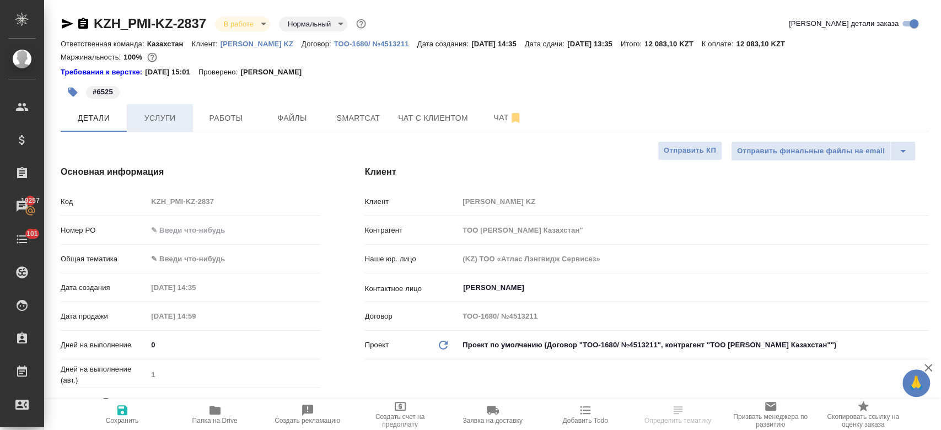
type textarea "x"
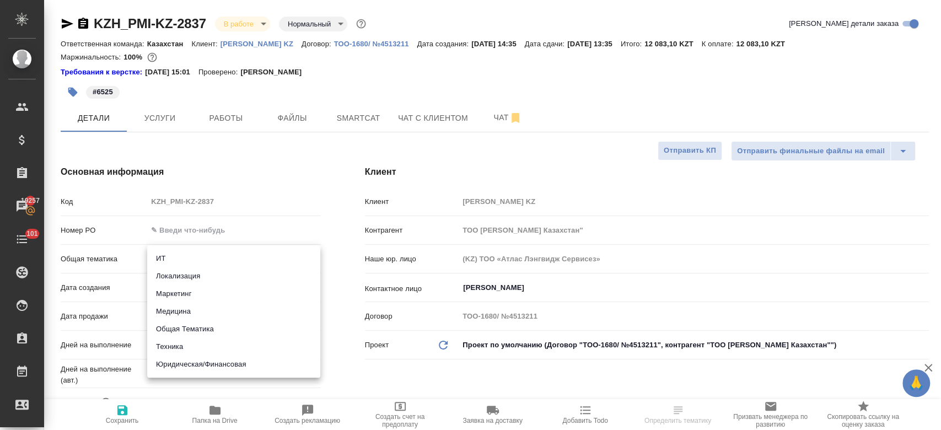
click at [192, 259] on body "🙏 .cls-1 fill:#fff; AWATERA Kosherbayeva Nazerke Клиенты Спецификации Заказы 19…" at bounding box center [470, 215] width 941 height 430
click at [213, 364] on li "Юридическая/Финансовая" at bounding box center [233, 365] width 173 height 18
type input "yr-fn"
type textarea "x"
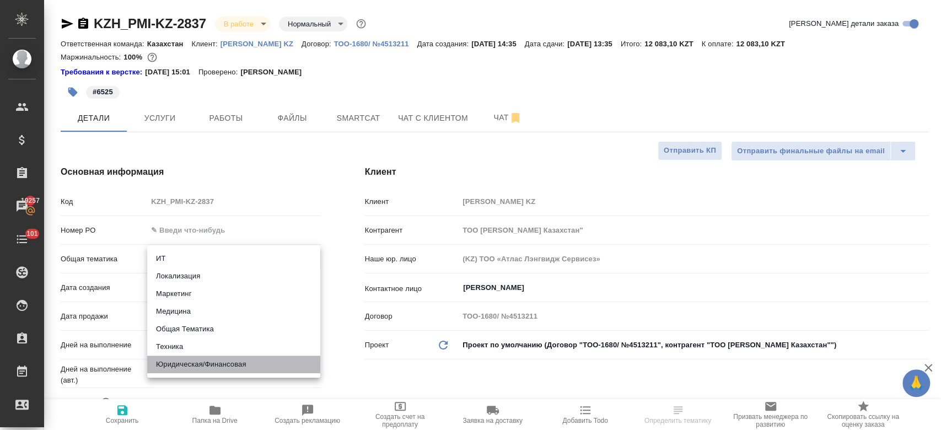
type textarea "x"
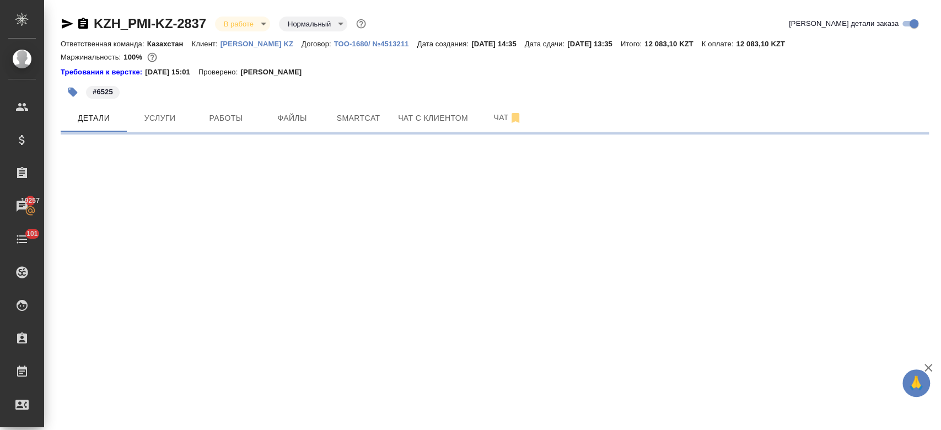
select select "RU"
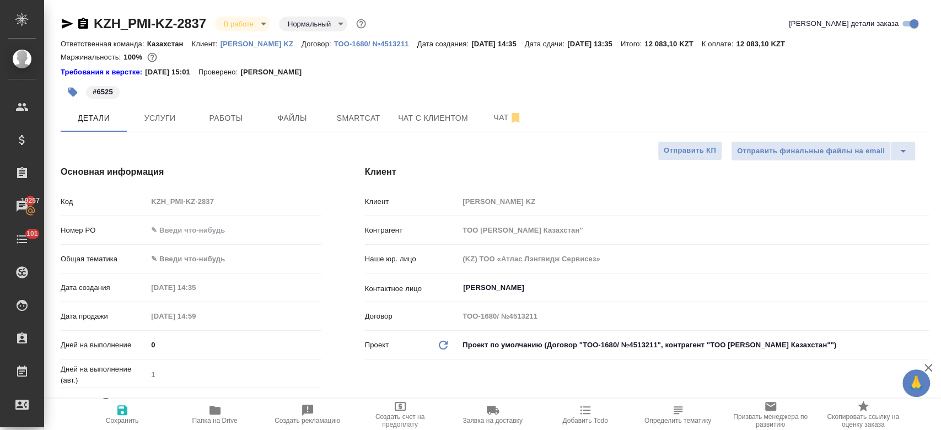
type textarea "x"
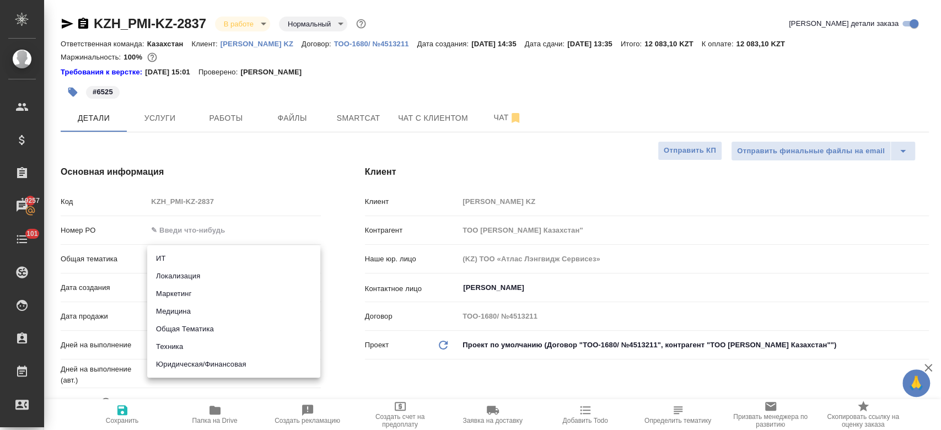
click at [173, 260] on body "🙏 .cls-1 fill:#fff; AWATERA Kosherbayeva Nazerke Клиенты Спецификации Заказы 19…" at bounding box center [470, 215] width 941 height 430
click at [195, 366] on li "Юридическая/Финансовая" at bounding box center [233, 365] width 173 height 18
type input "yr-fn"
type textarea "x"
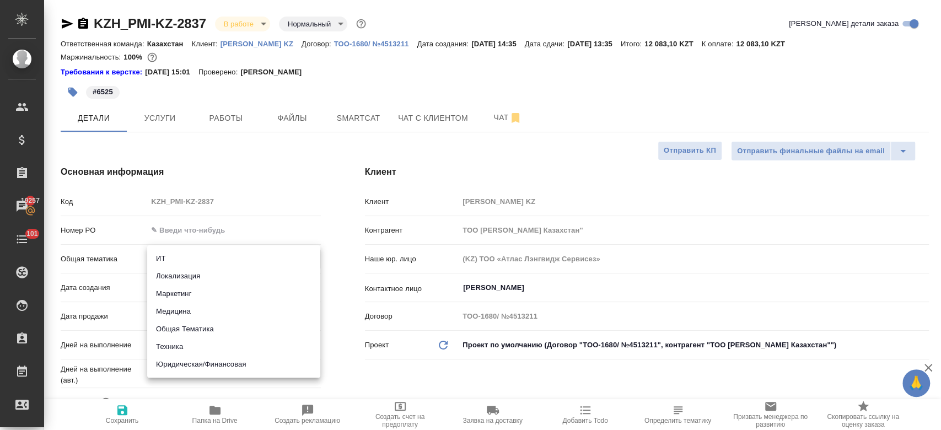
type textarea "x"
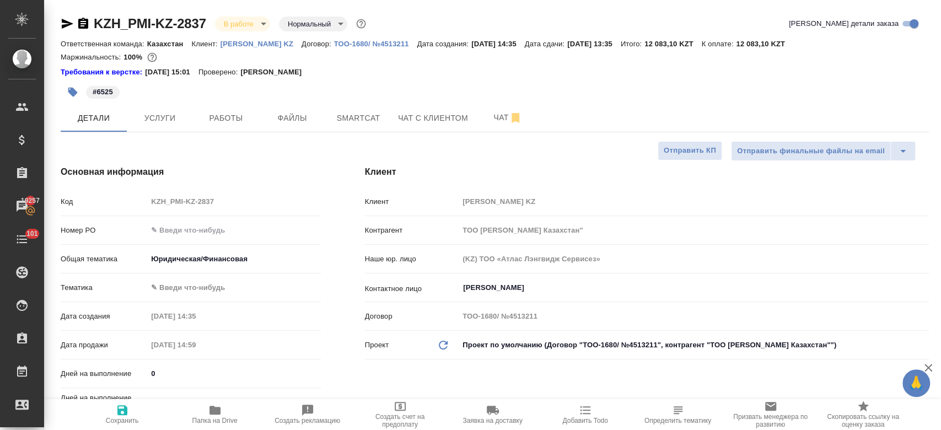
click at [194, 279] on body "🙏 .cls-1 fill:#fff; AWATERA Kosherbayeva Nazerke Клиенты Спецификации Заказы 19…" at bounding box center [470, 215] width 941 height 430
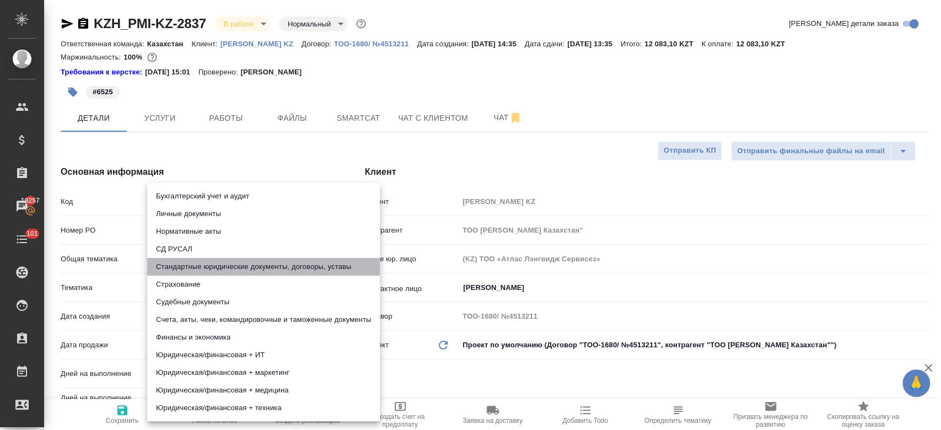
click at [225, 267] on li "Стандартные юридические документы, договоры, уставы" at bounding box center [263, 267] width 233 height 18
type textarea "x"
type input "5f647205b73bc97568ca66bf"
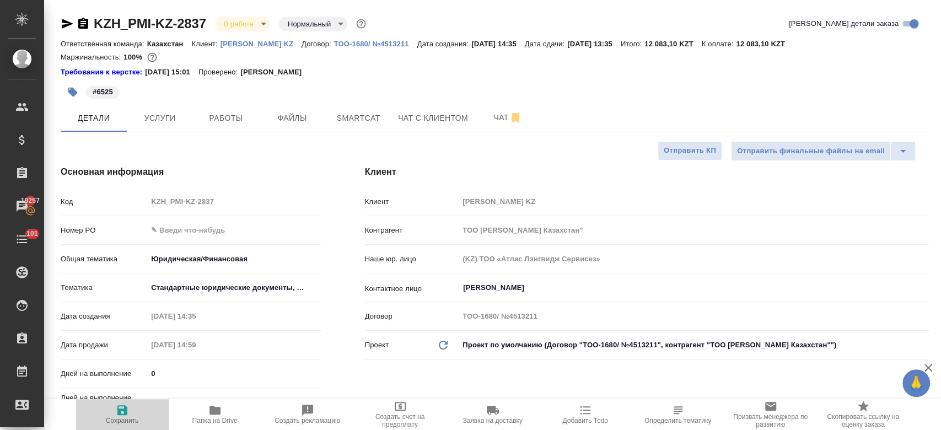
click at [123, 411] on icon "button" at bounding box center [122, 410] width 10 height 10
type textarea "x"
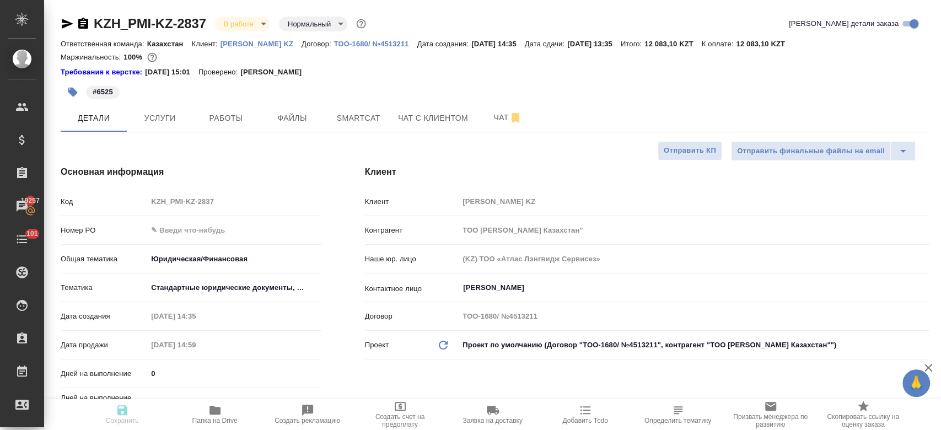
type textarea "x"
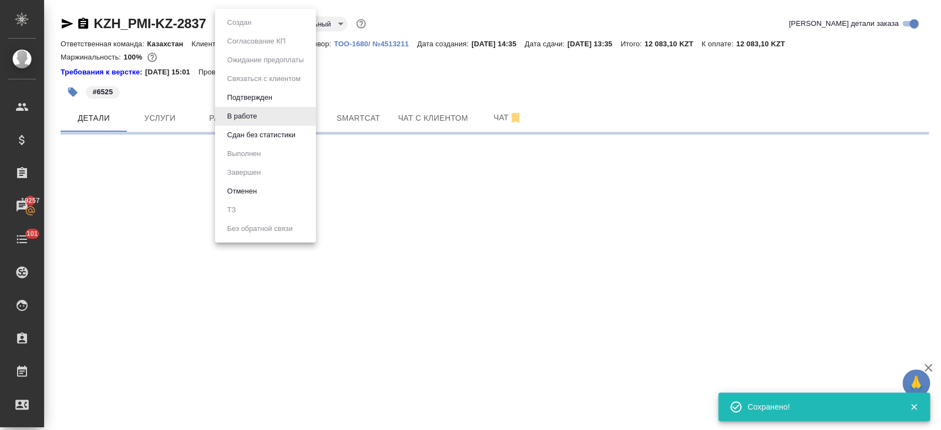
click at [250, 29] on body "🙏 .cls-1 fill:#fff; AWATERA Kosherbayeva Nazerke Клиенты Спецификации Заказы 19…" at bounding box center [470, 215] width 941 height 430
select select "RU"
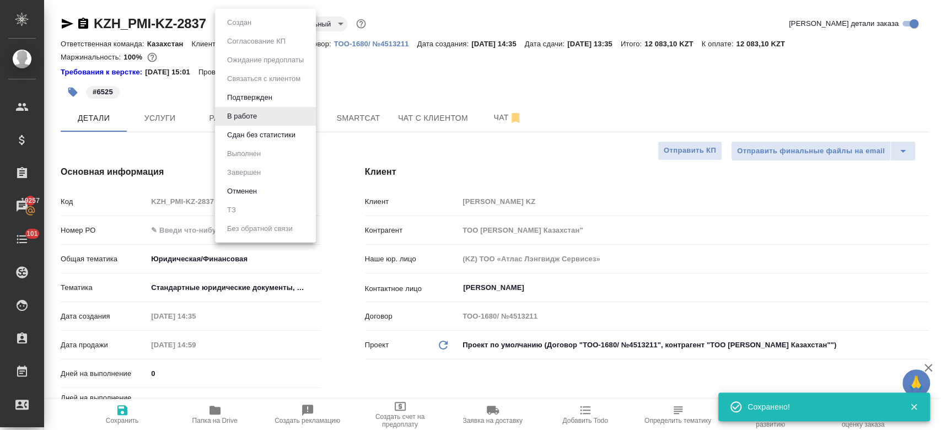
type textarea "x"
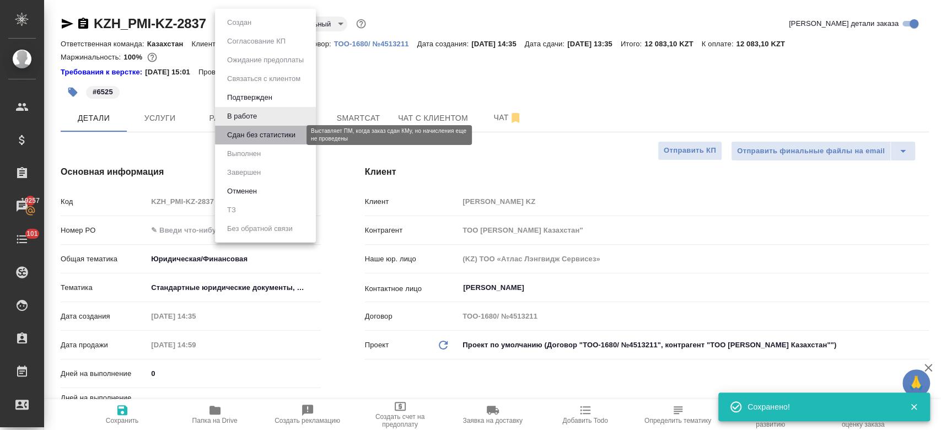
click at [261, 135] on button "Сдан без статистики" at bounding box center [261, 135] width 75 height 12
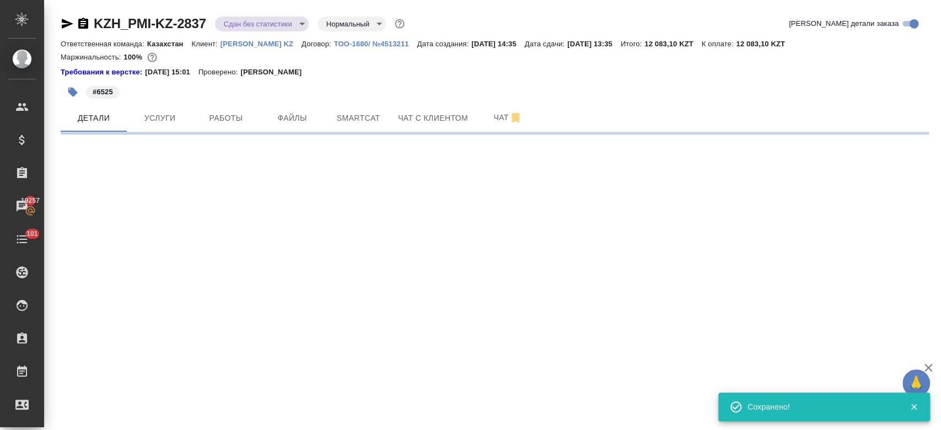
click at [230, 20] on body "🙏 .cls-1 fill:#fff; AWATERA Kosherbayeva Nazerke Клиенты Спецификации Заказы 19…" at bounding box center [470, 215] width 941 height 430
select select "RU"
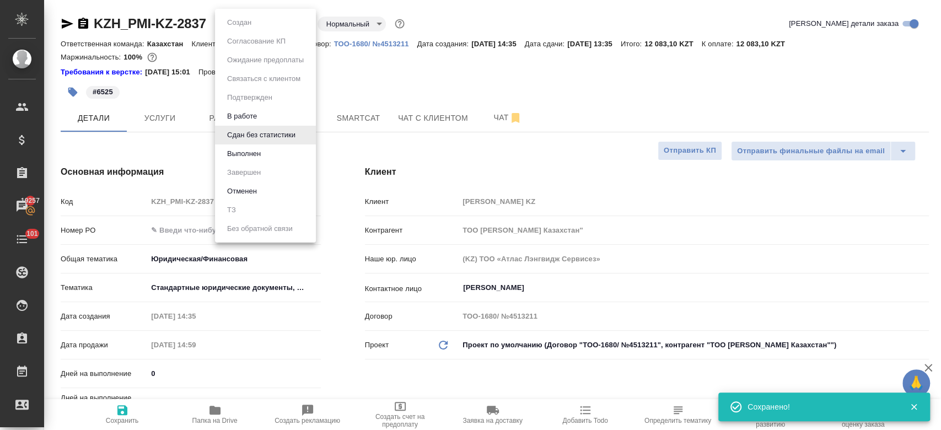
type textarea "x"
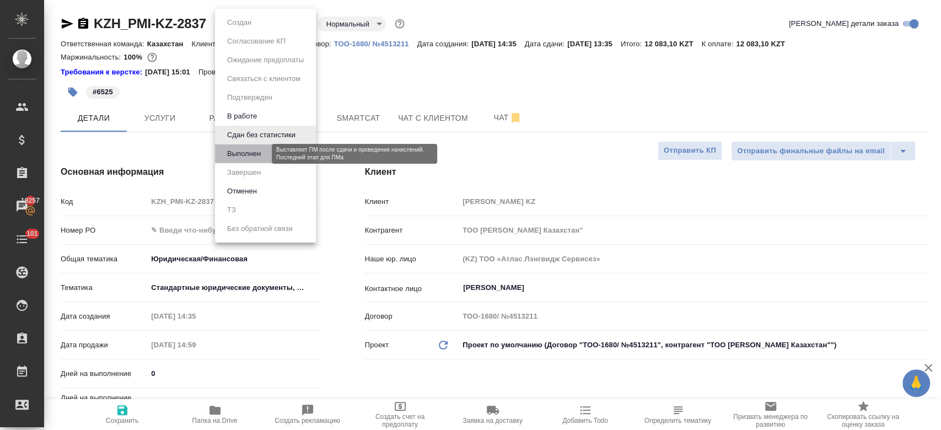
click at [247, 155] on button "Выполнен" at bounding box center [244, 154] width 40 height 12
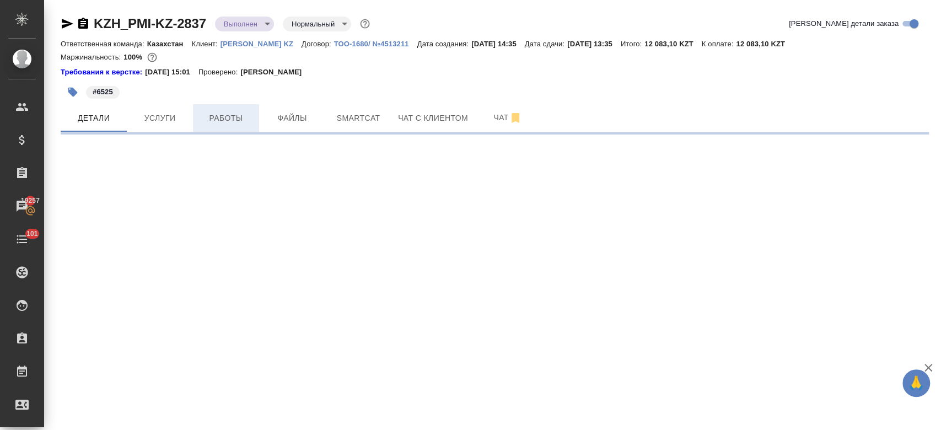
click at [222, 112] on span "Работы" at bounding box center [226, 118] width 53 height 14
select select "RU"
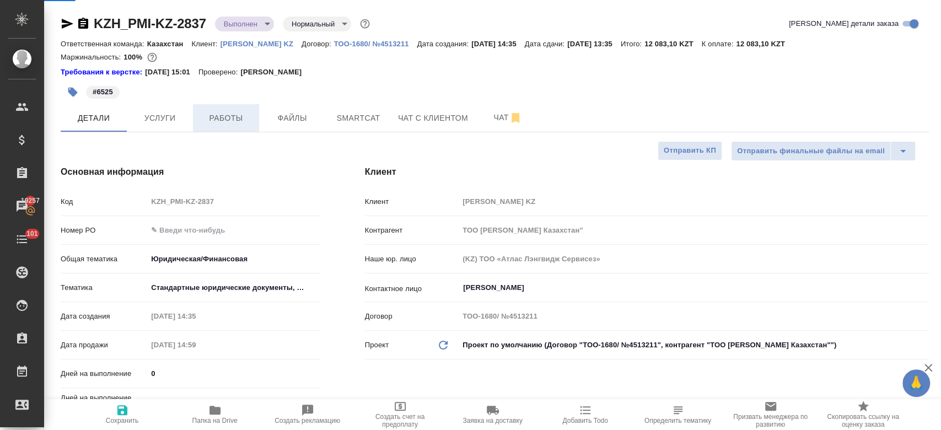
type textarea "x"
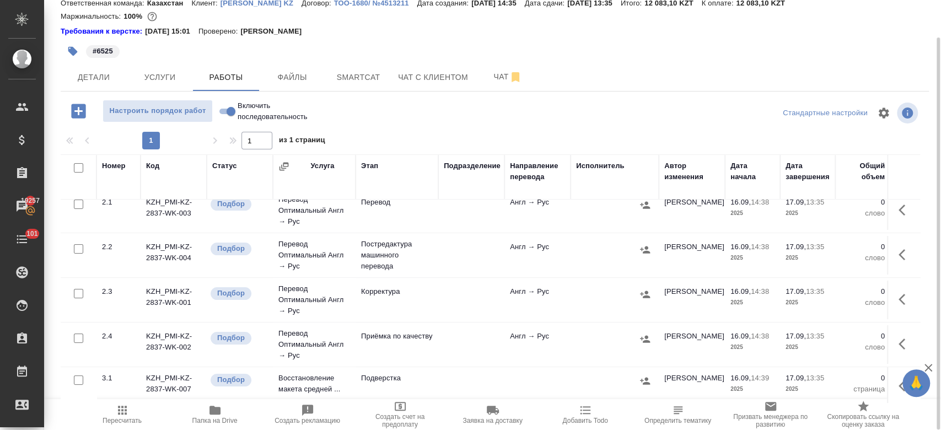
scroll to position [187, 0]
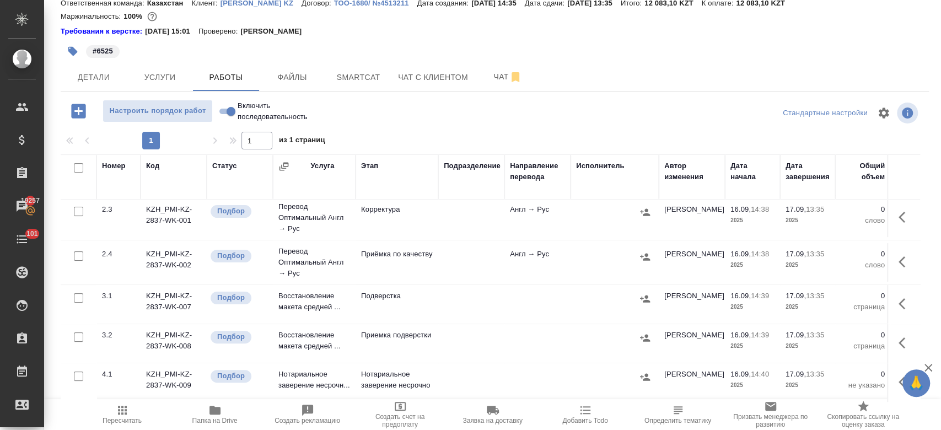
click at [78, 167] on input "checkbox" at bounding box center [78, 167] width 9 height 9
checkbox input "true"
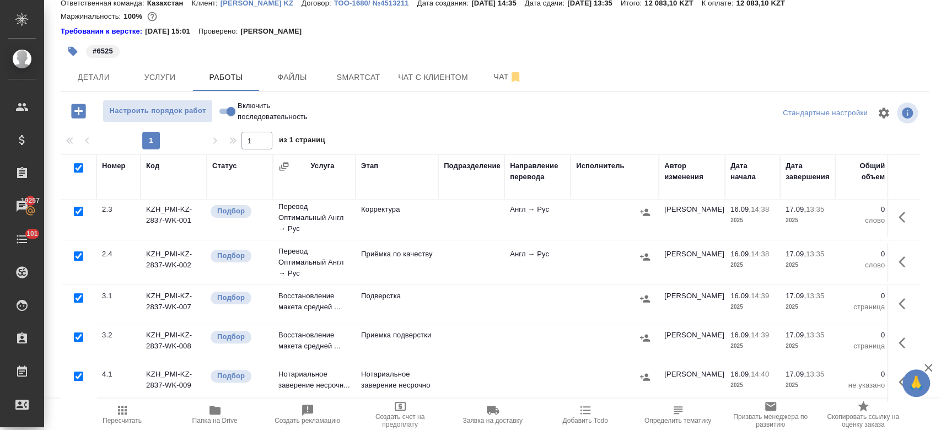
checkbox input "true"
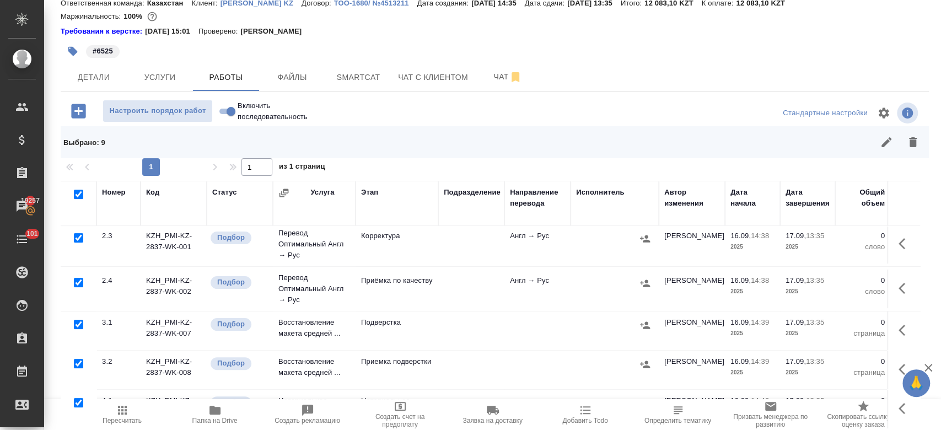
scroll to position [67, 0]
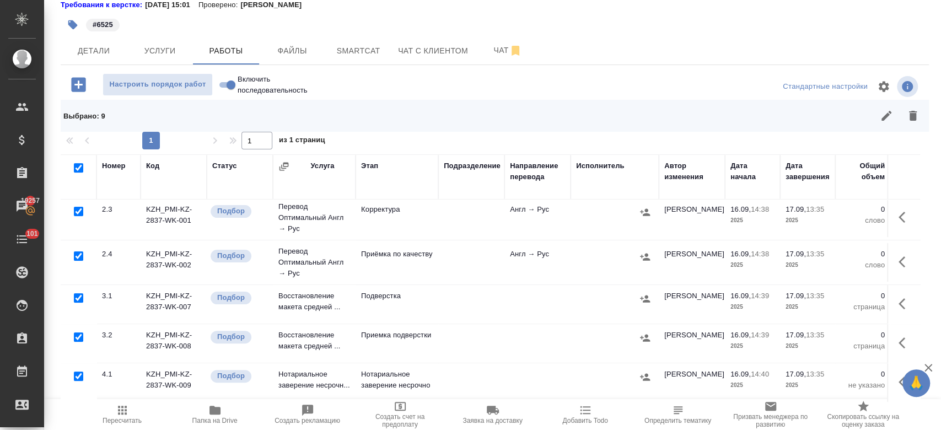
click at [80, 372] on input "checkbox" at bounding box center [78, 376] width 9 height 9
checkbox input "false"
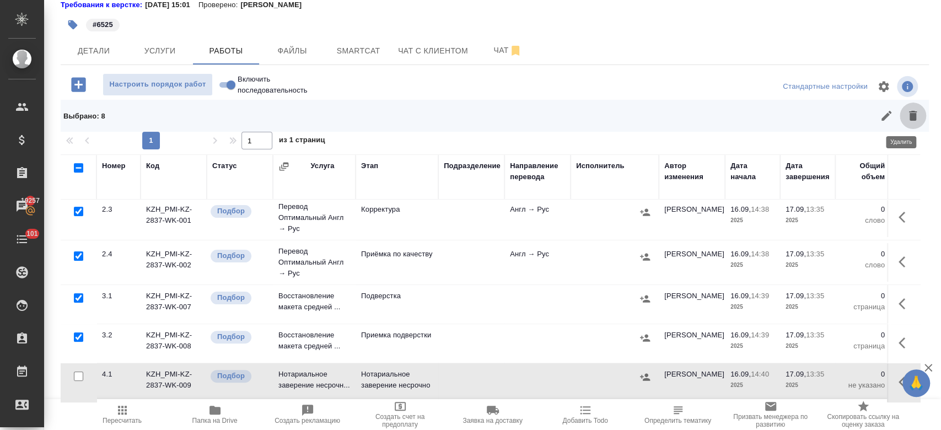
click at [907, 114] on icon "button" at bounding box center [912, 115] width 13 height 13
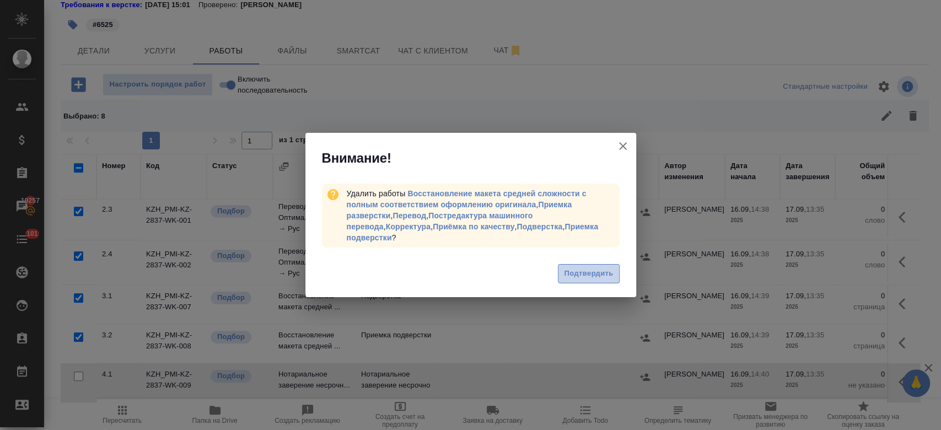
click at [581, 267] on span "Подтвердить" at bounding box center [588, 273] width 49 height 13
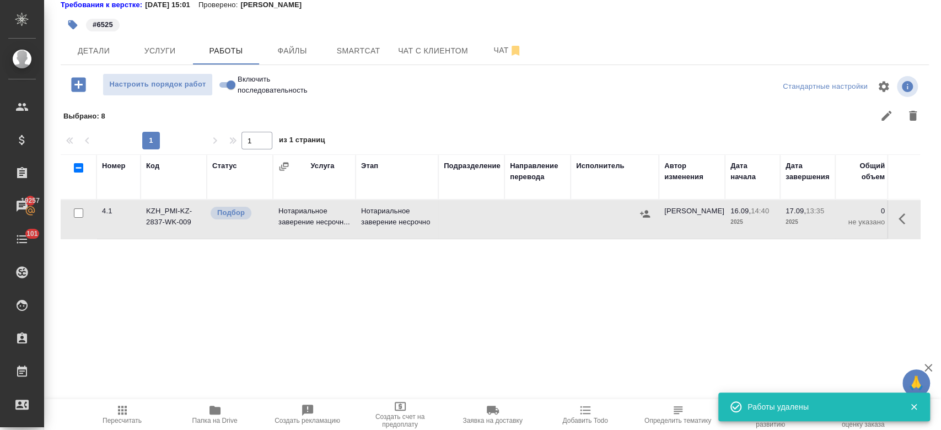
scroll to position [0, 0]
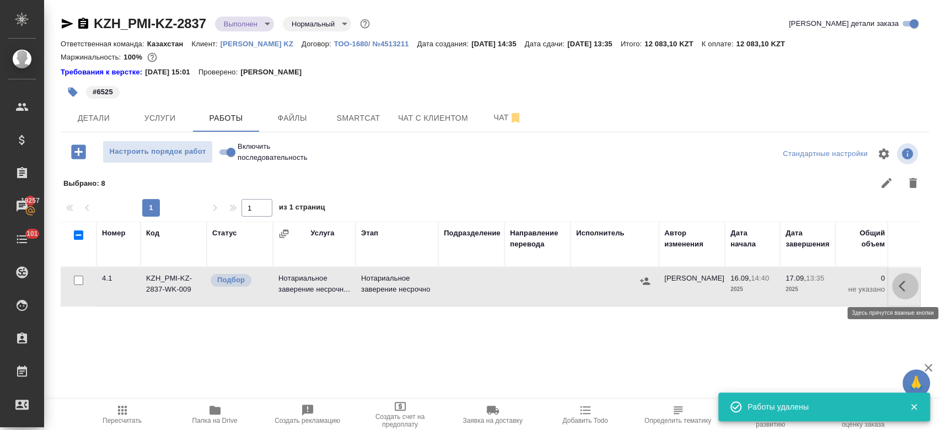
click at [899, 289] on icon "button" at bounding box center [902, 286] width 7 height 11
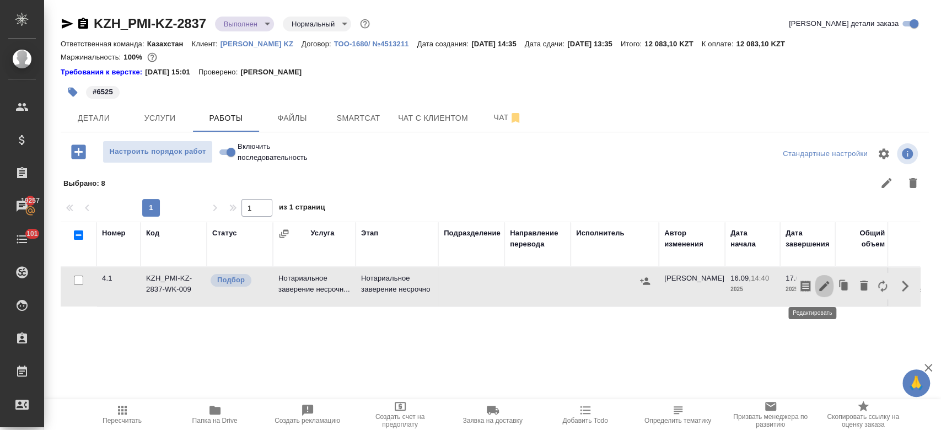
click at [819, 287] on icon "button" at bounding box center [824, 286] width 10 height 10
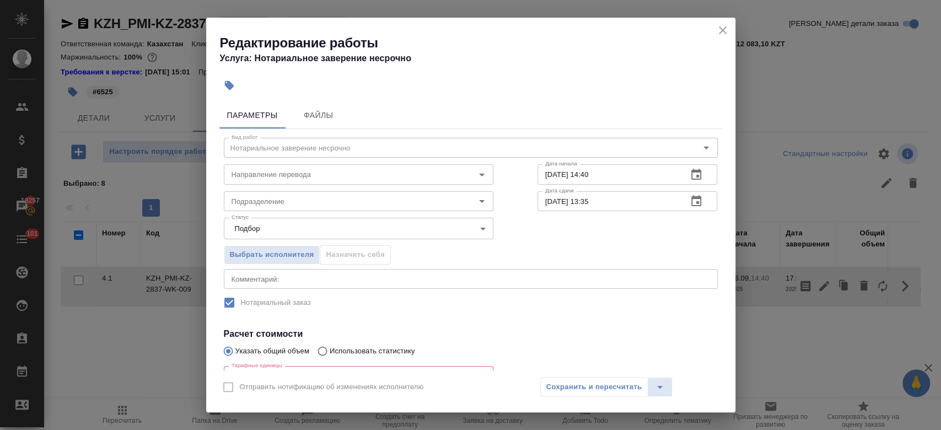
scroll to position [123, 0]
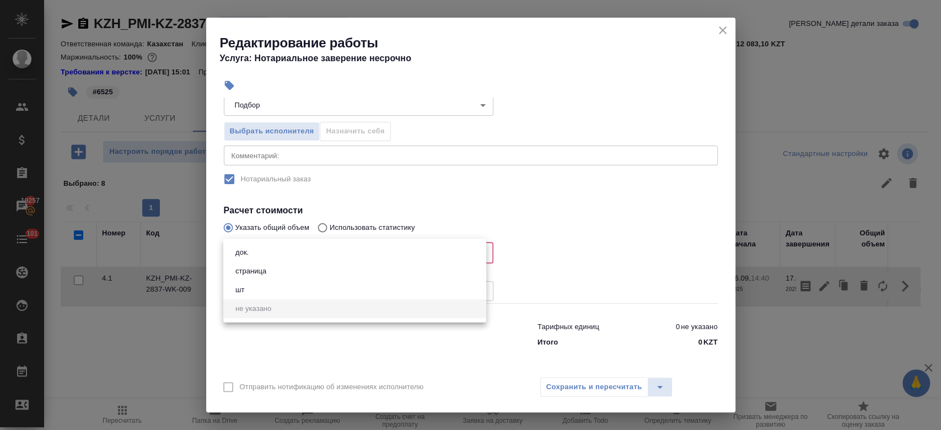
click at [359, 255] on body "🙏 .cls-1 fill:#fff; AWATERA Kosherbayeva Nazerke Клиенты Спецификации Заказы 19…" at bounding box center [470, 215] width 941 height 430
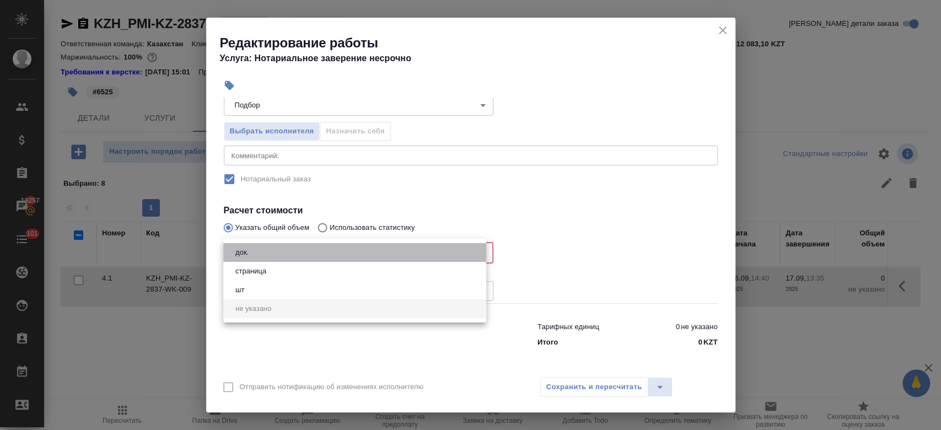
click at [335, 255] on li "док." at bounding box center [354, 252] width 263 height 19
type input "5a8b1489cc6b4906c91bfd8b"
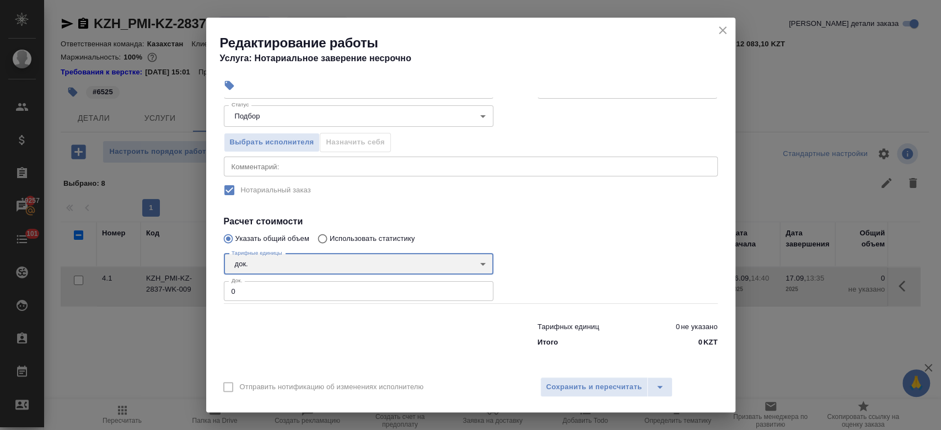
scroll to position [112, 0]
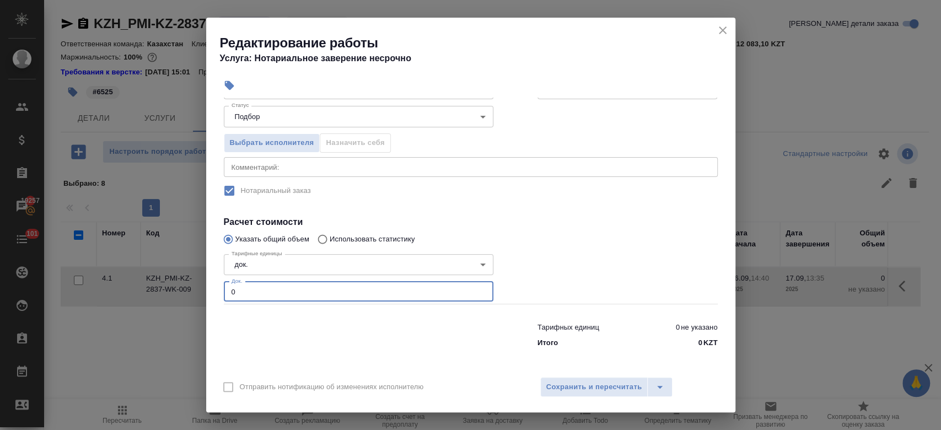
click at [313, 286] on input "0" at bounding box center [359, 292] width 270 height 20
type input "1"
click at [593, 383] on span "Сохранить и пересчитать" at bounding box center [594, 387] width 96 height 13
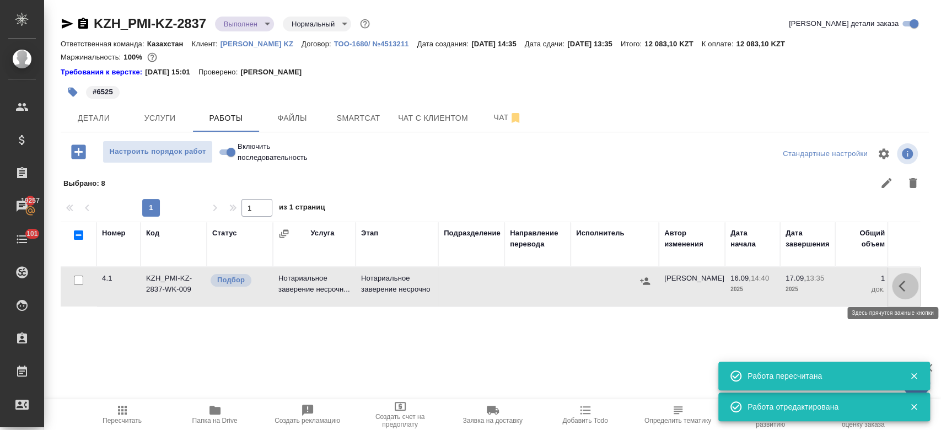
click at [902, 285] on button "button" at bounding box center [905, 286] width 26 height 26
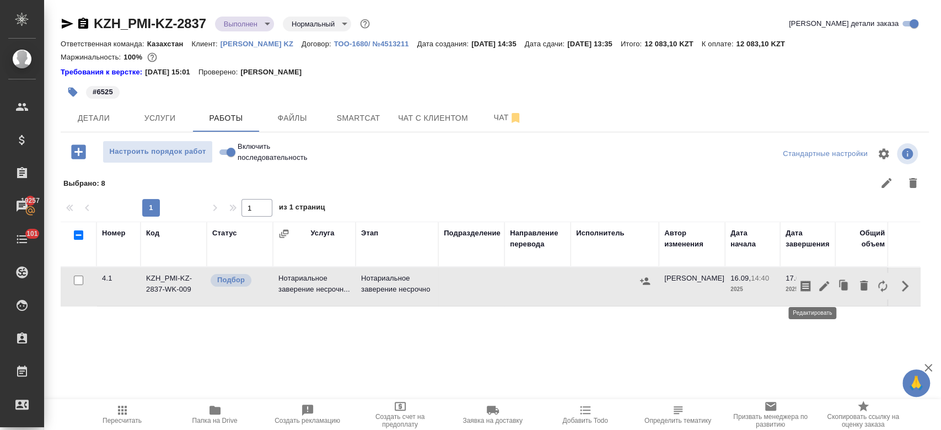
click at [819, 284] on icon "button" at bounding box center [824, 286] width 10 height 10
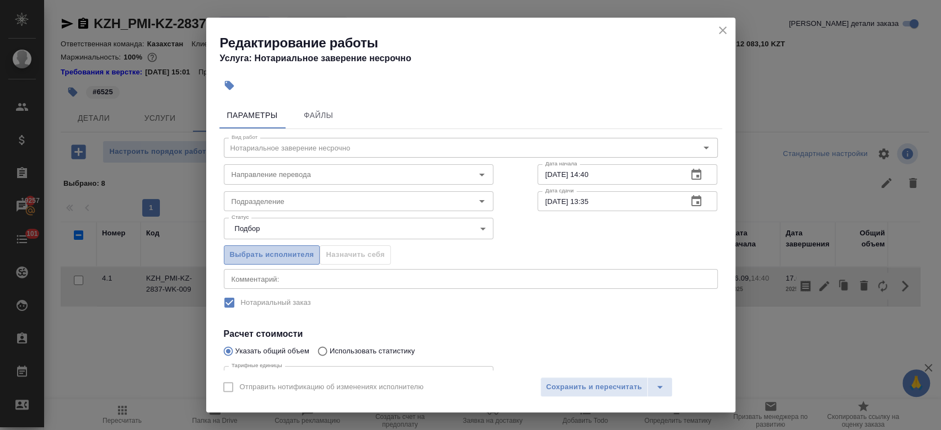
click at [314, 257] on button "Выбрать исполнителя" at bounding box center [272, 254] width 96 height 19
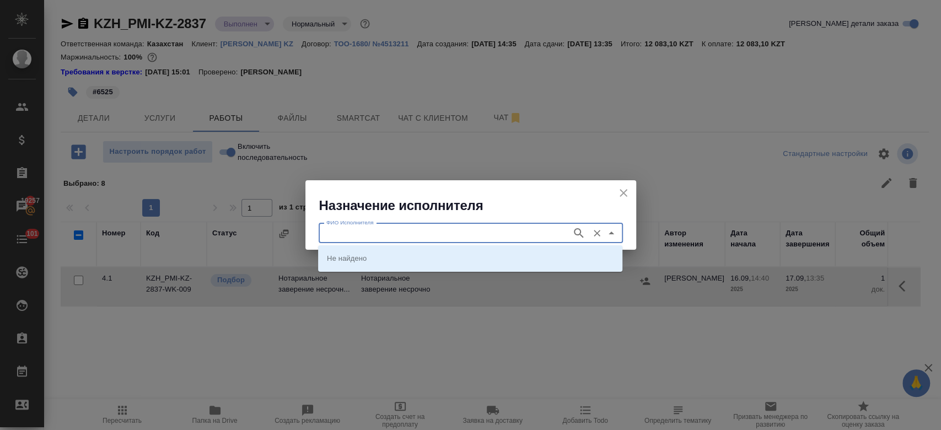
click at [375, 233] on input "ФИО Исполнителя" at bounding box center [444, 233] width 244 height 13
type input "almaty"
click at [576, 238] on icon "button" at bounding box center [578, 233] width 13 height 13
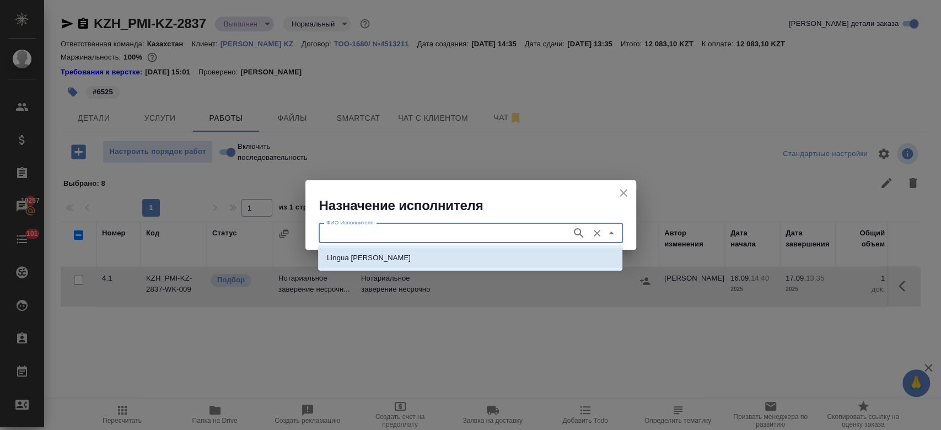
click at [522, 263] on li "Lingua [PERSON_NAME]" at bounding box center [470, 258] width 304 height 20
type input "Lingua [PERSON_NAME]"
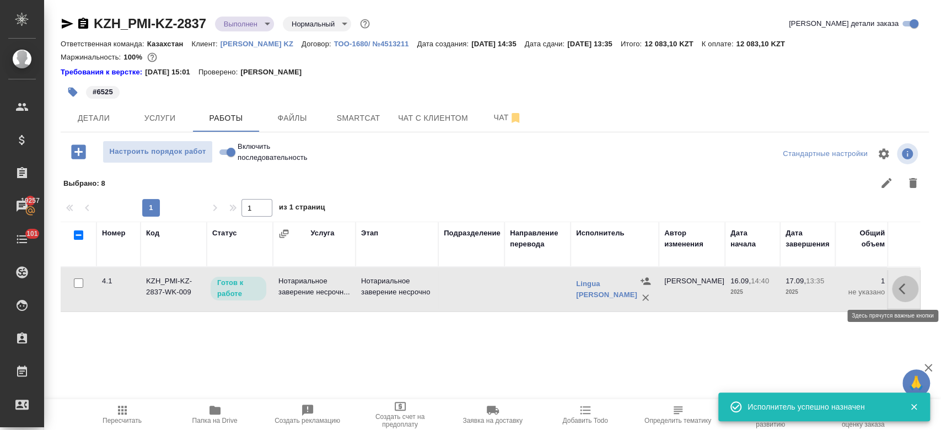
click at [898, 297] on button "button" at bounding box center [905, 289] width 26 height 26
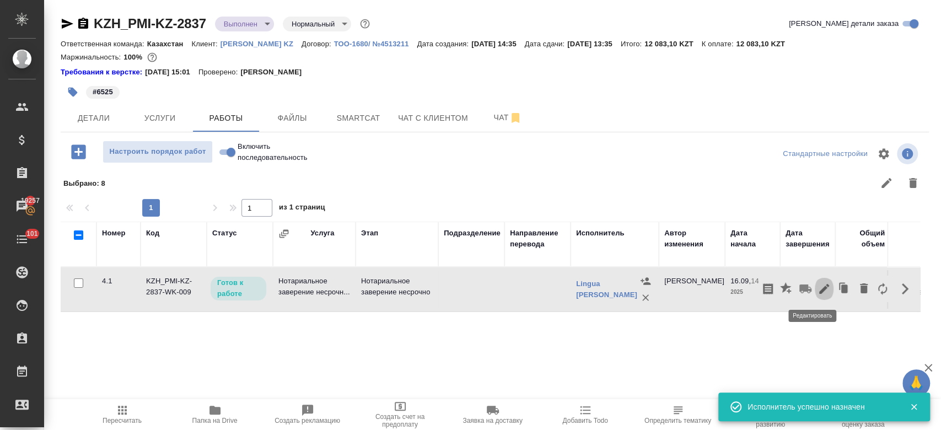
click at [819, 288] on icon "button" at bounding box center [824, 289] width 10 height 10
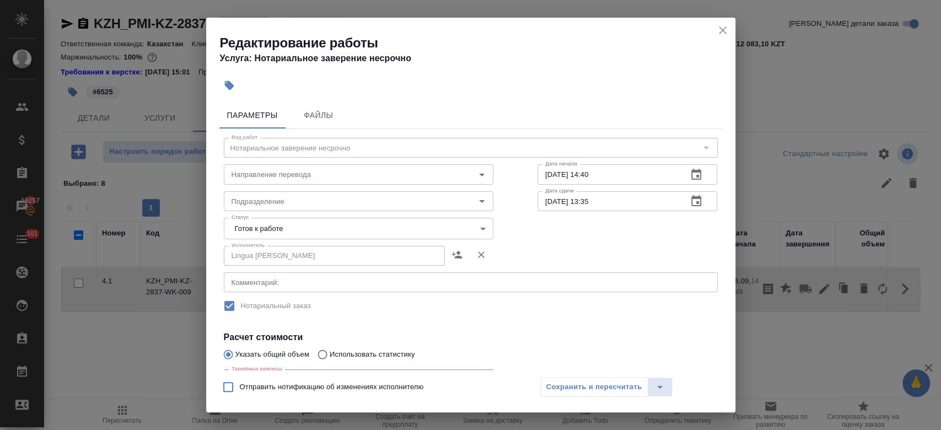
scroll to position [192, 0]
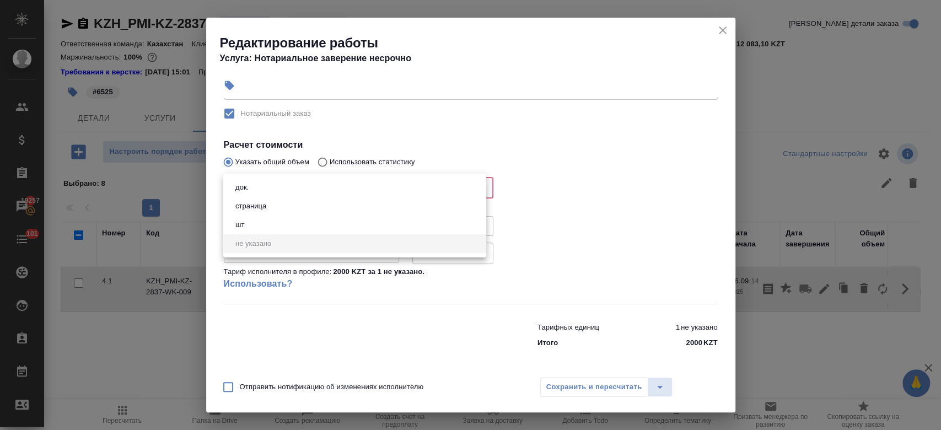
click at [308, 184] on body "🙏 .cls-1 fill:#fff; AWATERA Kosherbayeva Nazerke Клиенты Спецификации Заказы 19…" at bounding box center [470, 215] width 941 height 430
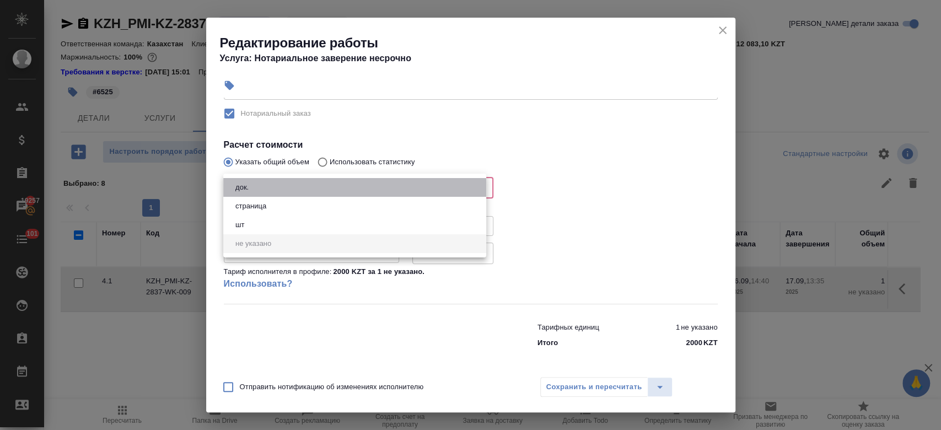
click at [308, 188] on li "док." at bounding box center [354, 187] width 263 height 19
type input "5a8b1489cc6b4906c91bfd8b"
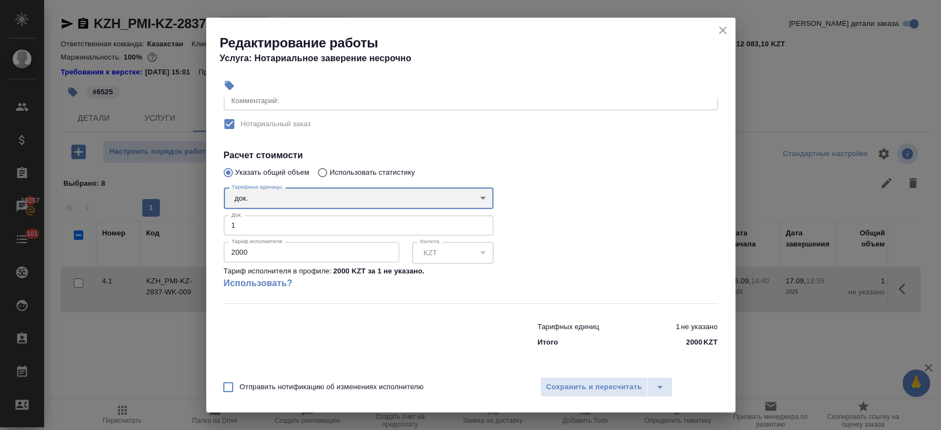
scroll to position [181, 0]
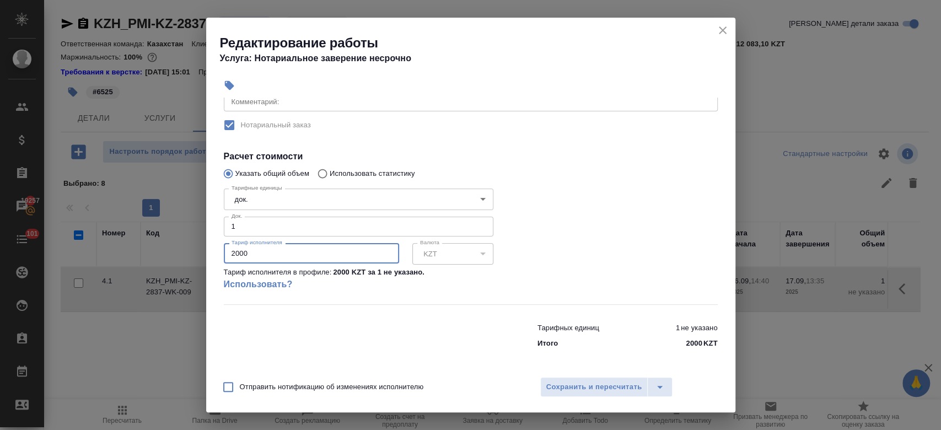
click at [291, 259] on input "2000" at bounding box center [311, 253] width 175 height 20
type input "2"
type input "6525"
click at [600, 231] on div at bounding box center [627, 244] width 224 height 164
click at [579, 381] on span "Сохранить и пересчитать" at bounding box center [594, 387] width 96 height 13
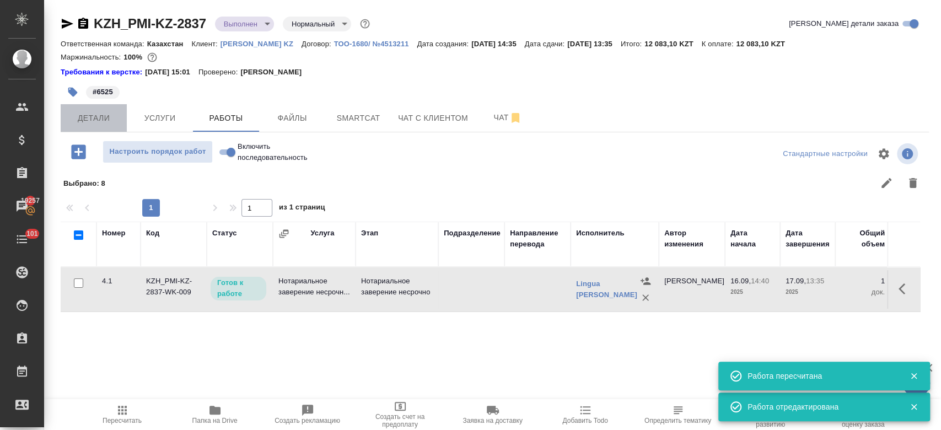
click at [105, 126] on button "Детали" at bounding box center [94, 118] width 66 height 28
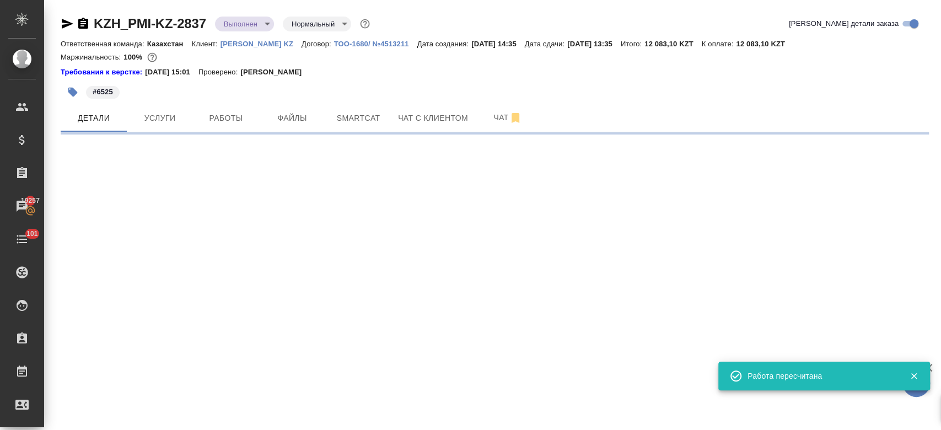
click at [251, 23] on body "🙏 .cls-1 fill:#fff; AWATERA Kosherbayeva Nazerke Клиенты Спецификации Заказы 19…" at bounding box center [470, 215] width 941 height 430
select select "RU"
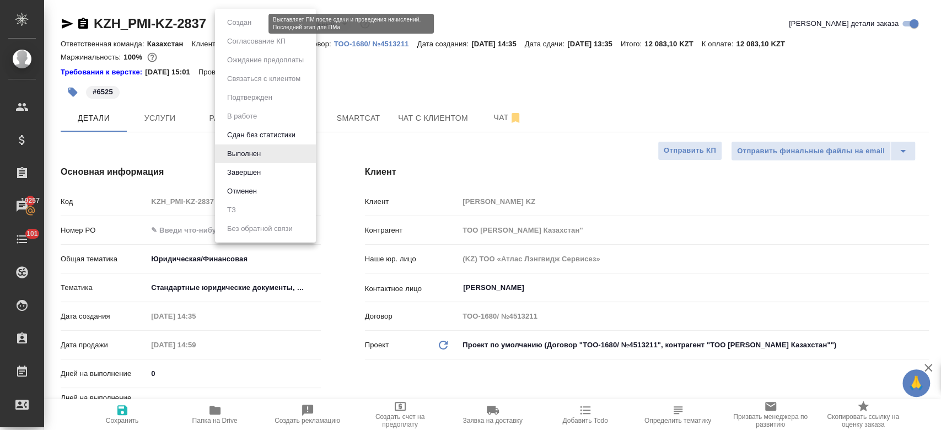
type textarea "x"
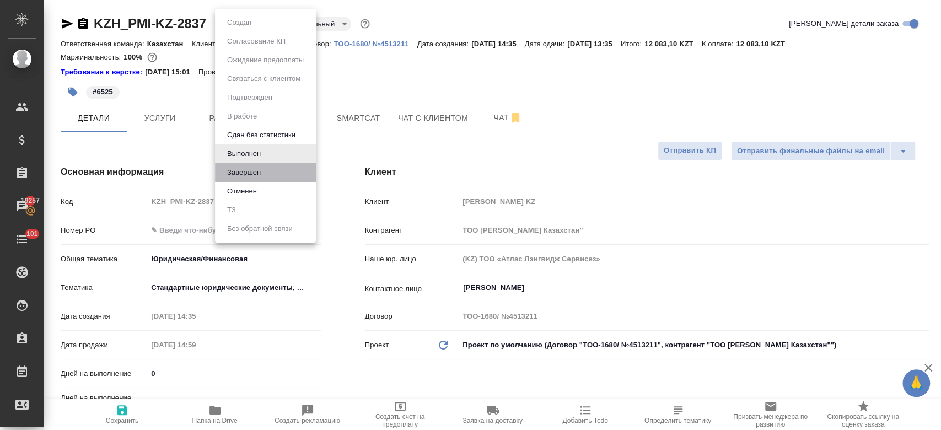
click at [256, 179] on li "Завершен" at bounding box center [265, 172] width 101 height 19
type textarea "x"
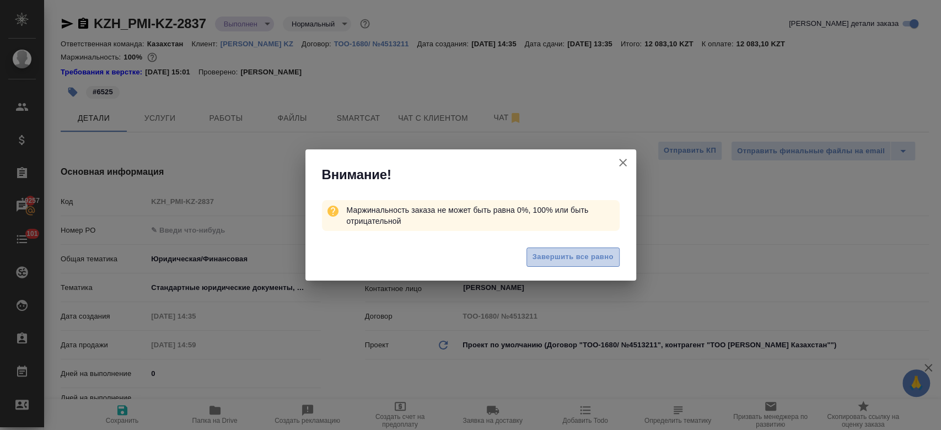
click at [545, 254] on span "Завершить все равно" at bounding box center [573, 257] width 81 height 13
type textarea "x"
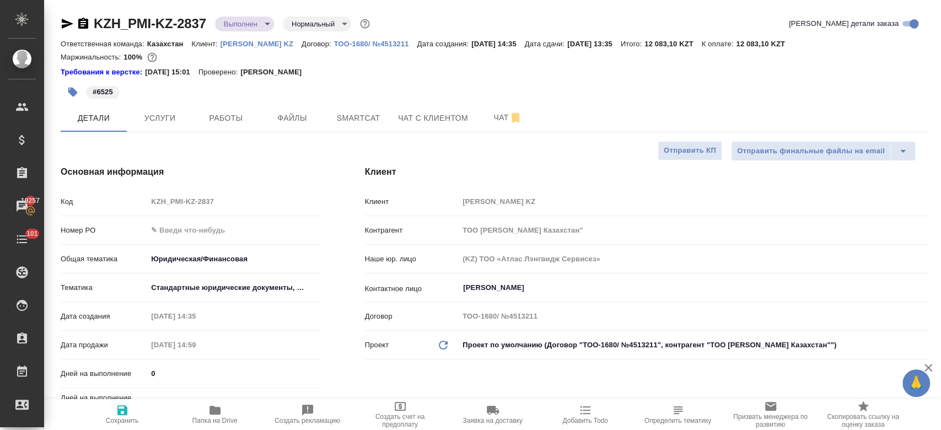
type textarea "x"
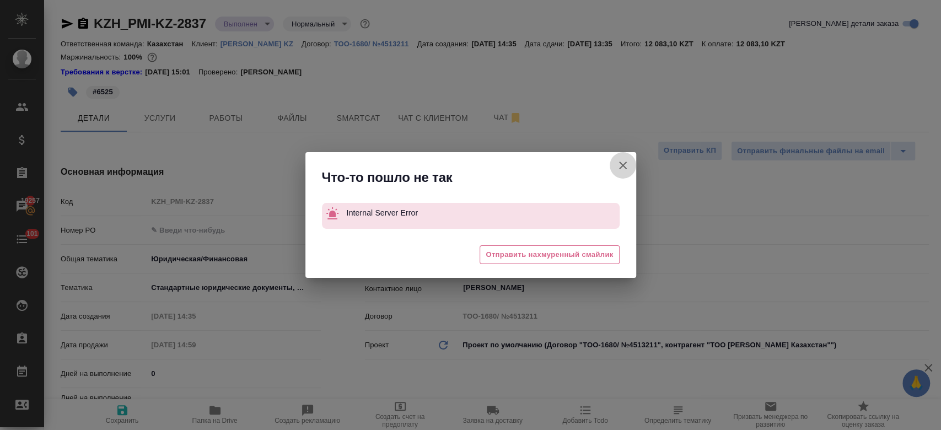
click at [625, 158] on button "Клиент не указал номер" at bounding box center [623, 165] width 26 height 26
type textarea "x"
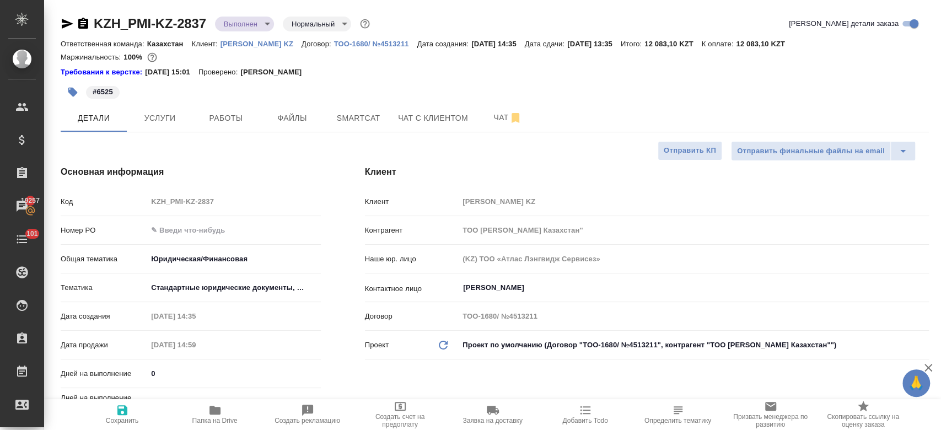
click at [243, 32] on div "KZH_PMI-KZ-2837 Выполнен completed Нормальный normal" at bounding box center [216, 24] width 311 height 18
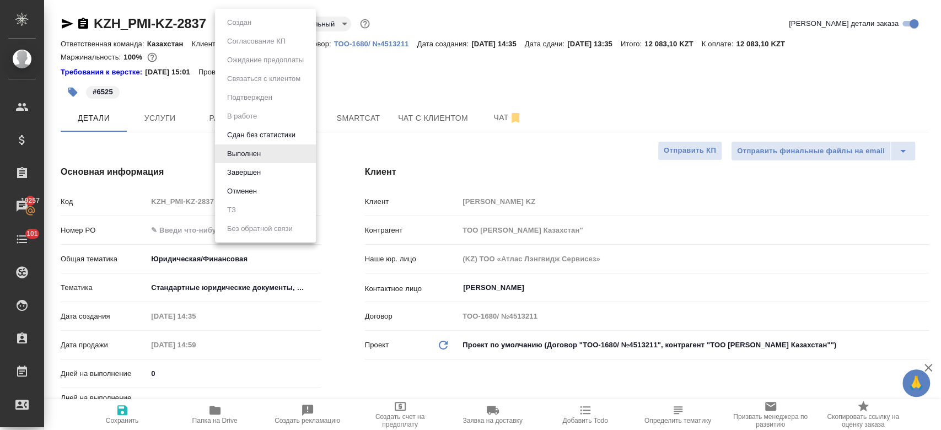
click at [251, 18] on body "🙏 .cls-1 fill:#fff; AWATERA Kosherbayeva Nazerke Клиенты Спецификации Заказы 19…" at bounding box center [470, 215] width 941 height 430
click at [291, 168] on li "Завершен" at bounding box center [265, 172] width 101 height 19
type textarea "x"
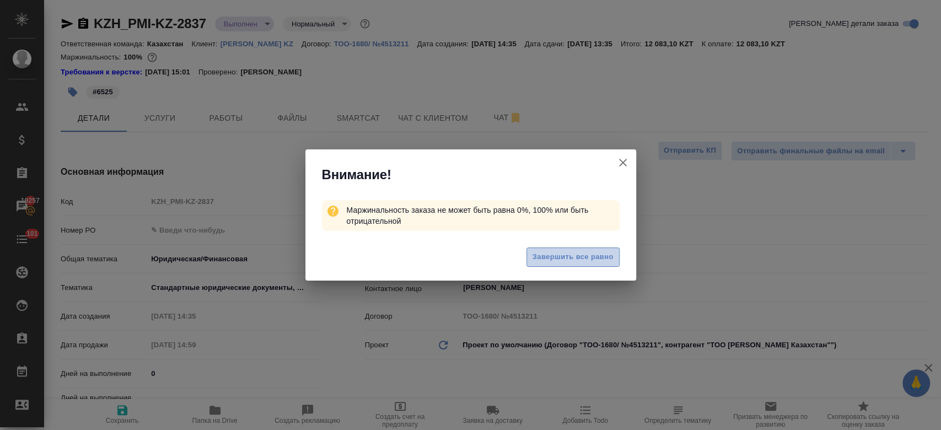
click at [604, 265] on button "Завершить все равно" at bounding box center [572, 257] width 93 height 19
type textarea "x"
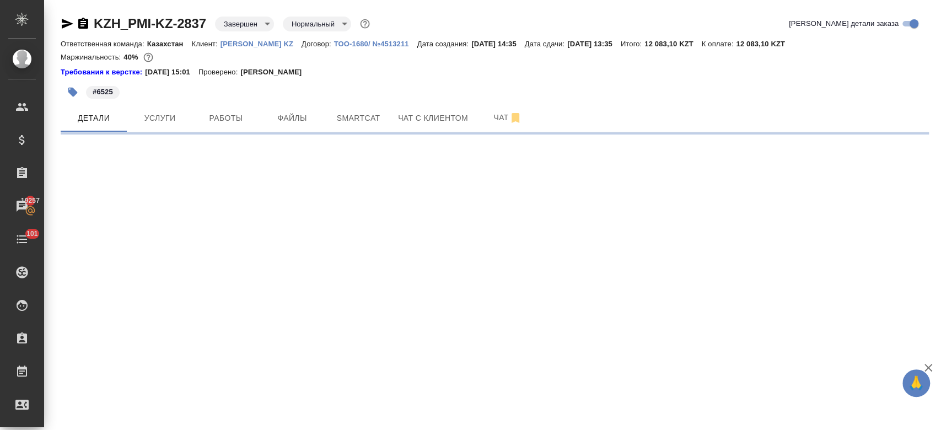
select select "RU"
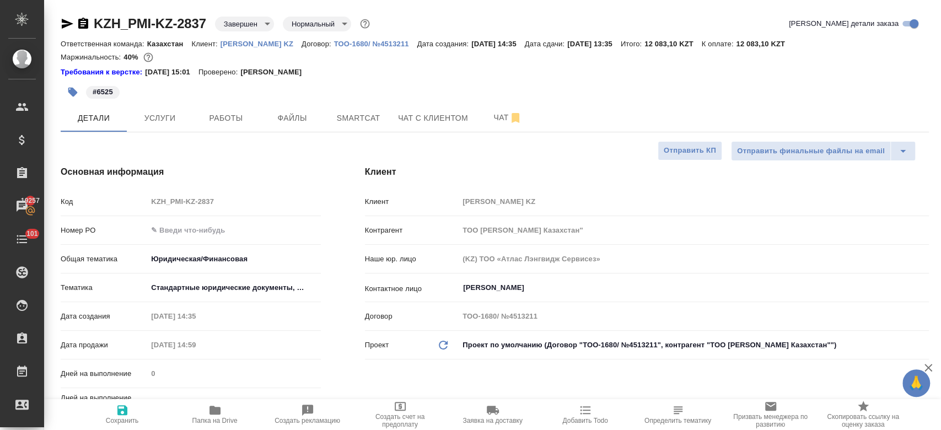
type textarea "x"
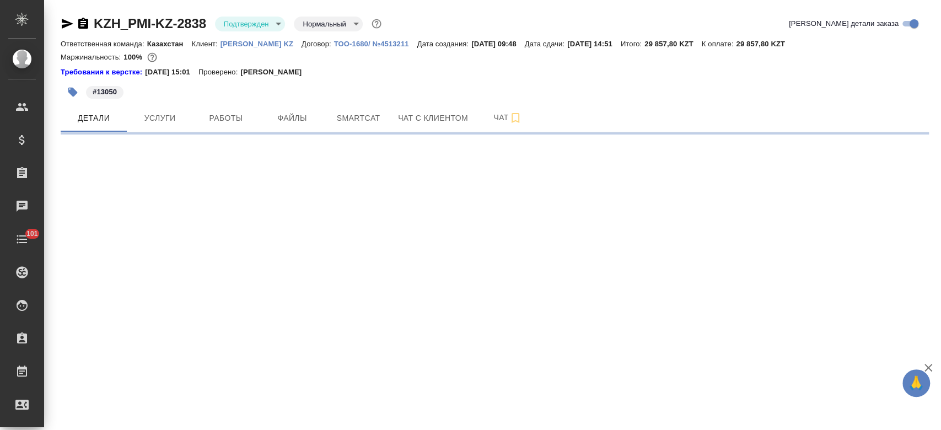
select select "RU"
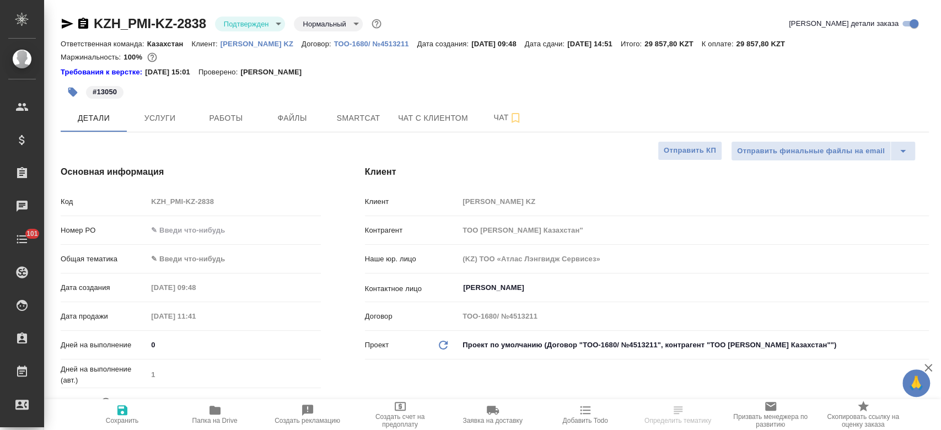
type textarea "x"
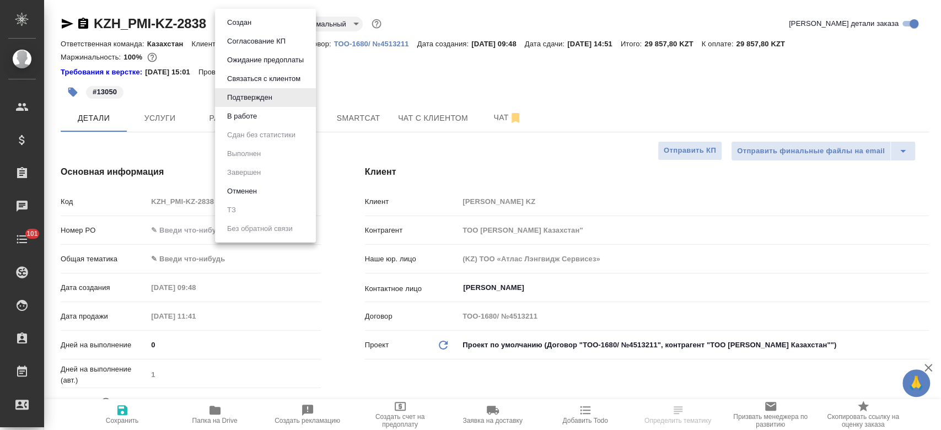
click at [252, 27] on body "🙏 .cls-1 fill:#fff; AWATERA Kosherbayeva Nazerke Клиенты Спецификации Заказы Ча…" at bounding box center [470, 215] width 941 height 430
click at [264, 112] on li "В работе" at bounding box center [265, 116] width 101 height 19
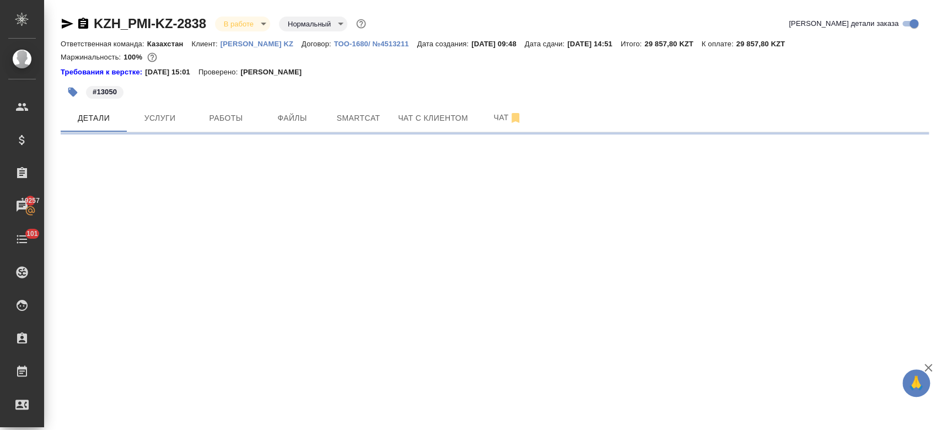
select select "RU"
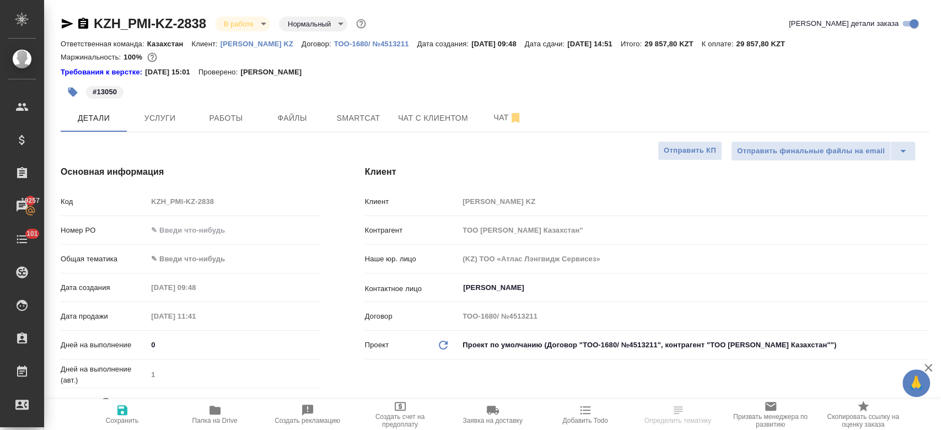
type textarea "x"
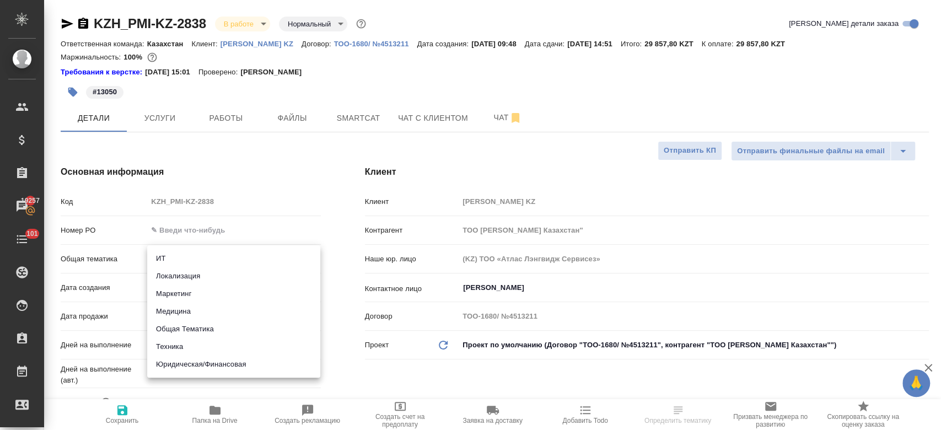
click at [184, 262] on body "🙏 .cls-1 fill:#fff; AWATERA Kosherbayeva Nazerke Клиенты Спецификации Заказы 19…" at bounding box center [470, 215] width 941 height 430
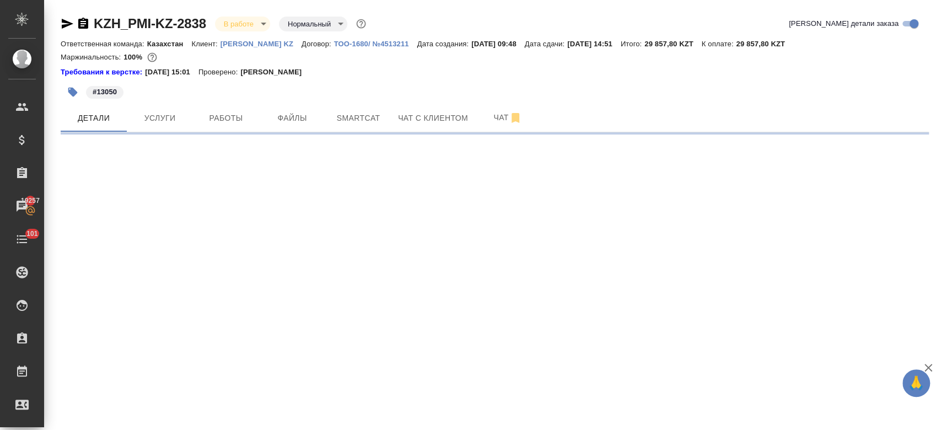
click at [207, 364] on div ".cls-1 fill:#fff; AWATERA Kosherbayeva Nazerke Клиенты Спецификации Заказы 1925…" at bounding box center [470, 215] width 941 height 430
select select "RU"
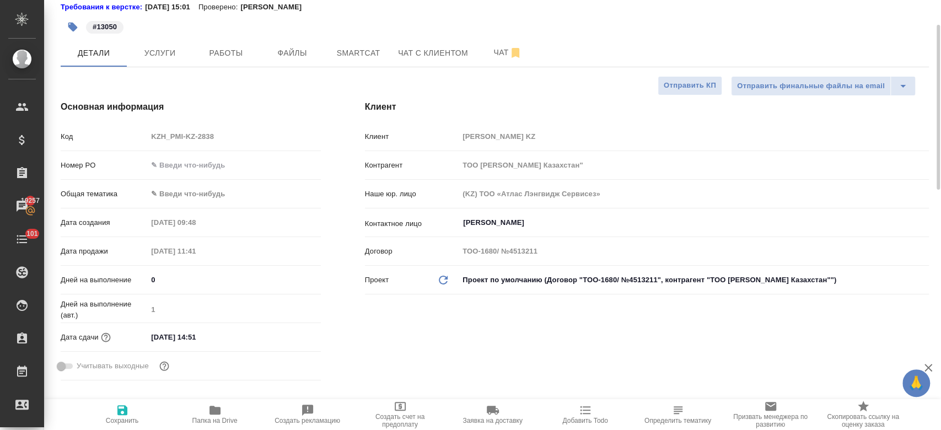
scroll to position [66, 0]
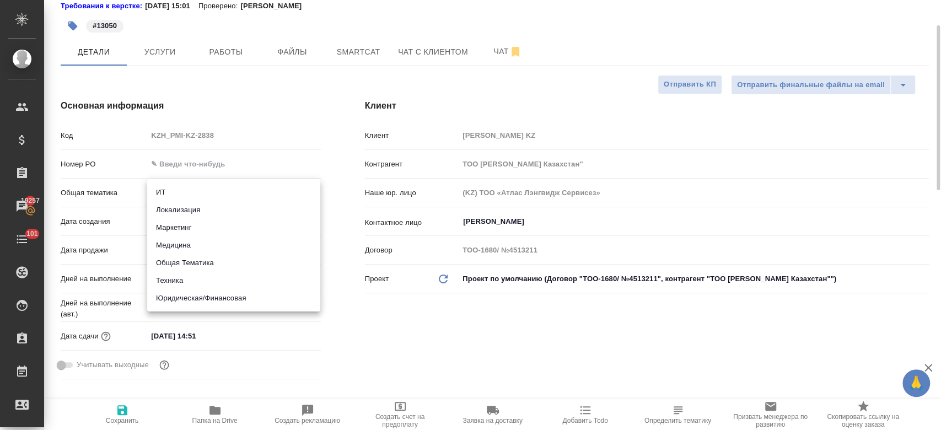
click at [194, 190] on body "🙏 .cls-1 fill:#fff; AWATERA Kosherbayeva Nazerke Клиенты Спецификации Заказы 19…" at bounding box center [470, 215] width 941 height 430
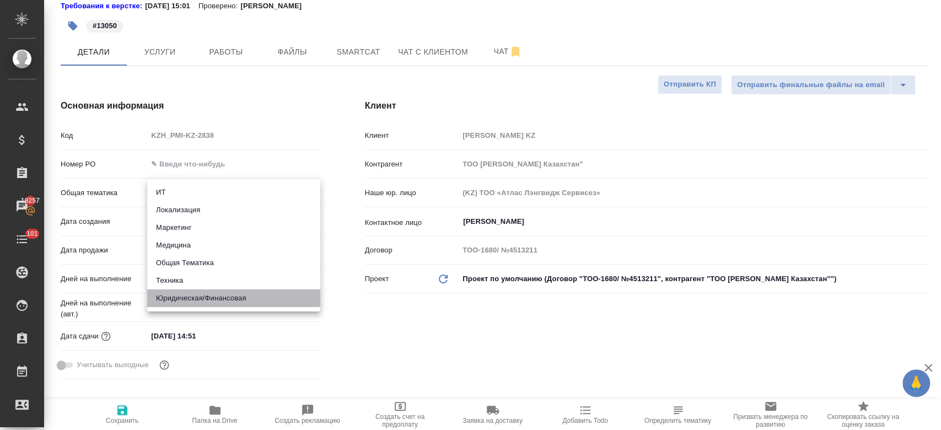
click at [212, 298] on li "Юридическая/Финансовая" at bounding box center [233, 298] width 173 height 18
type input "yr-fn"
type textarea "x"
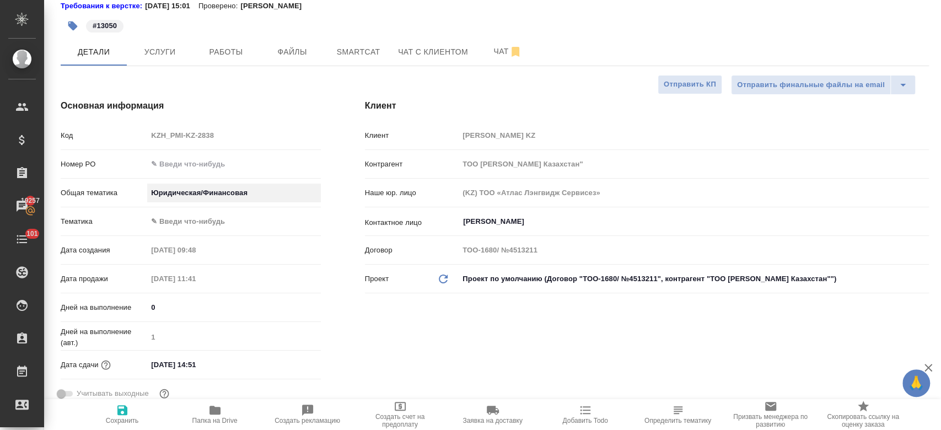
type textarea "x"
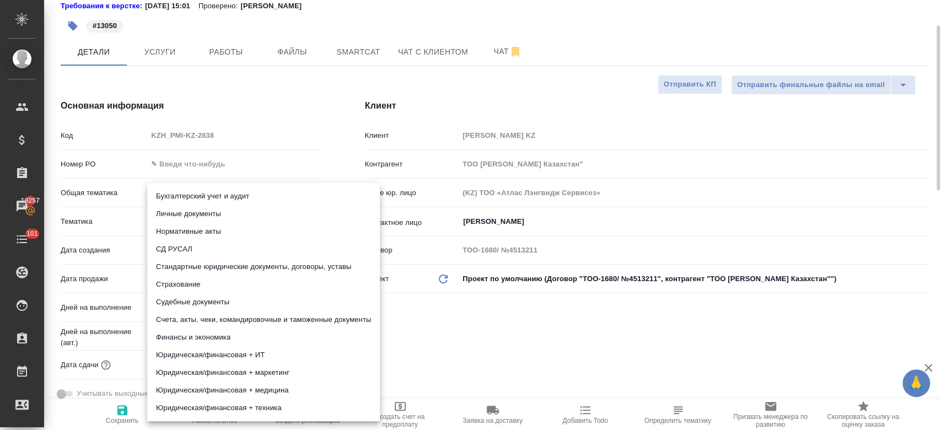
click at [202, 221] on body "🙏 .cls-1 fill:#fff; AWATERA Kosherbayeva Nazerke Клиенты Спецификации Заказы 19…" at bounding box center [470, 215] width 941 height 430
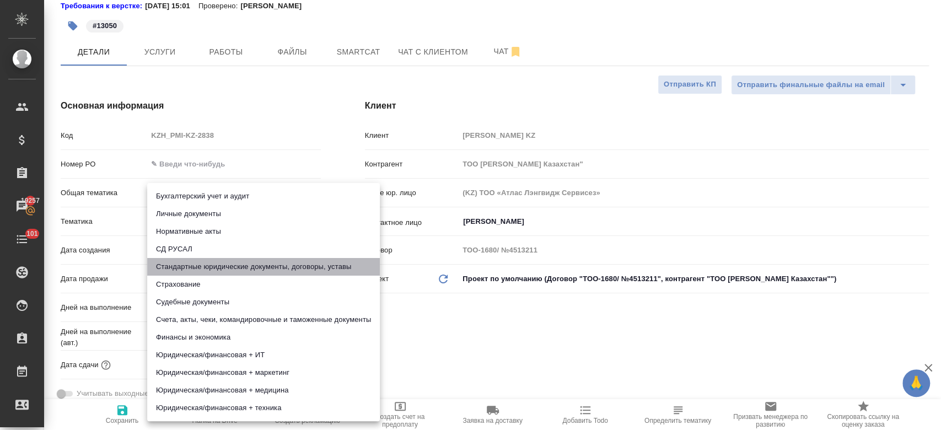
click at [217, 266] on li "Стандартные юридические документы, договоры, уставы" at bounding box center [263, 267] width 233 height 18
type textarea "x"
type input "5f647205b73bc97568ca66bf"
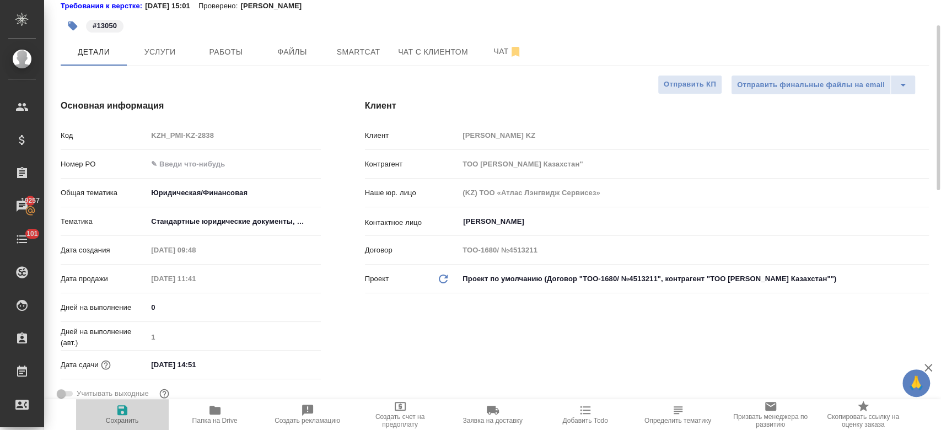
click at [123, 412] on icon "button" at bounding box center [122, 410] width 13 height 13
type textarea "x"
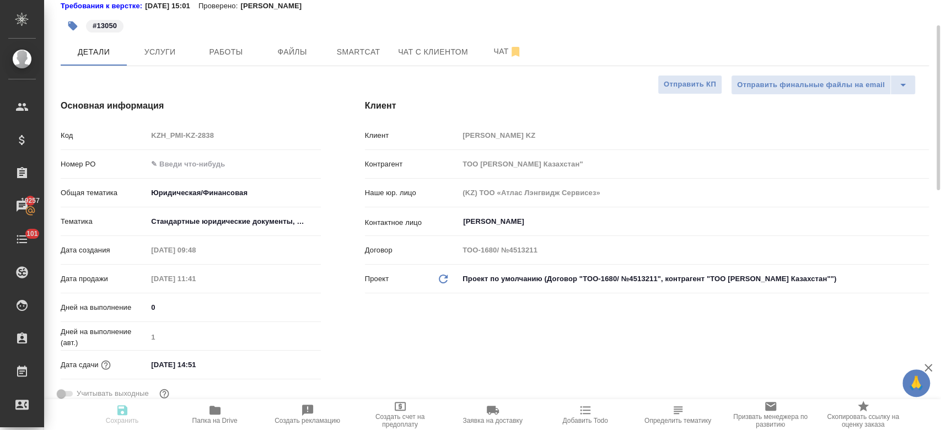
type textarea "x"
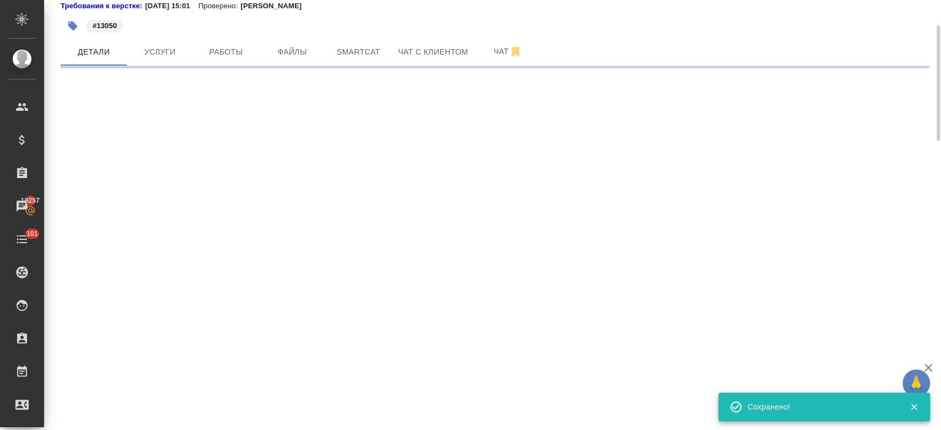
select select "RU"
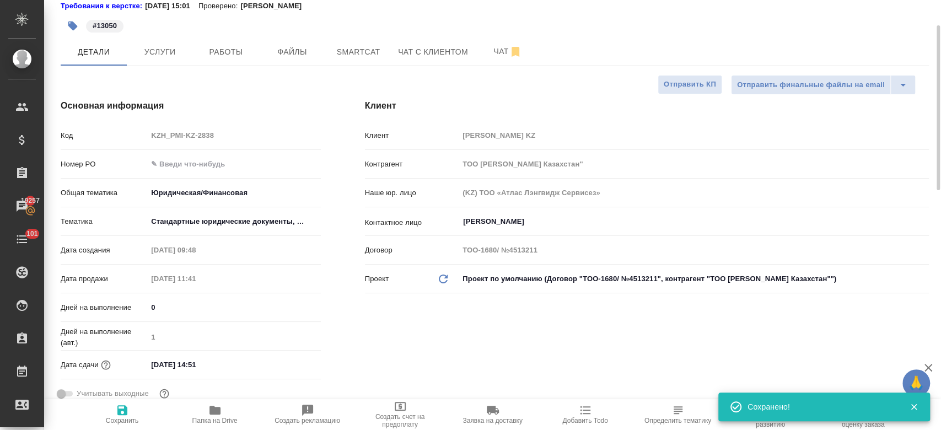
type textarea "x"
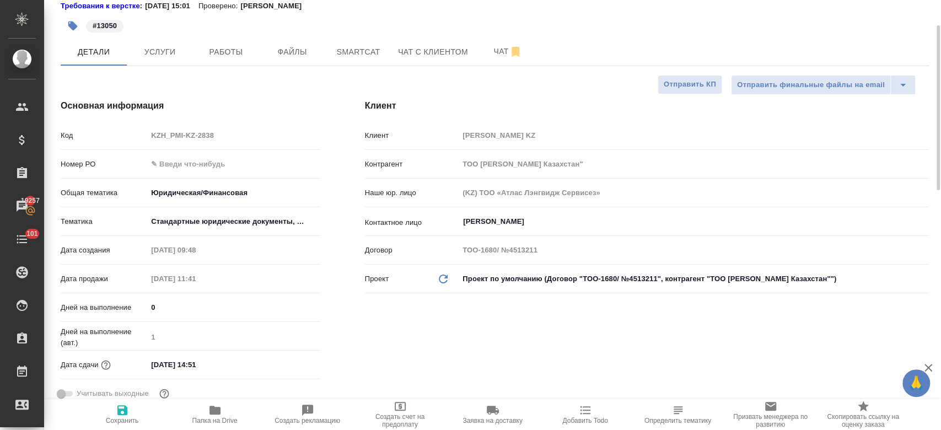
scroll to position [0, 0]
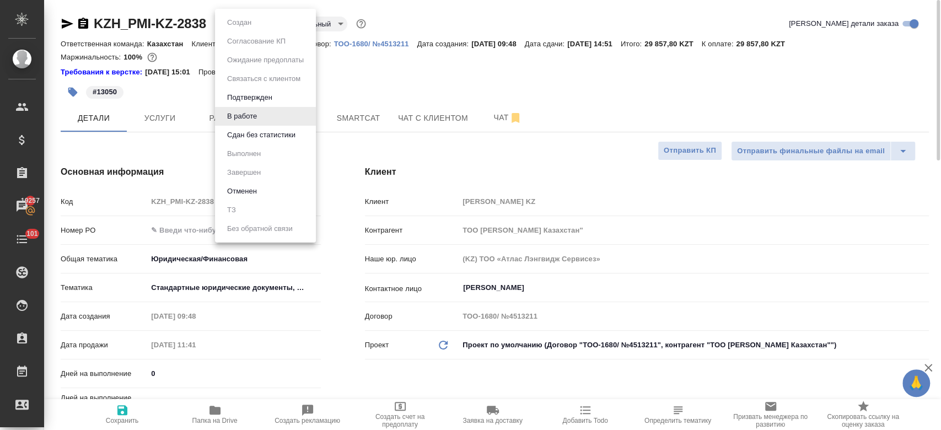
click at [238, 29] on body "🙏 .cls-1 fill:#fff; AWATERA Kosherbayeva Nazerke Клиенты Спецификации Заказы 19…" at bounding box center [470, 215] width 941 height 430
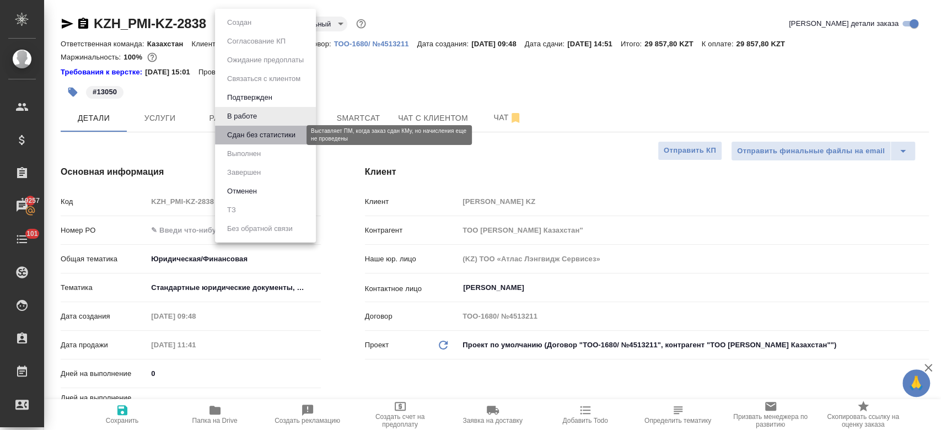
click at [261, 141] on button "Сдан без статистики" at bounding box center [261, 135] width 75 height 12
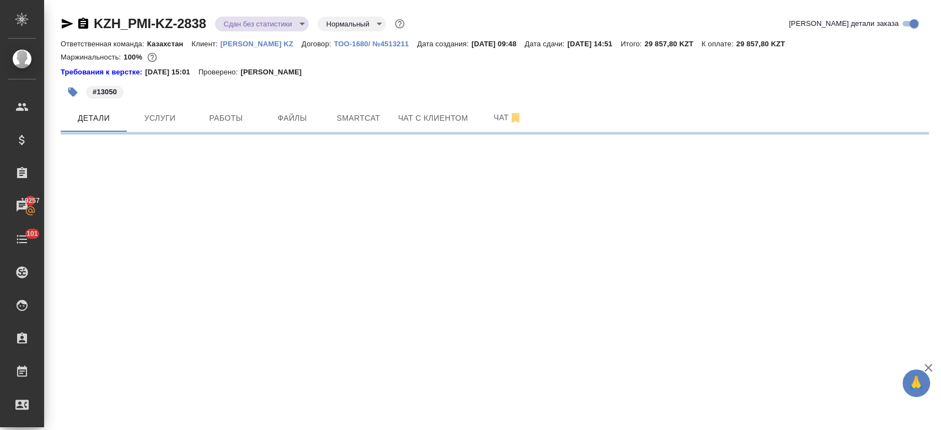
select select "RU"
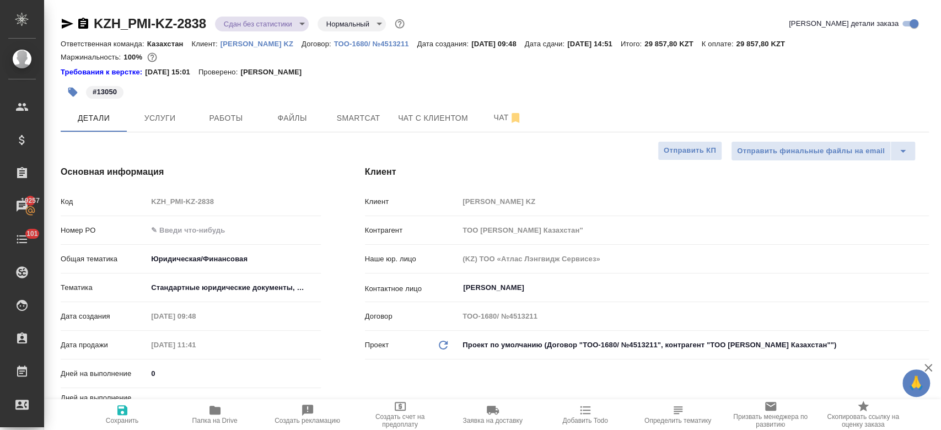
type textarea "x"
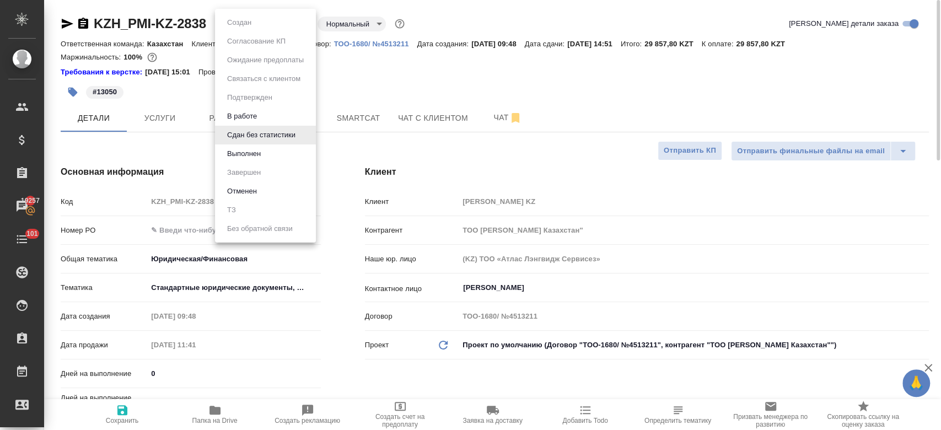
click at [273, 23] on body "🙏 .cls-1 fill:#fff; AWATERA Kosherbayeva Nazerke Клиенты Спецификации Заказы 19…" at bounding box center [470, 215] width 941 height 430
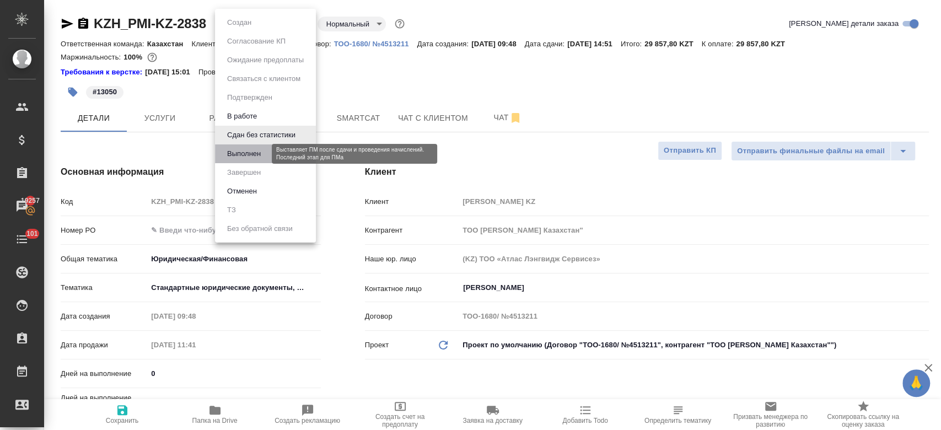
click at [263, 154] on button "Выполнен" at bounding box center [244, 154] width 40 height 12
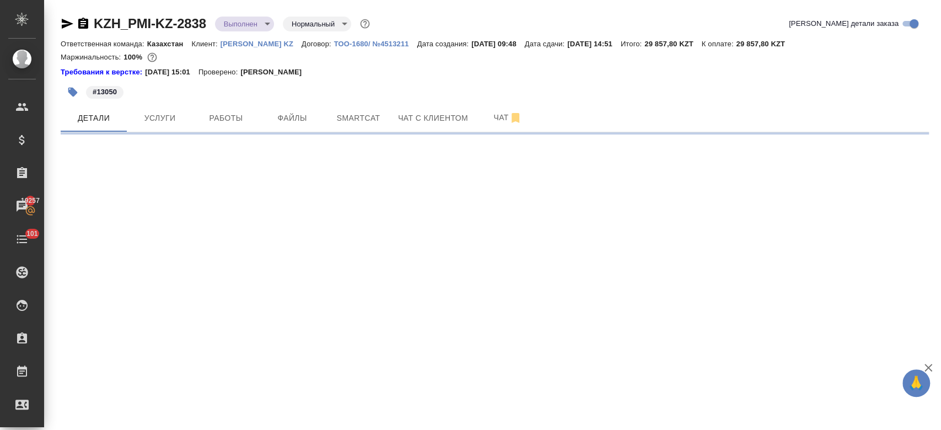
select select "RU"
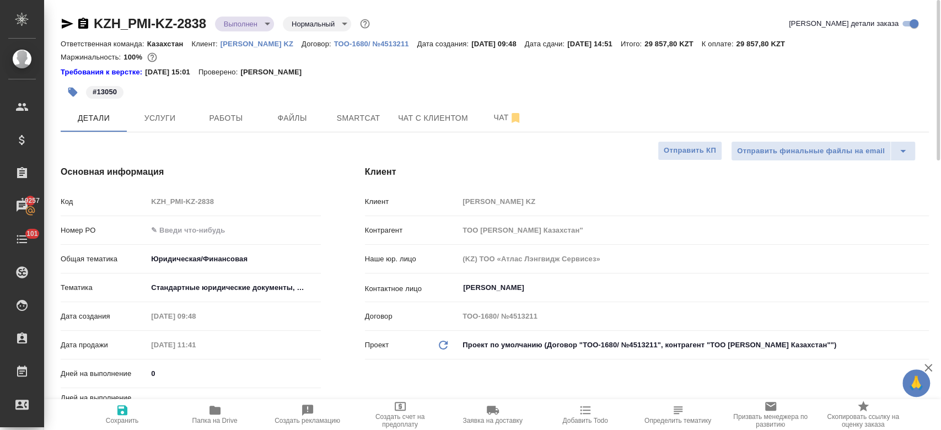
type textarea "x"
click at [218, 124] on span "Работы" at bounding box center [226, 118] width 53 height 14
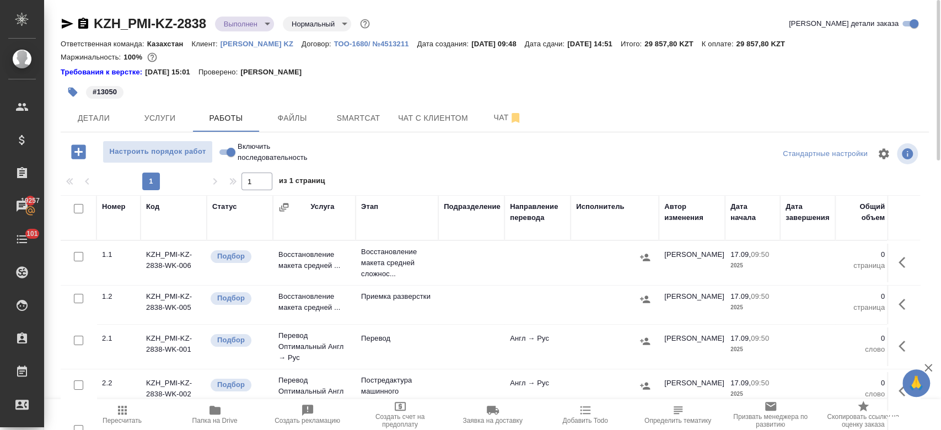
click at [83, 209] on div at bounding box center [75, 208] width 19 height 15
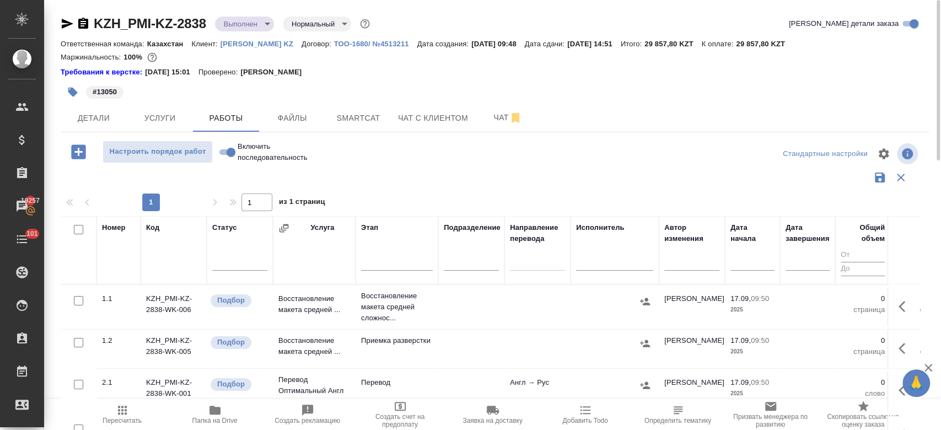
click at [83, 230] on input "checkbox" at bounding box center [78, 229] width 9 height 9
checkbox input "true"
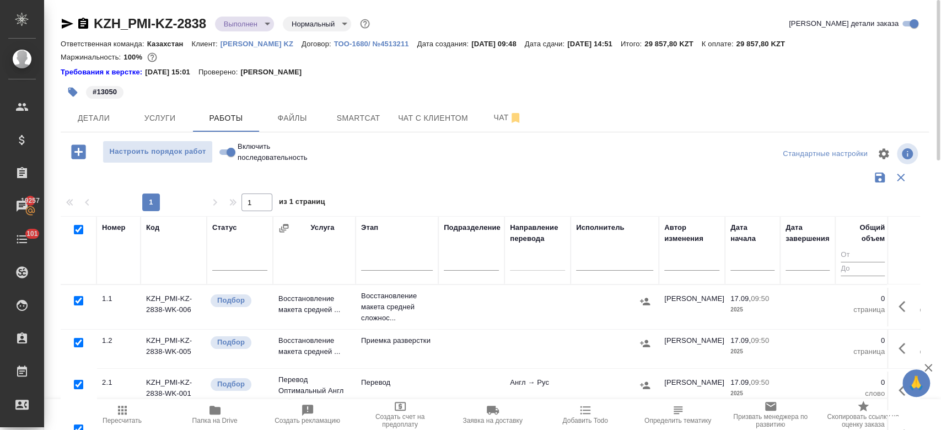
checkbox input "true"
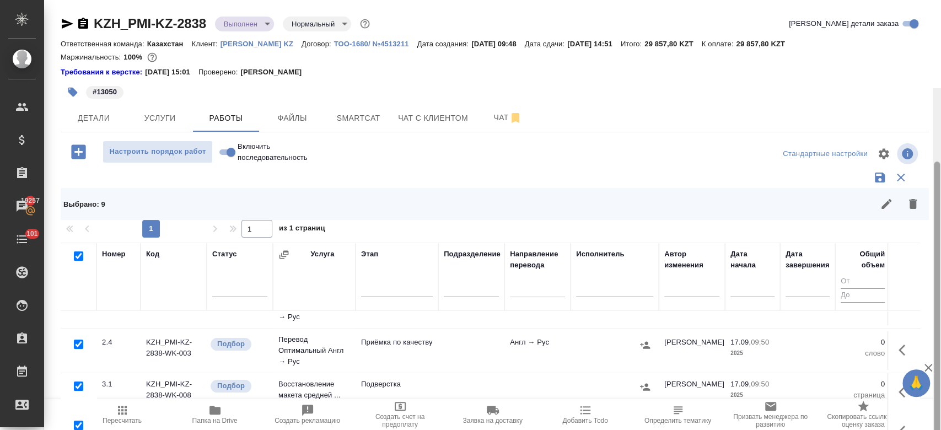
scroll to position [88, 0]
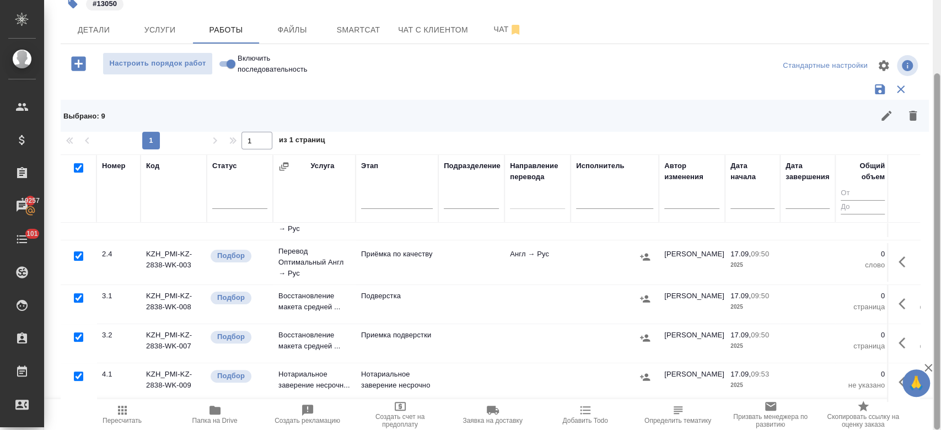
drag, startPoint x: 937, startPoint y: 202, endPoint x: 940, endPoint y: 353, distance: 151.1
click at [940, 353] on div at bounding box center [937, 215] width 8 height 430
click at [80, 372] on input "checkbox" at bounding box center [78, 376] width 9 height 9
checkbox input "false"
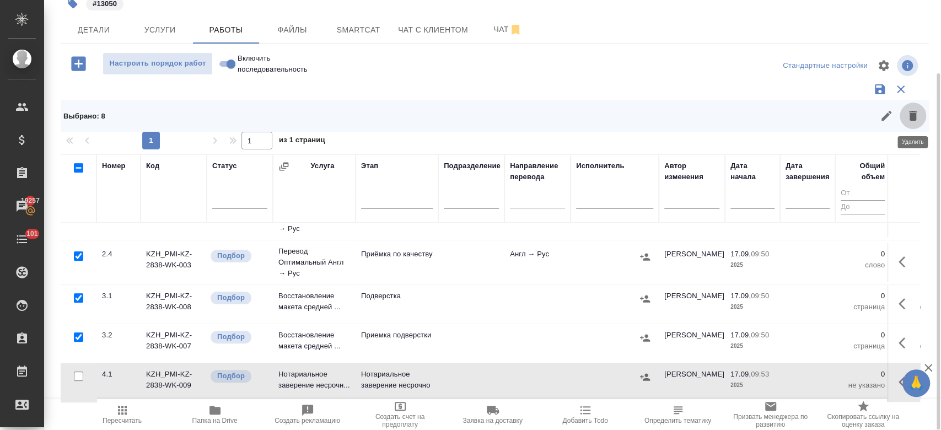
click at [909, 109] on icon "button" at bounding box center [912, 115] width 13 height 13
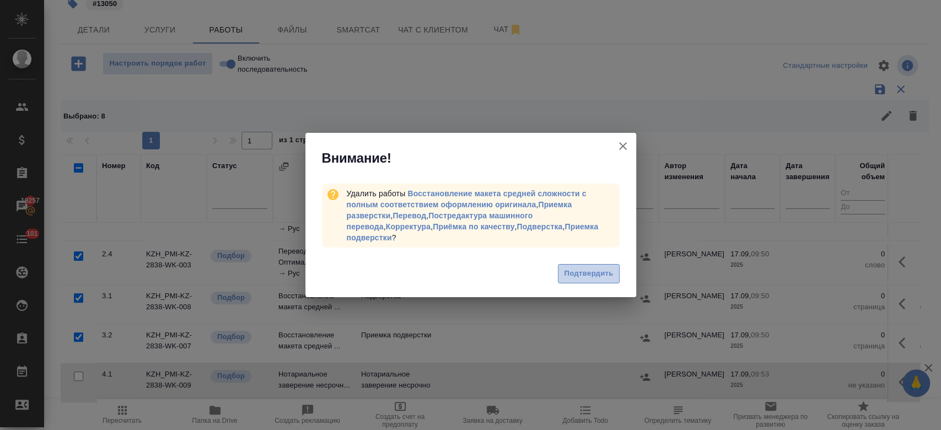
click at [604, 272] on span "Подтвердить" at bounding box center [588, 273] width 49 height 13
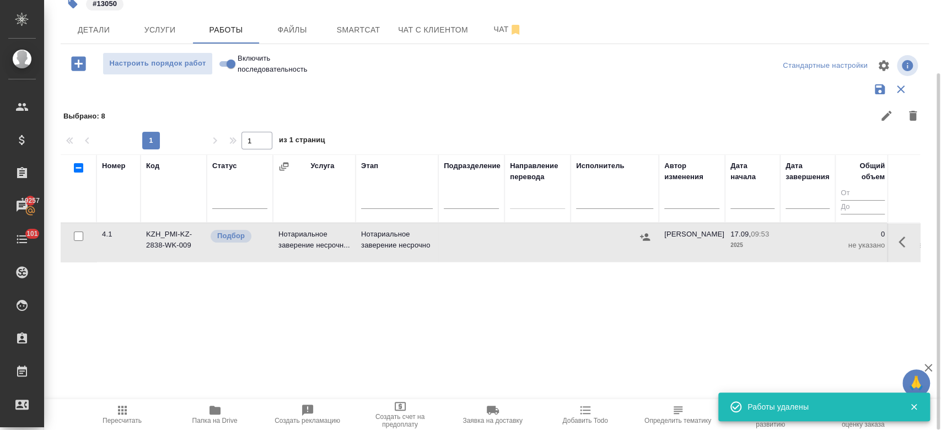
scroll to position [0, 0]
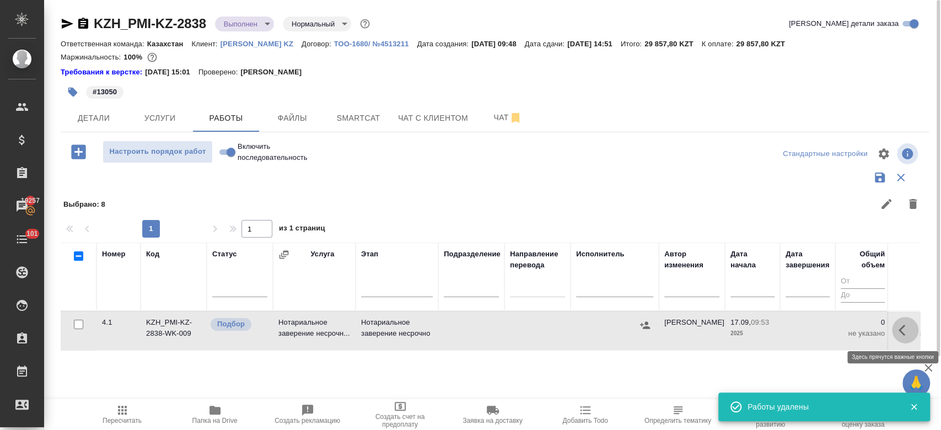
click at [901, 336] on icon "button" at bounding box center [905, 330] width 13 height 13
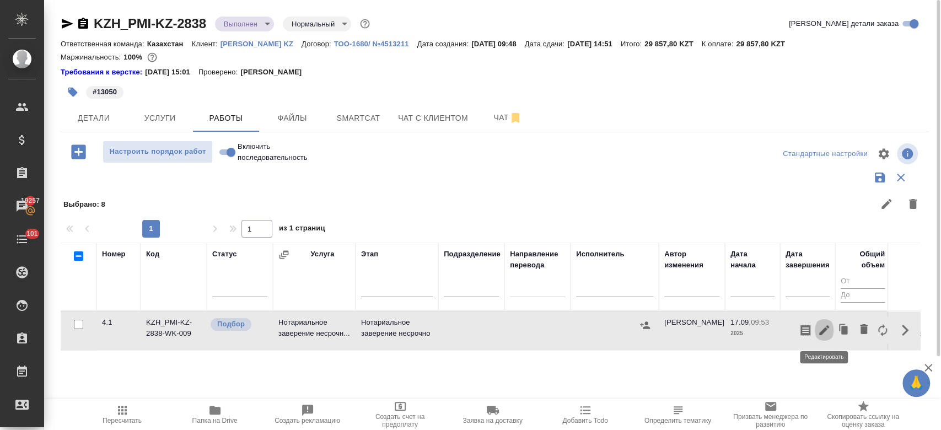
click at [825, 331] on icon "button" at bounding box center [824, 330] width 13 height 13
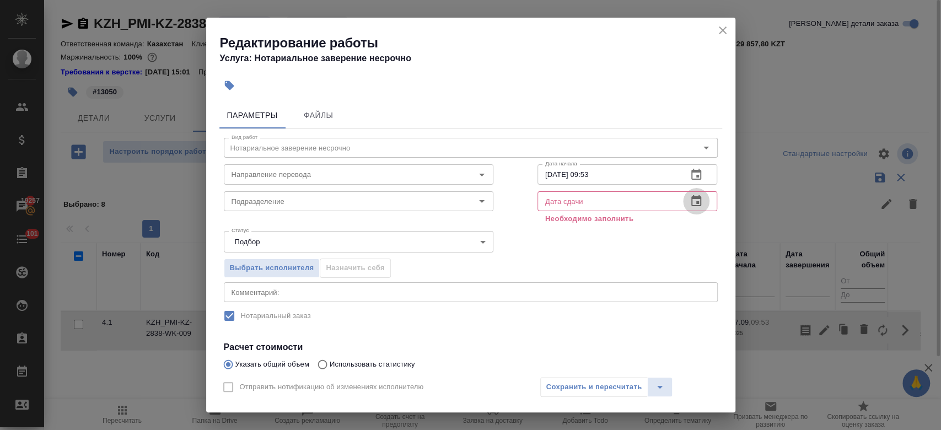
click at [690, 201] on icon "button" at bounding box center [696, 201] width 13 height 13
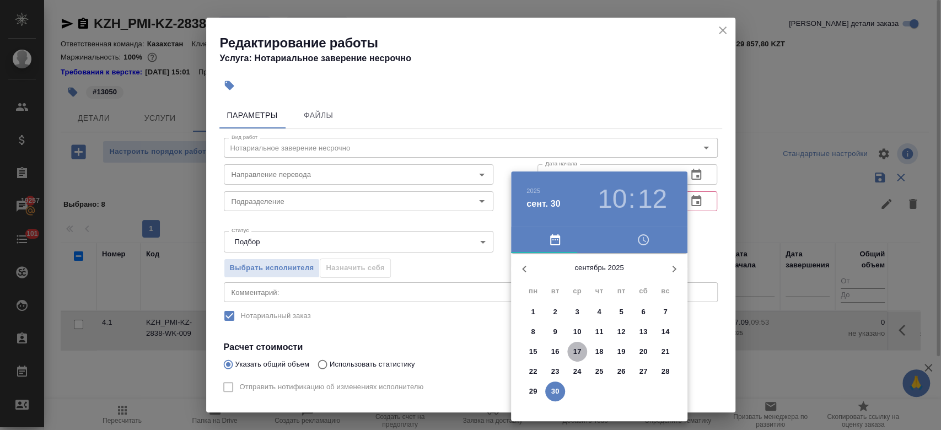
click at [582, 352] on span "17" at bounding box center [577, 351] width 20 height 11
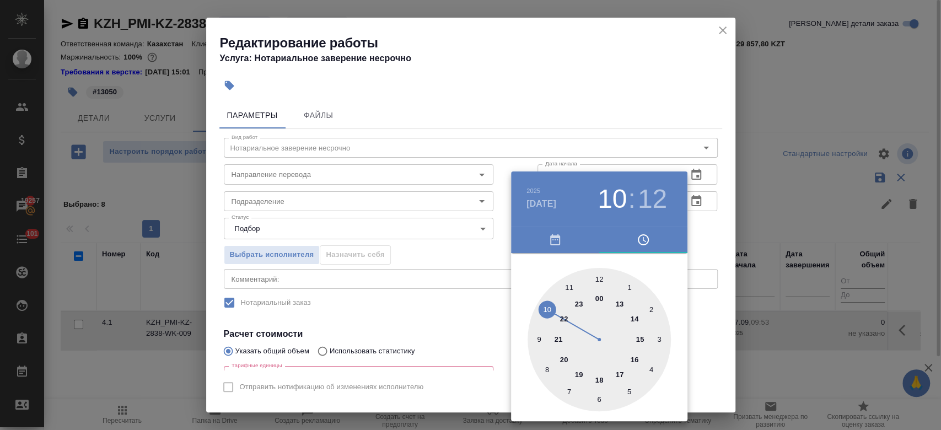
click at [642, 334] on div at bounding box center [599, 339] width 143 height 143
type input "17.09.2025 15:12"
click at [692, 236] on div at bounding box center [470, 215] width 941 height 430
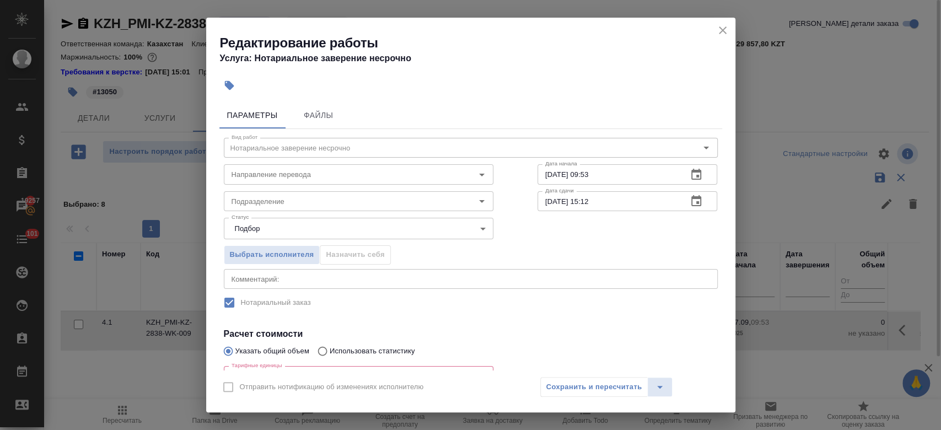
scroll to position [123, 0]
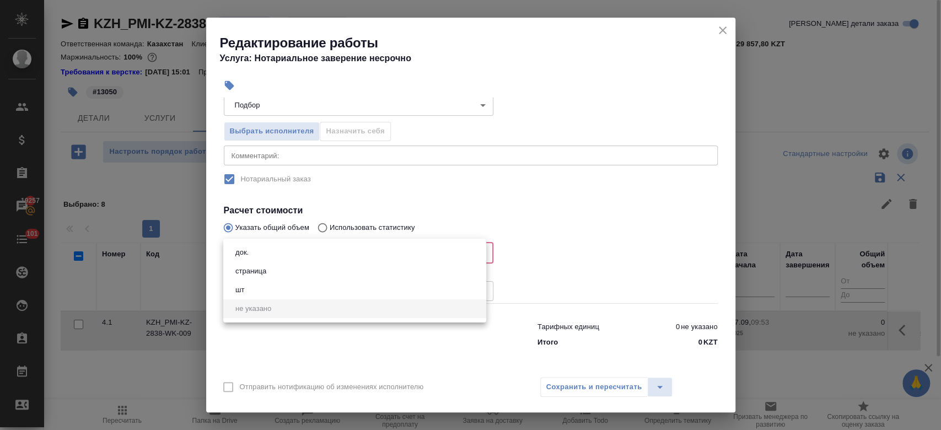
click at [357, 243] on body "🙏 .cls-1 fill:#fff; AWATERA Kosherbayeva Nazerke Клиенты Спецификации Заказы 19…" at bounding box center [470, 215] width 941 height 430
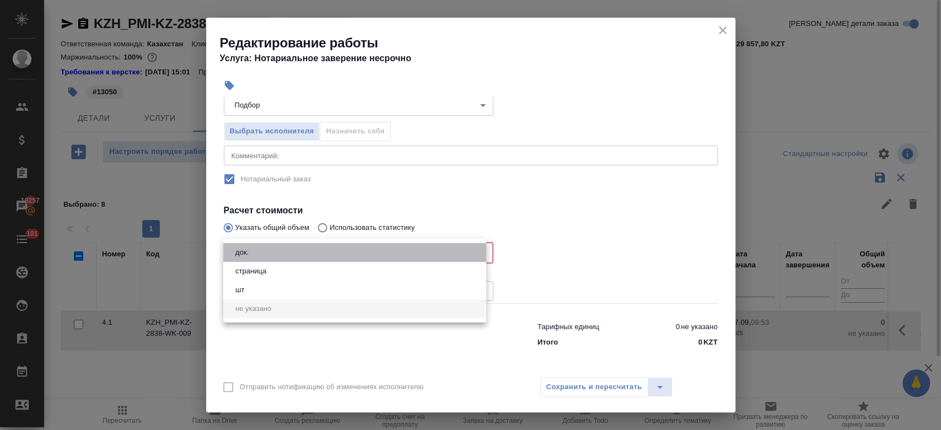
click at [340, 258] on li "док." at bounding box center [354, 252] width 263 height 19
type input "5a8b1489cc6b4906c91bfd8b"
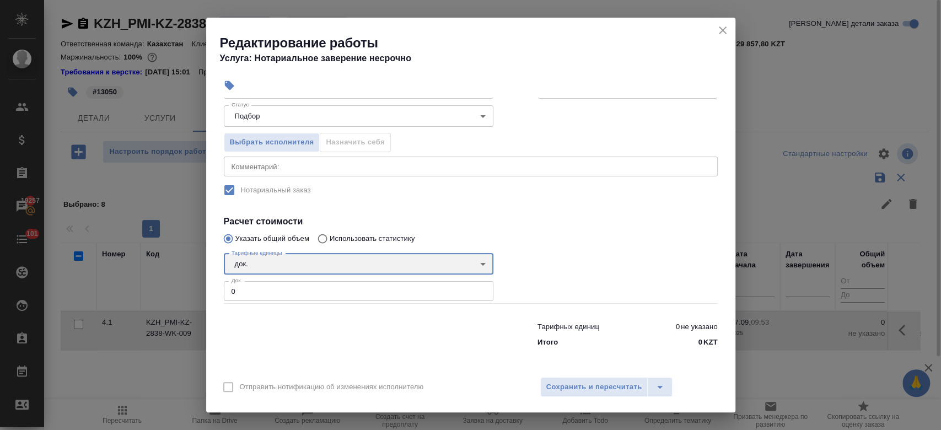
scroll to position [112, 0]
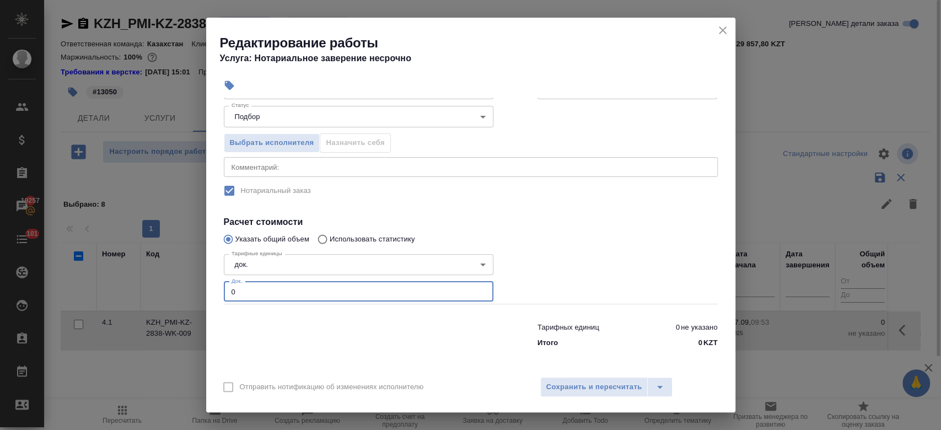
click at [318, 299] on input "0" at bounding box center [359, 292] width 270 height 20
type input "1"
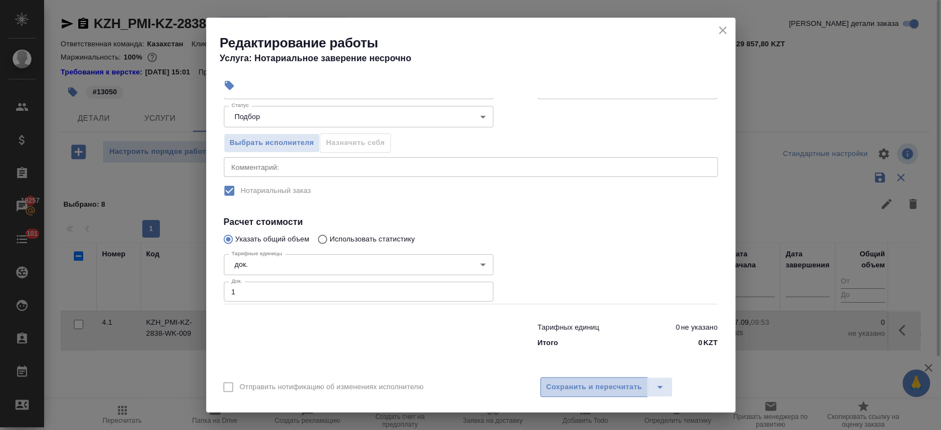
click at [599, 386] on span "Сохранить и пересчитать" at bounding box center [594, 387] width 96 height 13
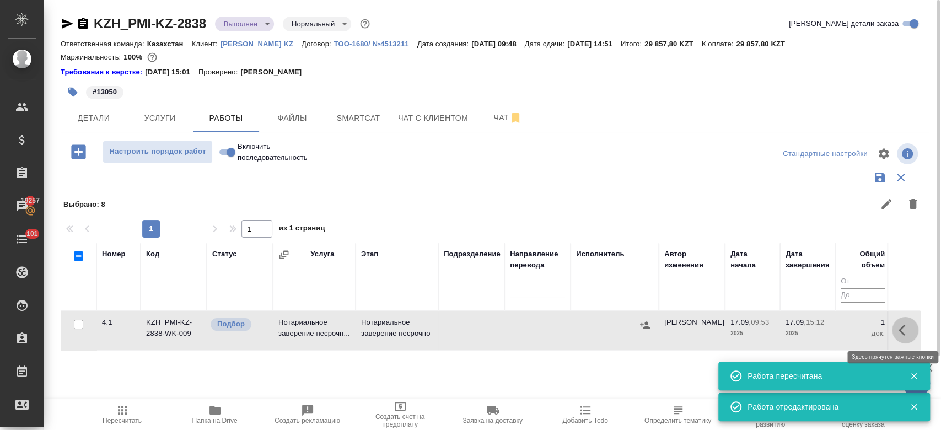
click at [904, 331] on icon "button" at bounding box center [905, 330] width 13 height 13
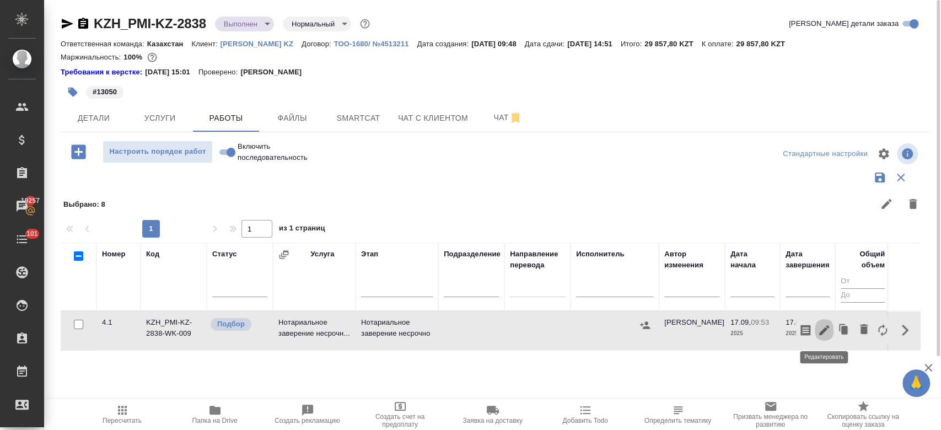
click at [823, 334] on icon "button" at bounding box center [824, 330] width 13 height 13
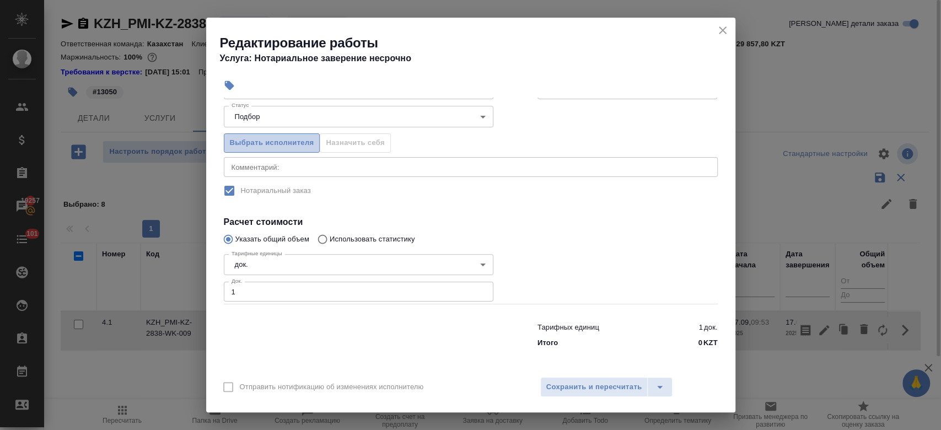
click at [262, 145] on span "Выбрать исполнителя" at bounding box center [272, 143] width 84 height 13
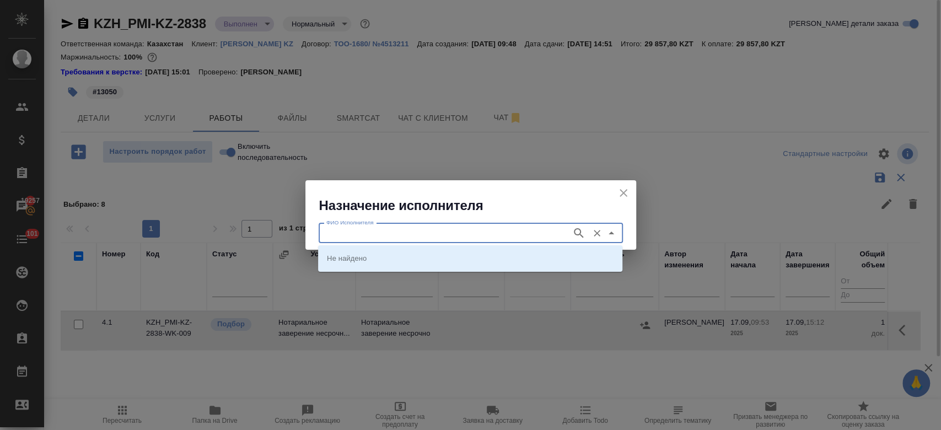
click at [485, 233] on input "ФИО Исполнителя" at bounding box center [444, 233] width 244 height 13
type input "almaty"
click at [577, 239] on icon "button" at bounding box center [578, 233] width 13 height 13
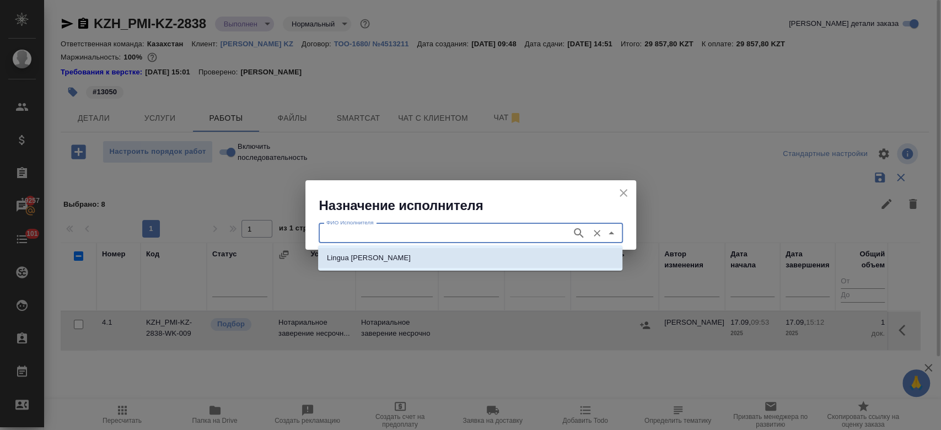
click at [572, 261] on li "Lingua Franka Almaty" at bounding box center [470, 258] width 304 height 20
type input "Lingua Franka Almaty"
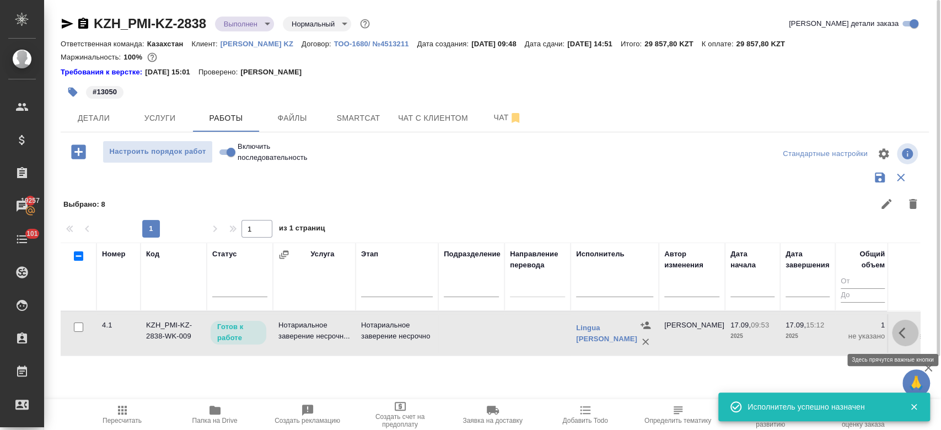
click at [899, 331] on icon "button" at bounding box center [905, 332] width 13 height 13
click at [822, 331] on icon "button" at bounding box center [824, 332] width 13 height 13
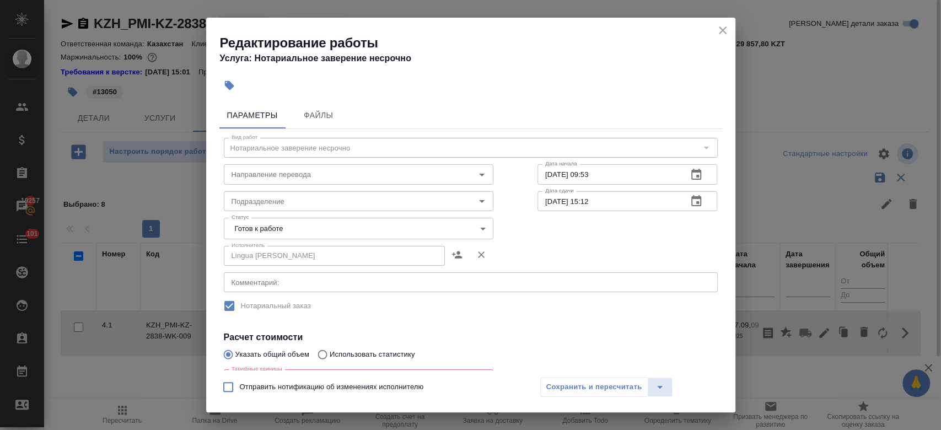
scroll to position [192, 0]
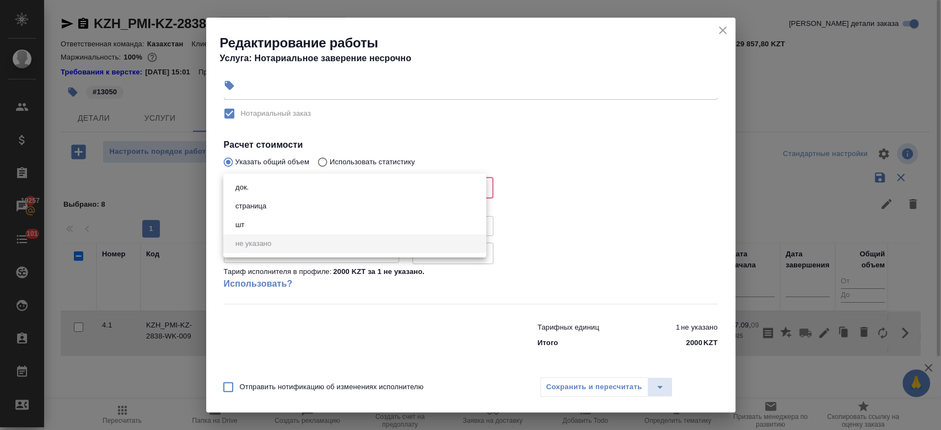
click at [326, 190] on body "🙏 .cls-1 fill:#fff; AWATERA Kosherbayeva Nazerke Клиенты Спецификации Заказы 19…" at bounding box center [470, 215] width 941 height 430
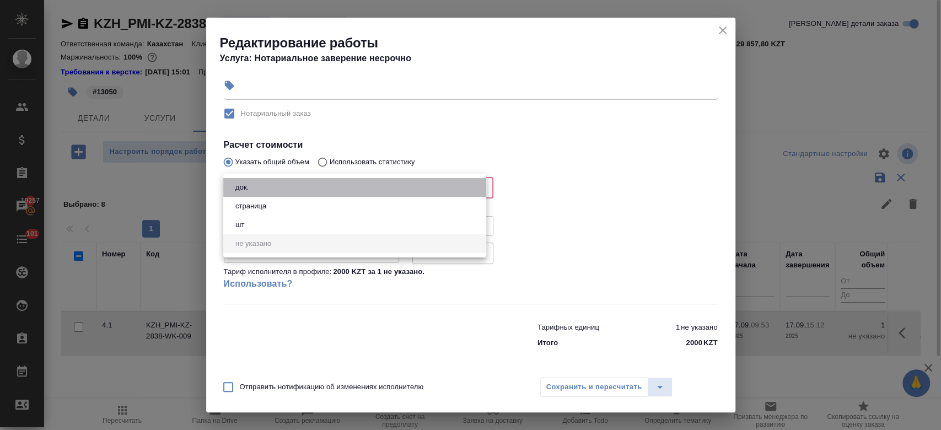
click at [314, 196] on li "док." at bounding box center [354, 187] width 263 height 19
type input "5a8b1489cc6b4906c91bfd8b"
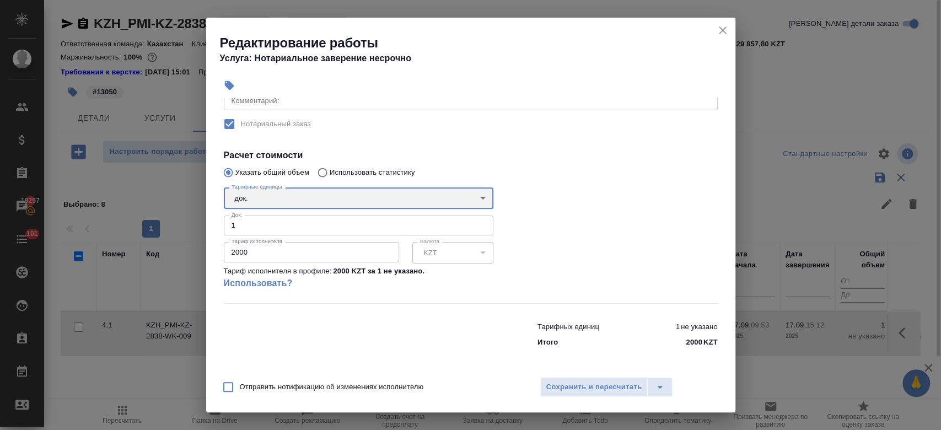
scroll to position [181, 0]
click at [303, 258] on input "2000" at bounding box center [311, 253] width 175 height 20
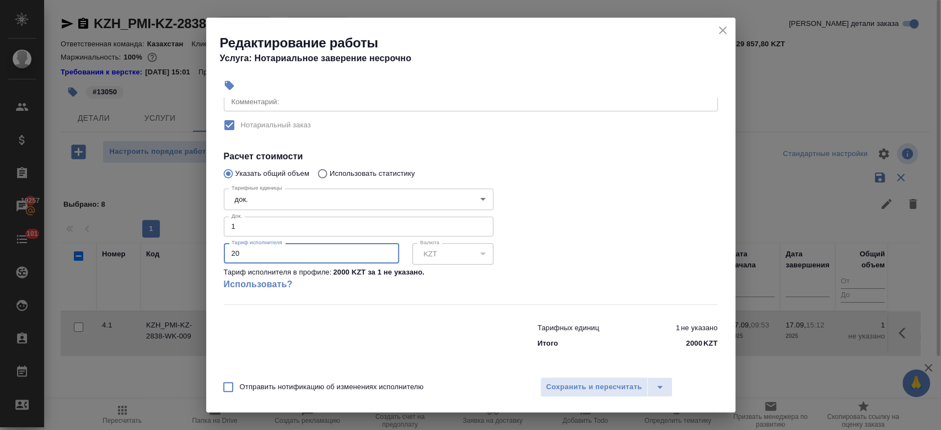
type input "2"
type input "13050"
click at [577, 214] on div at bounding box center [627, 244] width 224 height 164
click at [624, 392] on span "Сохранить и пересчитать" at bounding box center [594, 387] width 96 height 13
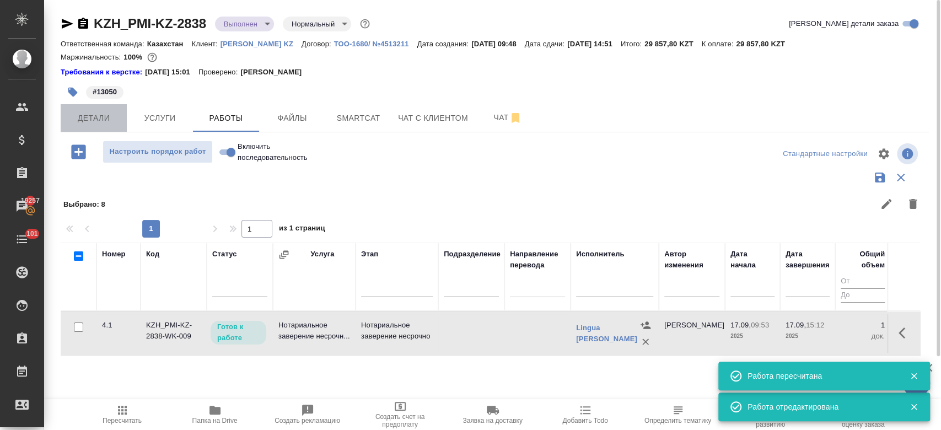
click at [119, 115] on span "Детали" at bounding box center [93, 118] width 53 height 14
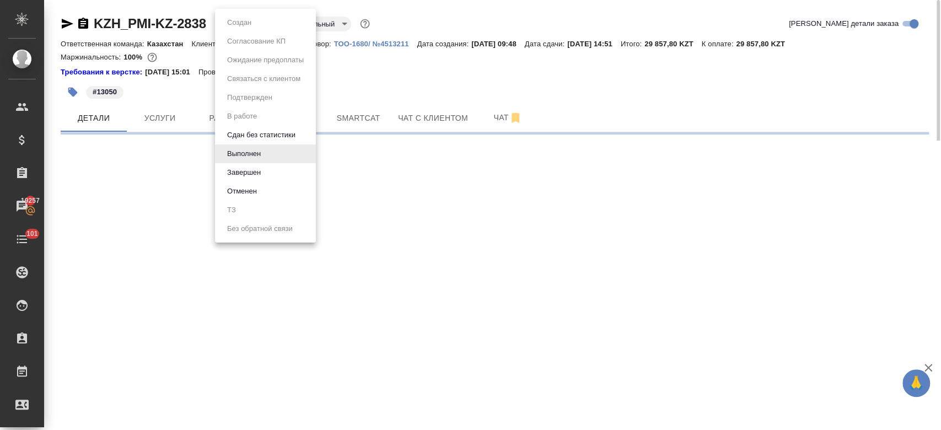
click at [247, 18] on body "🙏 .cls-1 fill:#fff; AWATERA Kosherbayeva Nazerke Клиенты Спецификации Заказы 19…" at bounding box center [470, 215] width 941 height 430
select select "RU"
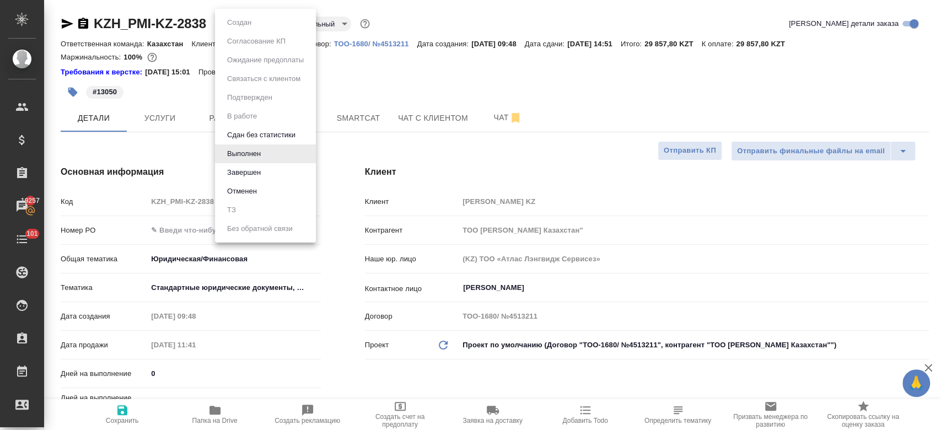
type textarea "x"
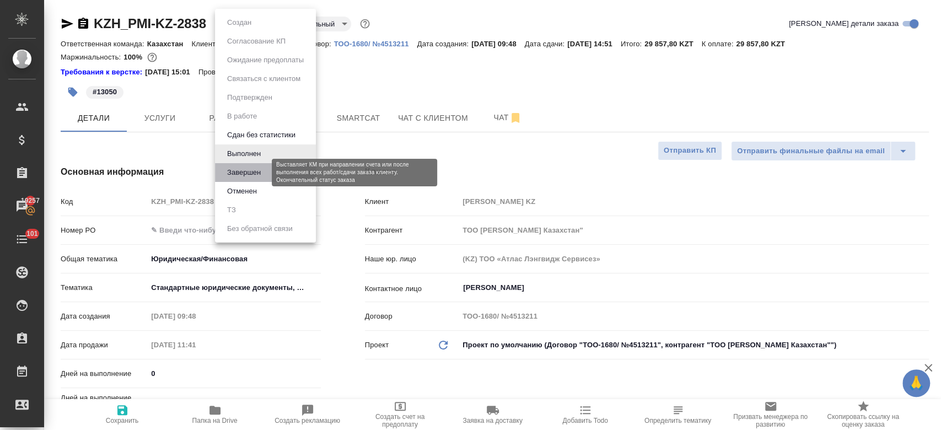
click at [264, 178] on button "Завершен" at bounding box center [244, 172] width 40 height 12
type textarea "x"
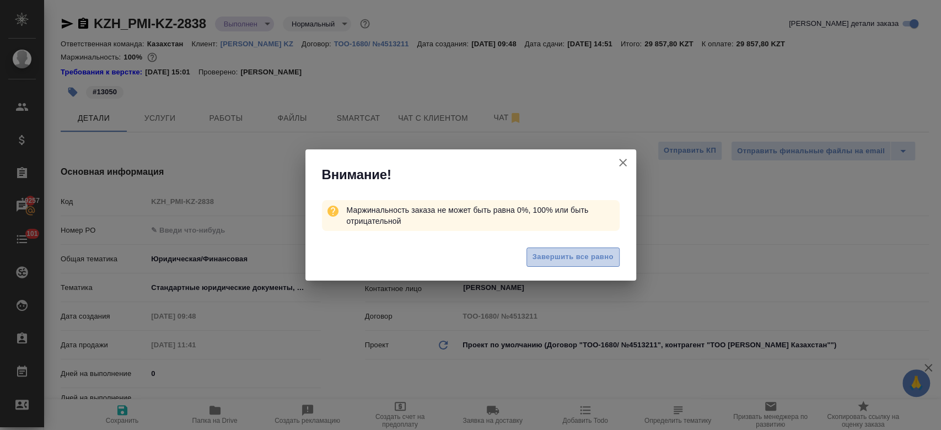
click at [573, 254] on span "Завершить все равно" at bounding box center [573, 257] width 81 height 13
type textarea "x"
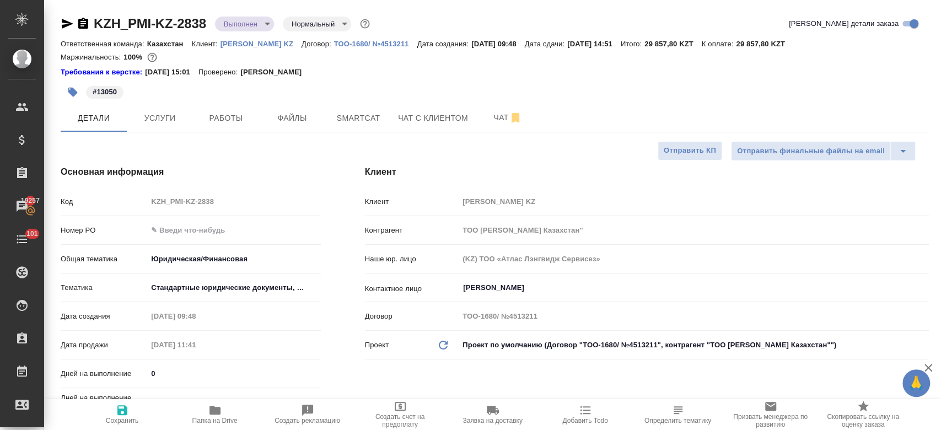
type textarea "x"
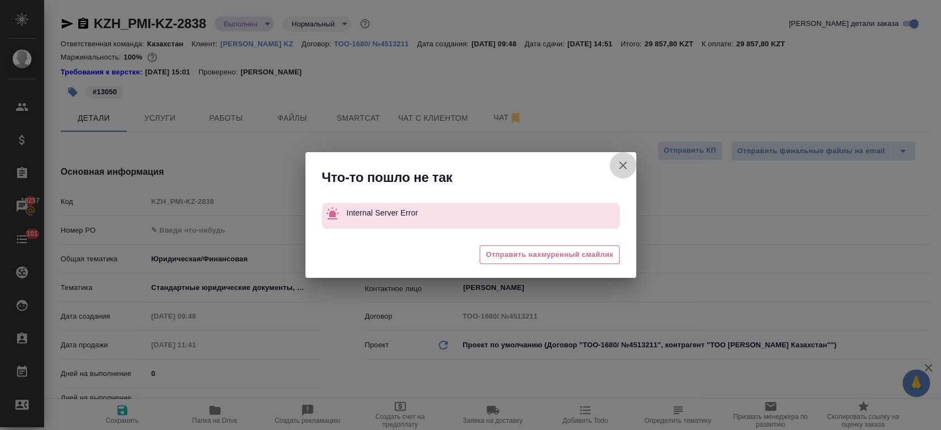
click at [615, 163] on button "Клиент не указал номер" at bounding box center [623, 165] width 26 height 26
type textarea "x"
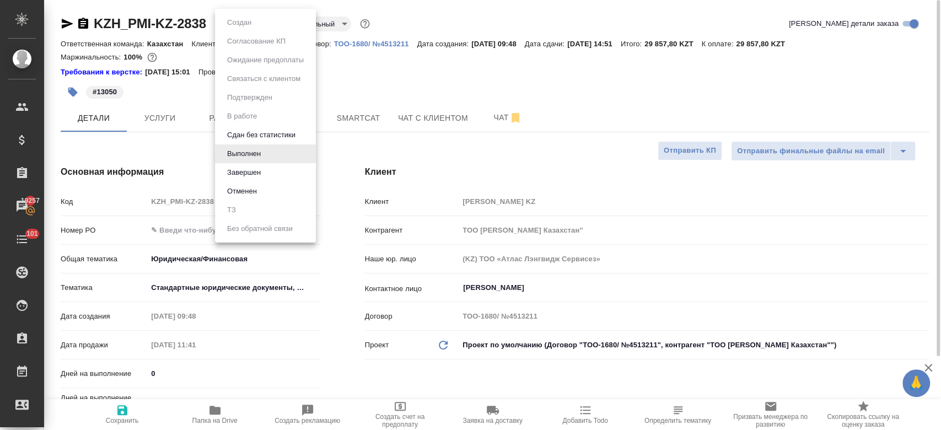
click at [245, 28] on body "🙏 .cls-1 fill:#fff; AWATERA Kosherbayeva Nazerke Клиенты Спецификации Заказы 19…" at bounding box center [470, 215] width 941 height 430
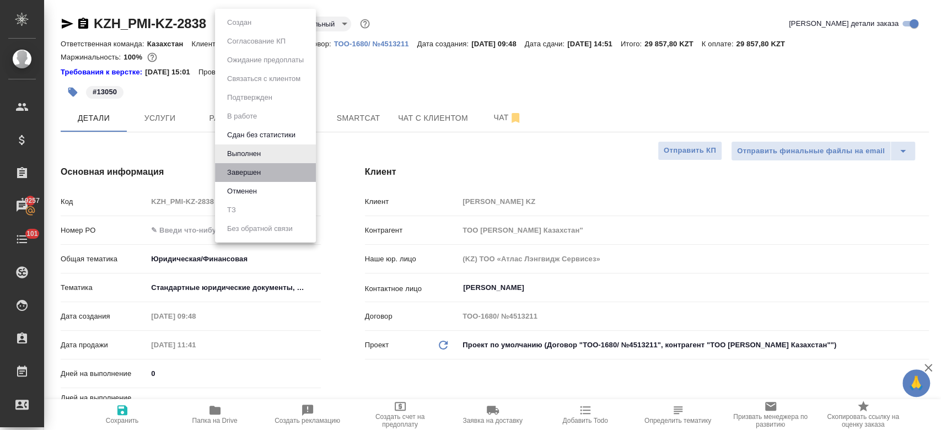
click at [269, 171] on li "Завершен" at bounding box center [265, 172] width 101 height 19
type textarea "x"
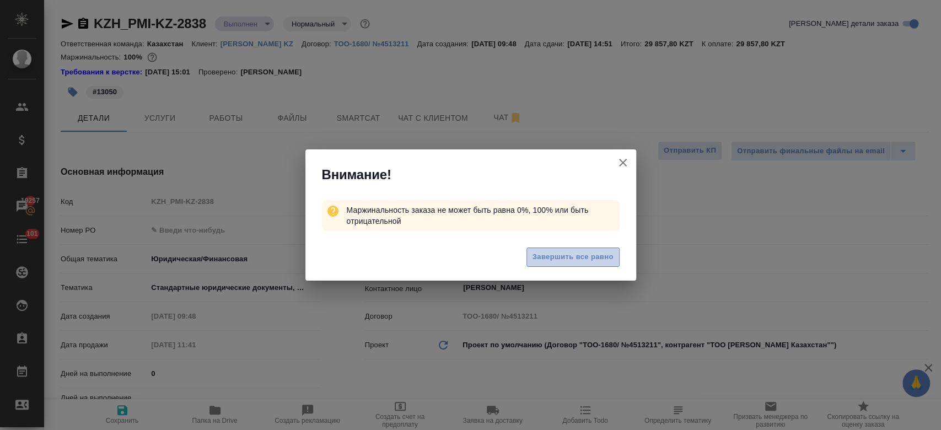
click at [545, 248] on button "Завершить все равно" at bounding box center [572, 257] width 93 height 19
type textarea "x"
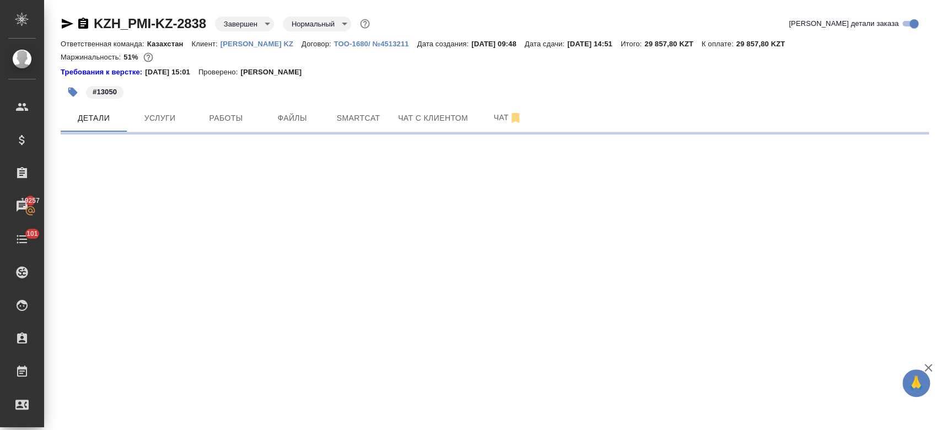
select select "RU"
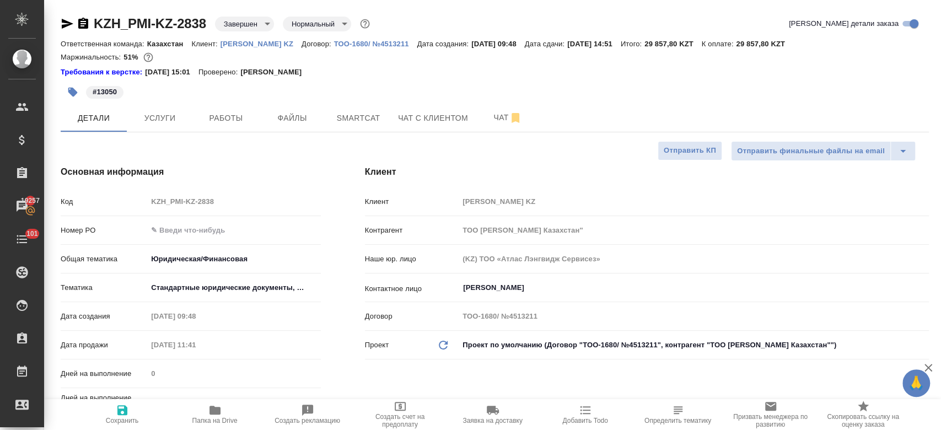
type textarea "x"
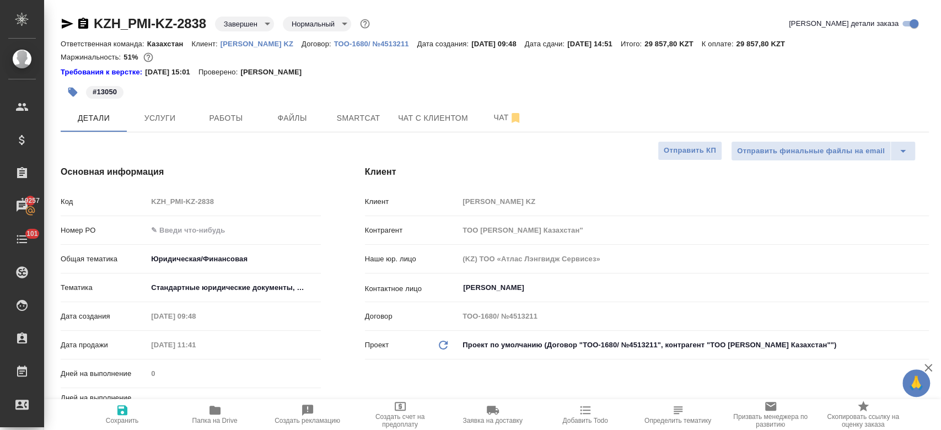
type textarea "x"
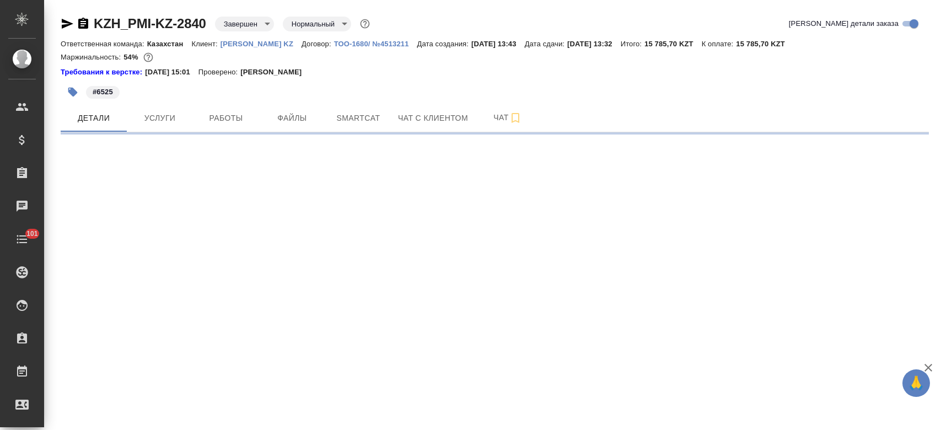
select select "RU"
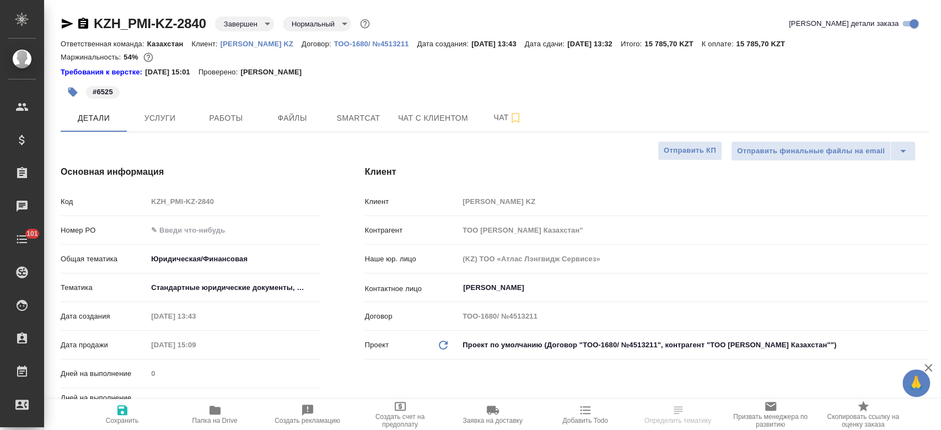
type textarea "x"
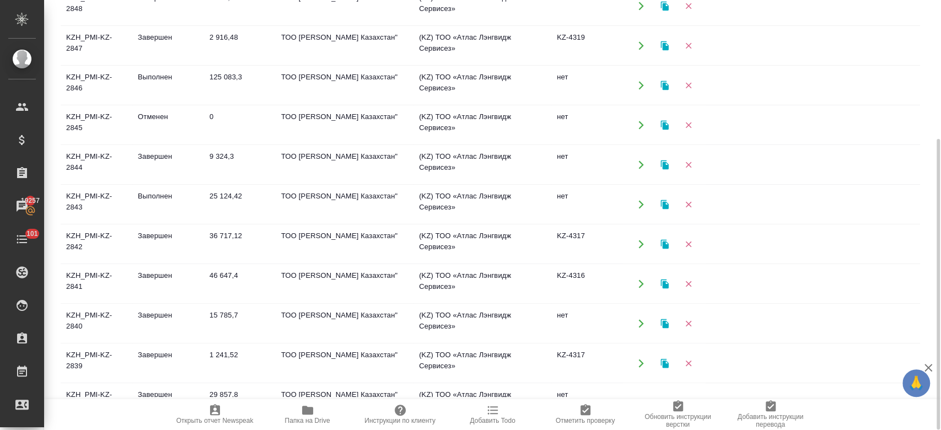
scroll to position [218, 0]
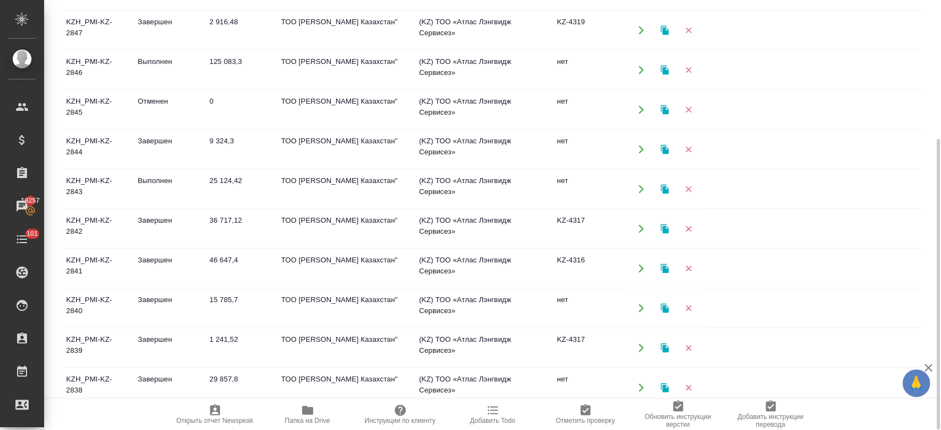
click at [158, 190] on td "Выполнен" at bounding box center [168, 189] width 72 height 39
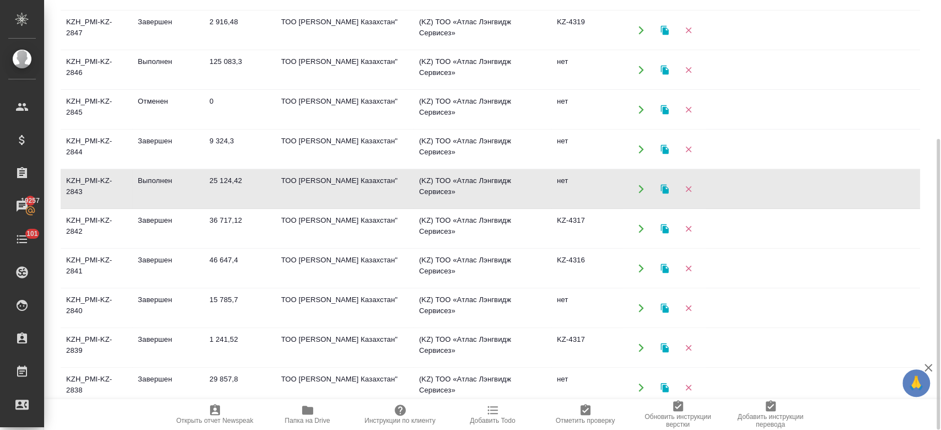
click at [158, 190] on td "Выполнен" at bounding box center [168, 189] width 72 height 39
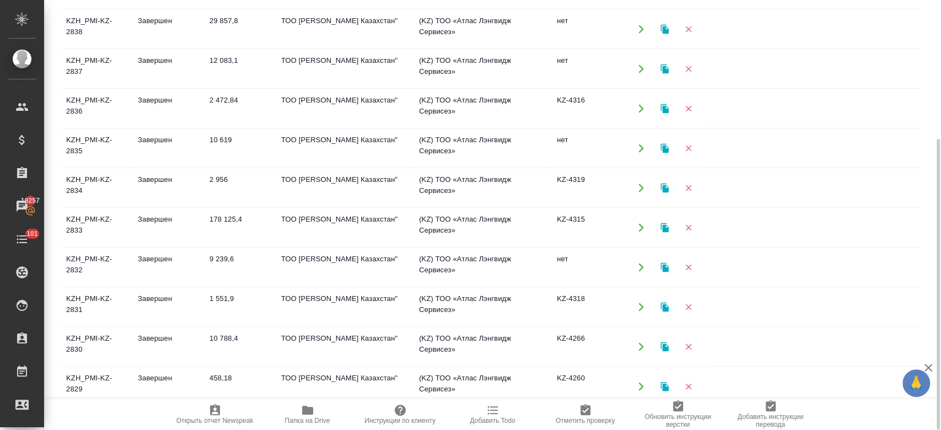
scroll to position [584, 0]
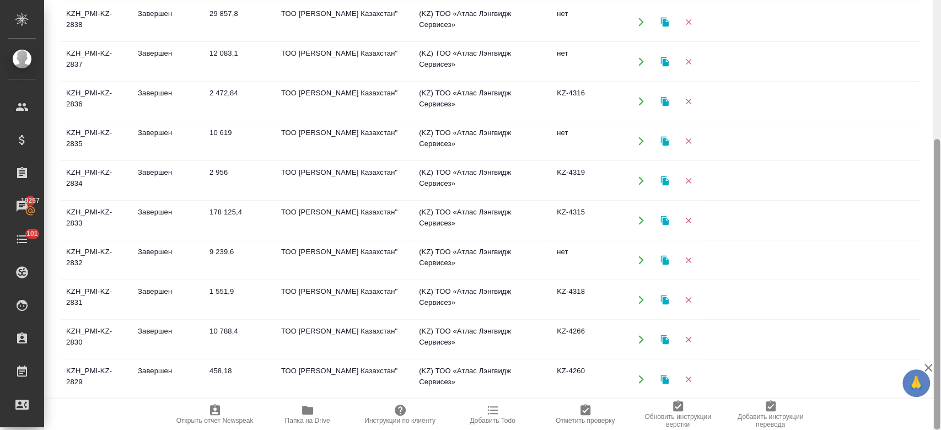
drag, startPoint x: 939, startPoint y: 181, endPoint x: 940, endPoint y: 250, distance: 68.9
click at [940, 250] on div at bounding box center [937, 215] width 8 height 430
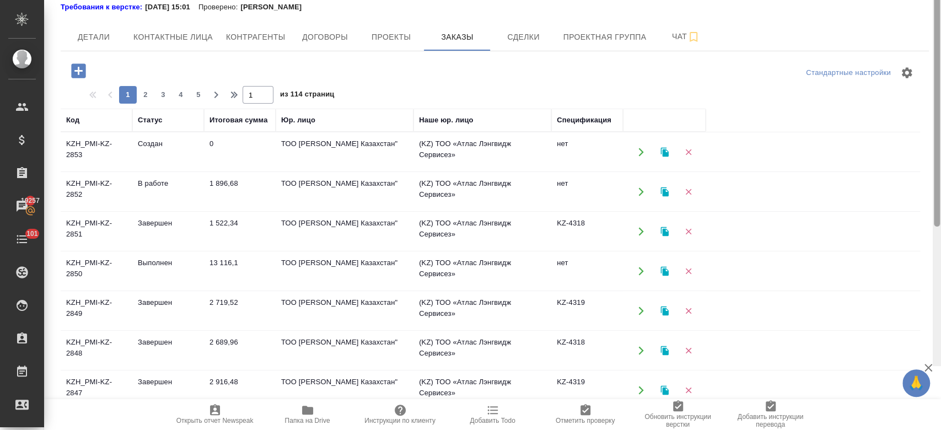
scroll to position [0, 0]
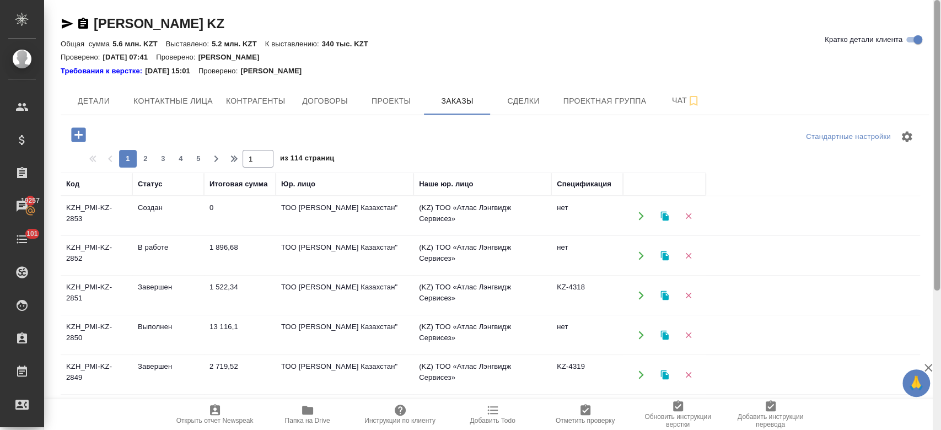
drag, startPoint x: 934, startPoint y: 192, endPoint x: 938, endPoint y: -64, distance: 256.4
click at [938, 0] on html "🙏 .cls-1 fill:#fff; AWATERA Kosherbayeva Nazerke Клиенты Спецификации Заказы 19…" at bounding box center [470, 215] width 941 height 430
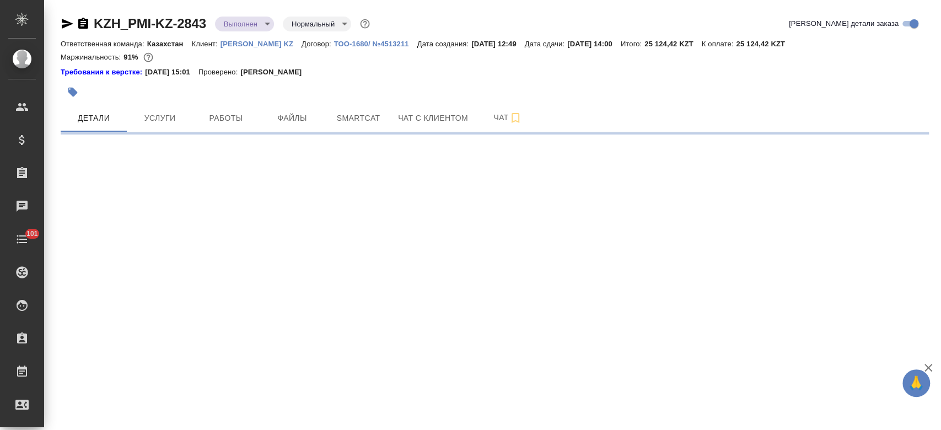
select select "RU"
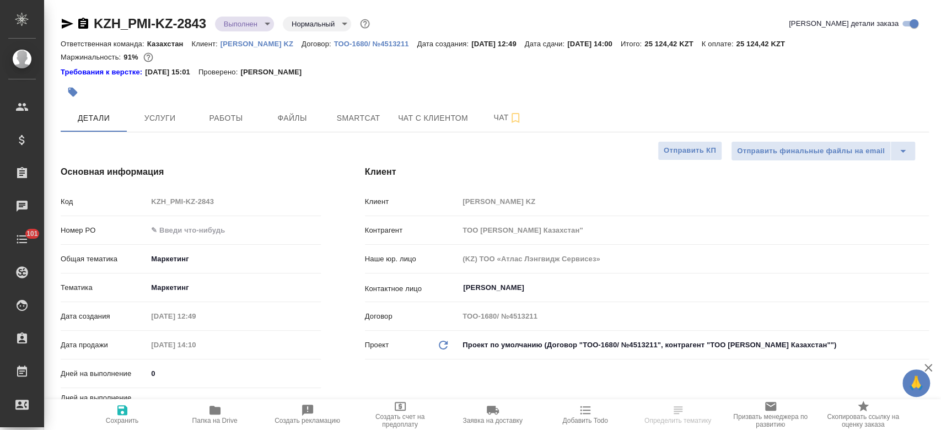
type textarea "x"
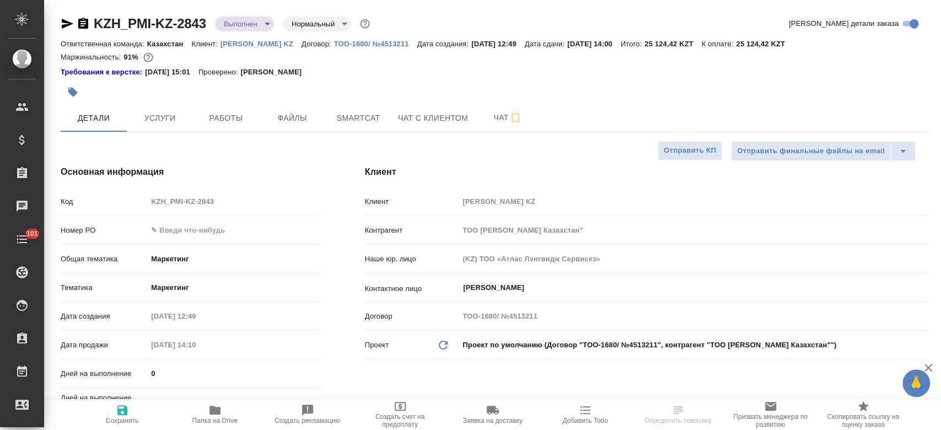
type textarea "x"
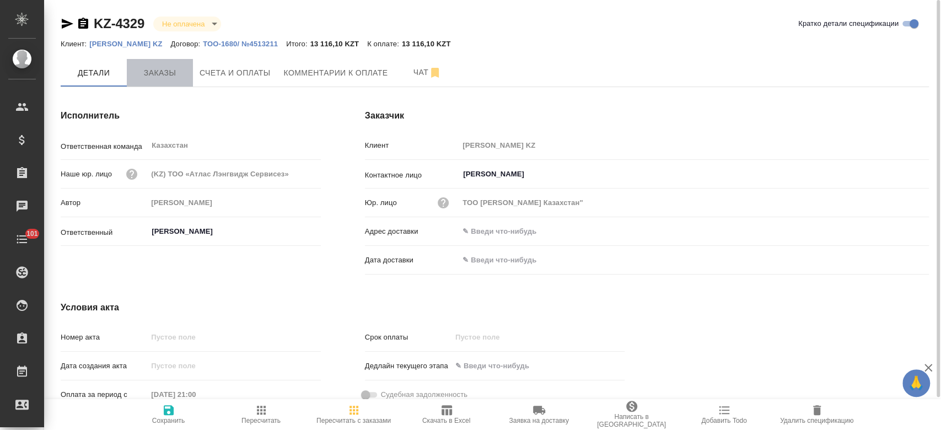
click at [169, 84] on button "Заказы" at bounding box center [160, 73] width 66 height 28
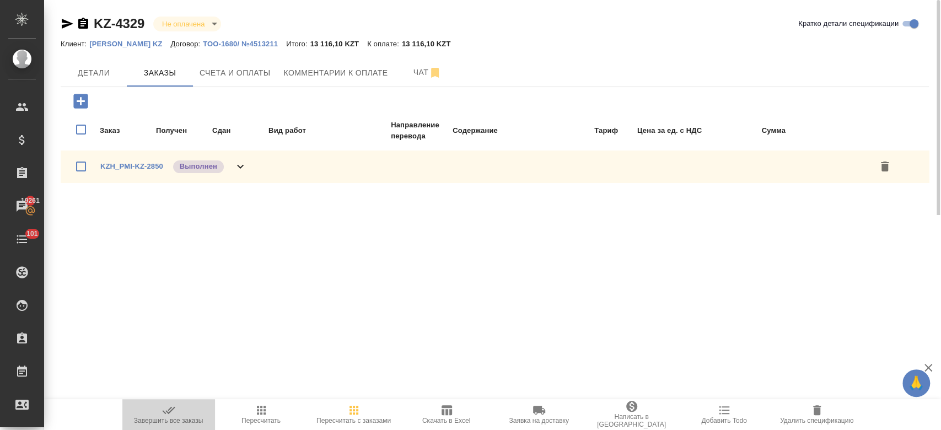
click at [161, 412] on span "Завершить все заказы" at bounding box center [168, 414] width 79 height 21
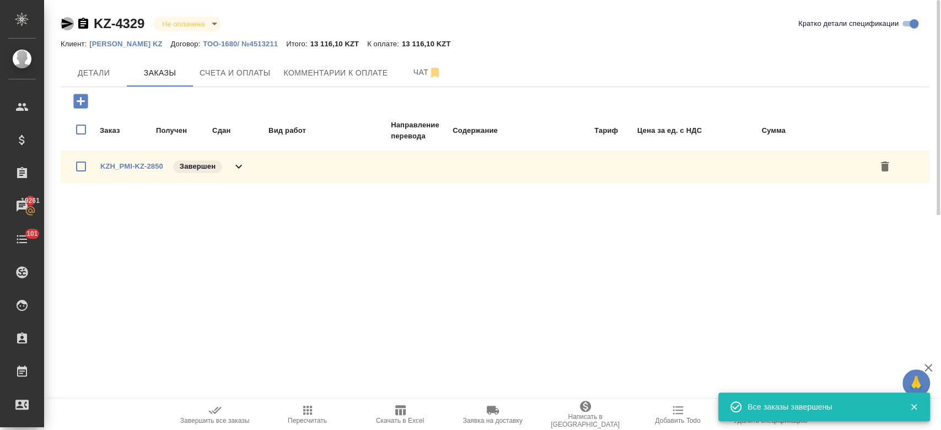
click at [67, 24] on icon "button" at bounding box center [68, 24] width 12 height 10
click at [245, 66] on span "Счета и оплаты" at bounding box center [235, 73] width 71 height 14
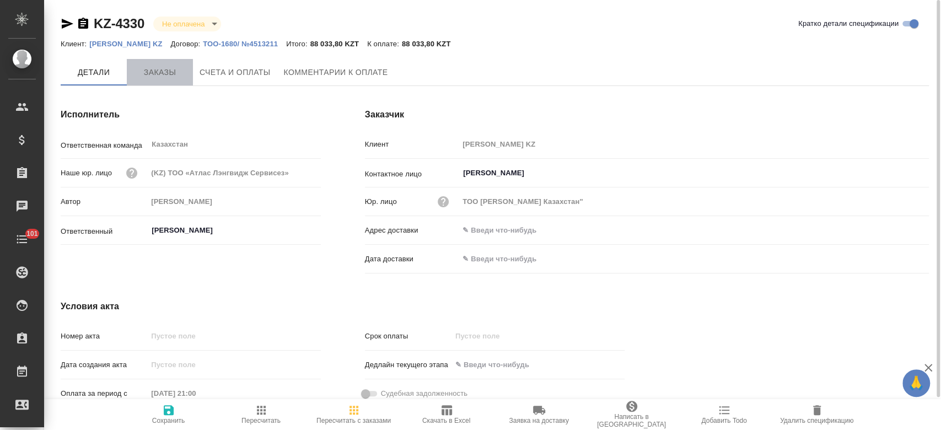
click at [167, 80] on button "Заказы" at bounding box center [160, 72] width 66 height 26
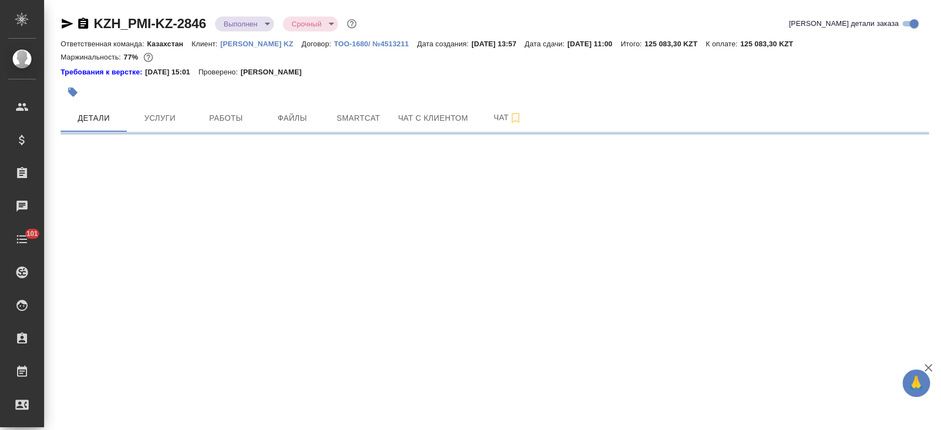
select select "RU"
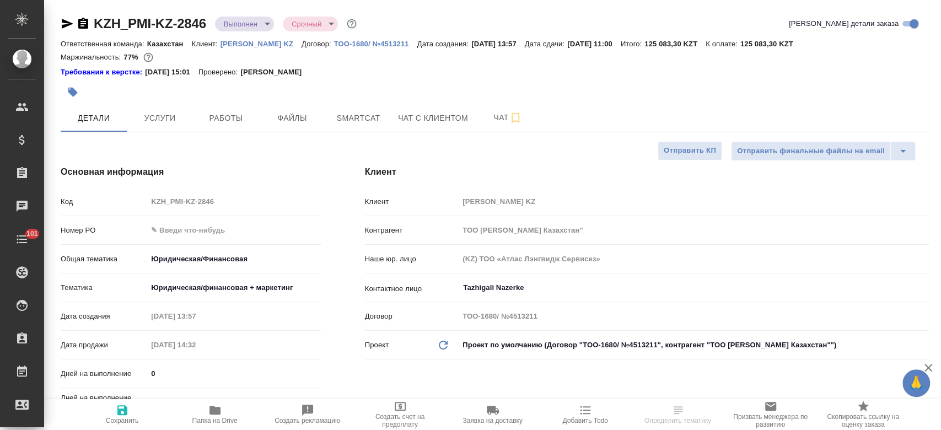
type textarea "x"
click at [182, 225] on input "text" at bounding box center [234, 230] width 172 height 16
paste input "PO 5701382791."
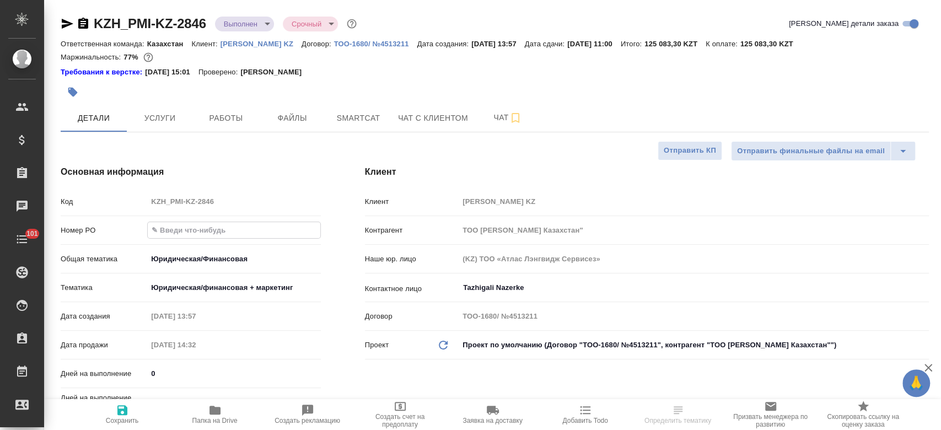
type input "PO 5701382791."
type textarea "x"
type input "PO 5701382791."
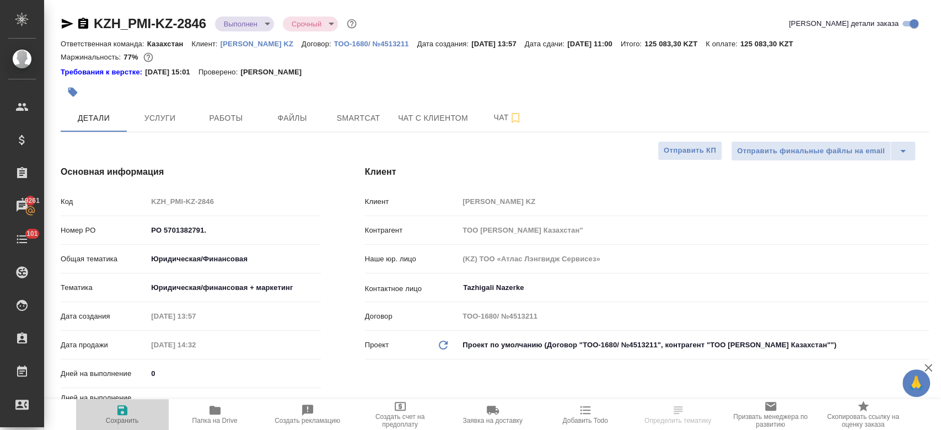
click at [127, 412] on icon "button" at bounding box center [122, 410] width 13 height 13
type textarea "x"
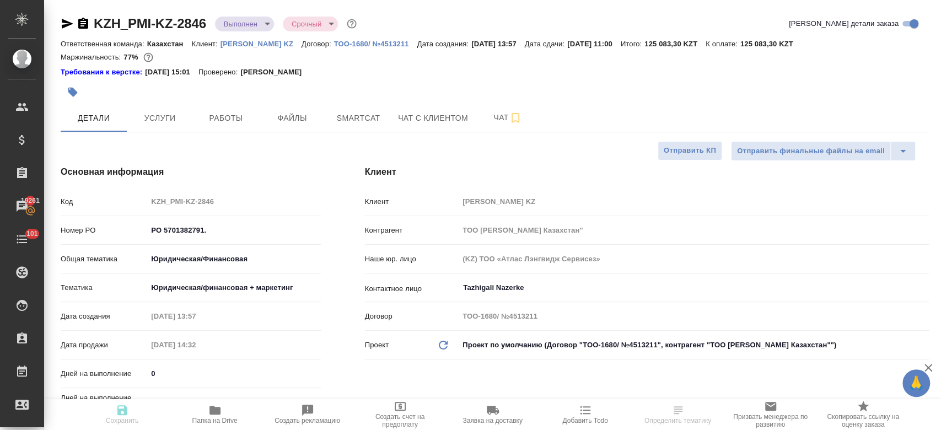
type textarea "x"
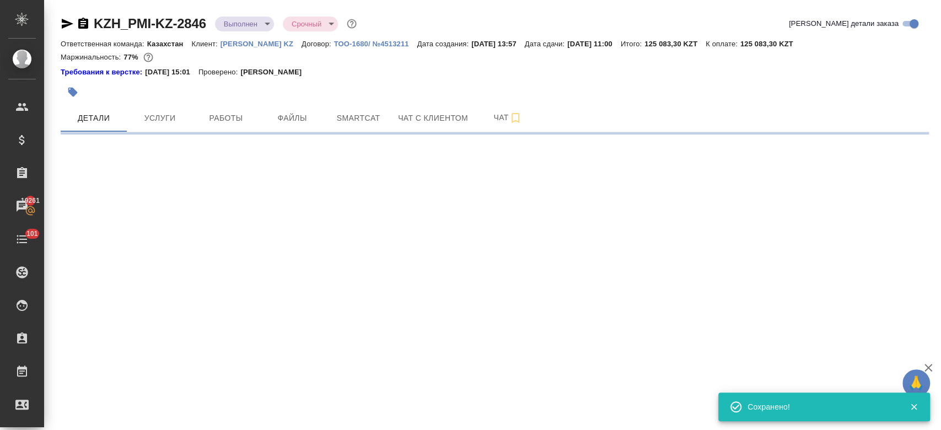
select select "RU"
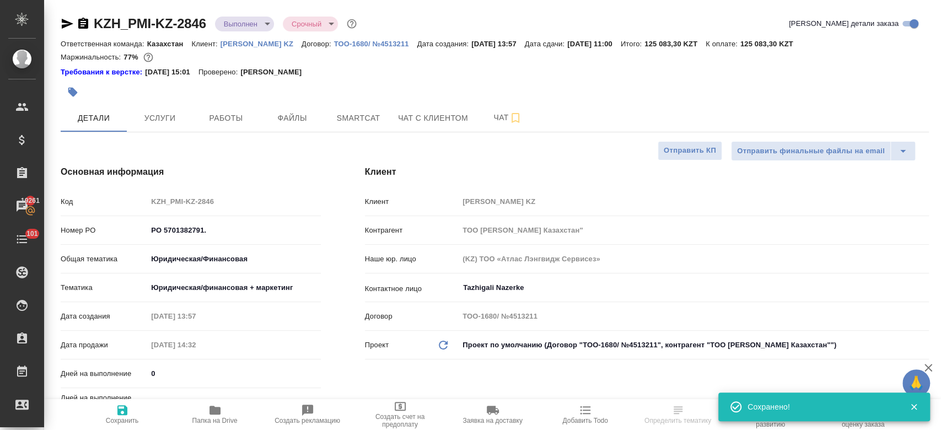
type textarea "x"
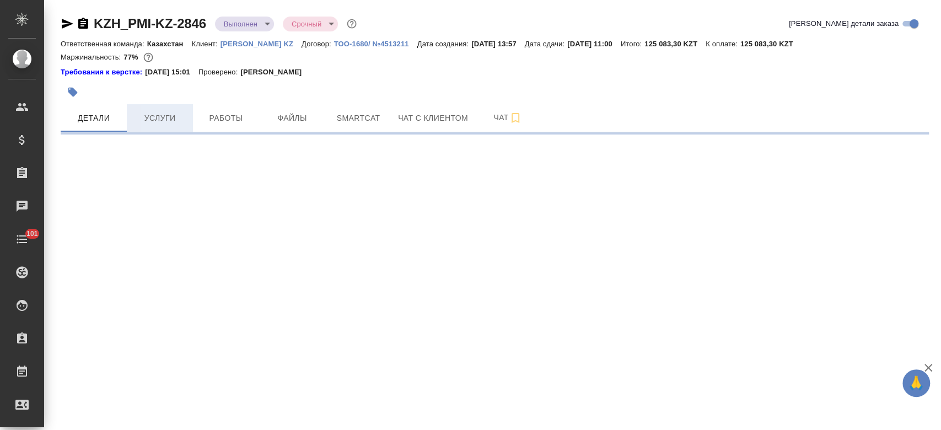
select select "RU"
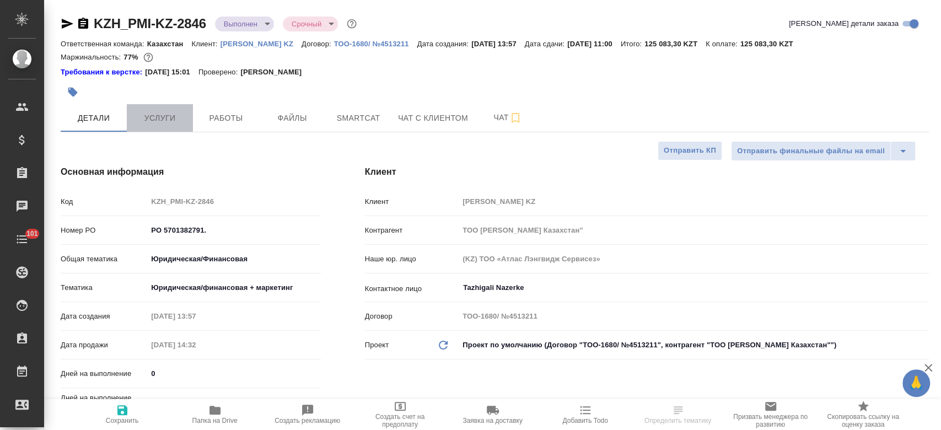
click at [173, 127] on button "Услуги" at bounding box center [160, 118] width 66 height 28
type textarea "x"
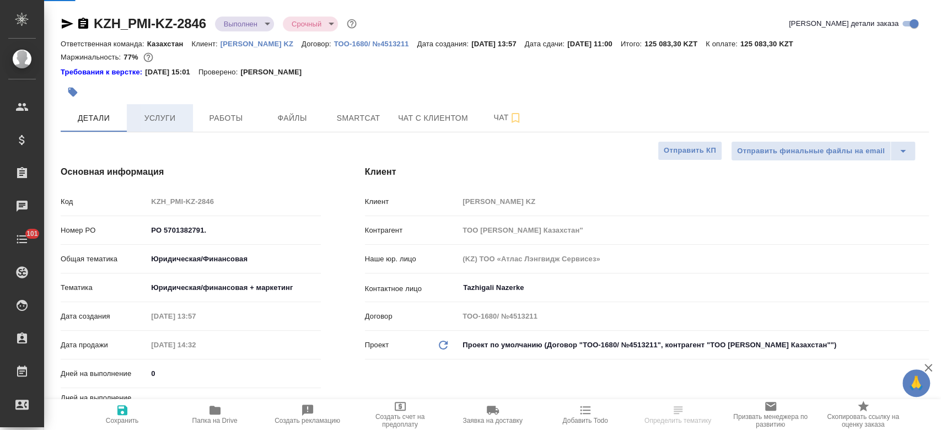
type textarea "x"
click at [173, 127] on button "Услуги" at bounding box center [160, 118] width 66 height 28
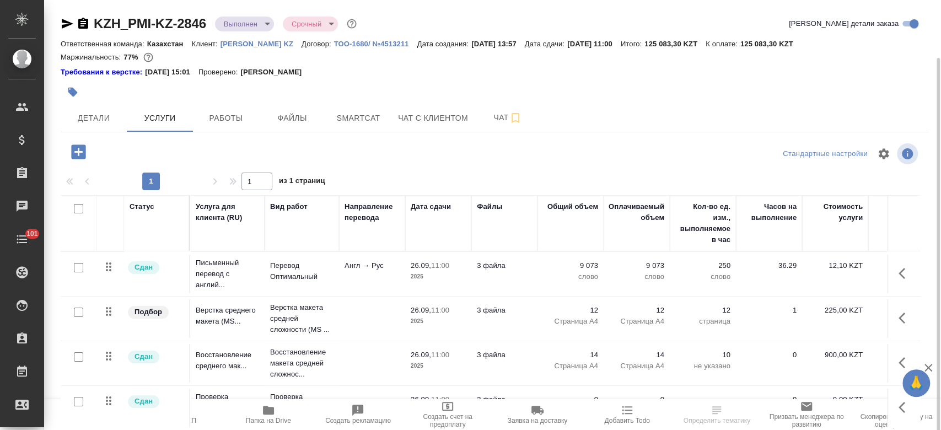
scroll to position [30, 0]
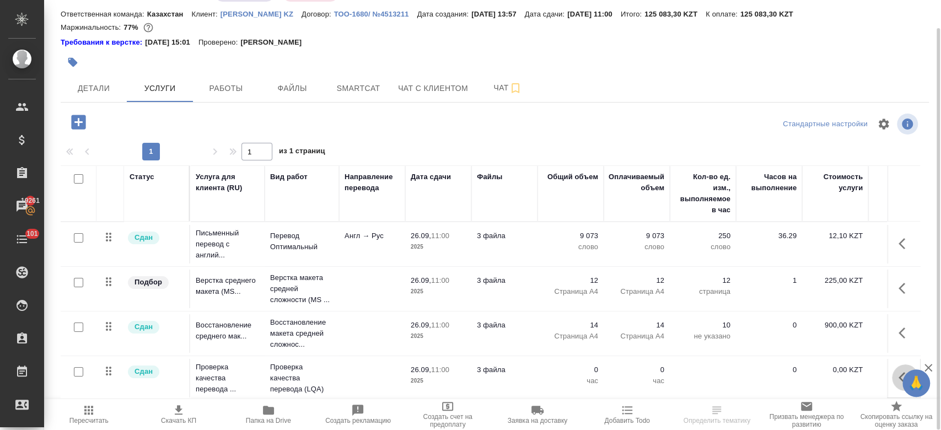
click at [892, 368] on button "button" at bounding box center [905, 377] width 26 height 26
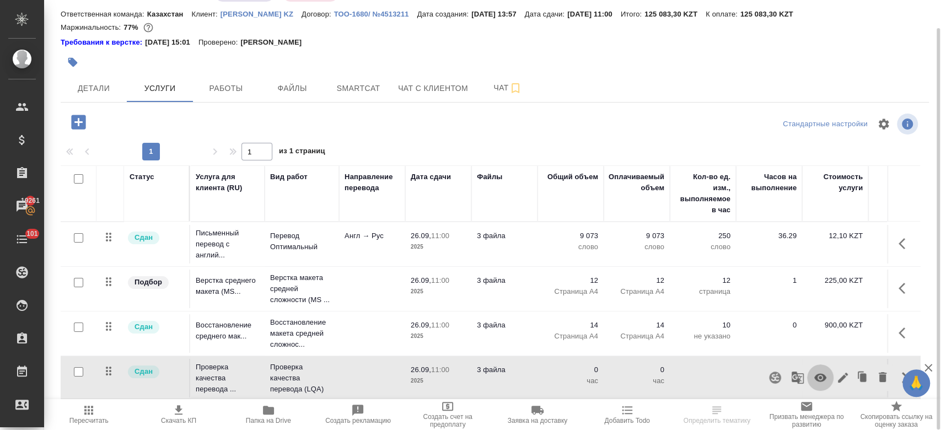
click at [814, 372] on icon "button" at bounding box center [820, 377] width 13 height 13
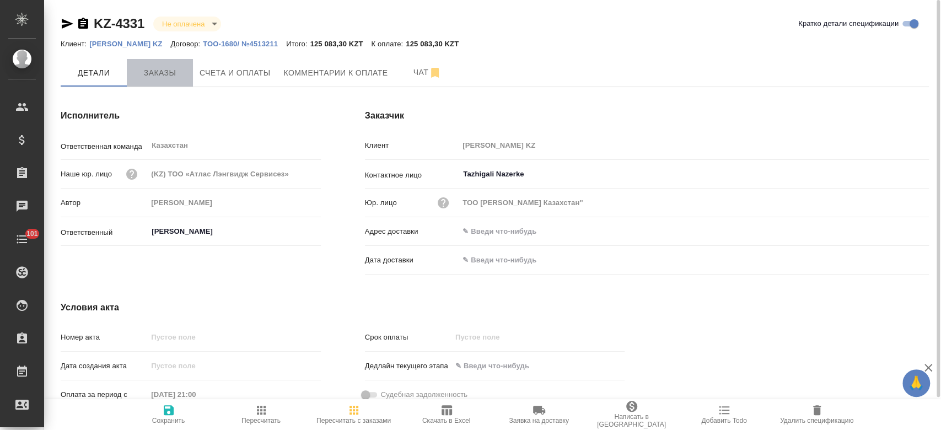
click at [176, 65] on button "Заказы" at bounding box center [160, 73] width 66 height 28
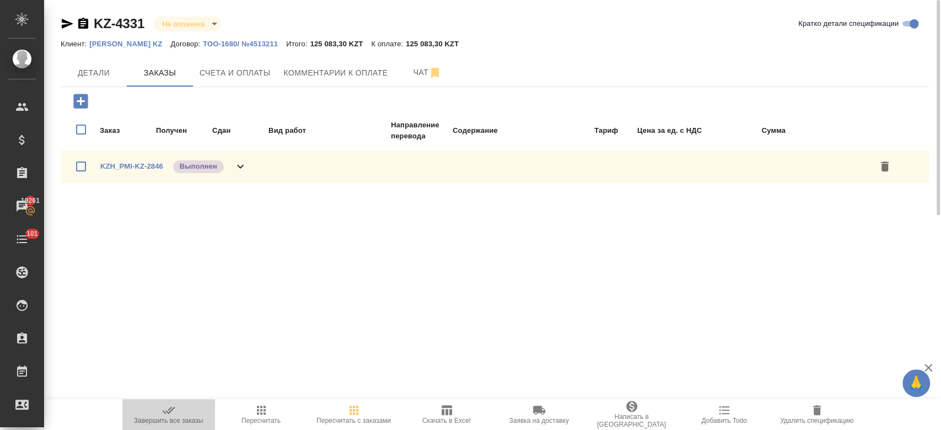
click at [167, 405] on icon "button" at bounding box center [168, 410] width 13 height 13
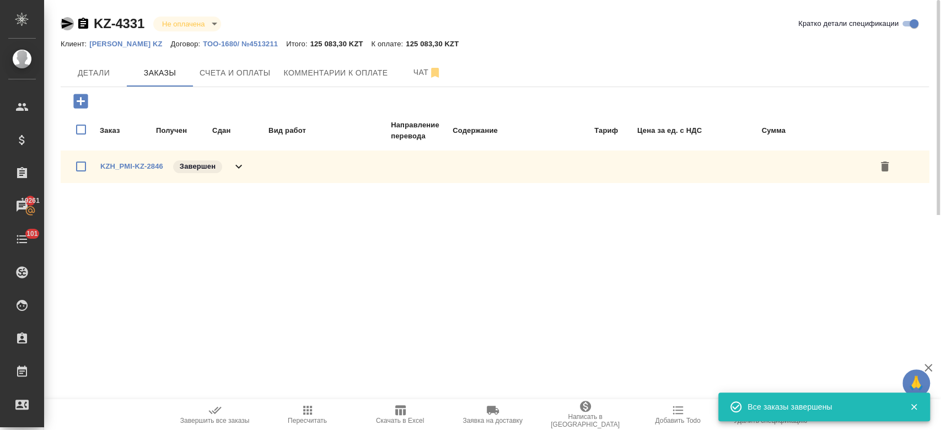
click at [65, 28] on icon "button" at bounding box center [67, 23] width 13 height 13
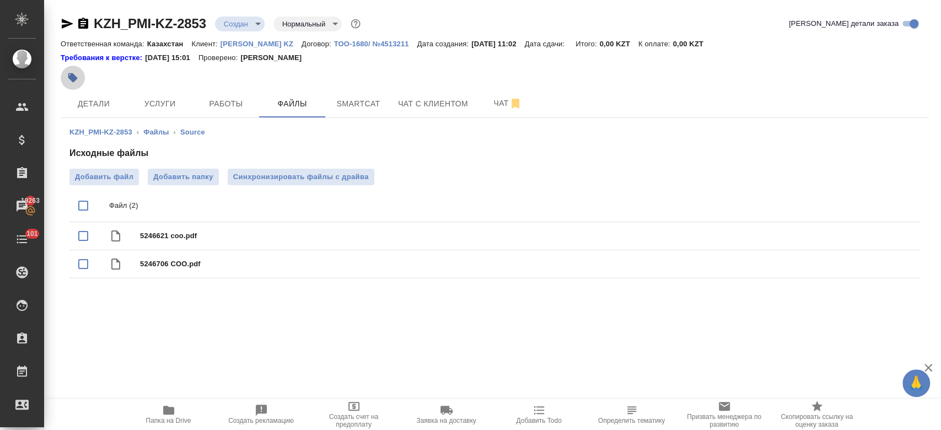
click at [75, 78] on icon "button" at bounding box center [72, 77] width 9 height 9
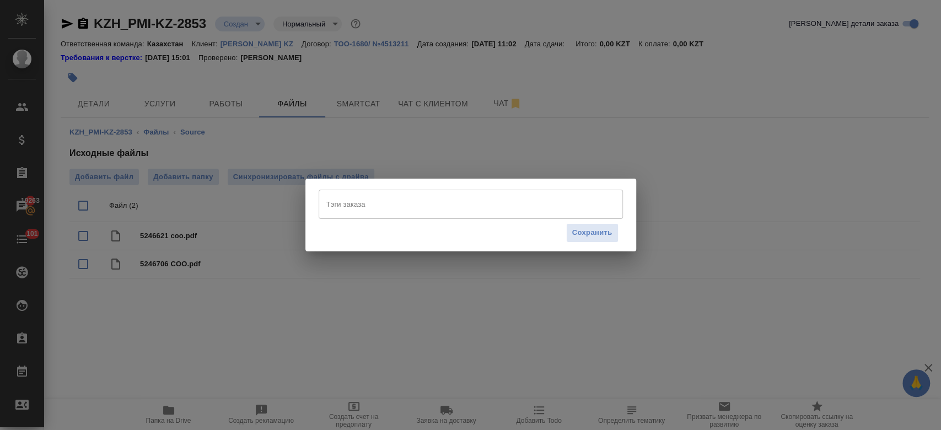
click at [372, 209] on input "Тэги заказа" at bounding box center [460, 204] width 273 height 19
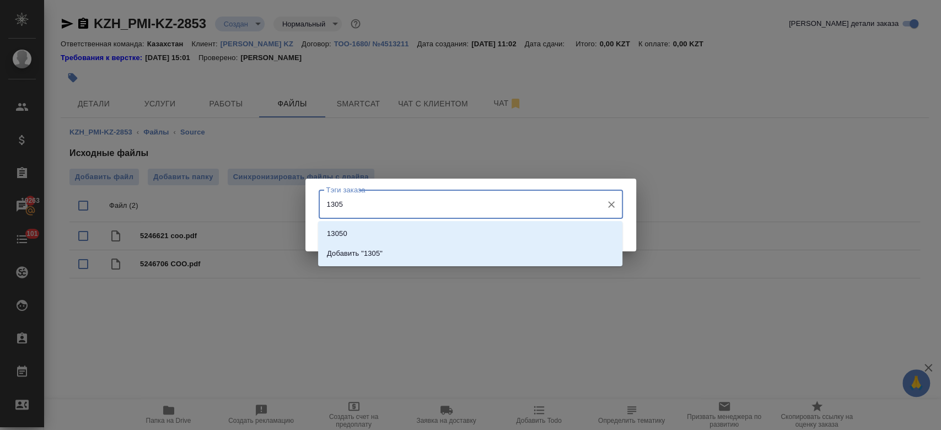
type input "13050"
click at [365, 235] on li "13050" at bounding box center [470, 234] width 304 height 20
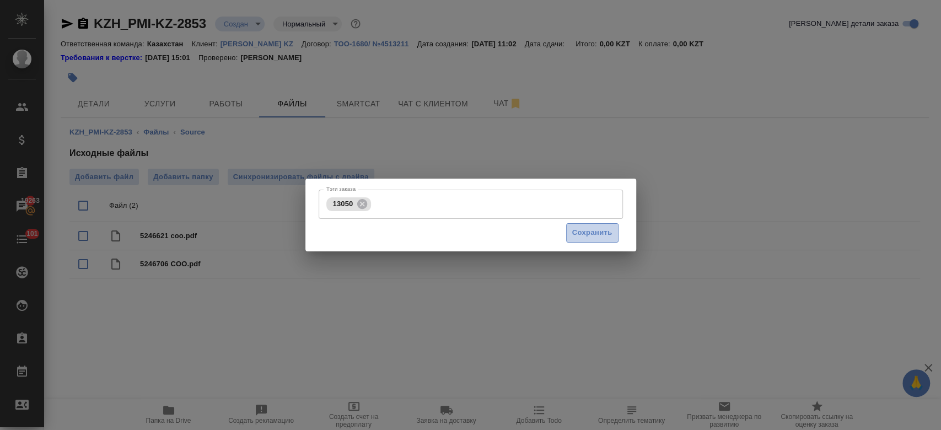
click at [582, 235] on span "Сохранить" at bounding box center [592, 233] width 40 height 13
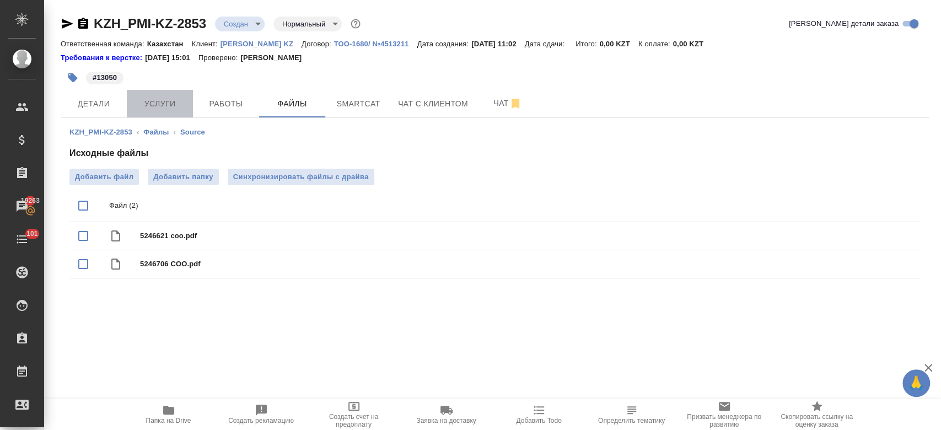
click at [163, 115] on button "Услуги" at bounding box center [160, 104] width 66 height 28
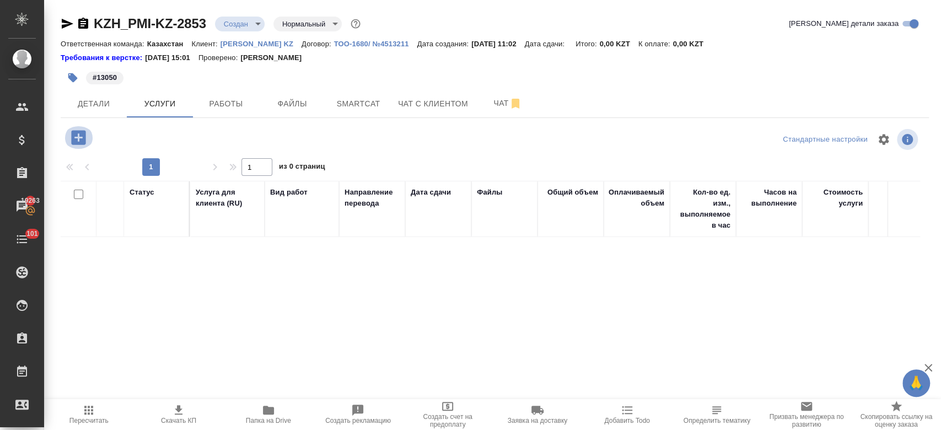
click at [75, 142] on icon "button" at bounding box center [78, 137] width 14 height 14
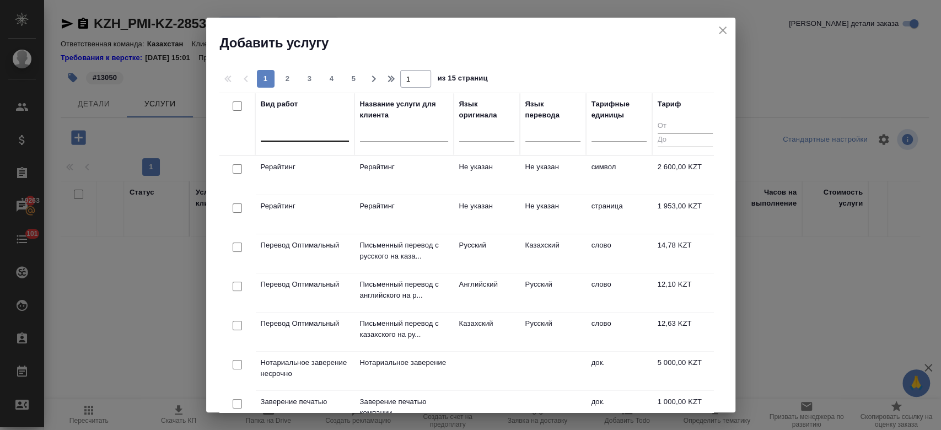
click at [312, 127] on div at bounding box center [305, 130] width 88 height 16
type input "j"
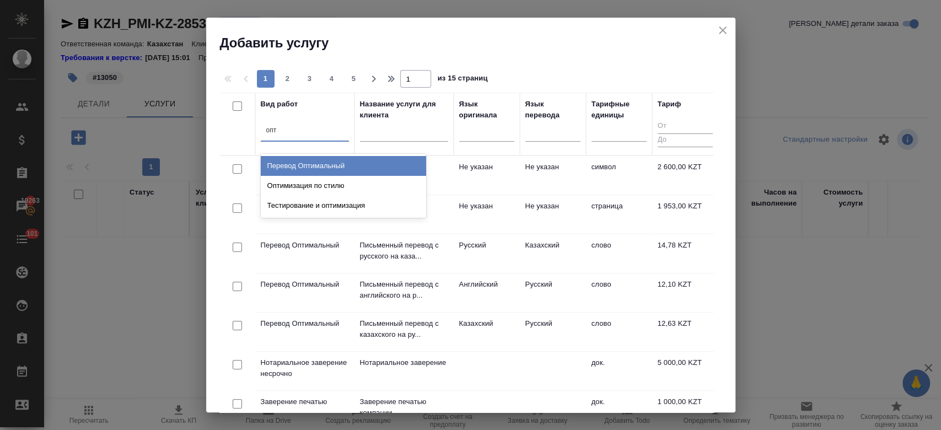
type input "опти"
click at [359, 168] on div "Перевод Оптимальный" at bounding box center [343, 166] width 165 height 20
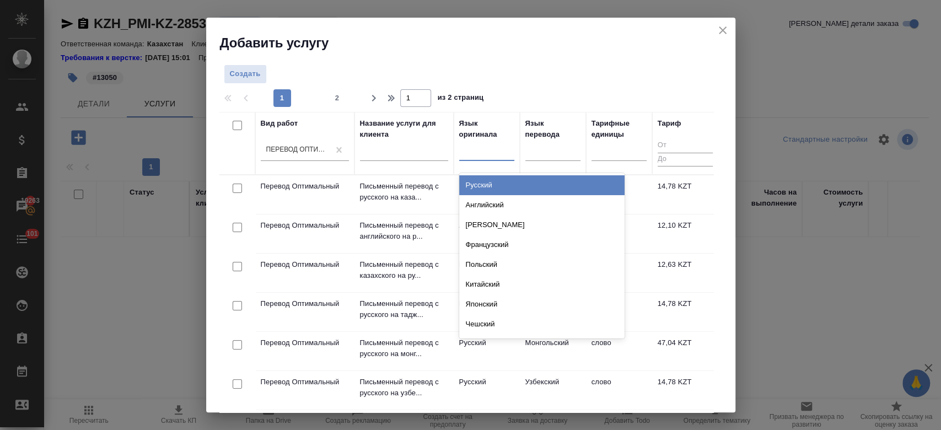
click at [483, 152] on div at bounding box center [486, 150] width 55 height 16
type input "анг"
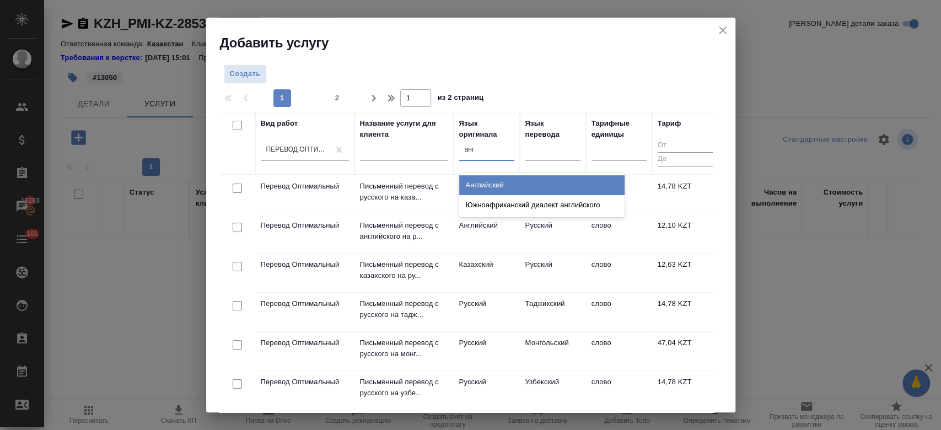
click at [515, 182] on div "Английский" at bounding box center [541, 185] width 165 height 20
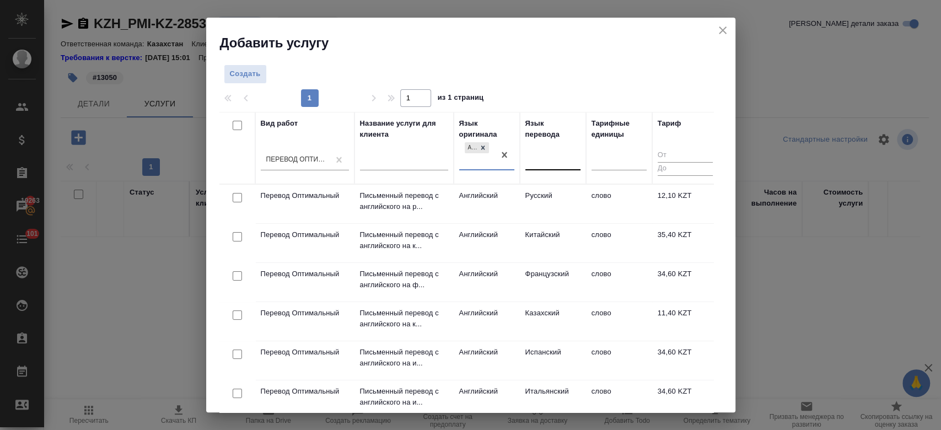
click at [550, 168] on div at bounding box center [552, 159] width 55 height 21
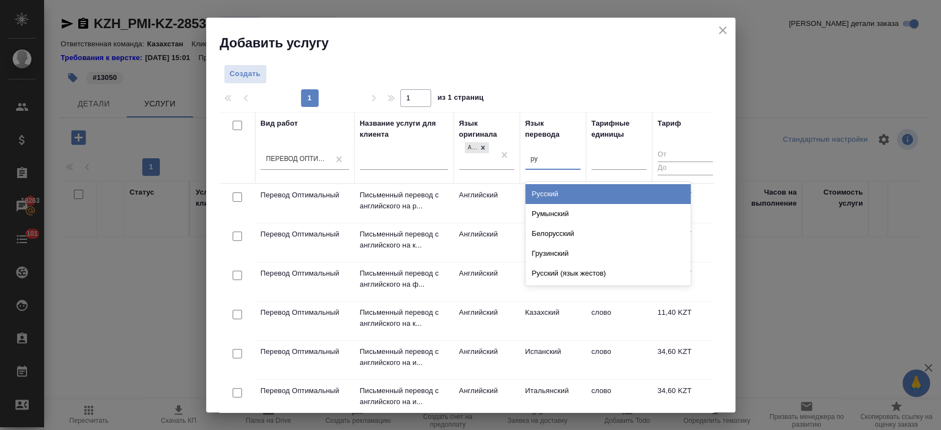
type input "рус"
click at [547, 185] on div "Русский" at bounding box center [607, 194] width 165 height 20
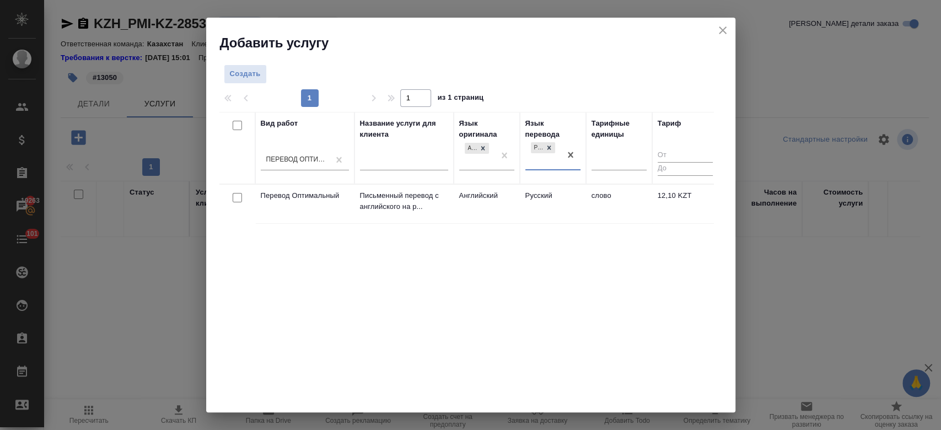
click at [454, 213] on td "Английский" at bounding box center [487, 204] width 66 height 39
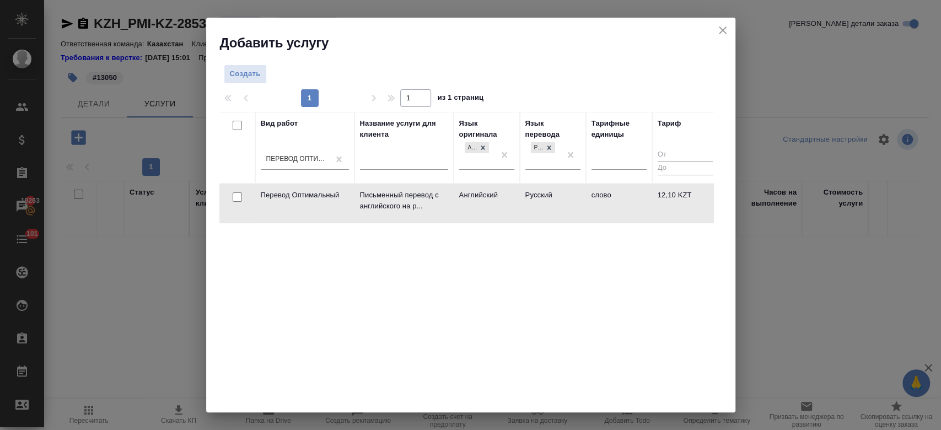
click at [454, 213] on td "Английский" at bounding box center [487, 203] width 66 height 39
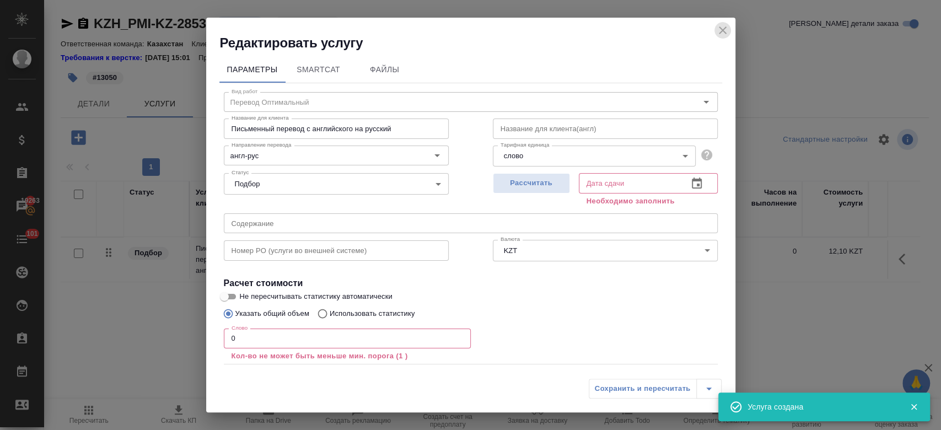
click at [726, 28] on icon "close" at bounding box center [722, 30] width 13 height 13
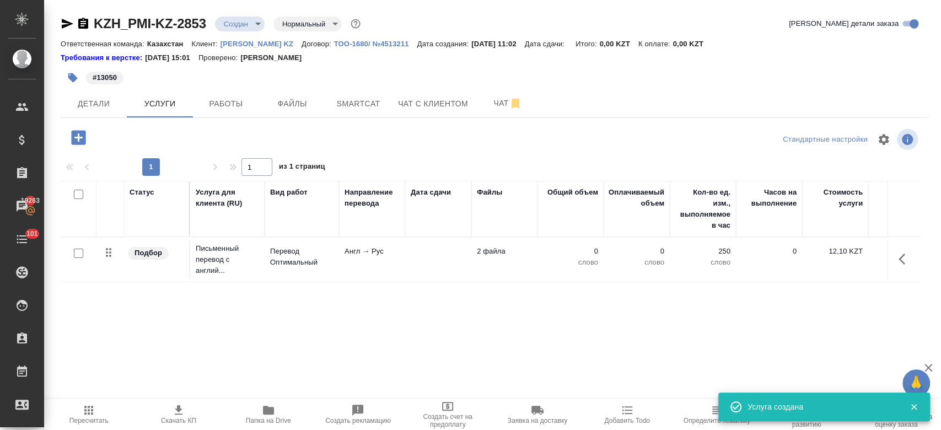
click at [76, 254] on input "checkbox" at bounding box center [78, 253] width 9 height 9
checkbox input "true"
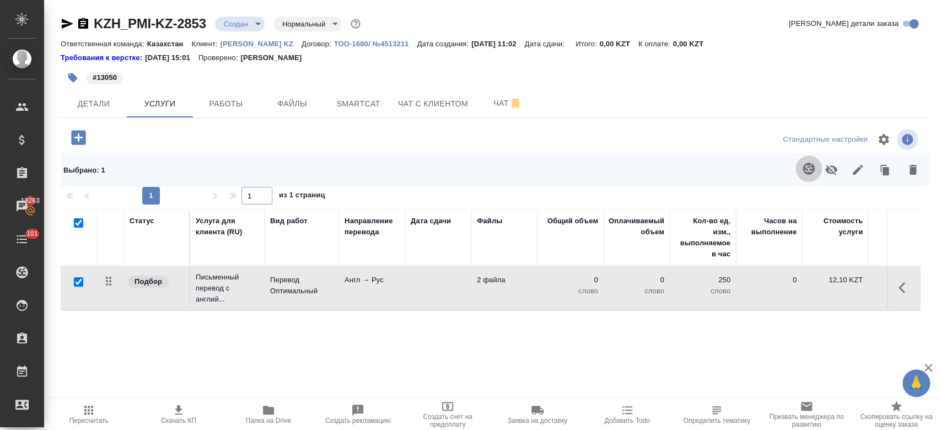
click at [816, 166] on button "button" at bounding box center [809, 168] width 26 height 26
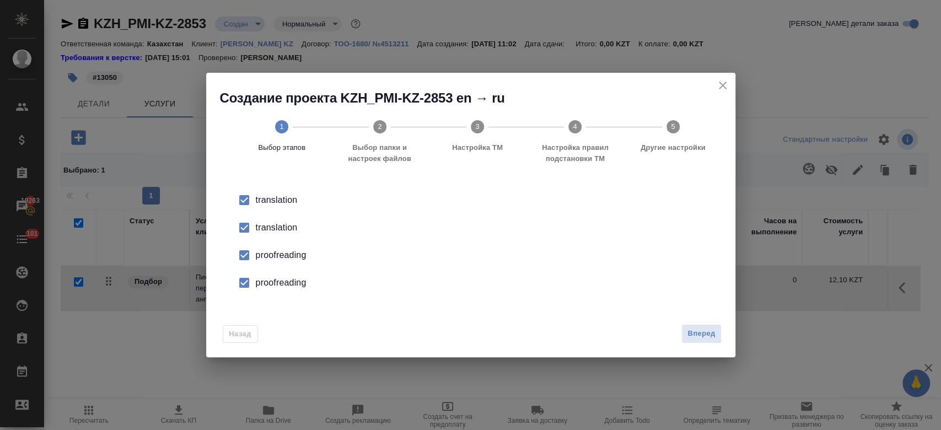
click at [273, 230] on div "translation" at bounding box center [482, 227] width 453 height 13
click at [286, 261] on div "proofreading" at bounding box center [482, 255] width 453 height 13
click at [284, 284] on div "proofreading" at bounding box center [482, 282] width 453 height 13
click at [694, 340] on button "Вперед" at bounding box center [701, 333] width 40 height 19
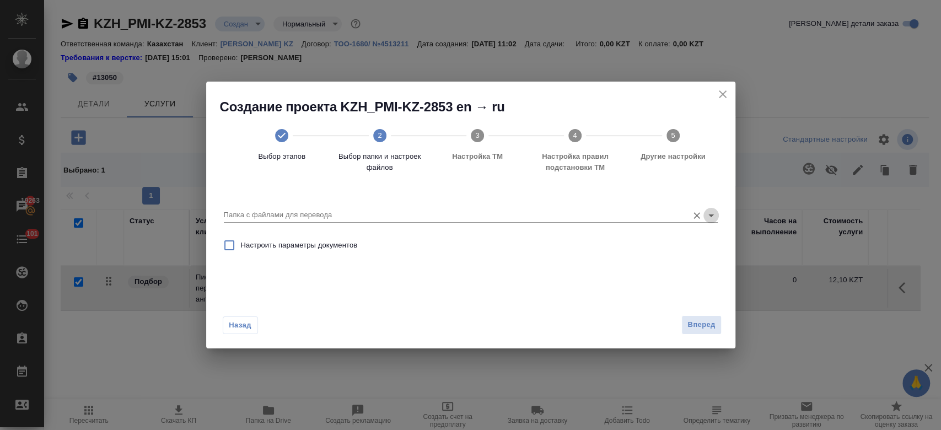
click at [710, 216] on icon "Open" at bounding box center [711, 215] width 6 height 3
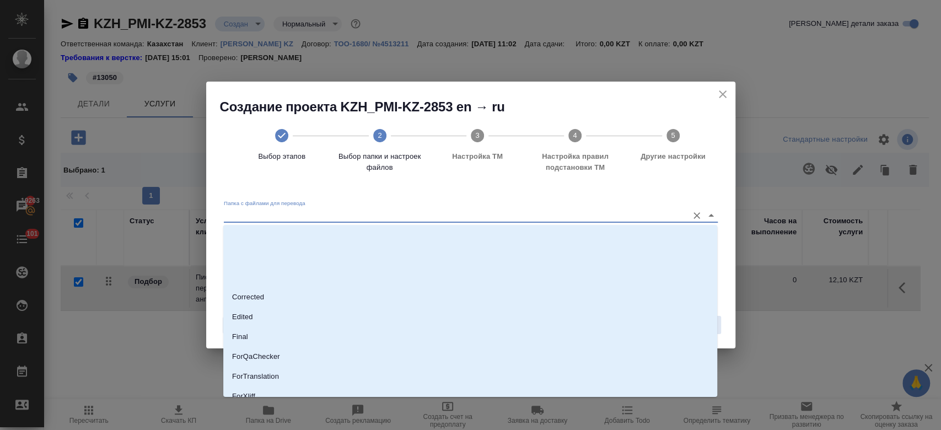
scroll to position [89, 0]
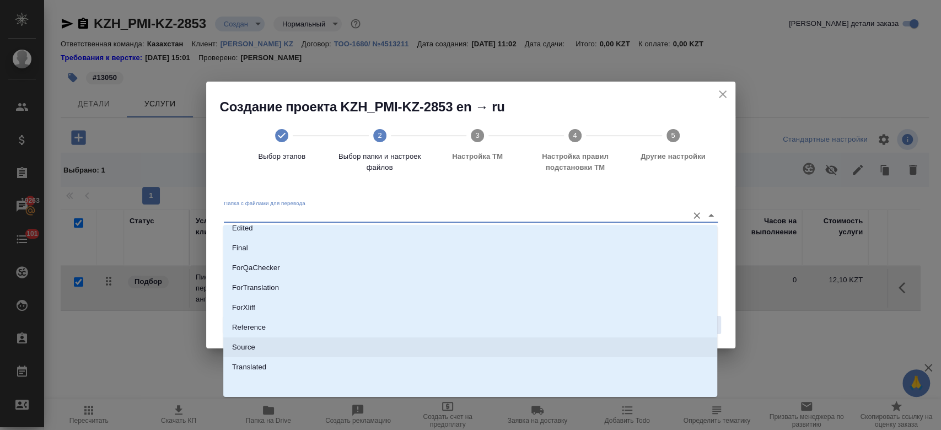
click at [489, 338] on li "Source" at bounding box center [470, 347] width 494 height 20
type input "Source"
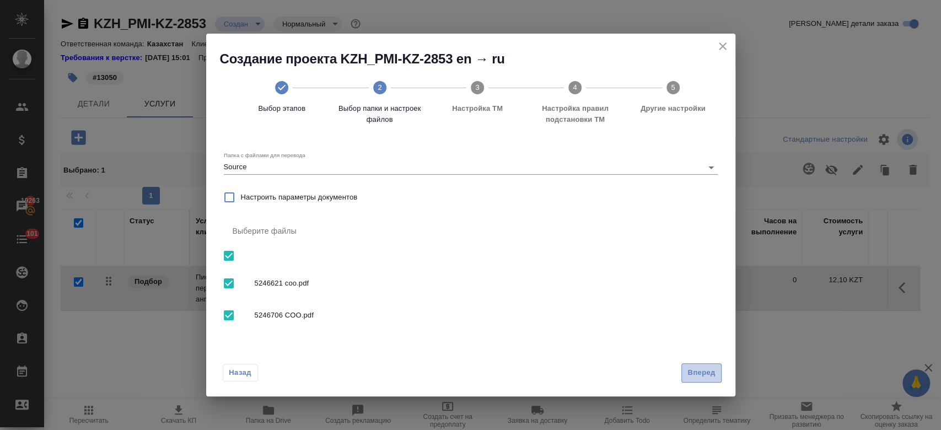
click at [719, 375] on button "Вперед" at bounding box center [701, 372] width 40 height 19
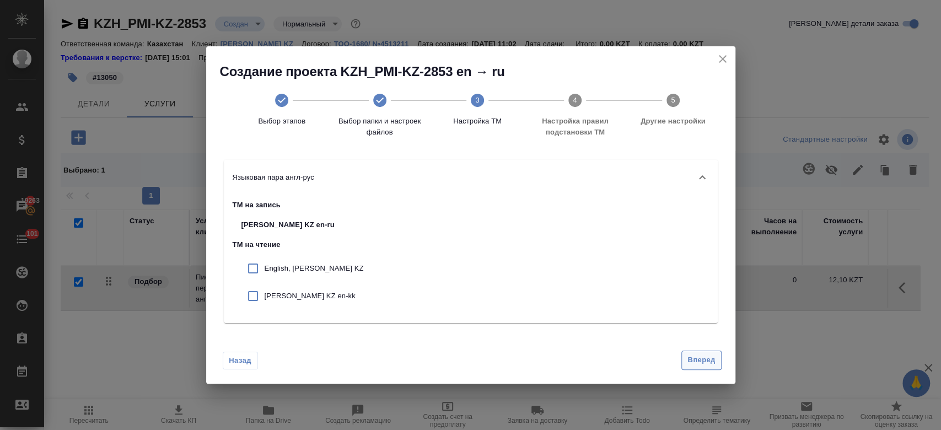
drag, startPoint x: 696, startPoint y: 333, endPoint x: 696, endPoint y: 366, distance: 32.5
click at [696, 366] on div "Назад Вперед" at bounding box center [470, 358] width 529 height 52
click at [696, 366] on span "Вперед" at bounding box center [701, 360] width 28 height 13
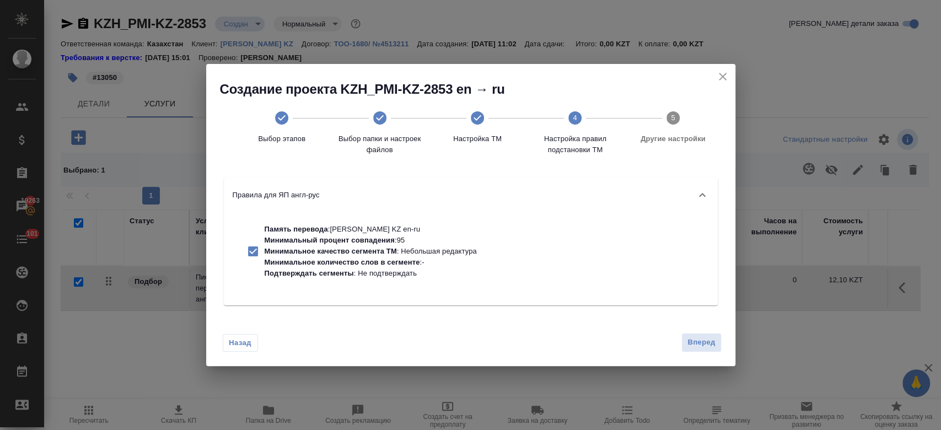
click at [371, 254] on p "Минимальное качество сегмента ТМ" at bounding box center [331, 251] width 132 height 8
checkbox input "false"
click at [703, 342] on span "Вперед" at bounding box center [701, 342] width 28 height 13
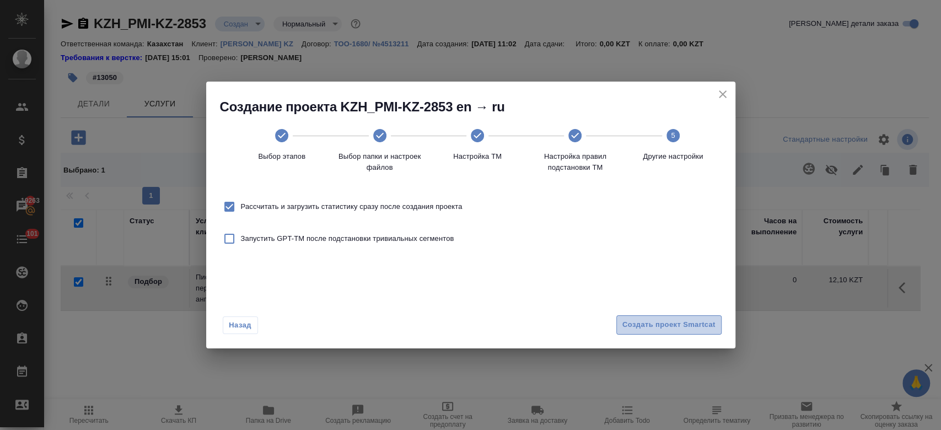
click at [675, 331] on button "Создать проект Smartcat" at bounding box center [668, 324] width 105 height 19
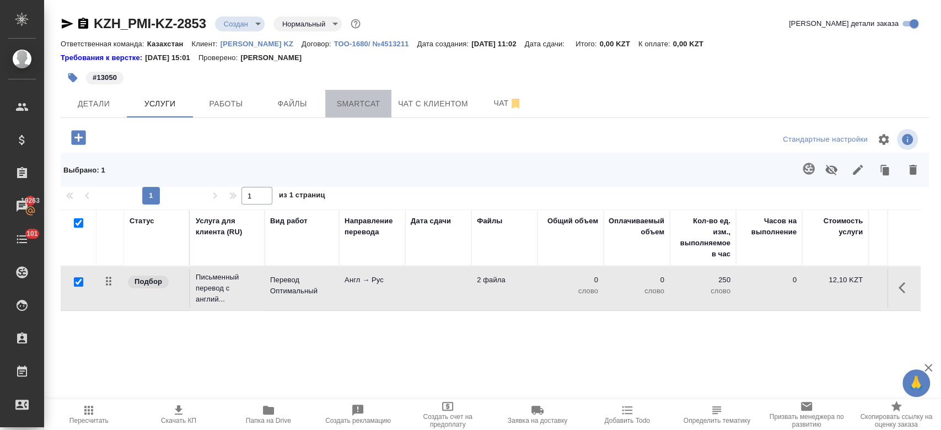
click at [369, 98] on span "Smartcat" at bounding box center [358, 104] width 53 height 14
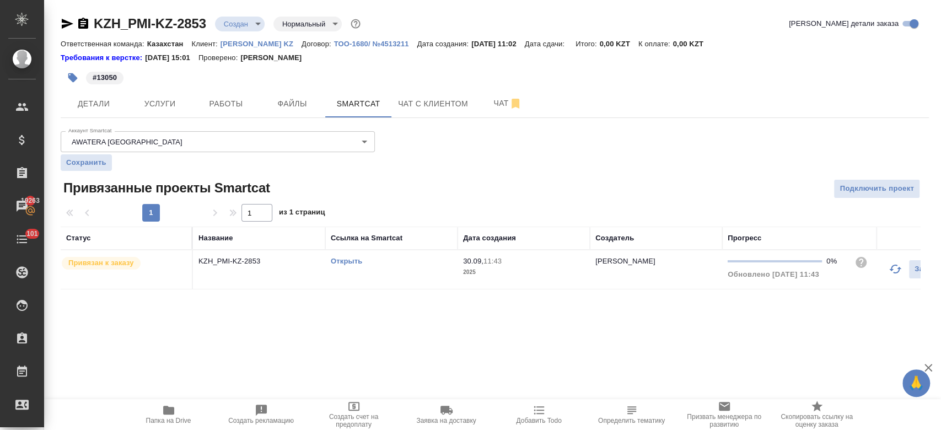
click at [345, 264] on link "Открыть" at bounding box center [346, 261] width 31 height 8
click at [163, 90] on button "Услуги" at bounding box center [160, 104] width 66 height 28
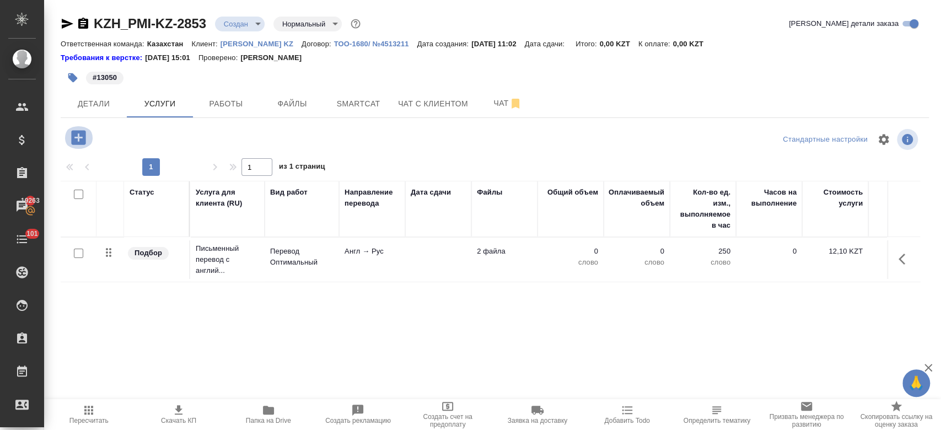
click at [83, 138] on icon "button" at bounding box center [78, 137] width 14 height 14
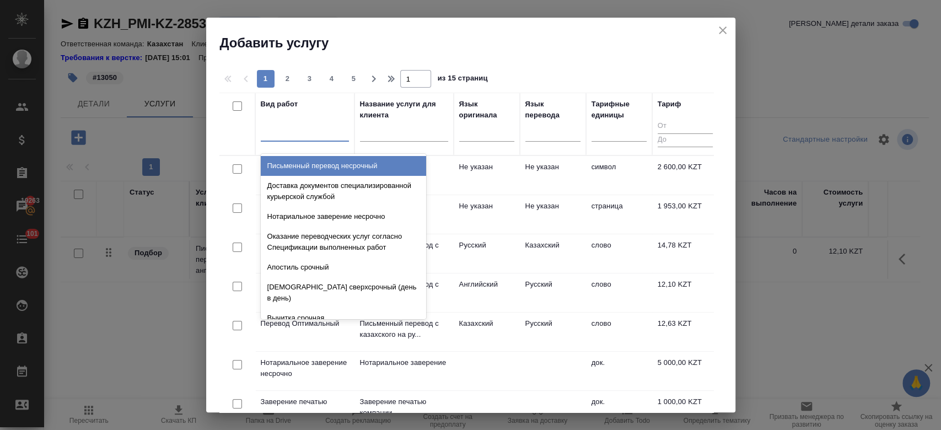
click at [305, 132] on div at bounding box center [305, 130] width 88 height 16
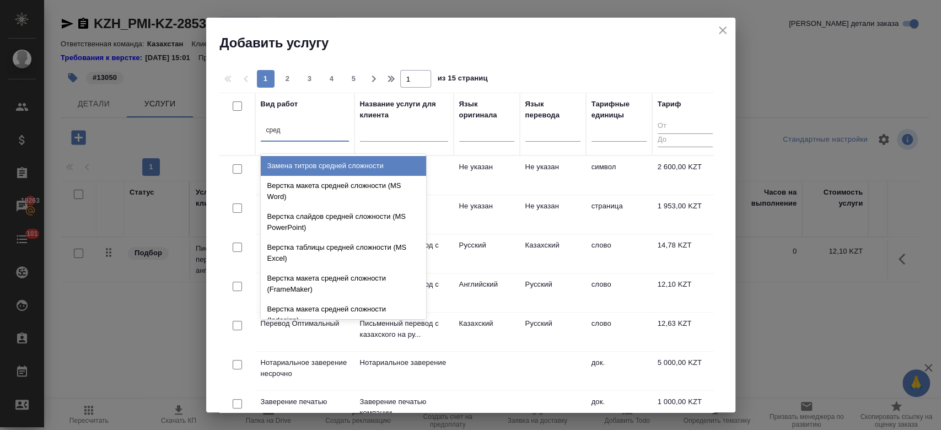
type input "средн"
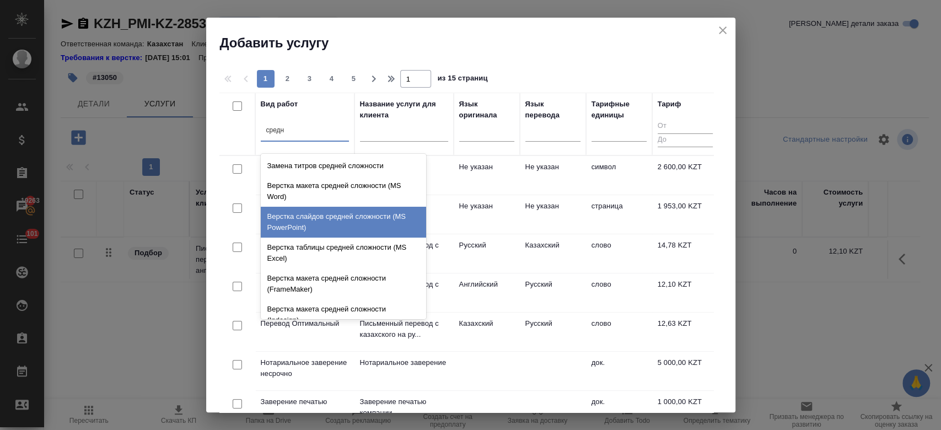
scroll to position [116, 0]
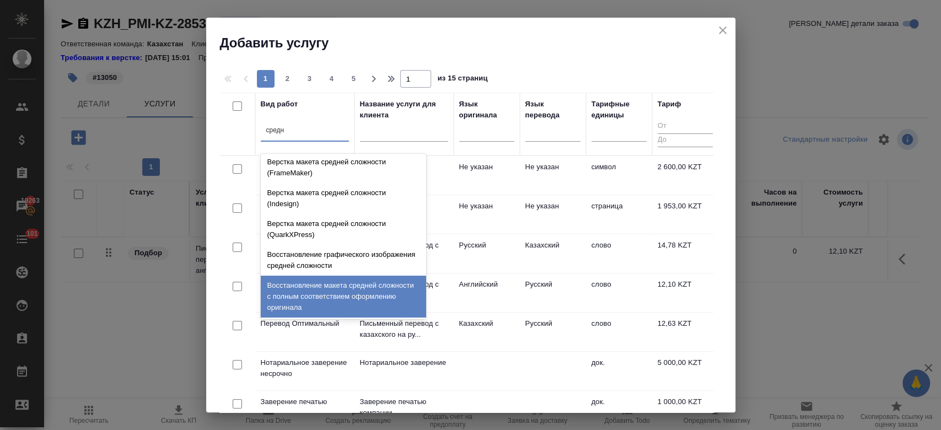
click at [355, 295] on div "Восстановление макета средней сложности с полным соответствием оформлению ориги…" at bounding box center [343, 297] width 165 height 42
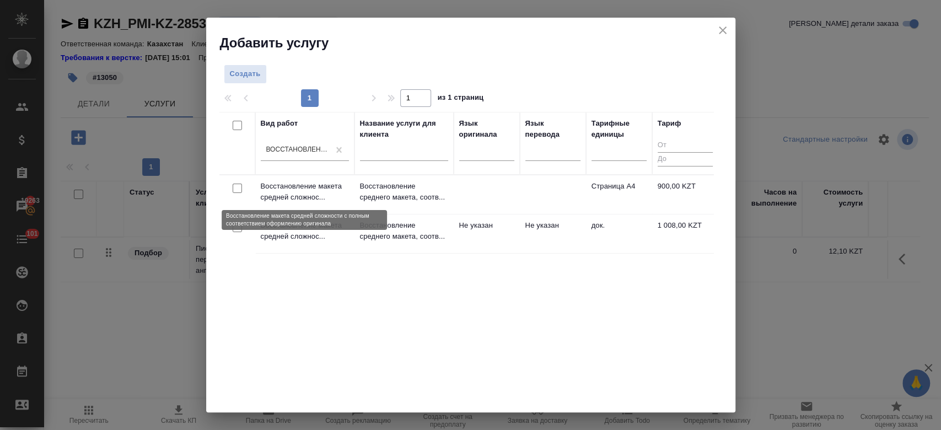
click at [316, 196] on p "Восстановление макета средней сложнос..." at bounding box center [305, 192] width 88 height 22
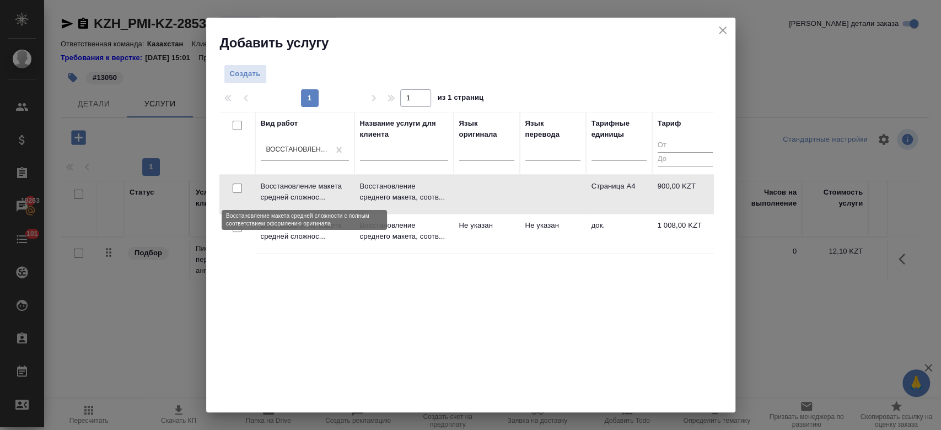
click at [316, 196] on p "Восстановление макета средней сложнос..." at bounding box center [305, 192] width 88 height 22
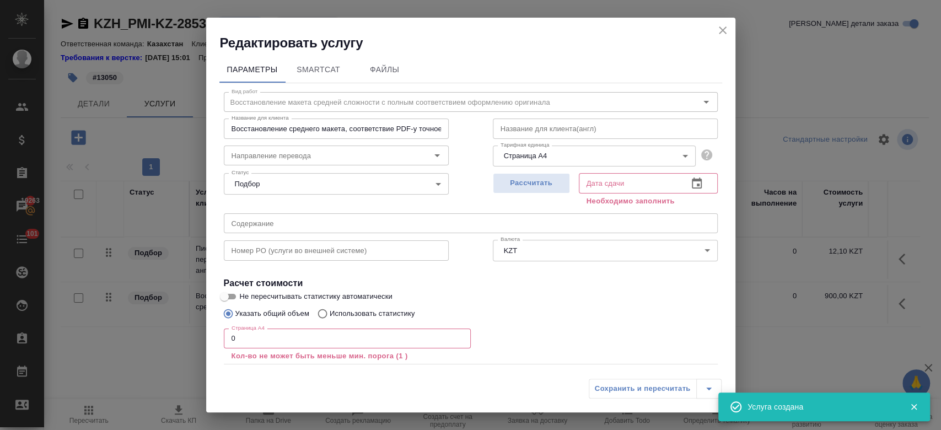
scroll to position [61, 0]
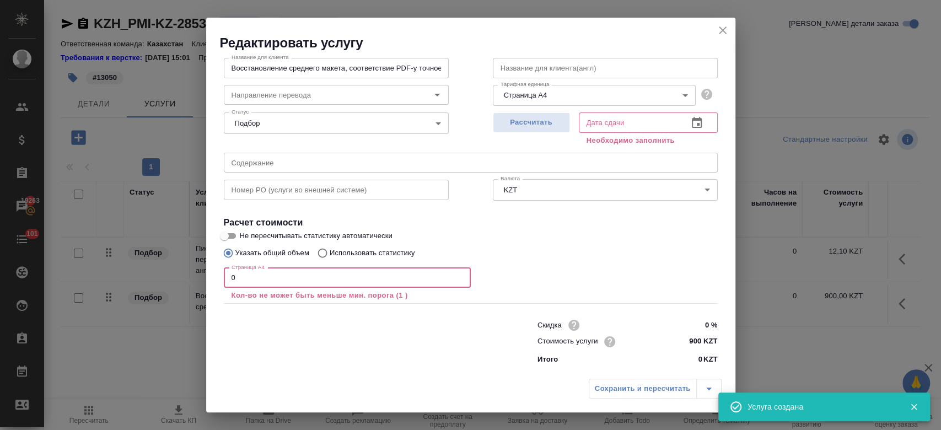
click at [317, 278] on input "0" at bounding box center [347, 278] width 247 height 20
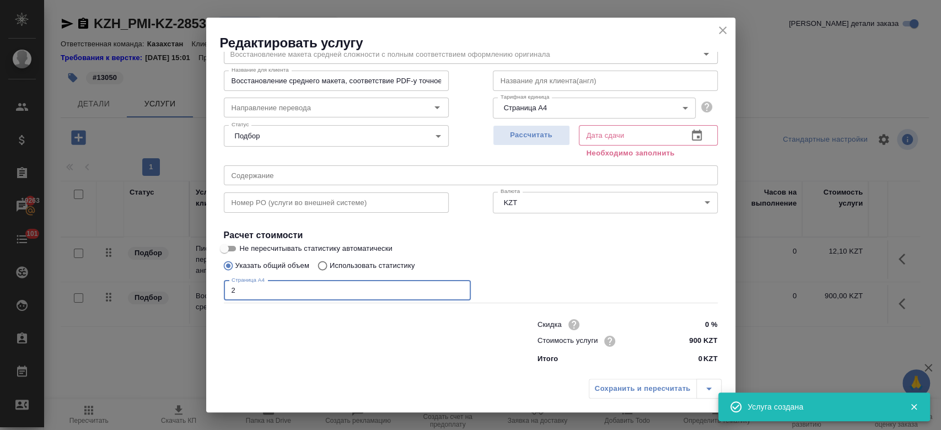
scroll to position [47, 0]
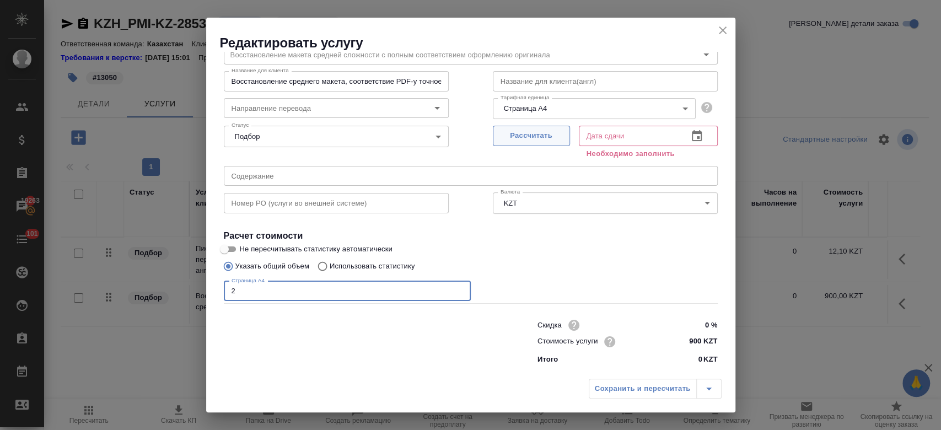
type input "2"
click at [547, 140] on span "Рассчитать" at bounding box center [531, 136] width 65 height 13
type input "[DATE] 11:56"
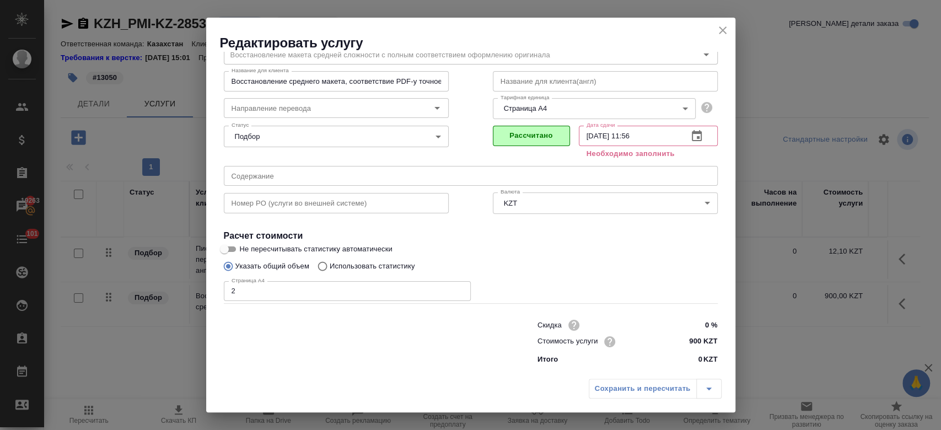
scroll to position [35, 0]
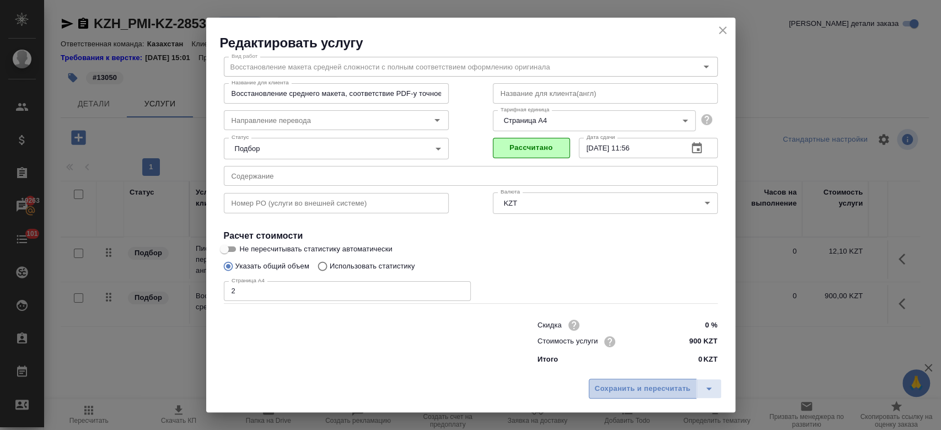
click at [604, 385] on span "Сохранить и пересчитать" at bounding box center [643, 389] width 96 height 13
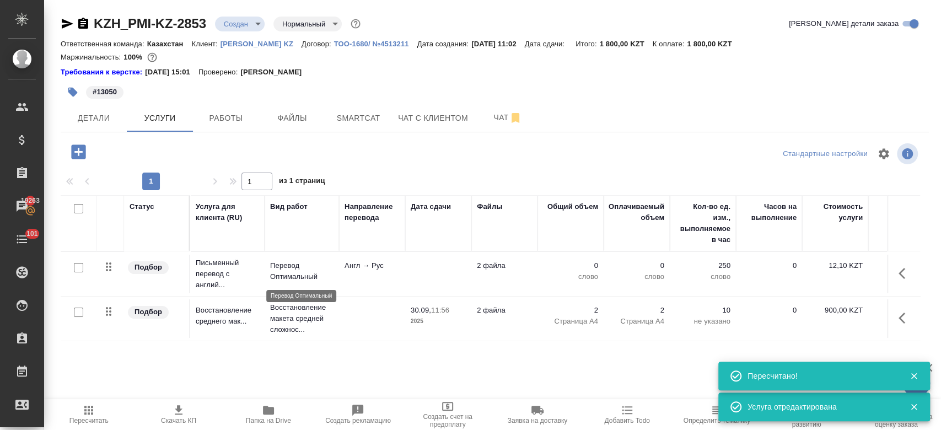
click at [311, 276] on p "Перевод Оптимальный" at bounding box center [301, 271] width 63 height 22
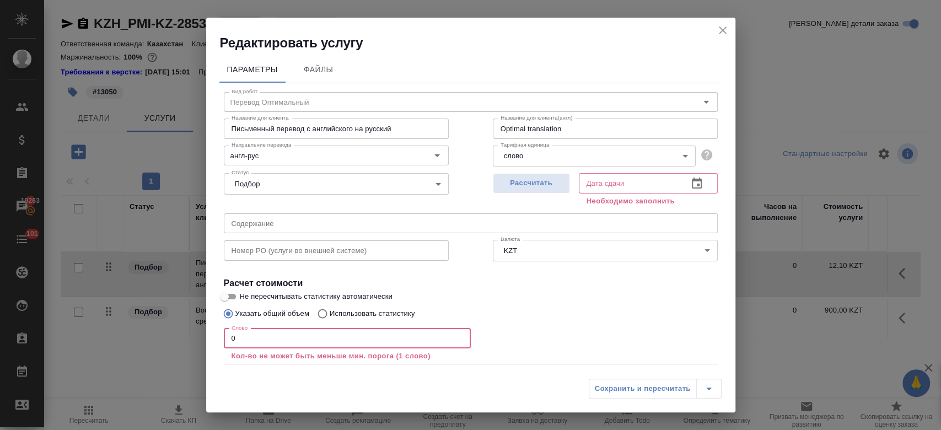
click at [279, 336] on input "0" at bounding box center [347, 339] width 247 height 20
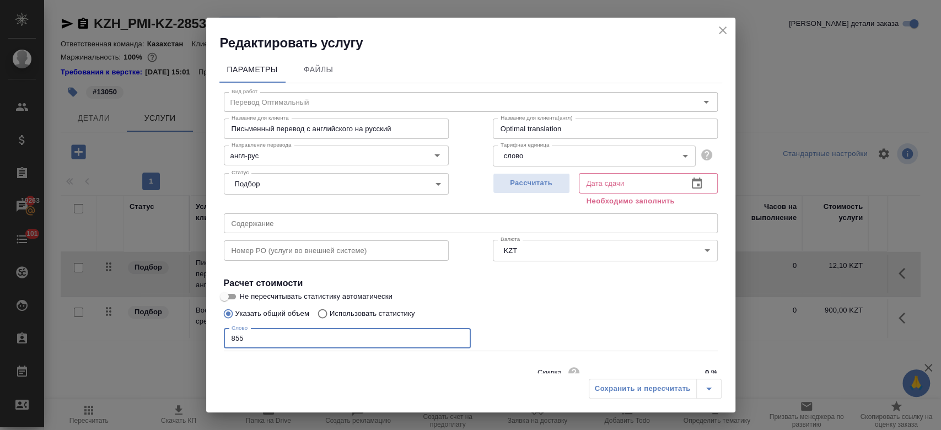
type input "855"
click at [232, 298] on input "Не пересчитывать статистику автоматически" at bounding box center [225, 296] width 40 height 13
checkbox input "true"
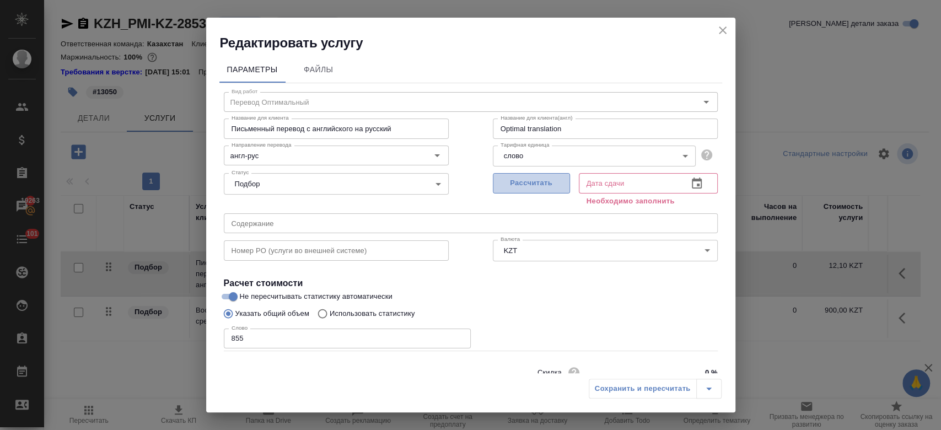
click at [527, 185] on span "Рассчитать" at bounding box center [531, 183] width 65 height 13
type input "30.09.2025 15:09"
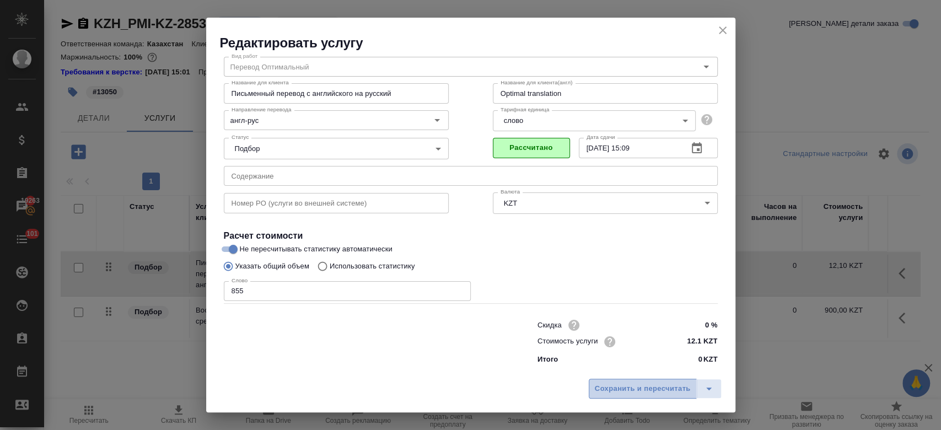
click at [637, 395] on button "Сохранить и пересчитать" at bounding box center [643, 389] width 108 height 20
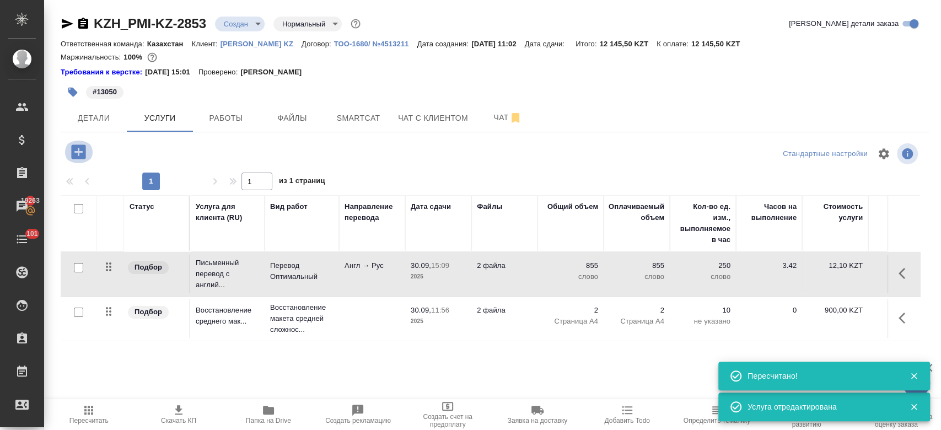
click at [80, 157] on icon "button" at bounding box center [78, 151] width 14 height 14
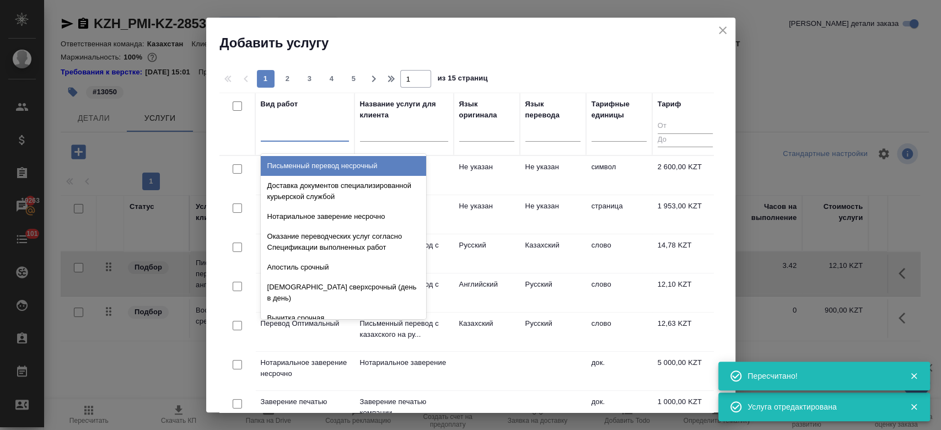
click at [299, 135] on div at bounding box center [305, 130] width 88 height 16
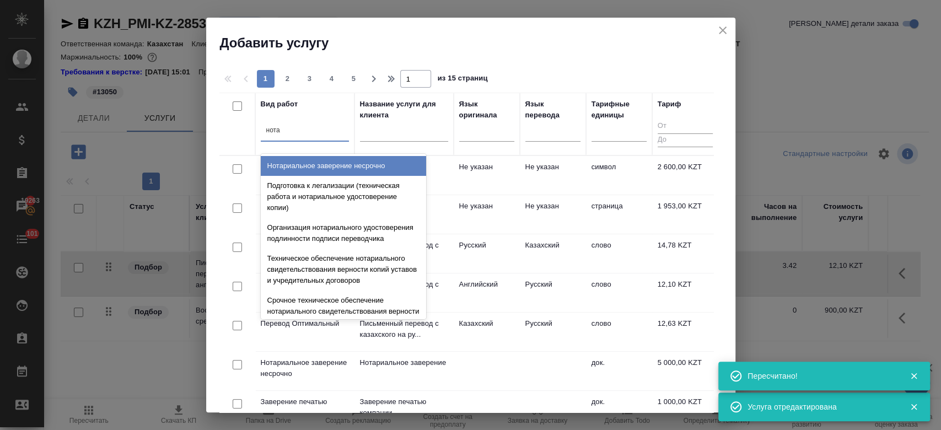
type input "нотар"
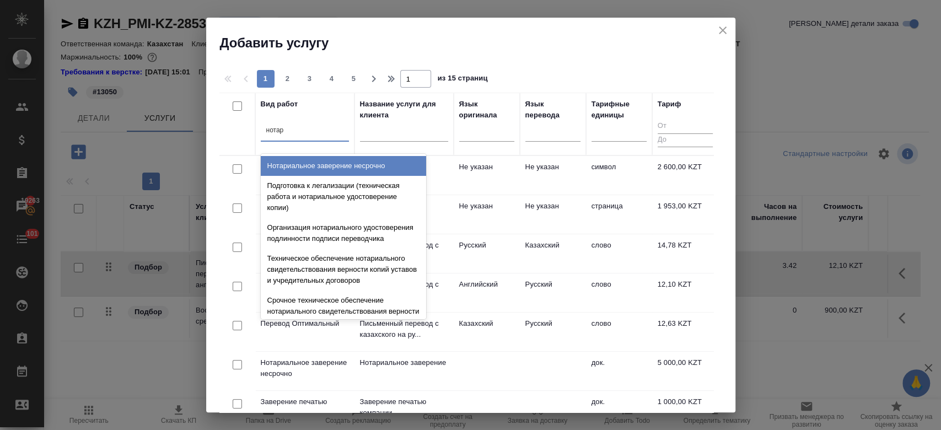
click at [327, 170] on div "Нотариальное заверение несрочно" at bounding box center [343, 166] width 165 height 20
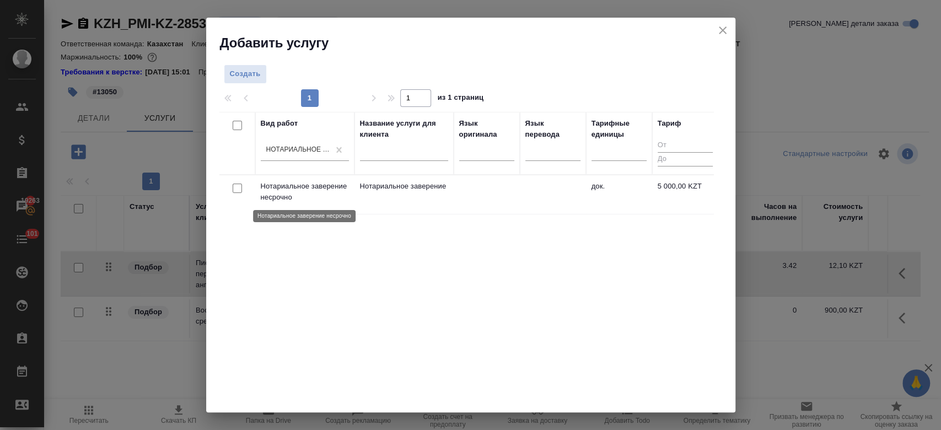
click at [323, 187] on p "Нотариальное заверение несрочно" at bounding box center [305, 192] width 88 height 22
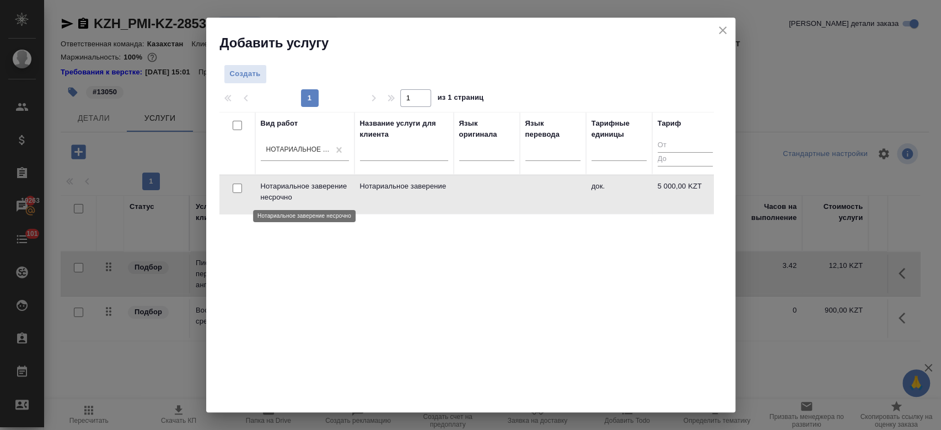
click at [323, 187] on p "Нотариальное заверение несрочно" at bounding box center [305, 192] width 88 height 22
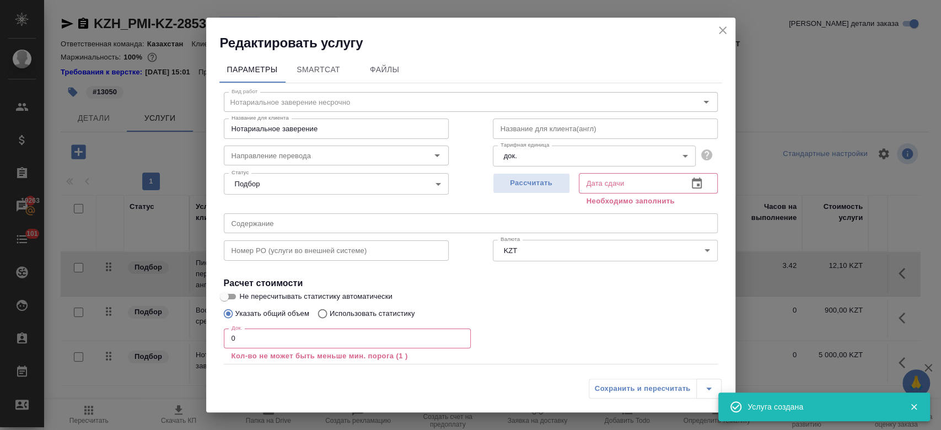
scroll to position [61, 0]
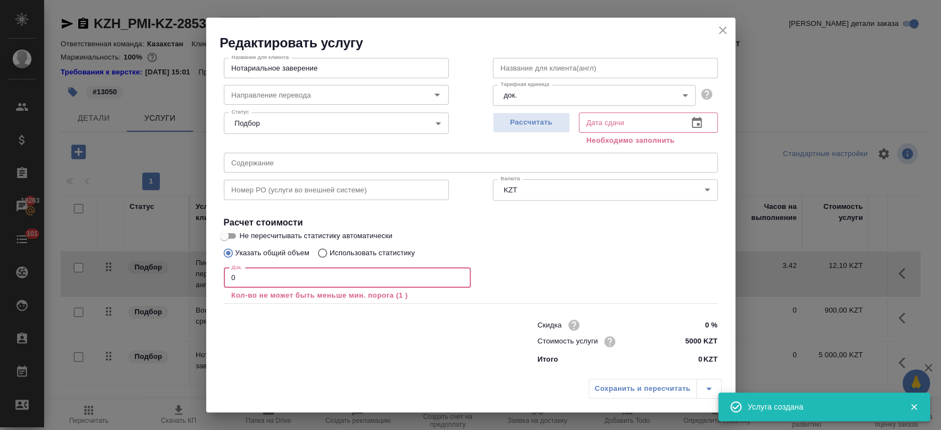
click at [264, 283] on input "0" at bounding box center [347, 278] width 247 height 20
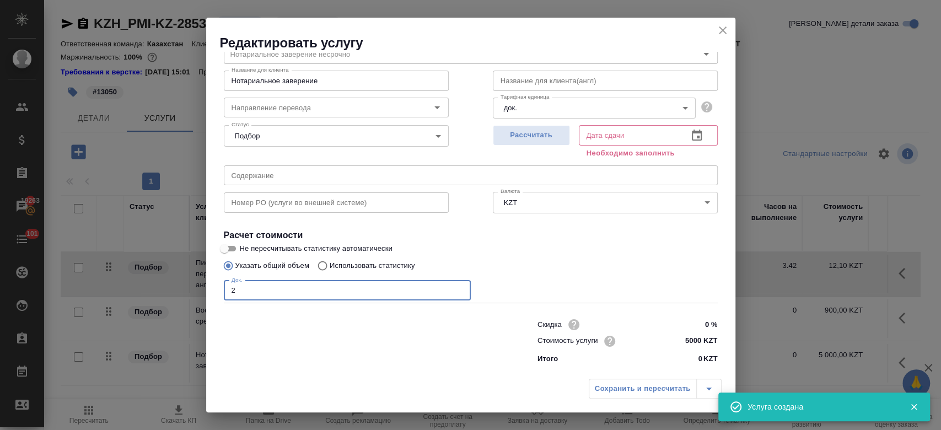
scroll to position [47, 0]
type input "2"
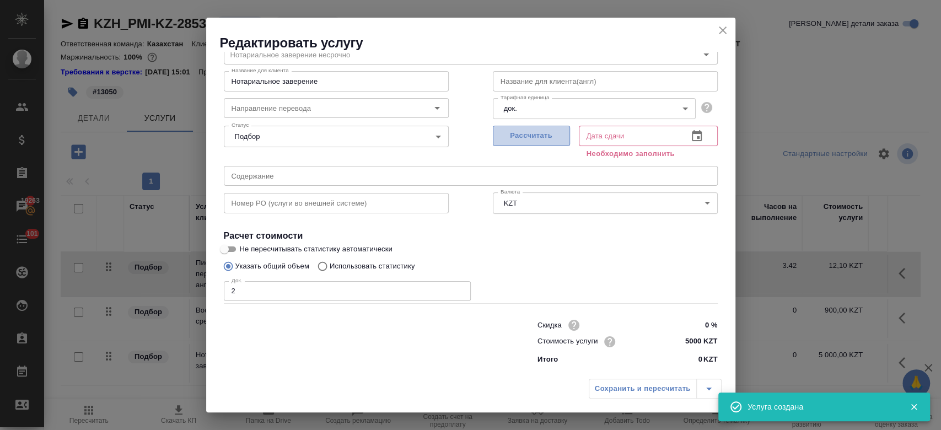
click at [558, 132] on button "Рассчитать" at bounding box center [531, 136] width 77 height 20
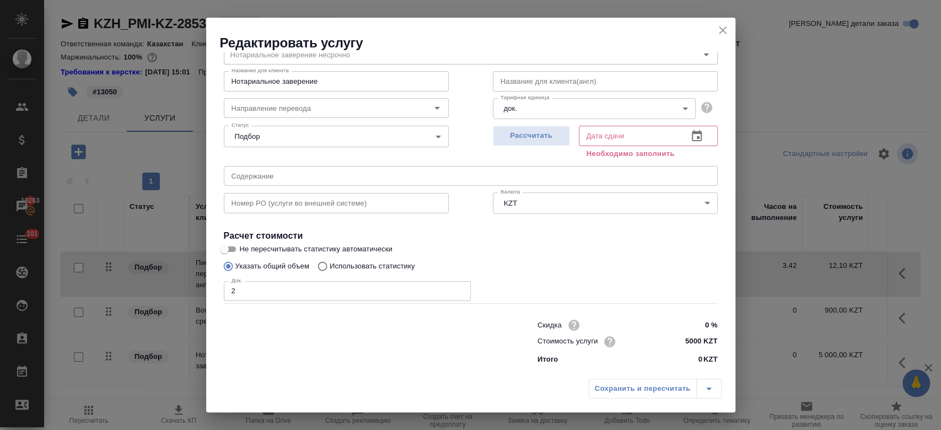
type input "30.09.2025 12:08"
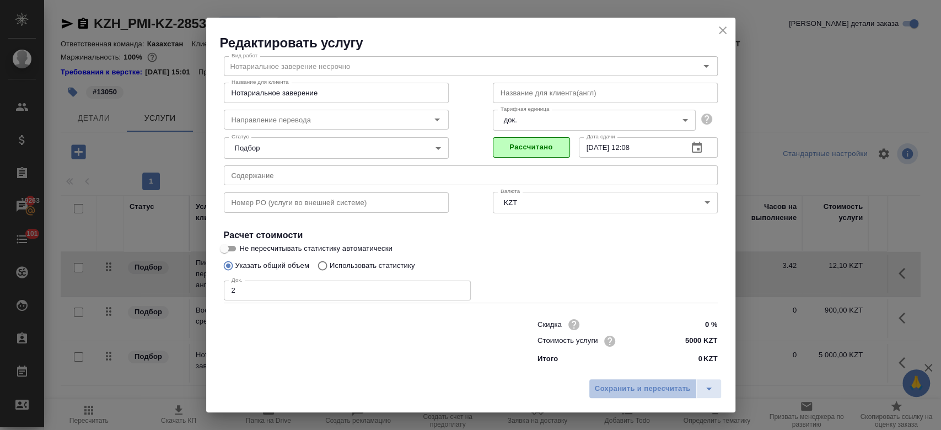
scroll to position [35, 0]
click at [645, 386] on span "Сохранить и пересчитать" at bounding box center [643, 389] width 96 height 13
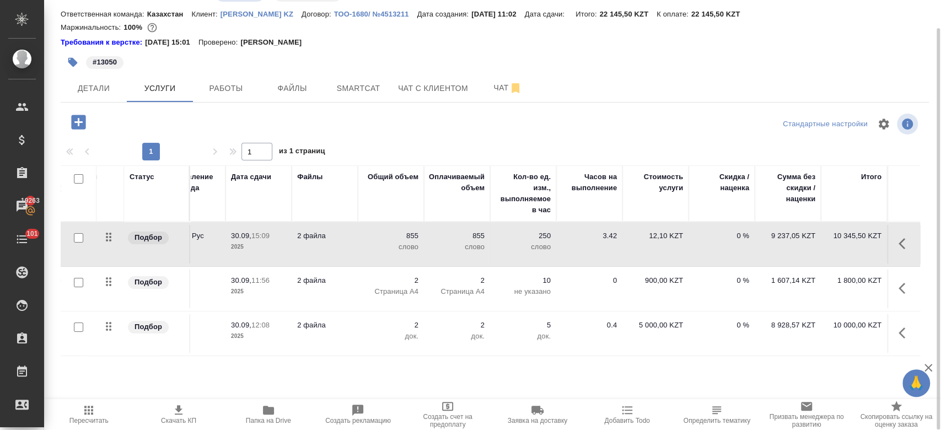
scroll to position [0, 0]
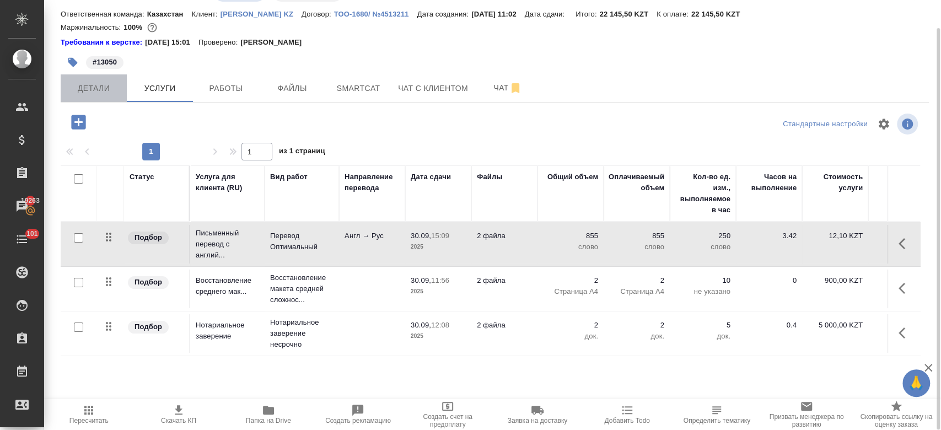
click at [92, 95] on span "Детали" at bounding box center [93, 89] width 53 height 14
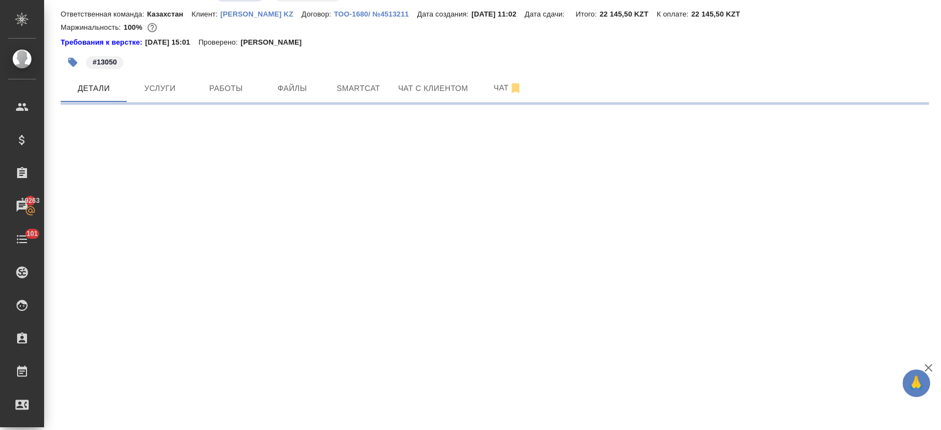
select select "RU"
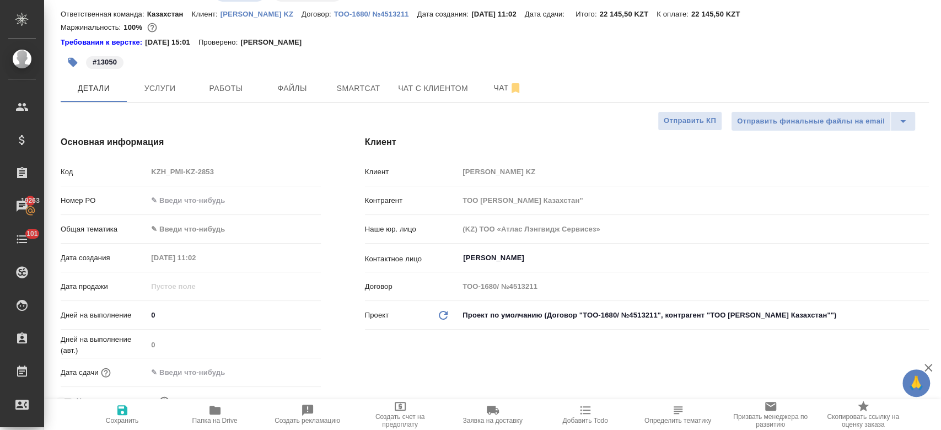
type textarea "x"
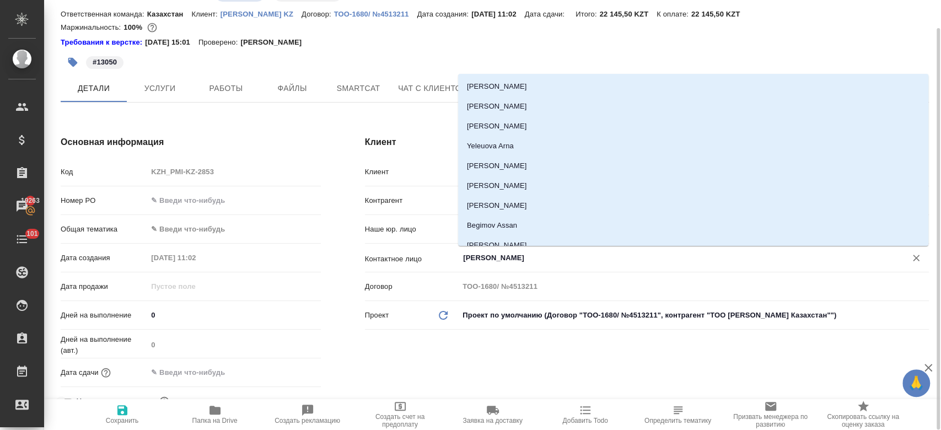
click at [487, 259] on input "Kim Darya" at bounding box center [675, 257] width 427 height 13
type textarea "x"
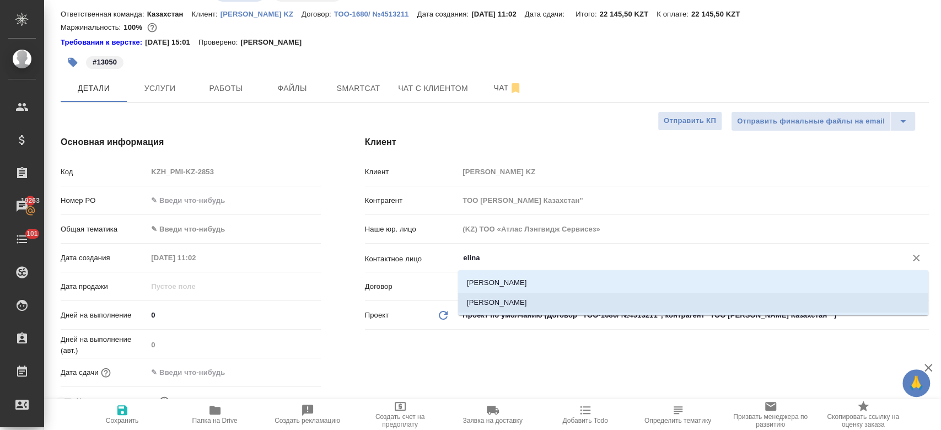
click at [477, 303] on li "Vorotnikova Elina" at bounding box center [693, 303] width 470 height 20
type input "Vorotnikova Elina"
type textarea "x"
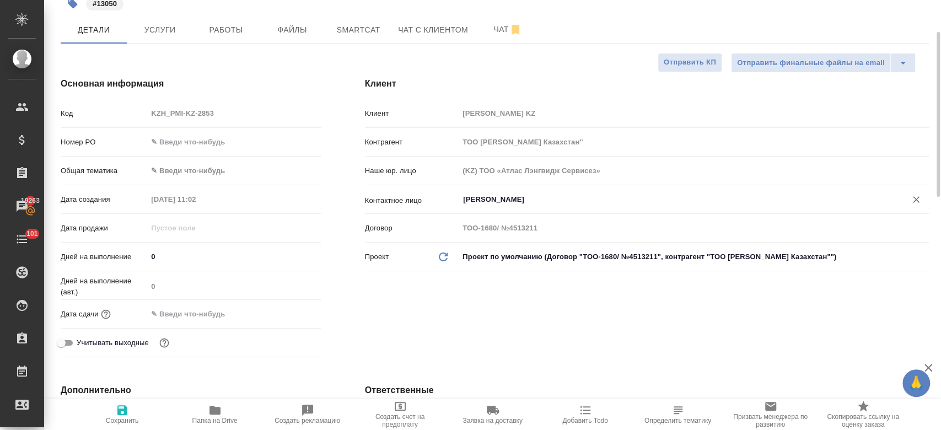
scroll to position [89, 0]
type input "Vorotnikova Elina"
click at [215, 304] on div "Дата сдачи" at bounding box center [191, 313] width 260 height 19
click at [213, 316] on input "text" at bounding box center [196, 313] width 96 height 16
click at [287, 309] on icon "button" at bounding box center [289, 312] width 10 height 11
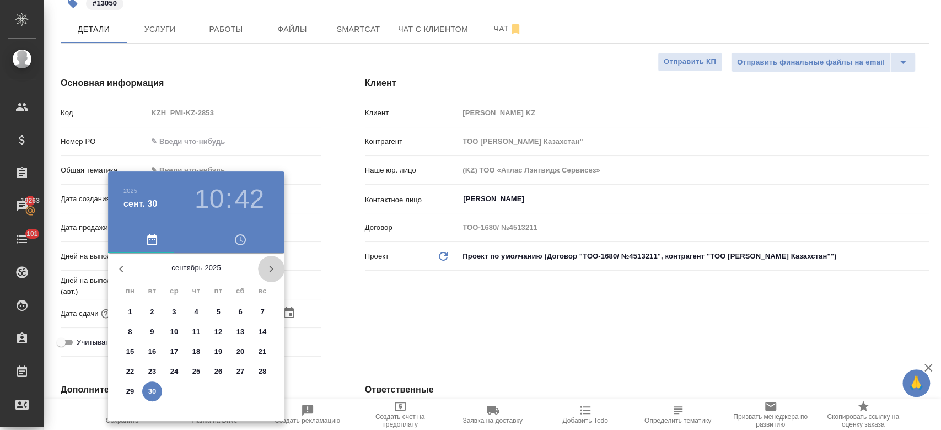
click at [272, 272] on icon "button" at bounding box center [271, 268] width 13 height 13
click at [173, 310] on p "1" at bounding box center [174, 312] width 4 height 11
type input "01.10.2025 10:42"
type textarea "x"
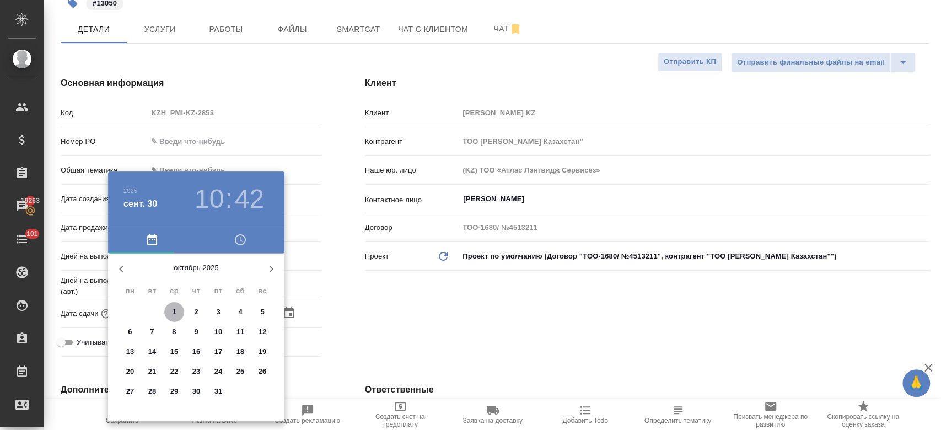
type textarea "x"
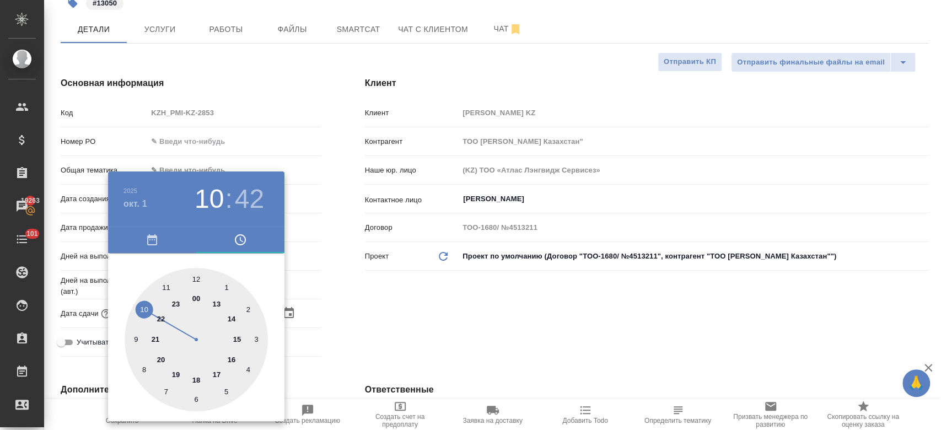
click at [230, 316] on div at bounding box center [196, 339] width 143 height 143
type input "01.10.2025 14:42"
type textarea "x"
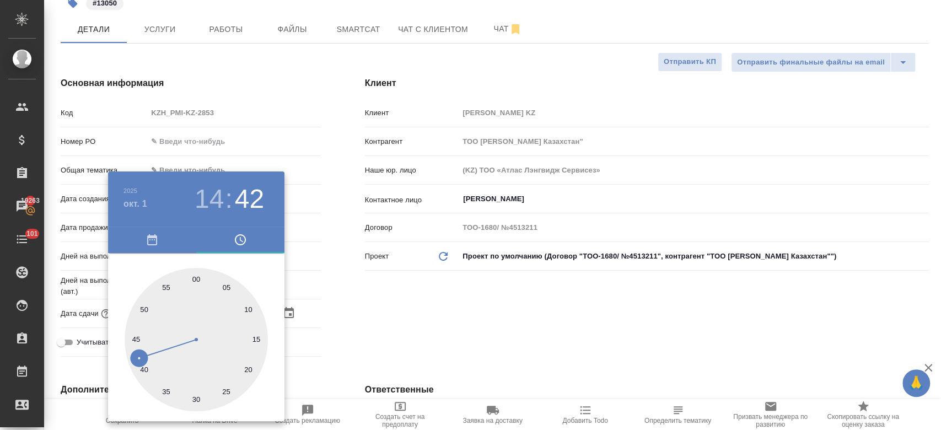
click at [390, 323] on div at bounding box center [470, 215] width 941 height 430
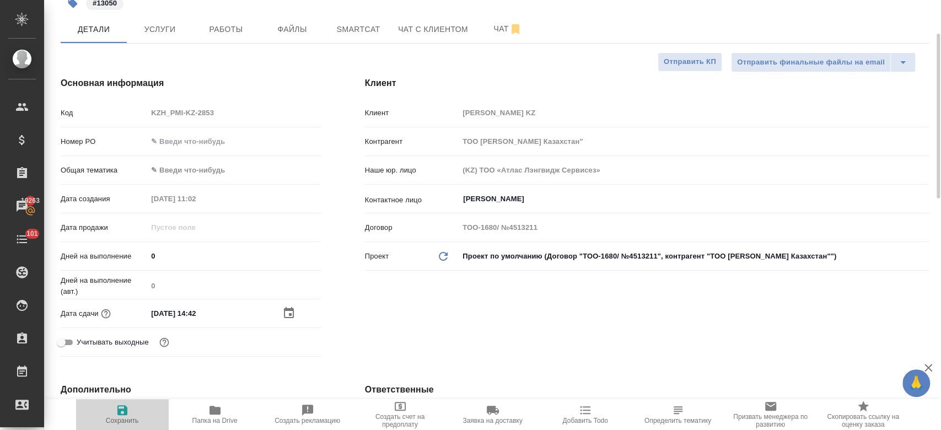
click at [121, 409] on icon "button" at bounding box center [122, 410] width 10 height 10
type textarea "x"
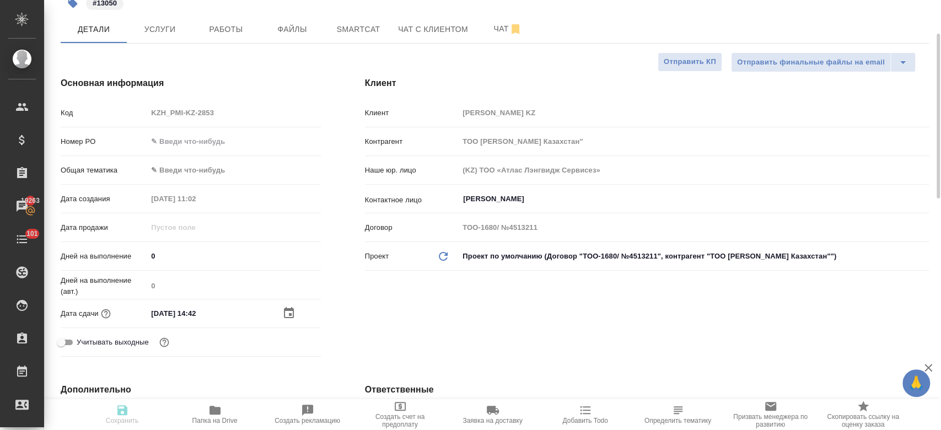
type textarea "x"
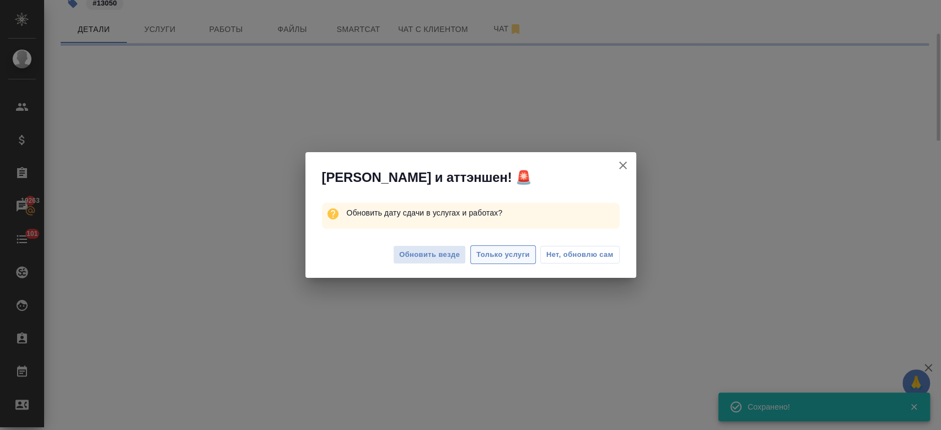
select select "RU"
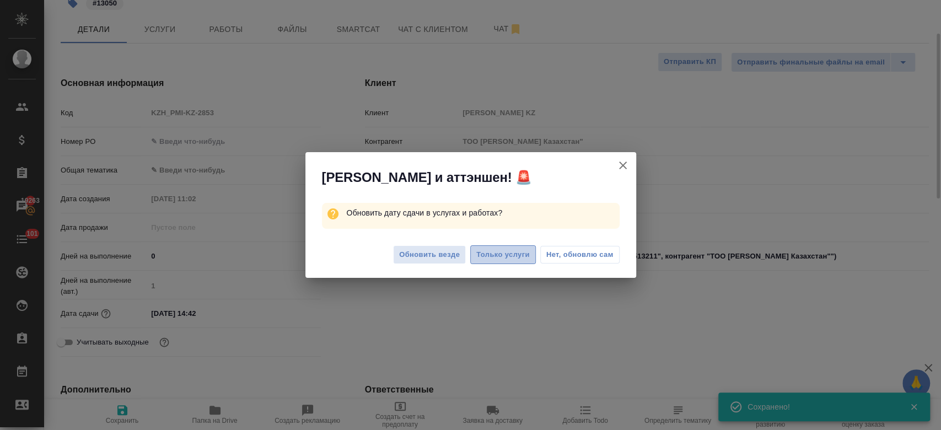
click at [501, 254] on span "Только услуги" at bounding box center [502, 255] width 53 height 13
type textarea "x"
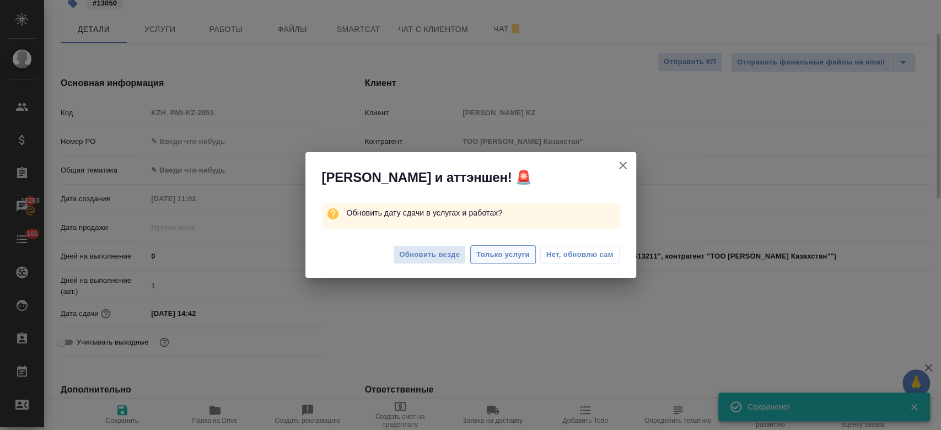
type textarea "x"
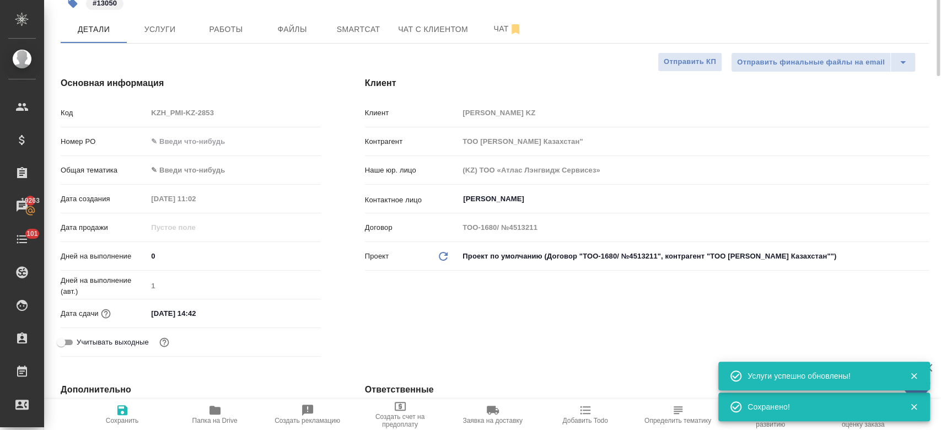
scroll to position [0, 0]
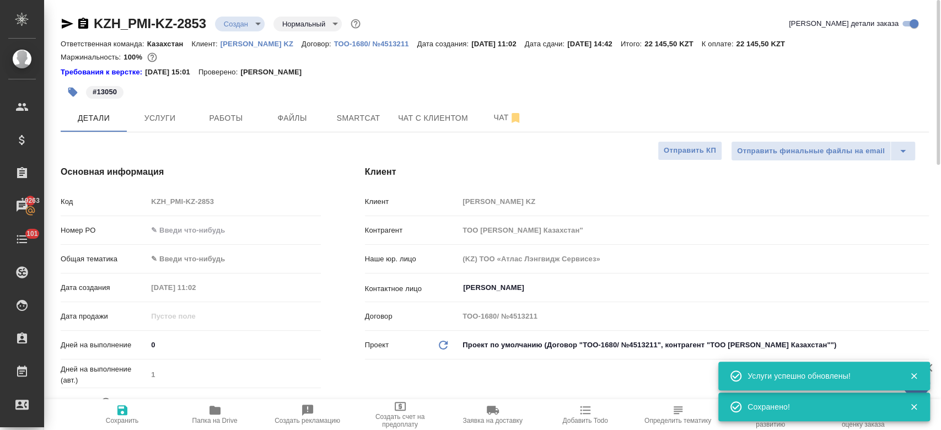
type textarea "x"
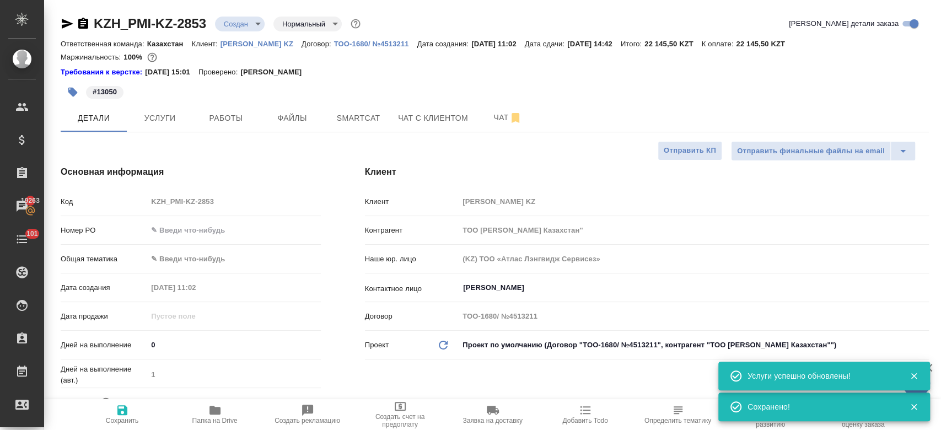
type textarea "x"
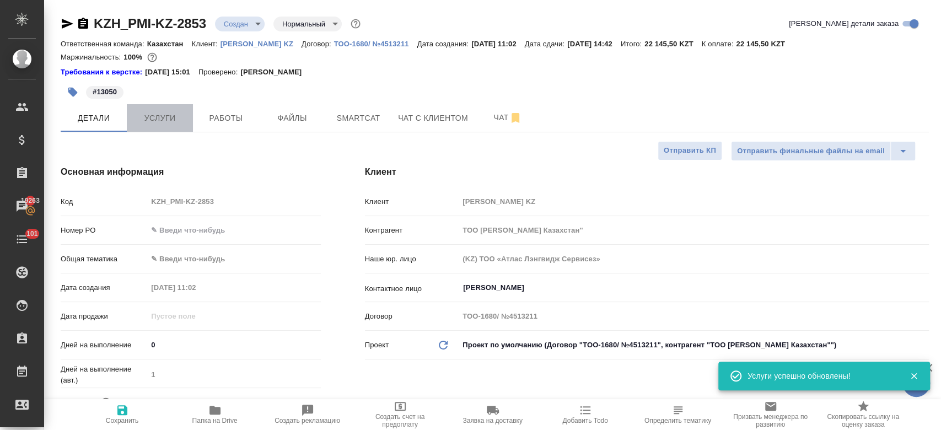
click at [162, 122] on span "Услуги" at bounding box center [159, 118] width 53 height 14
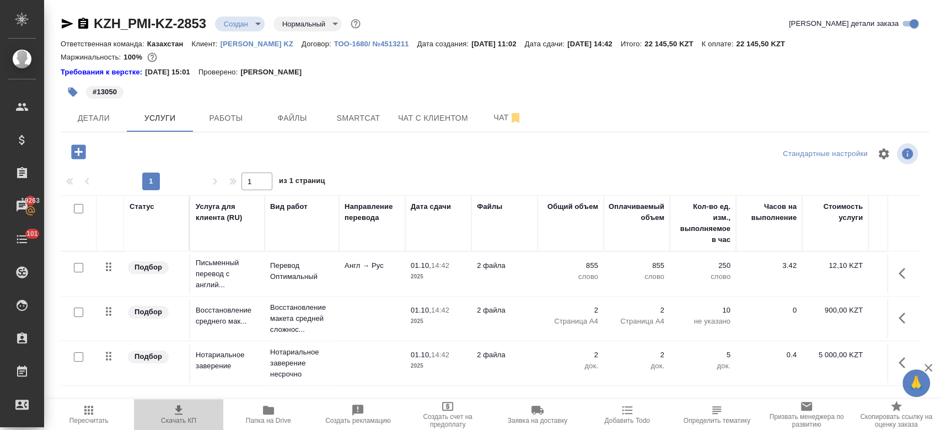
click at [175, 417] on span "Скачать КП" at bounding box center [178, 421] width 35 height 8
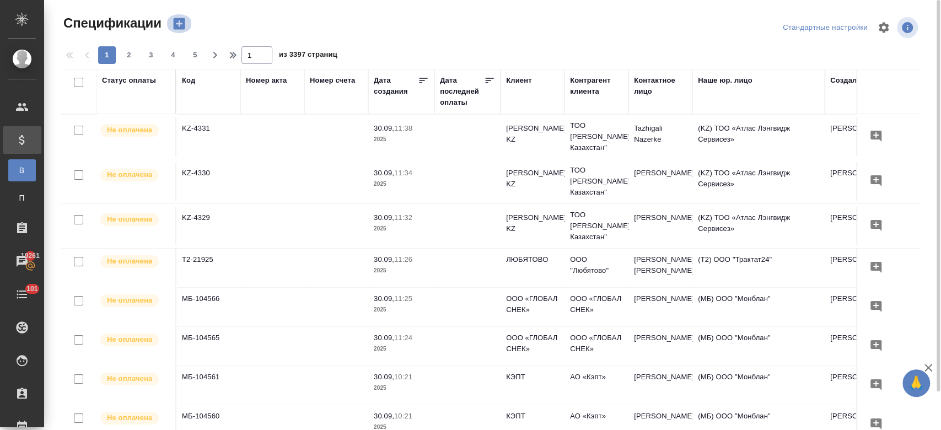
click at [181, 22] on icon "button" at bounding box center [179, 24] width 12 height 12
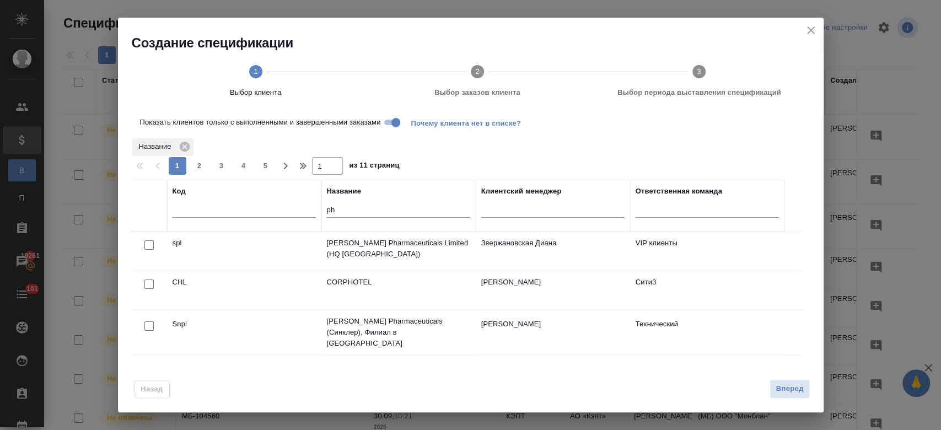
click at [404, 194] on div "Название" at bounding box center [398, 191] width 143 height 11
click at [390, 123] on input "Показать клиентов только с выполненными и завершенными заказами" at bounding box center [396, 122] width 40 height 13
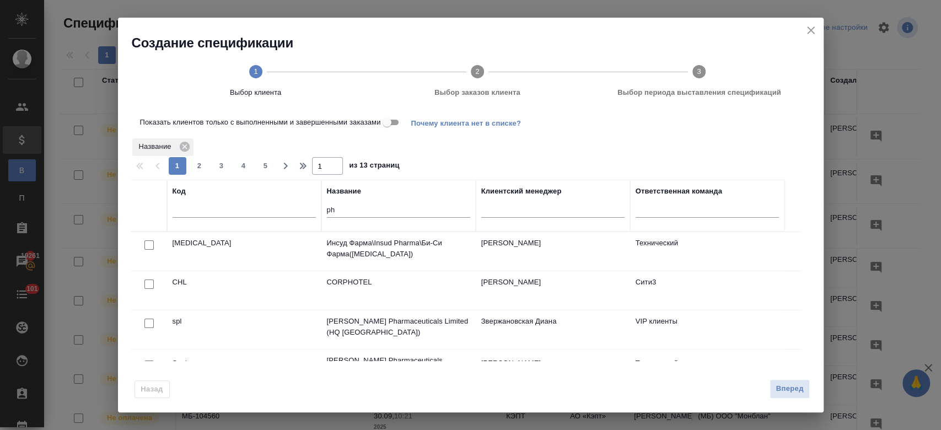
scroll to position [126, 0]
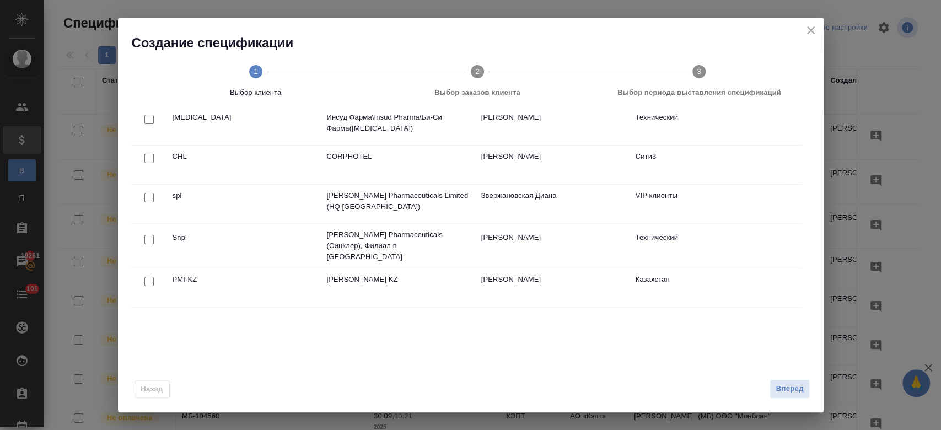
click at [149, 277] on input "checkbox" at bounding box center [148, 281] width 9 height 9
checkbox input "true"
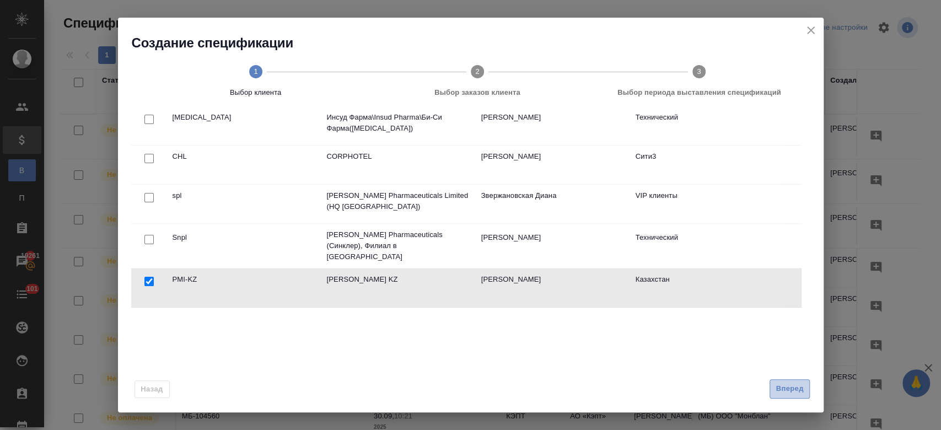
click at [786, 395] on span "Вперед" at bounding box center [790, 389] width 28 height 13
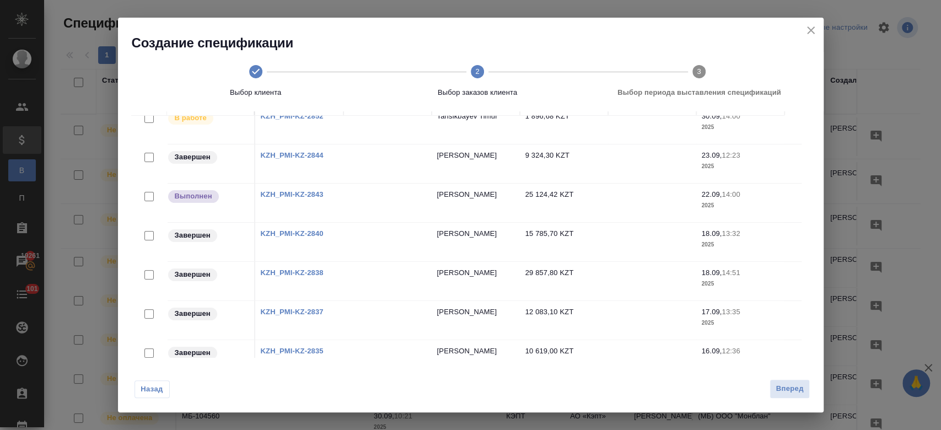
scroll to position [0, 0]
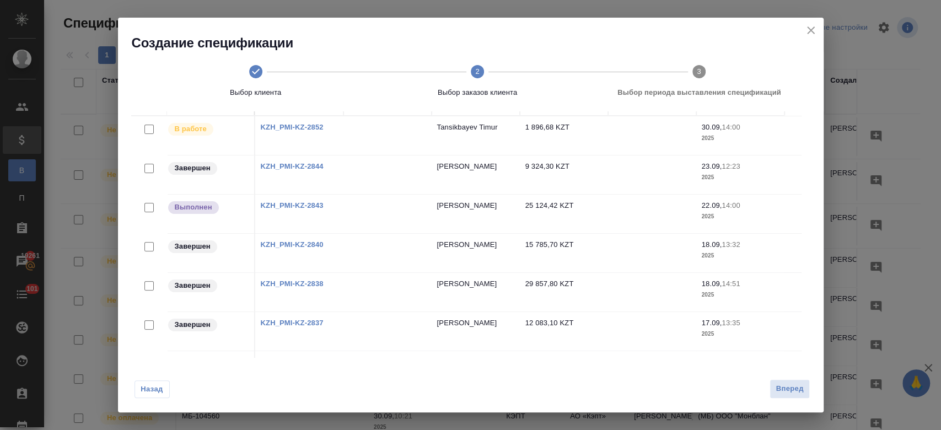
click at [318, 203] on link "KZH_PMI-KZ-2843" at bounding box center [292, 205] width 63 height 8
click at [150, 208] on input "checkbox" at bounding box center [148, 207] width 9 height 9
checkbox input "true"
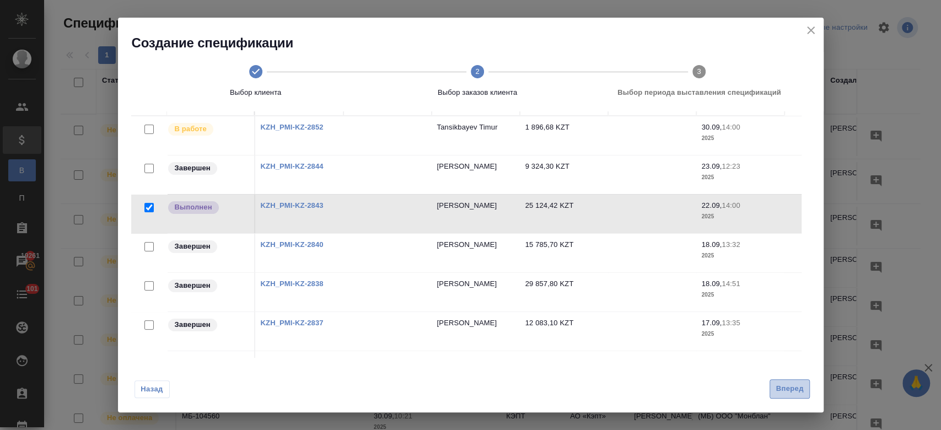
click at [788, 395] on button "Вперед" at bounding box center [790, 388] width 40 height 19
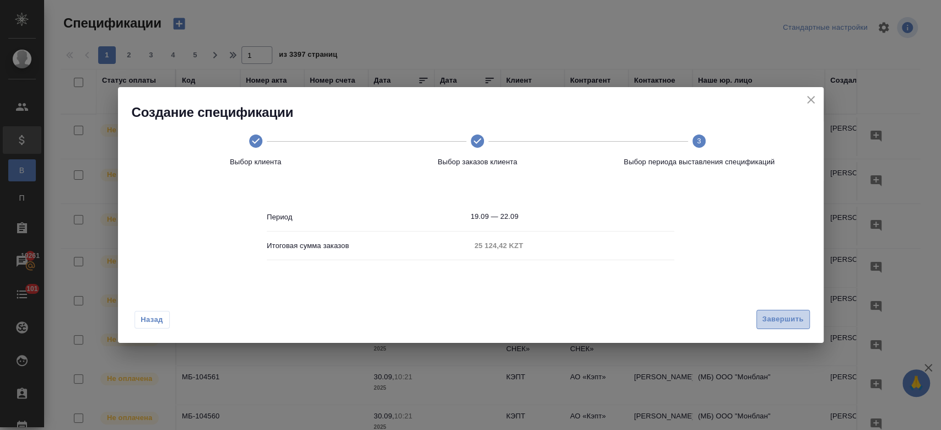
click at [777, 320] on span "Завершить" at bounding box center [782, 319] width 41 height 13
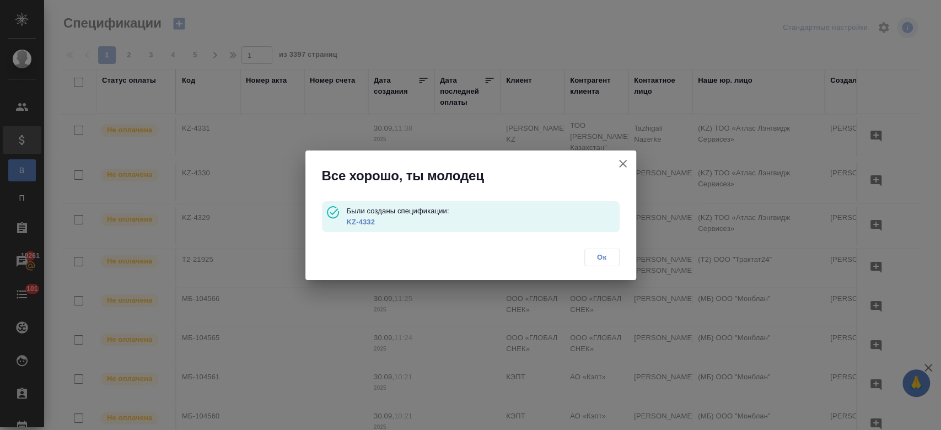
click at [357, 222] on link "KZ-4332" at bounding box center [360, 222] width 28 height 8
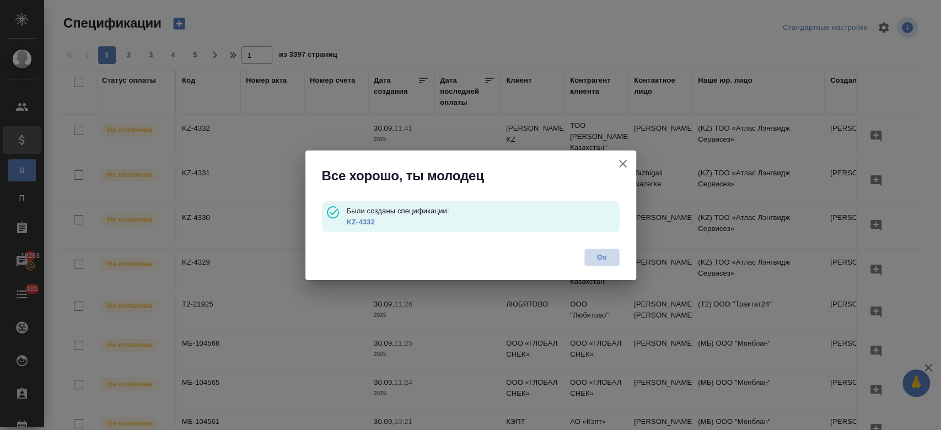
click at [610, 259] on span "Ок" at bounding box center [601, 257] width 23 height 11
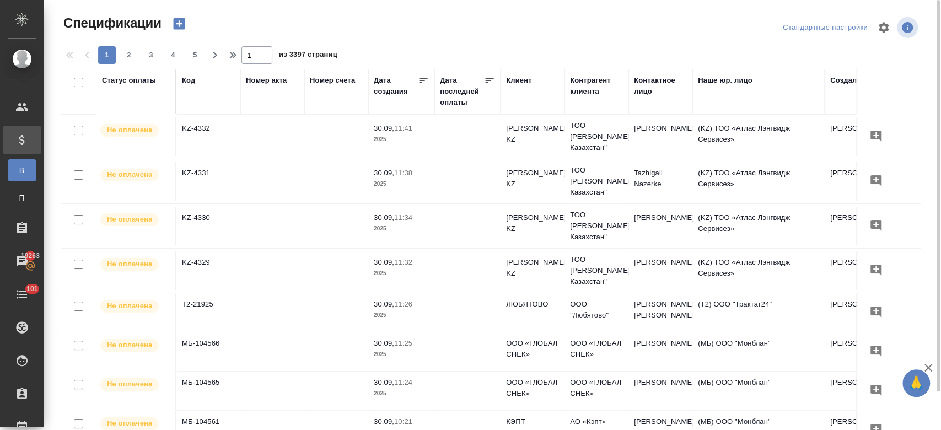
click at [465, 22] on div at bounding box center [494, 27] width 289 height 26
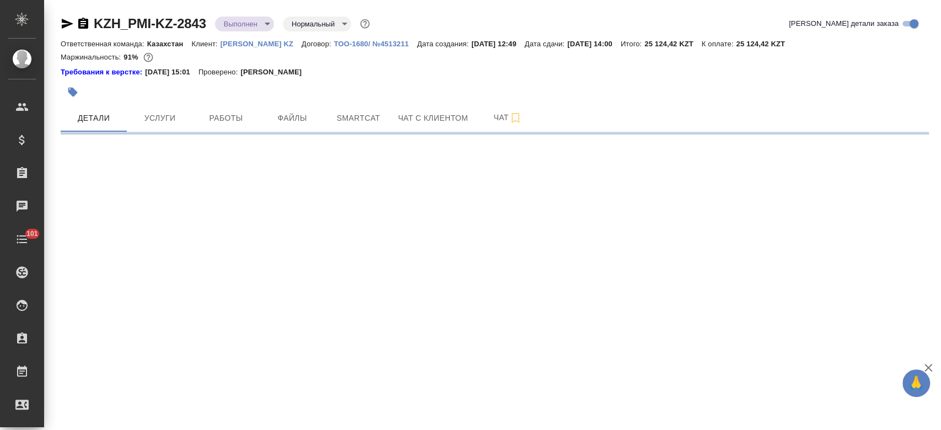
select select "RU"
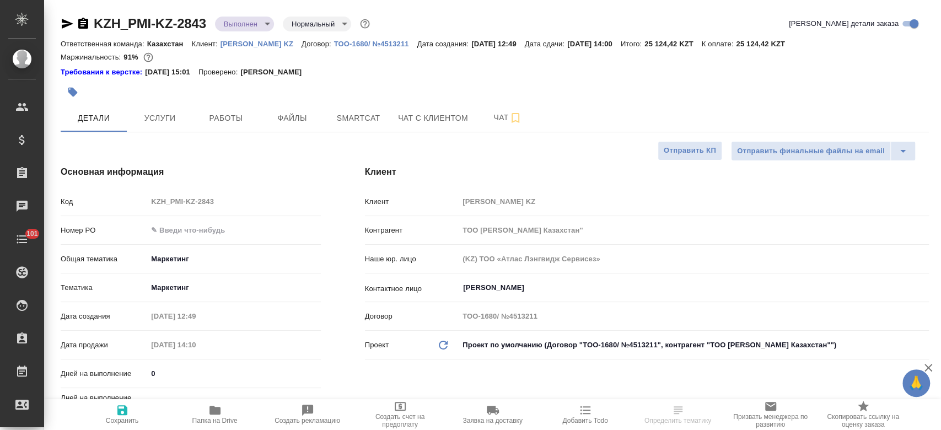
type textarea "x"
click at [174, 227] on input "text" at bounding box center [234, 230] width 172 height 16
paste input "5701286503"
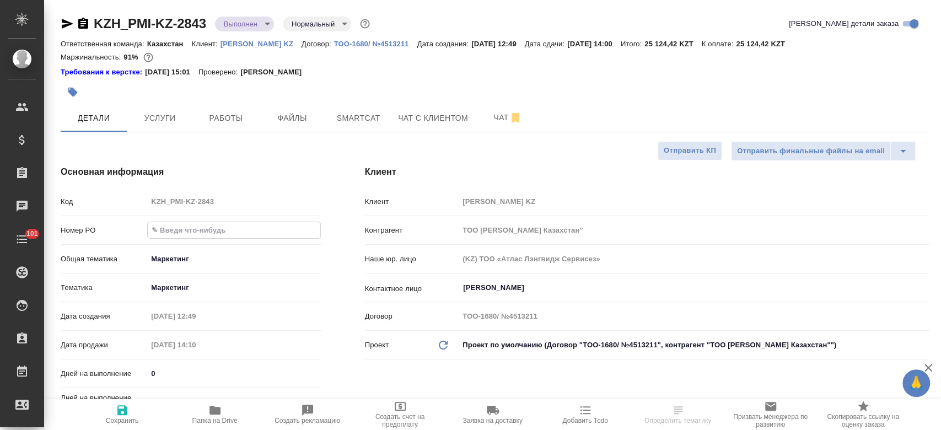
type input "5701286503"
type textarea "x"
type input "5701286503"
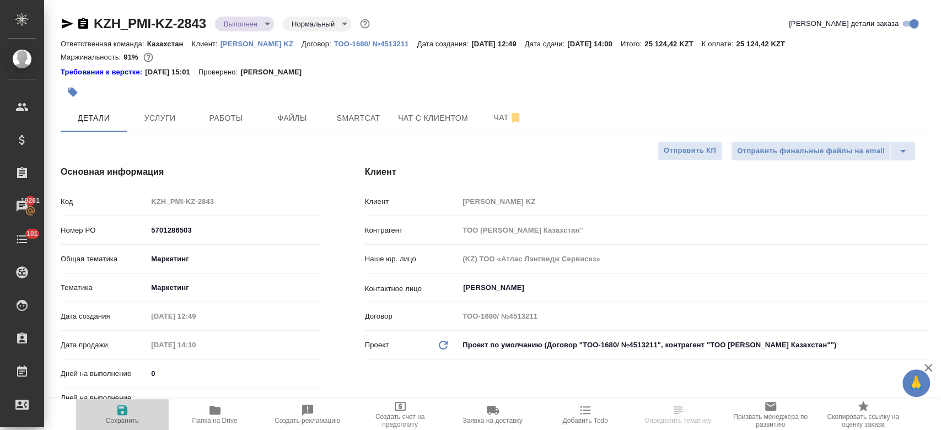
click at [130, 416] on span "Сохранить" at bounding box center [122, 414] width 79 height 21
type textarea "x"
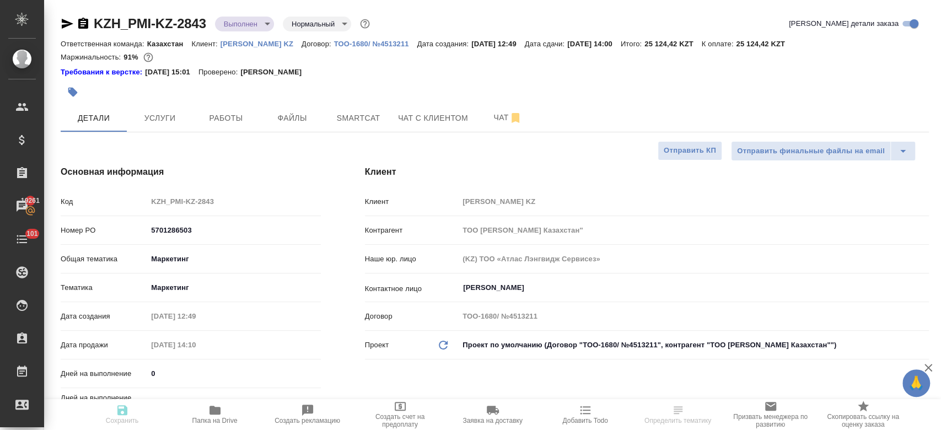
type textarea "x"
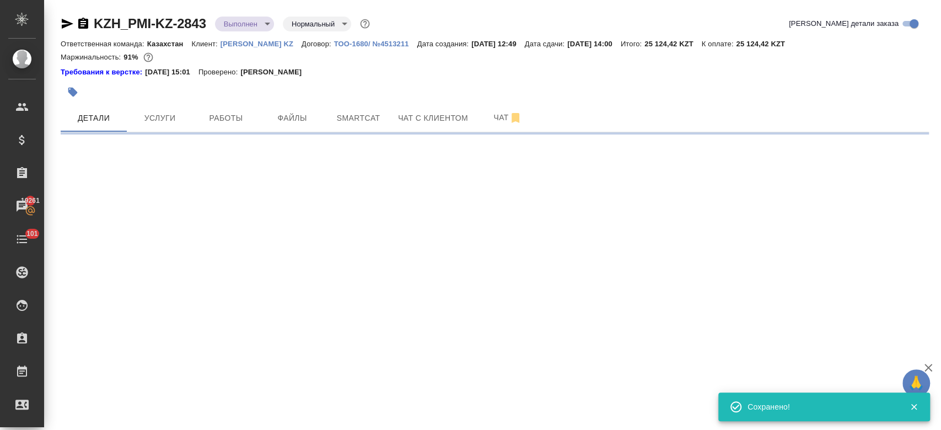
select select "RU"
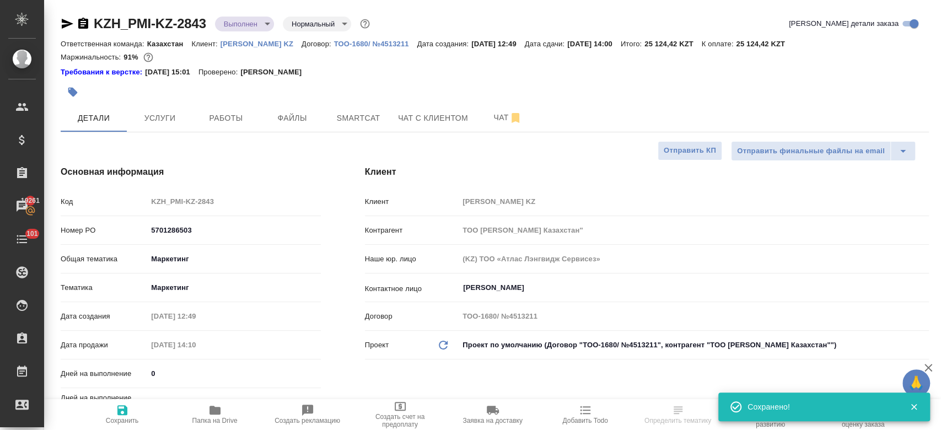
type textarea "x"
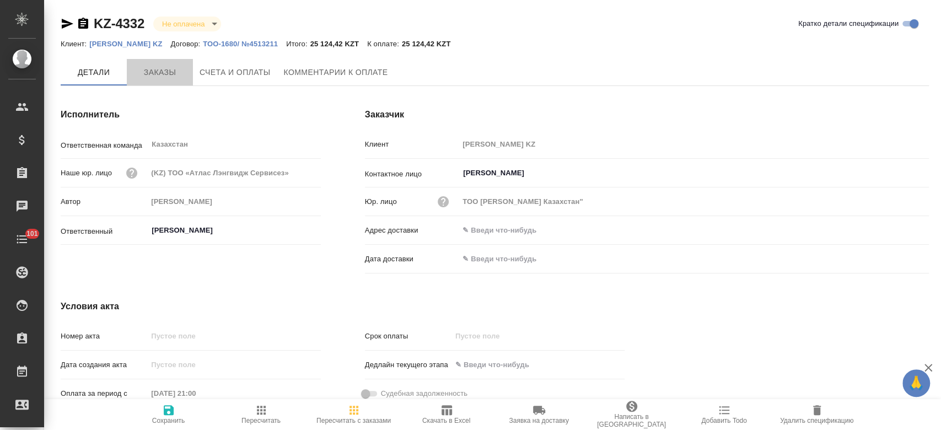
click at [138, 78] on span "Заказы" at bounding box center [159, 73] width 53 height 14
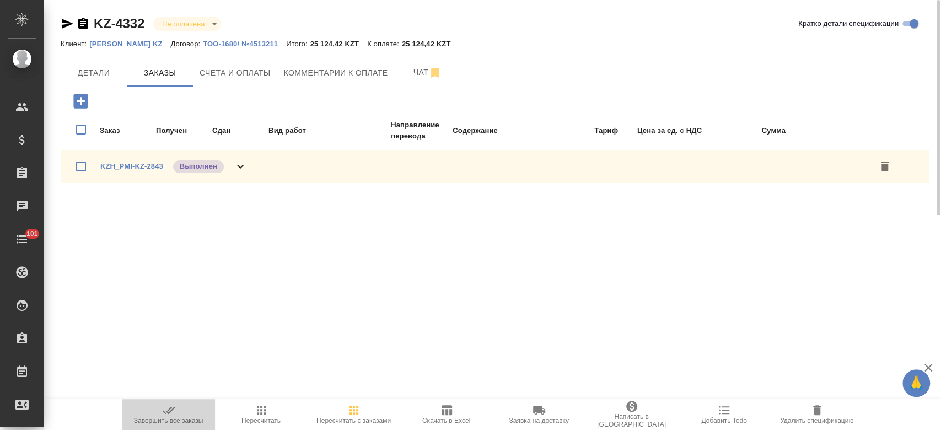
click at [169, 414] on icon "button" at bounding box center [168, 410] width 13 height 13
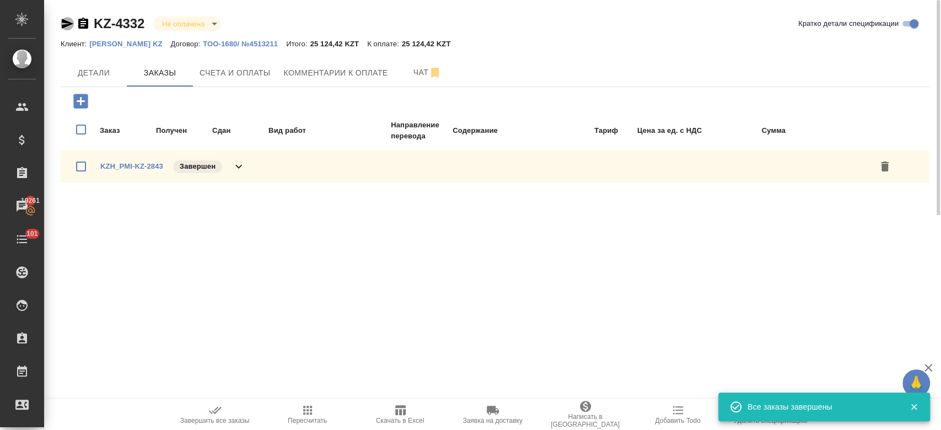
click at [62, 24] on icon "button" at bounding box center [67, 23] width 13 height 13
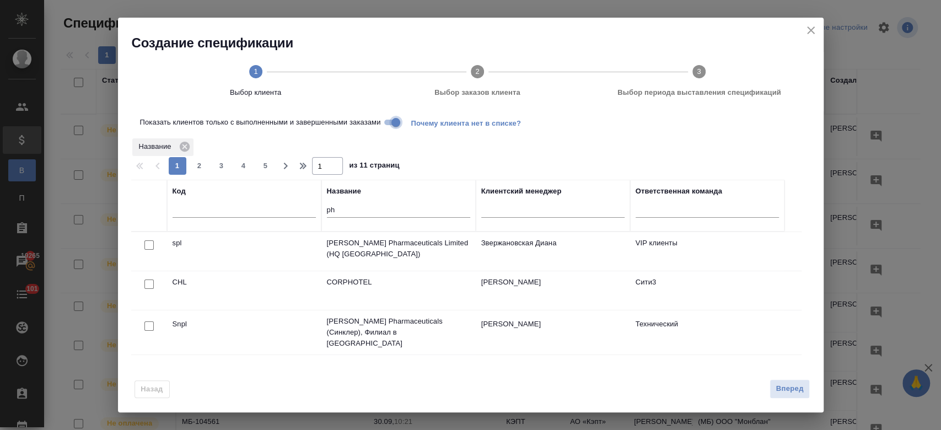
click at [395, 120] on input "Показать клиентов только с выполненными и завершенными заказами" at bounding box center [396, 122] width 40 height 13
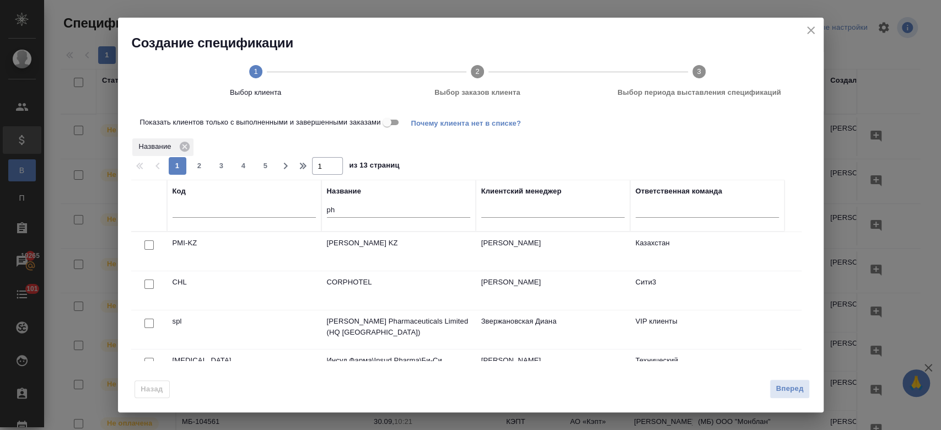
click at [144, 250] on div at bounding box center [149, 245] width 25 height 15
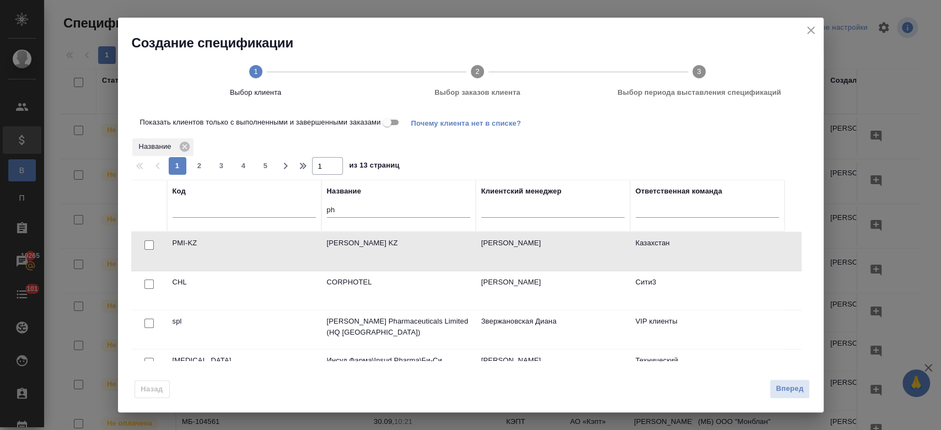
click at [151, 243] on input "checkbox" at bounding box center [148, 244] width 9 height 9
checkbox input "true"
click at [795, 390] on span "Вперед" at bounding box center [790, 389] width 28 height 13
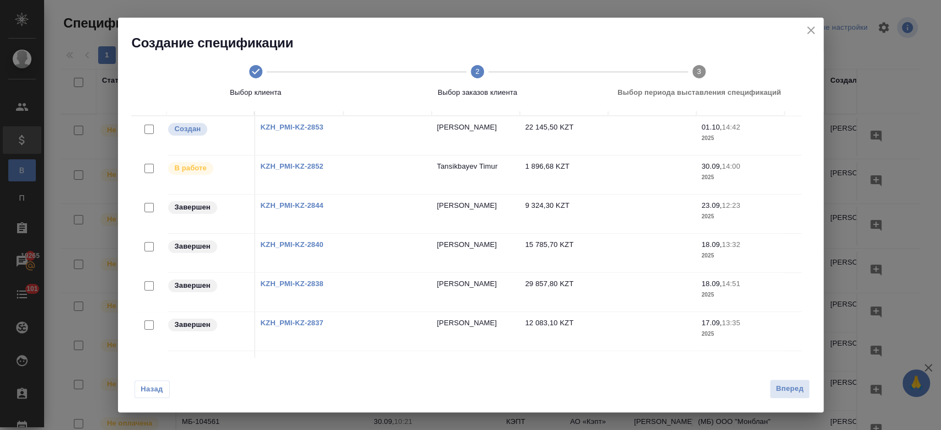
scroll to position [121, 0]
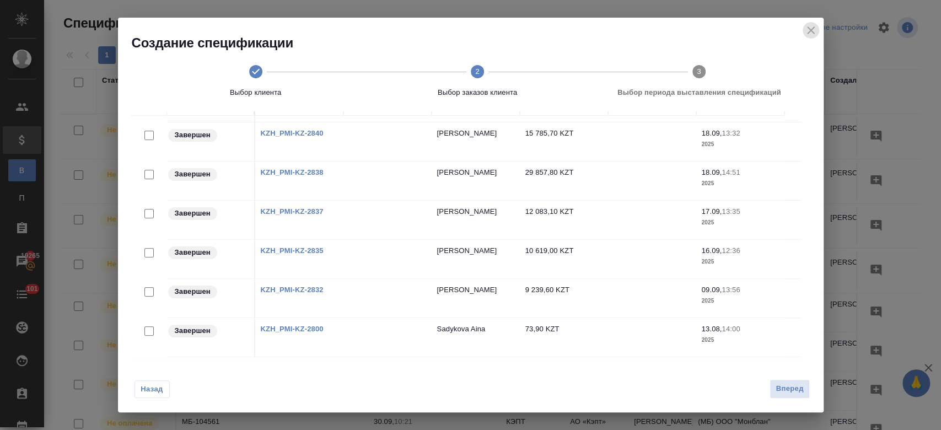
click at [814, 29] on icon "close" at bounding box center [810, 30] width 13 height 13
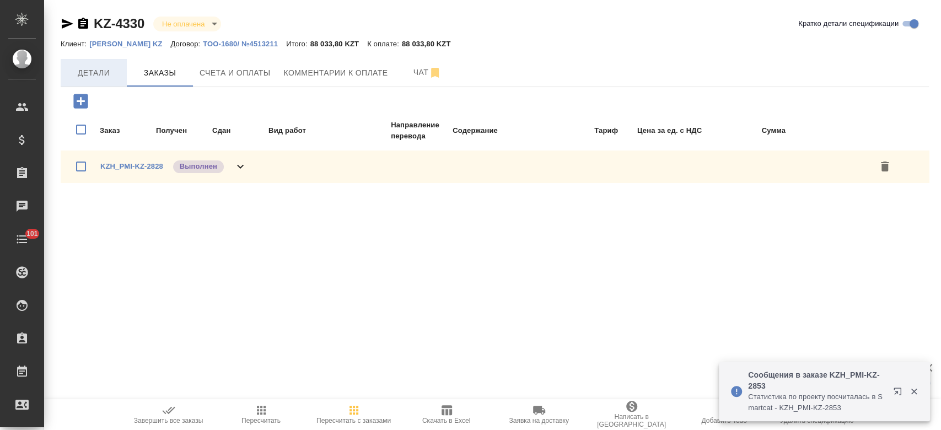
drag, startPoint x: 204, startPoint y: 170, endPoint x: 94, endPoint y: 67, distance: 150.9
click at [94, 67] on div "KZ-4330 Не оплачена notPayed Кратко детали спецификации Клиент: [PERSON_NAME] K…" at bounding box center [495, 107] width 880 height 215
click at [94, 67] on span "Детали" at bounding box center [93, 73] width 53 height 14
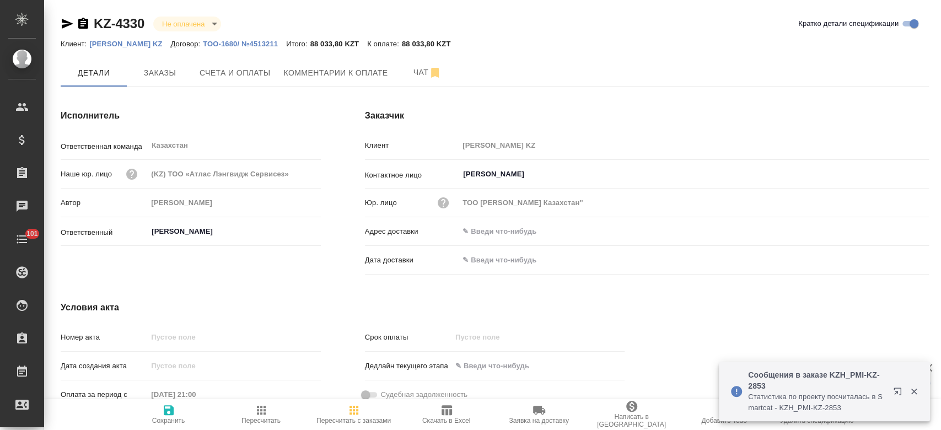
type input "[PERSON_NAME]"
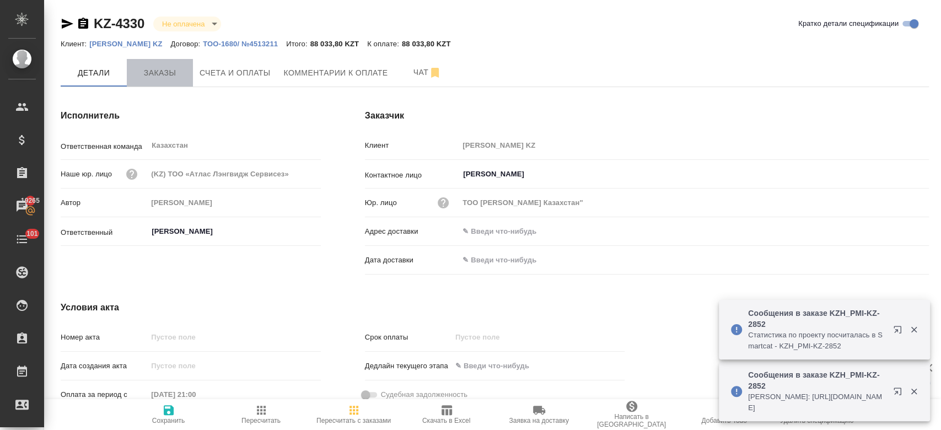
click at [166, 78] on span "Заказы" at bounding box center [159, 73] width 53 height 14
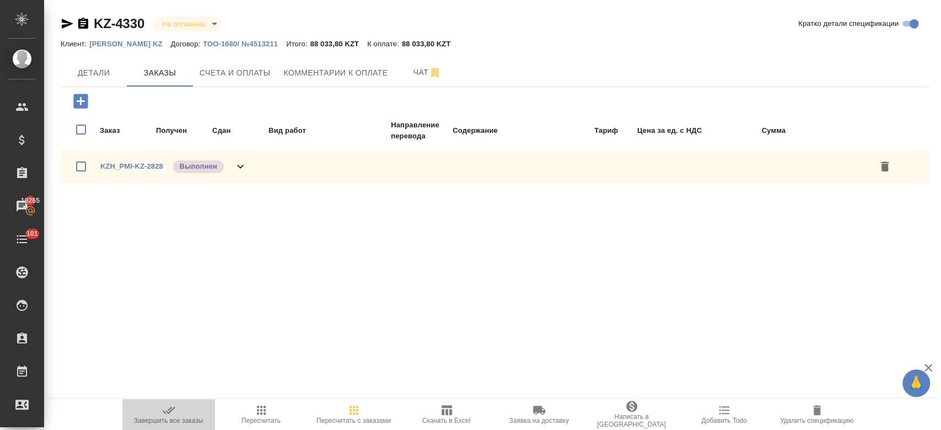
click at [170, 412] on icon "button" at bounding box center [168, 410] width 13 height 13
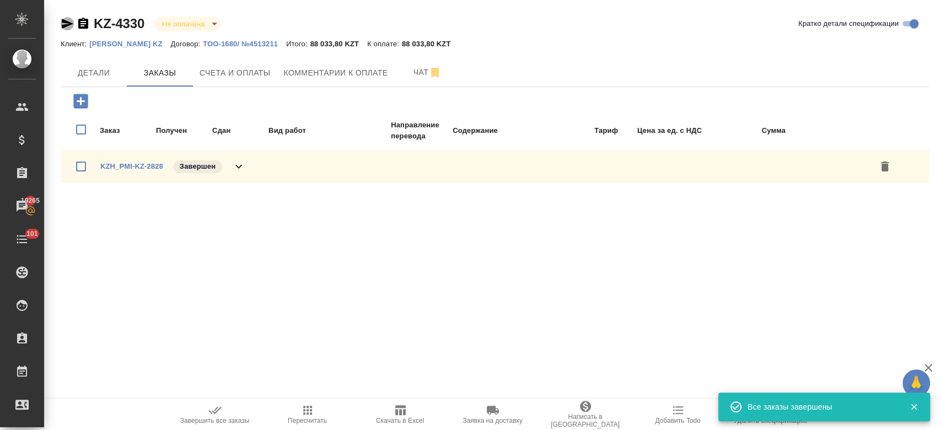
click at [63, 24] on icon "button" at bounding box center [68, 24] width 12 height 10
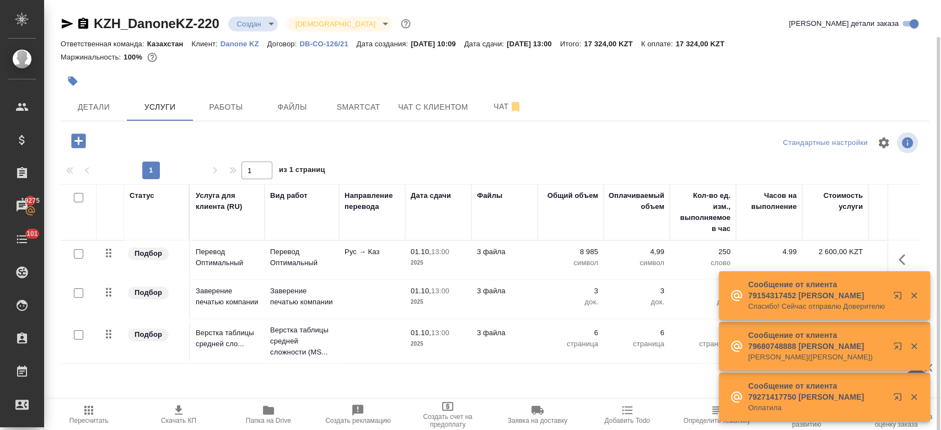
scroll to position [19, 0]
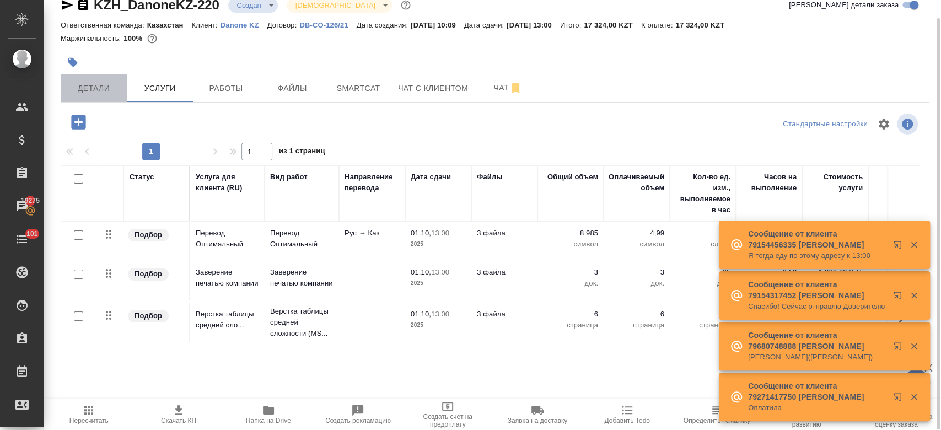
click at [86, 98] on button "Детали" at bounding box center [94, 88] width 66 height 28
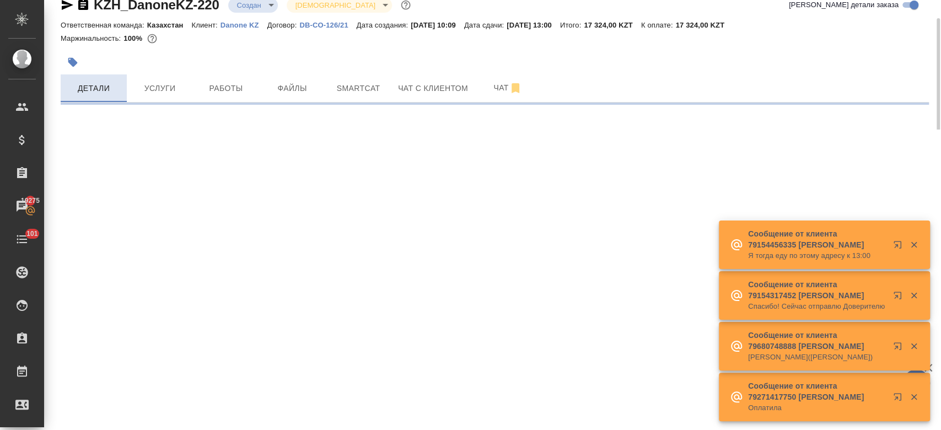
select select "RU"
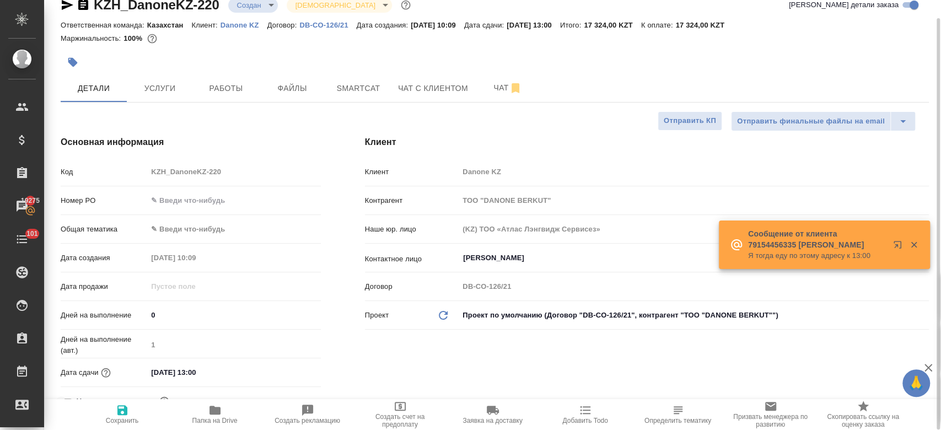
type textarea "x"
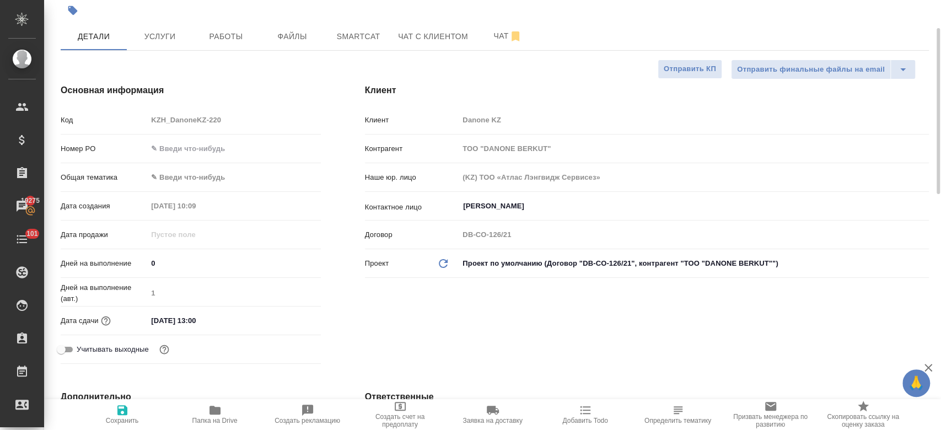
scroll to position [71, 0]
click at [198, 322] on input "[DATE] 13:00" at bounding box center [196, 320] width 96 height 16
click at [404, 330] on div "Клиент Клиент Danone KZ Контрагент ТОО "DANONE BERKUT" Наше юр. лицо (KZ) ТОО «…" at bounding box center [647, 225] width 608 height 329
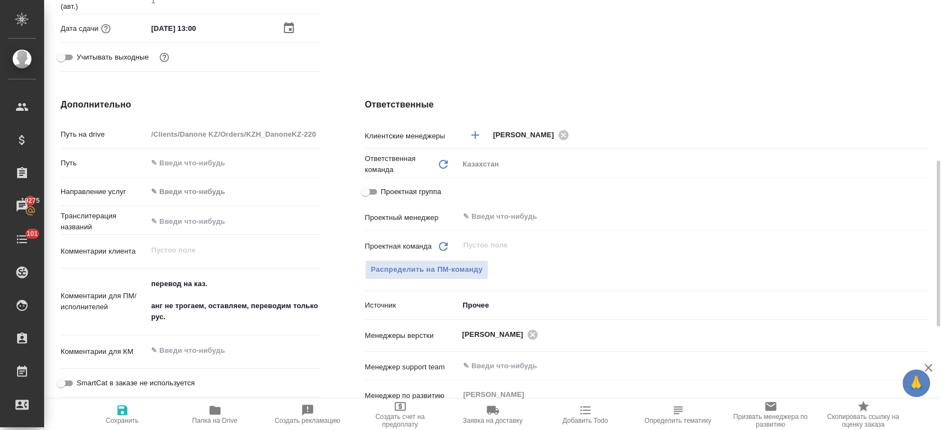
scroll to position [377, 0]
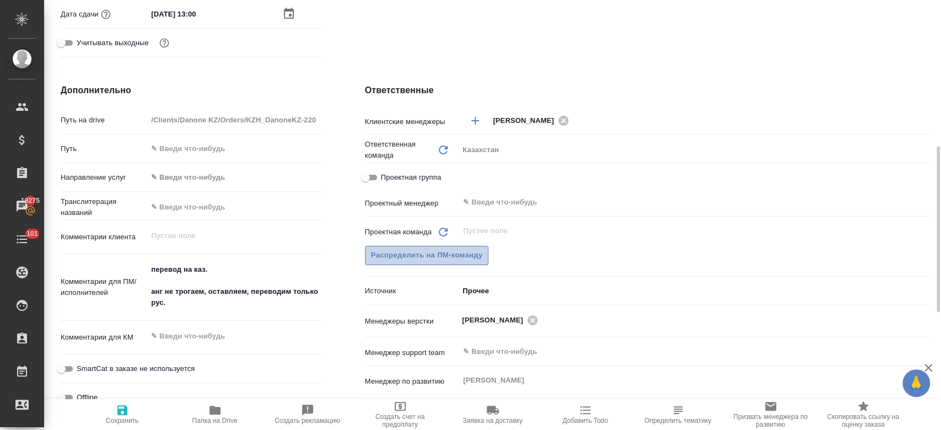
click at [416, 252] on span "Распределить на ПМ-команду" at bounding box center [427, 255] width 112 height 13
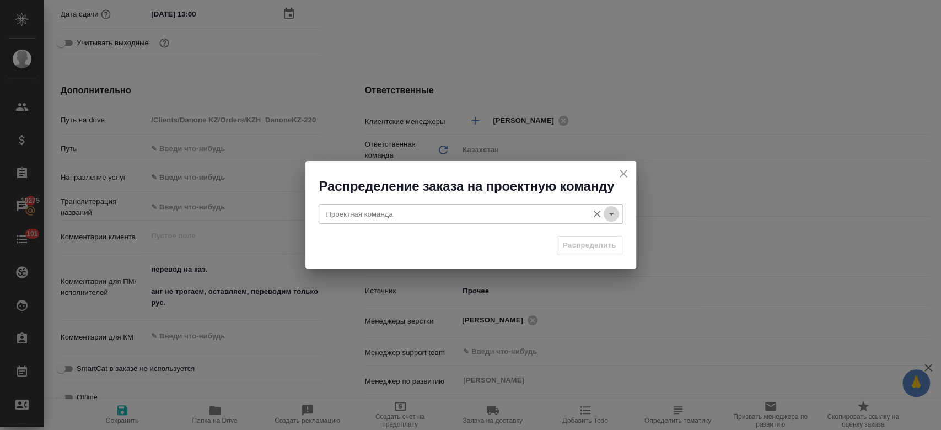
click at [612, 213] on icon "Open" at bounding box center [612, 214] width 6 height 3
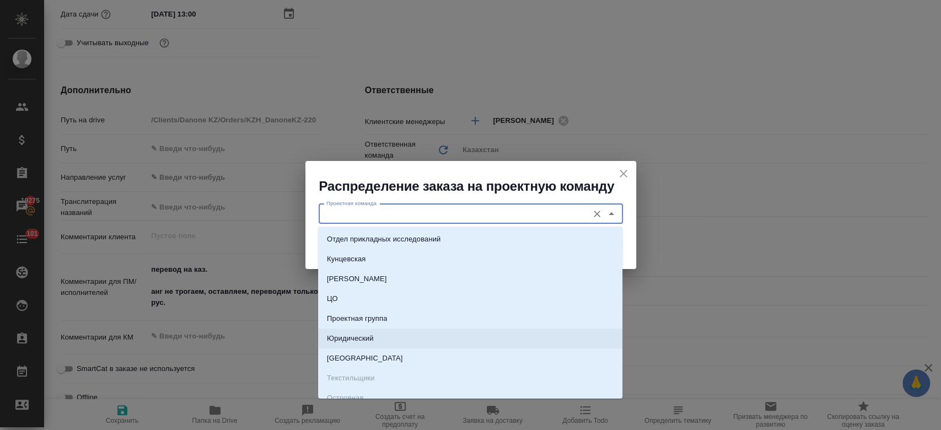
drag, startPoint x: 440, startPoint y: 336, endPoint x: 514, endPoint y: 347, distance: 74.2
click at [514, 347] on li "Юридический" at bounding box center [470, 339] width 304 height 20
type input "Юридический"
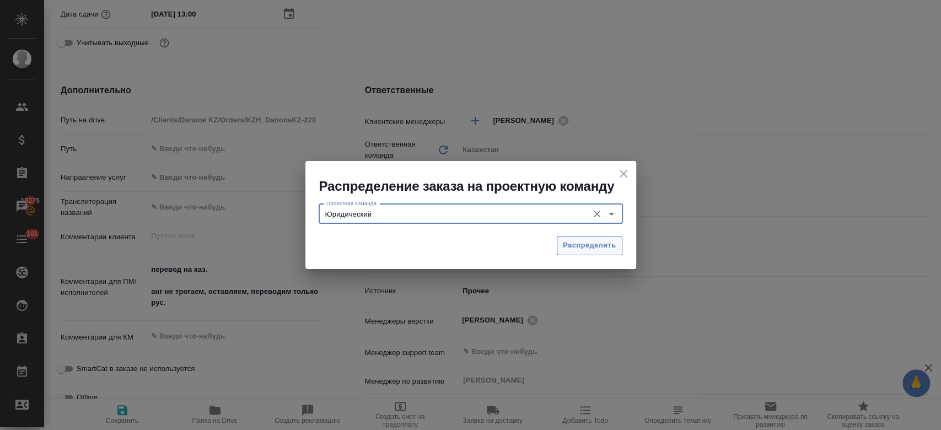
click at [587, 238] on button "Распределить" at bounding box center [590, 245] width 66 height 19
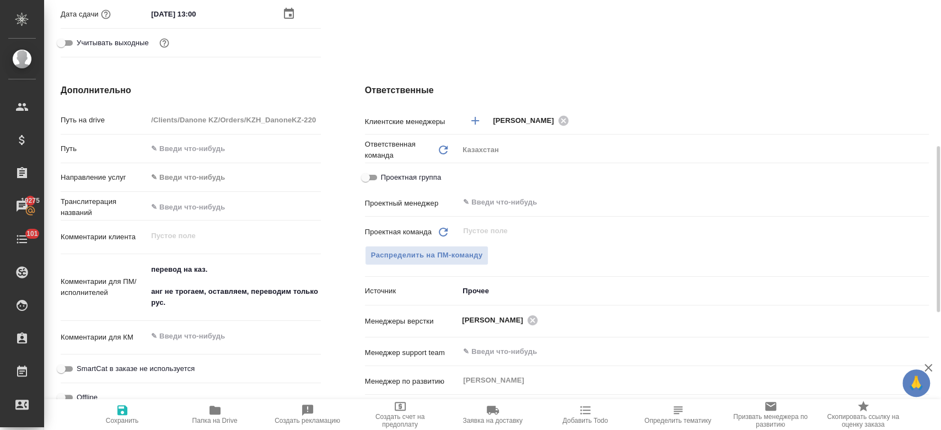
type textarea "x"
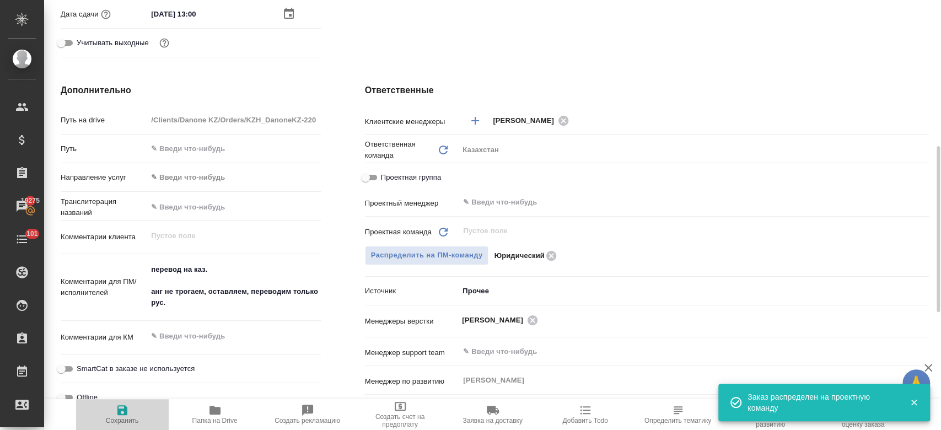
click at [116, 415] on icon "button" at bounding box center [122, 410] width 13 height 13
type textarea "x"
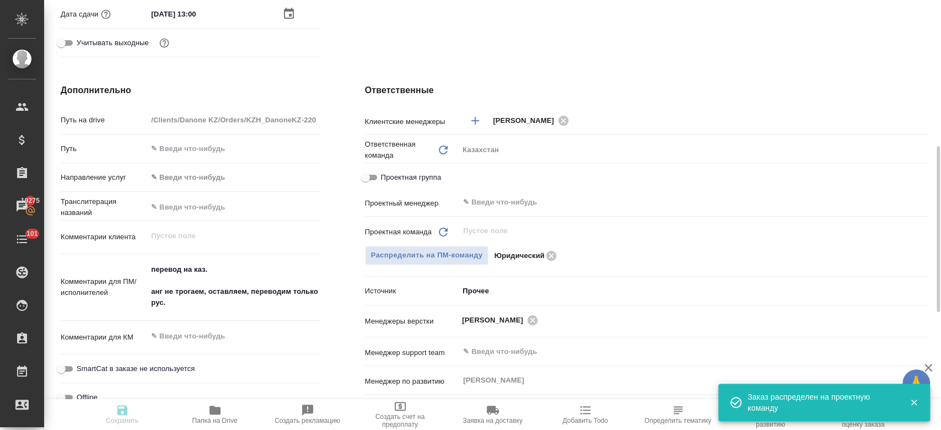
type textarea "x"
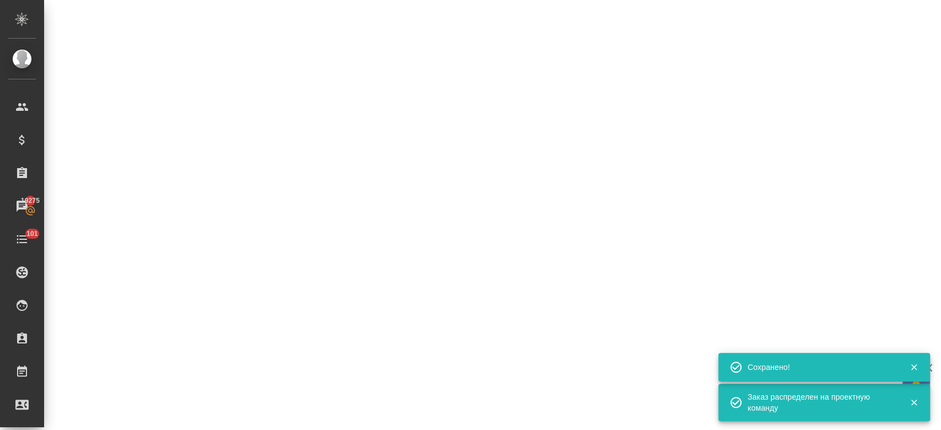
select select "RU"
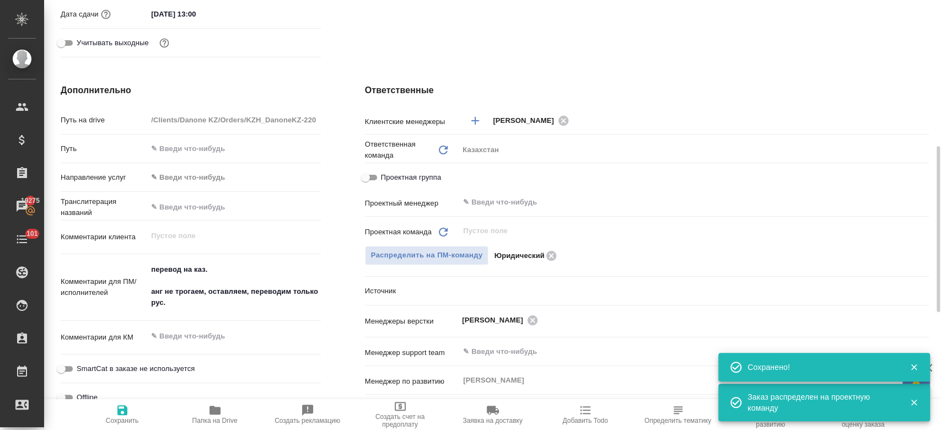
type textarea "x"
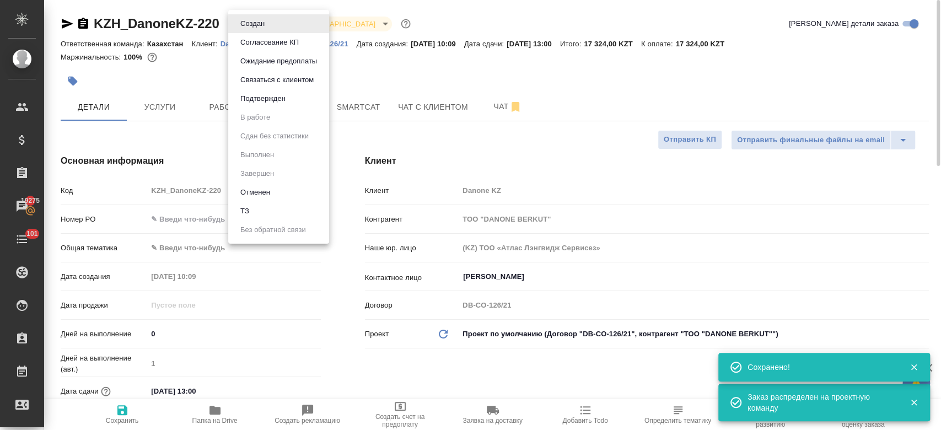
click at [256, 28] on body "🙏 .cls-1 fill:#fff; AWATERA Kosherbayeva Nazerke Клиенты Спецификации Заказы 19…" at bounding box center [470, 215] width 941 height 430
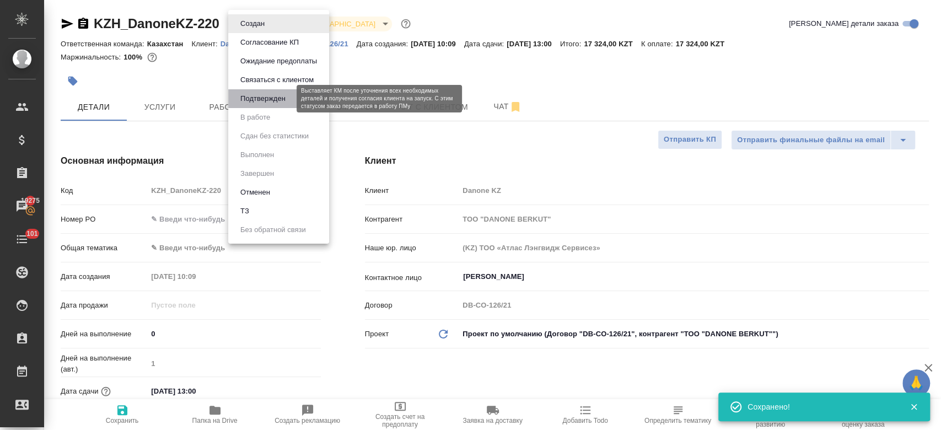
click at [269, 95] on button "Подтвержден" at bounding box center [263, 99] width 52 height 12
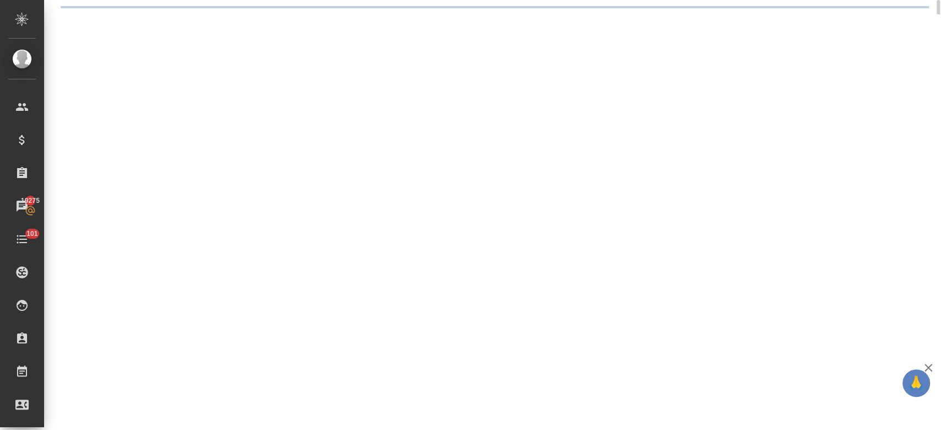
click at [497, 115] on div ".cls-1 fill:#fff; AWATERA Kosherbayeva Nazerke Клиенты Спецификации Заказы 1927…" at bounding box center [470, 215] width 941 height 430
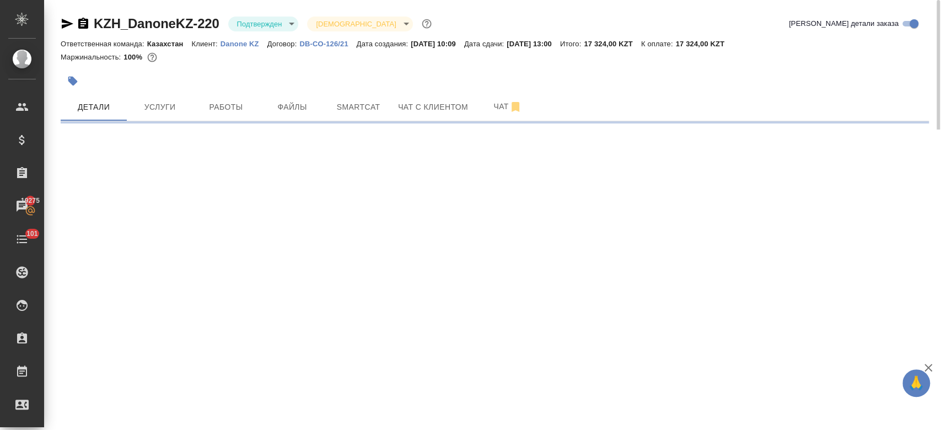
click at [497, 115] on button "Чат" at bounding box center [508, 107] width 66 height 28
select select "RU"
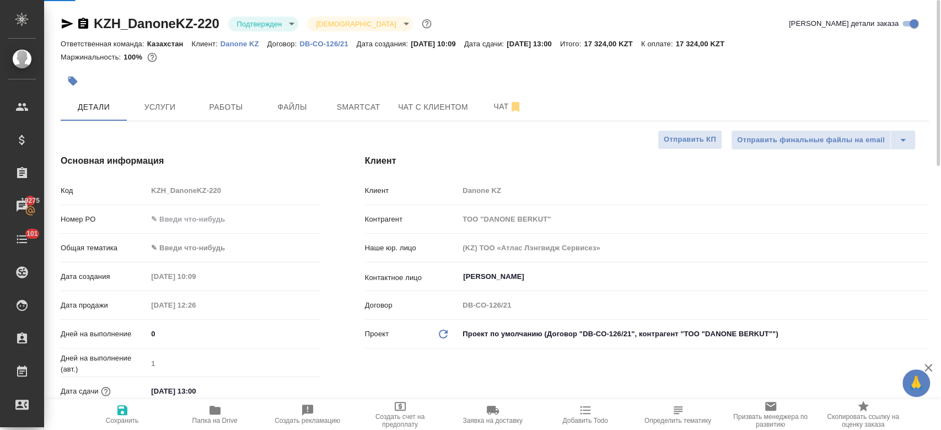
type textarea "x"
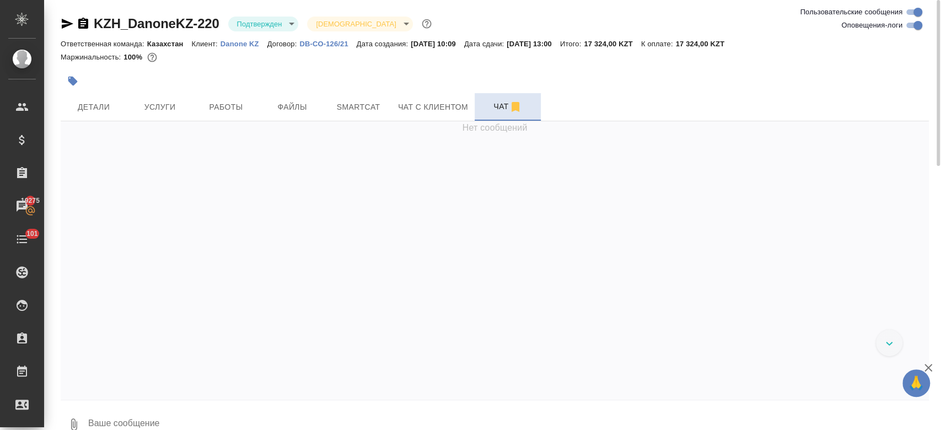
scroll to position [378, 0]
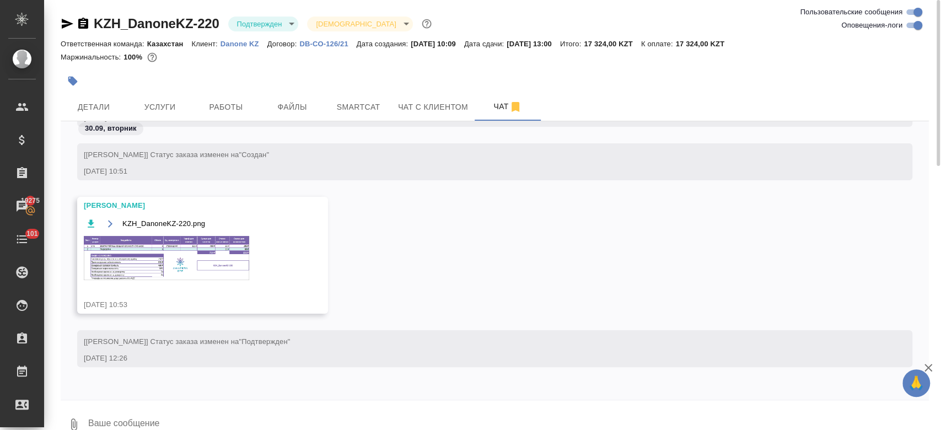
click at [207, 262] on img at bounding box center [166, 258] width 165 height 44
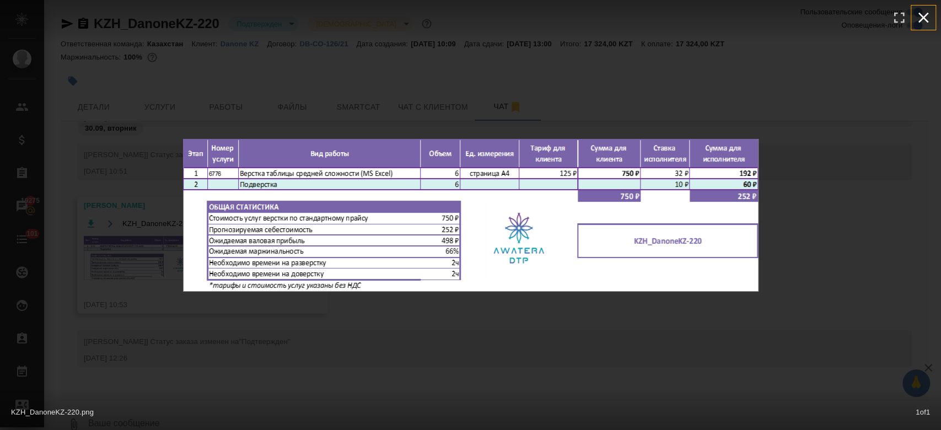
click at [921, 21] on icon "button" at bounding box center [924, 18] width 18 height 18
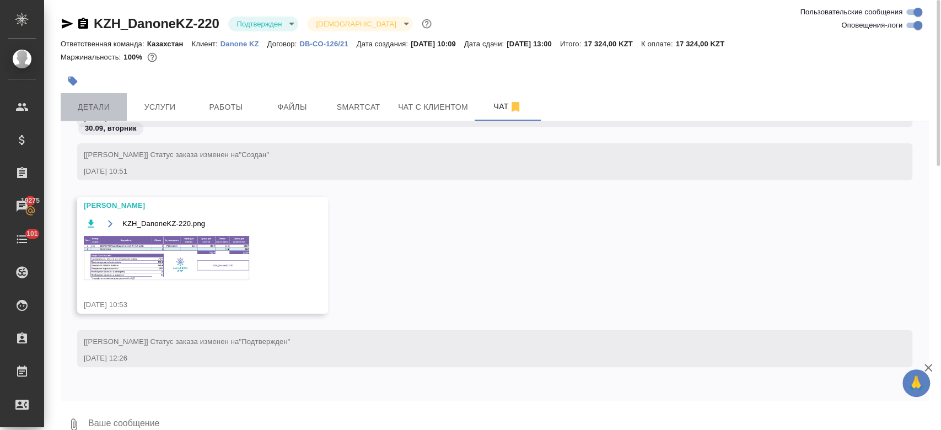
click at [102, 111] on span "Детали" at bounding box center [93, 107] width 53 height 14
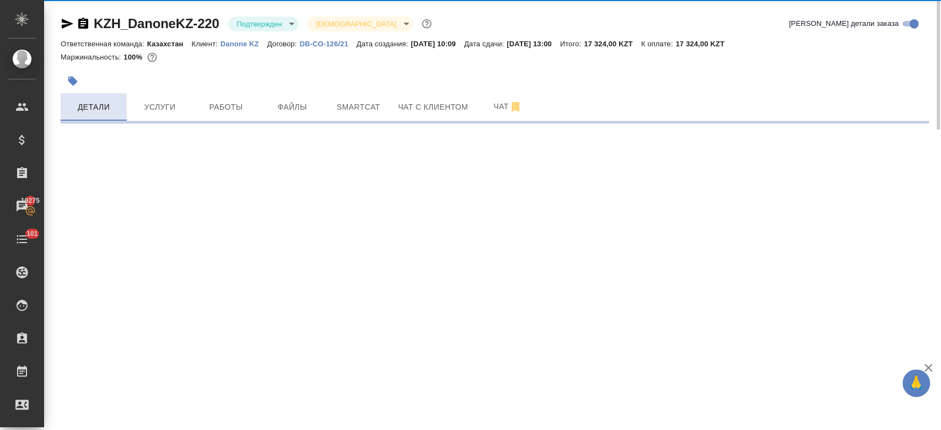
select select "RU"
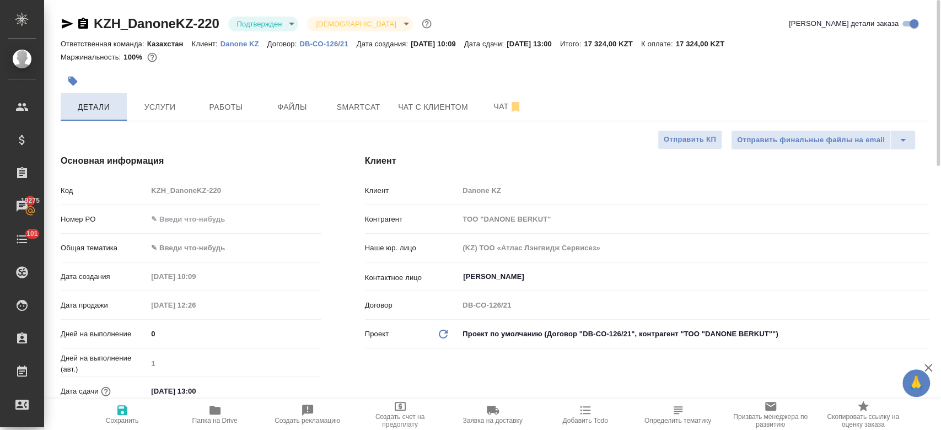
type textarea "x"
click at [69, 25] on icon "button" at bounding box center [67, 23] width 13 height 13
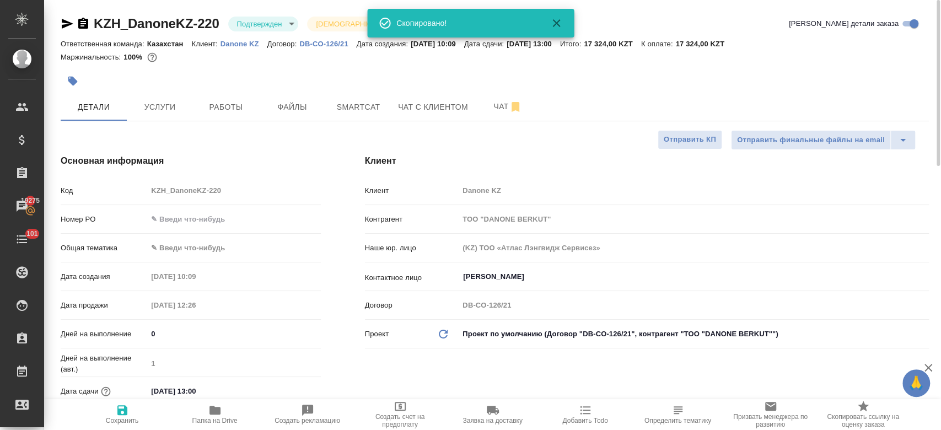
type textarea "x"
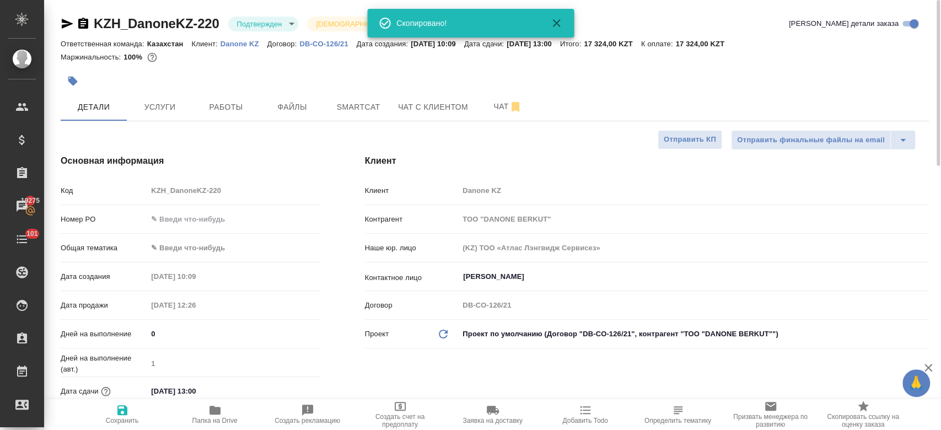
type textarea "x"
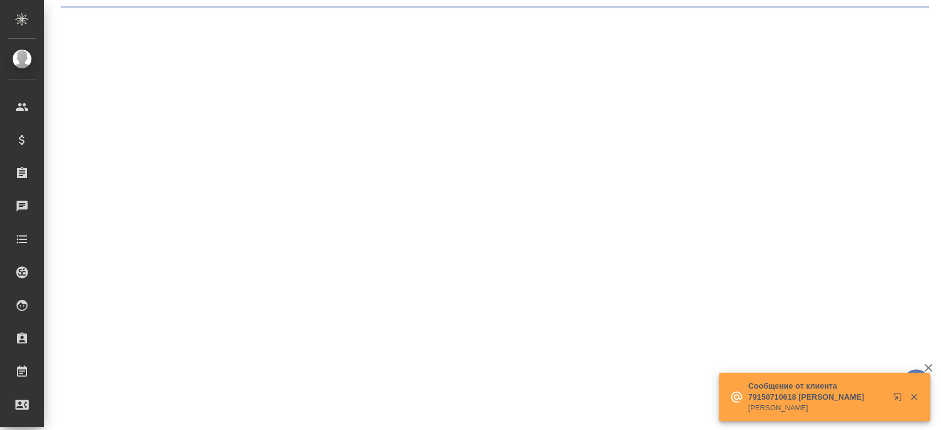
select select "RU"
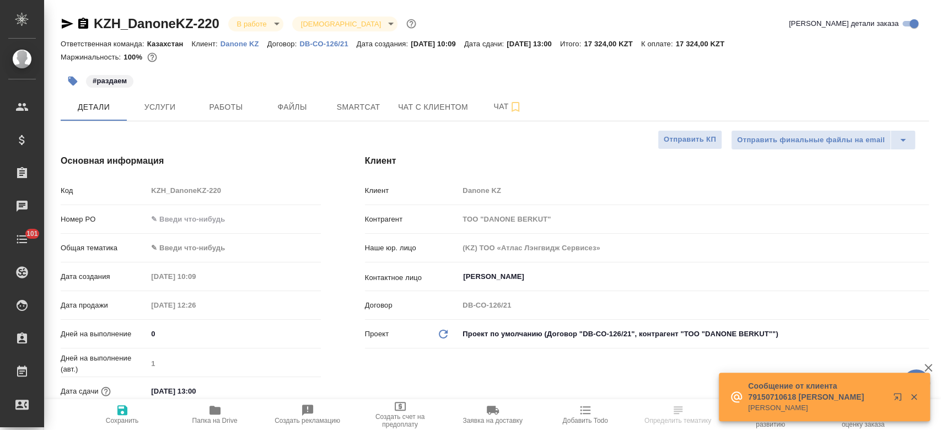
type textarea "x"
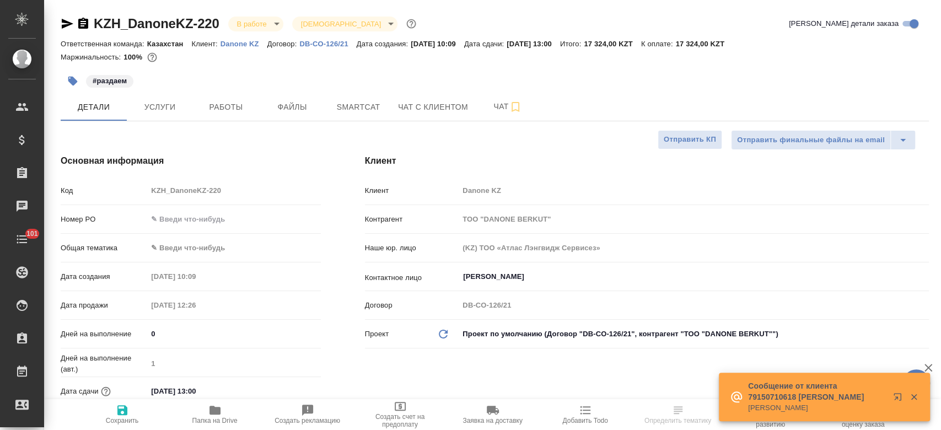
type textarea "x"
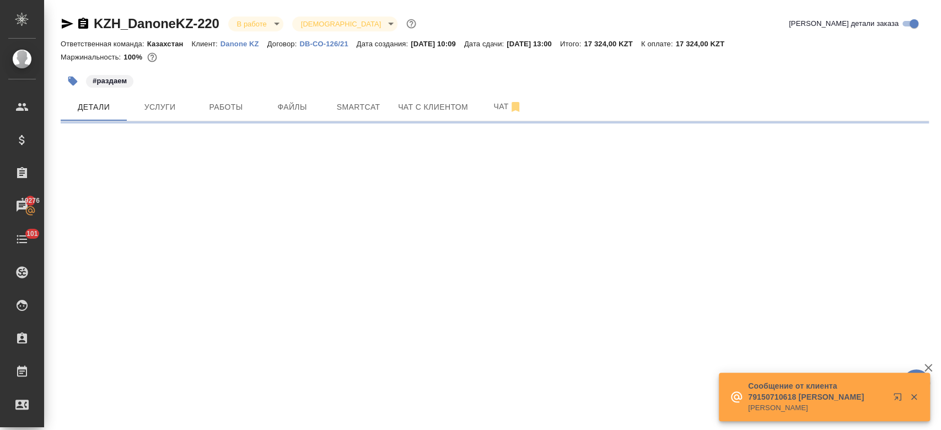
select select "RU"
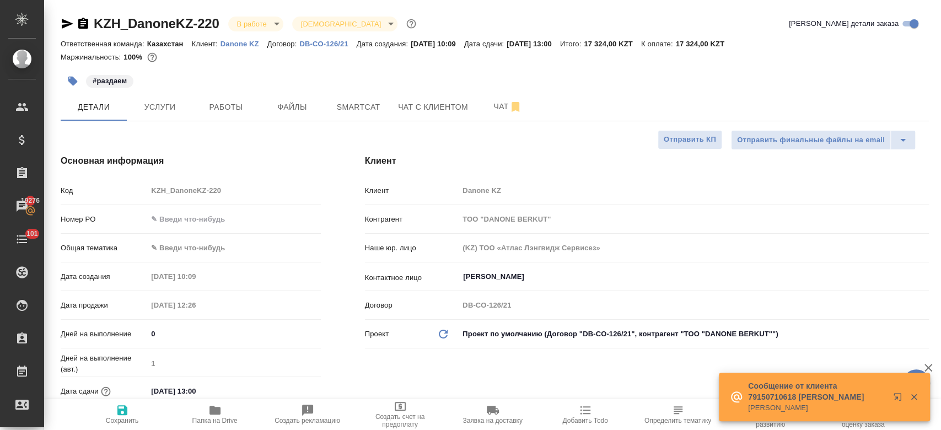
type textarea "x"
